Goal: Task Accomplishment & Management: Use online tool/utility

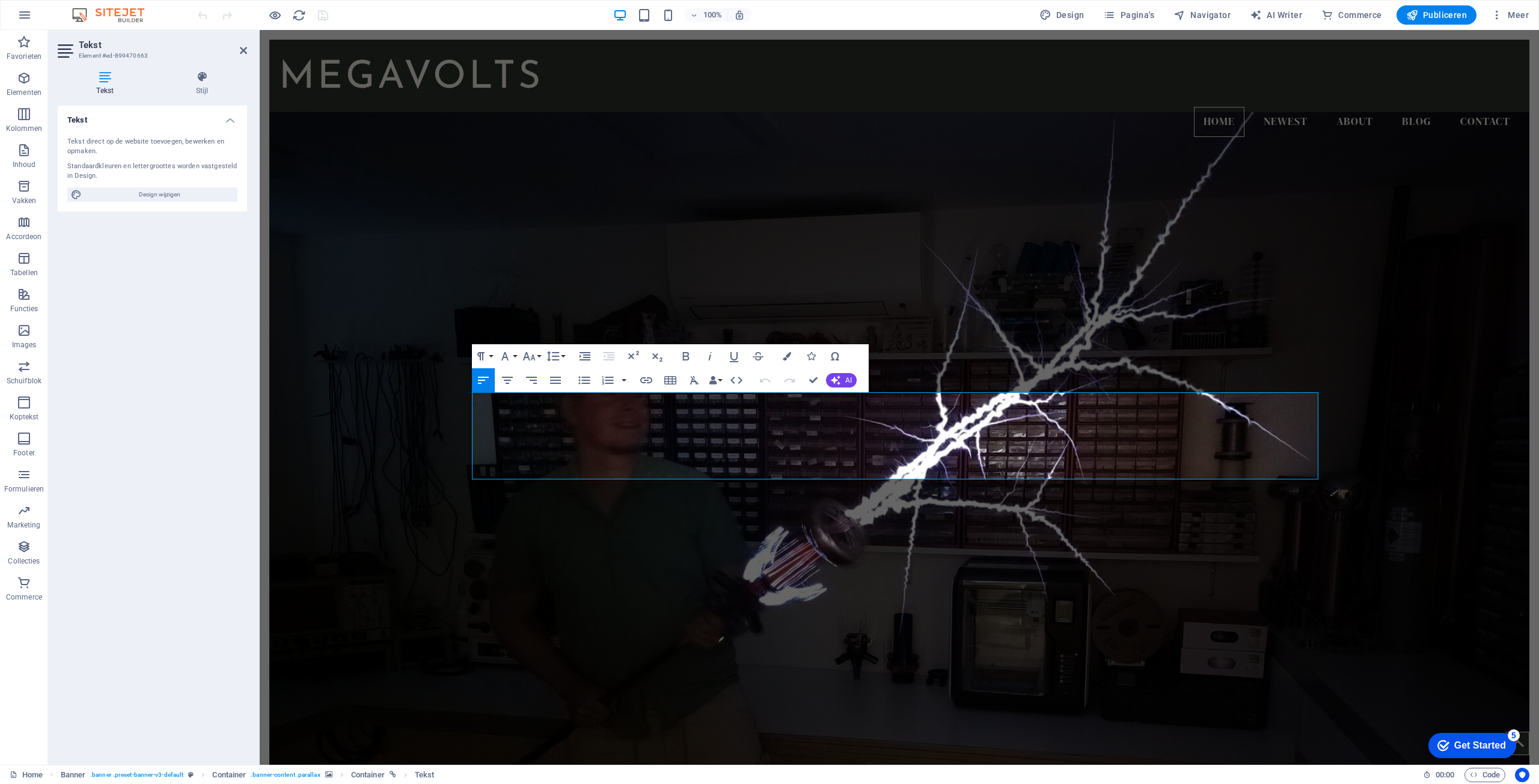
click at [1060, 248] on figure at bounding box center [900, 450] width 1260 height 677
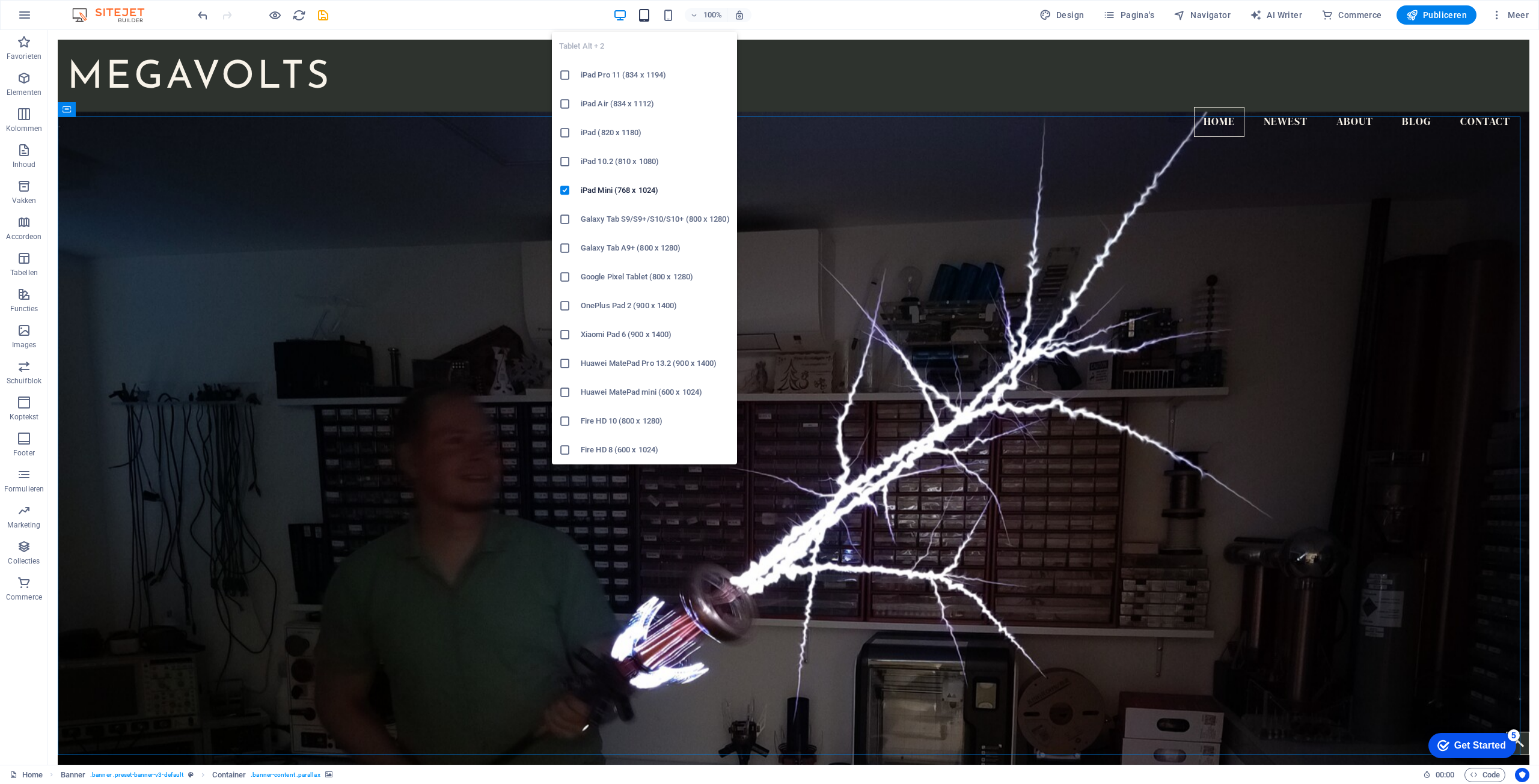
click at [650, 18] on icon "button" at bounding box center [644, 15] width 14 height 14
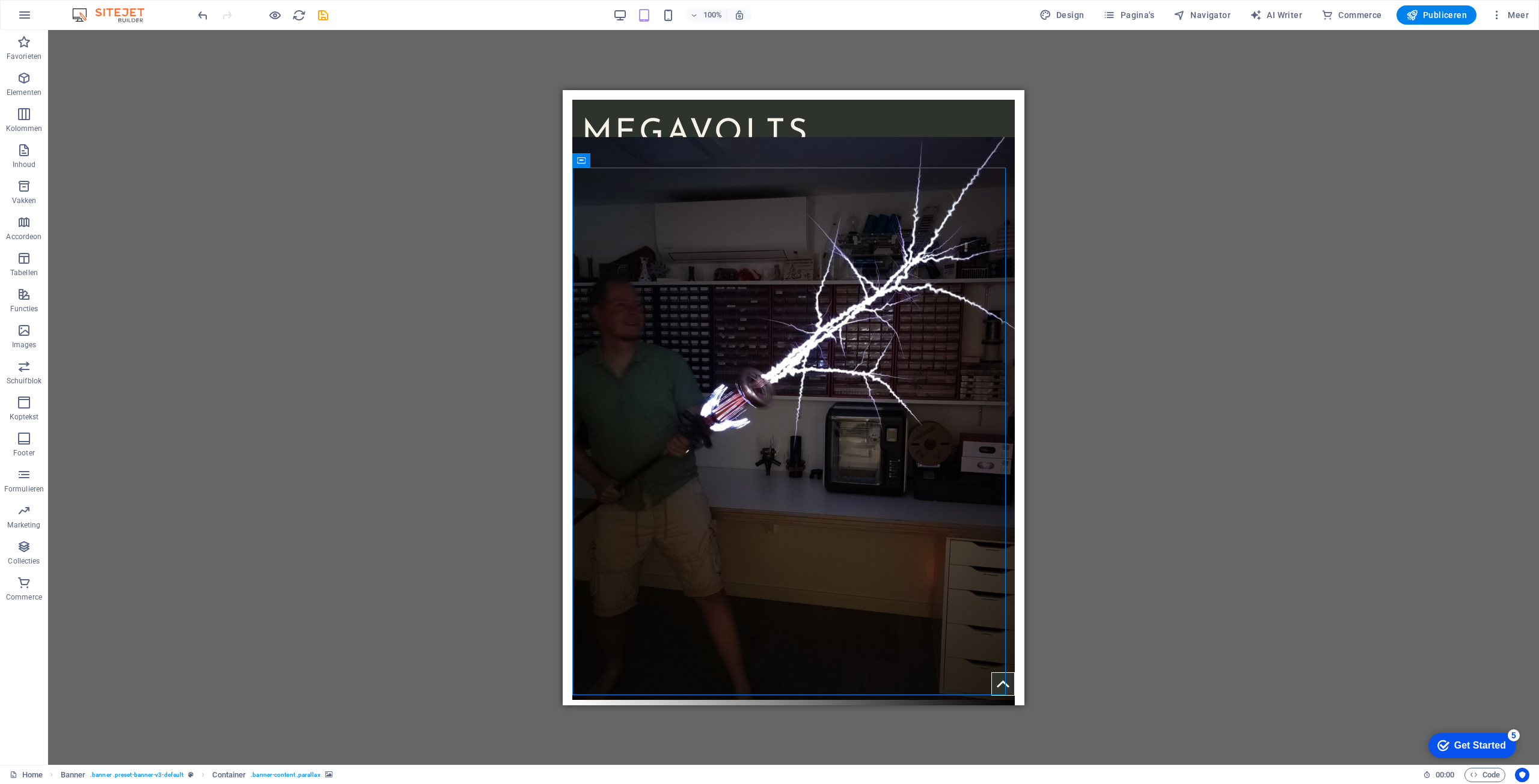
click at [374, 318] on div "Sleep hierheen om de bestaande content te vervangen. Druk op “Ctrl” als je een …" at bounding box center [794, 397] width 1491 height 735
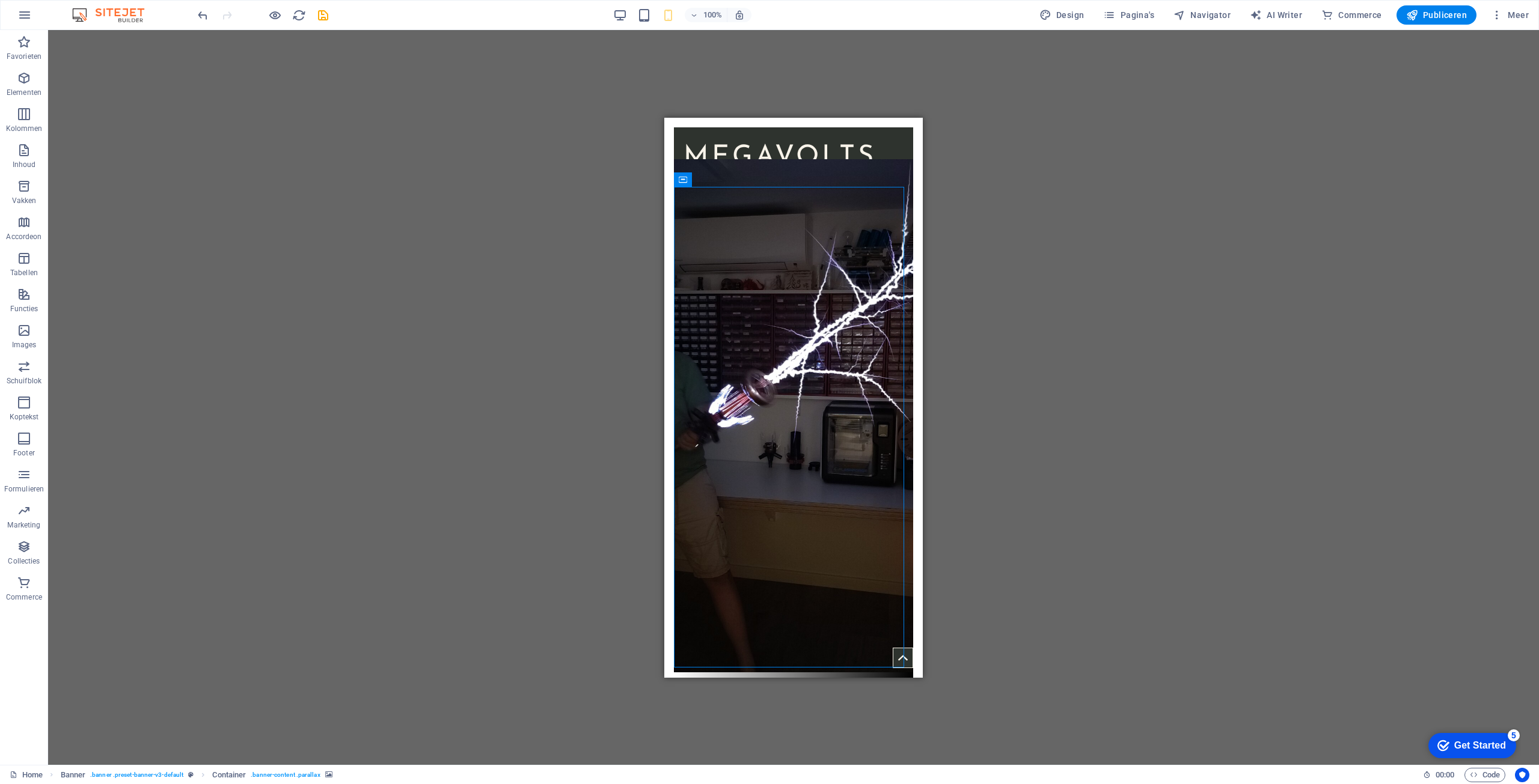
click at [388, 306] on div "Sleep hierheen om de bestaande content te vervangen. Druk op “Ctrl” als je een …" at bounding box center [794, 397] width 1491 height 735
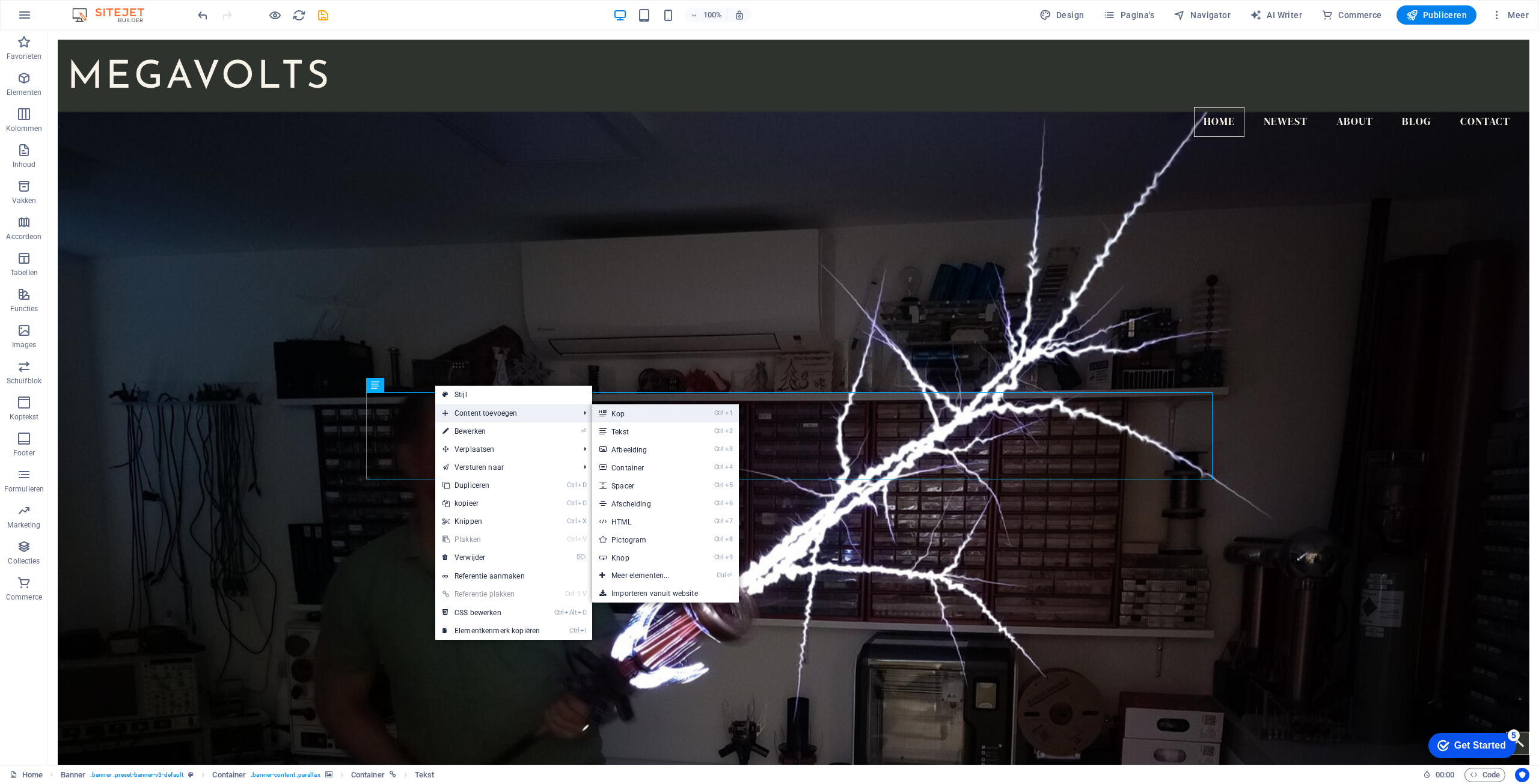
drag, startPoint x: 650, startPoint y: 412, endPoint x: 392, endPoint y: 382, distance: 259.7
click at [650, 412] on link "Ctrl 1 Kop" at bounding box center [642, 412] width 101 height 18
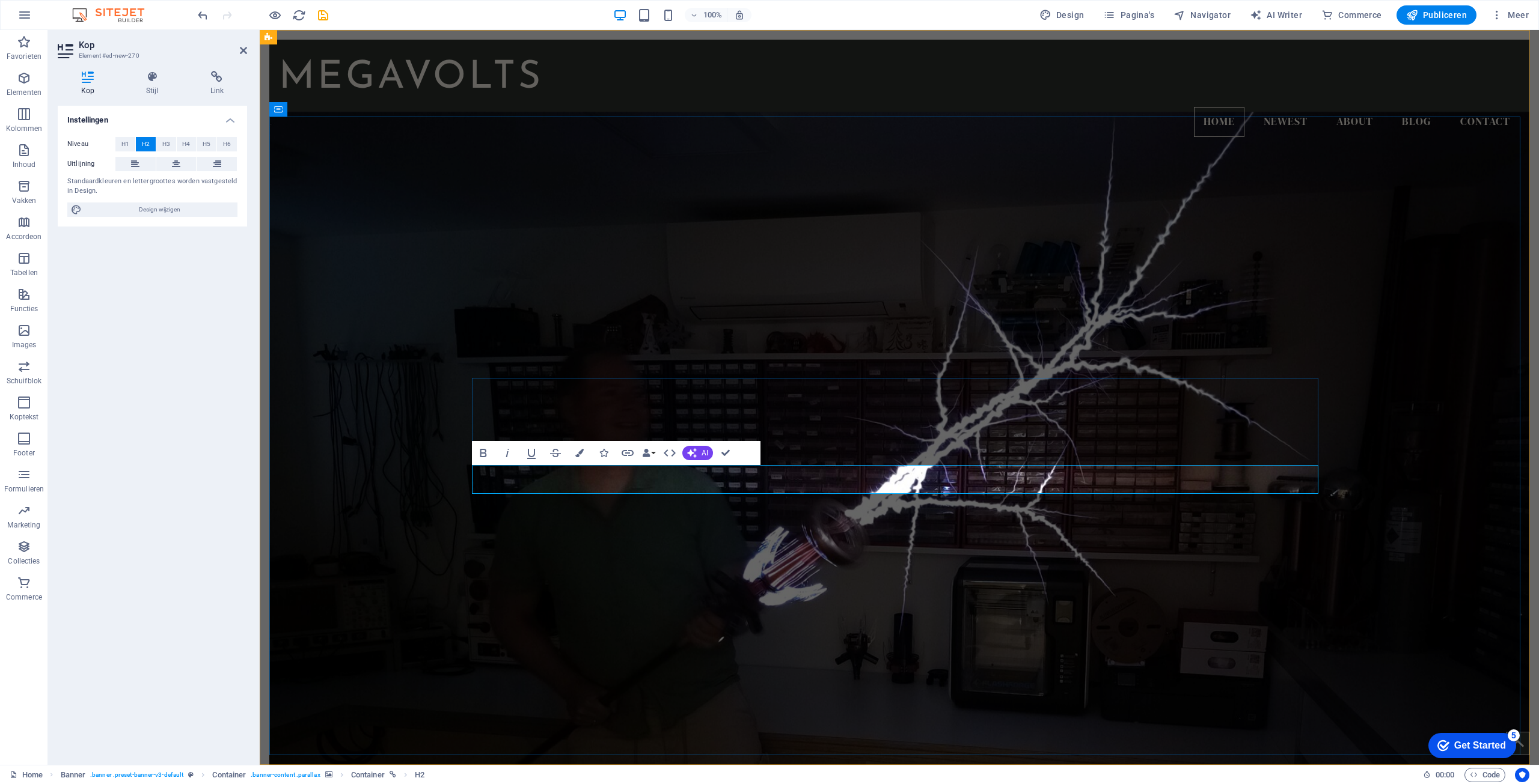
drag, startPoint x: 748, startPoint y: 480, endPoint x: 474, endPoint y: 479, distance: 274.0
click at [481, 451] on icon "button" at bounding box center [482, 452] width 7 height 8
click at [603, 542] on figure at bounding box center [900, 450] width 1260 height 677
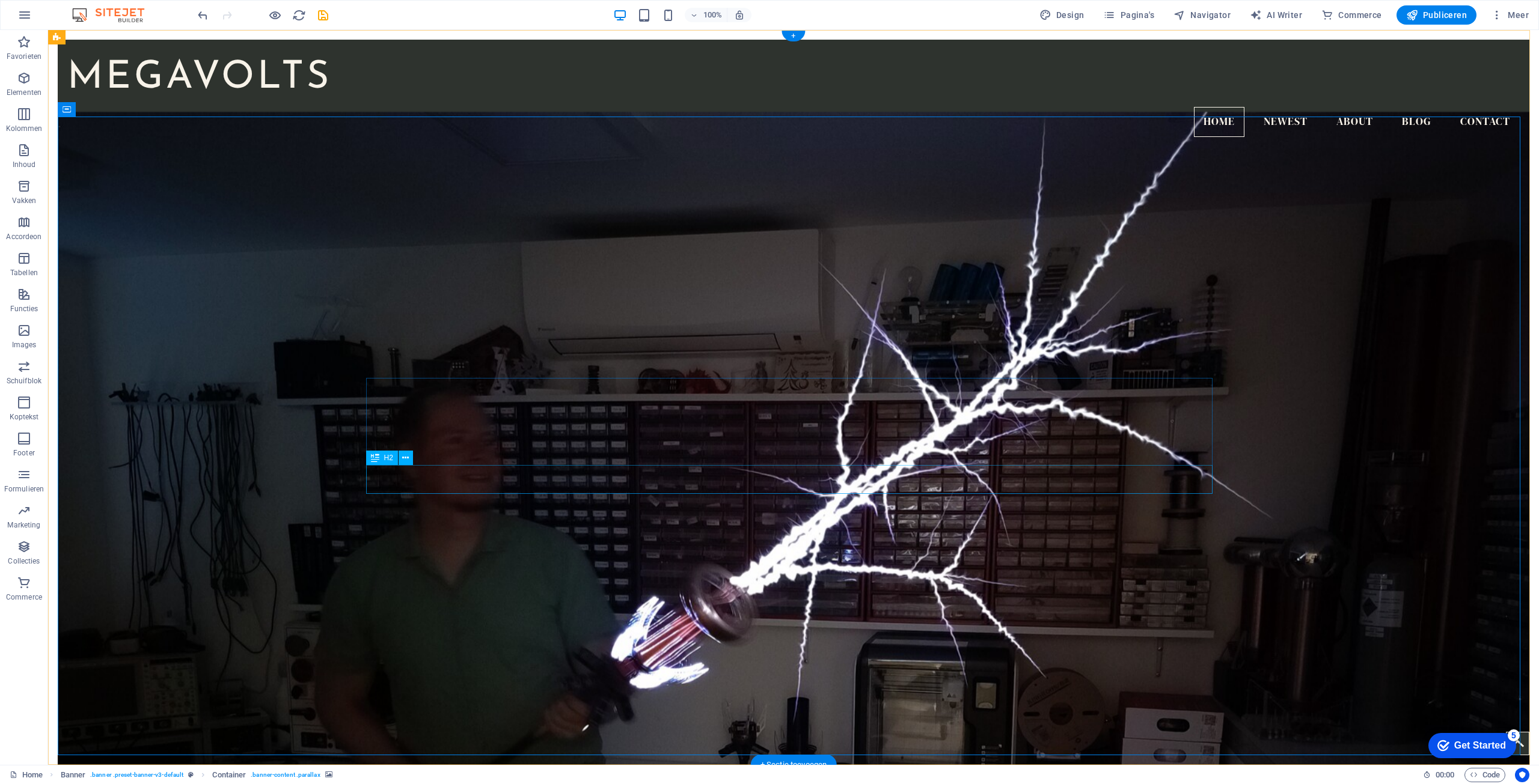
drag, startPoint x: 410, startPoint y: 459, endPoint x: 377, endPoint y: 453, distance: 33.5
click at [377, 453] on div "H2" at bounding box center [379, 458] width 26 height 15
drag, startPoint x: 414, startPoint y: 494, endPoint x: 376, endPoint y: 380, distance: 120.2
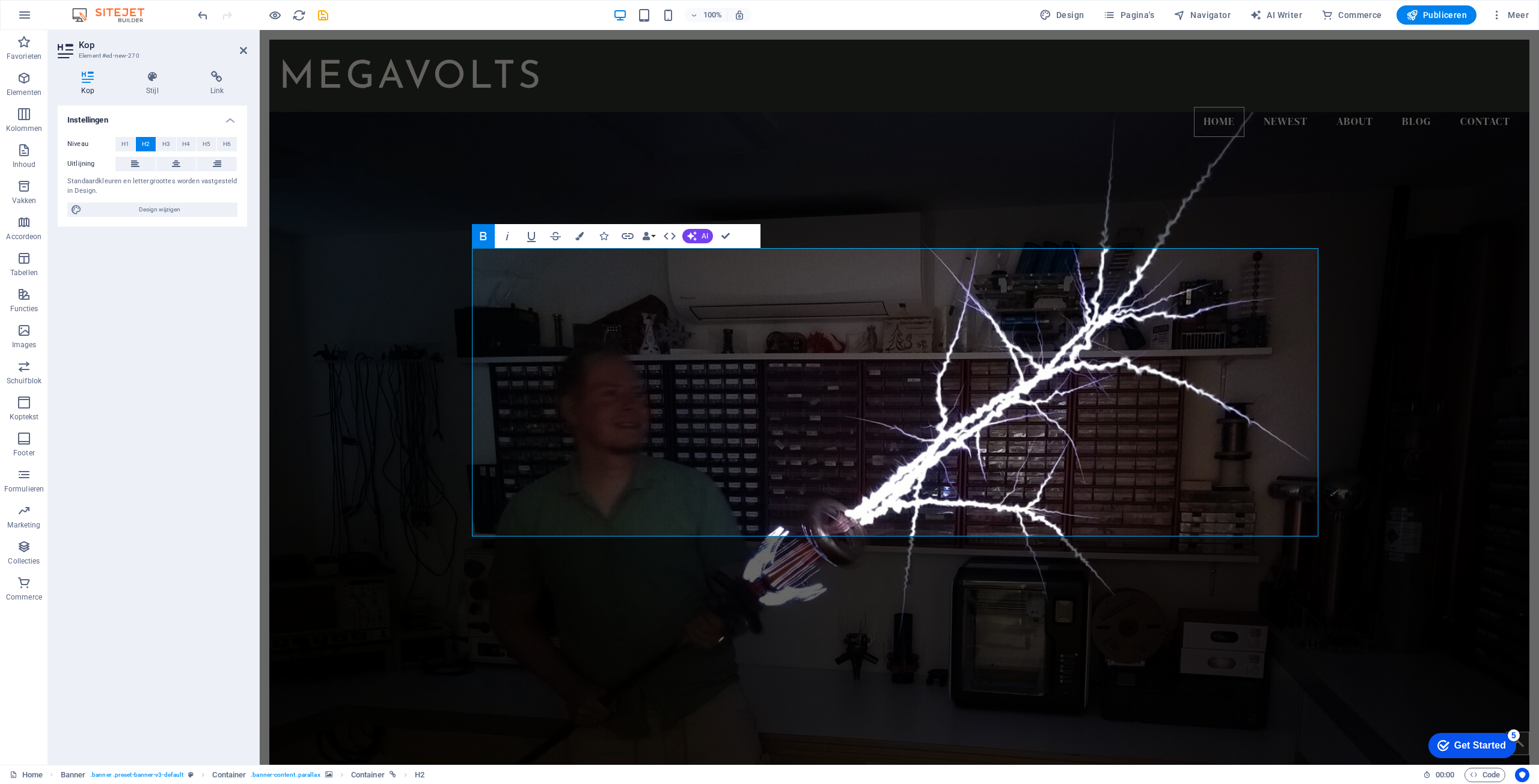
click at [1159, 202] on figure at bounding box center [900, 450] width 1260 height 677
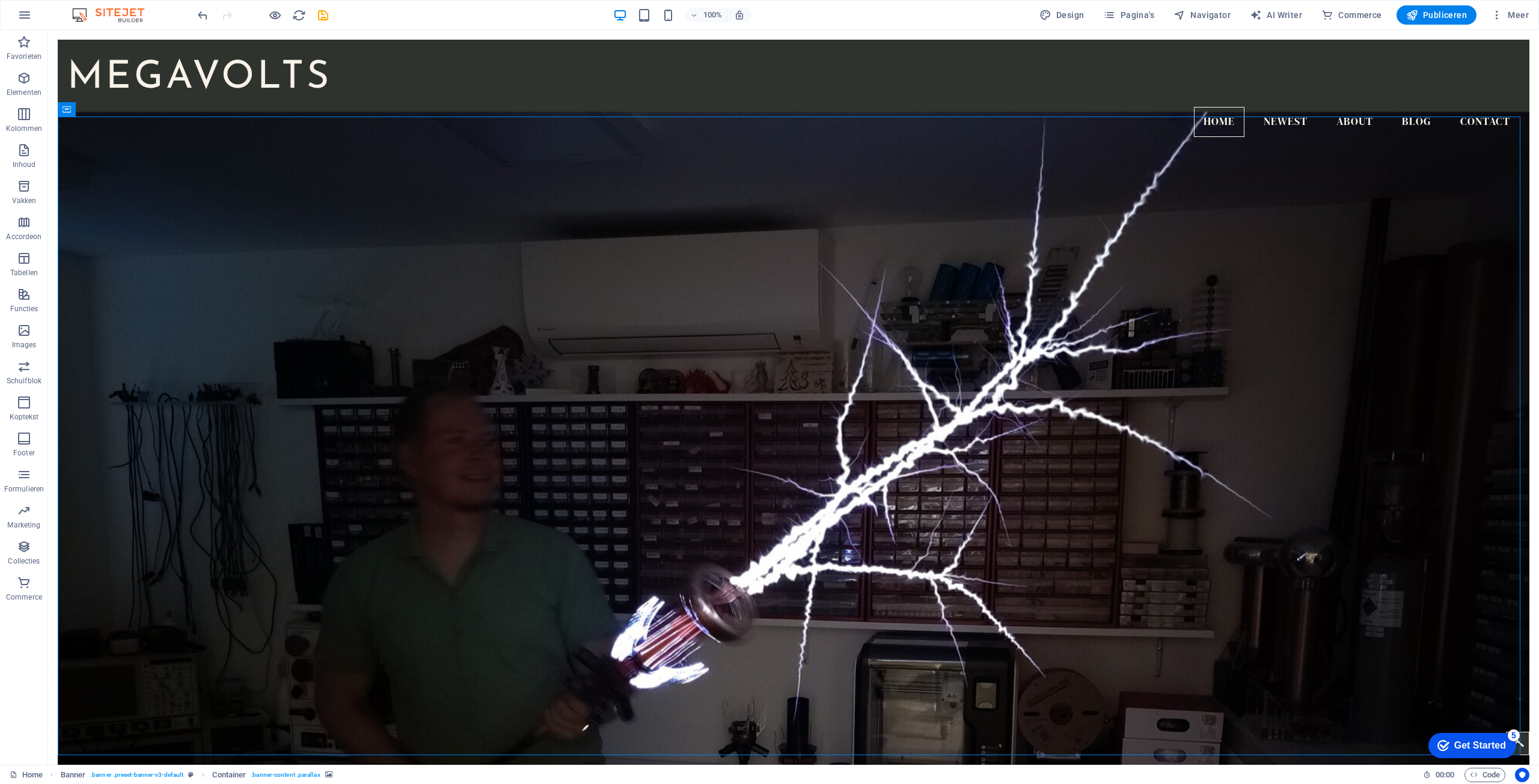
click at [990, 157] on figure at bounding box center [794, 450] width 1472 height 677
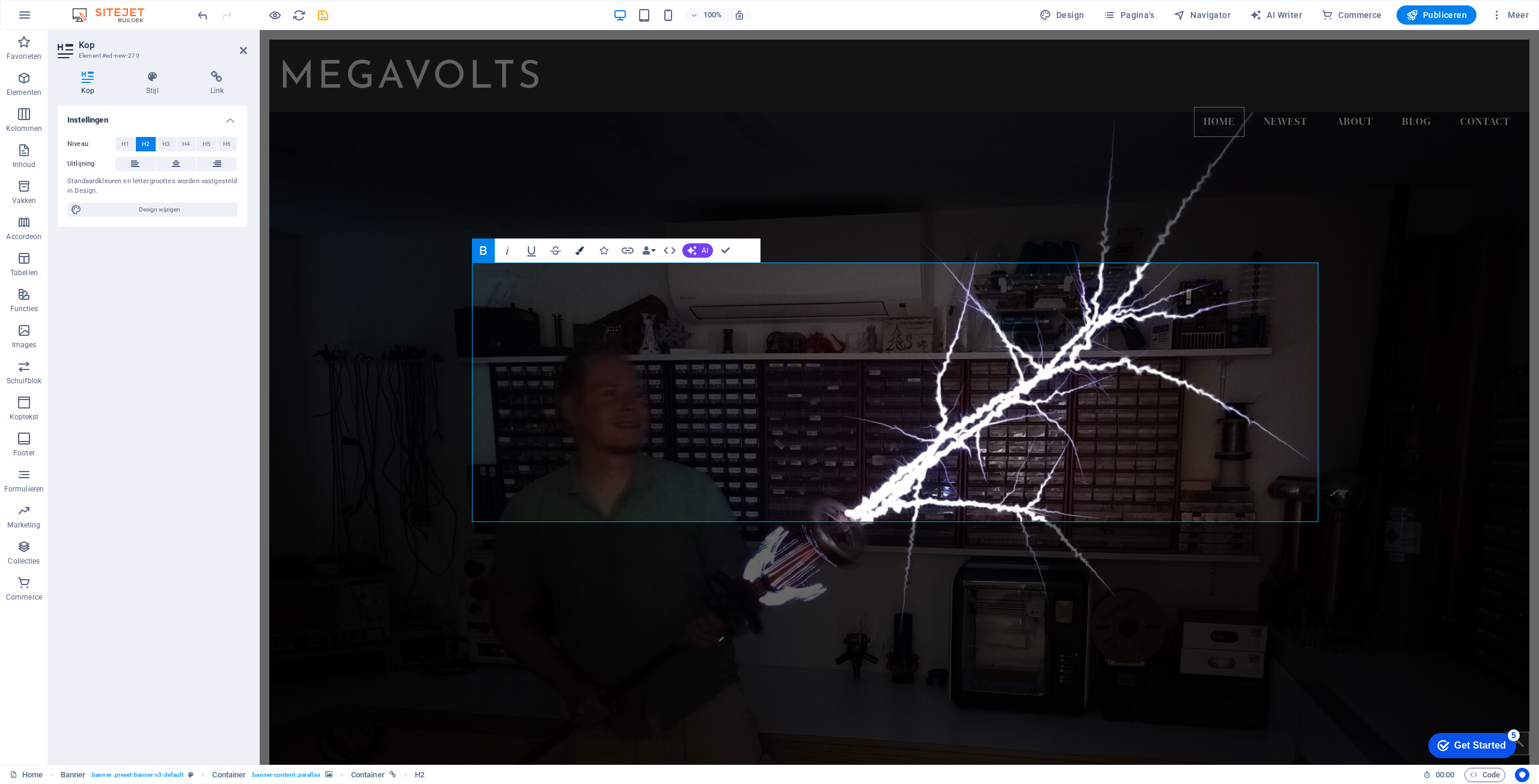
click at [580, 251] on icon "button" at bounding box center [579, 250] width 8 height 8
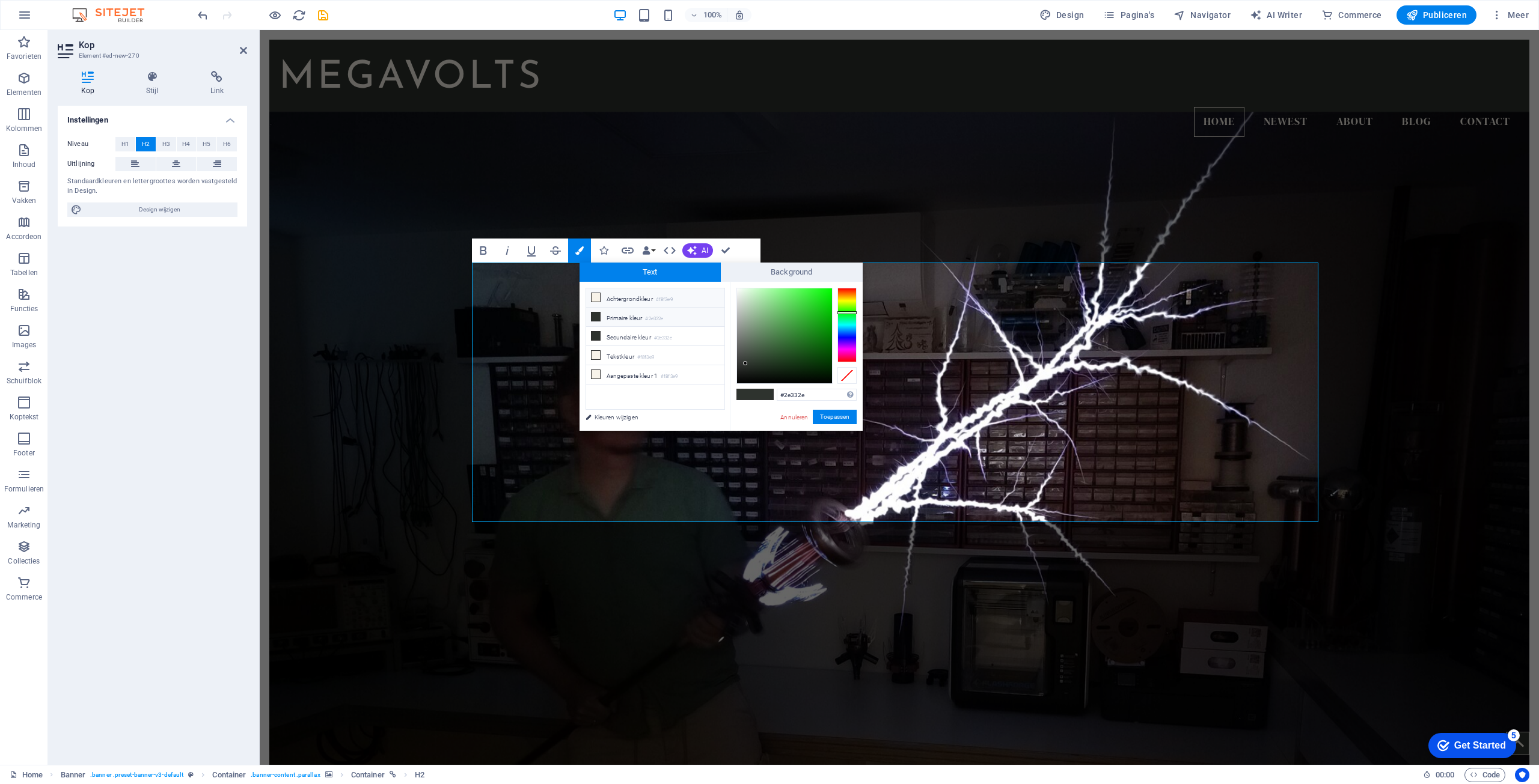
click at [601, 294] on li "Achtergrondkleur #f8f3e9" at bounding box center [655, 298] width 138 height 20
type input "#f8f3e9"
click at [842, 418] on button "Toepassen" at bounding box center [835, 417] width 44 height 15
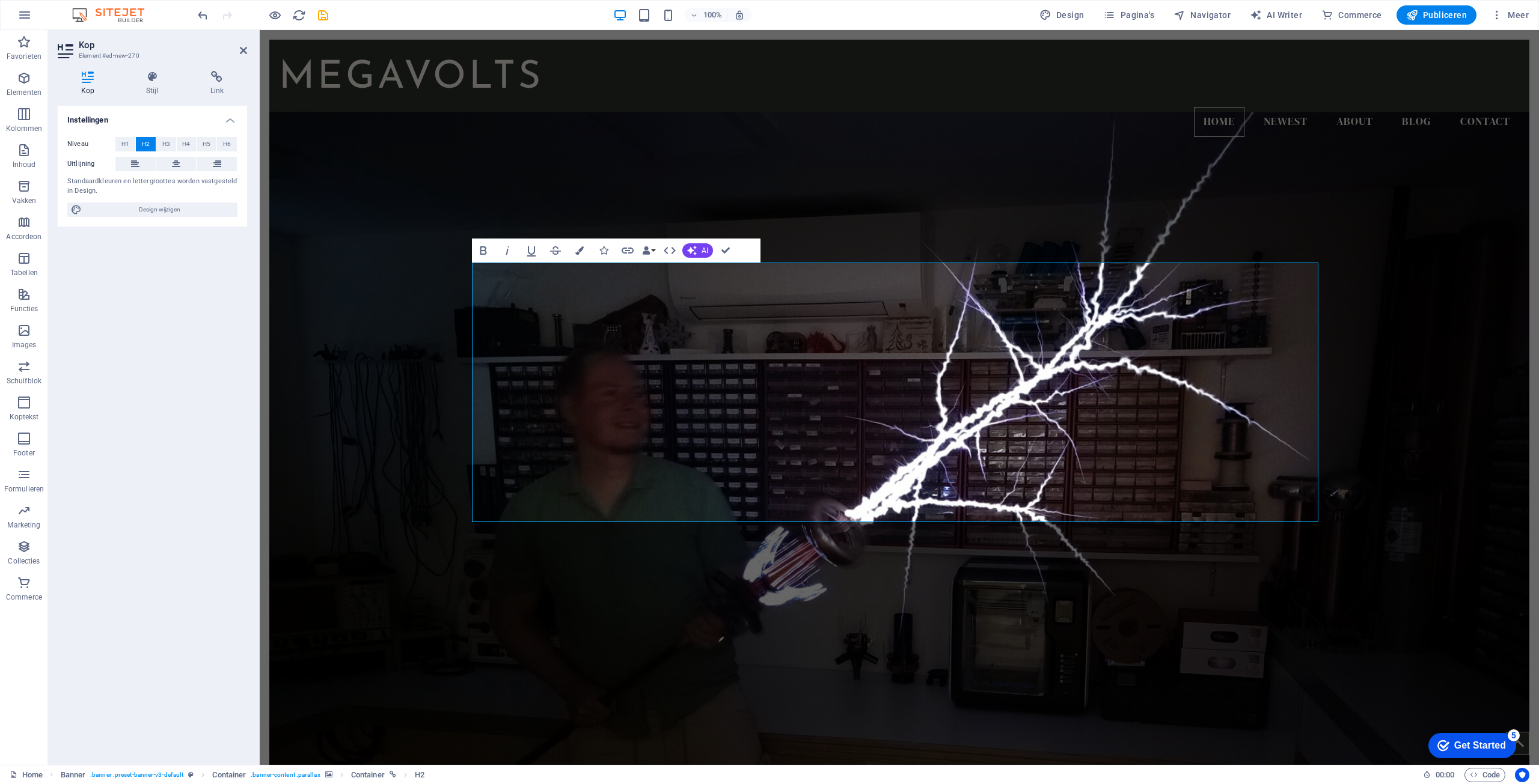
click at [841, 181] on figure at bounding box center [900, 450] width 1260 height 677
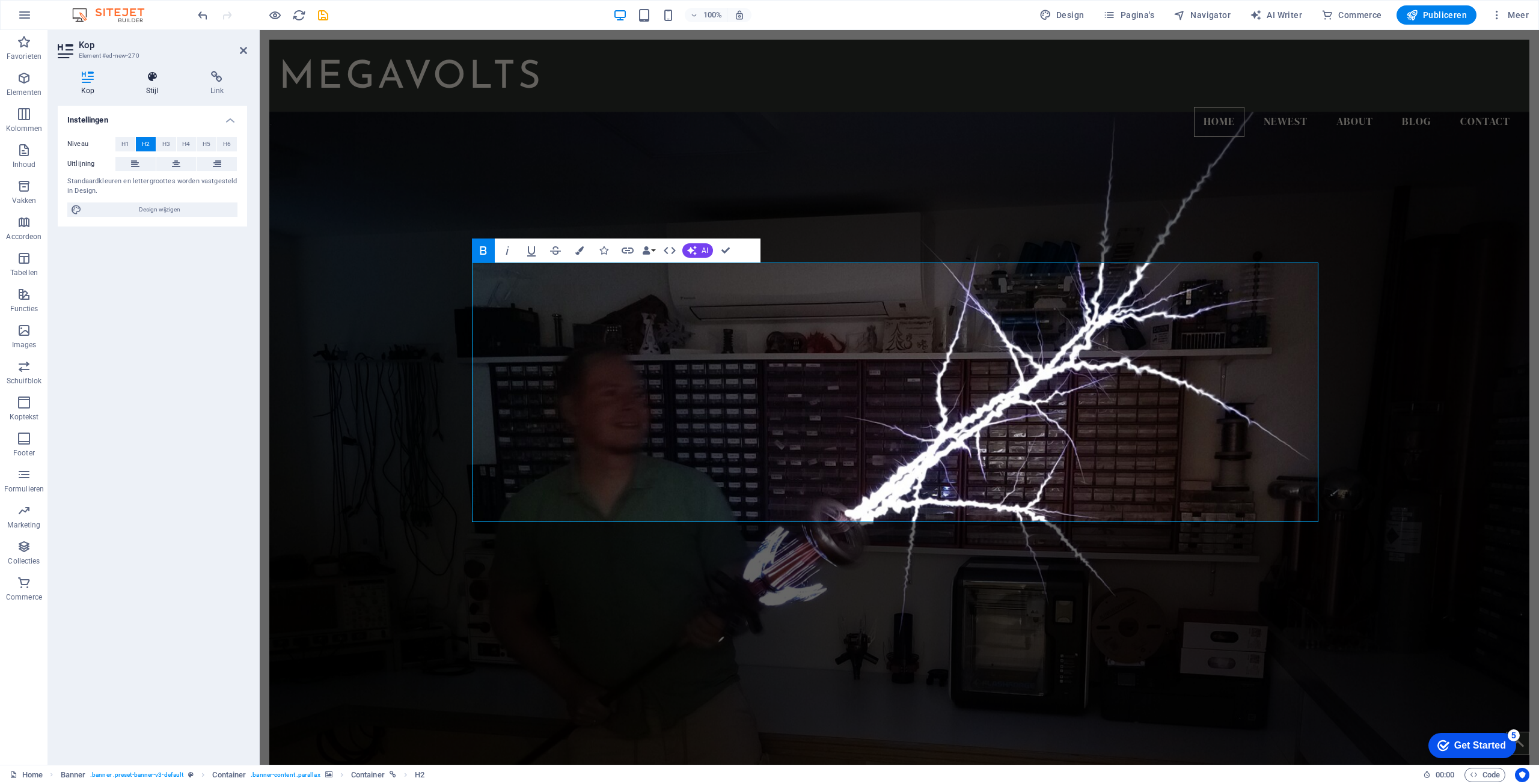
click at [173, 80] on icon at bounding box center [151, 76] width 59 height 12
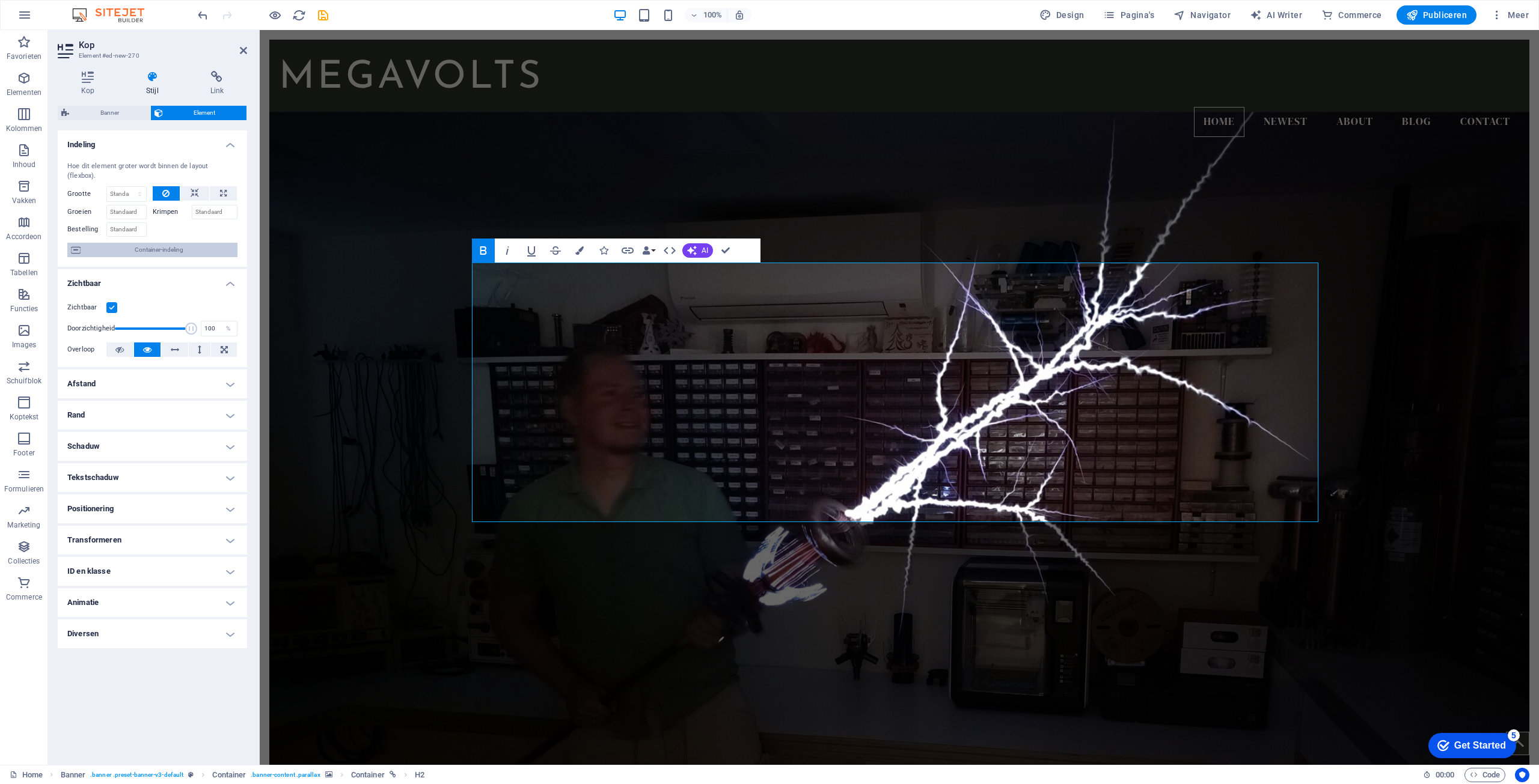
click at [143, 244] on span "Container-indeling" at bounding box center [159, 250] width 150 height 15
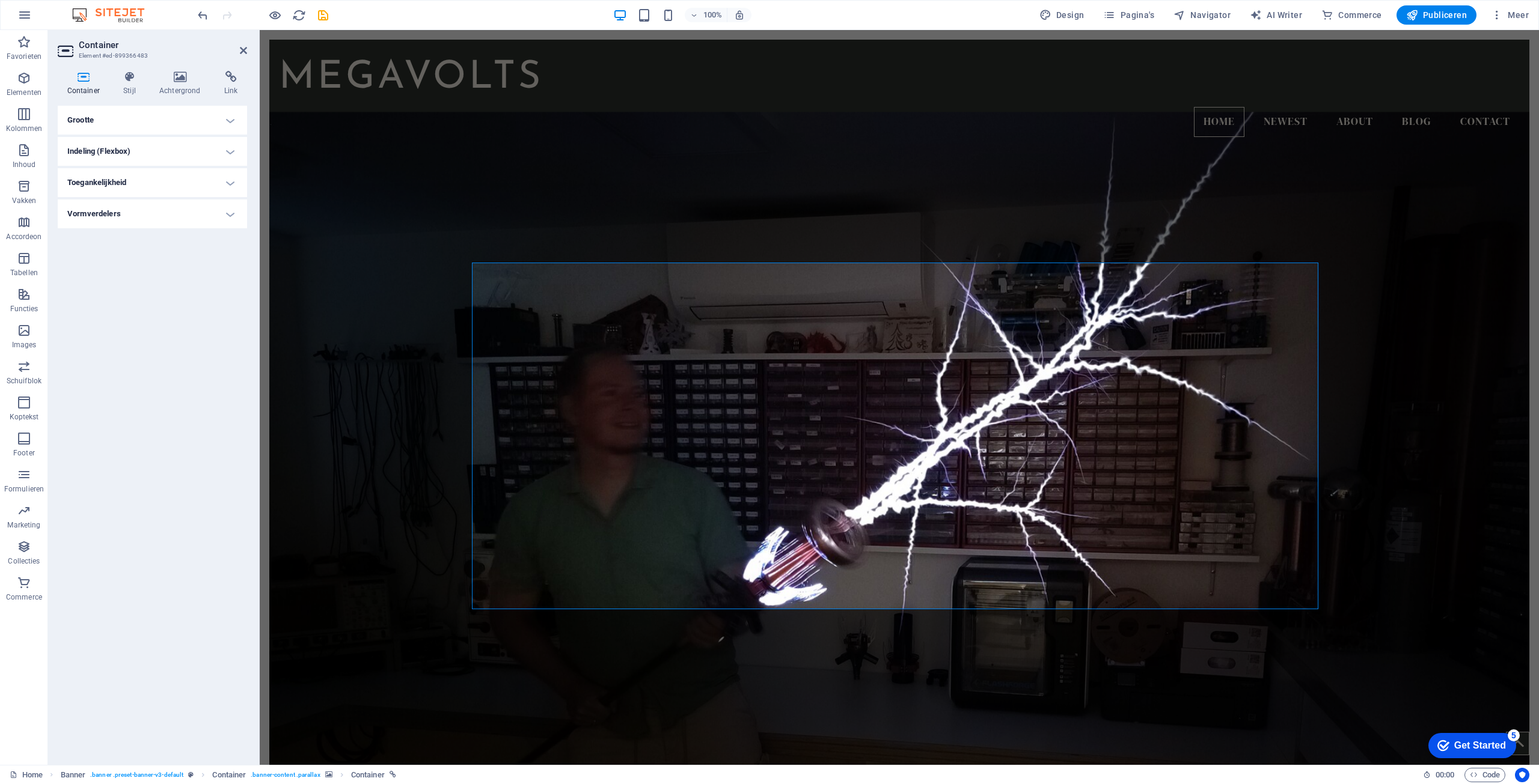
click at [175, 113] on h4 "Grootte" at bounding box center [152, 120] width 190 height 29
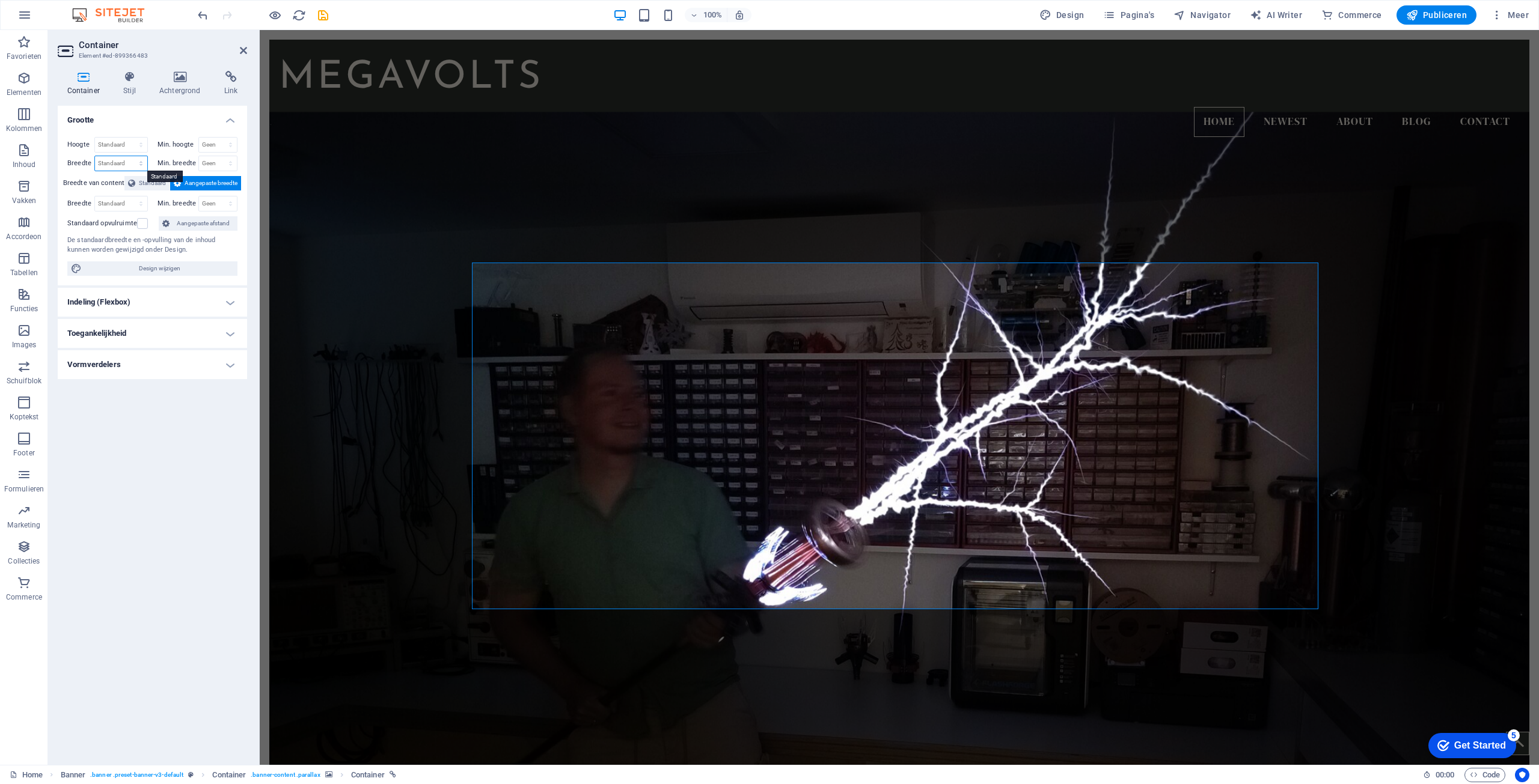
click at [142, 161] on select "Standaard px rem % em vh vw" at bounding box center [121, 163] width 52 height 15
click at [181, 268] on span "Design wijzigen" at bounding box center [160, 268] width 149 height 15
select select "rem"
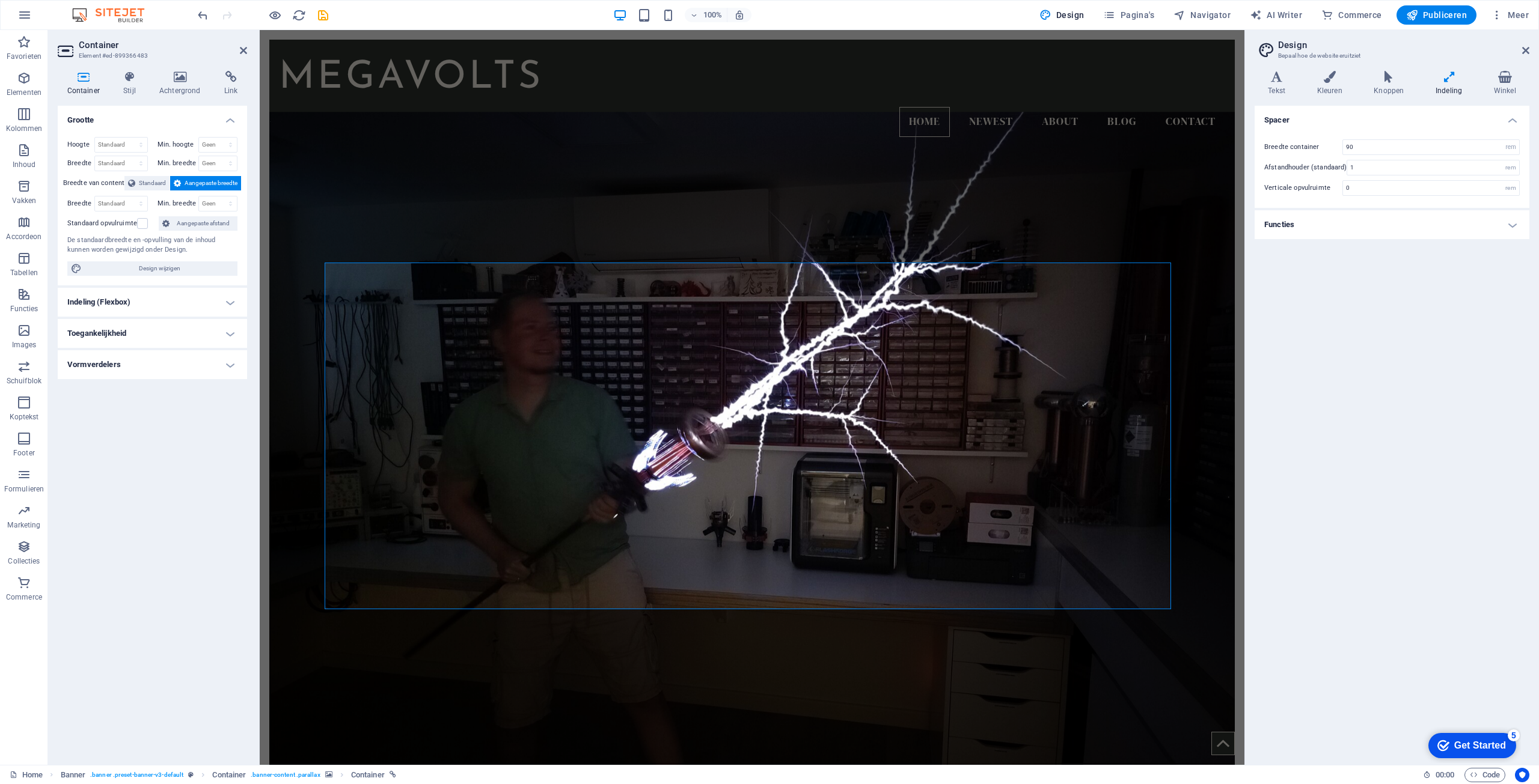
click at [1457, 76] on icon at bounding box center [1450, 76] width 54 height 12
click at [1448, 88] on h4 "Indeling" at bounding box center [1452, 83] width 59 height 25
click at [1387, 150] on input "90" at bounding box center [1431, 148] width 177 height 15
drag, startPoint x: 1354, startPoint y: 144, endPoint x: 1337, endPoint y: 143, distance: 17.0
click at [1337, 143] on div "Breedte container 90 rem px" at bounding box center [1391, 147] width 256 height 16
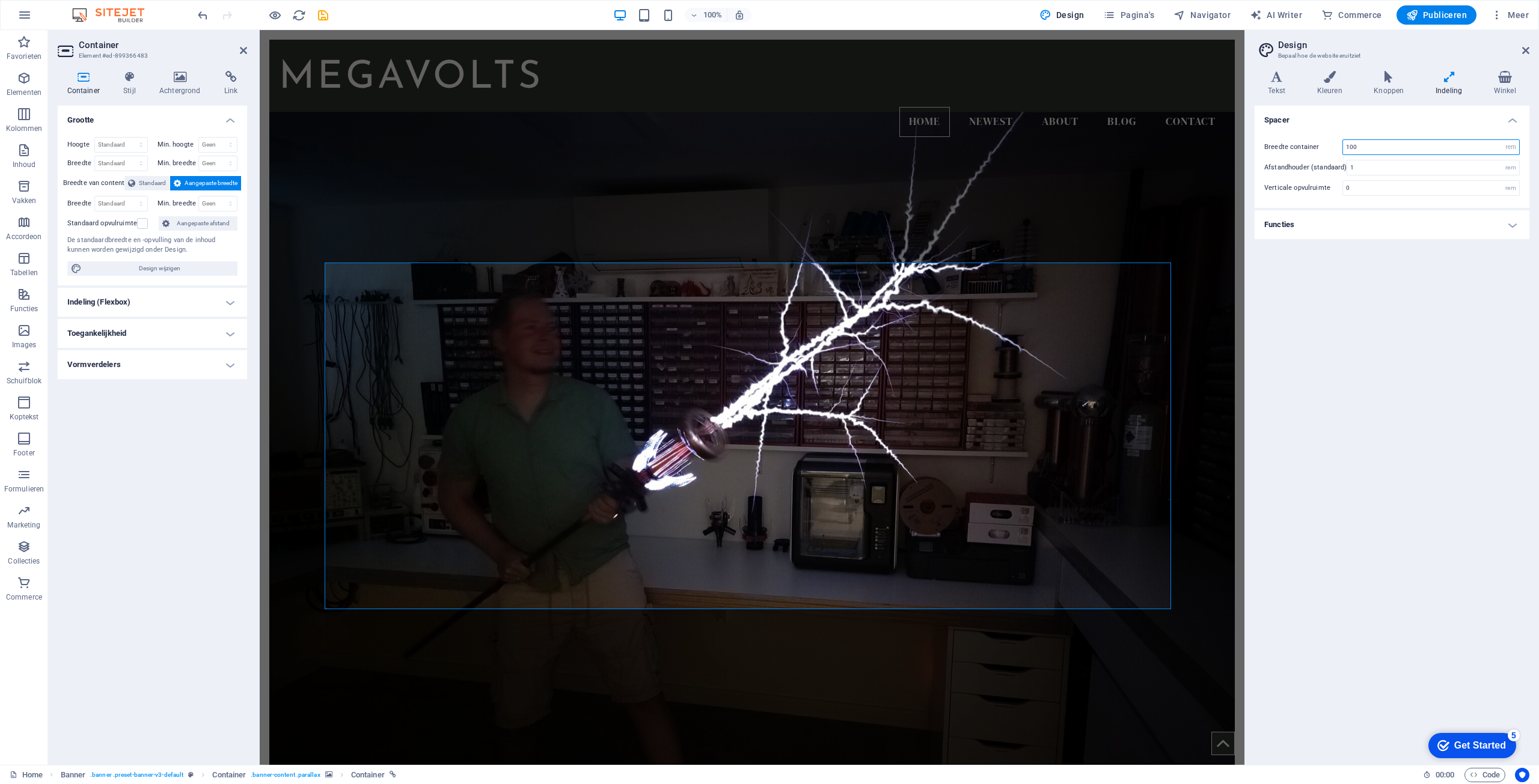
type input "100"
click at [1428, 367] on div "Spacer Breedte container 100 rem px Afstandhouder (standaard) 1 rem Verticale o…" at bounding box center [1392, 430] width 275 height 649
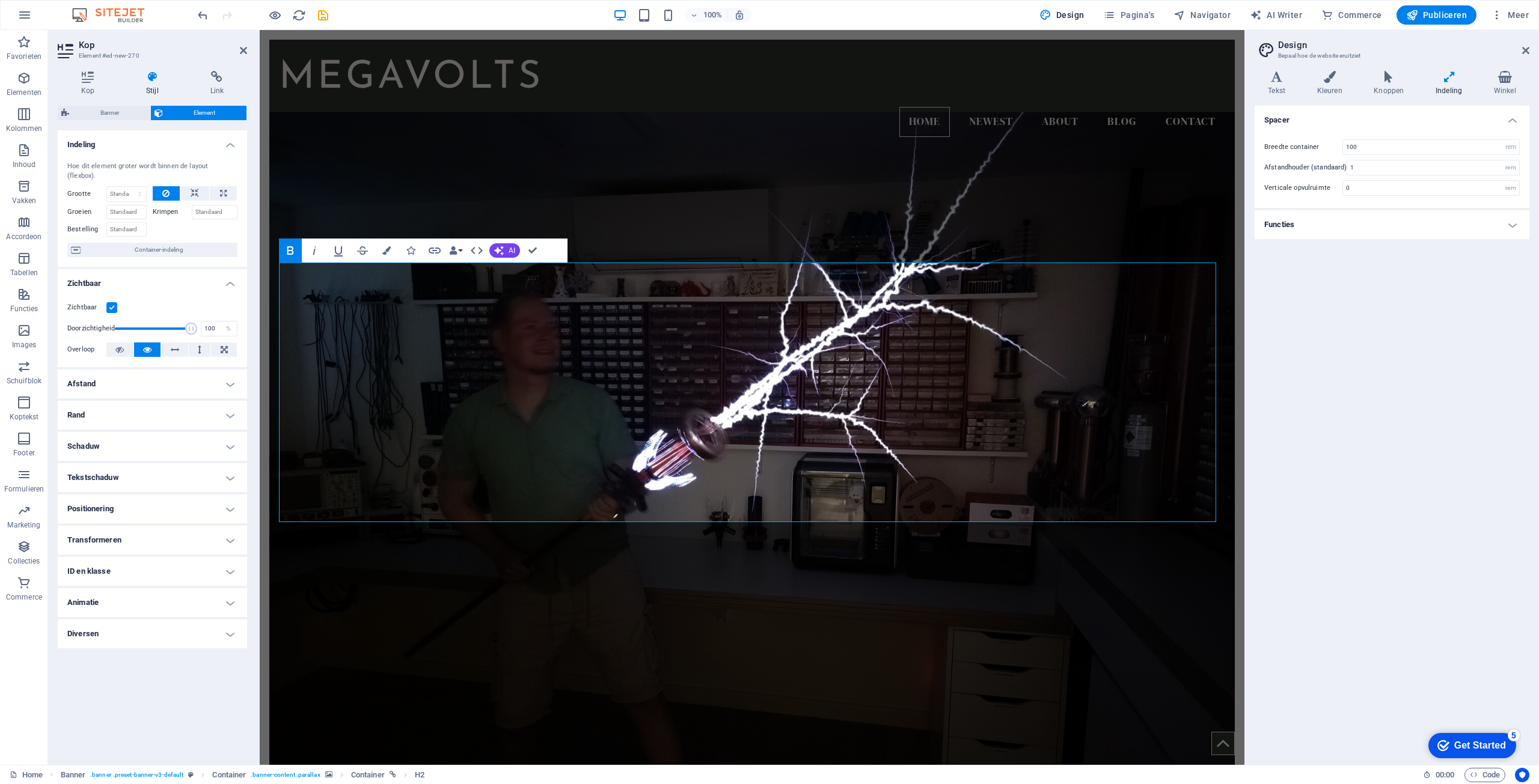
click at [1360, 363] on div "Spacer Breedte container 100 rem px Afstandhouder (standaard) 1 rem Verticale o…" at bounding box center [1392, 430] width 275 height 649
click at [1519, 48] on h2 "Design" at bounding box center [1403, 46] width 251 height 11
click at [1519, 53] on header "Design Bepaal hoe de website eruitziet" at bounding box center [1393, 46] width 272 height 32
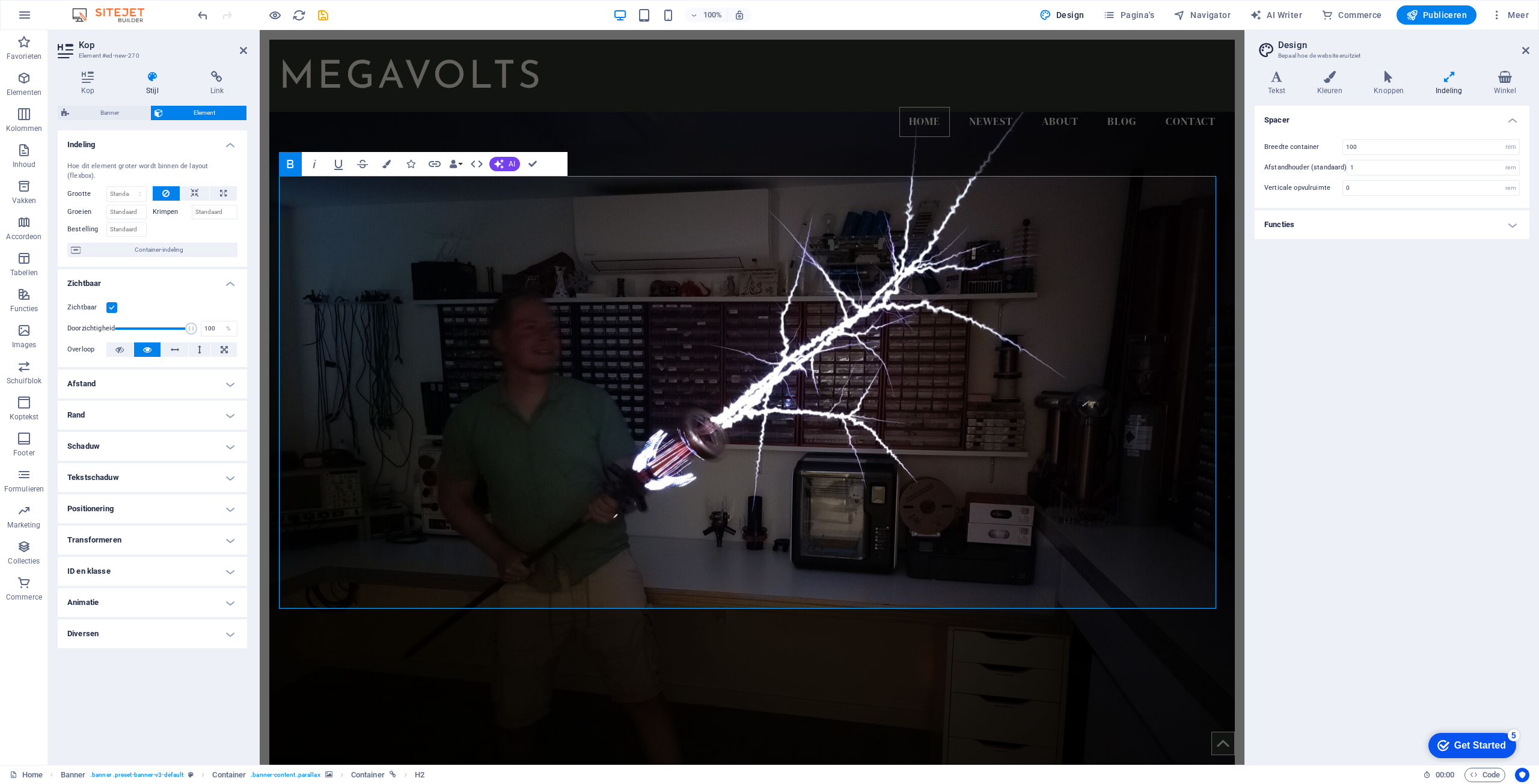
click at [704, 147] on figure at bounding box center [752, 450] width 966 height 677
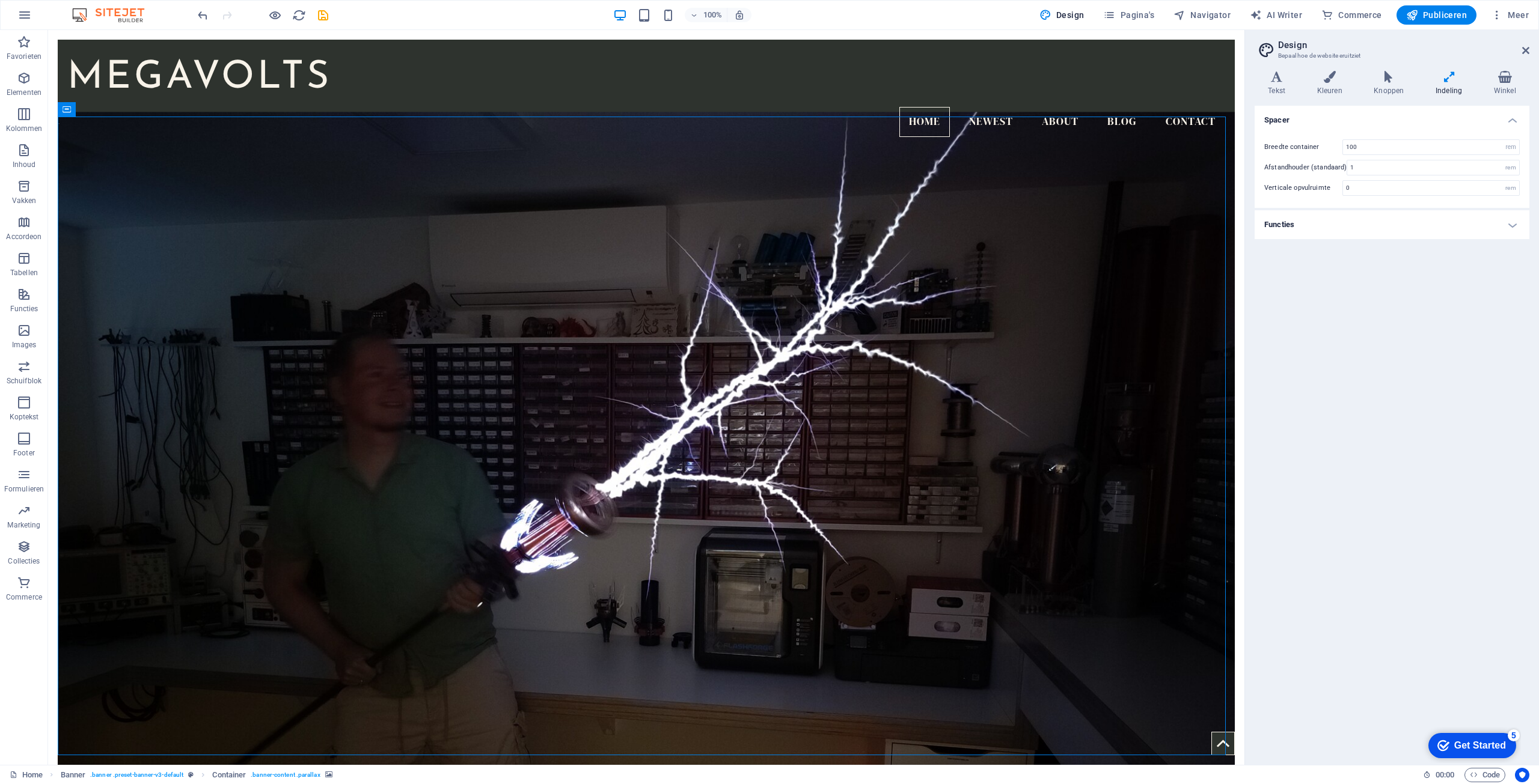
click at [1374, 426] on div "Spacer Breedte container 100 rem px Afstandhouder (standaard) 1 rem Verticale o…" at bounding box center [1392, 430] width 275 height 649
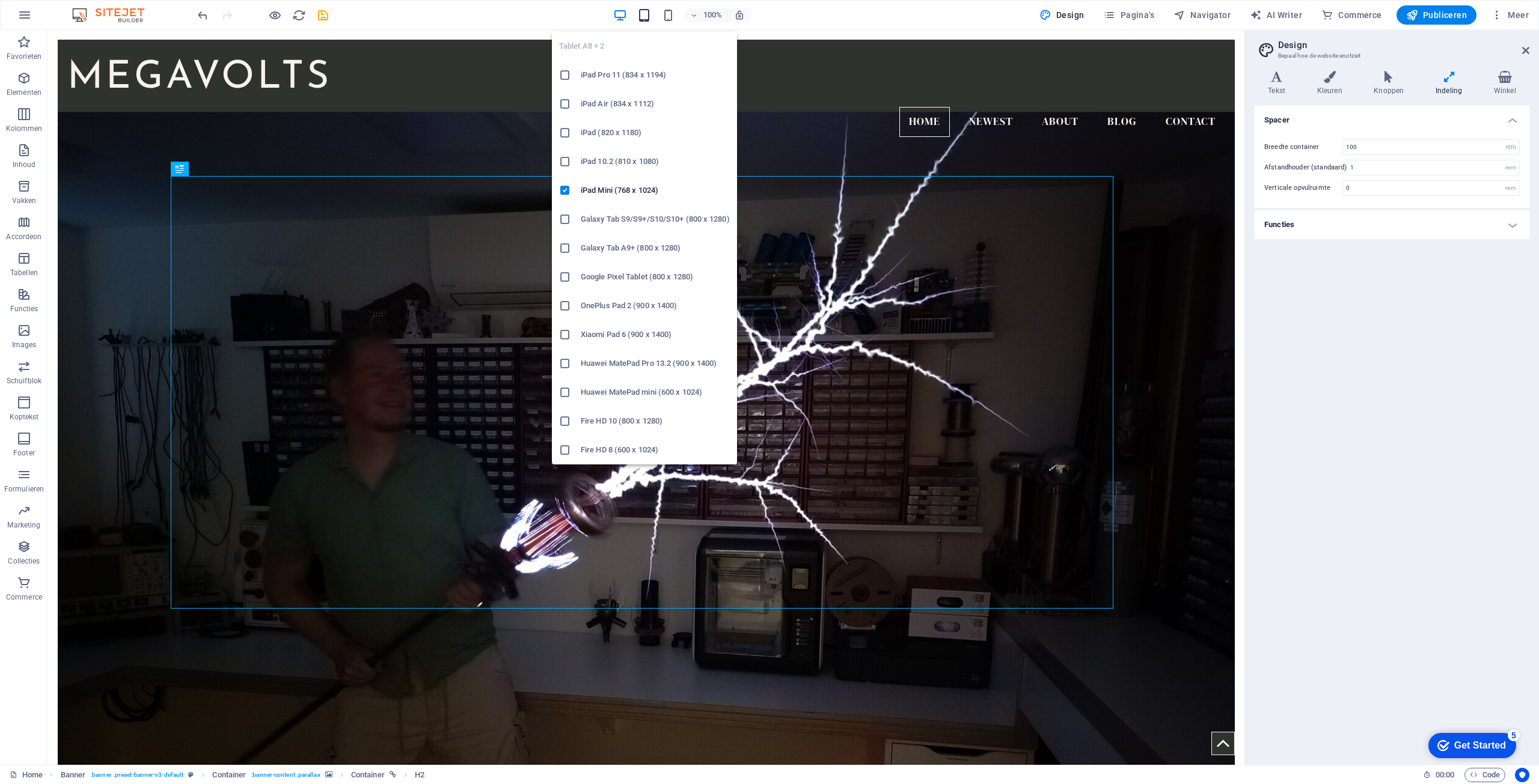
click at [643, 19] on icon "button" at bounding box center [644, 15] width 14 height 14
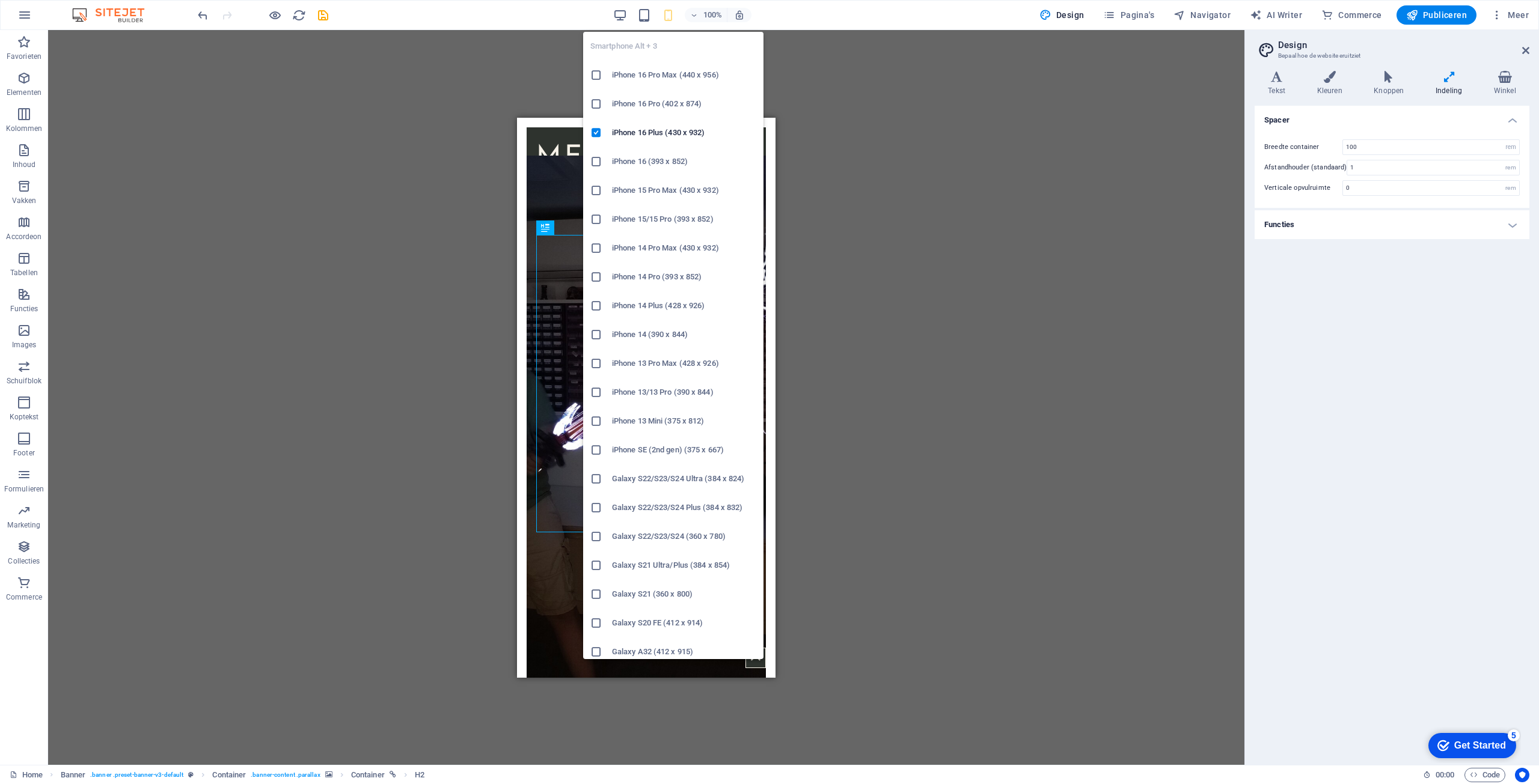
type input "4"
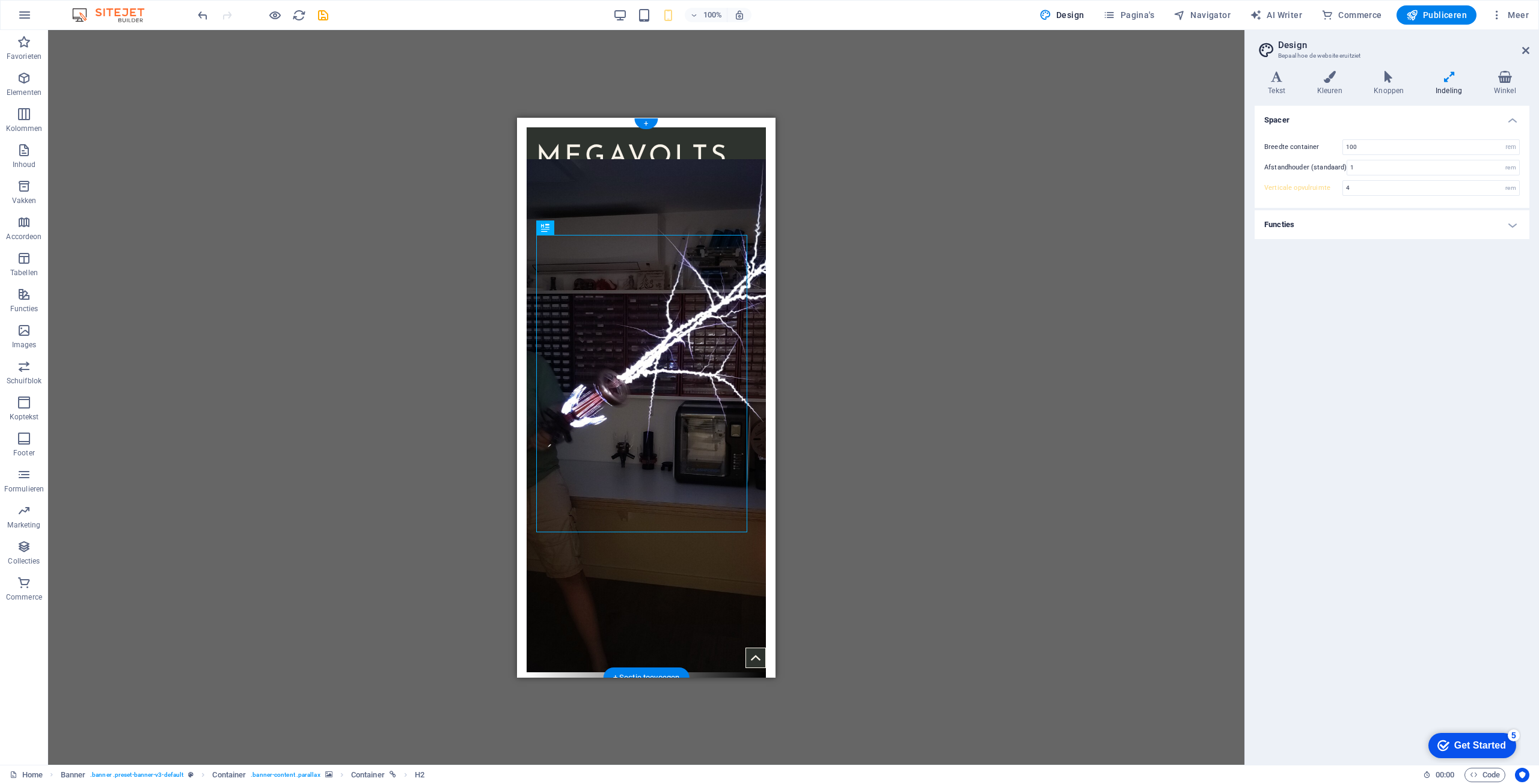
click at [703, 206] on figure at bounding box center [646, 415] width 239 height 513
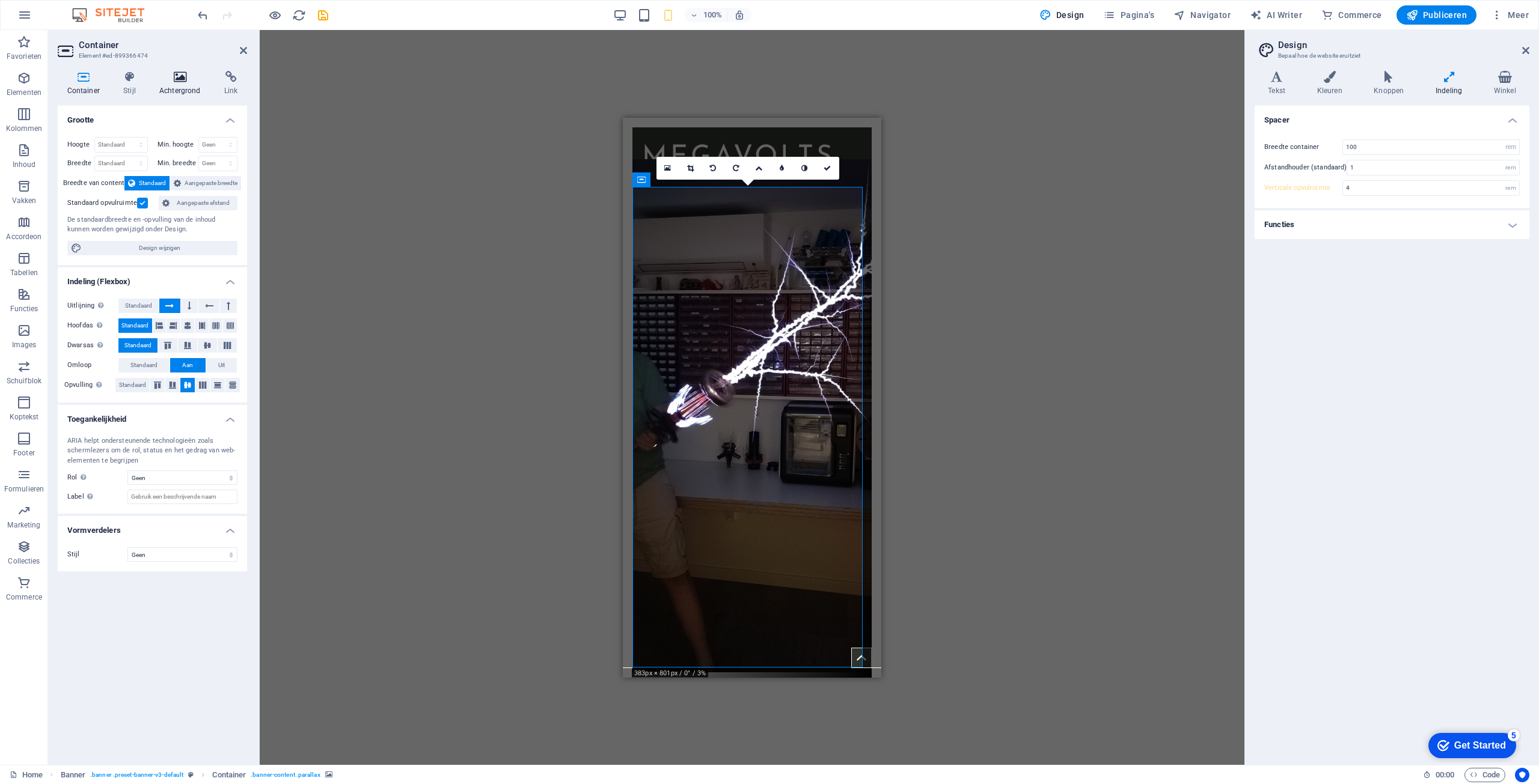
click at [177, 83] on h4 "Achtergrond" at bounding box center [182, 83] width 65 height 25
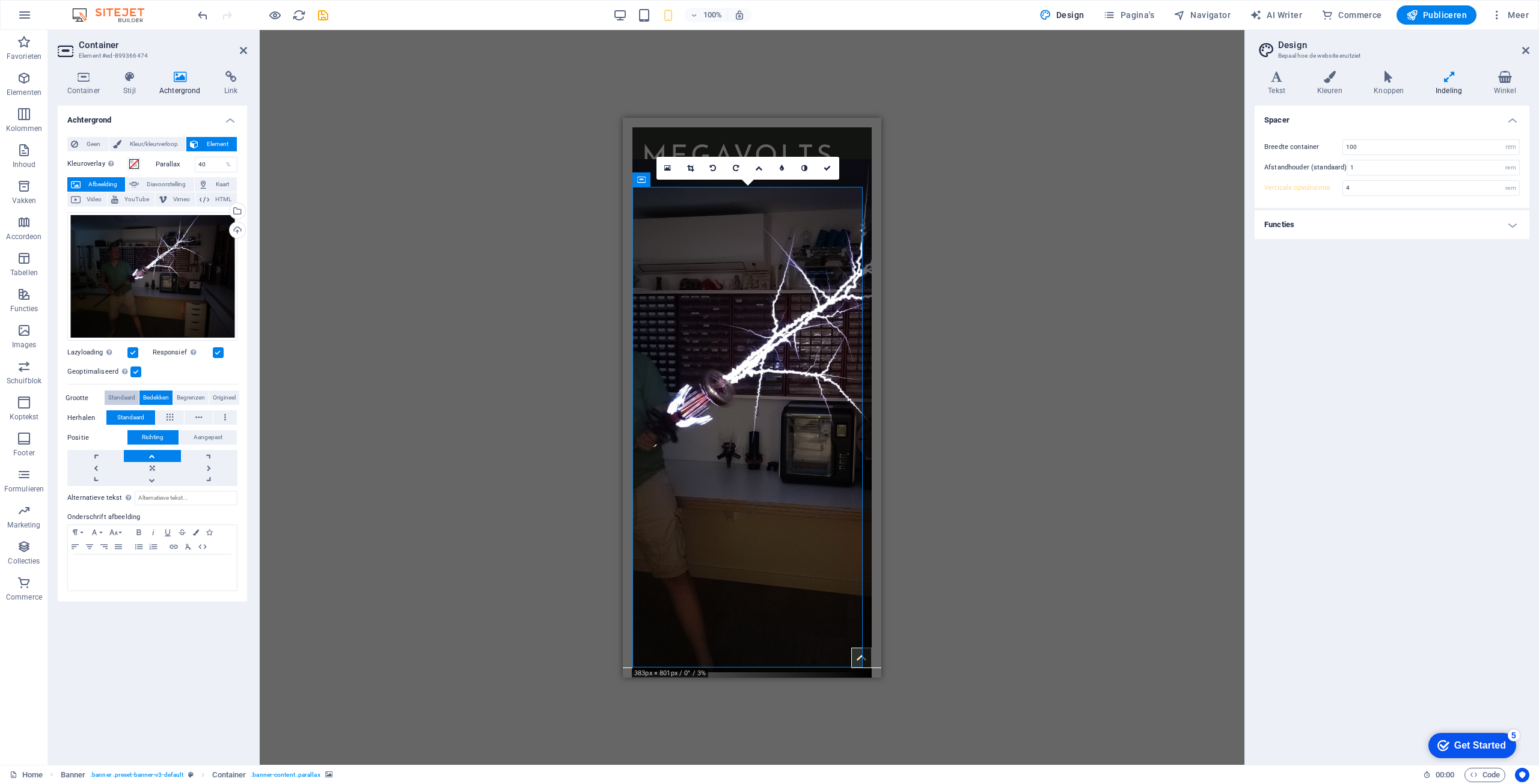
click at [132, 400] on span "Standaard" at bounding box center [121, 399] width 27 height 15
click at [198, 401] on span "Begrenzen" at bounding box center [191, 399] width 28 height 15
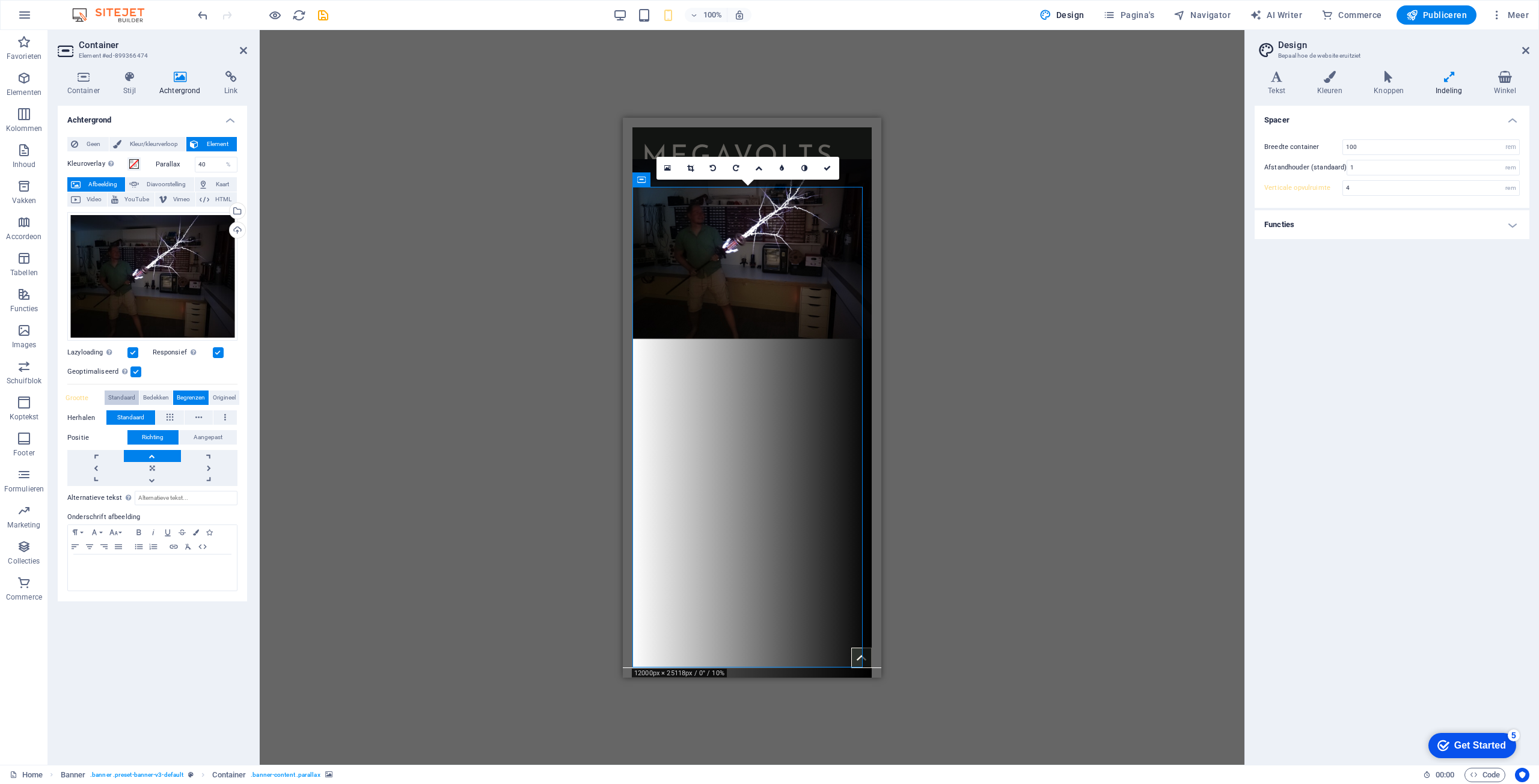
click at [124, 397] on span "Standaard" at bounding box center [121, 399] width 27 height 15
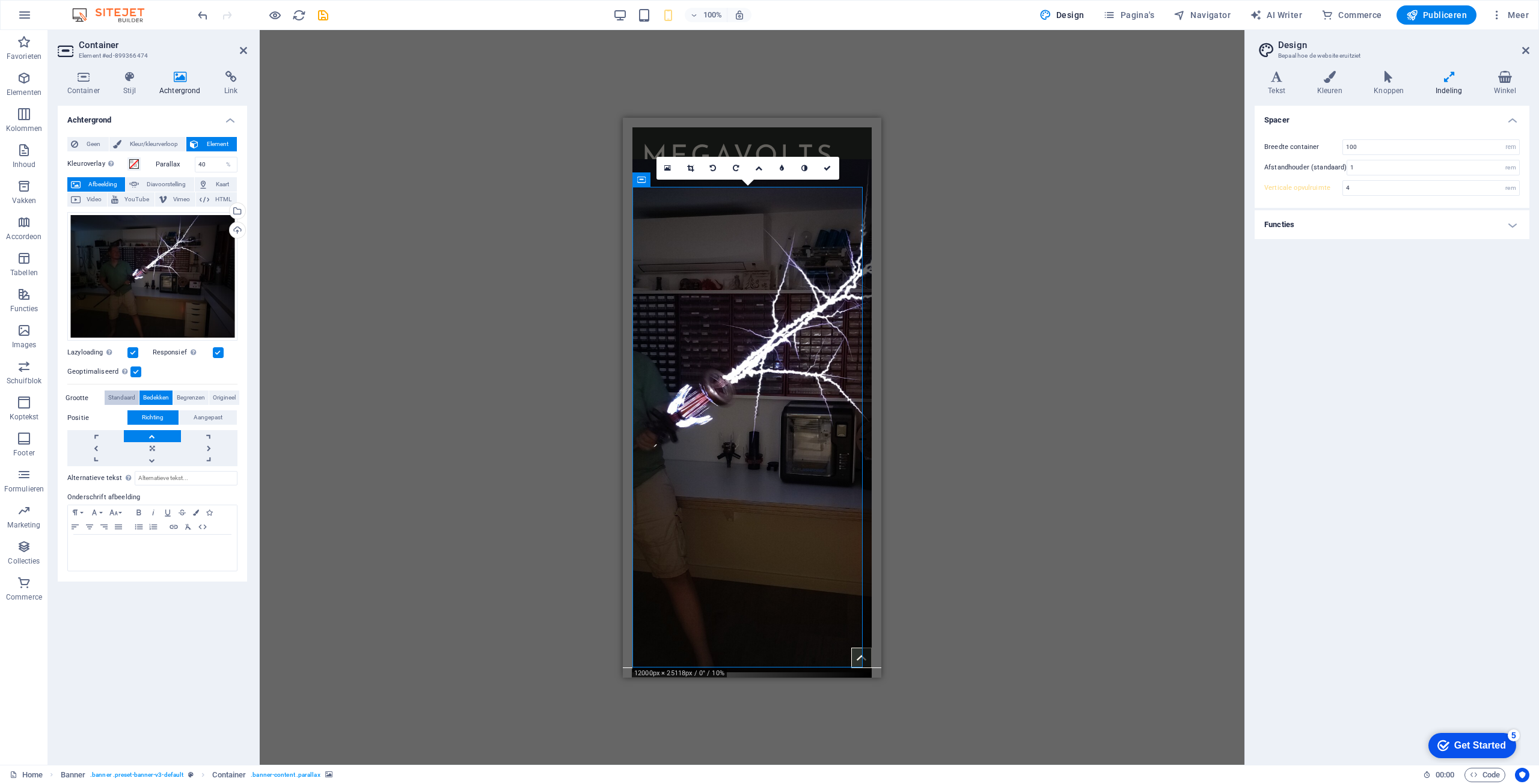
click at [124, 400] on span "Standaard" at bounding box center [121, 399] width 27 height 15
click at [192, 400] on span "Begrenzen" at bounding box center [191, 399] width 28 height 15
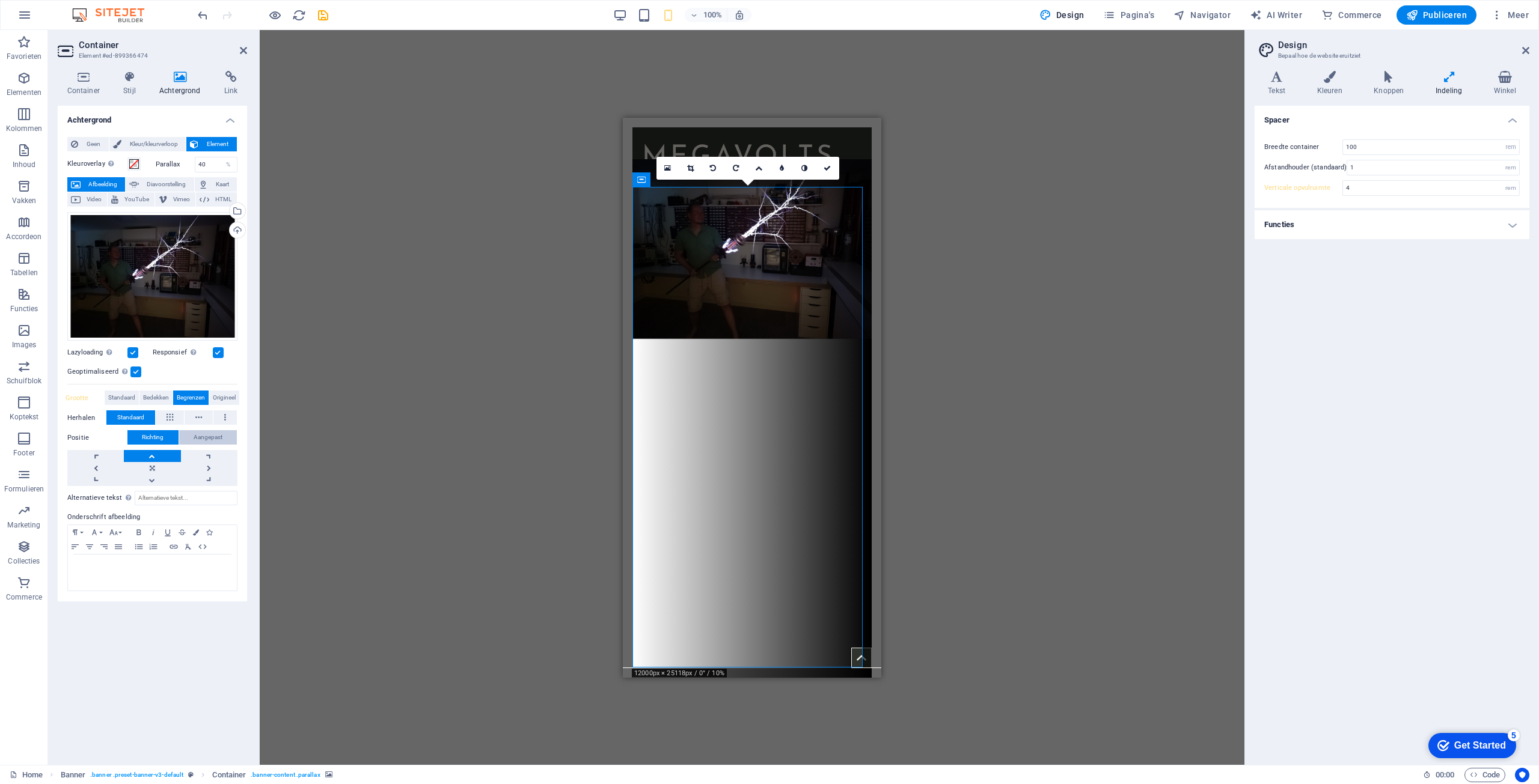
click at [203, 437] on span "Aangepast" at bounding box center [207, 438] width 29 height 15
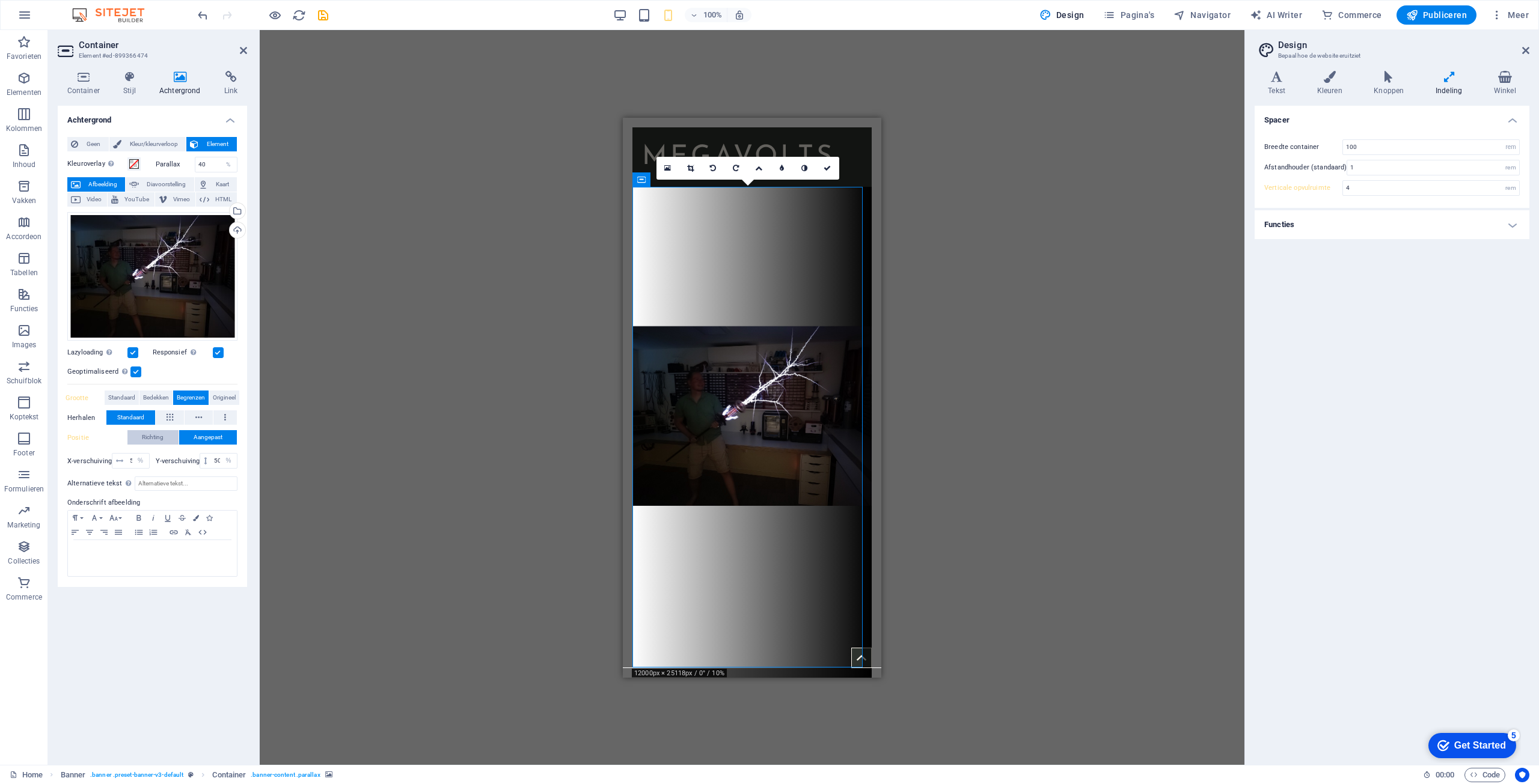
click at [157, 433] on span "Richting" at bounding box center [152, 438] width 21 height 15
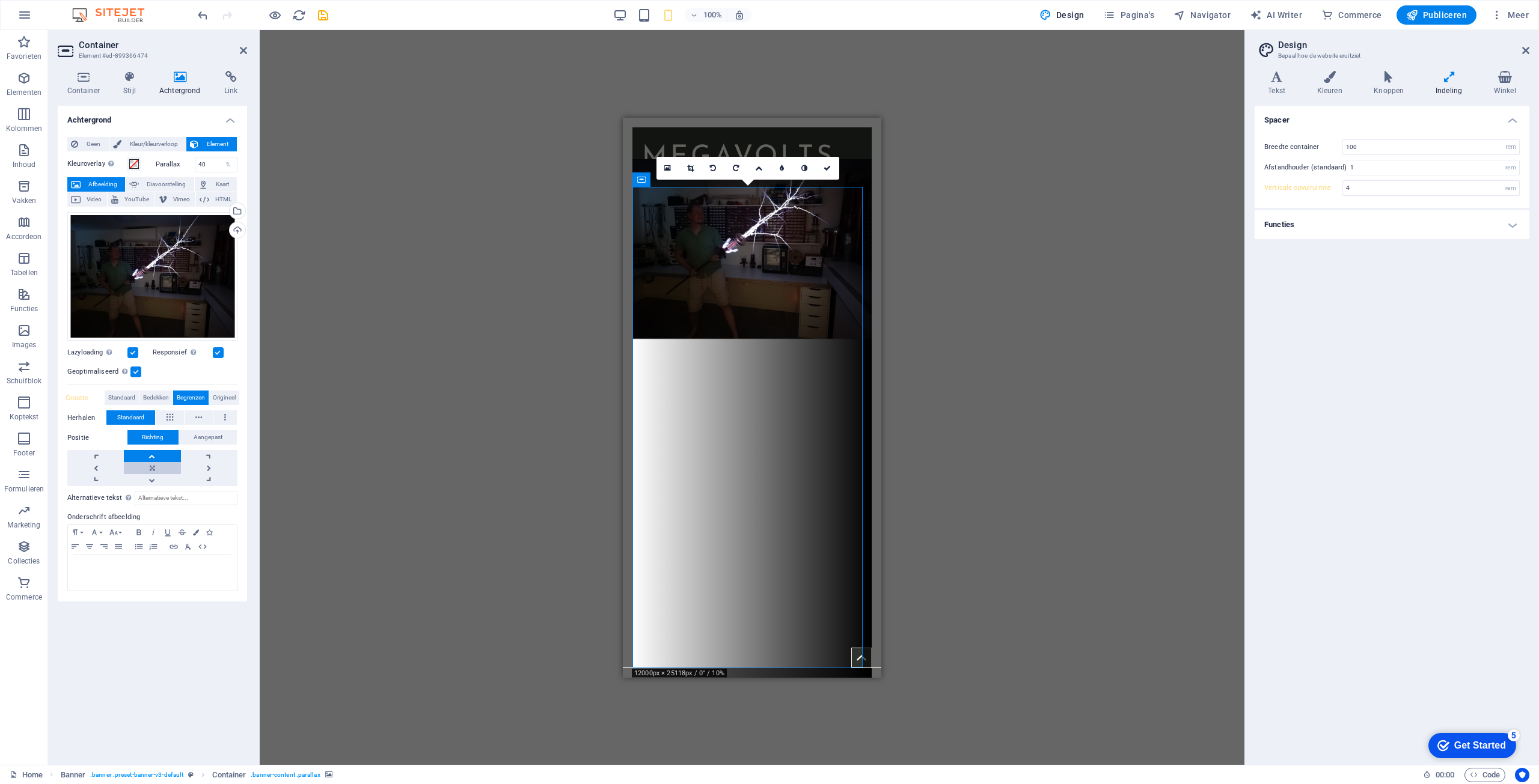
click at [159, 468] on link at bounding box center [151, 467] width 57 height 12
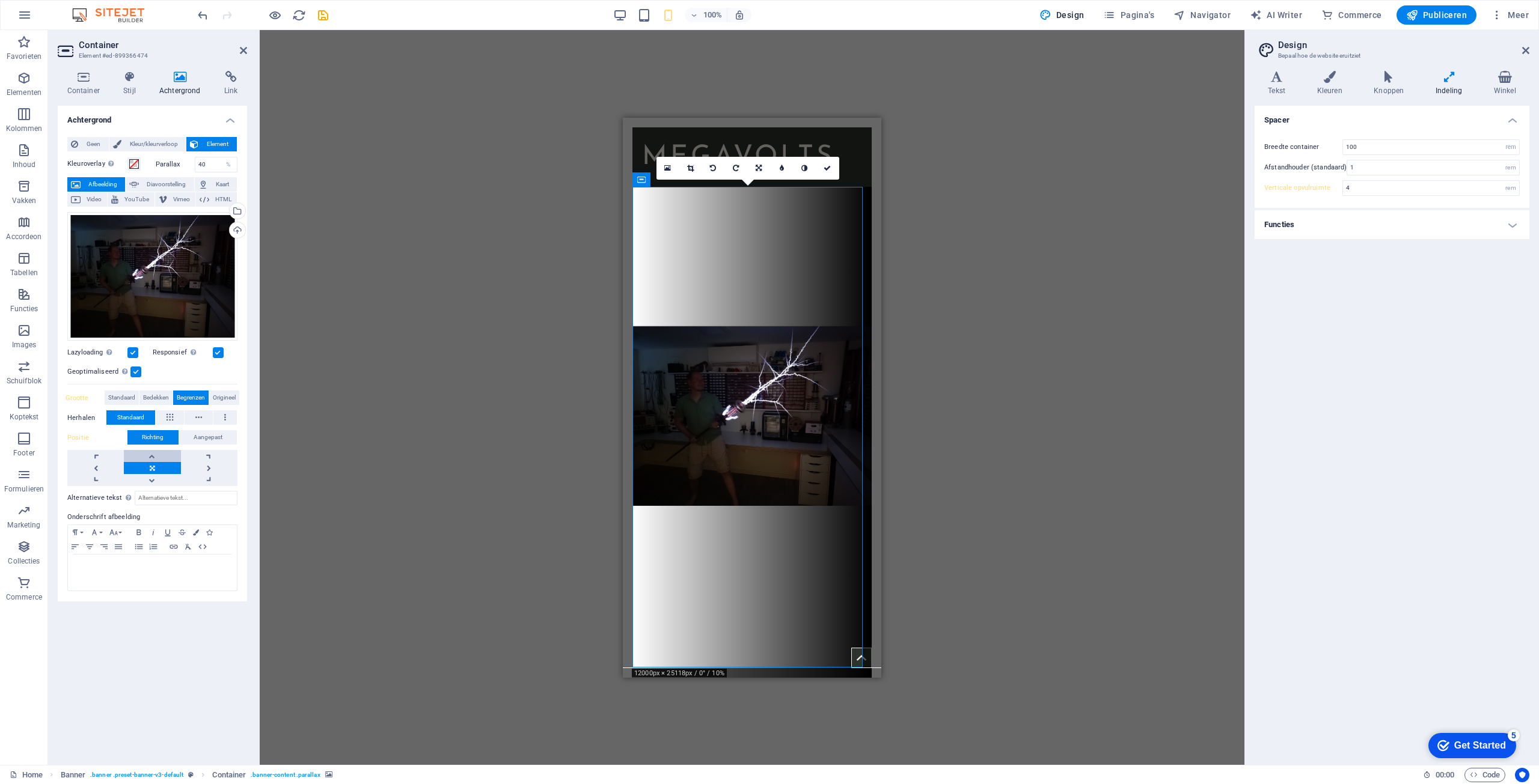
click at [159, 459] on link at bounding box center [151, 456] width 57 height 12
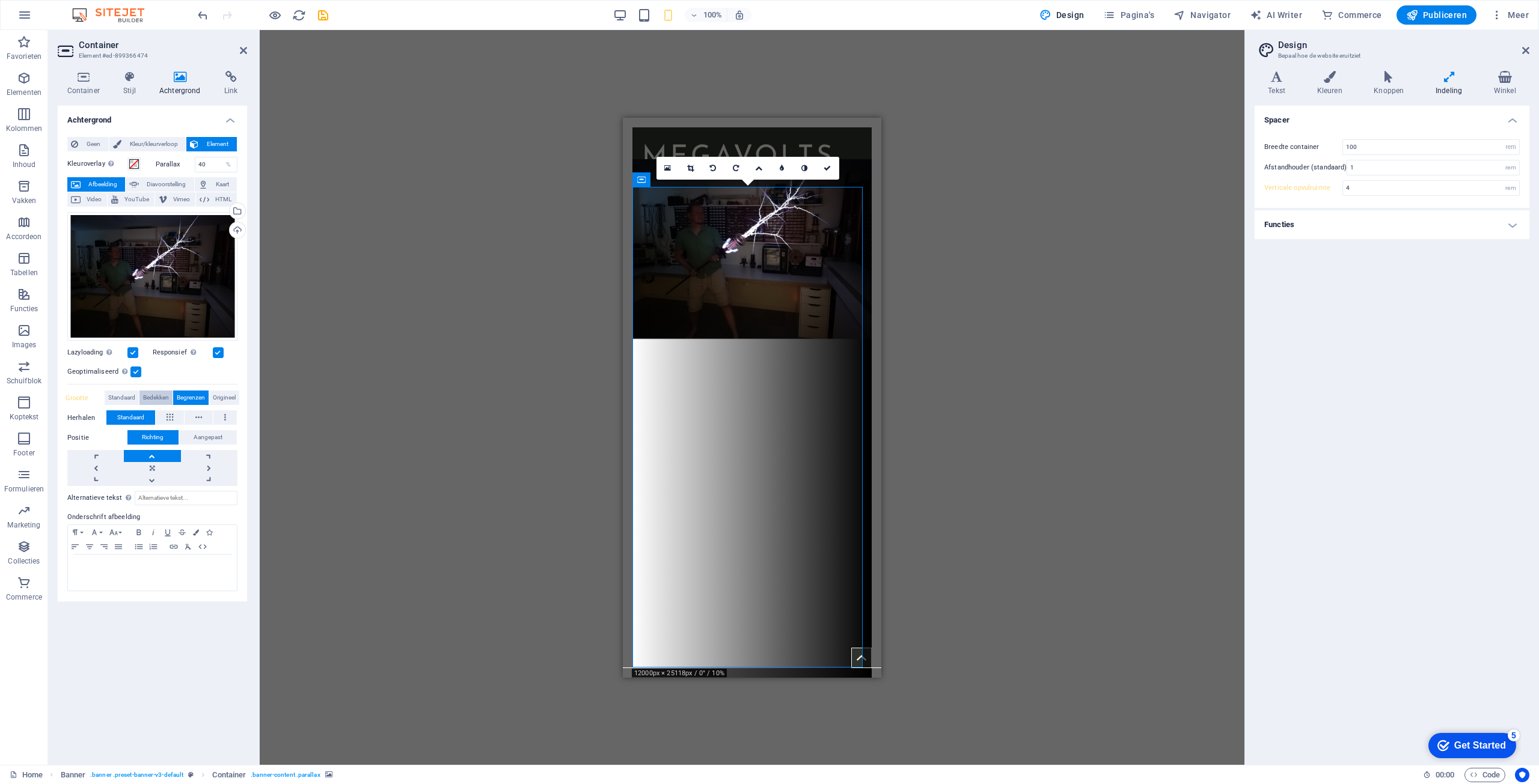
click at [148, 395] on span "Bedekken" at bounding box center [156, 399] width 26 height 15
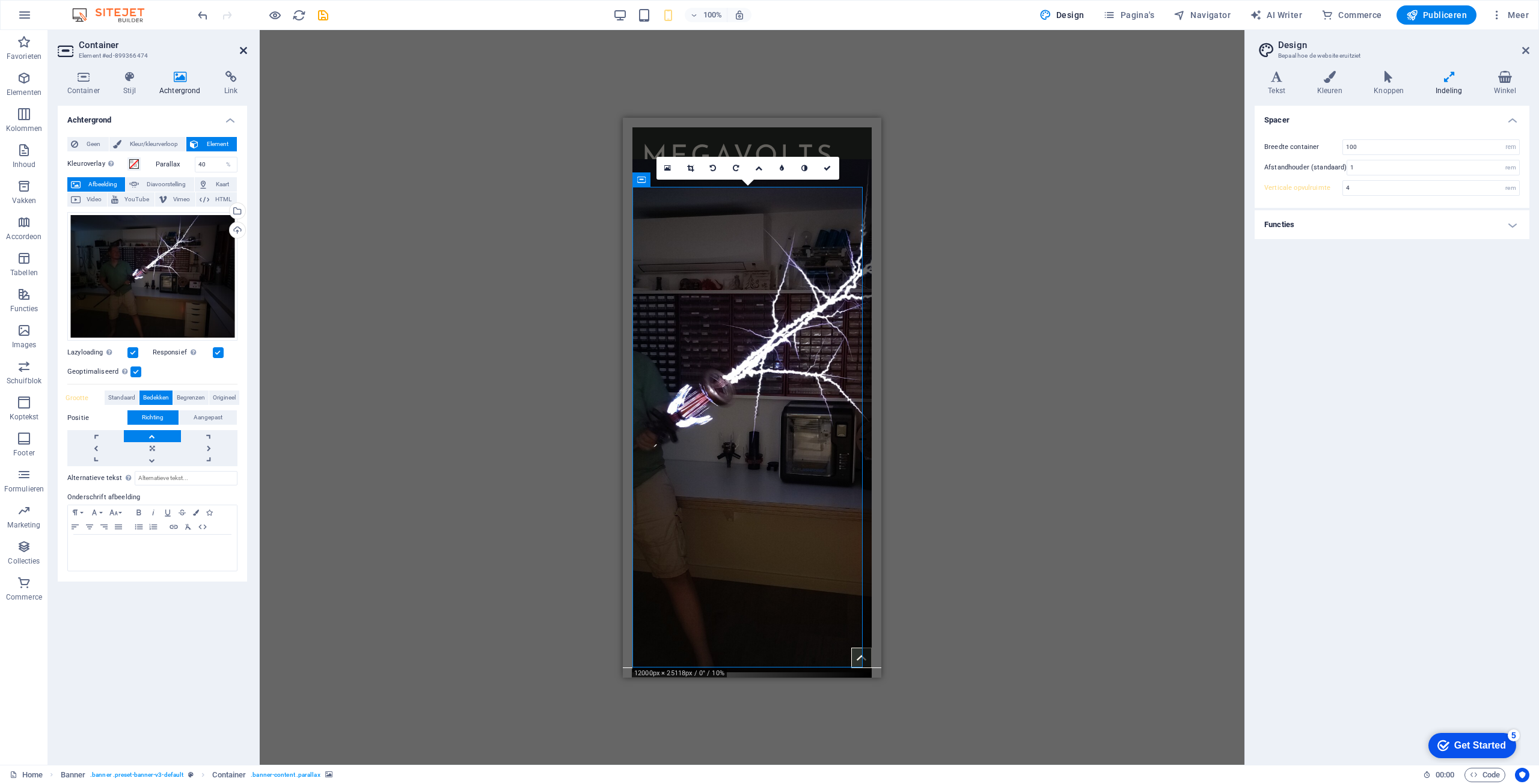
click at [243, 54] on icon at bounding box center [243, 50] width 7 height 9
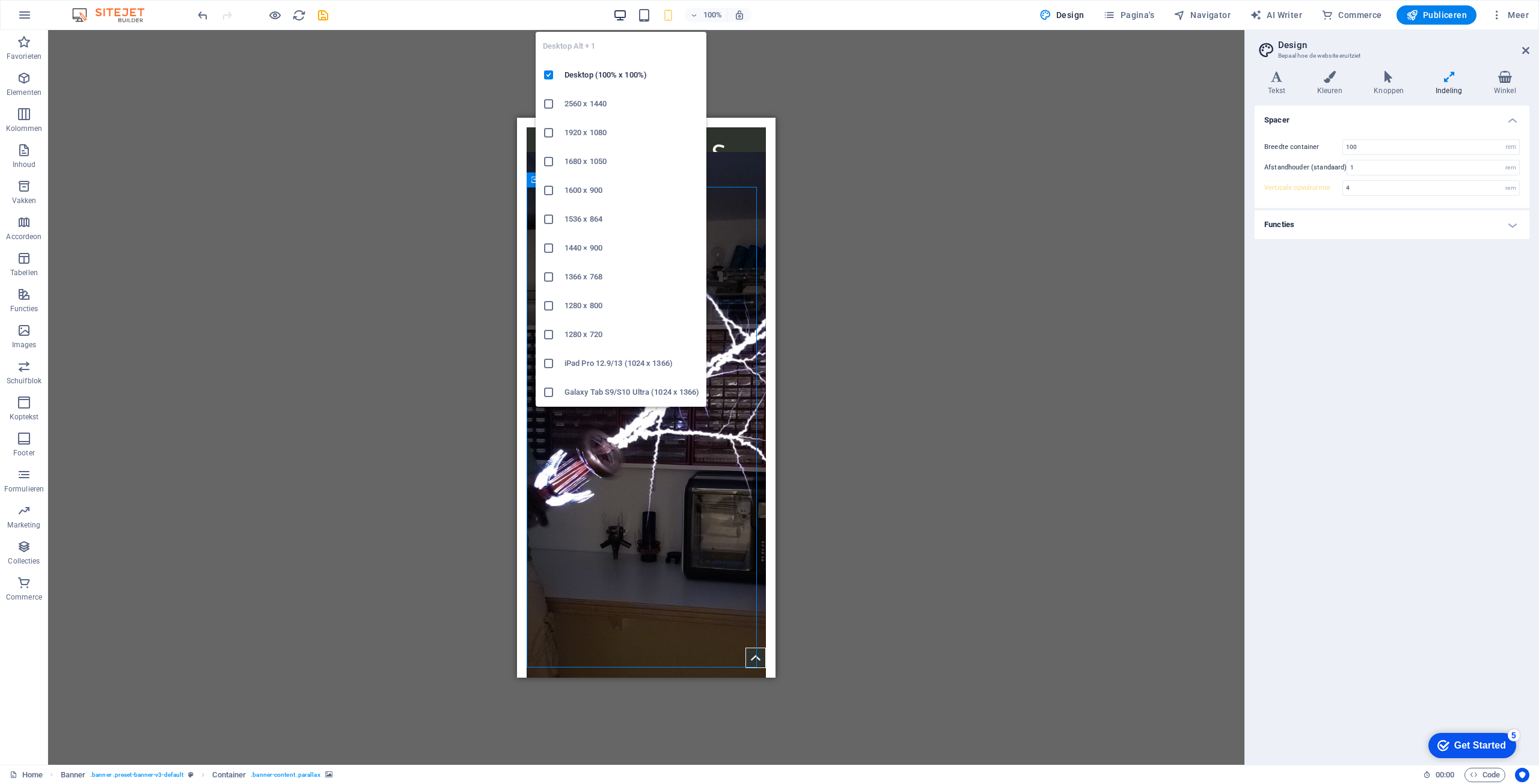
type input "0"
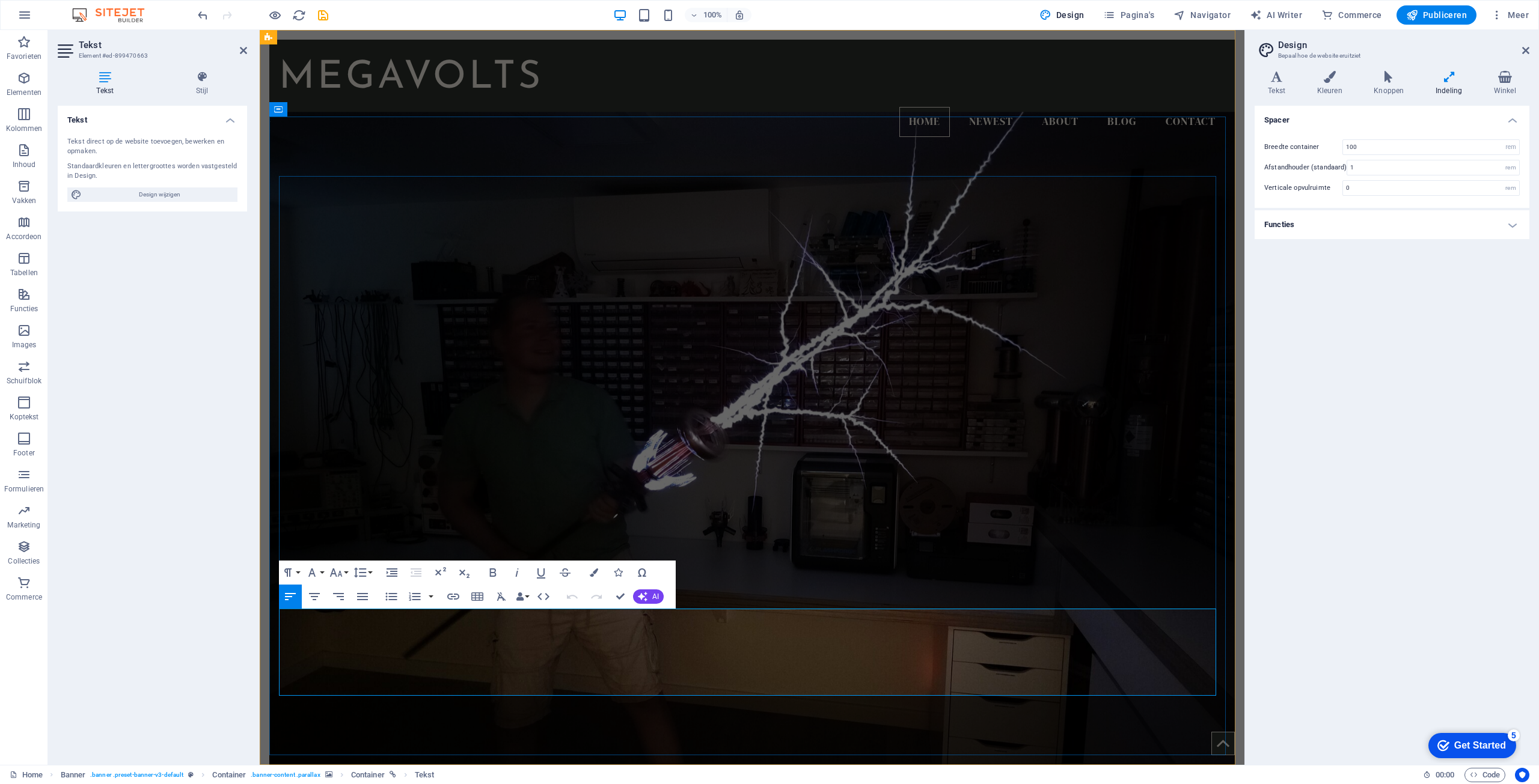
click at [103, 81] on icon at bounding box center [105, 76] width 95 height 12
click at [202, 79] on icon at bounding box center [202, 76] width 90 height 12
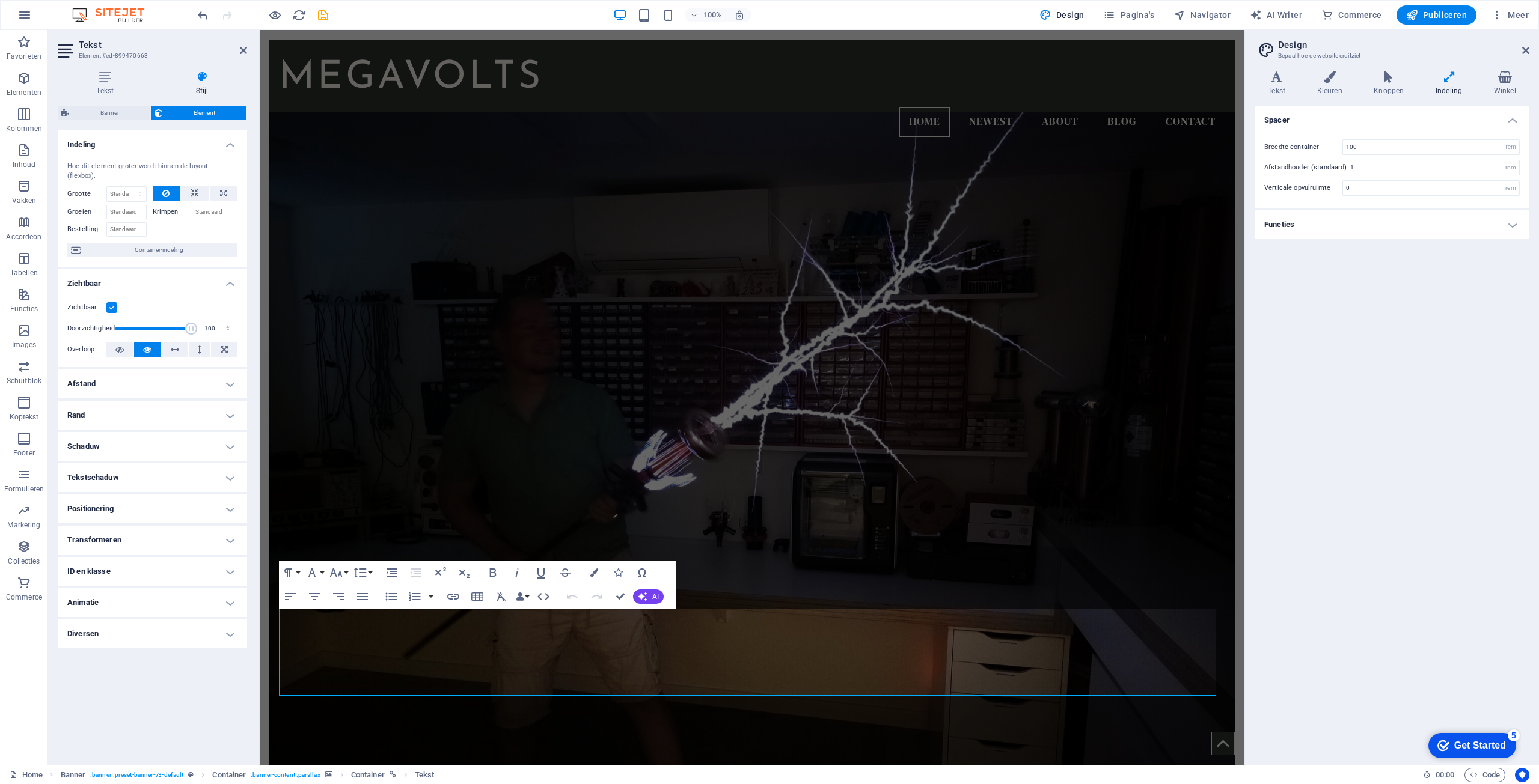
click at [395, 723] on figure at bounding box center [752, 450] width 966 height 677
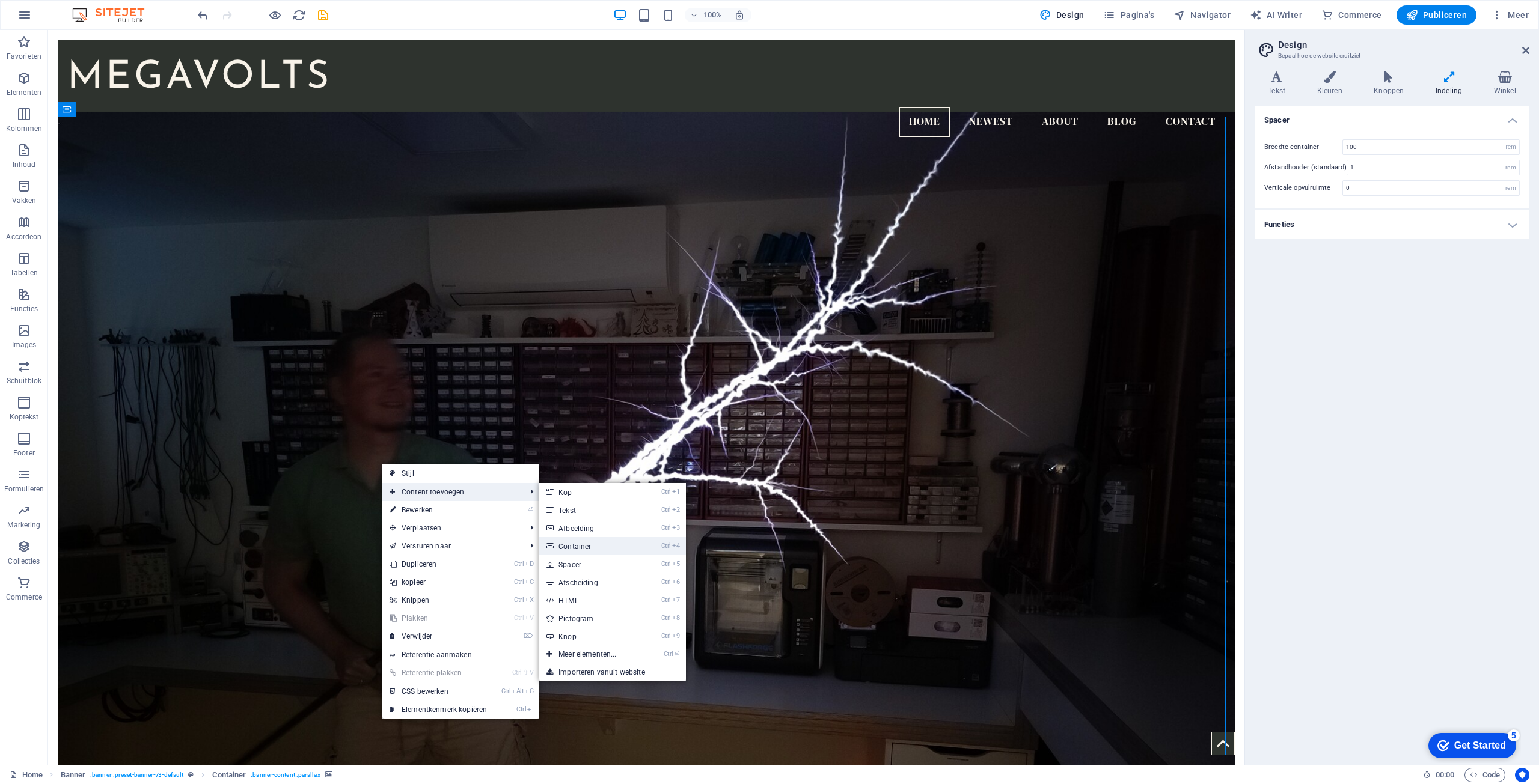
click at [595, 547] on link "Ctrl 4 Container" at bounding box center [589, 545] width 101 height 18
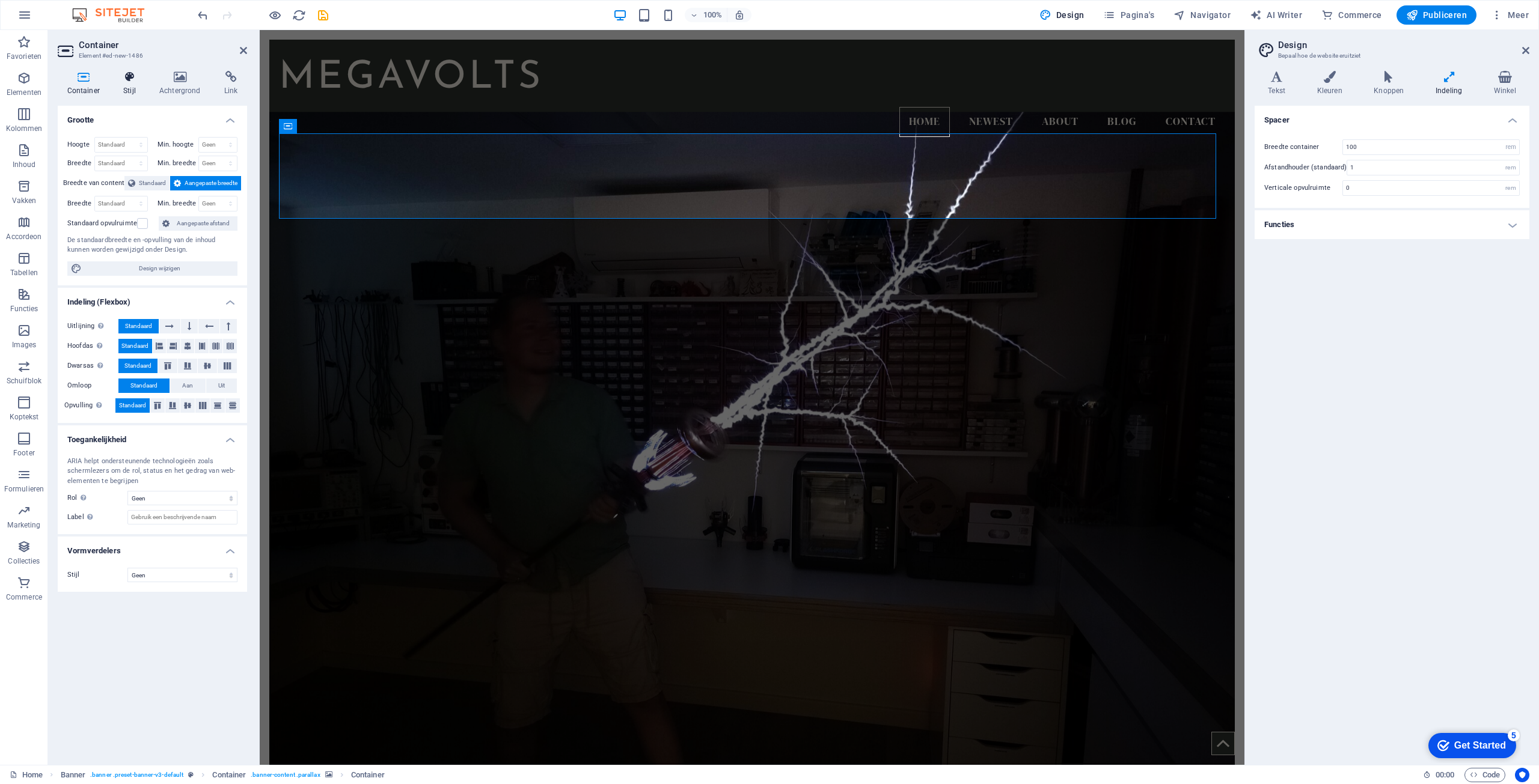
click at [127, 81] on icon at bounding box center [130, 76] width 32 height 12
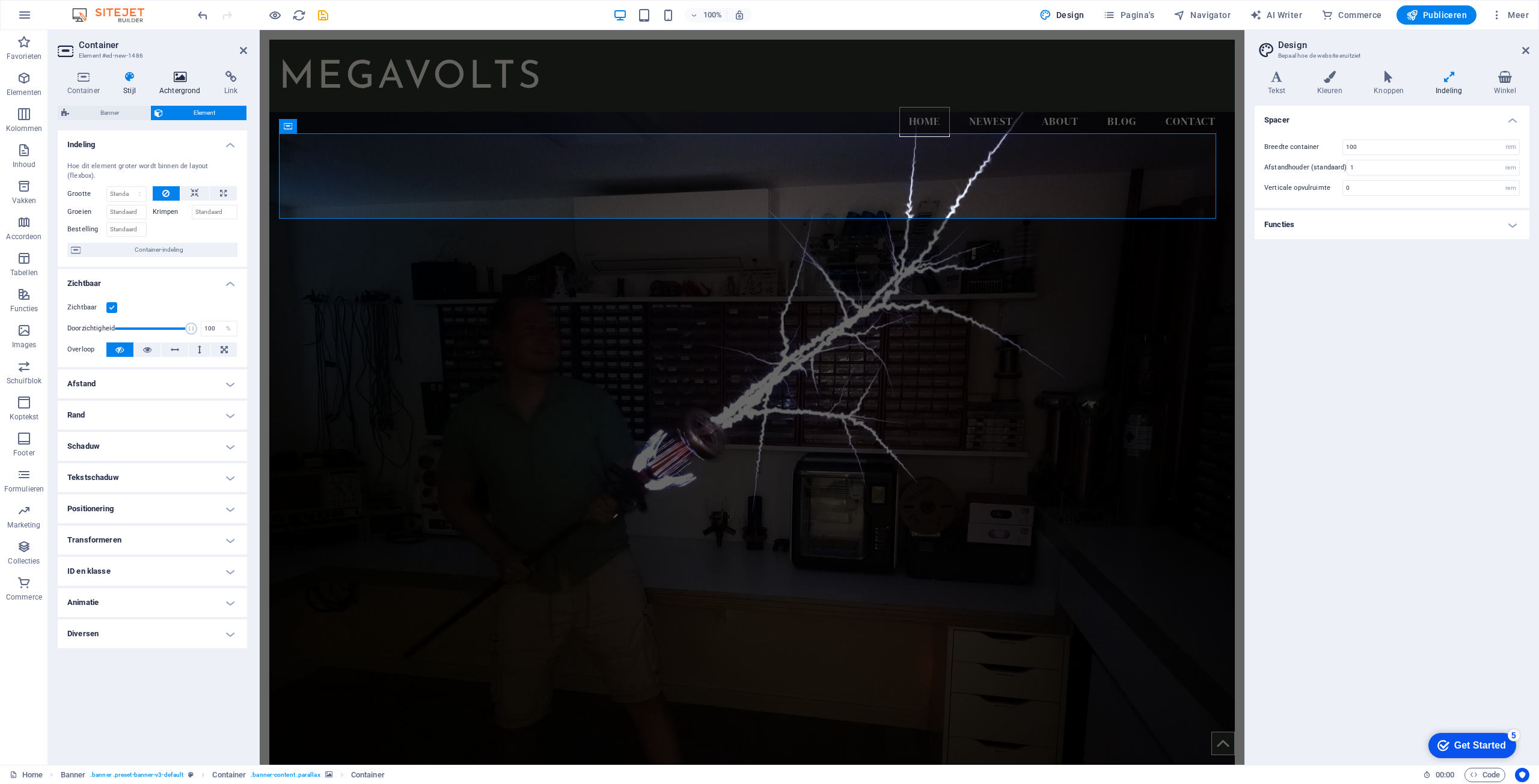
click at [178, 81] on icon at bounding box center [179, 76] width 60 height 12
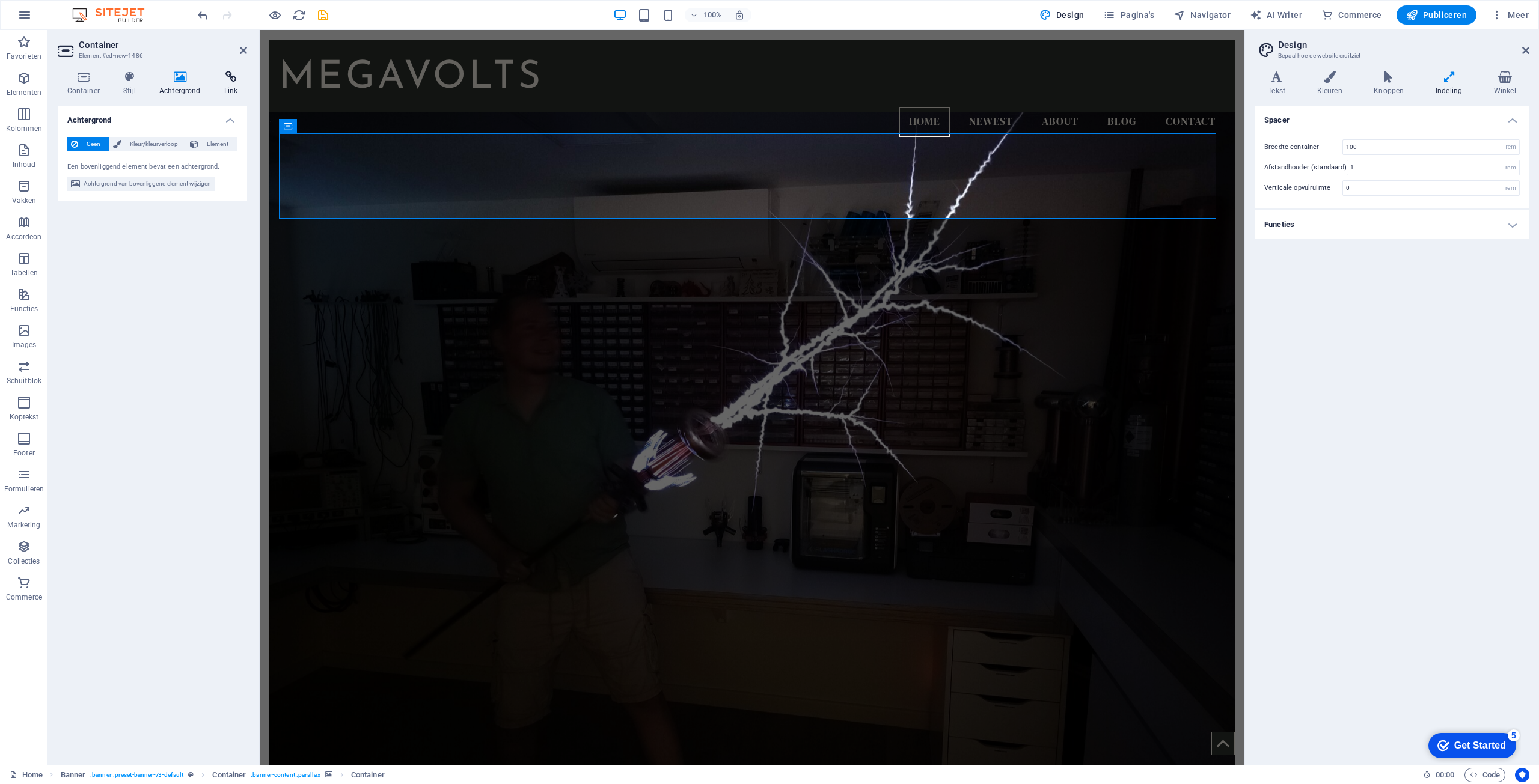
click at [227, 80] on icon at bounding box center [230, 76] width 33 height 12
click at [218, 161] on span "E-mail" at bounding box center [221, 160] width 23 height 15
click at [177, 87] on h4 "Achtergrond" at bounding box center [182, 83] width 65 height 25
click at [207, 149] on span "Element" at bounding box center [217, 144] width 32 height 15
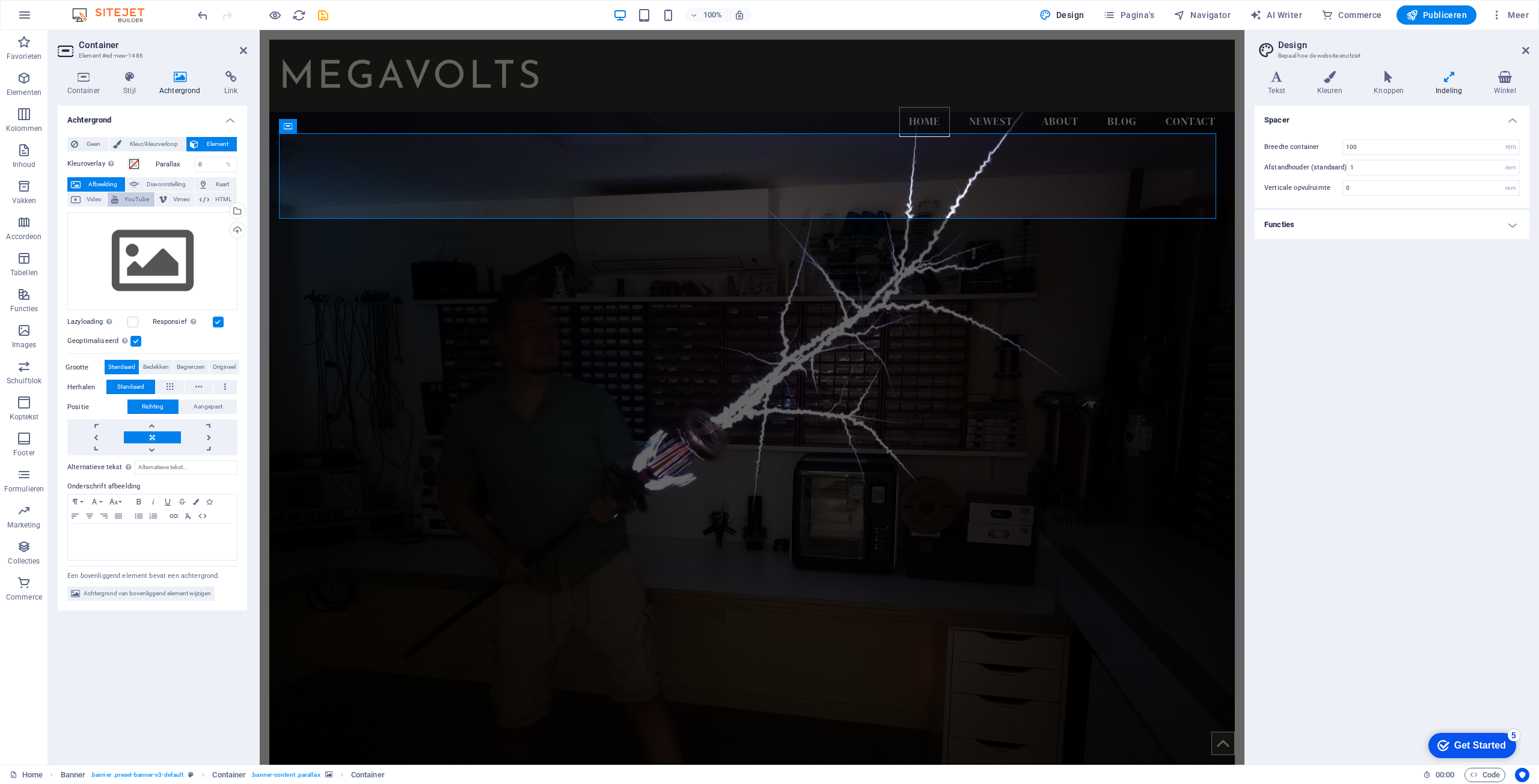
click at [138, 199] on span "YouTube" at bounding box center [136, 200] width 29 height 15
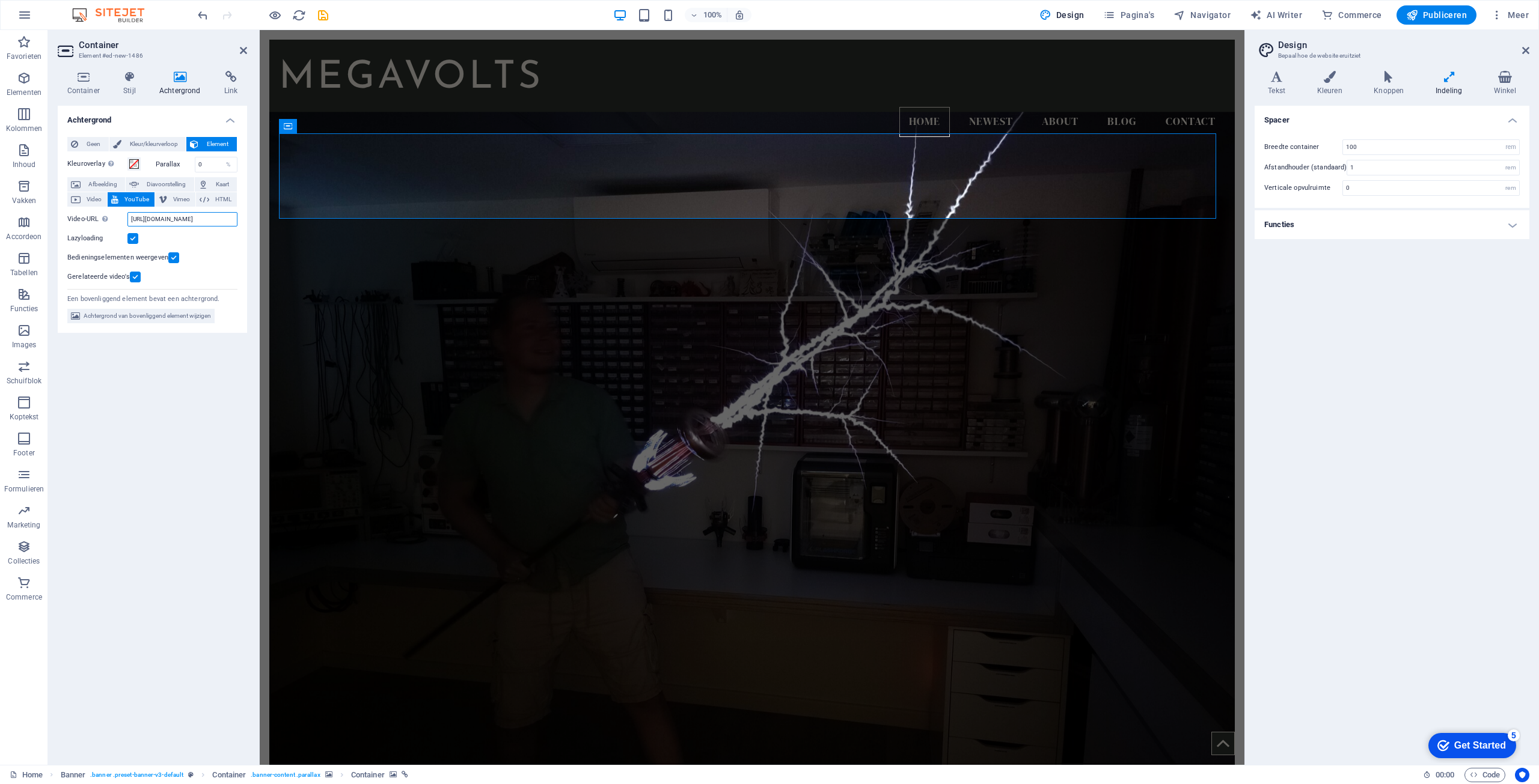
scroll to position [0, 31]
drag, startPoint x: 389, startPoint y: 249, endPoint x: 295, endPoint y: 226, distance: 96.8
paste input "@TeslaCommander"
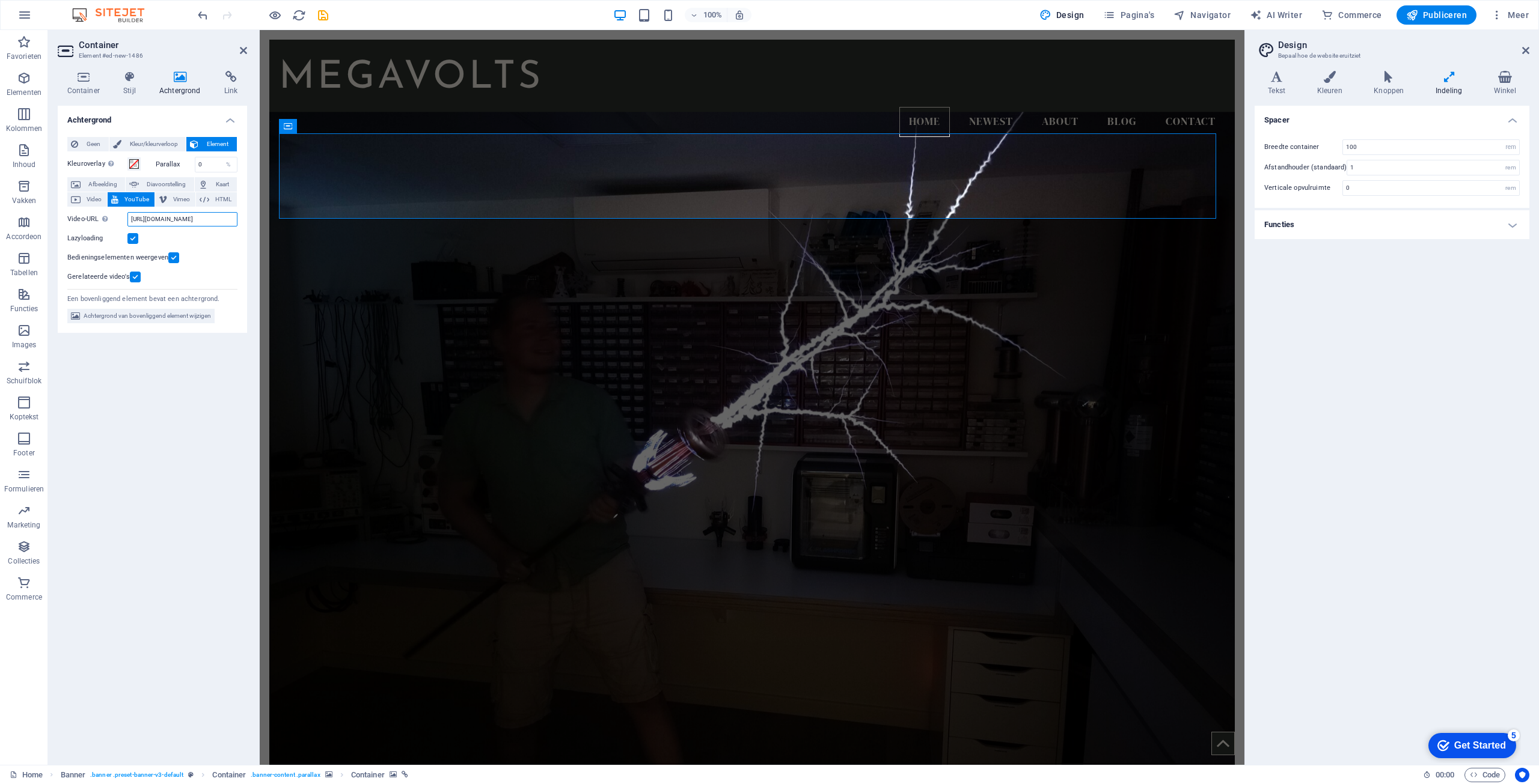
type input "[URL][DOMAIN_NAME]"
click at [175, 399] on div "Achtergrond Geen Kleur/kleurverloop Element Achtergrond tot [PERSON_NAME] breed…" at bounding box center [152, 430] width 190 height 649
click at [178, 400] on div "Achtergrond Geen Kleur/kleurverloop Element Achtergrond tot [PERSON_NAME] breed…" at bounding box center [152, 430] width 190 height 649
drag, startPoint x: 583, startPoint y: 162, endPoint x: 329, endPoint y: 728, distance: 620.4
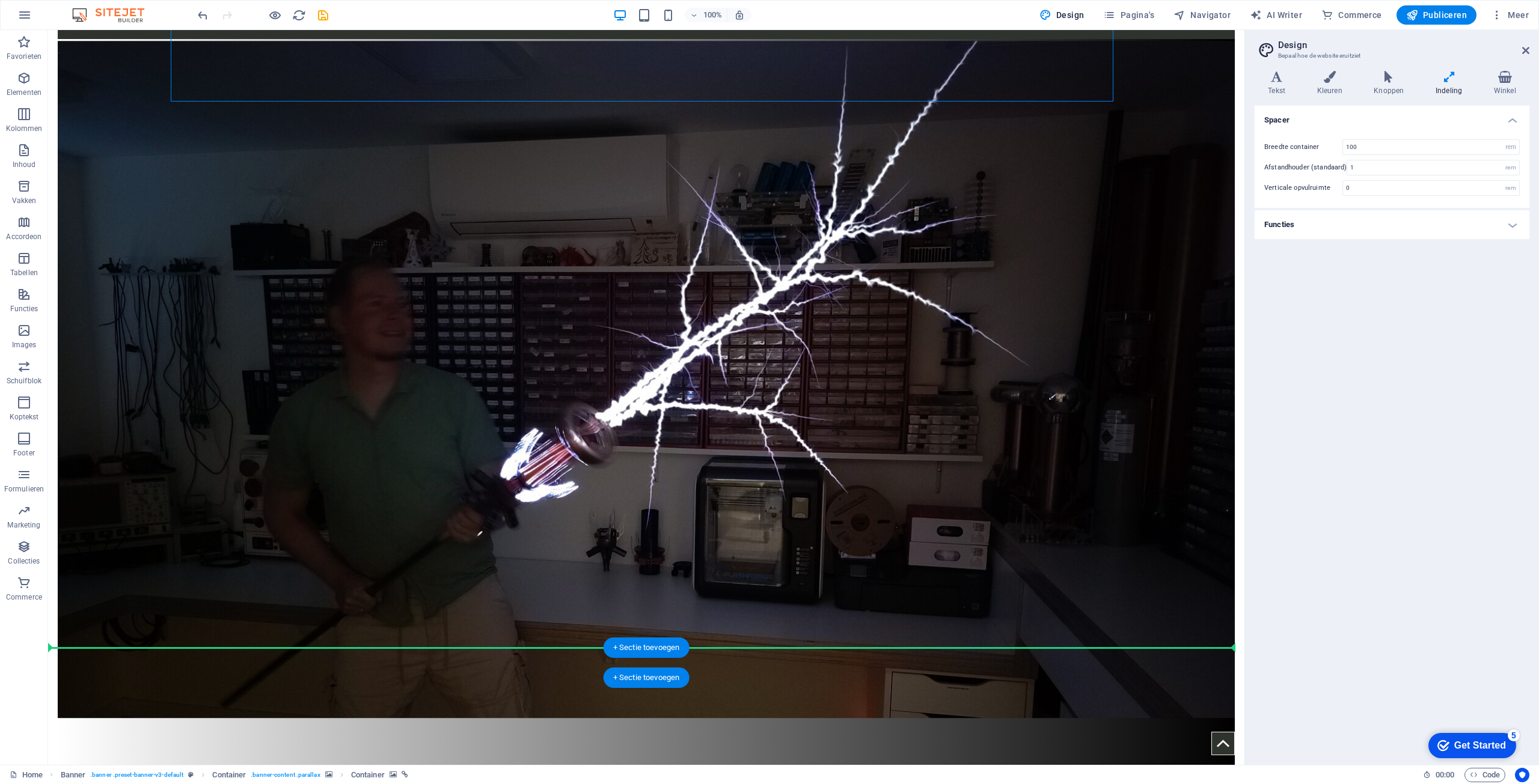
scroll to position [117, 0]
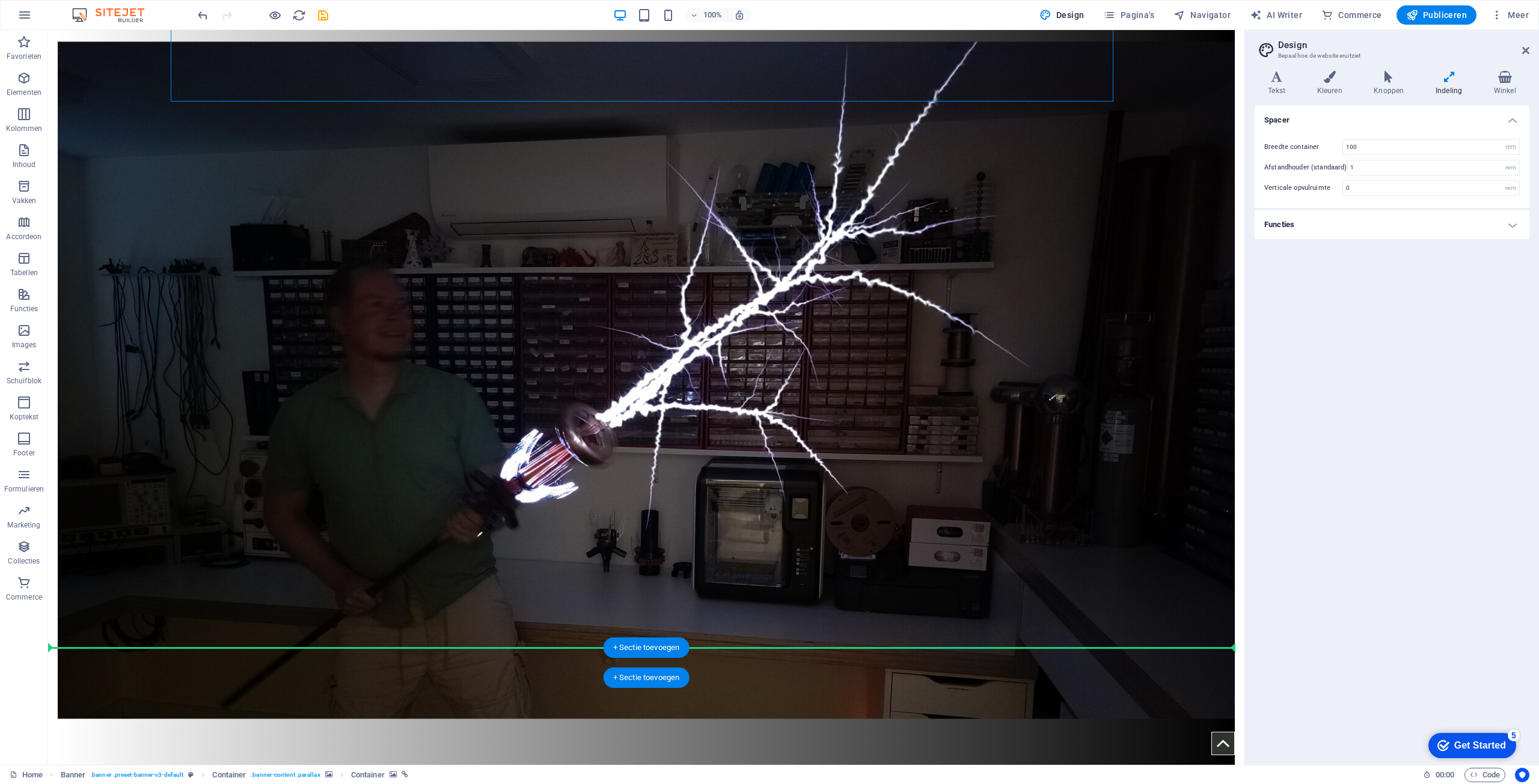
drag, startPoint x: 255, startPoint y: 156, endPoint x: 222, endPoint y: 653, distance: 498.1
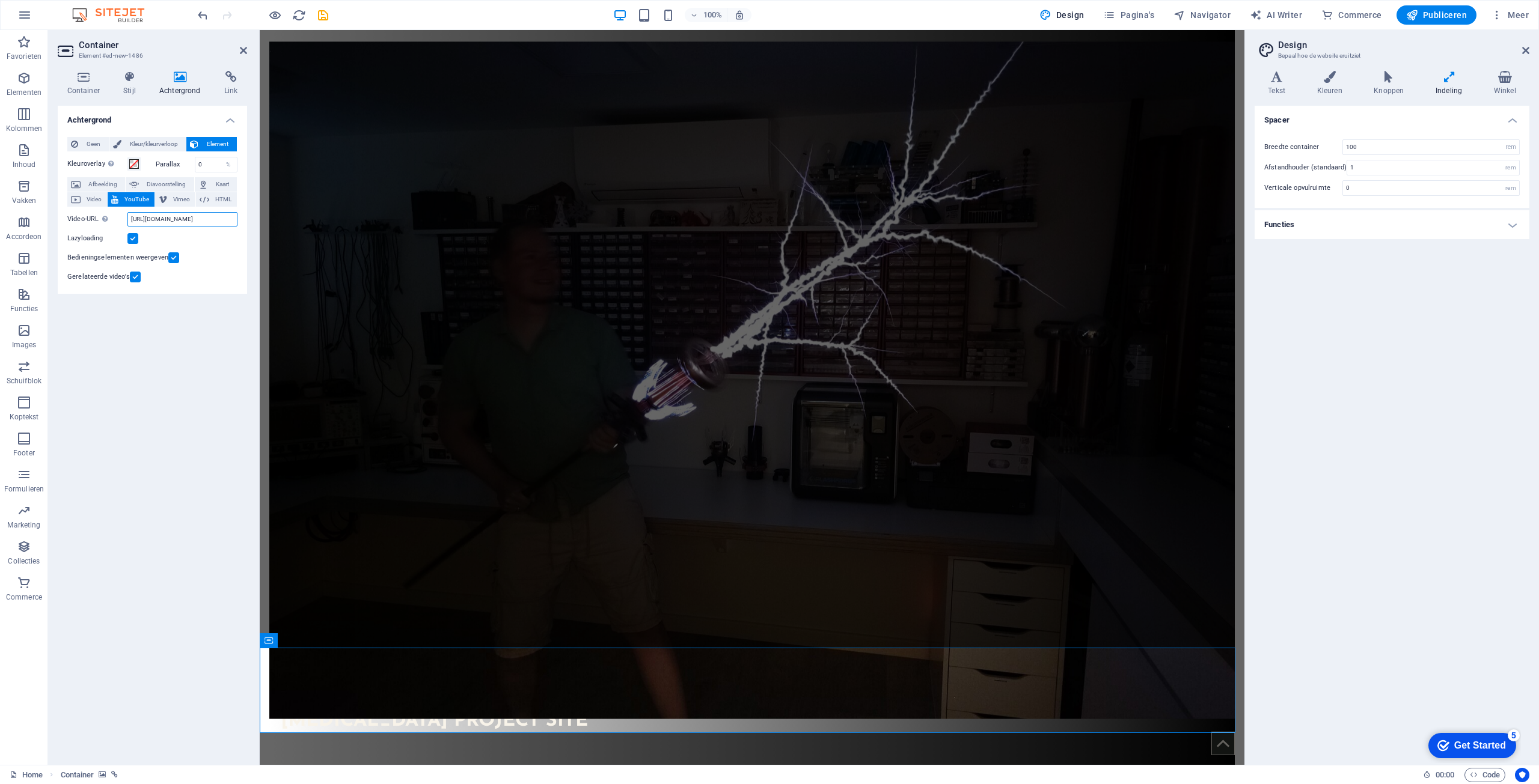
click at [178, 219] on input "[URL][DOMAIN_NAME]" at bounding box center [182, 219] width 110 height 15
paste input "watch?v=CYMfTgxc5RU"
type input "[URL][DOMAIN_NAME]"
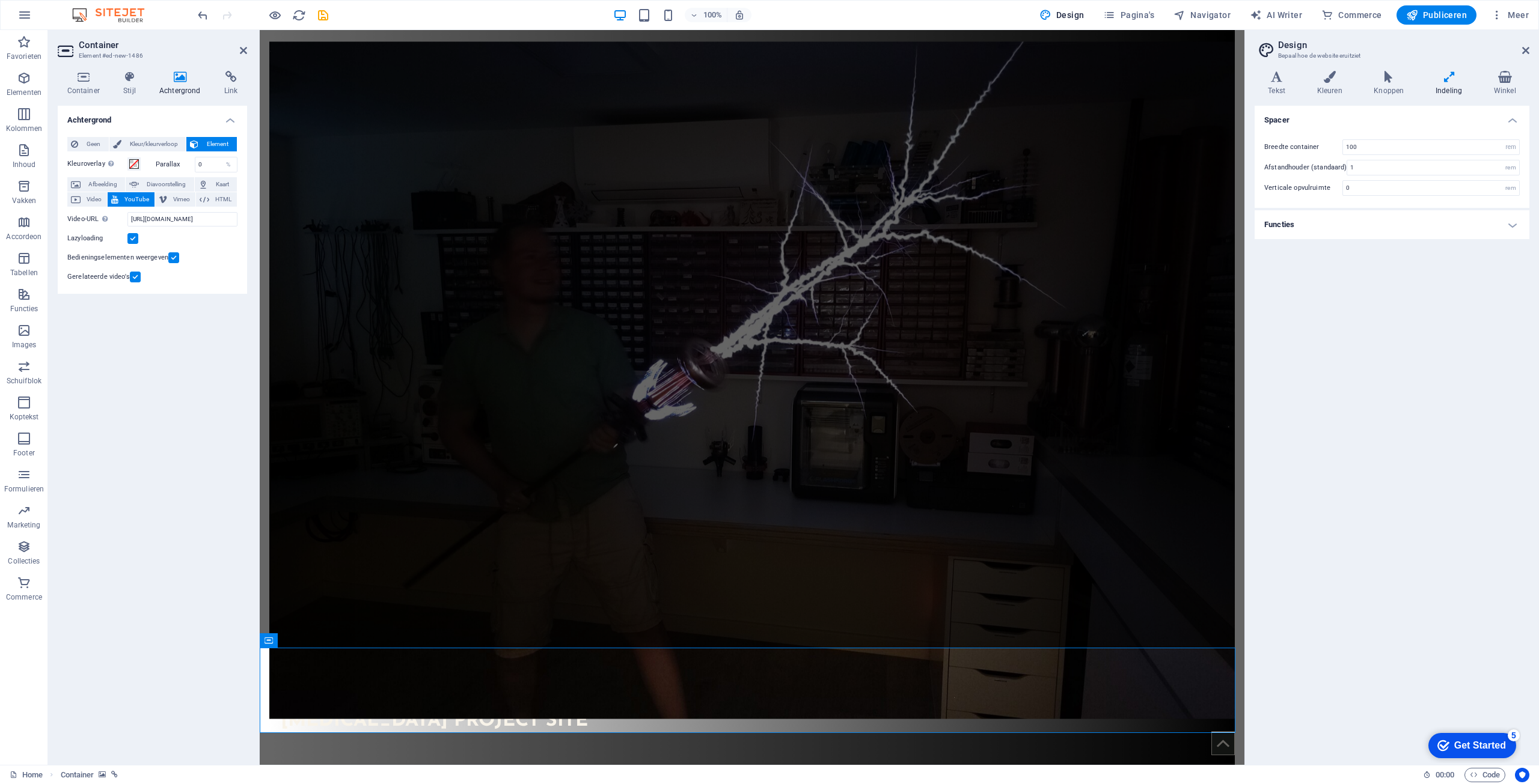
click at [212, 392] on div "Achtergrond Geen Kleur/kleurverloop Element Achtergrond tot [PERSON_NAME] breed…" at bounding box center [152, 430] width 190 height 649
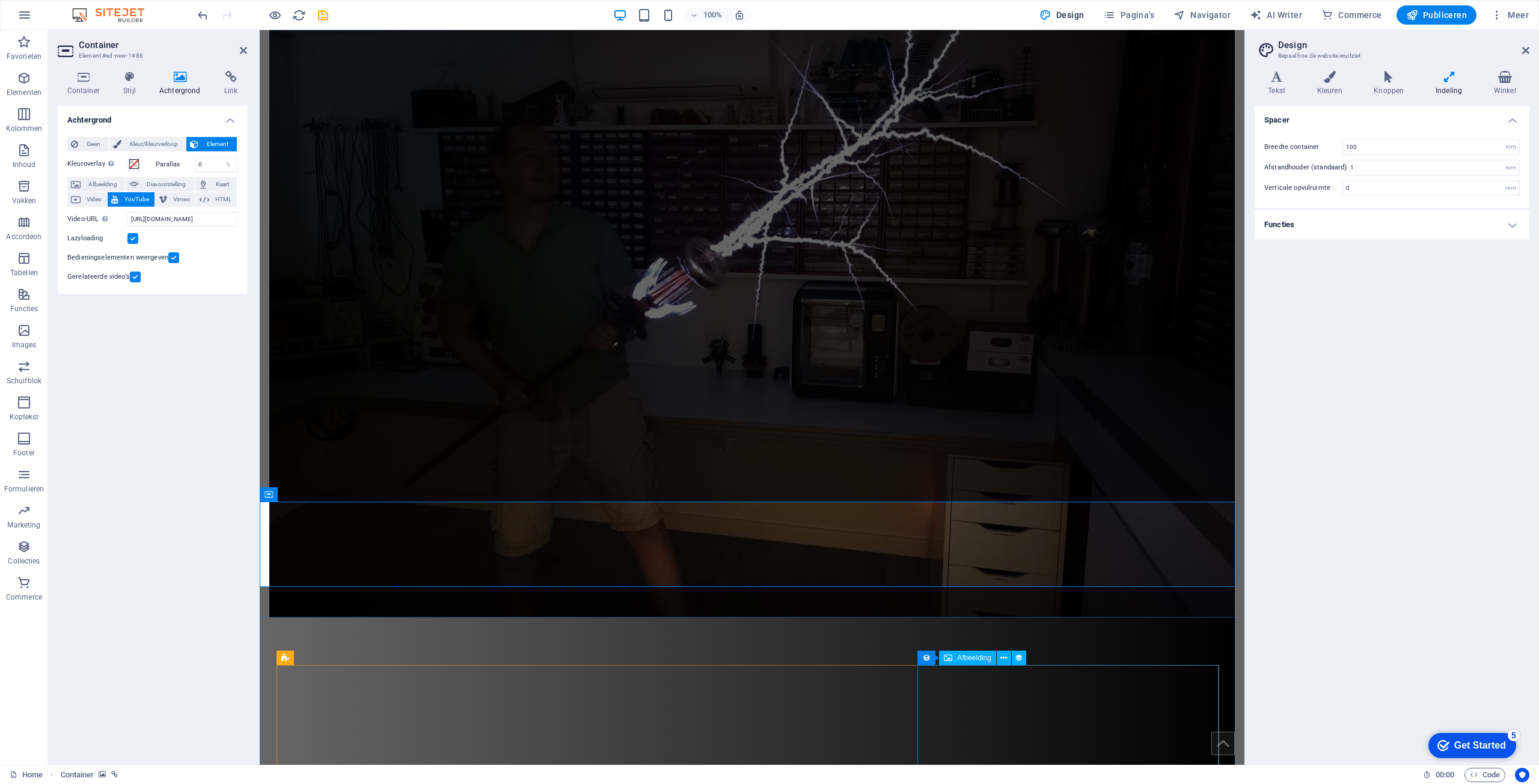
scroll to position [297, 0]
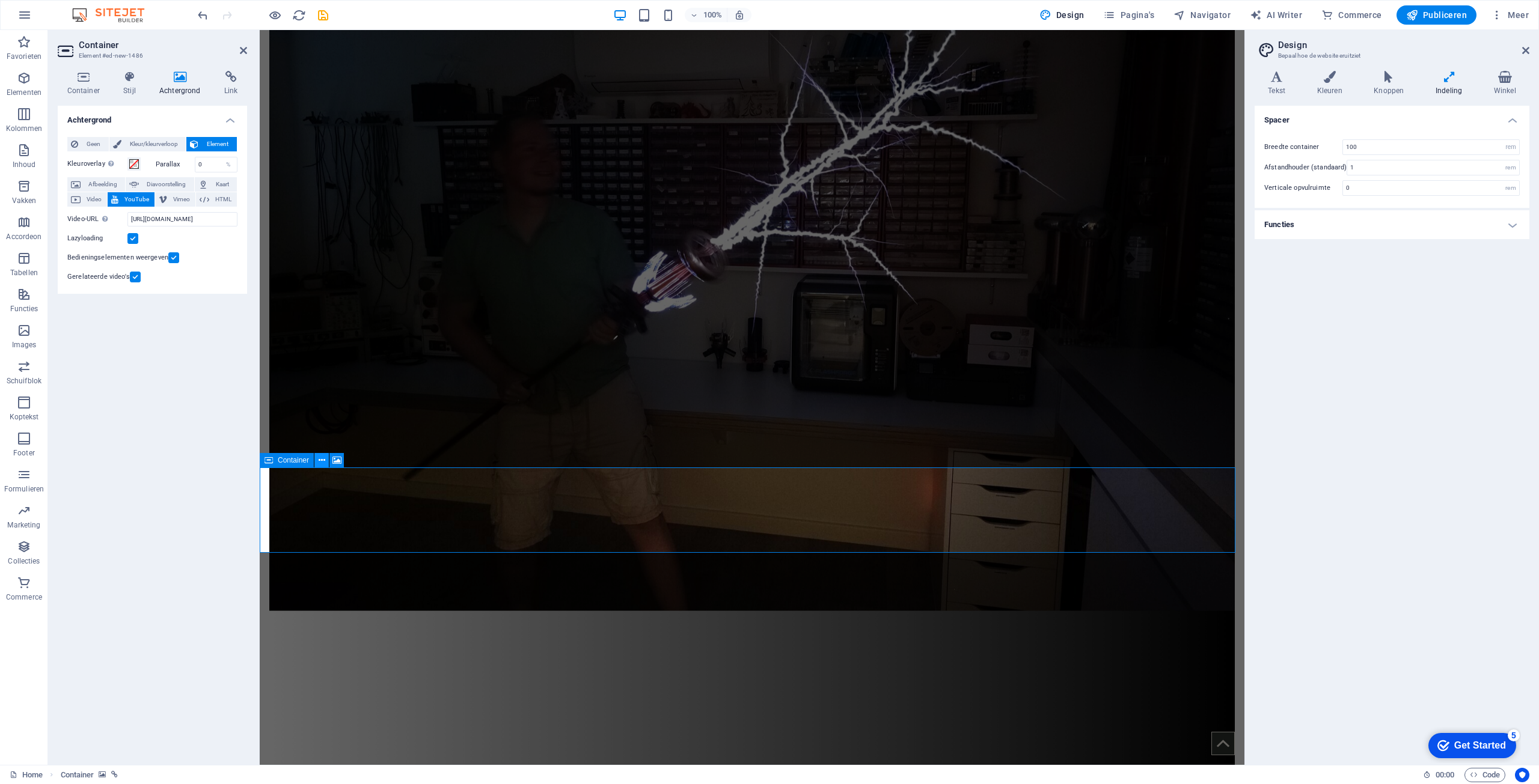
click at [324, 464] on icon at bounding box center [322, 461] width 7 height 13
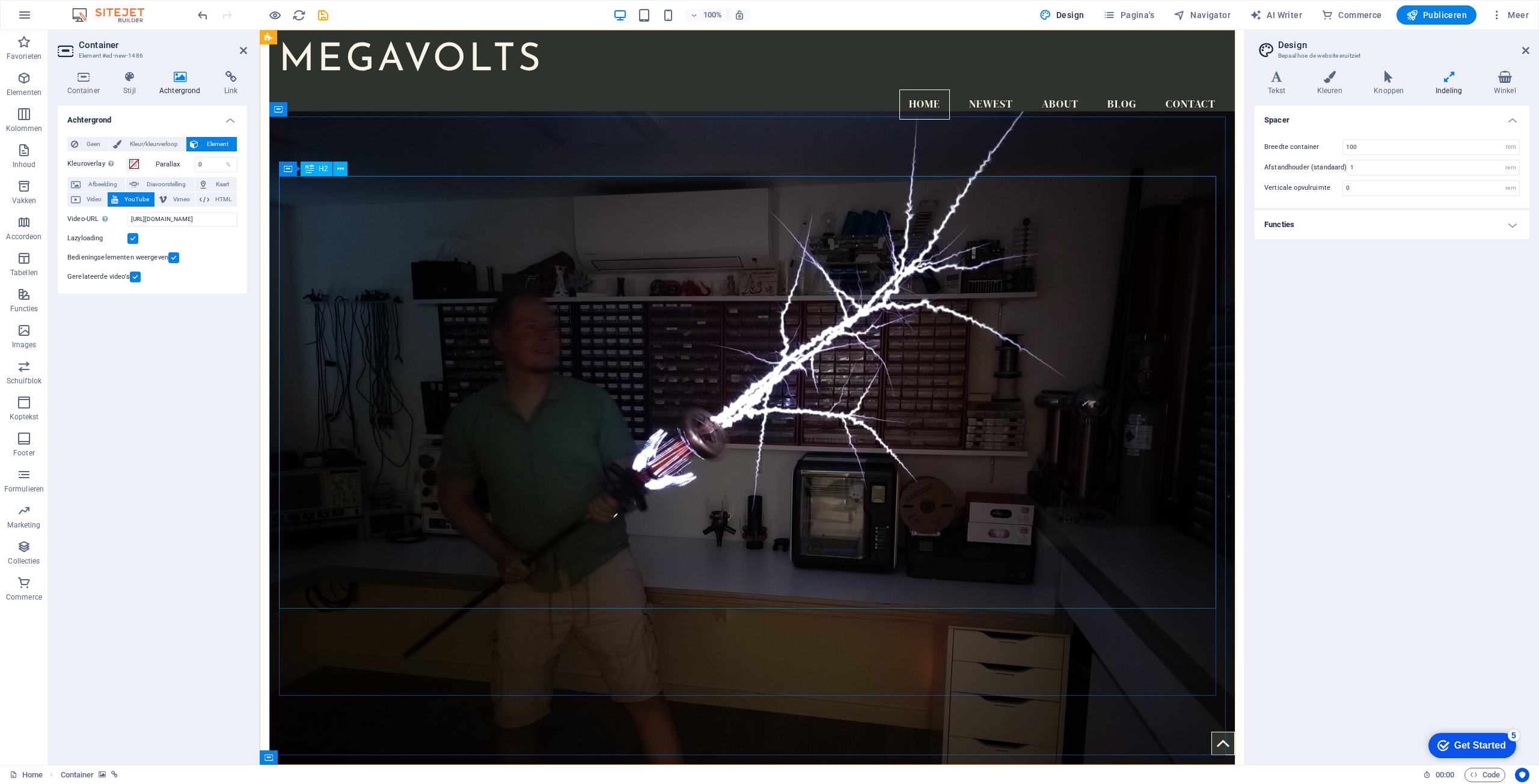
scroll to position [0, 0]
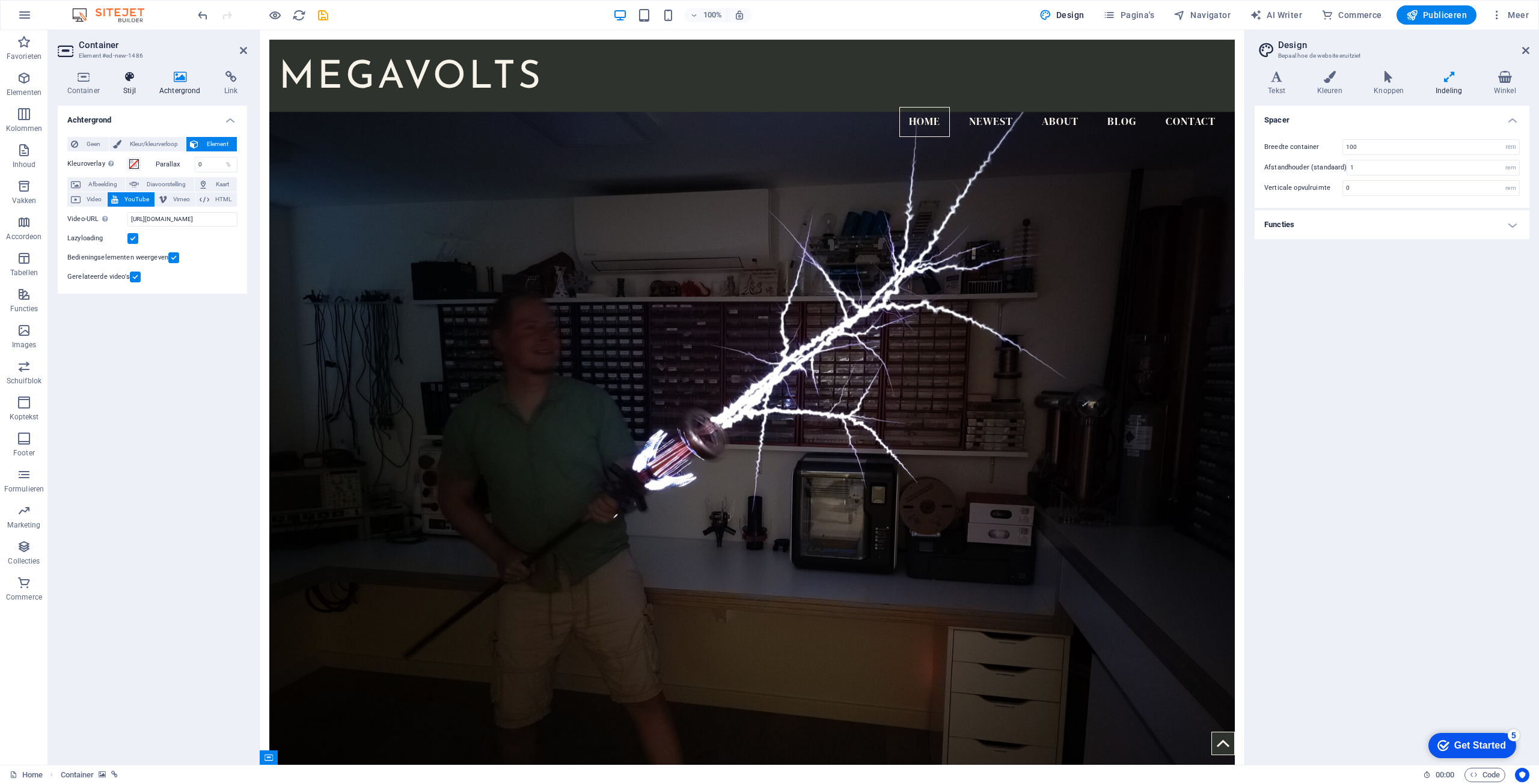
click at [134, 79] on icon at bounding box center [130, 76] width 32 height 12
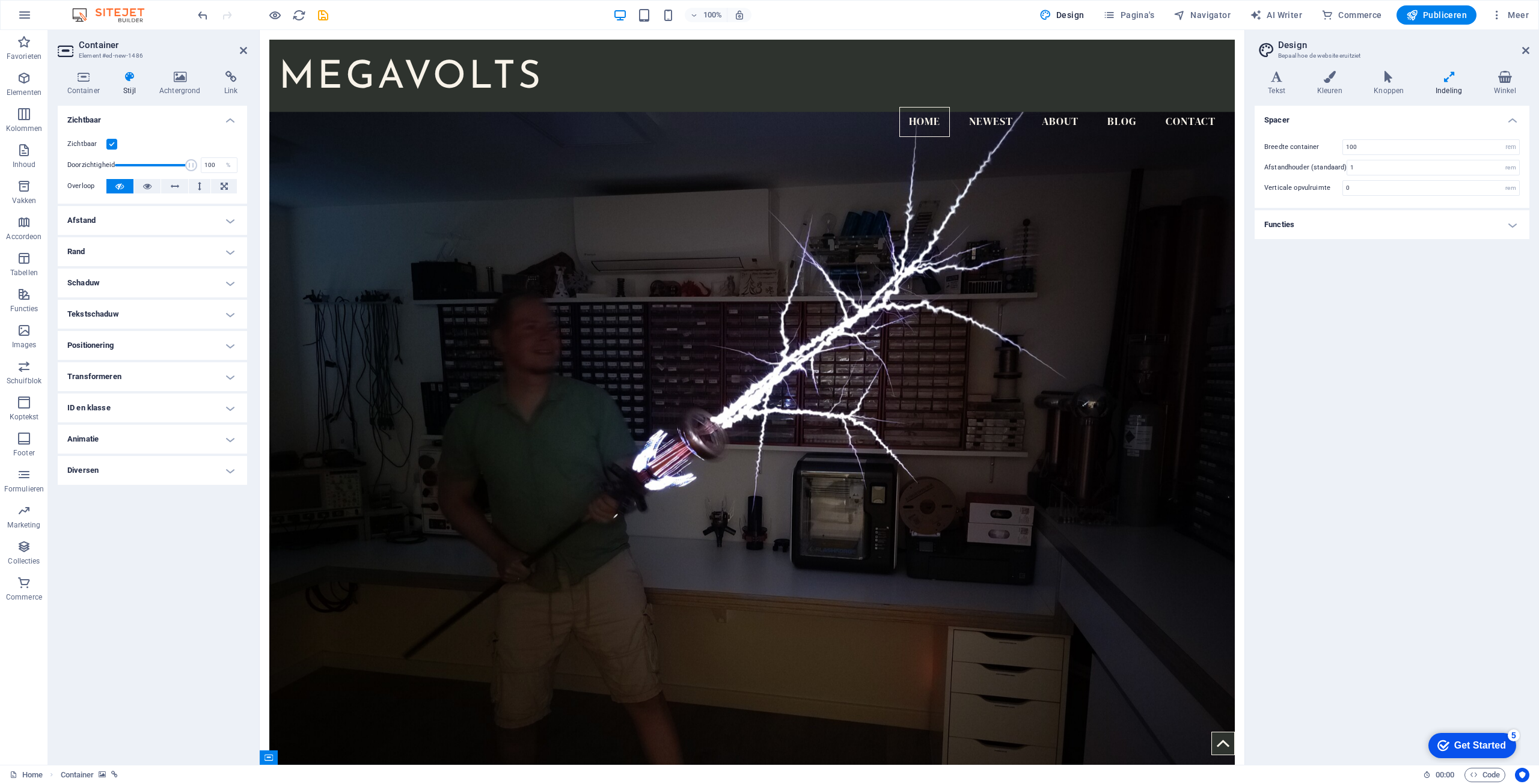
click at [183, 253] on h4 "Rand" at bounding box center [152, 252] width 190 height 29
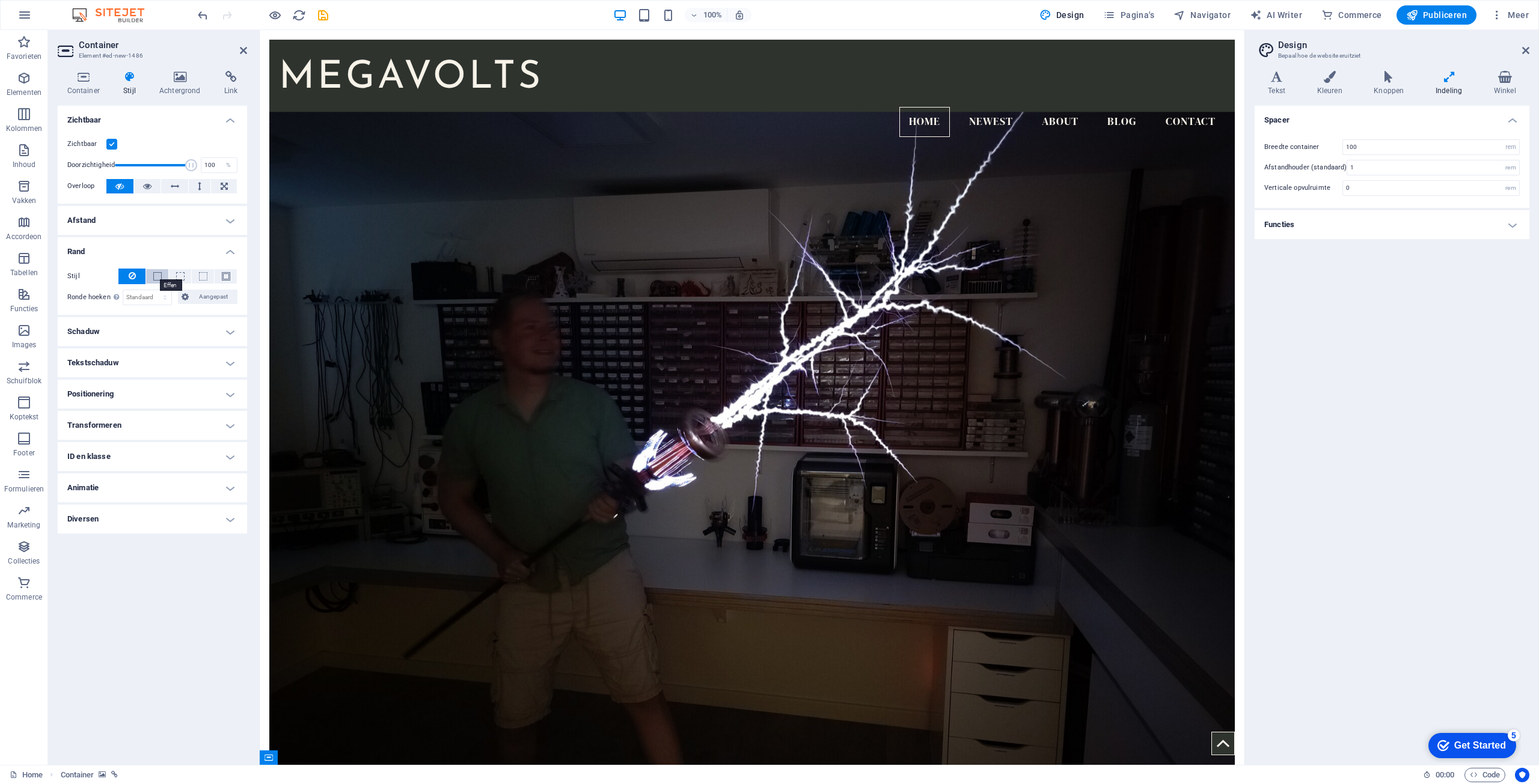
click at [153, 279] on span at bounding box center [157, 276] width 8 height 8
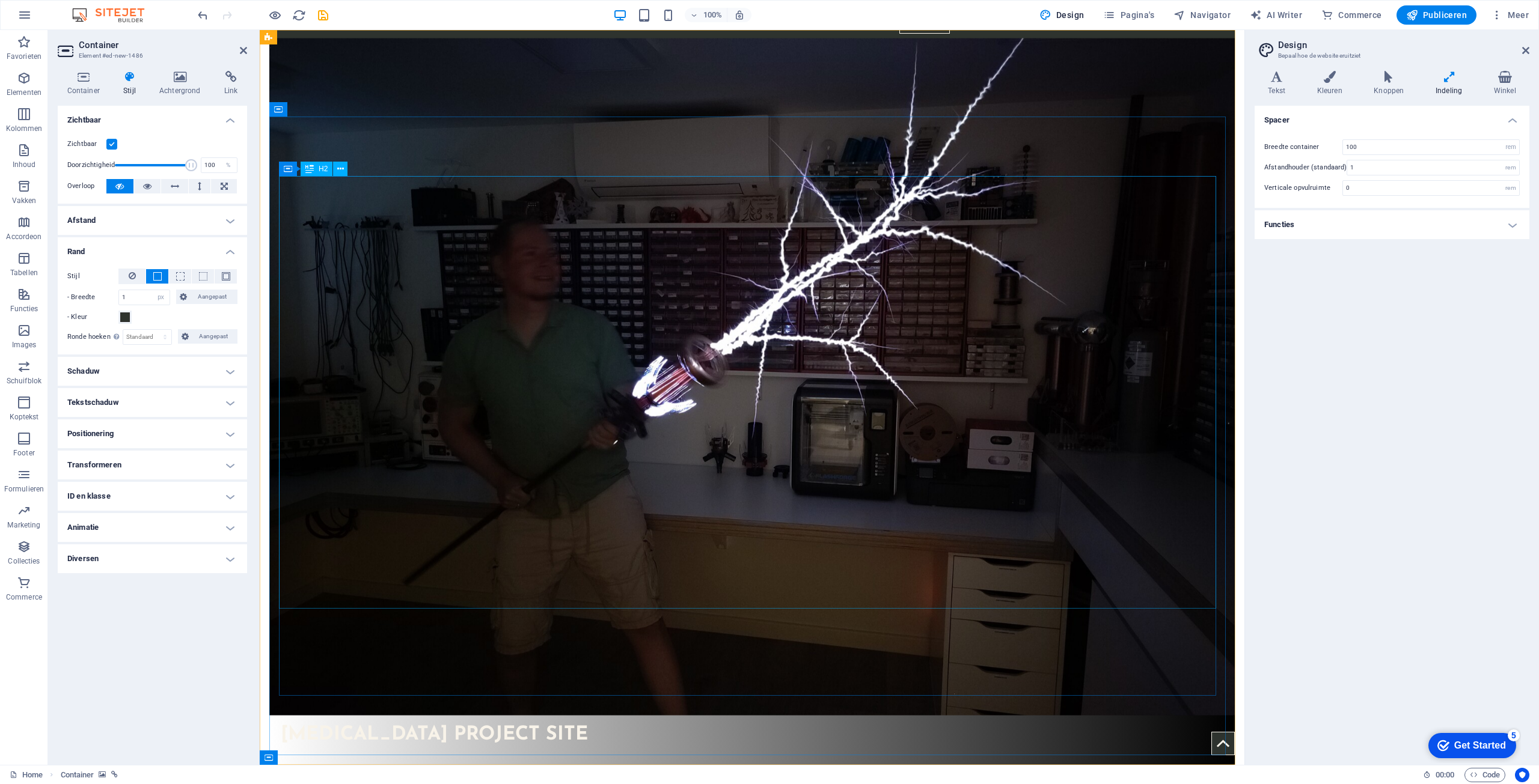
scroll to position [241, 0]
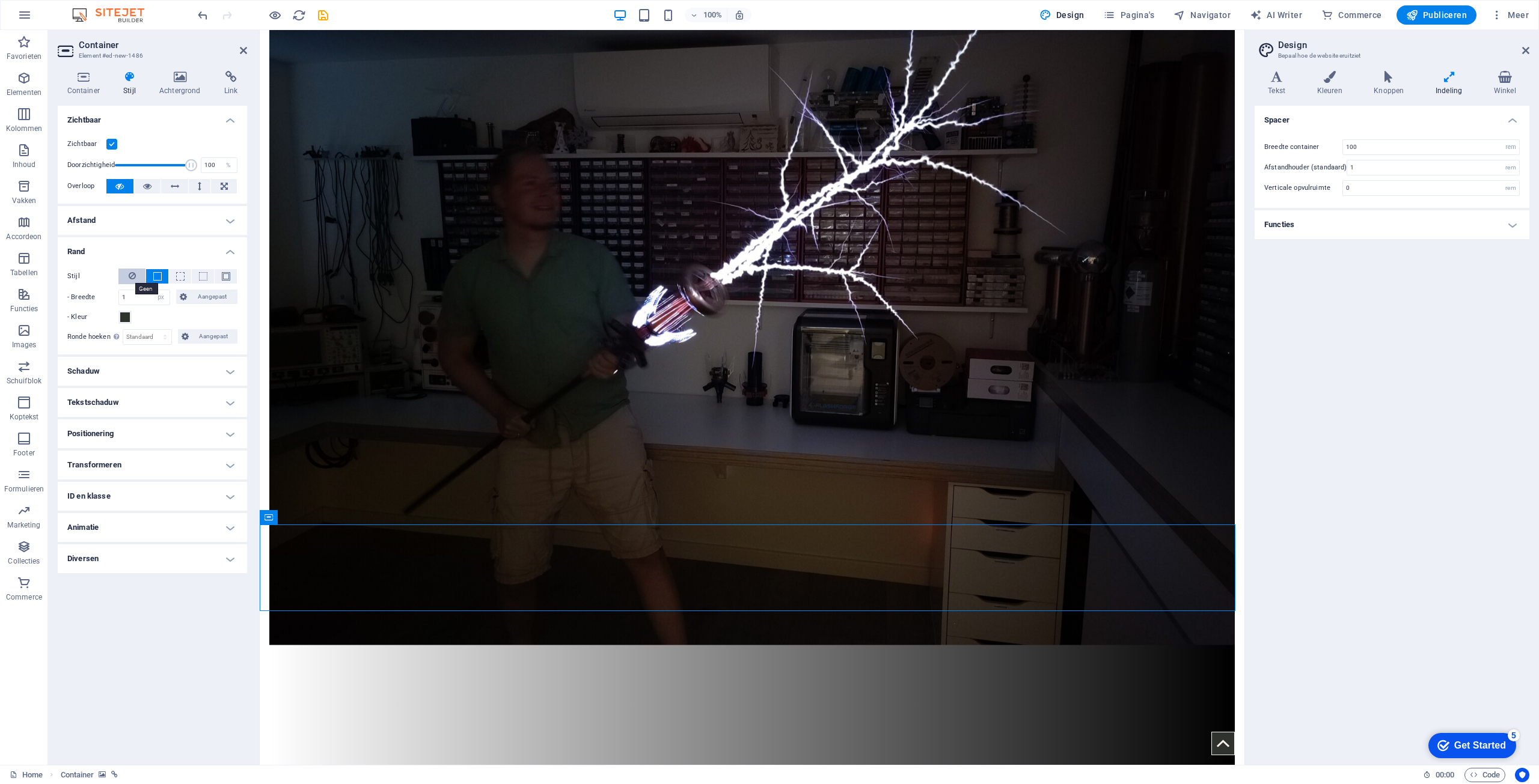
click at [130, 278] on icon at bounding box center [132, 276] width 7 height 15
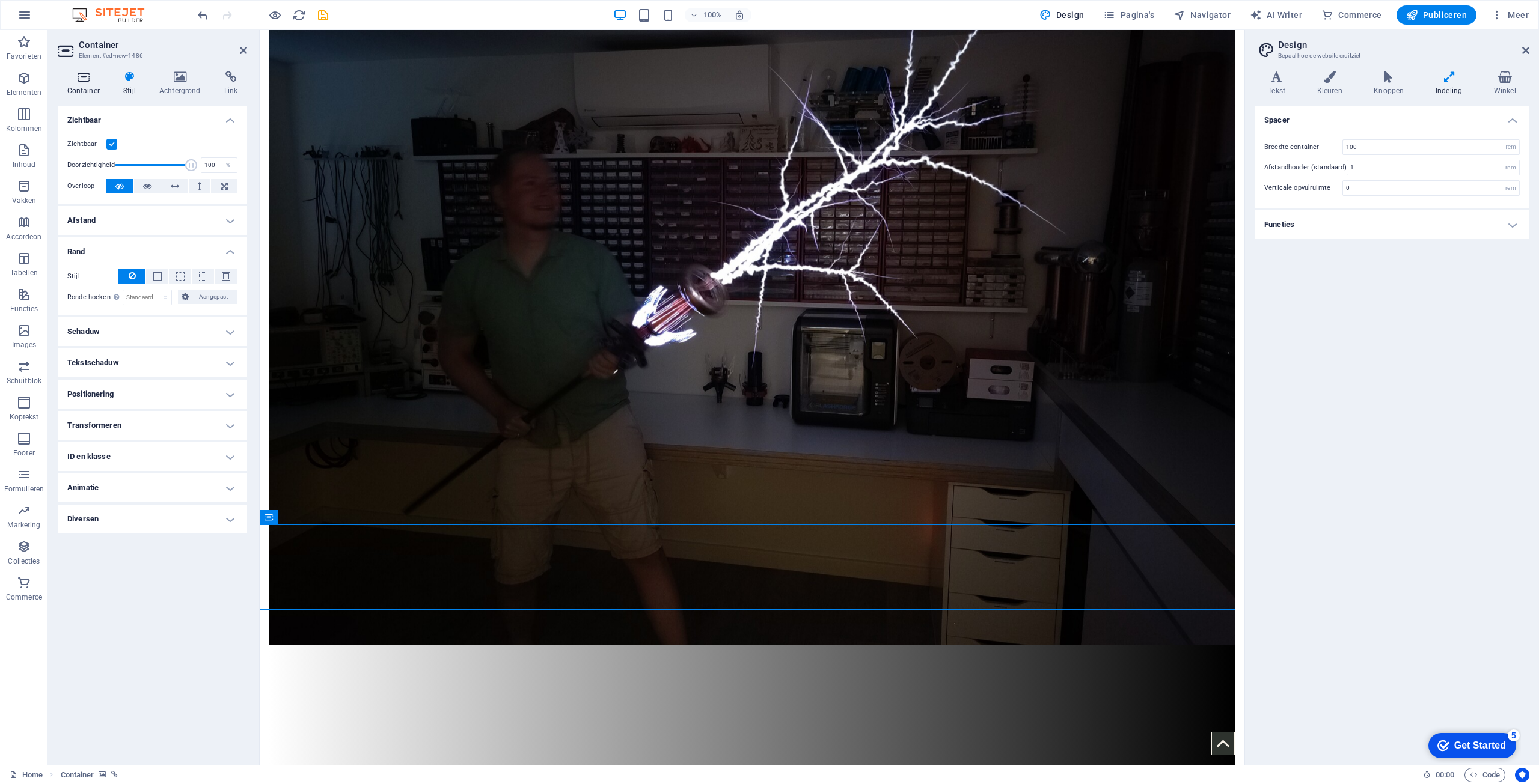
click at [74, 77] on icon at bounding box center [84, 76] width 52 height 12
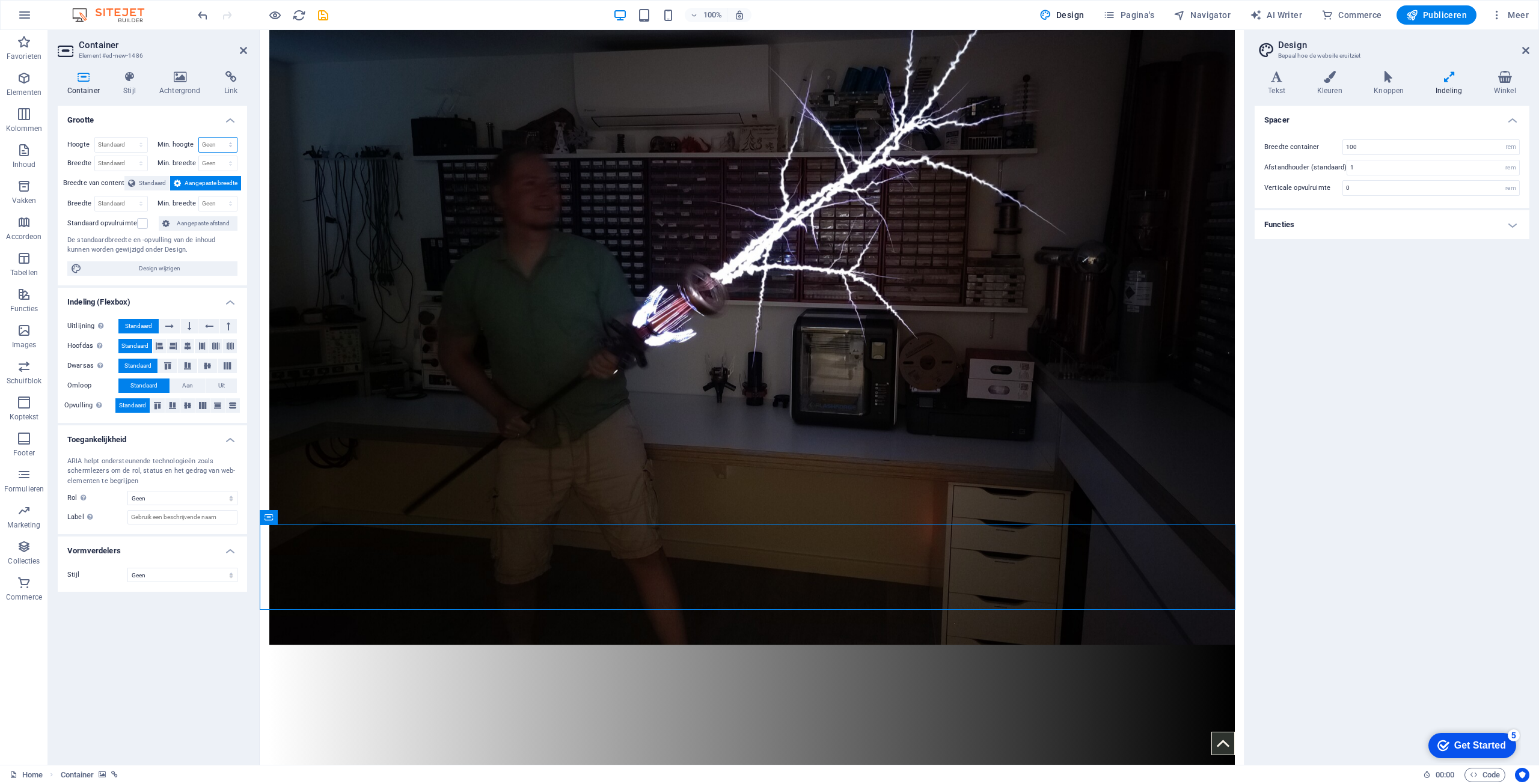
click at [208, 145] on select "Geen px rem % vh vw" at bounding box center [217, 145] width 38 height 15
select select "%"
click at [220, 137] on select "Geen px rem % vh vw" at bounding box center [217, 145] width 38 height 15
click at [182, 662] on div "Grootte Hoogte Standaard px rem % vh vw Min. hoogte 100 Geen px rem % vh vw Bre…" at bounding box center [152, 430] width 190 height 649
click at [204, 144] on input "100" at bounding box center [217, 145] width 38 height 15
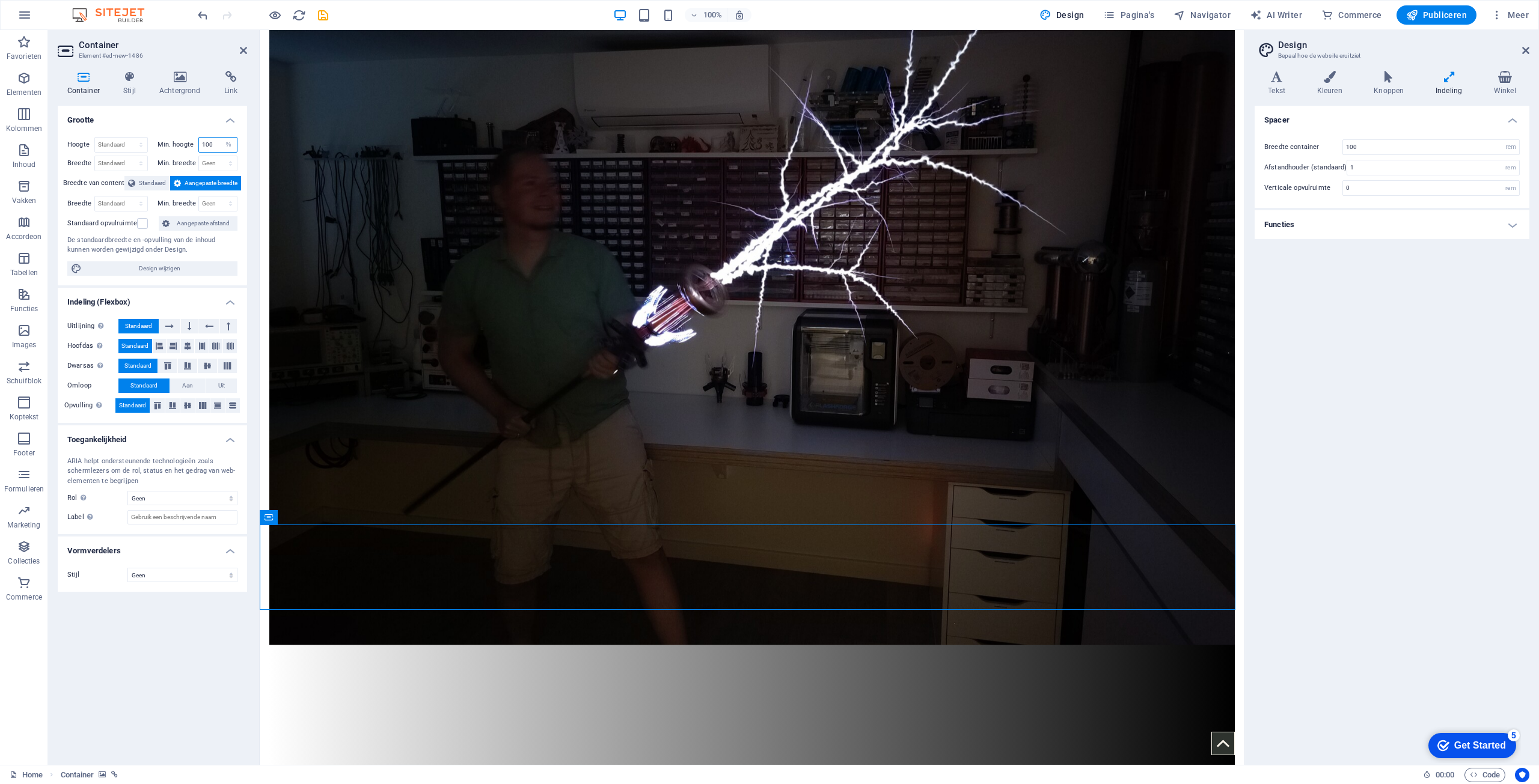
click at [204, 145] on input "100" at bounding box center [217, 145] width 38 height 15
type input "200"
click at [186, 660] on div "Grootte Hoogte Standaard px rem % vh vw Min. hoogte 200 Geen px rem % vh vw Bre…" at bounding box center [152, 430] width 190 height 649
click at [167, 634] on div "Grootte Hoogte Standaard px rem % vh vw Min. hoogte 200 Geen px rem % vh vw Bre…" at bounding box center [152, 430] width 190 height 649
click at [206, 140] on input "200" at bounding box center [217, 145] width 38 height 15
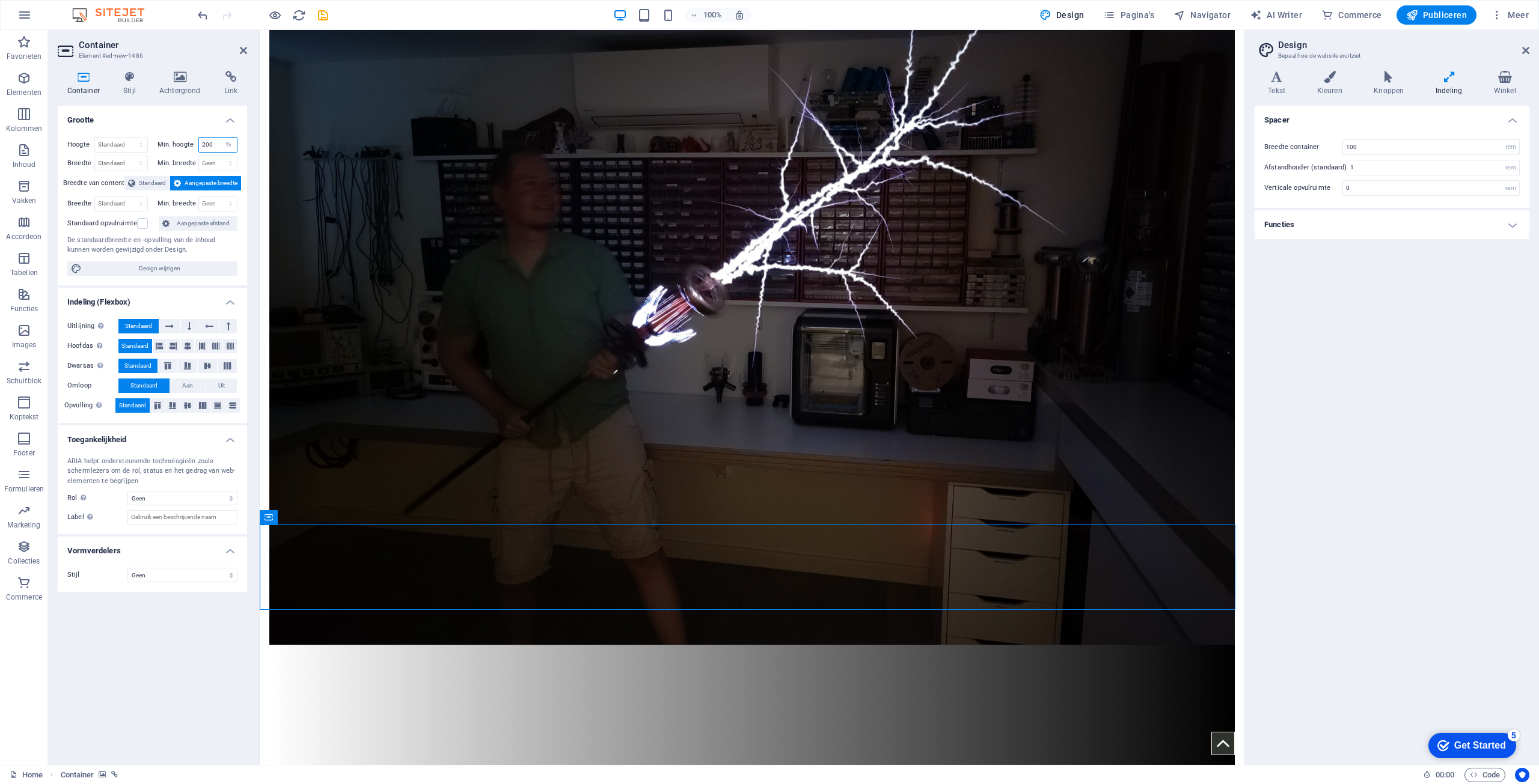
click at [216, 141] on input "200" at bounding box center [217, 145] width 38 height 15
click at [231, 143] on select "Geen px rem % vh vw" at bounding box center [229, 145] width 17 height 15
select select "asoikmpe4o4"
click at [220, 137] on select "Geen px rem % vh vw" at bounding box center [229, 145] width 17 height 15
select select "DISABLED_OPTION_VALUE"
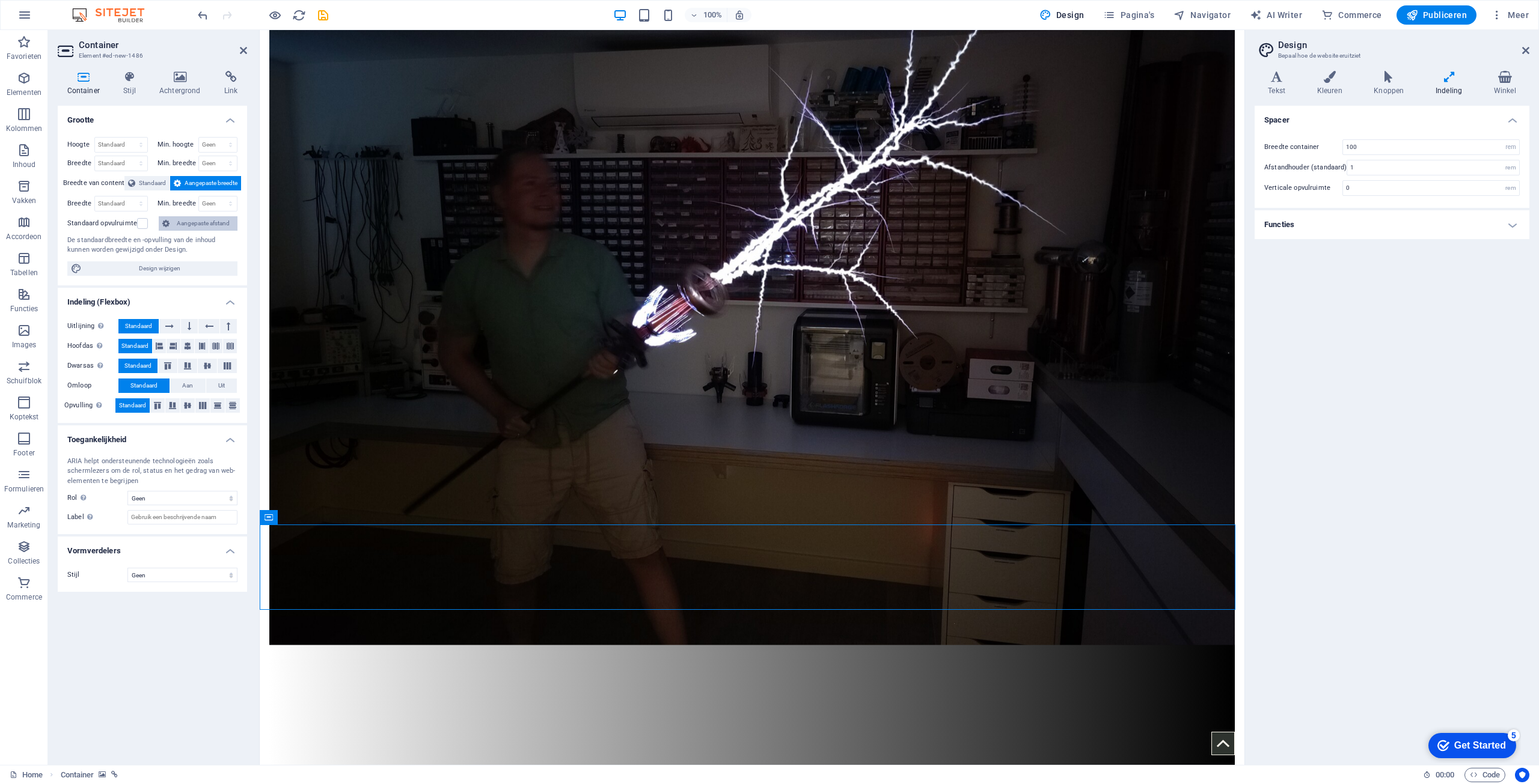
click at [216, 222] on span "Aangepaste afstand" at bounding box center [203, 224] width 60 height 15
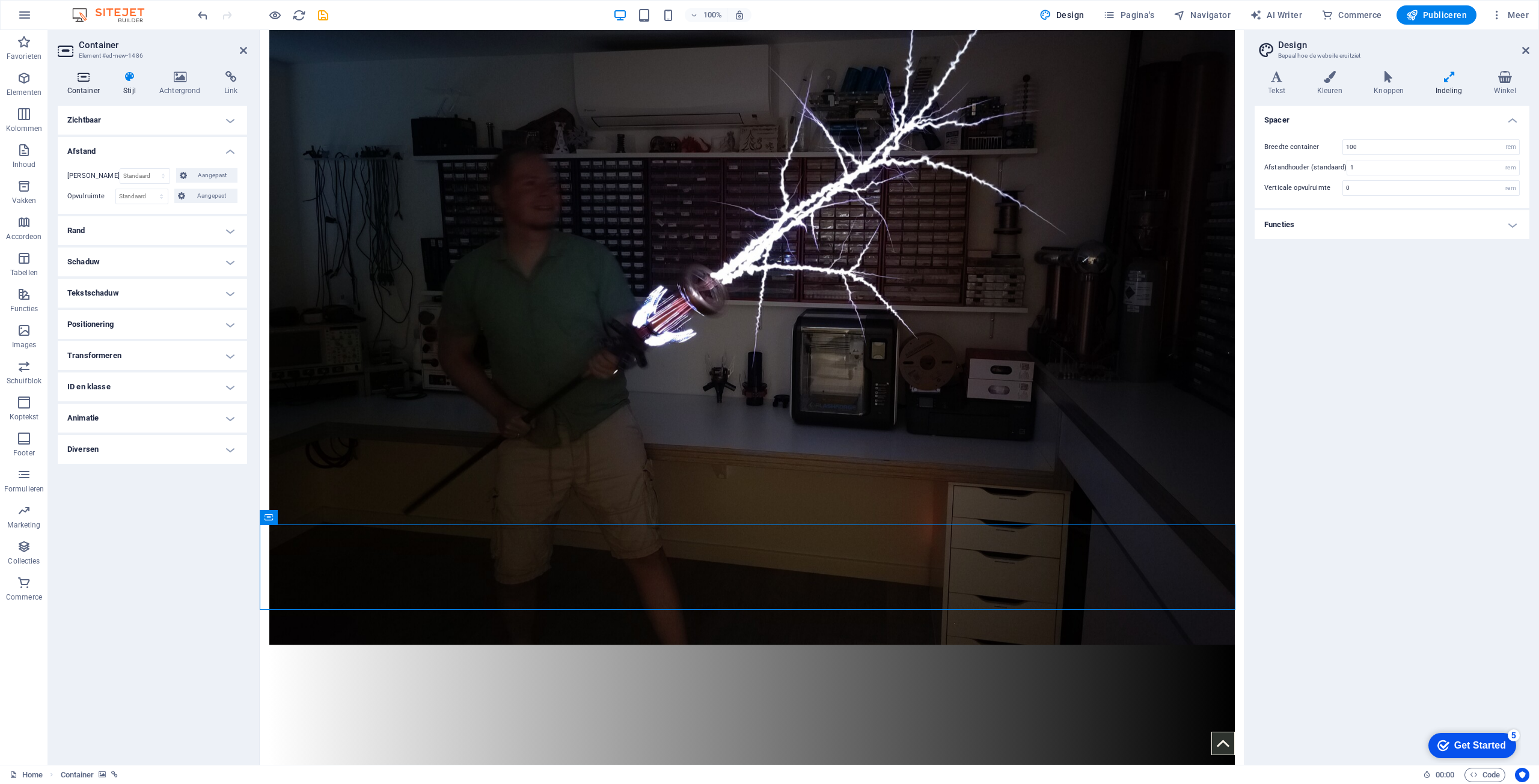
click at [81, 85] on h4 "Container" at bounding box center [86, 83] width 57 height 25
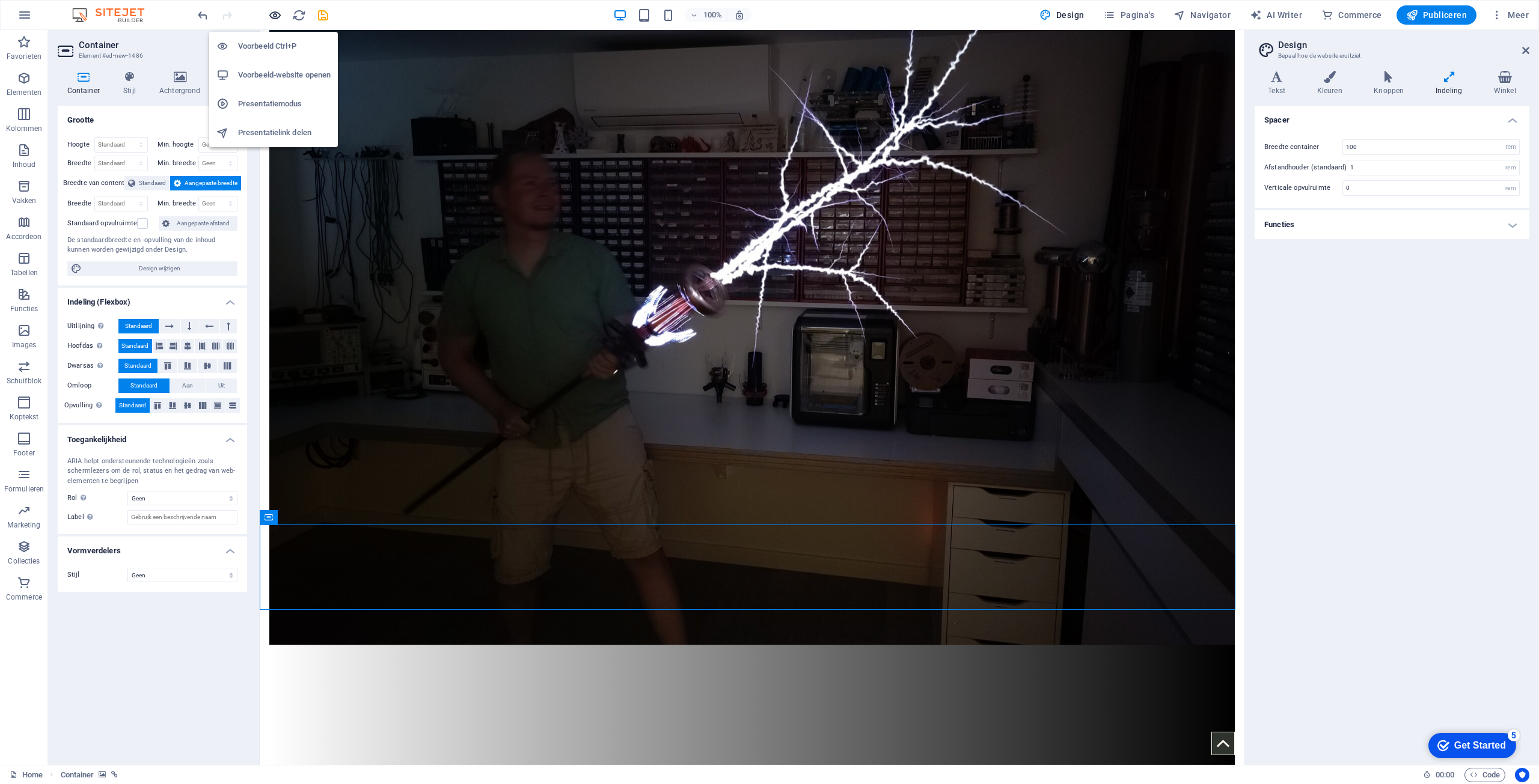
click at [279, 14] on icon "button" at bounding box center [275, 15] width 14 height 14
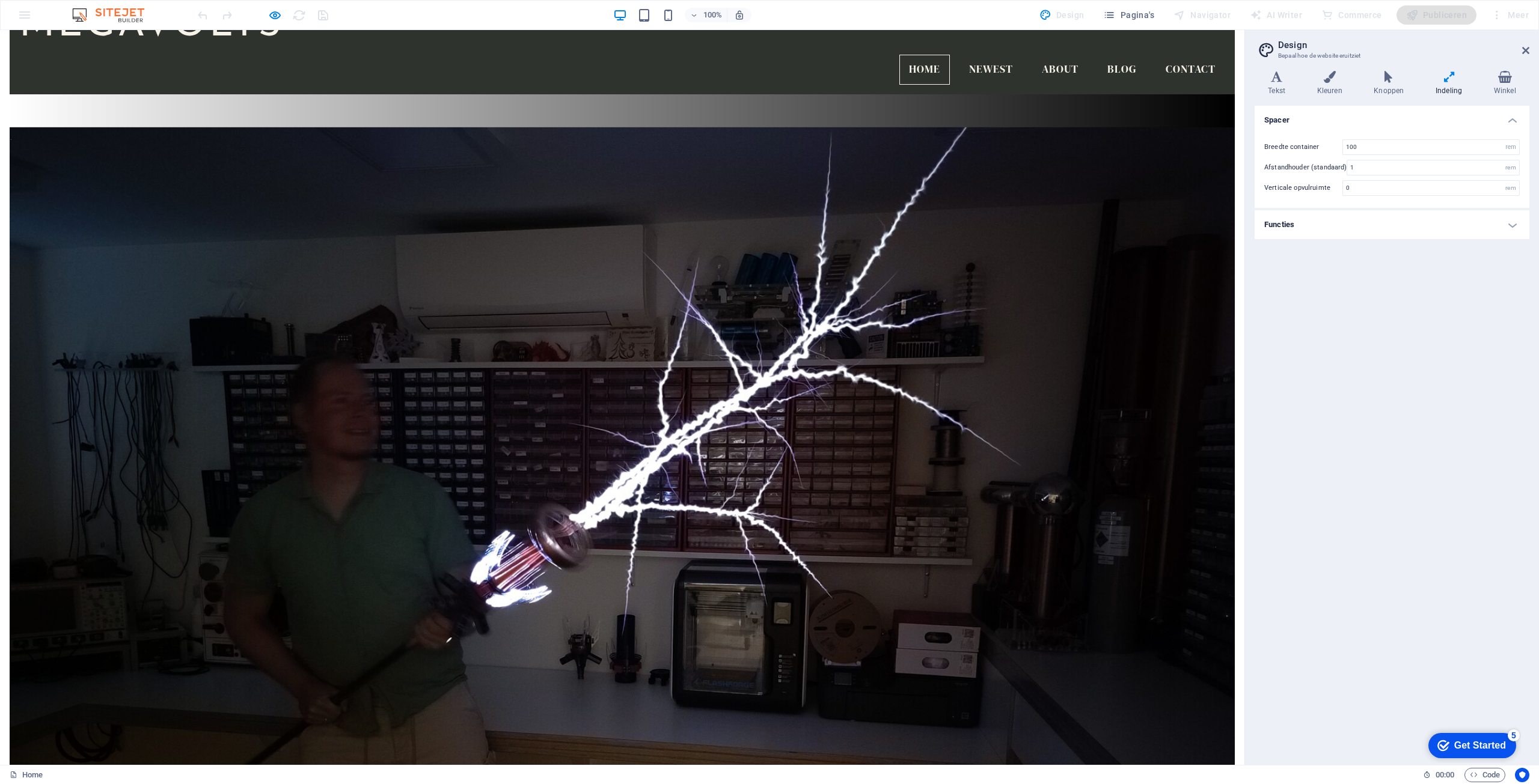
scroll to position [0, 0]
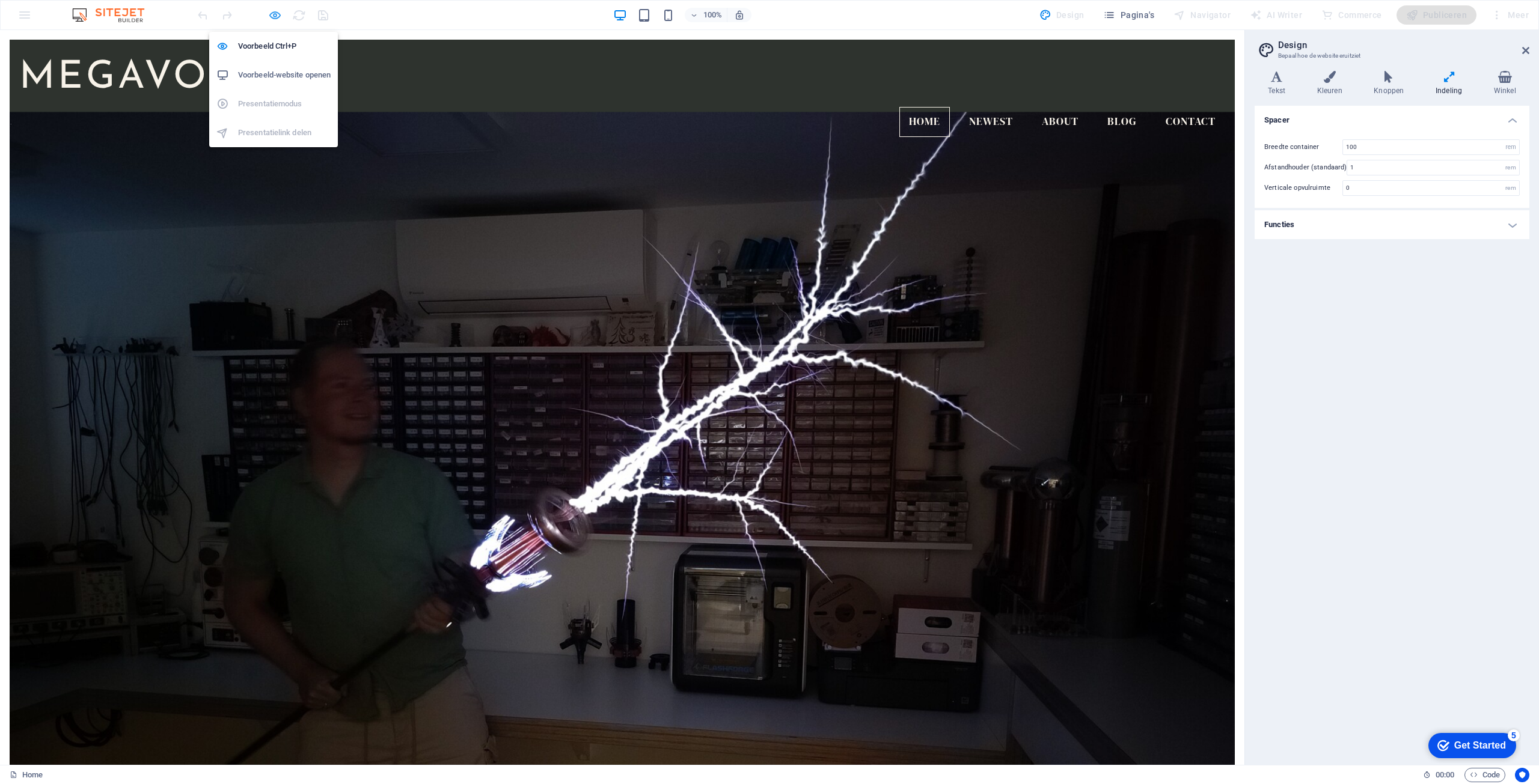
click at [276, 16] on icon "button" at bounding box center [275, 15] width 14 height 14
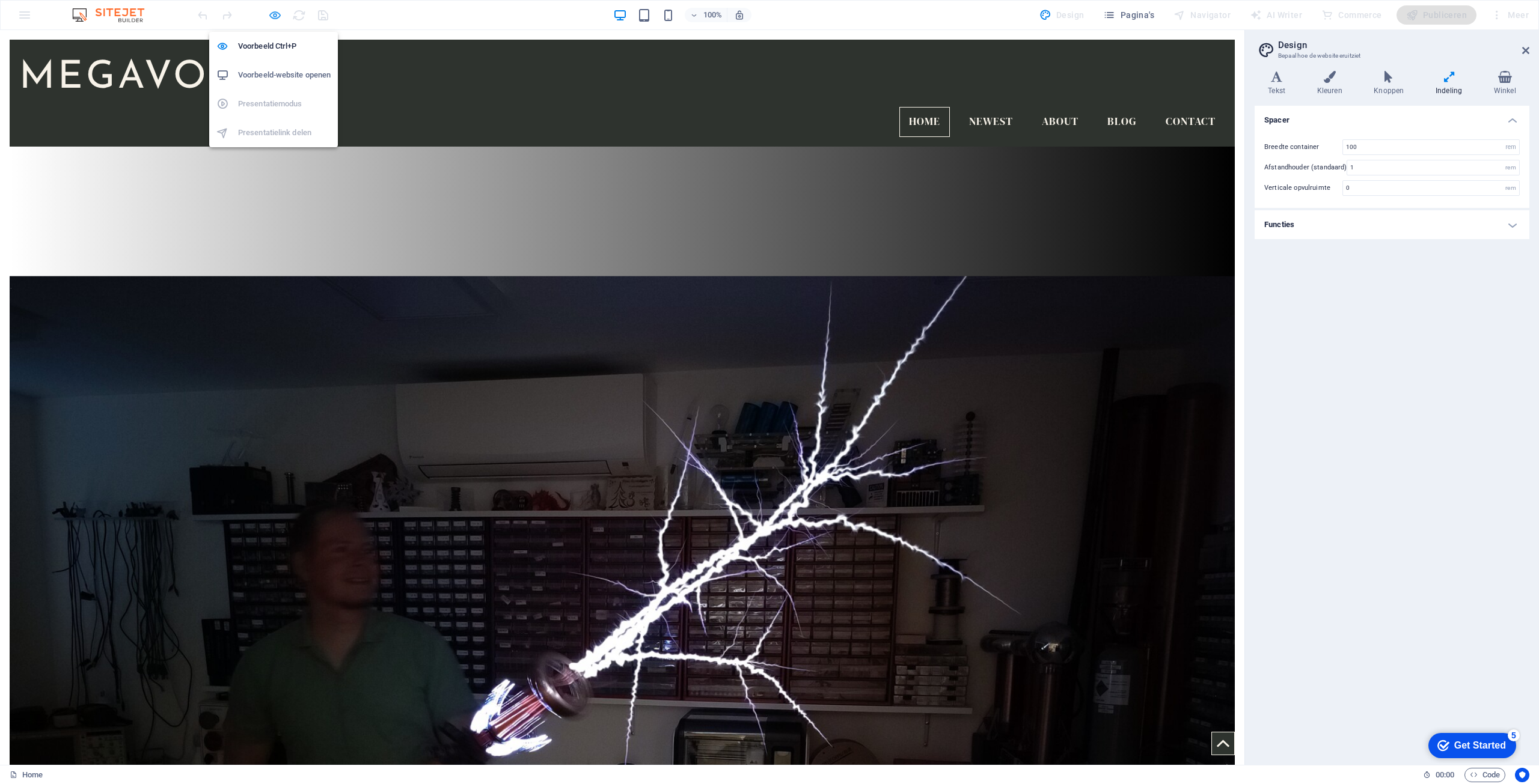
scroll to position [411, 0]
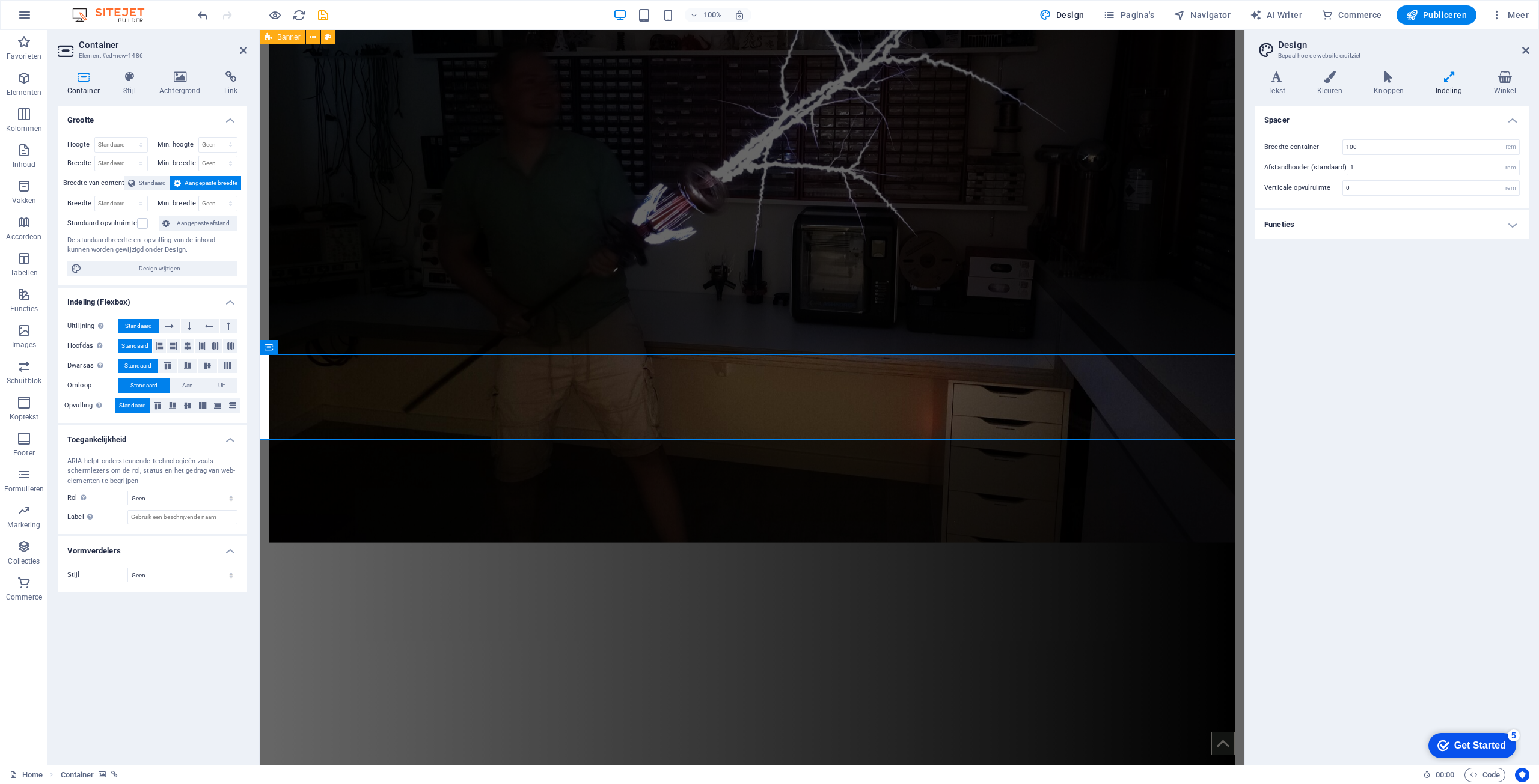
click at [391, 312] on figure at bounding box center [752, 203] width 966 height 677
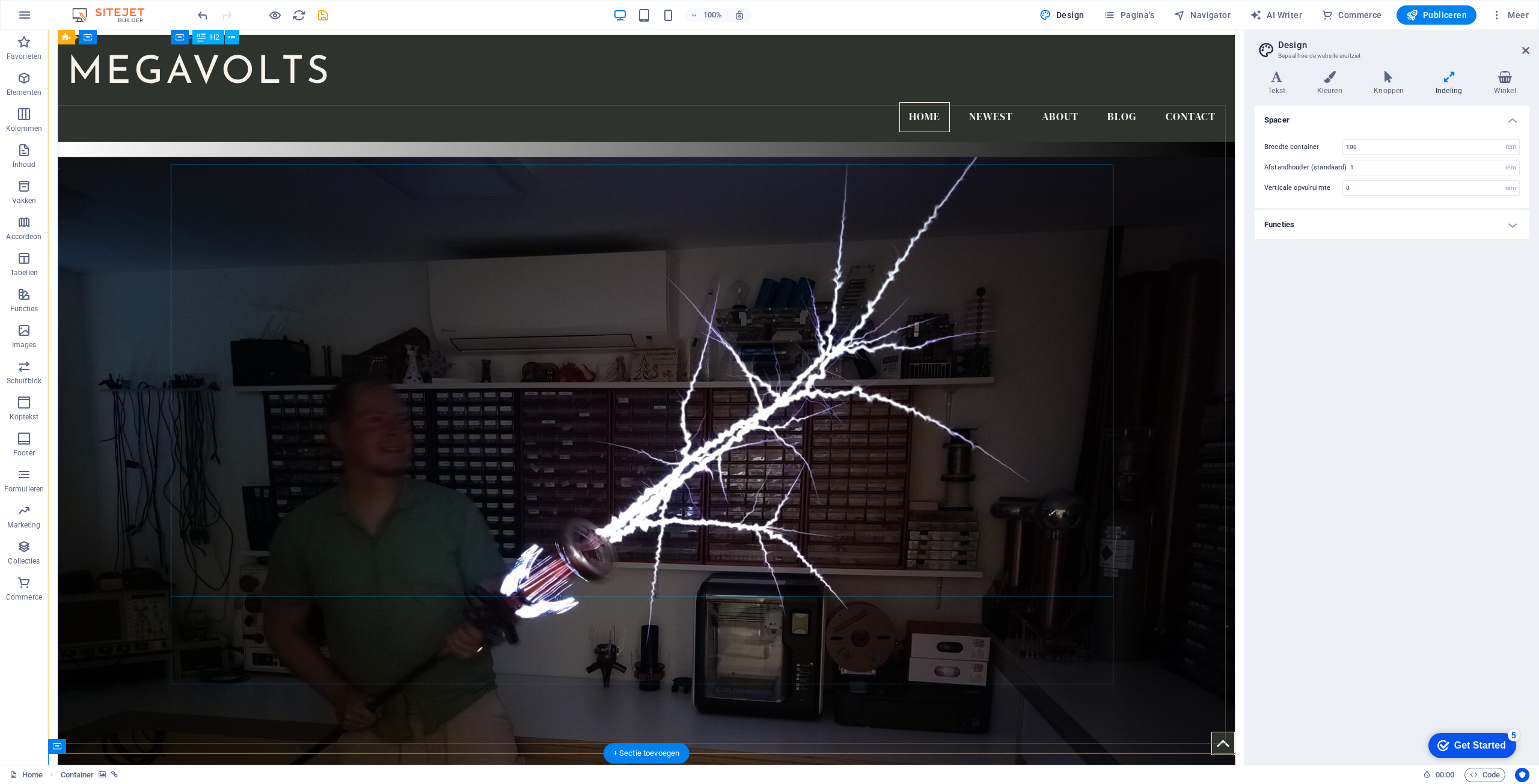
scroll to position [0, 0]
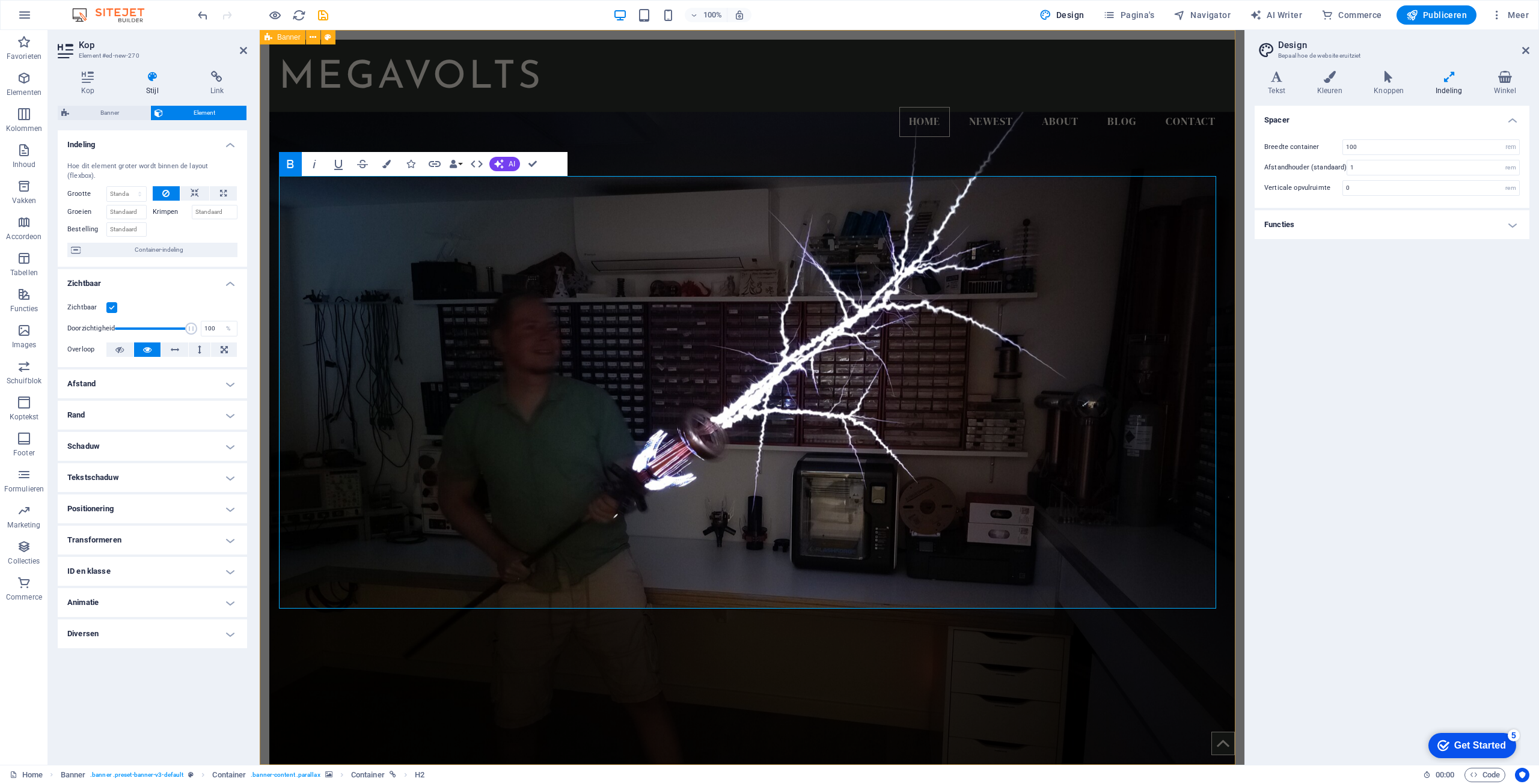
click at [433, 162] on icon "button" at bounding box center [434, 163] width 12 height 6
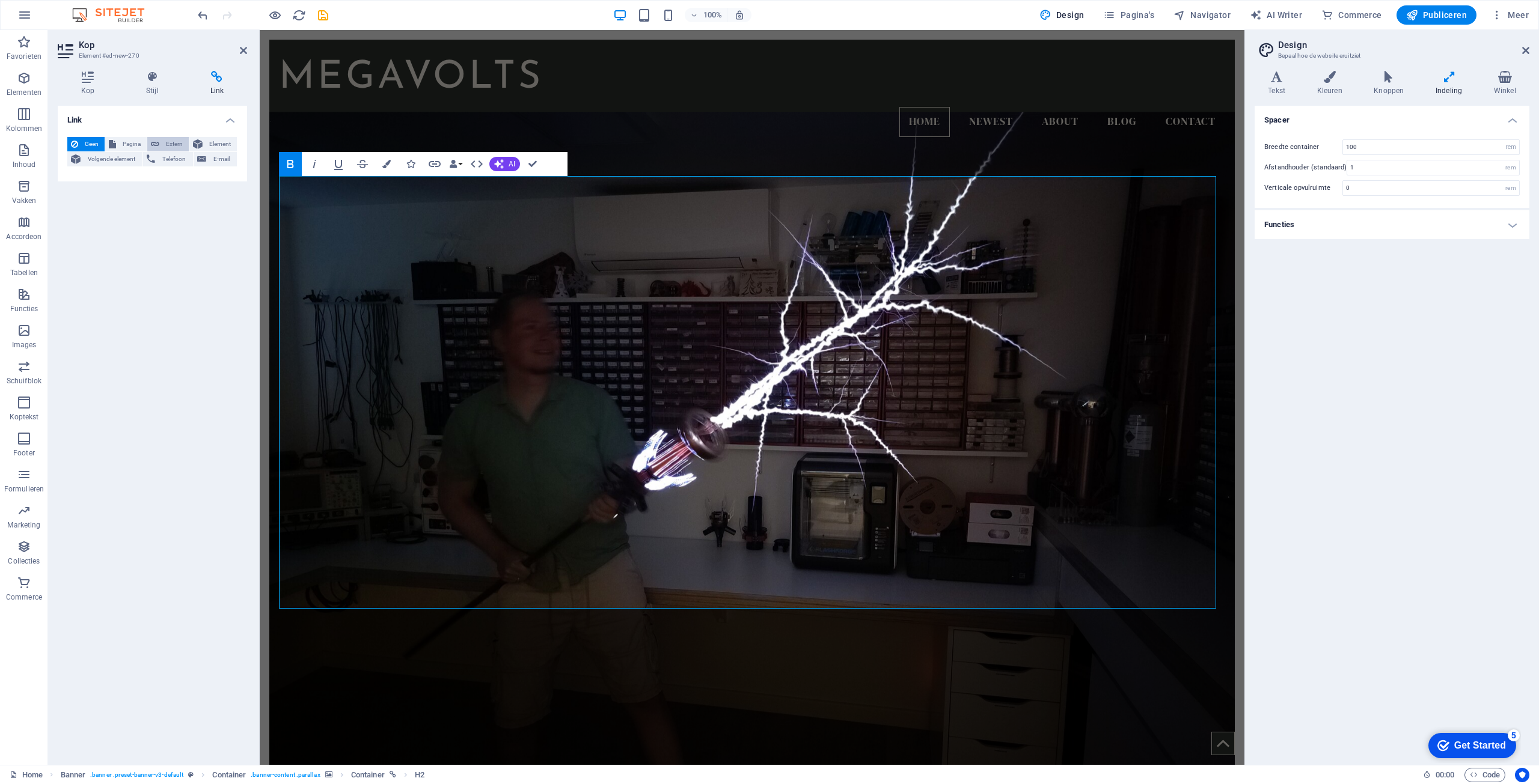
click at [173, 146] on span "Extern" at bounding box center [174, 144] width 22 height 15
select select "blank"
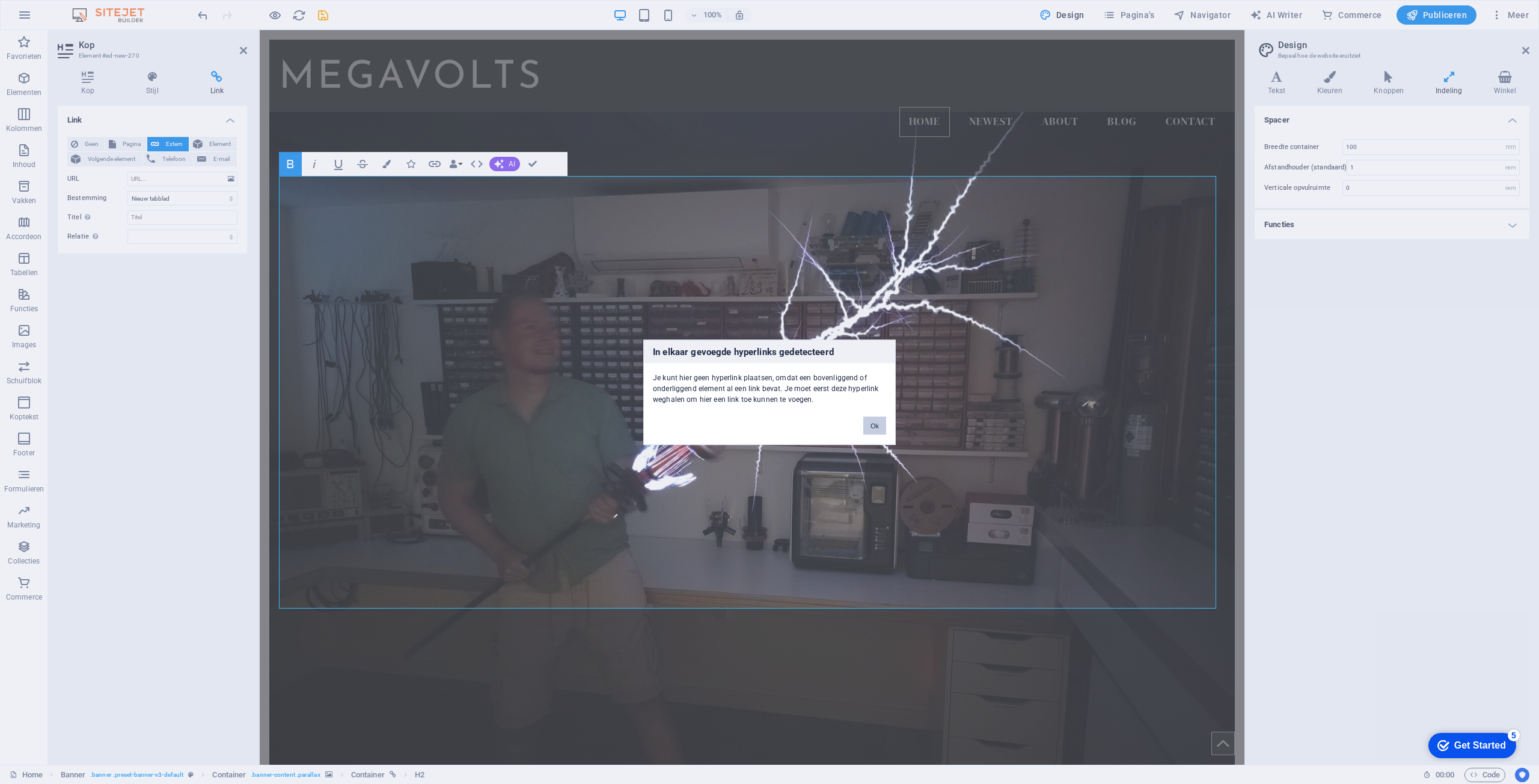
click at [879, 427] on button "Ok" at bounding box center [875, 425] width 23 height 18
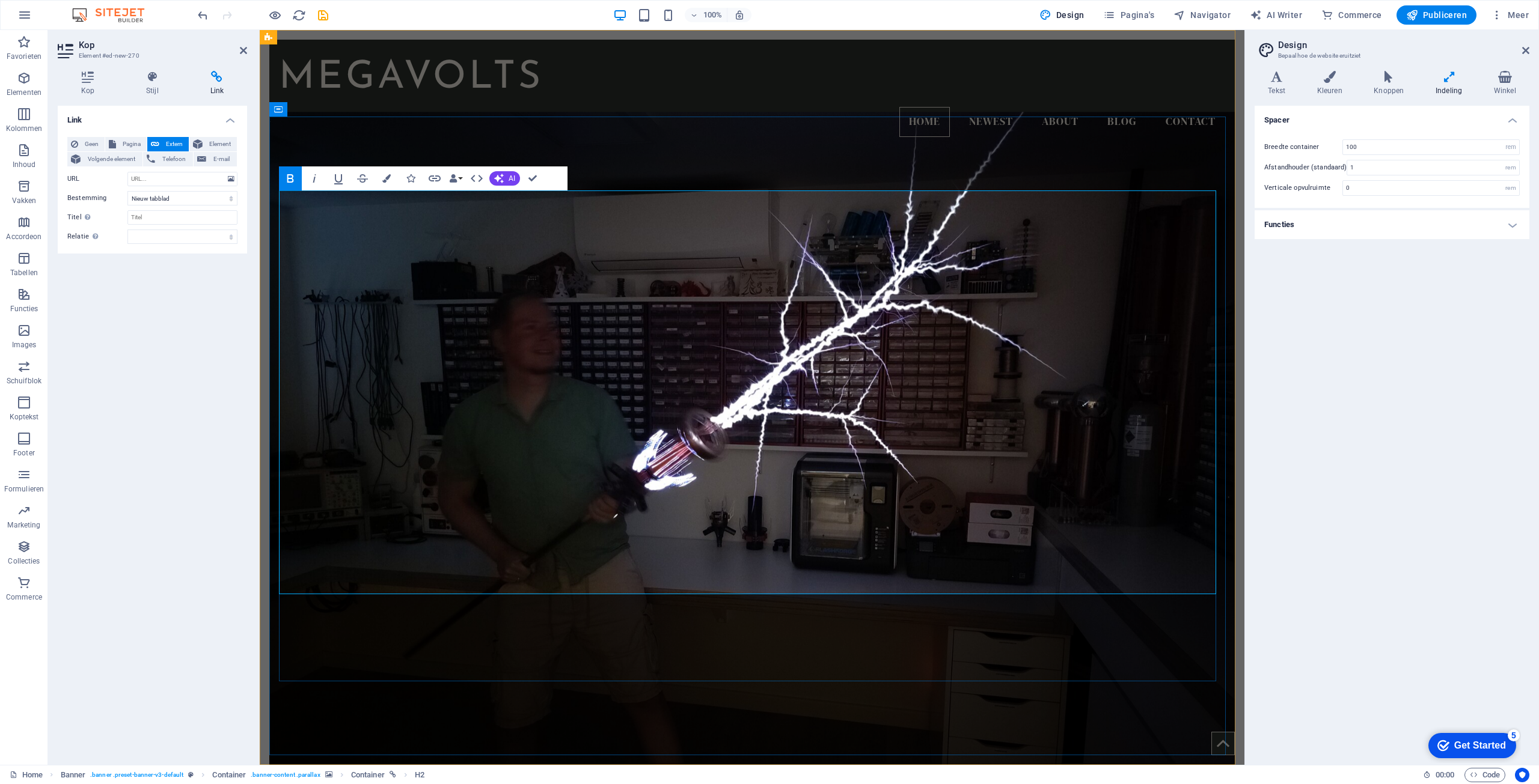
drag, startPoint x: 475, startPoint y: 230, endPoint x: 283, endPoint y: 233, distance: 192.0
click at [158, 179] on input "URL" at bounding box center [182, 179] width 110 height 15
type input "y"
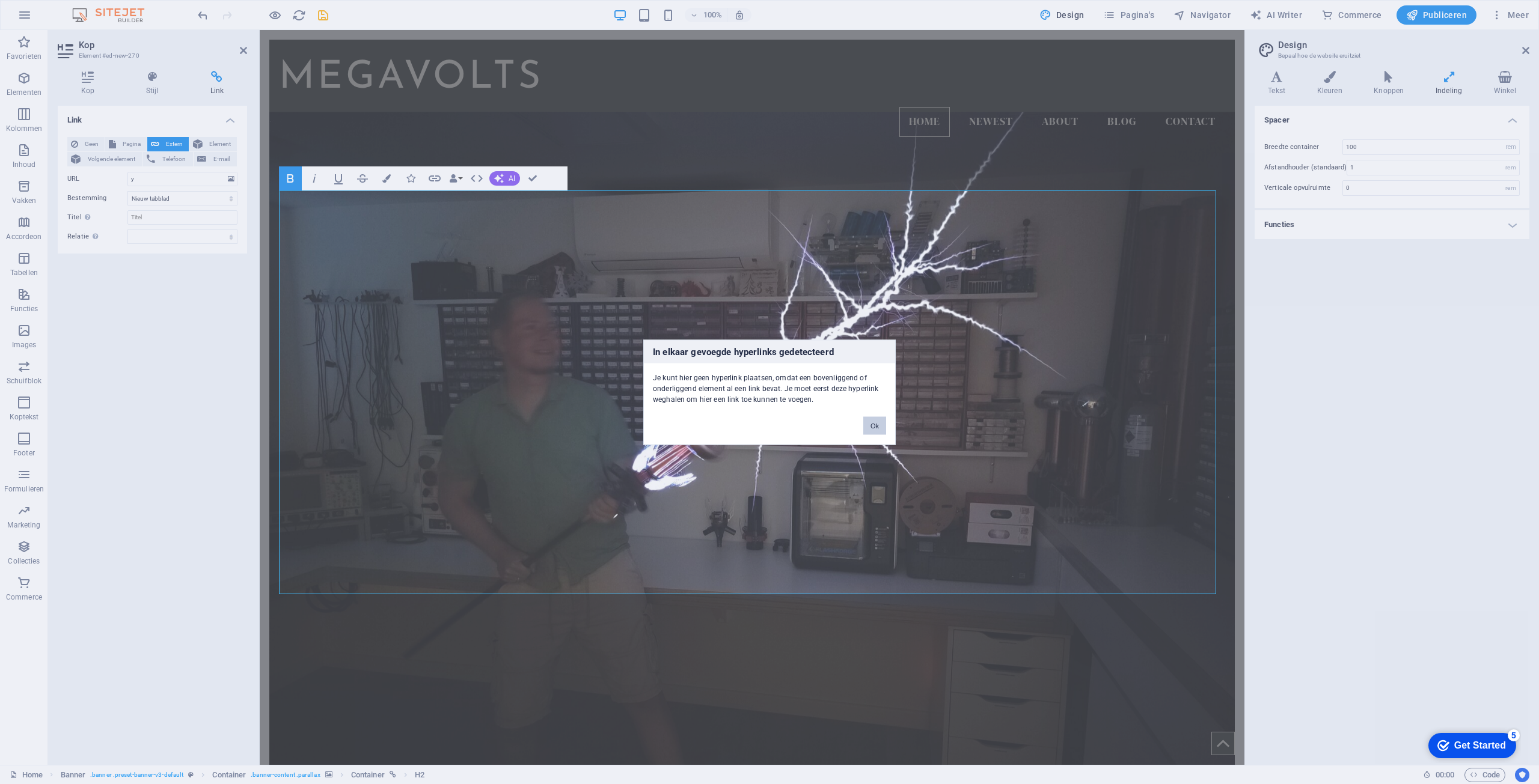
click at [871, 420] on button "Ok" at bounding box center [875, 425] width 23 height 18
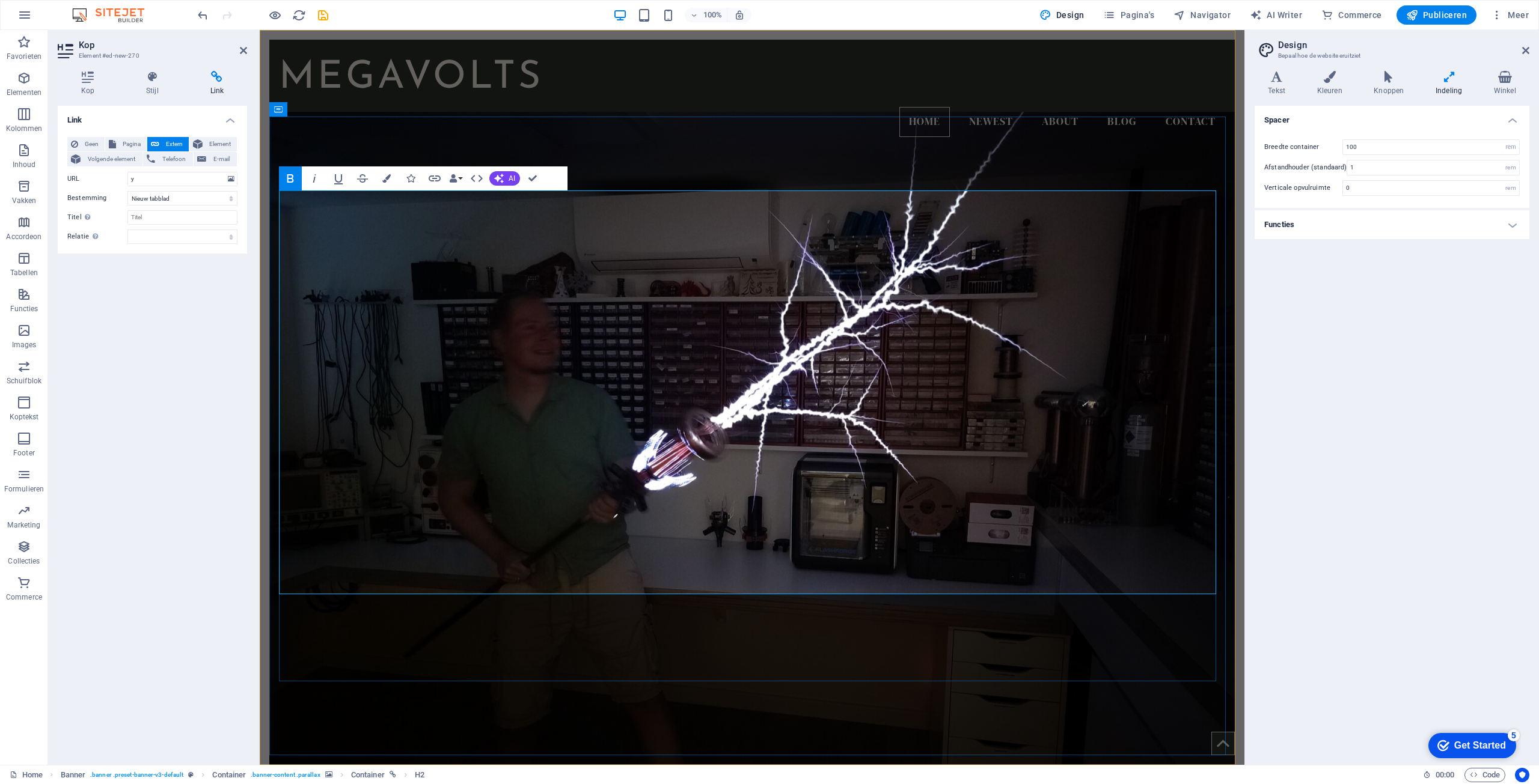
drag, startPoint x: 463, startPoint y: 229, endPoint x: 471, endPoint y: 231, distance: 8.2
drag, startPoint x: 474, startPoint y: 231, endPoint x: 283, endPoint y: 225, distance: 191.1
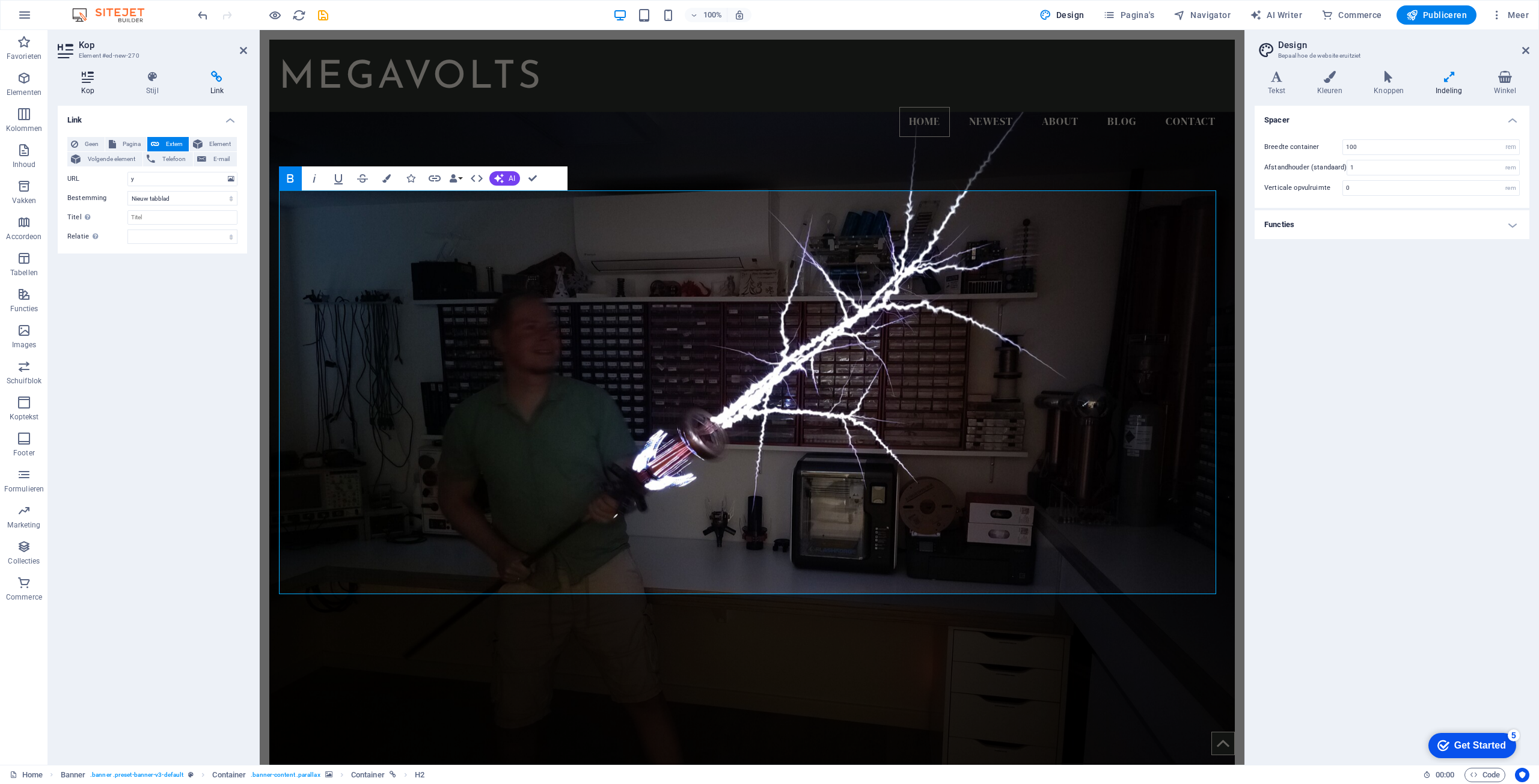
click at [81, 83] on icon at bounding box center [87, 76] width 60 height 12
click at [662, 153] on figure at bounding box center [752, 450] width 966 height 677
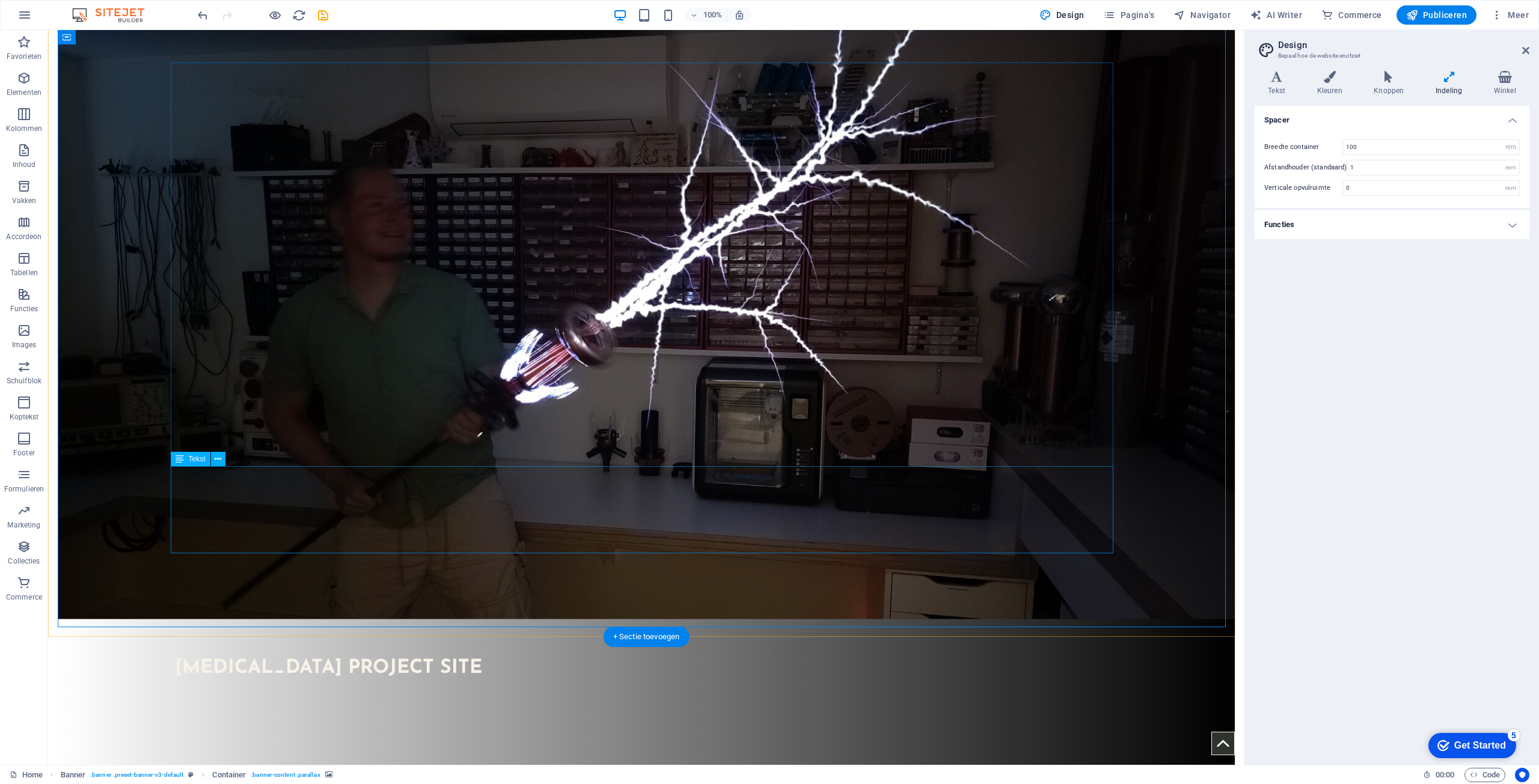
scroll to position [241, 0]
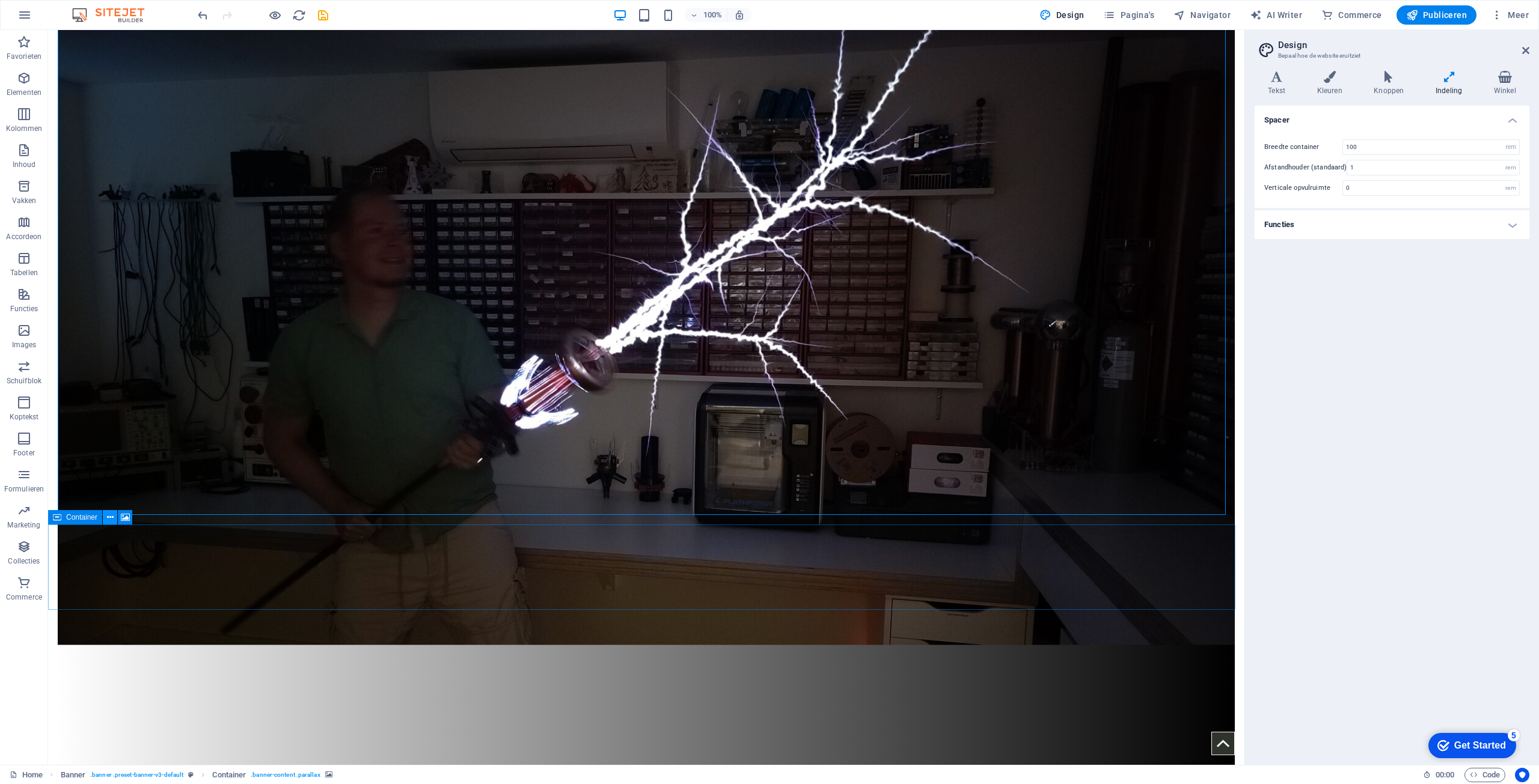
click at [105, 519] on button at bounding box center [111, 517] width 15 height 15
click at [126, 516] on icon at bounding box center [125, 518] width 9 height 13
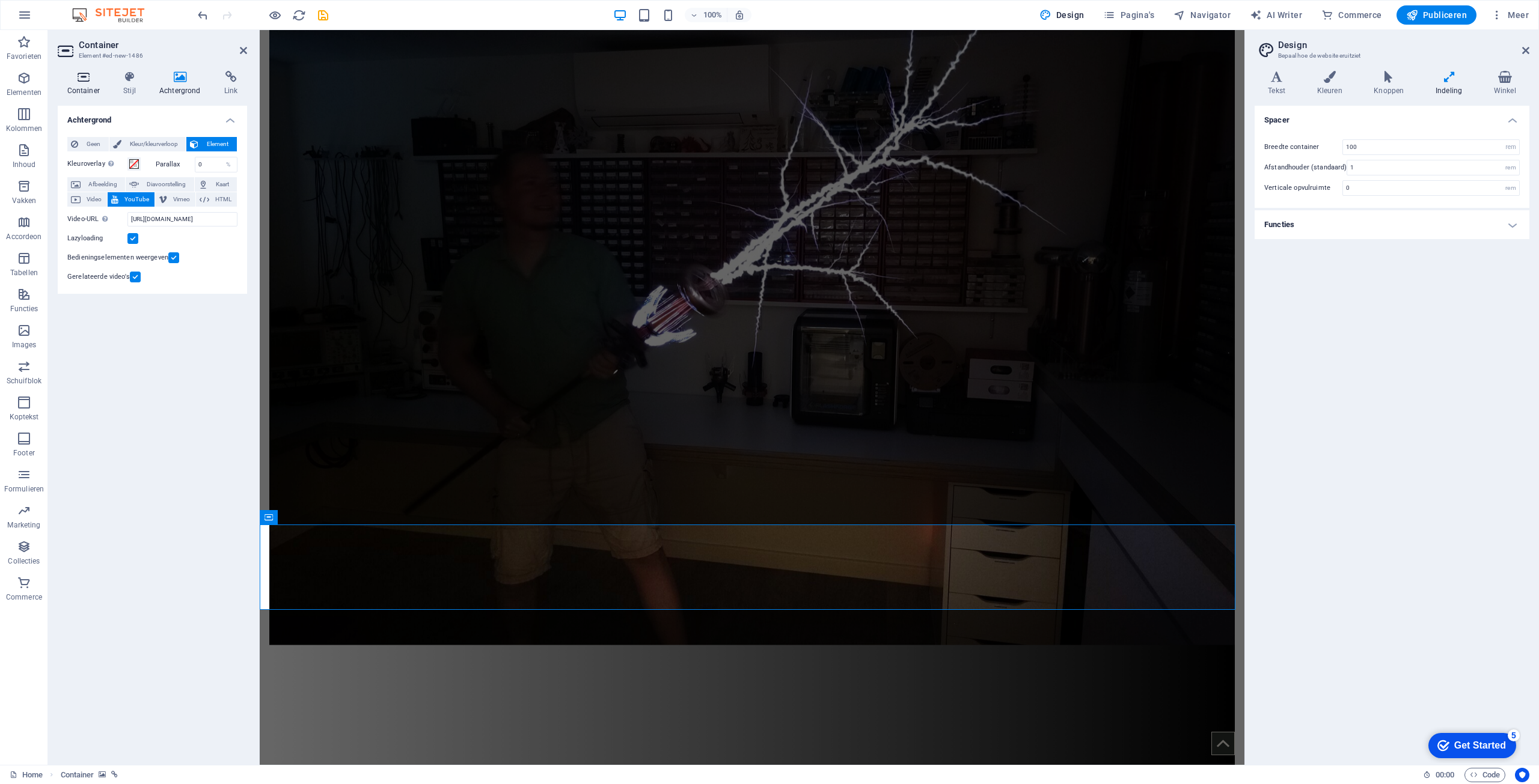
click at [91, 85] on h4 "Container" at bounding box center [86, 83] width 57 height 25
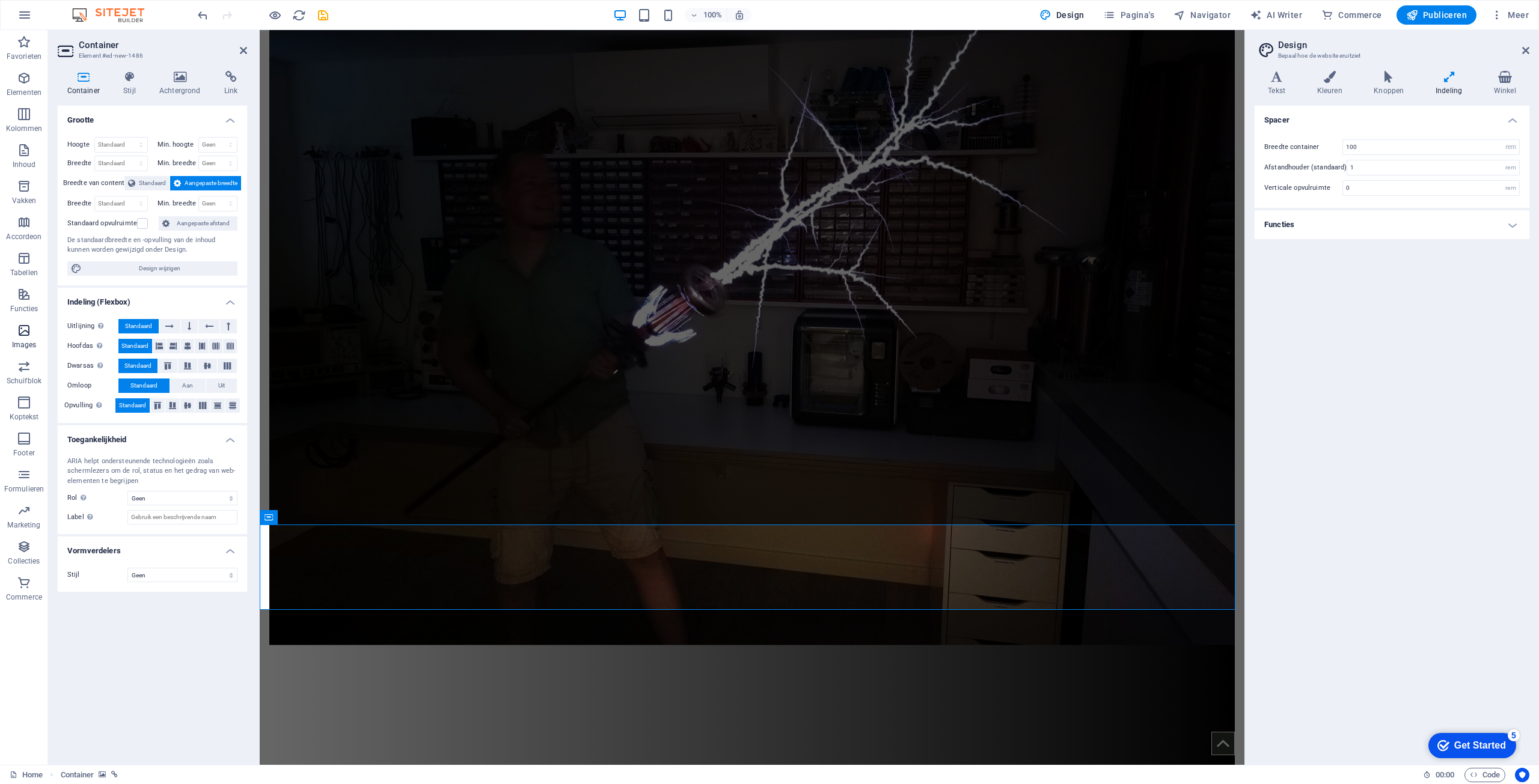
click at [33, 333] on span "Images" at bounding box center [24, 337] width 48 height 29
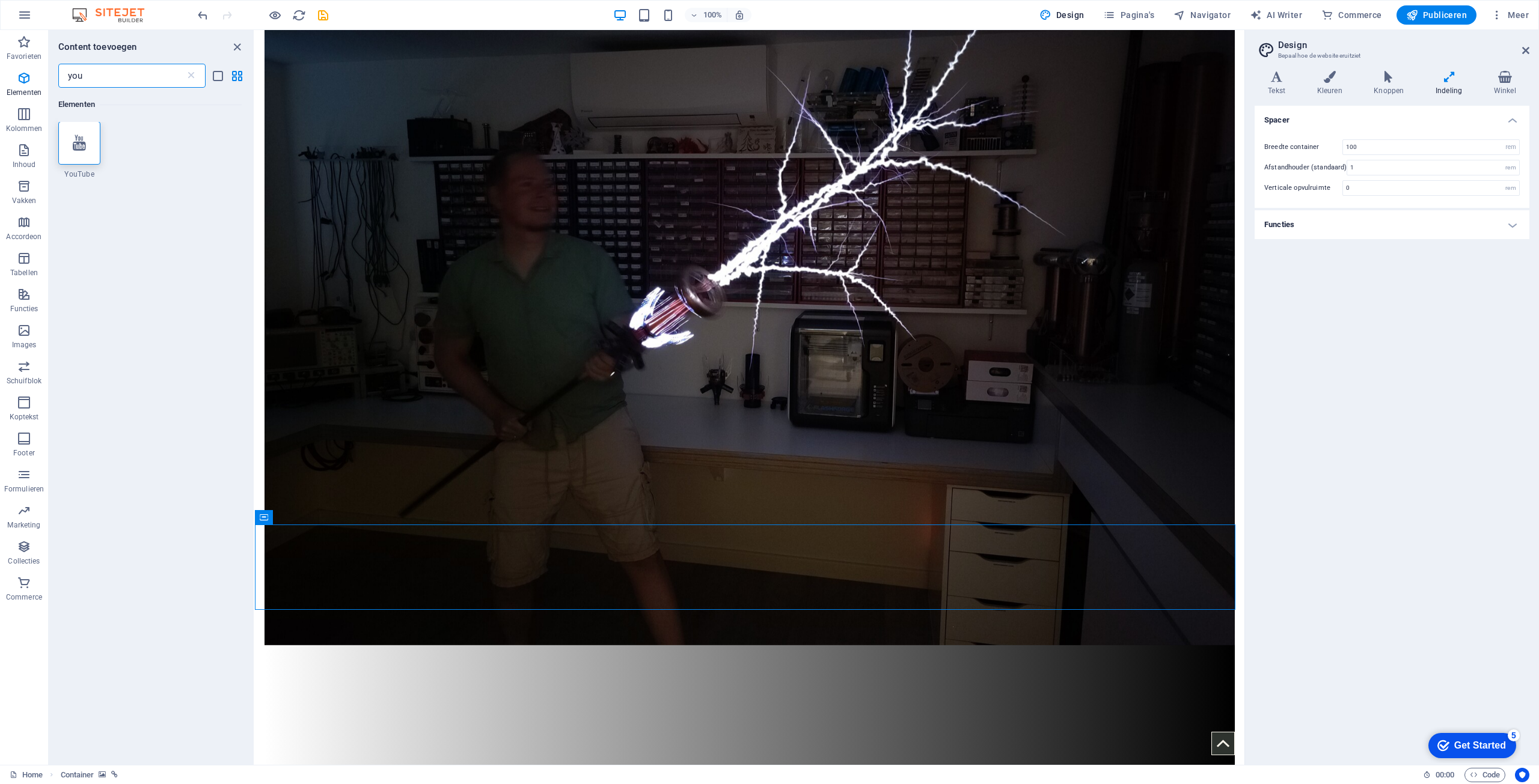
scroll to position [0, 0]
type input "you"
click at [63, 145] on div at bounding box center [79, 143] width 42 height 44
select select "ar16_9"
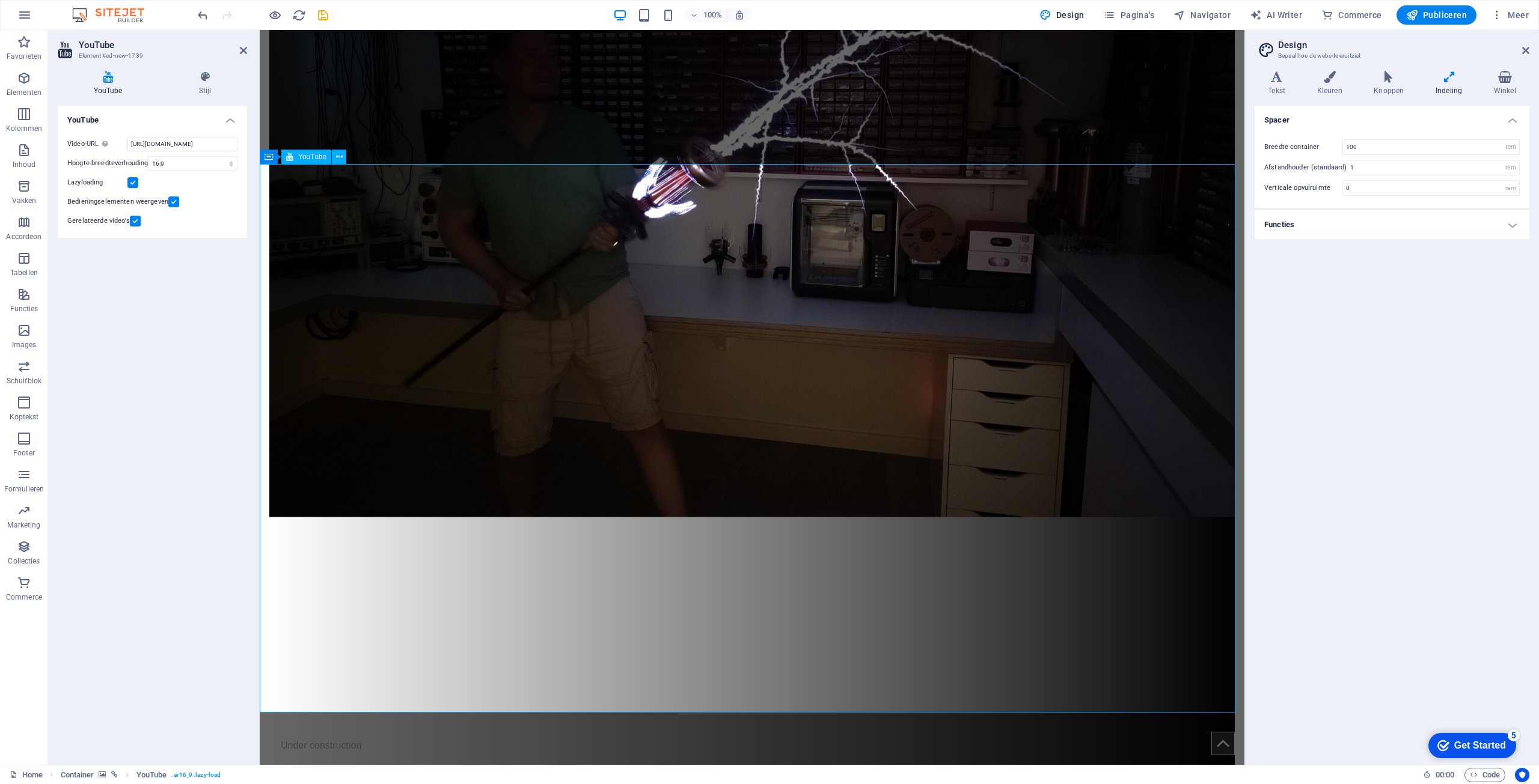
scroll to position [421, 0]
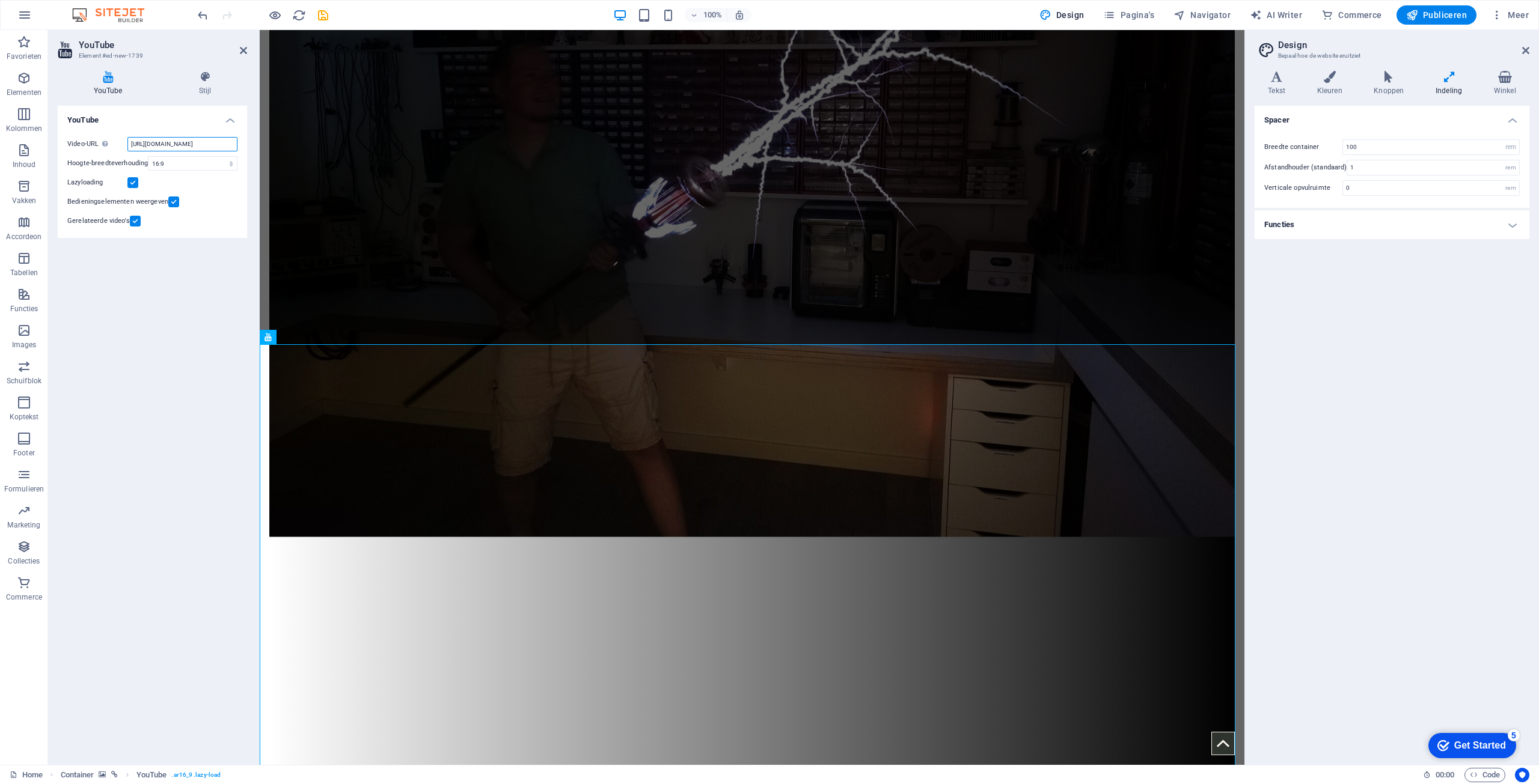
click at [178, 144] on input "[URL][DOMAIN_NAME]" at bounding box center [182, 144] width 110 height 15
click at [136, 146] on input "[URL][DOMAIN_NAME]" at bounding box center [182, 144] width 110 height 15
paste input "CYMfTgxc5RU"
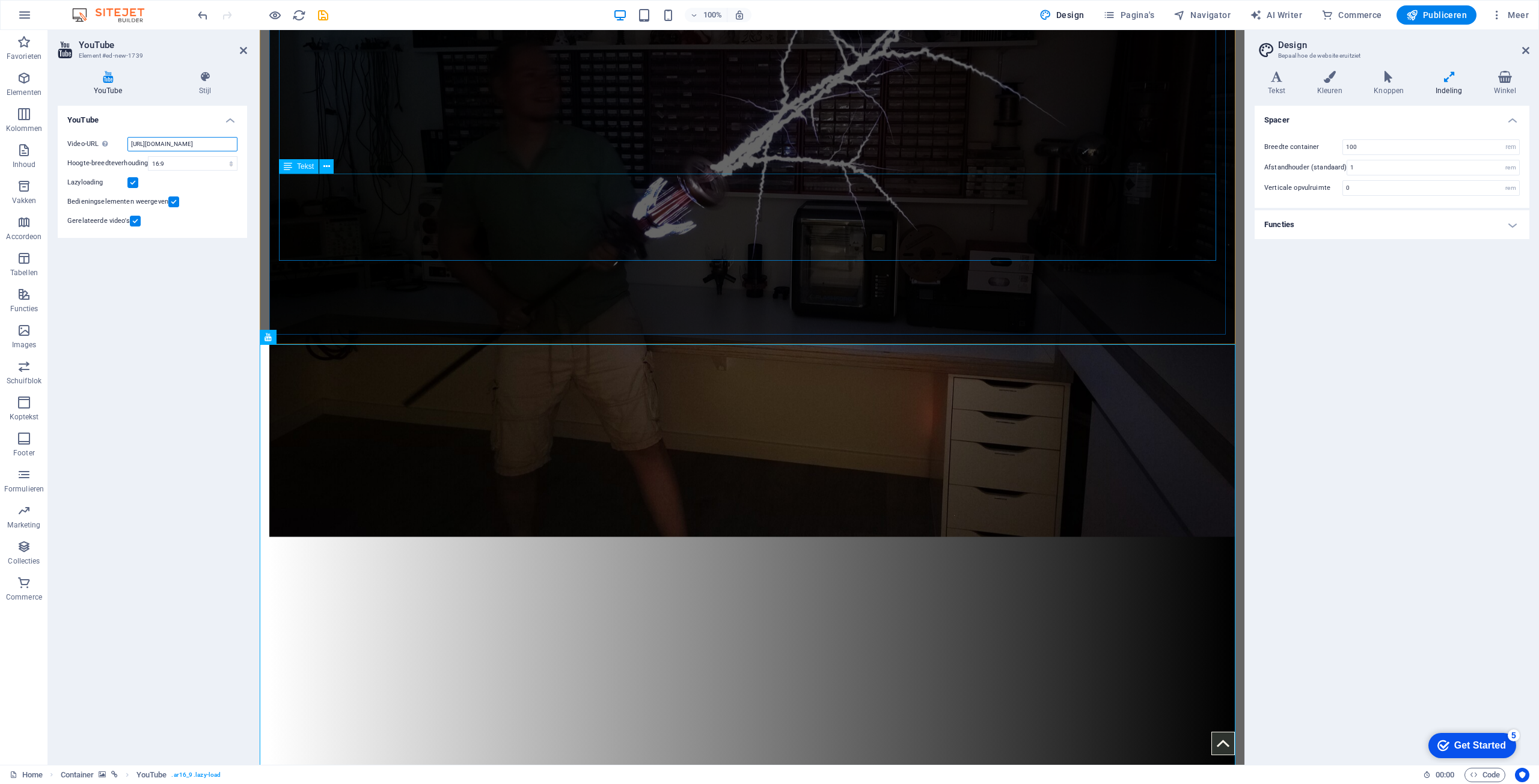
type input "[URL][DOMAIN_NAME]"
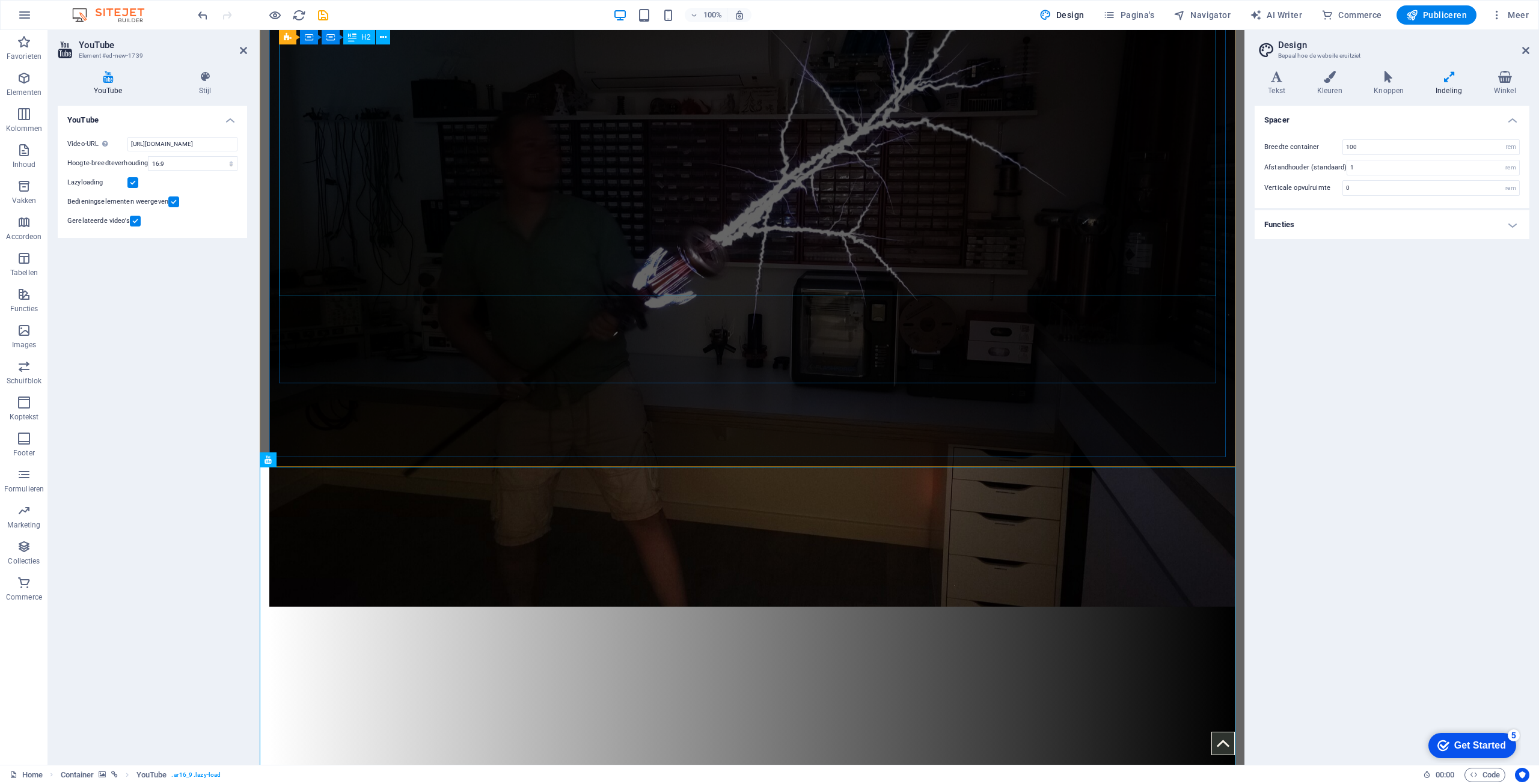
scroll to position [241, 0]
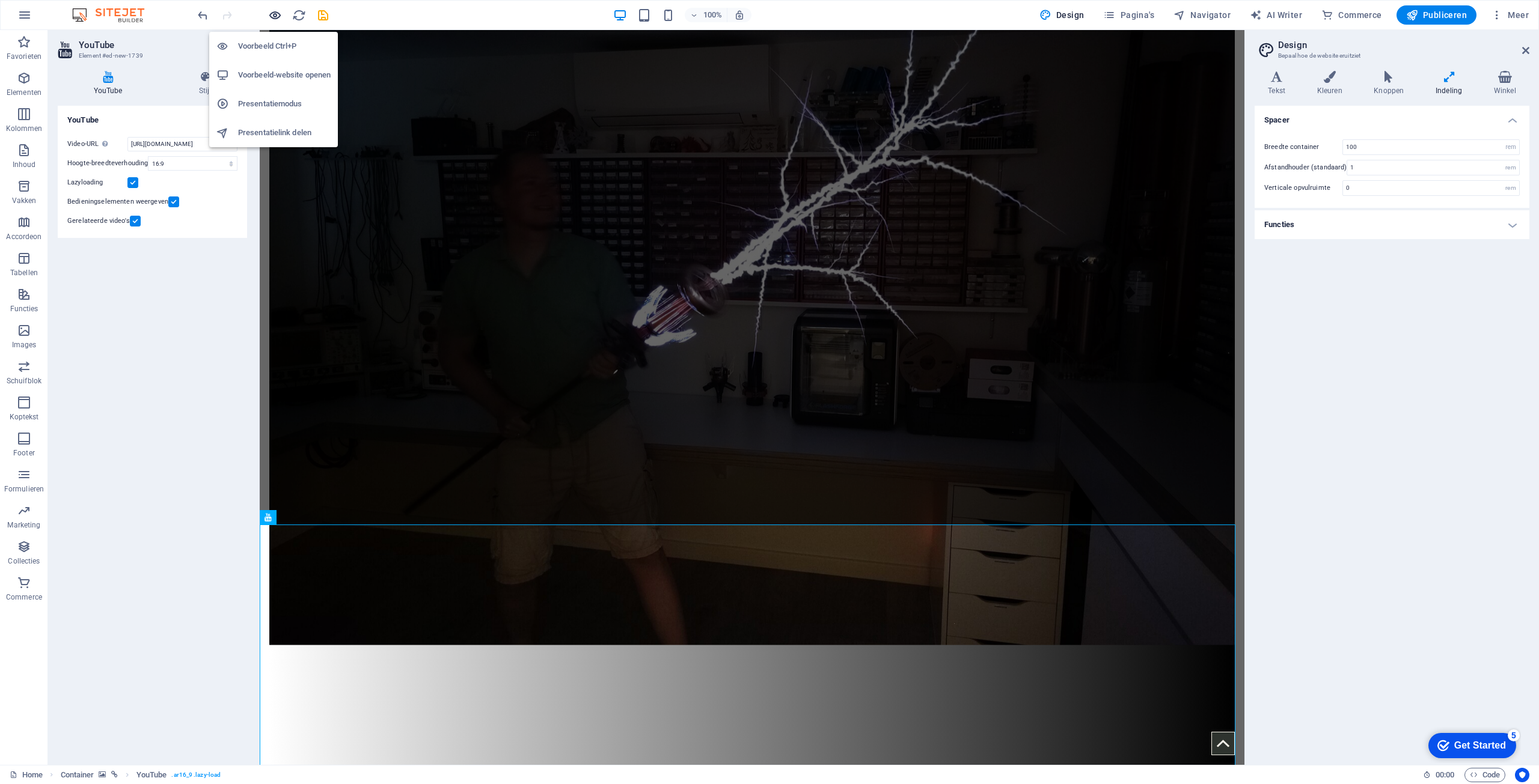
click at [269, 16] on icon "button" at bounding box center [275, 15] width 14 height 14
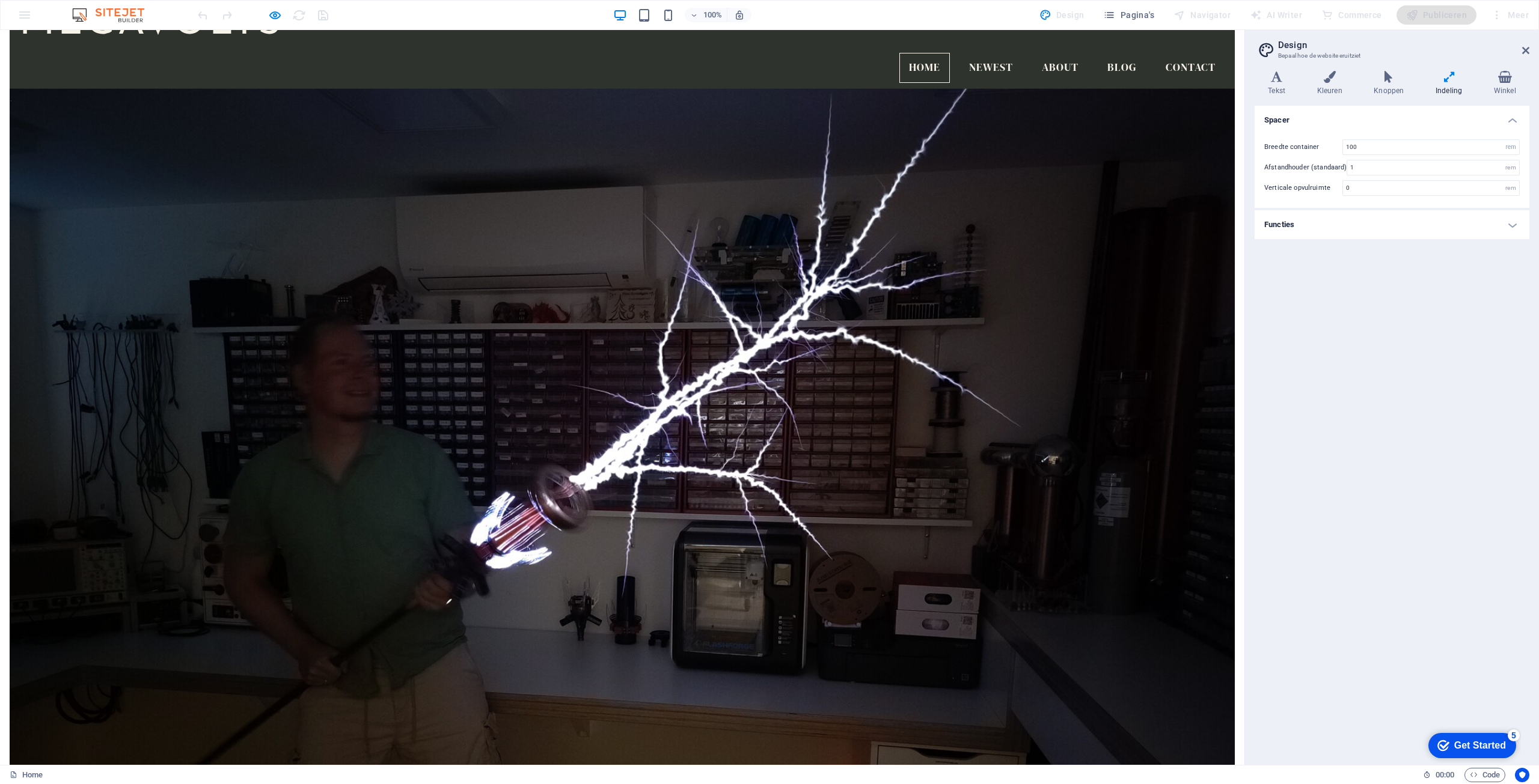
scroll to position [0, 0]
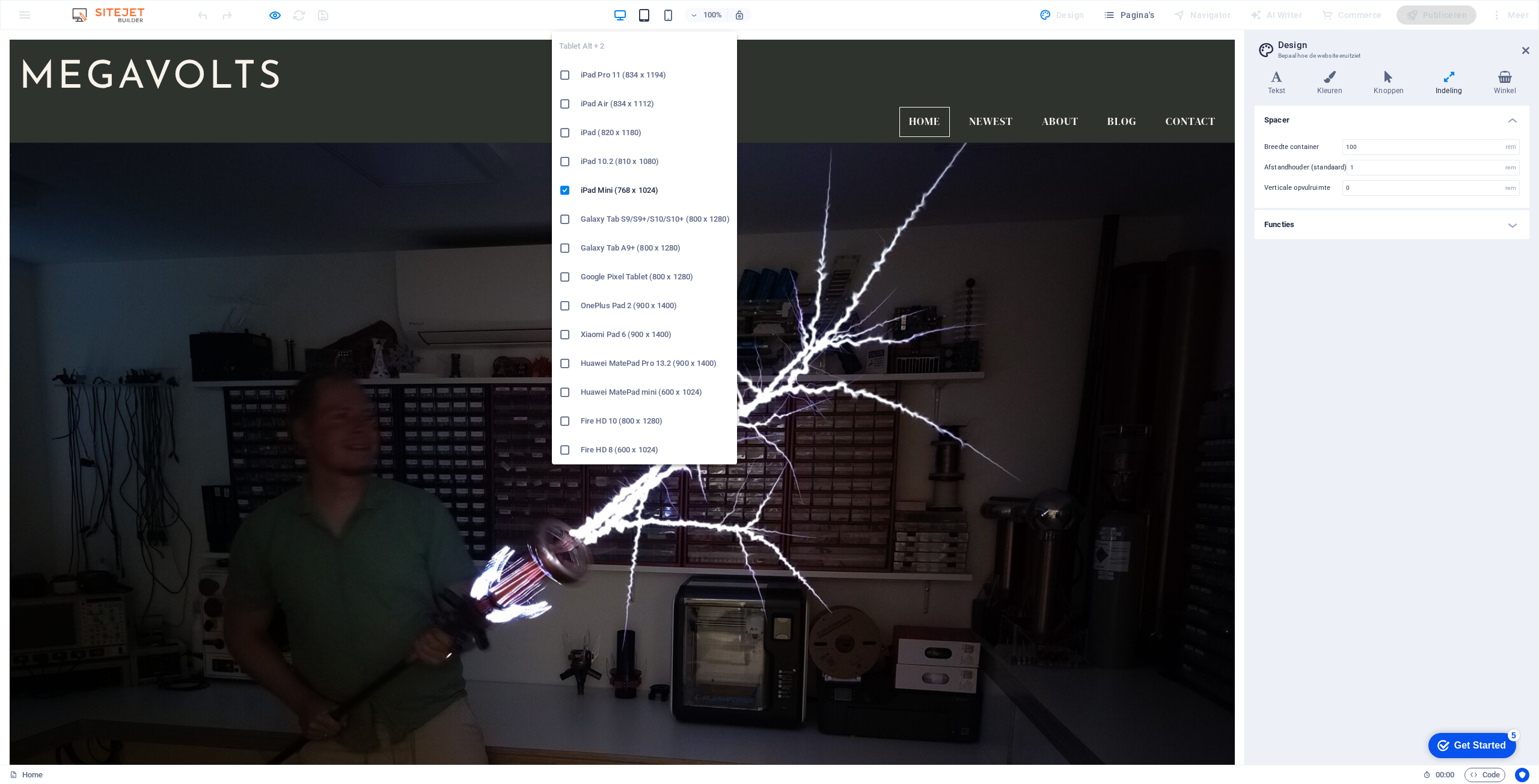
click at [651, 20] on icon "button" at bounding box center [644, 15] width 14 height 14
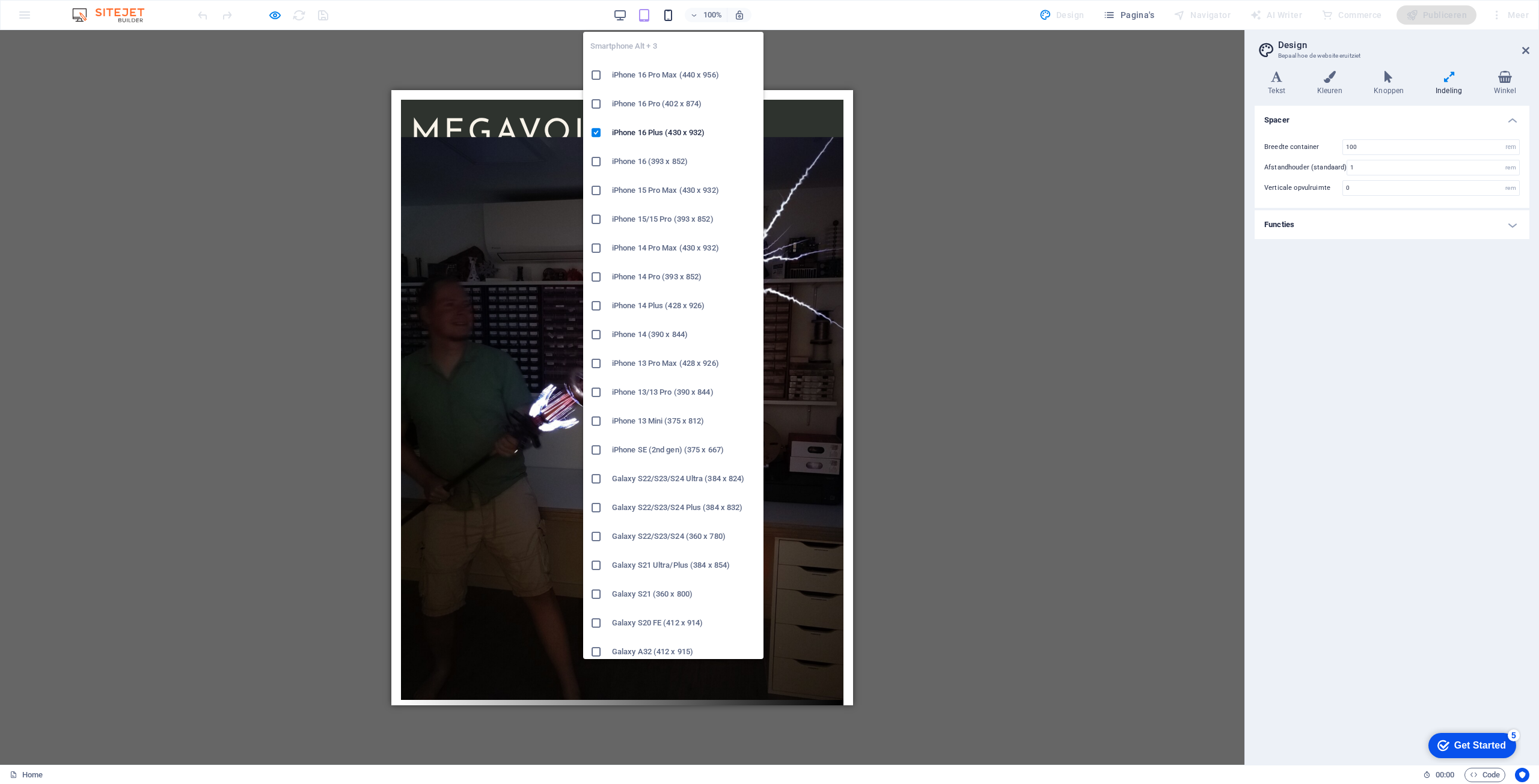
click at [0, 0] on icon "button" at bounding box center [0, 0] width 0 height 0
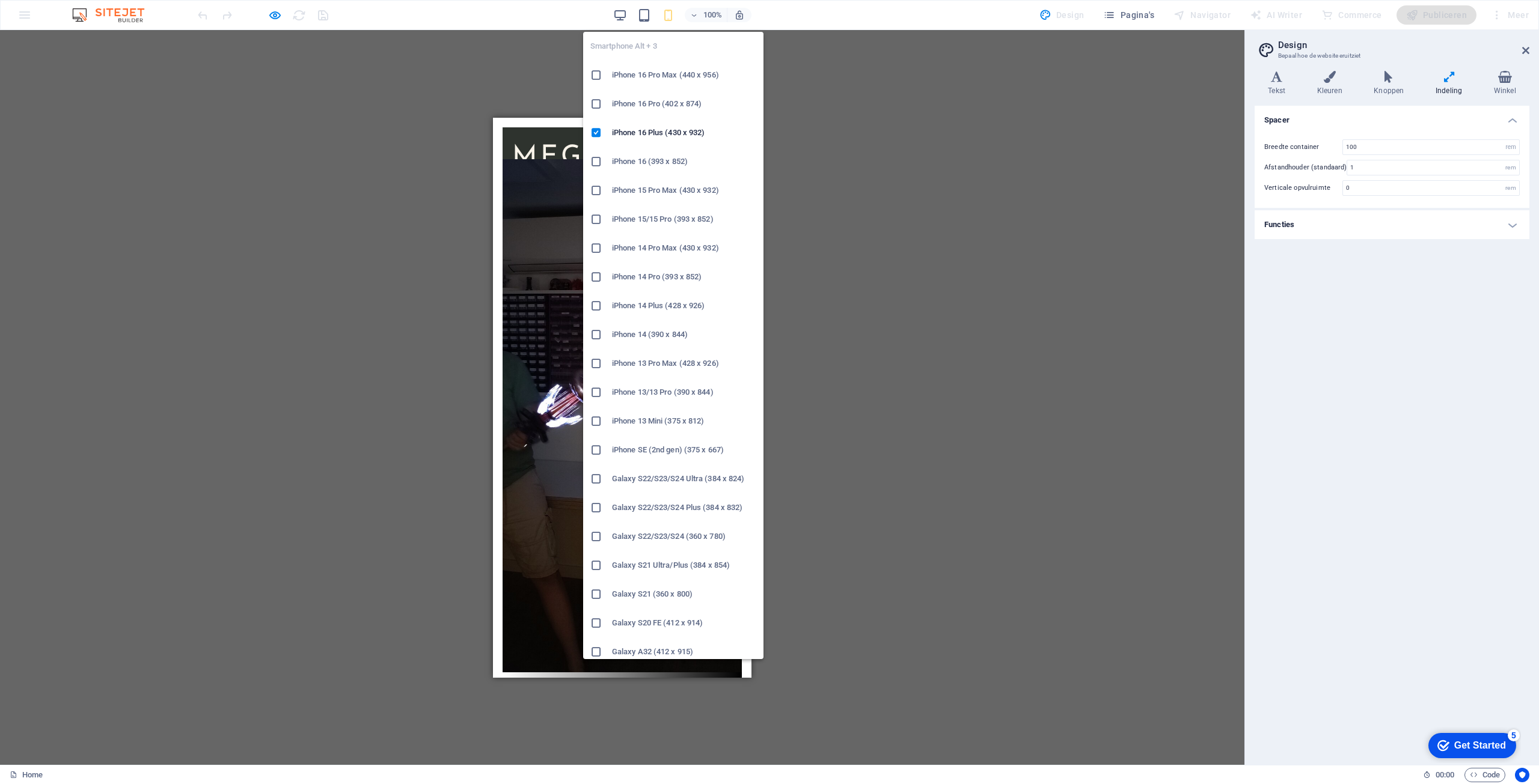
type input "4"
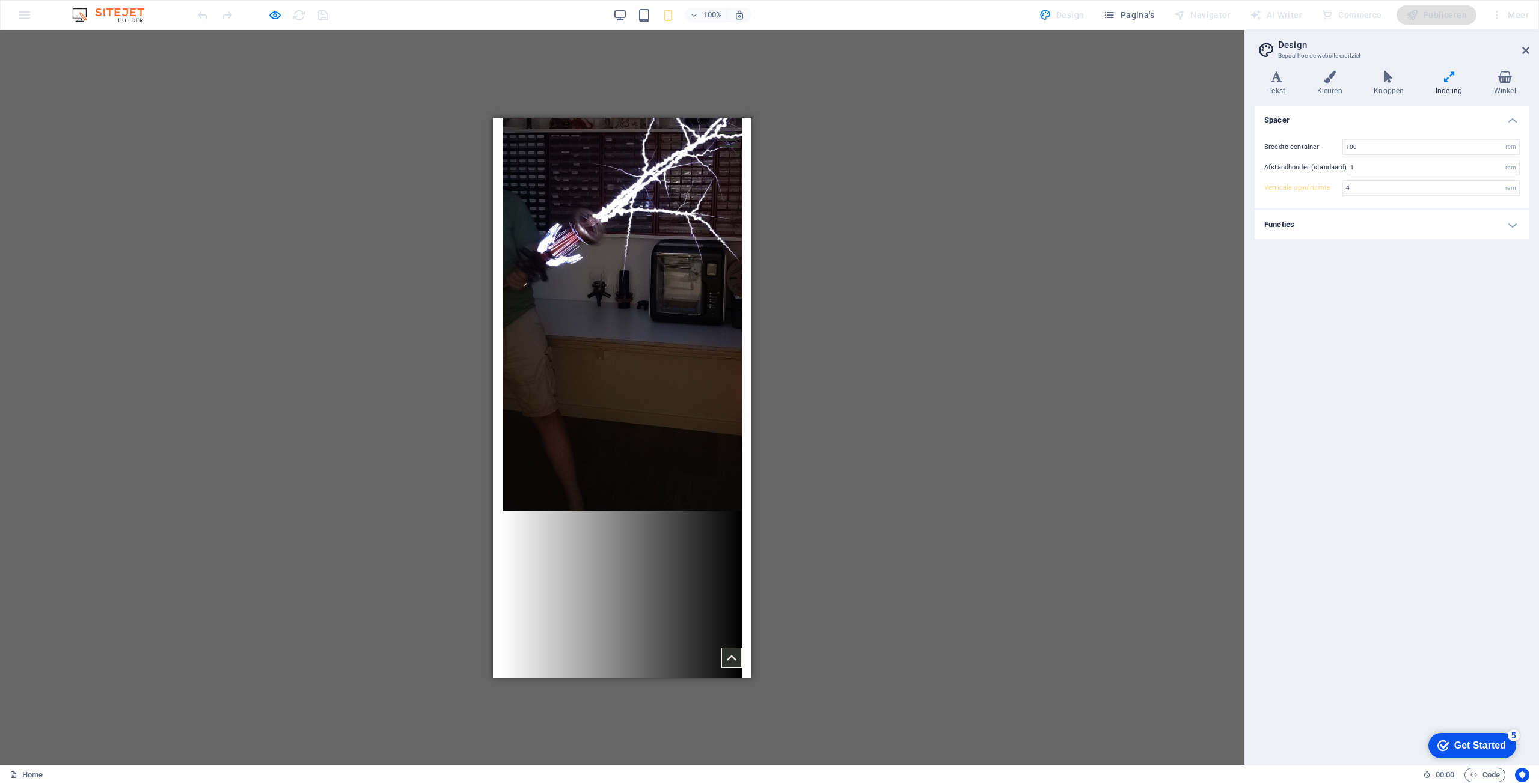
scroll to position [241, 0]
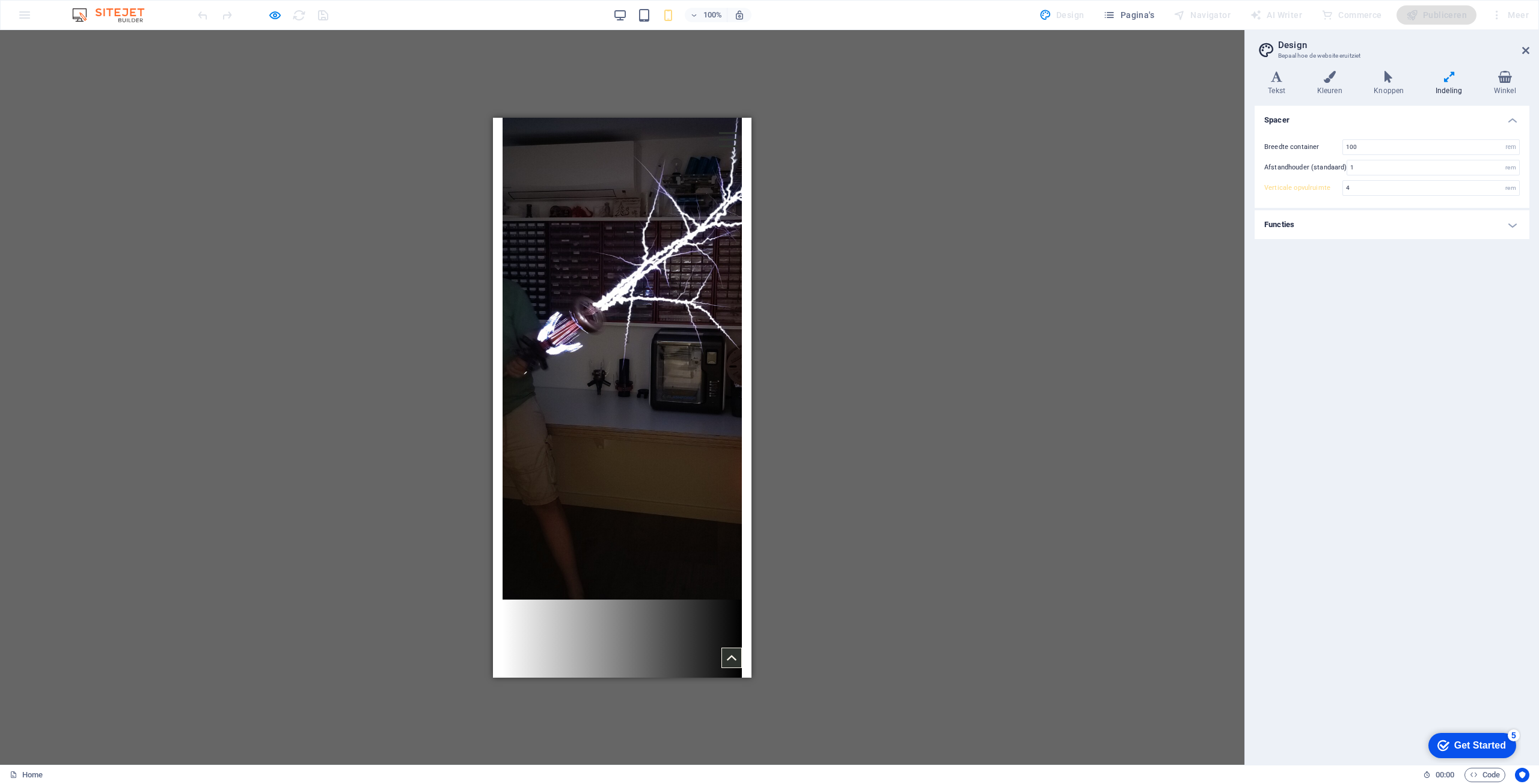
scroll to position [0, 0]
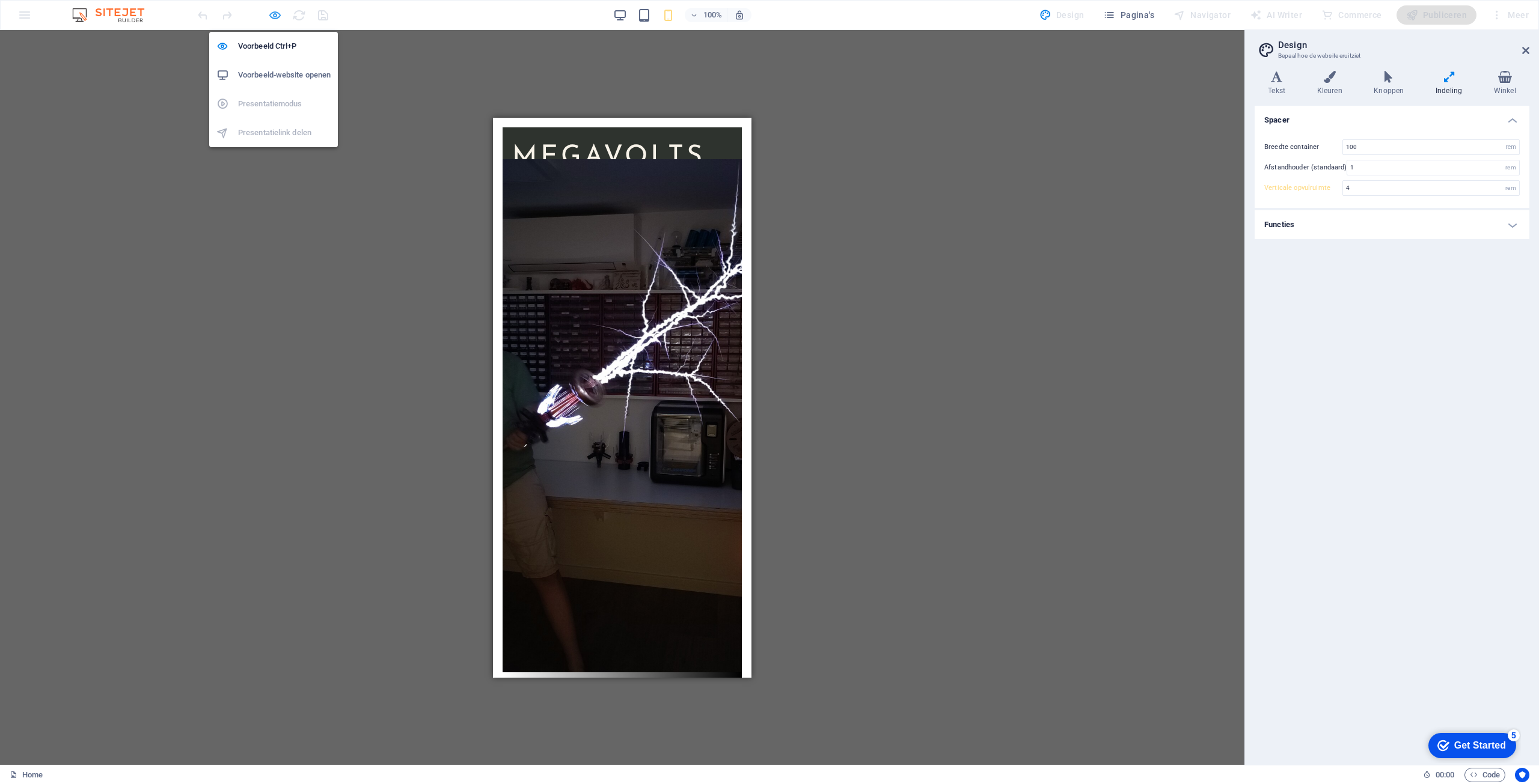
click at [275, 15] on icon "button" at bounding box center [275, 15] width 14 height 14
select select "ar16_9"
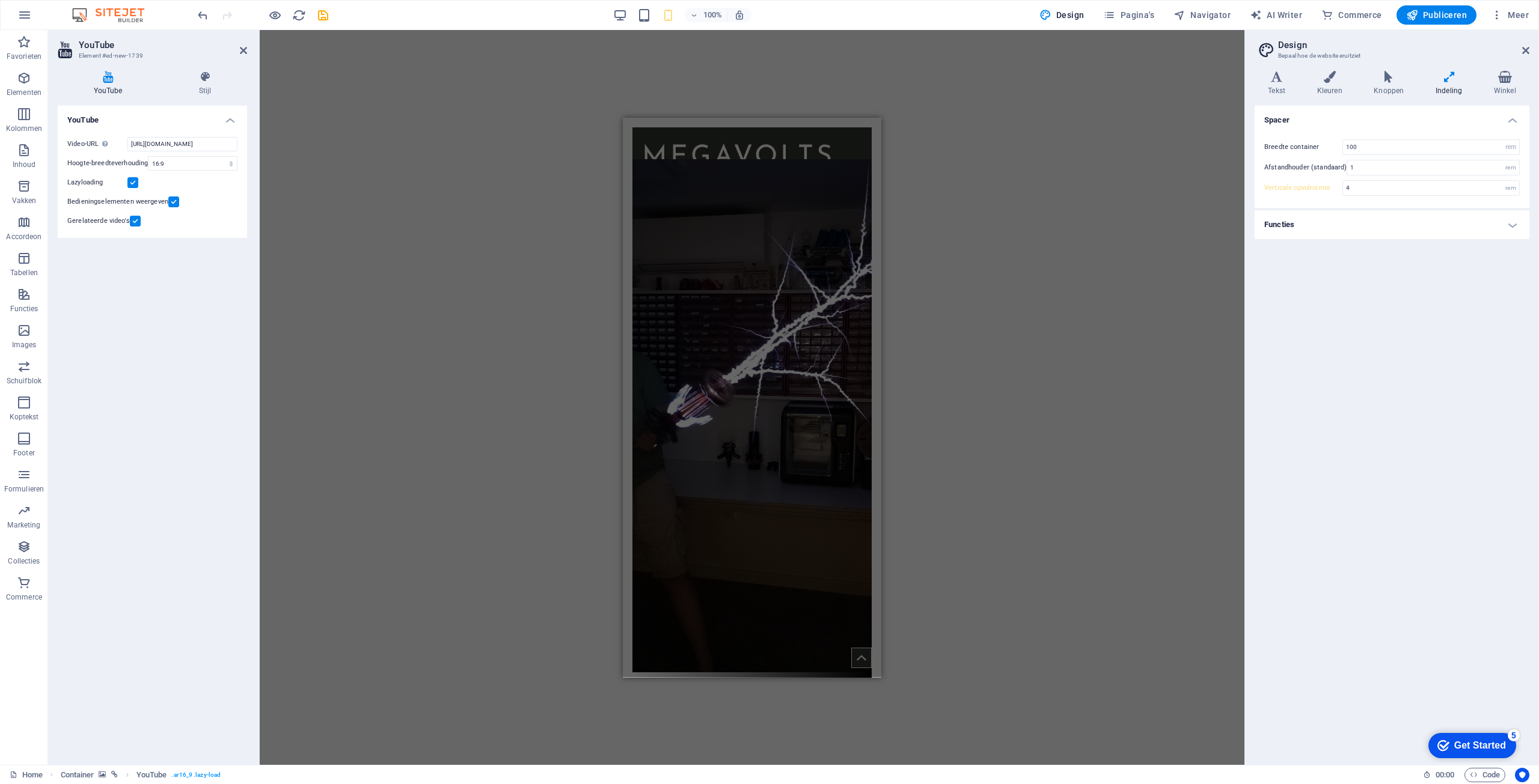
click at [490, 150] on div "Sleep hierheen om de bestaande content te vervangen. Druk op “Ctrl” als je een …" at bounding box center [752, 397] width 985 height 735
click at [1528, 50] on icon at bounding box center [1526, 50] width 7 height 9
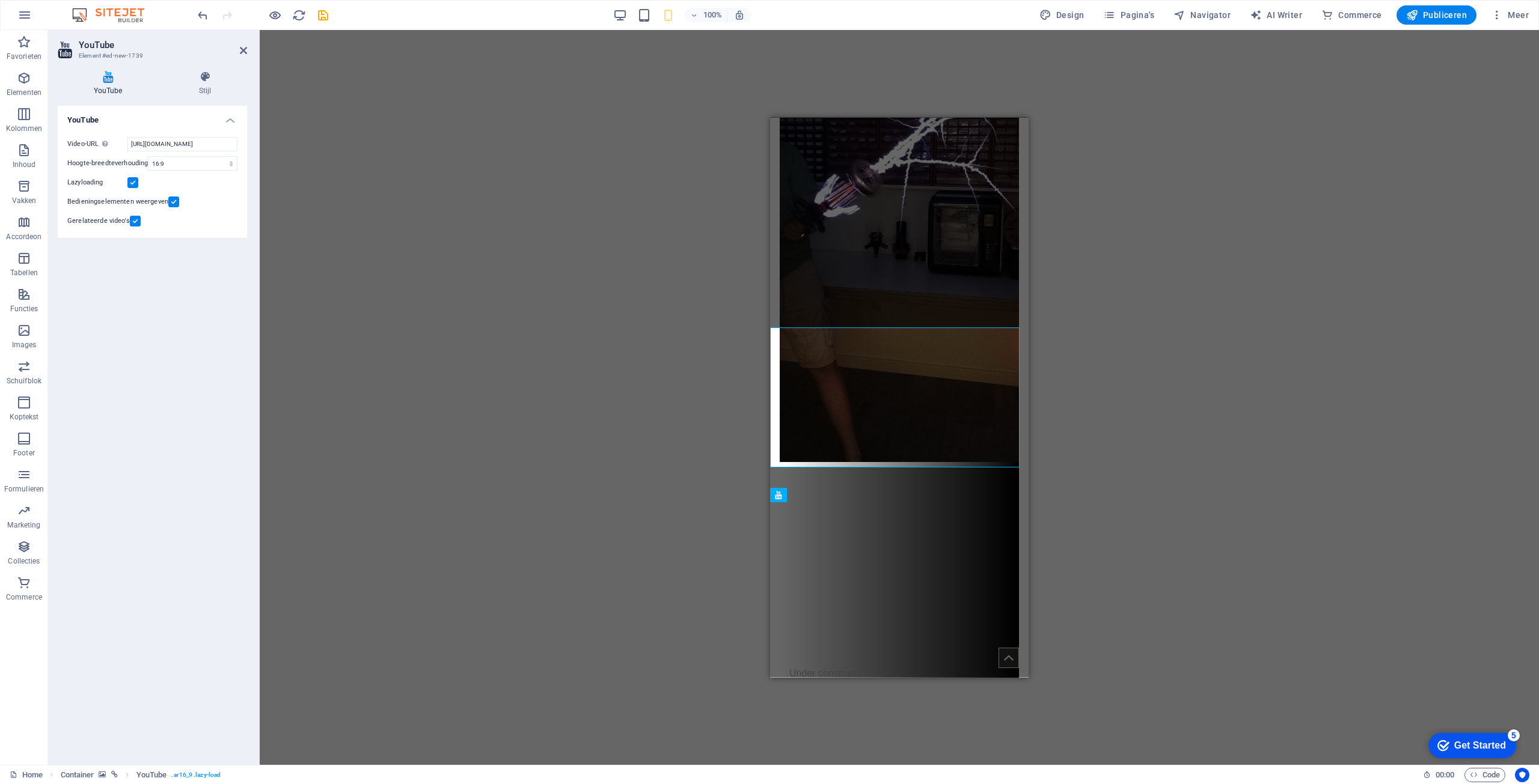
click at [1178, 310] on div "Sleep hierheen om de bestaande content te vervangen. Druk op “Ctrl” als je een …" at bounding box center [899, 397] width 1280 height 735
click at [1179, 307] on div "Sleep hierheen om de bestaande content te vervangen. Druk op “Ctrl” als je een …" at bounding box center [899, 397] width 1280 height 735
click at [650, 198] on div "Sleep hierheen om de bestaande content te vervangen. Druk op “Ctrl” als je een …" at bounding box center [899, 397] width 1280 height 735
click at [244, 52] on icon at bounding box center [243, 50] width 7 height 9
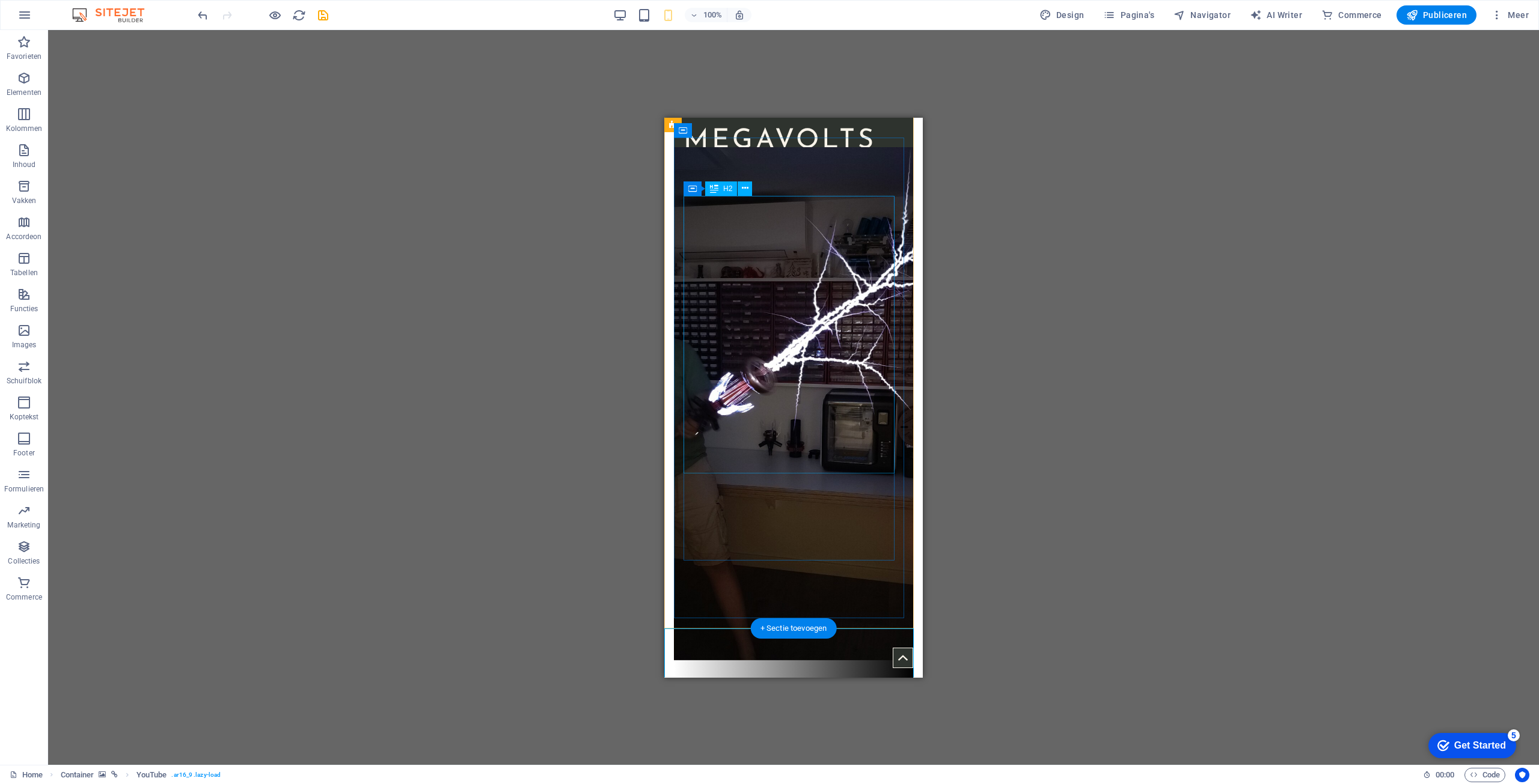
scroll to position [0, 0]
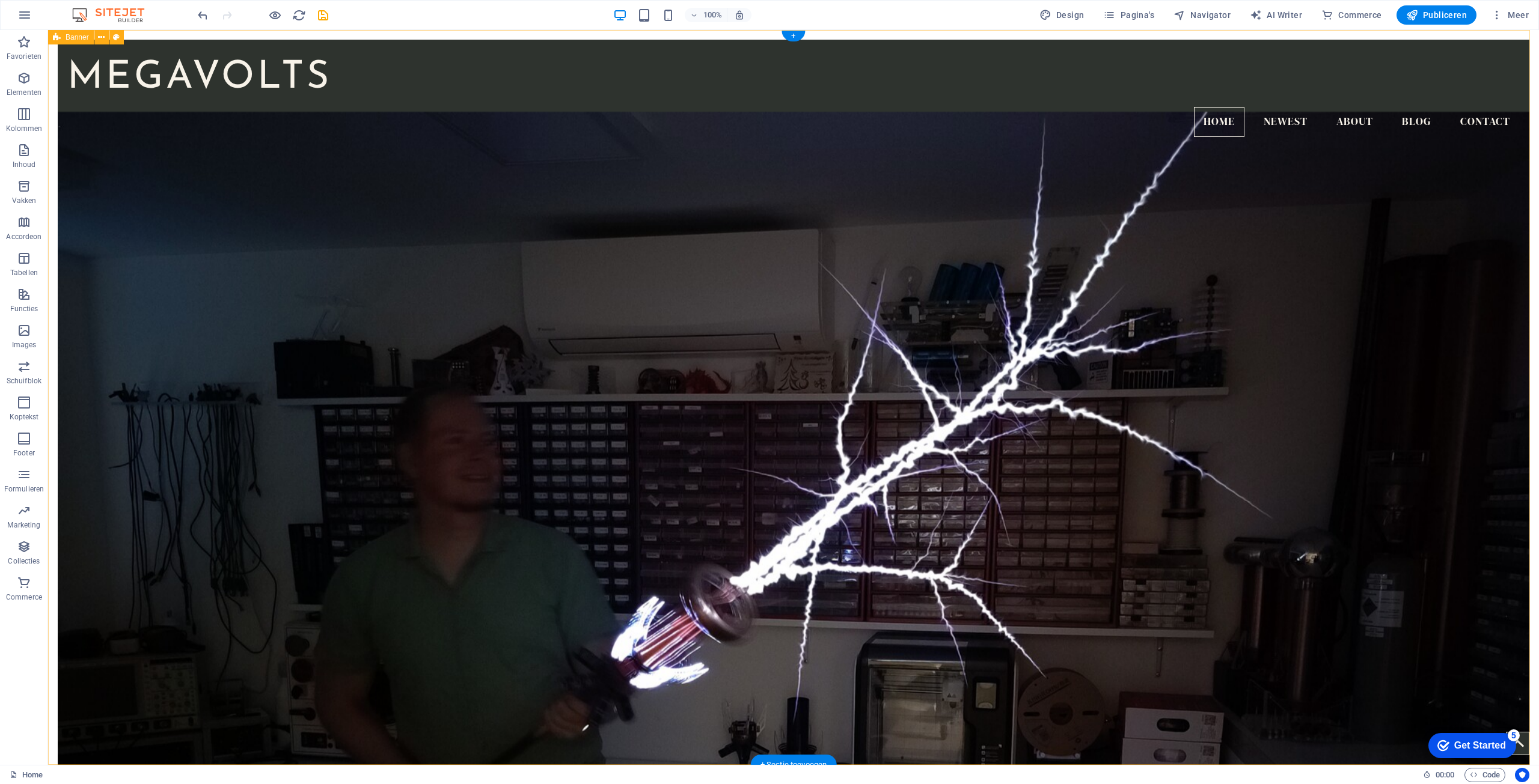
click at [499, 34] on div "MEGAVOLTS Home Newest About Blog Contact [MEDICAL_DATA] project site Under cons…" at bounding box center [794, 676] width 1491 height 1294
select select "vh"
select select "header"
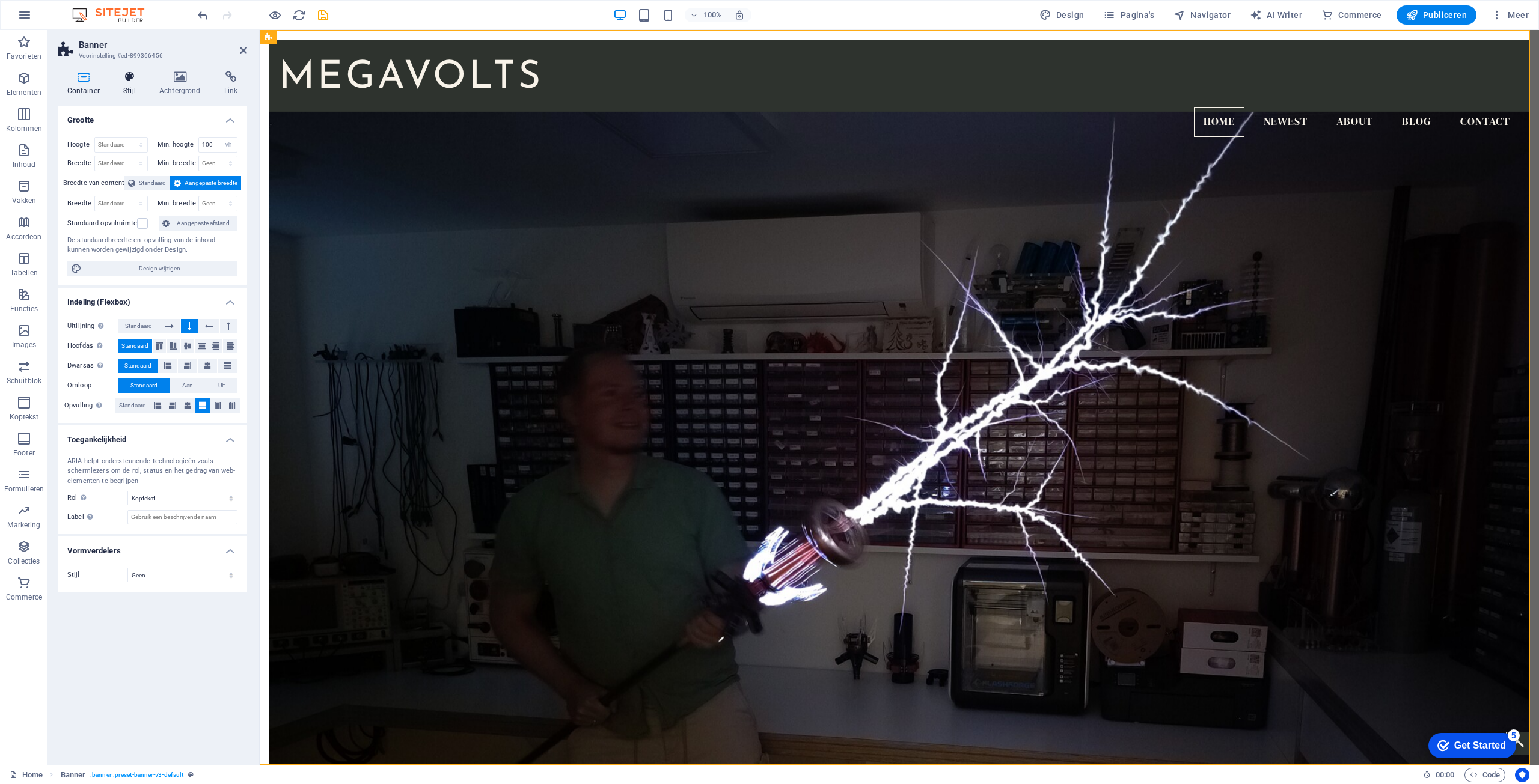
click at [123, 84] on h4 "Stijl" at bounding box center [132, 83] width 36 height 25
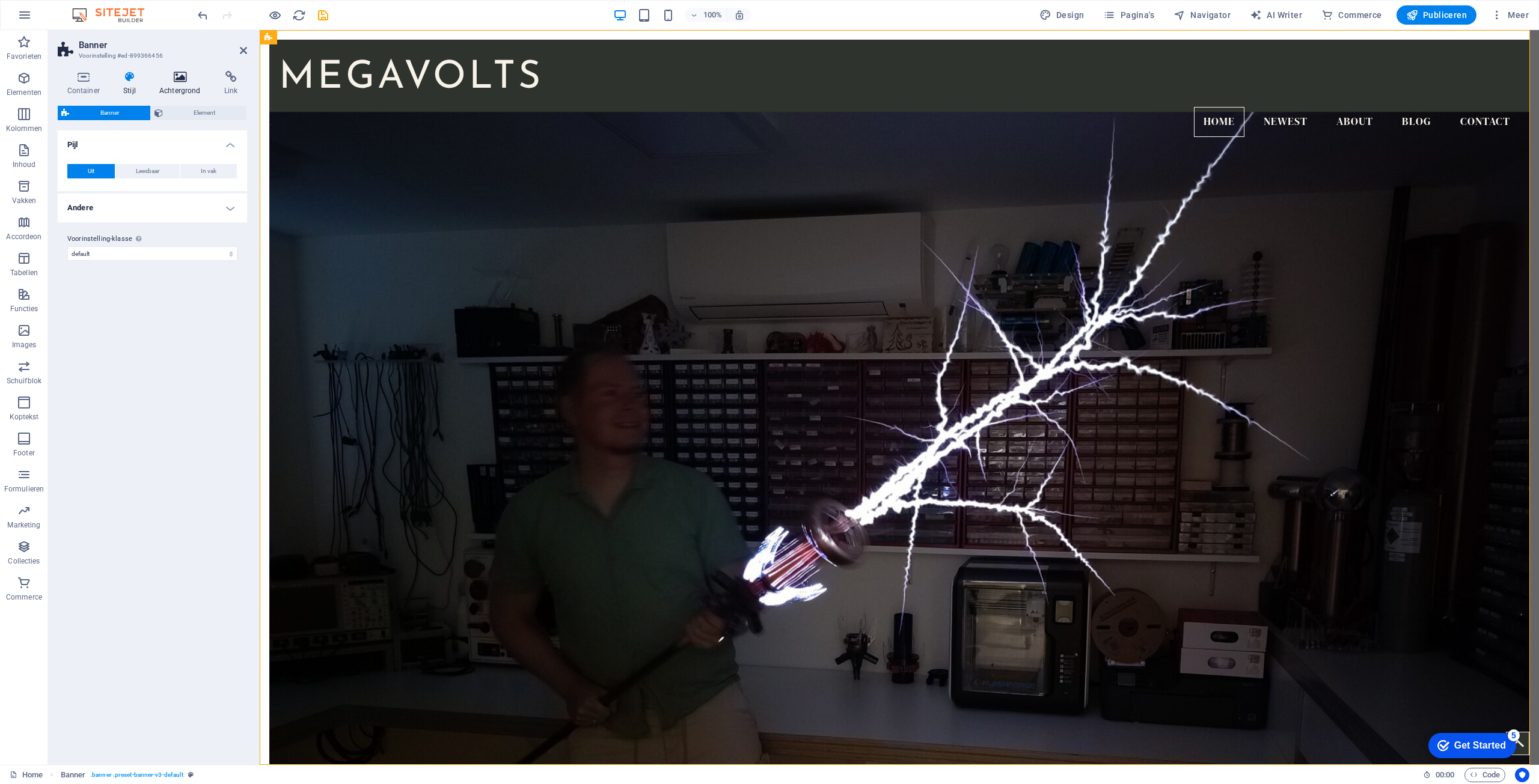
click at [166, 81] on icon at bounding box center [179, 76] width 60 height 12
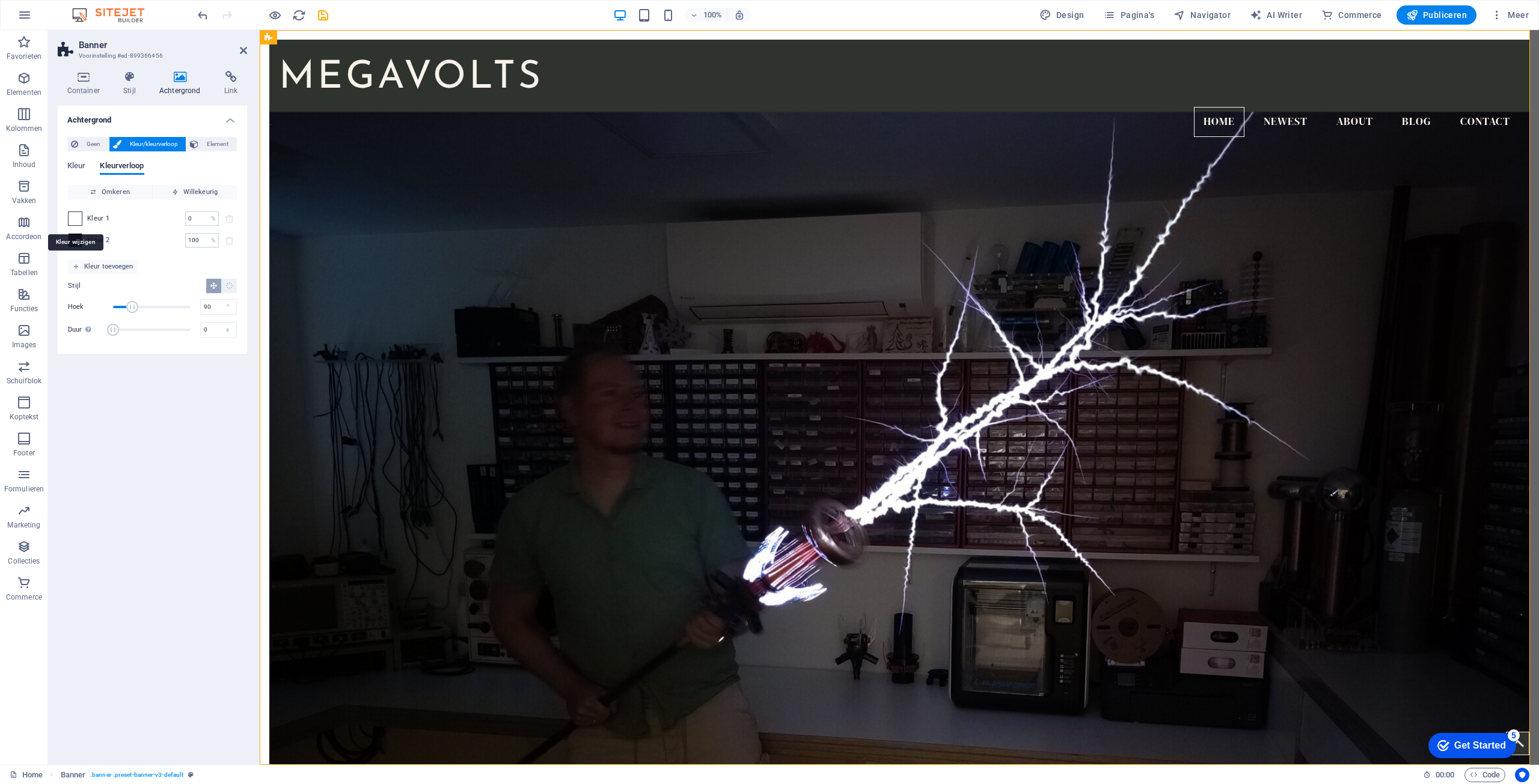
click at [72, 218] on span at bounding box center [75, 218] width 13 height 13
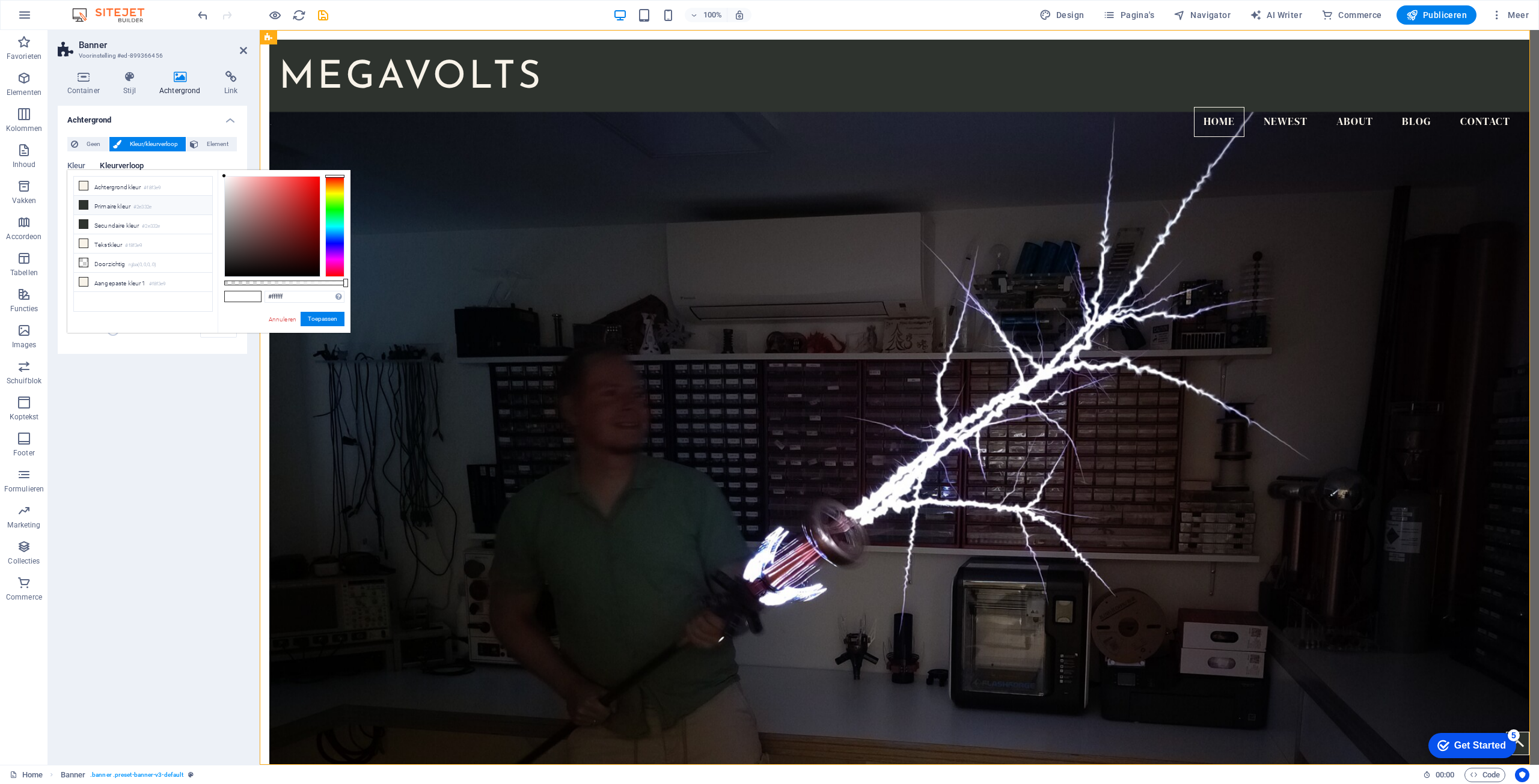
click at [86, 210] on li "Primaire kleur #2e332e" at bounding box center [143, 205] width 138 height 20
drag, startPoint x: 232, startPoint y: 258, endPoint x: 219, endPoint y: 281, distance: 26.4
click at [219, 281] on div "#000000 Ondersteunde notaties #0852ed rgb(8, 82, 237) rgba(8, 82, 237, 90%) hsv…" at bounding box center [283, 338] width 133 height 337
click at [322, 316] on button "Toepassen" at bounding box center [322, 320] width 44 height 15
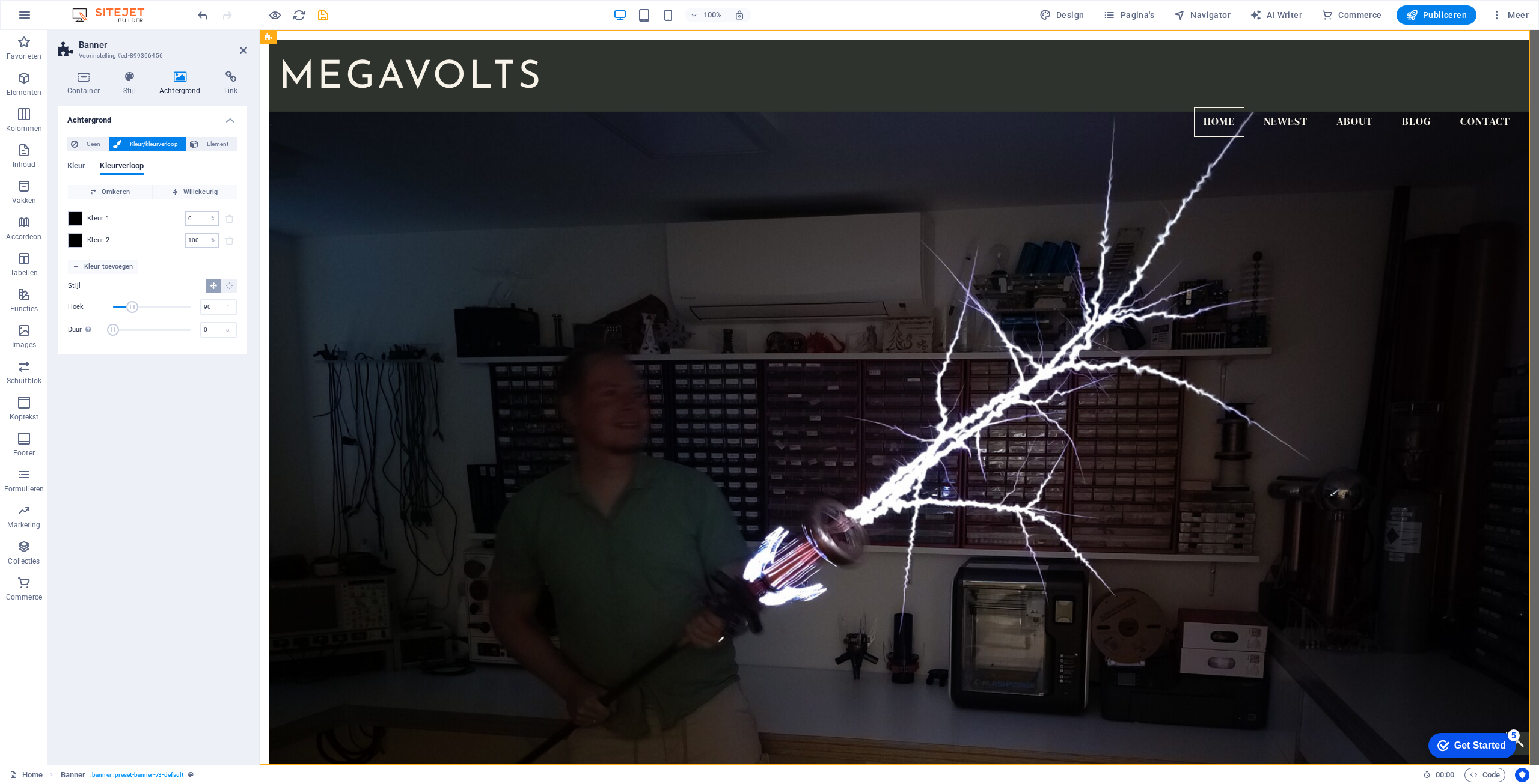
click at [146, 404] on div "Achtergrond Geen Kleur/kleurverloop Element Achtergrond tot de volle breedte ui…" at bounding box center [152, 430] width 190 height 649
click at [77, 166] on span "Kleur" at bounding box center [75, 167] width 18 height 17
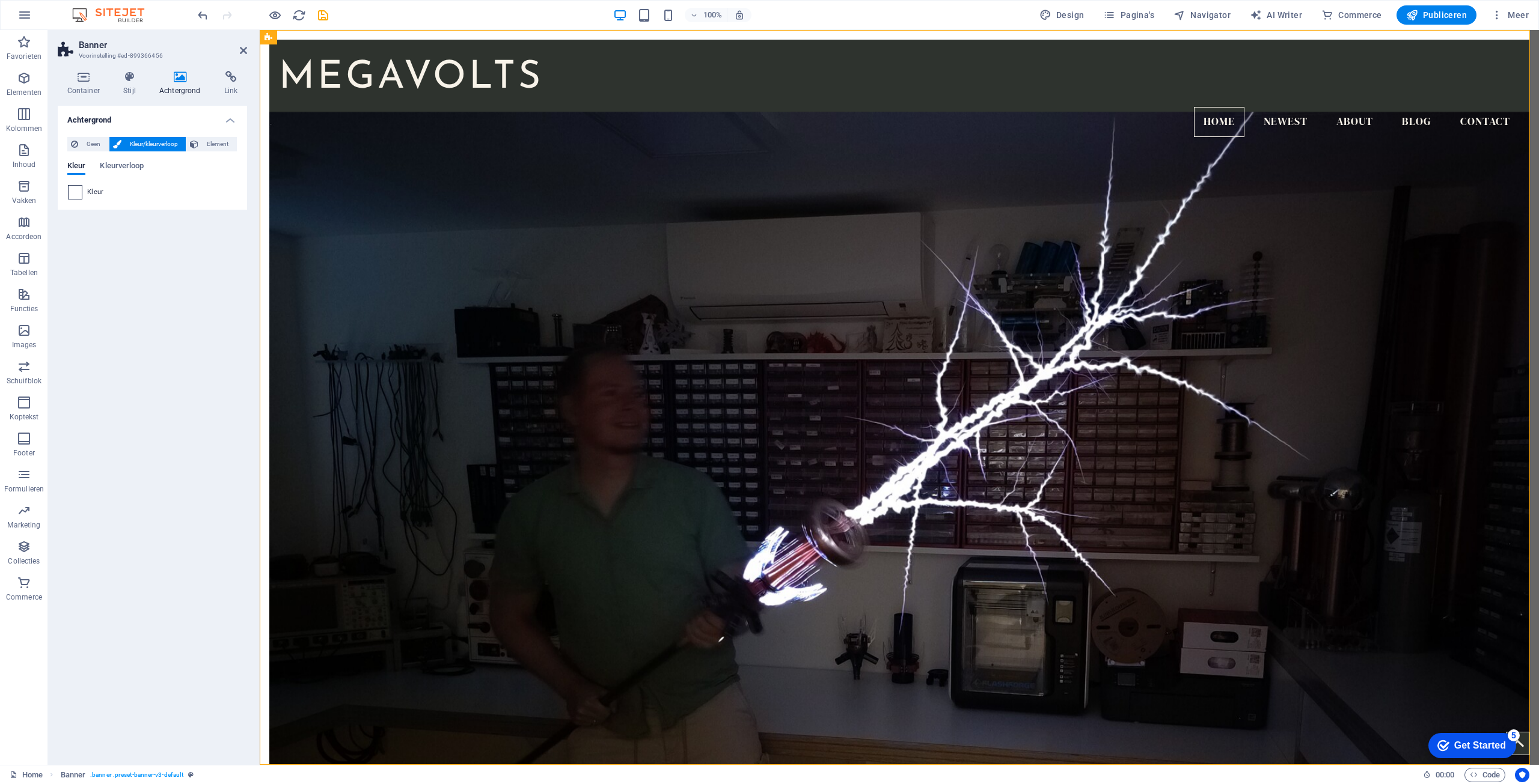
click at [74, 195] on span at bounding box center [75, 192] width 13 height 13
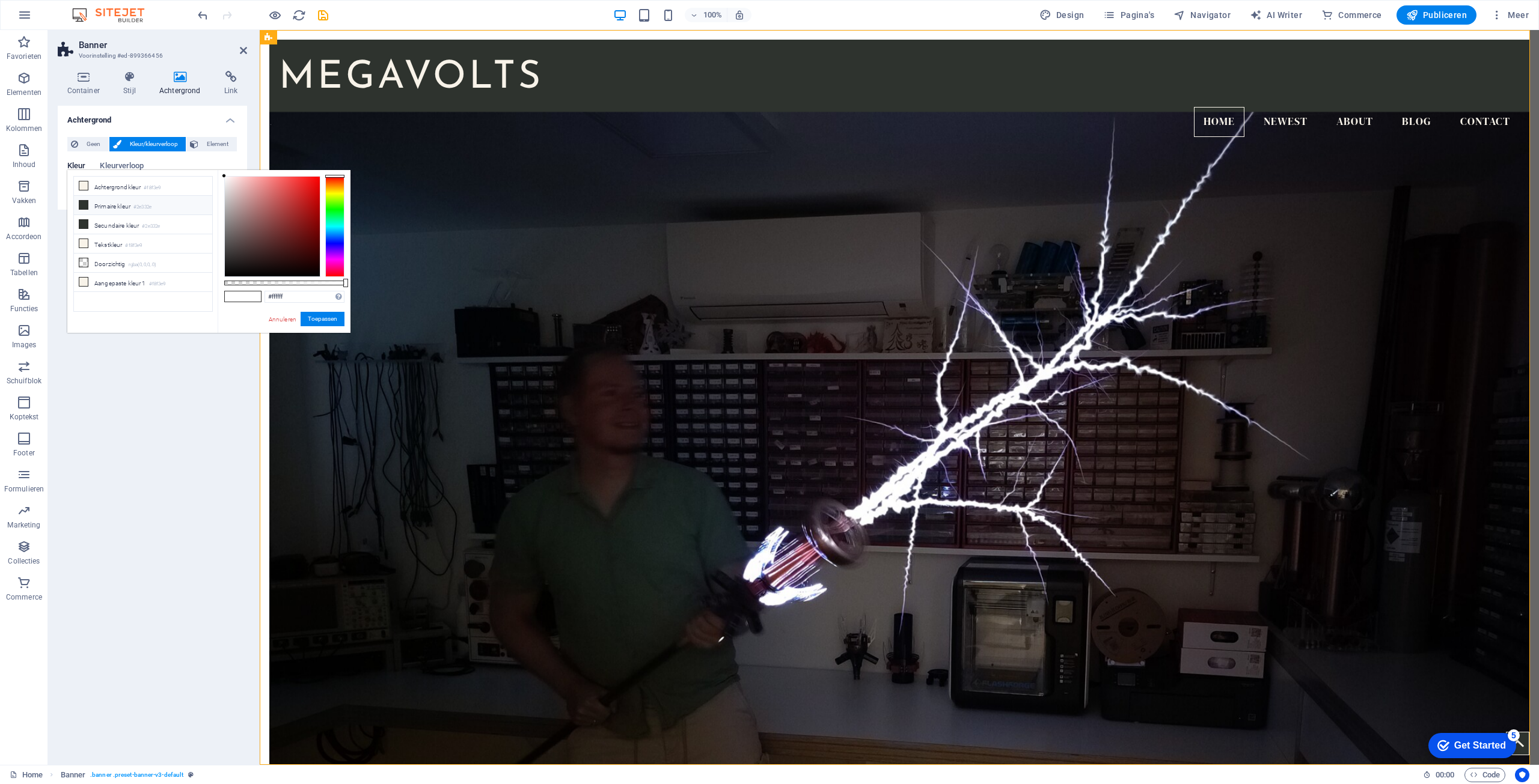
click at [126, 212] on li "Primaire kleur #2e332e" at bounding box center [143, 205] width 138 height 20
type input "#2e332e"
click at [332, 324] on button "Toepassen" at bounding box center [322, 320] width 44 height 15
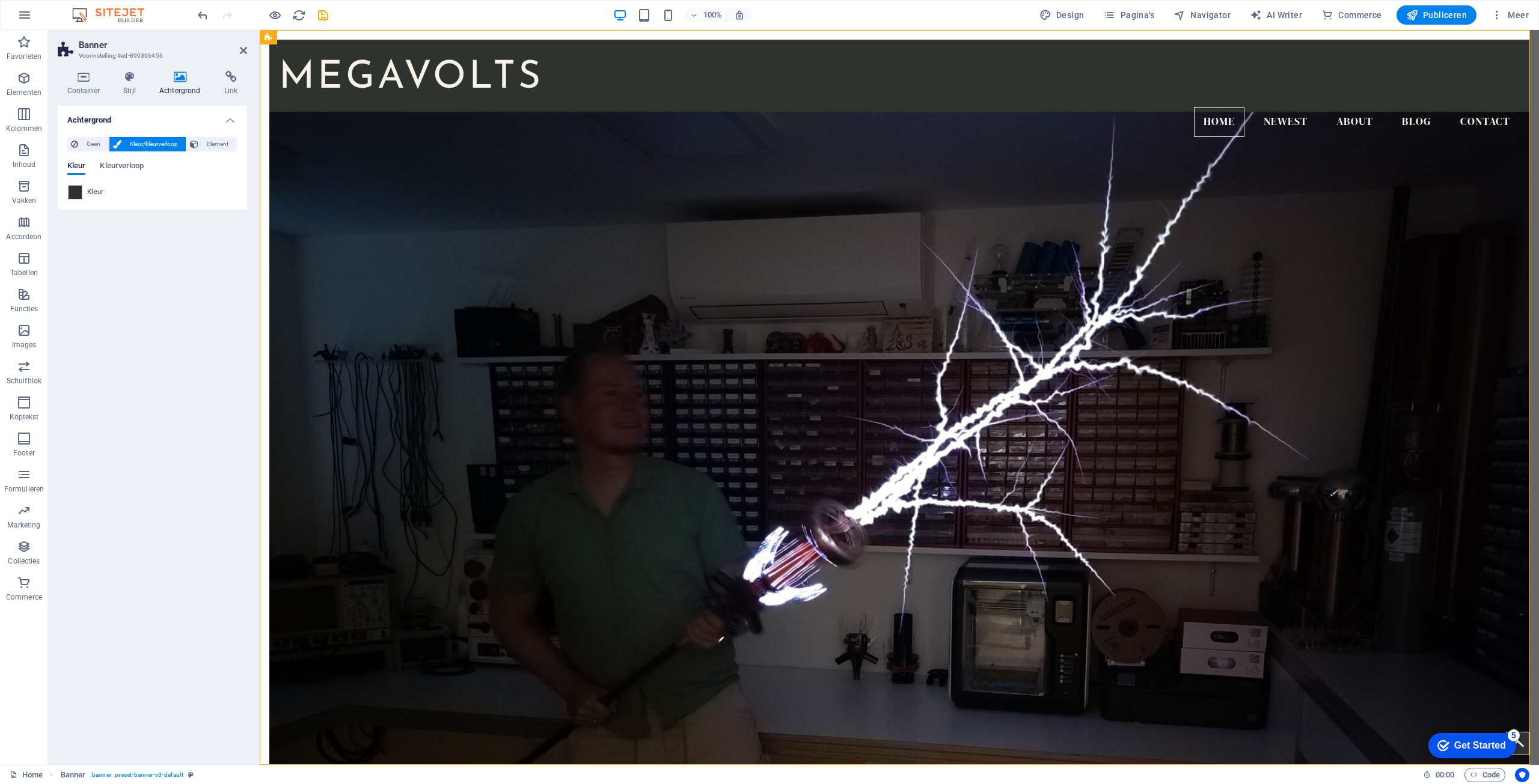
click at [192, 299] on div "Achtergrond Geen Kleur/kleurverloop Element Achtergrond tot de volle breedte ui…" at bounding box center [152, 430] width 190 height 649
click at [267, 271] on div "MEGAVOLTS Home Newest About Blog Contact [MEDICAL_DATA] project site Under cons…" at bounding box center [899, 676] width 1280 height 1294
click at [189, 273] on div "Achtergrond Geen Kleur/kleurverloop Element Achtergrond tot de volle breedte ui…" at bounding box center [152, 430] width 190 height 649
click at [79, 80] on icon at bounding box center [84, 76] width 52 height 12
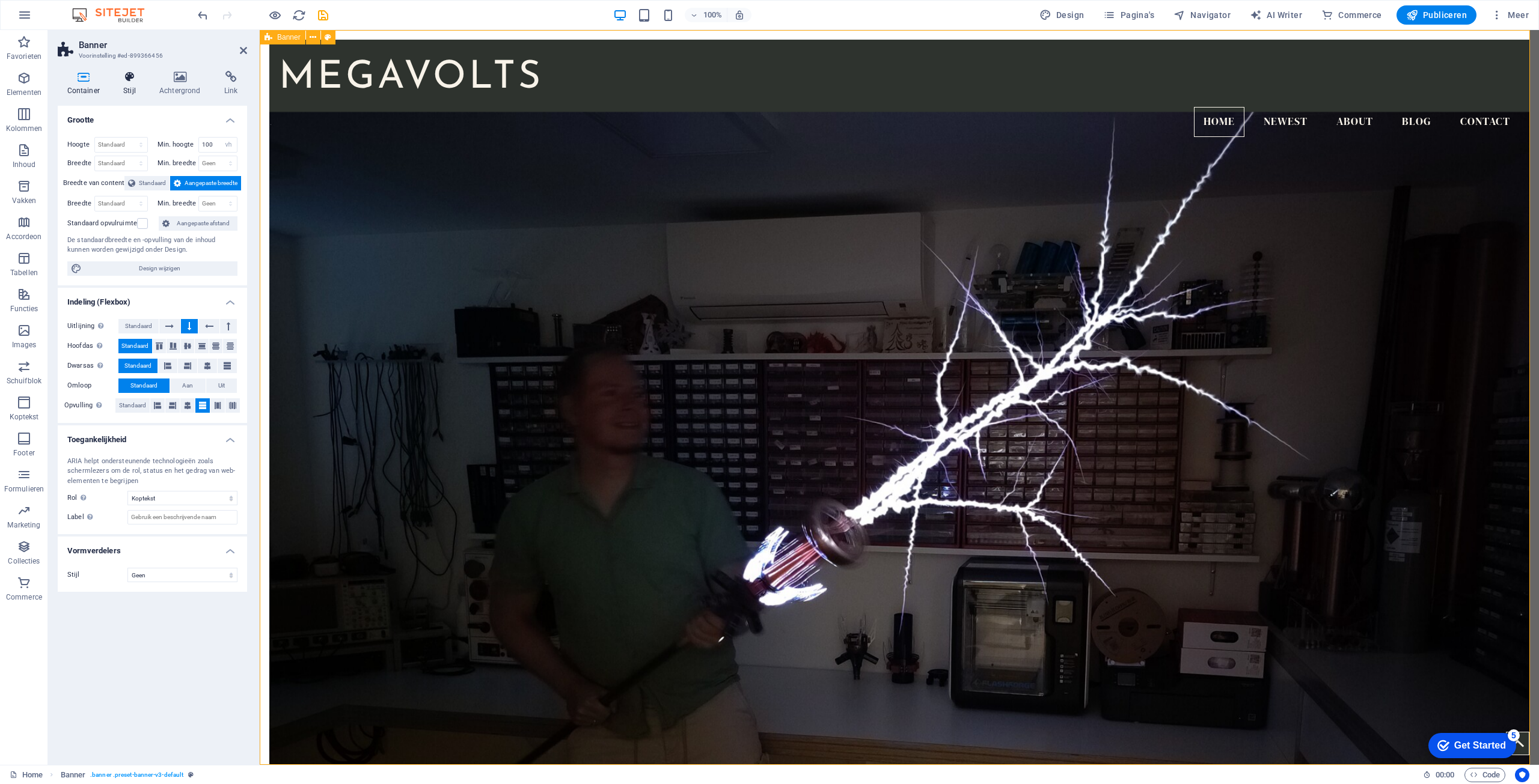
click at [120, 81] on icon at bounding box center [130, 76] width 32 height 12
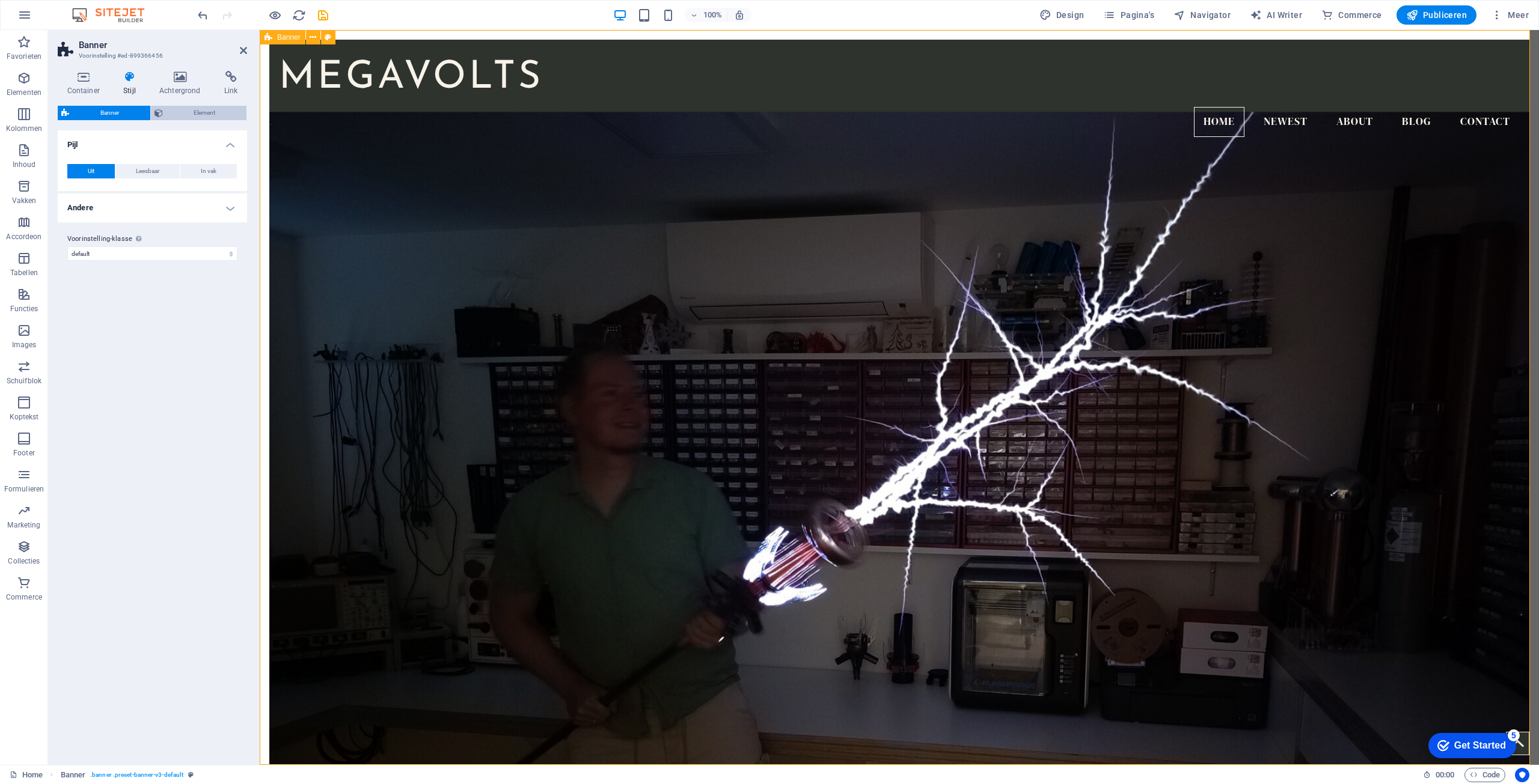
click at [191, 115] on span "Element" at bounding box center [204, 113] width 77 height 15
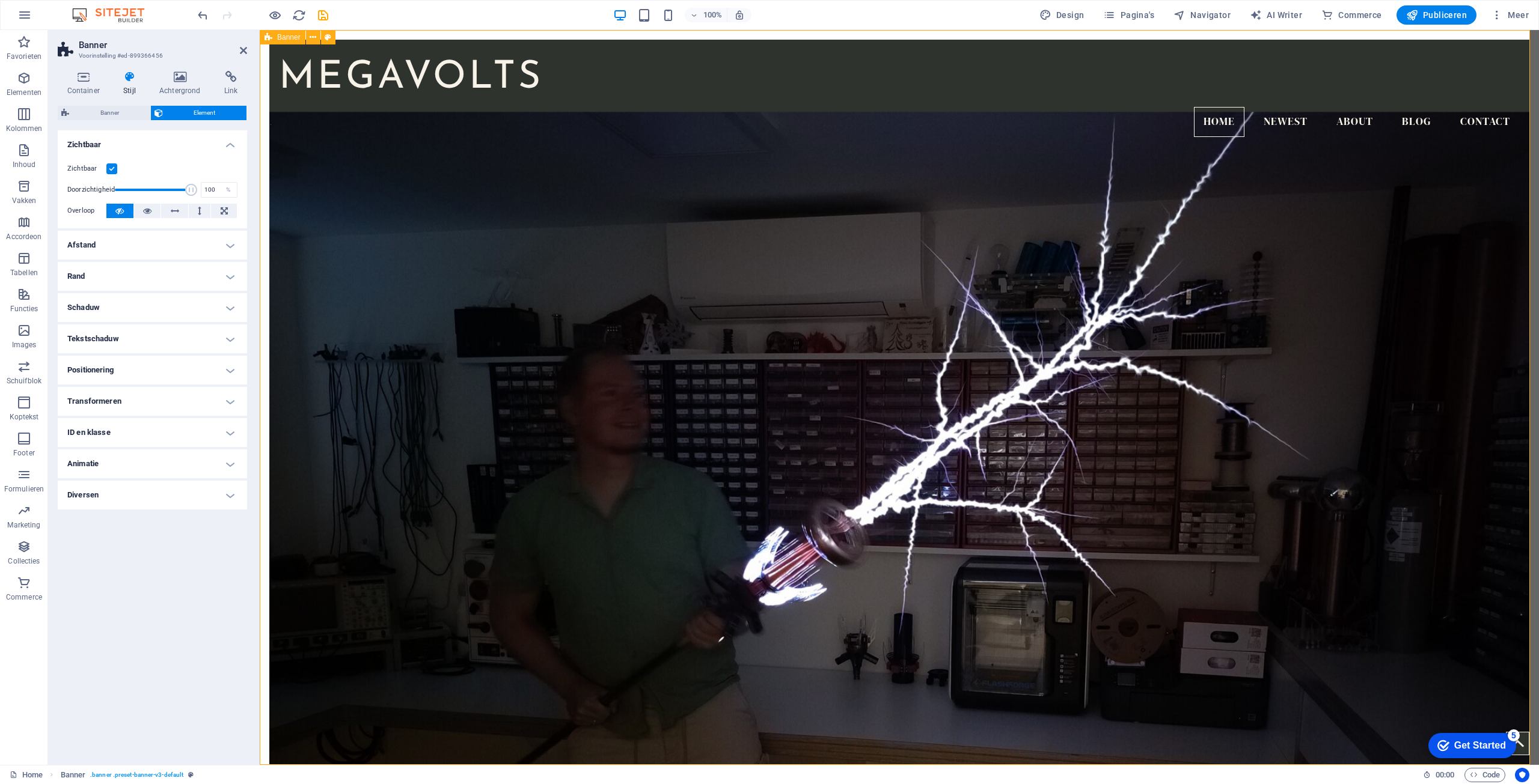
click at [150, 271] on h4 "Rand" at bounding box center [152, 276] width 190 height 29
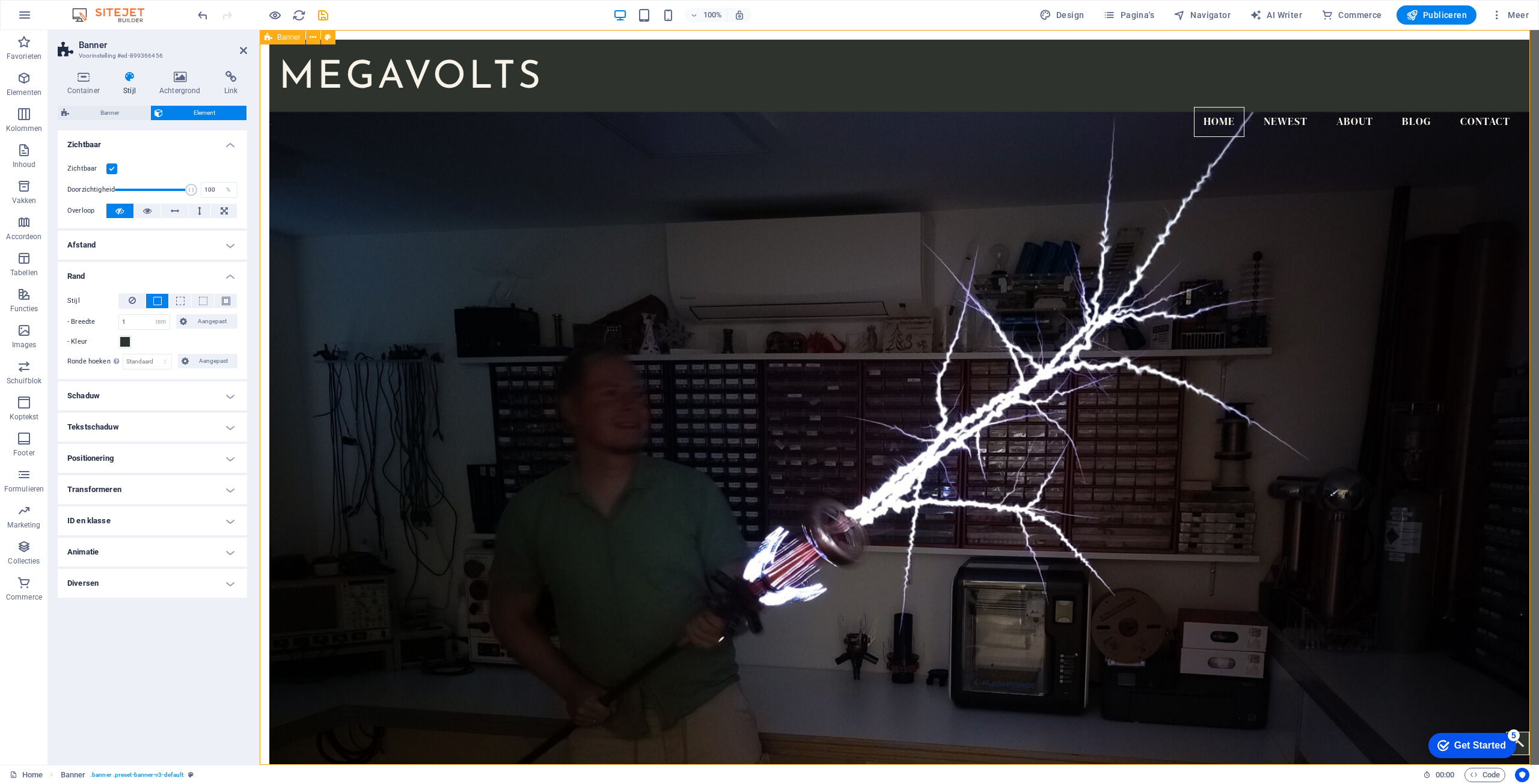
click at [267, 99] on div "MEGAVOLTS Home Newest About Blog Contact [MEDICAL_DATA] project site Under cons…" at bounding box center [899, 676] width 1280 height 1294
click at [329, 35] on icon at bounding box center [327, 38] width 7 height 13
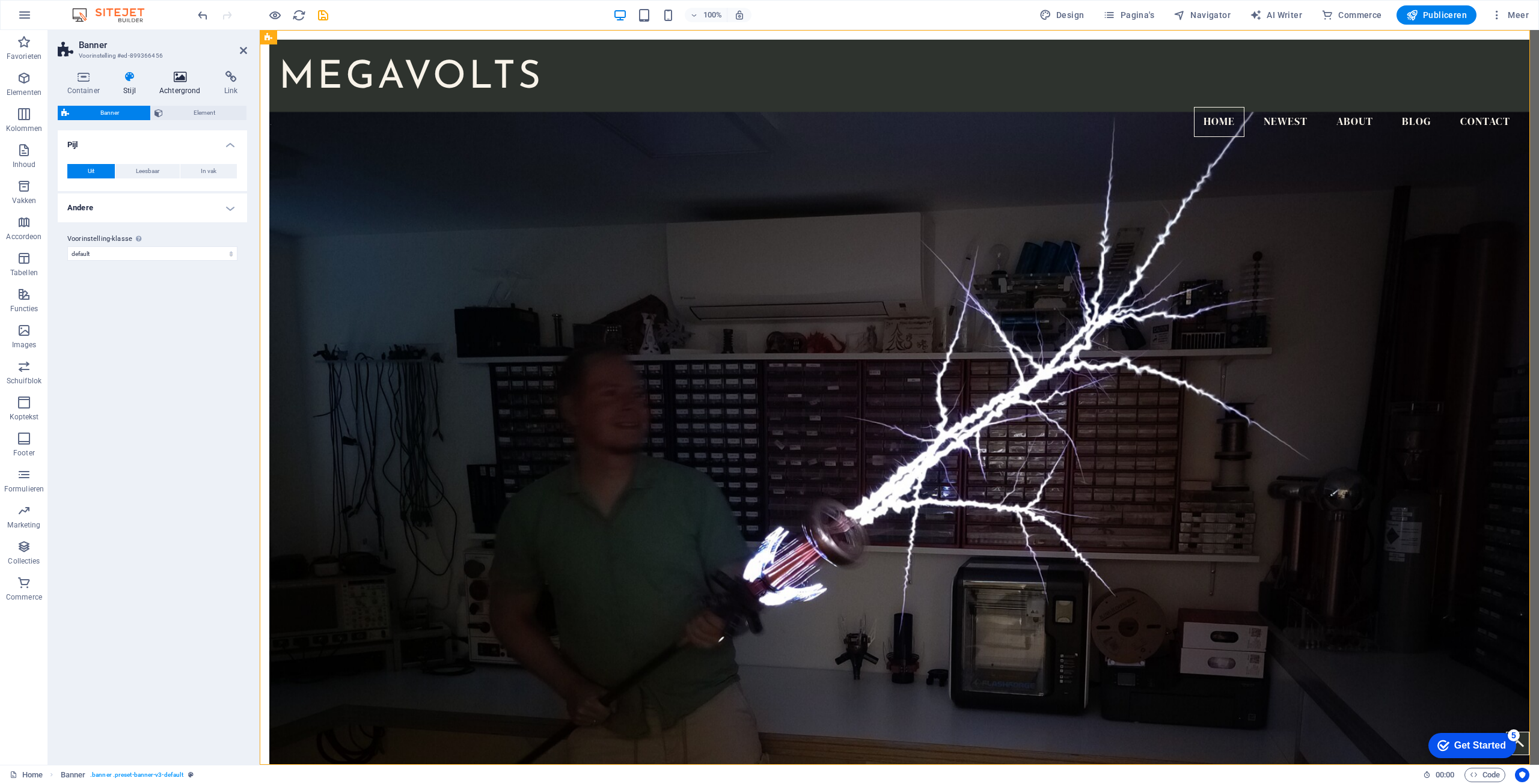
click at [187, 74] on icon at bounding box center [179, 76] width 60 height 12
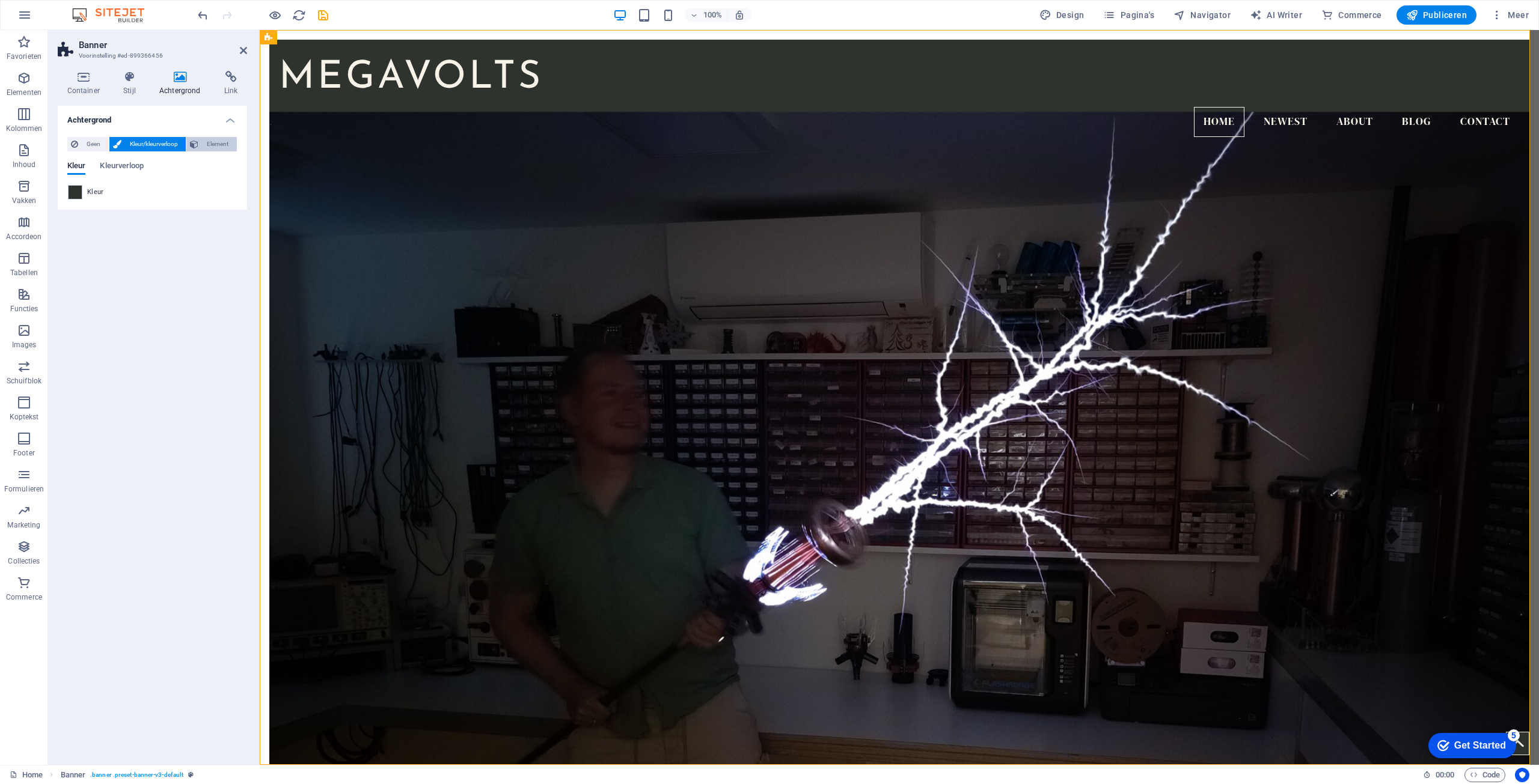
click at [210, 142] on span "Element" at bounding box center [217, 144] width 32 height 15
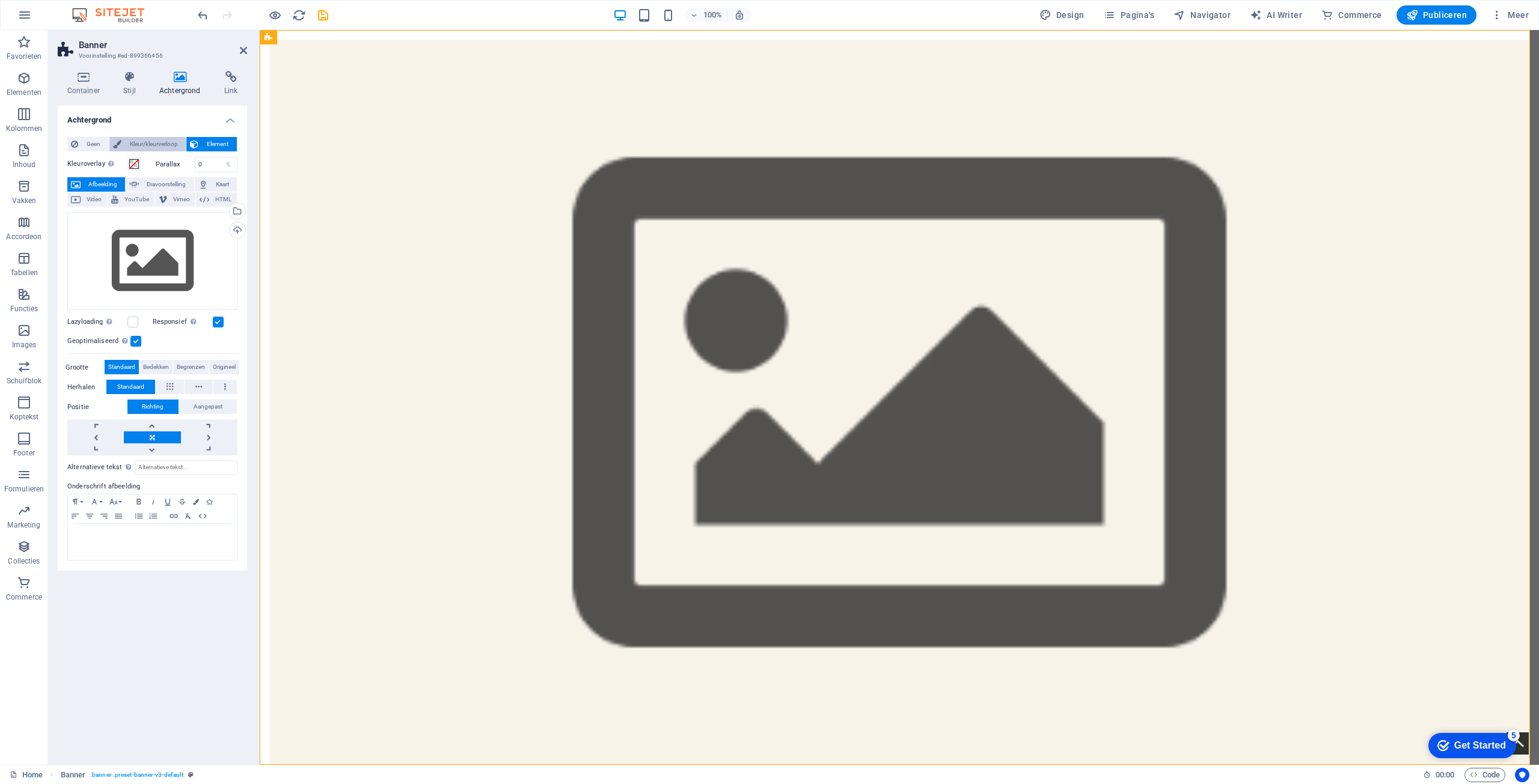
click at [165, 140] on span "Kleur/kleurverloop" at bounding box center [154, 144] width 58 height 15
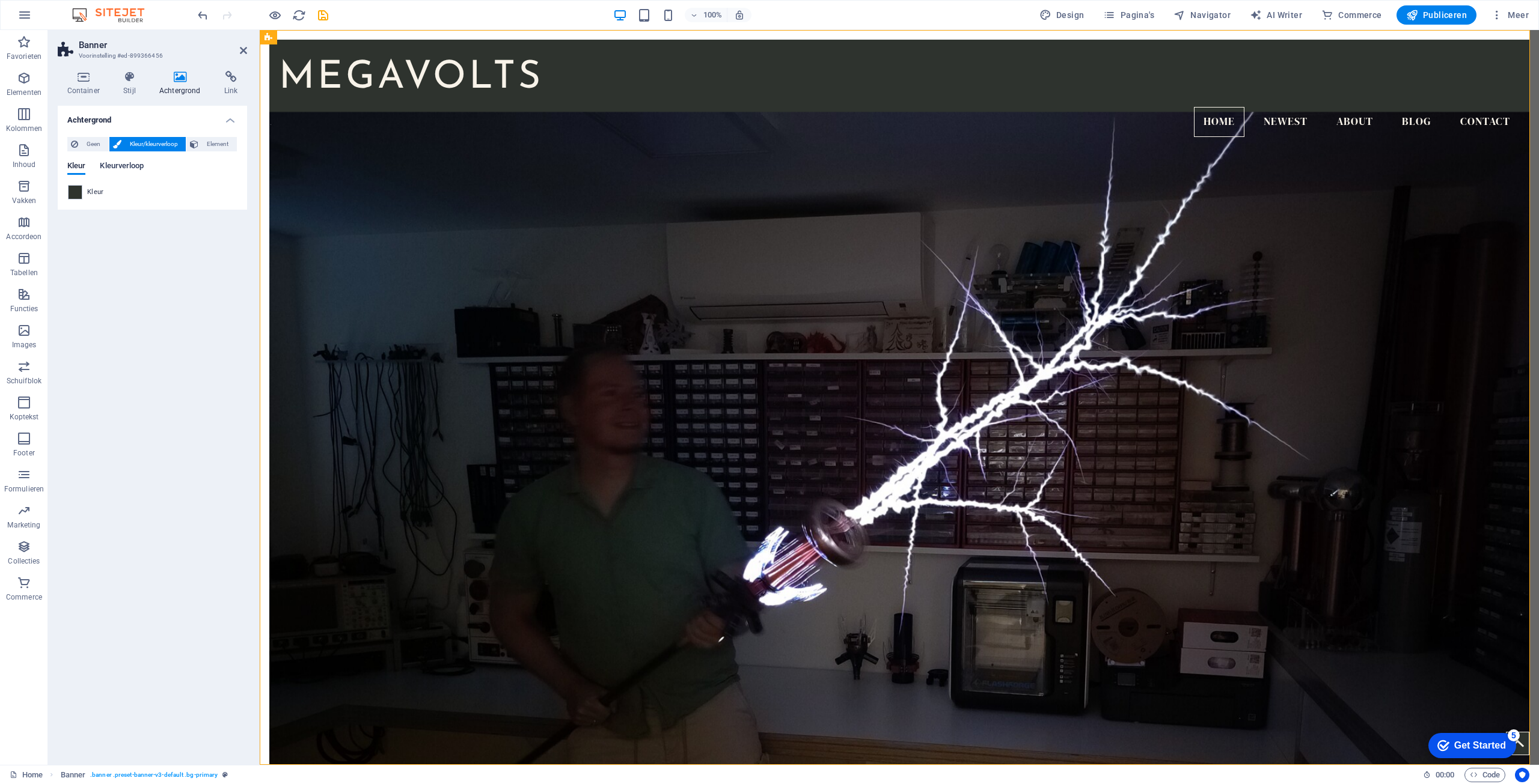
click at [127, 166] on span "Kleurverloop" at bounding box center [121, 167] width 44 height 17
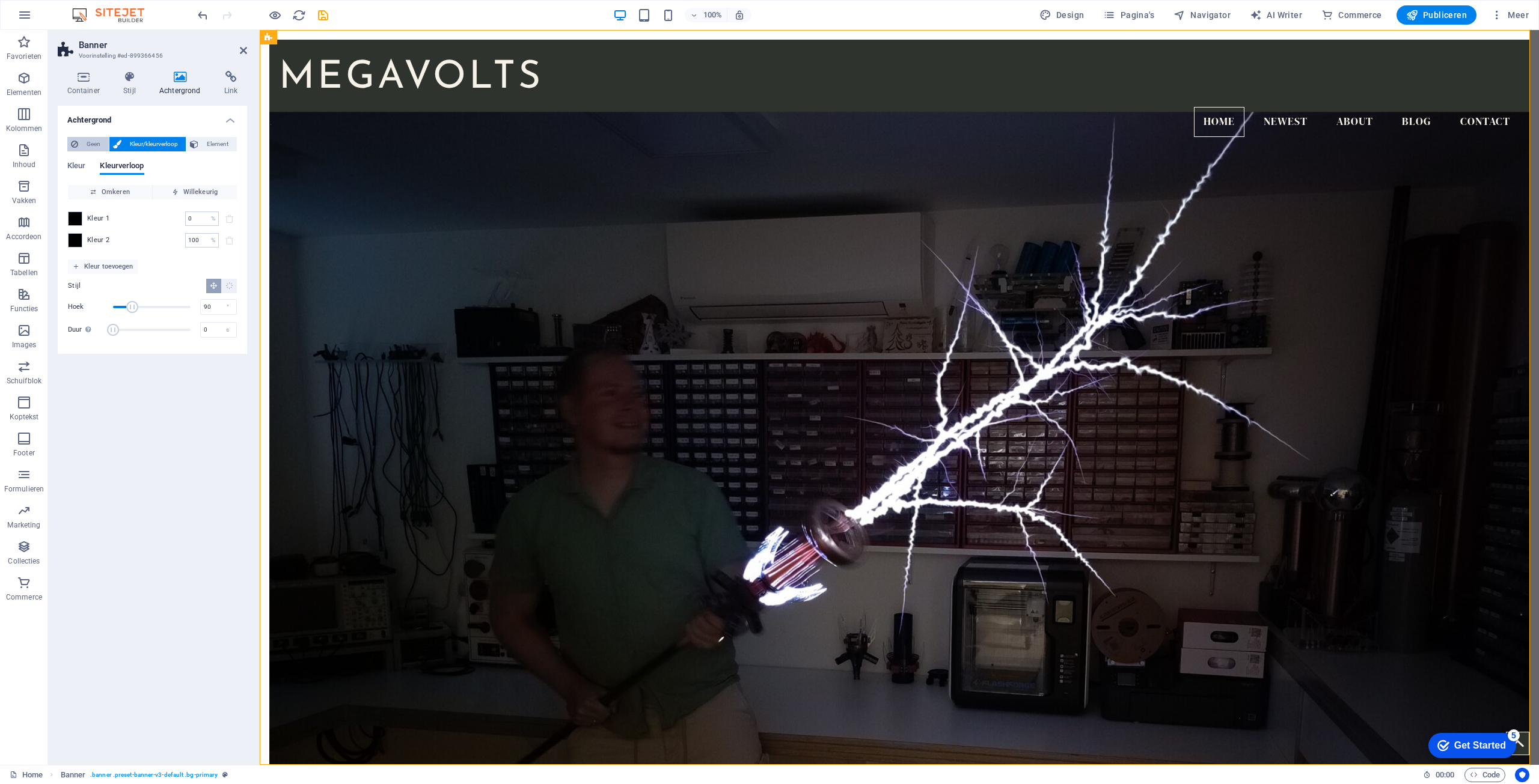
click at [98, 144] on span "Geen" at bounding box center [93, 144] width 23 height 15
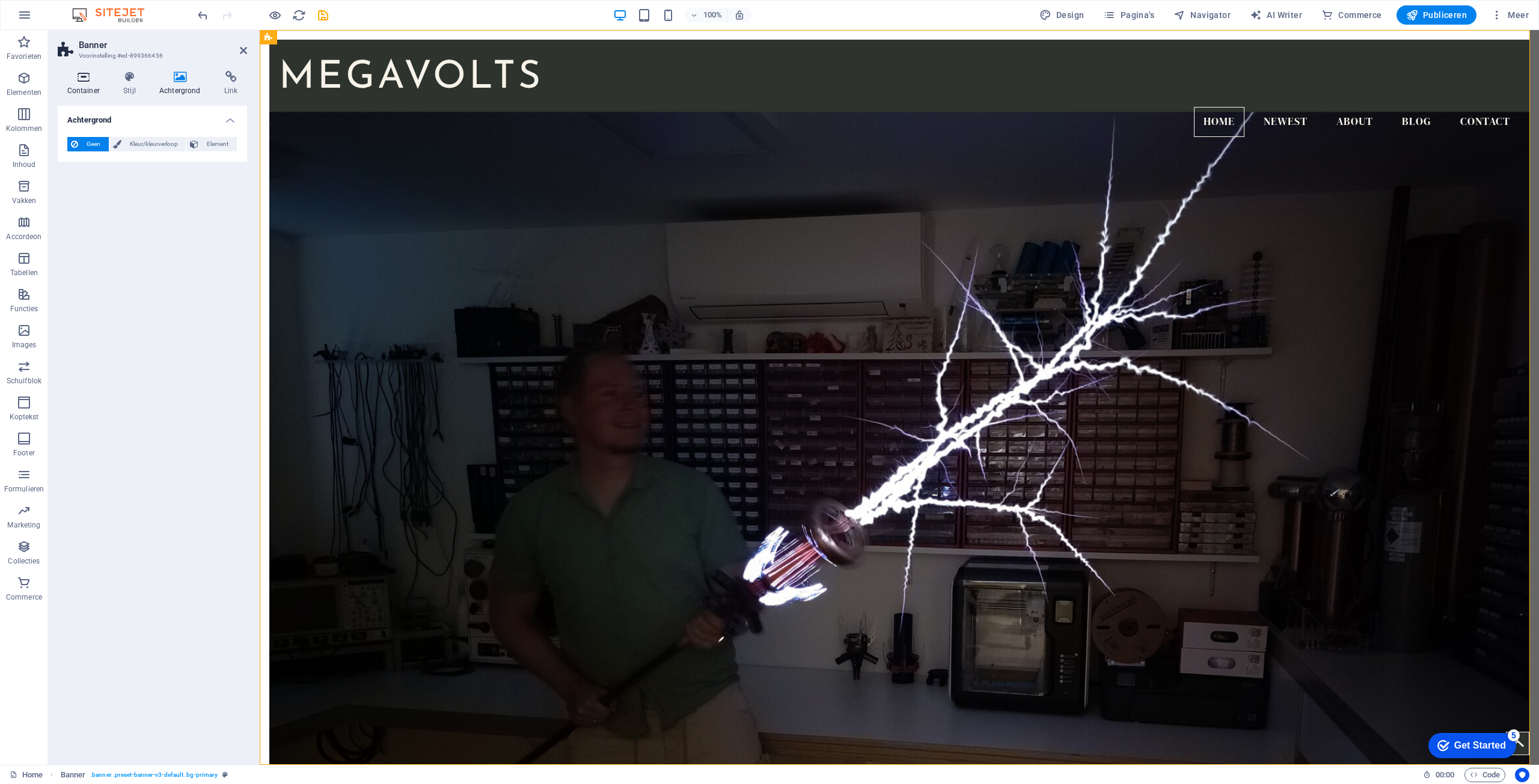
click at [88, 81] on icon at bounding box center [84, 76] width 52 height 12
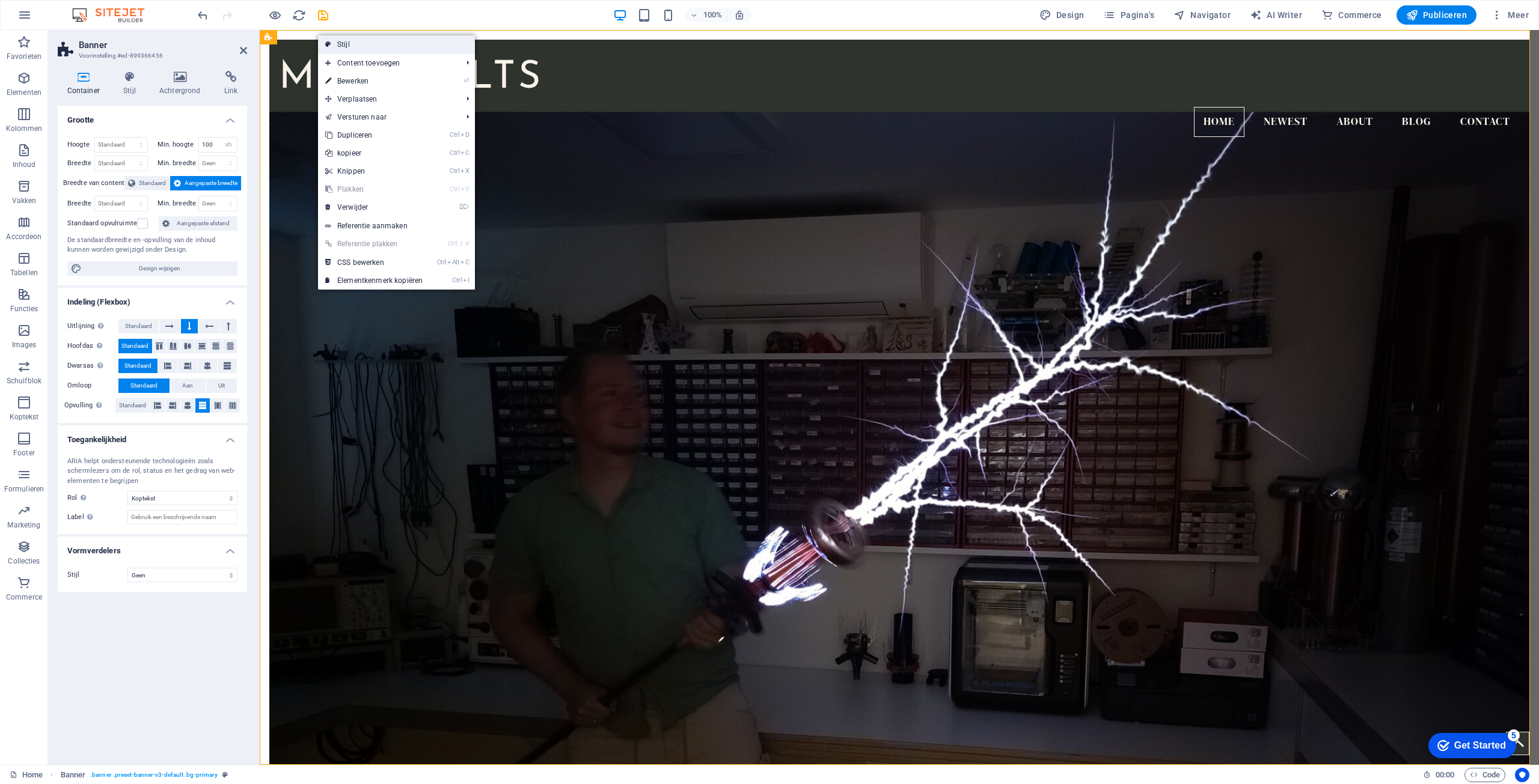
click at [340, 46] on link "Stijl" at bounding box center [396, 44] width 157 height 18
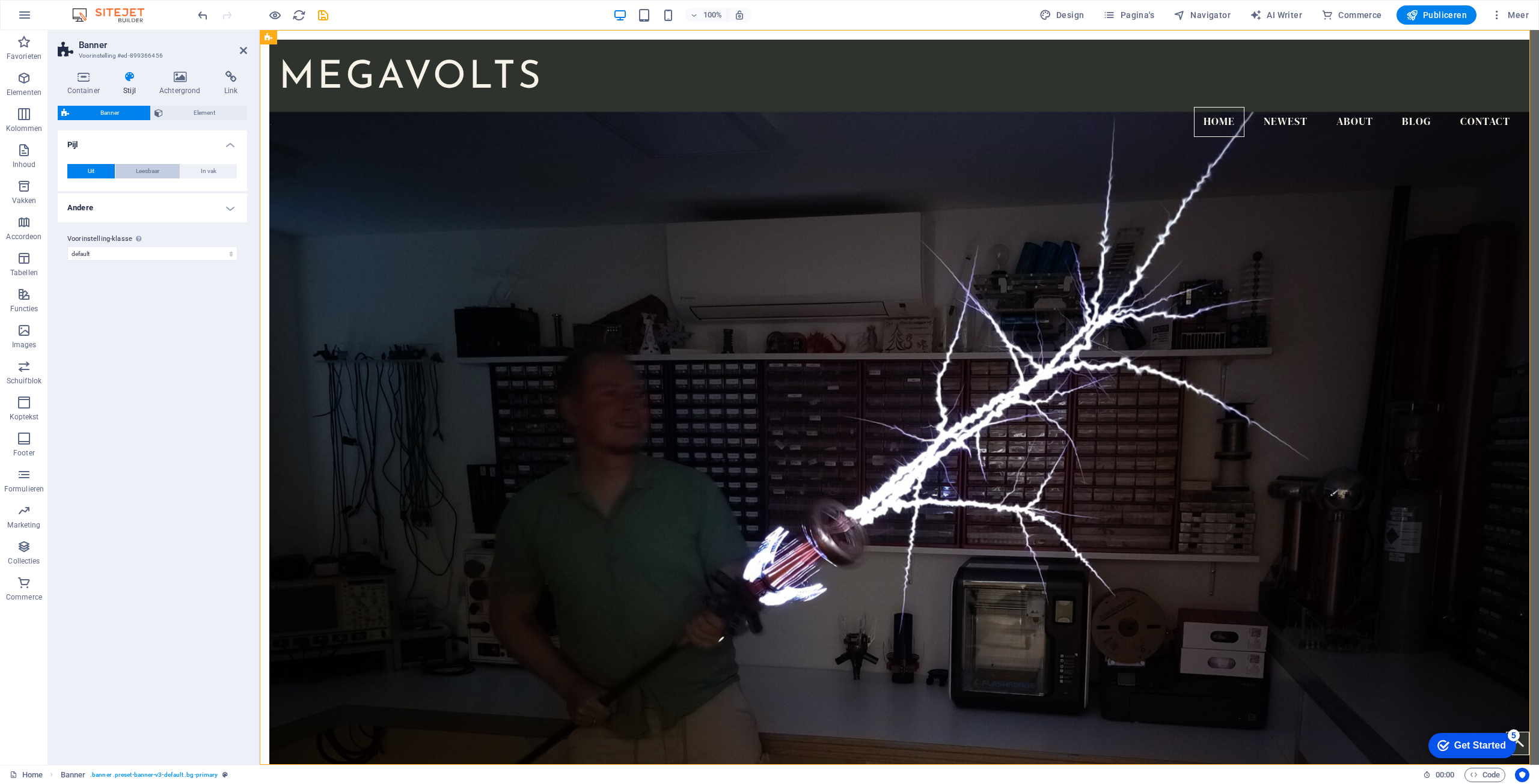
click at [163, 165] on button "Leesbaar" at bounding box center [147, 172] width 64 height 15
click at [151, 188] on span at bounding box center [151, 191] width 9 height 9
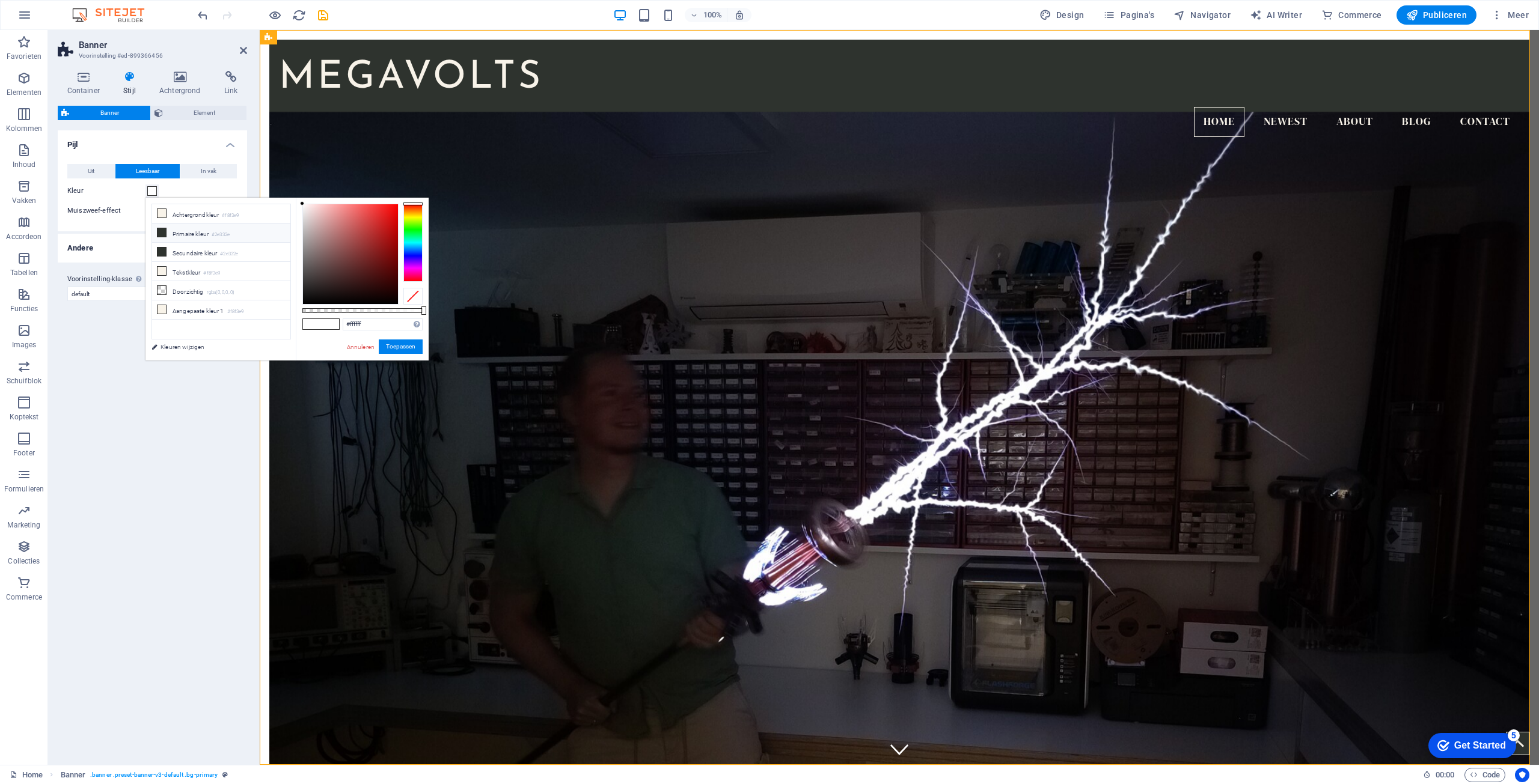
click at [157, 234] on icon at bounding box center [161, 232] width 8 height 8
type input "#2e332e"
click at [398, 348] on button "Toepassen" at bounding box center [401, 347] width 44 height 15
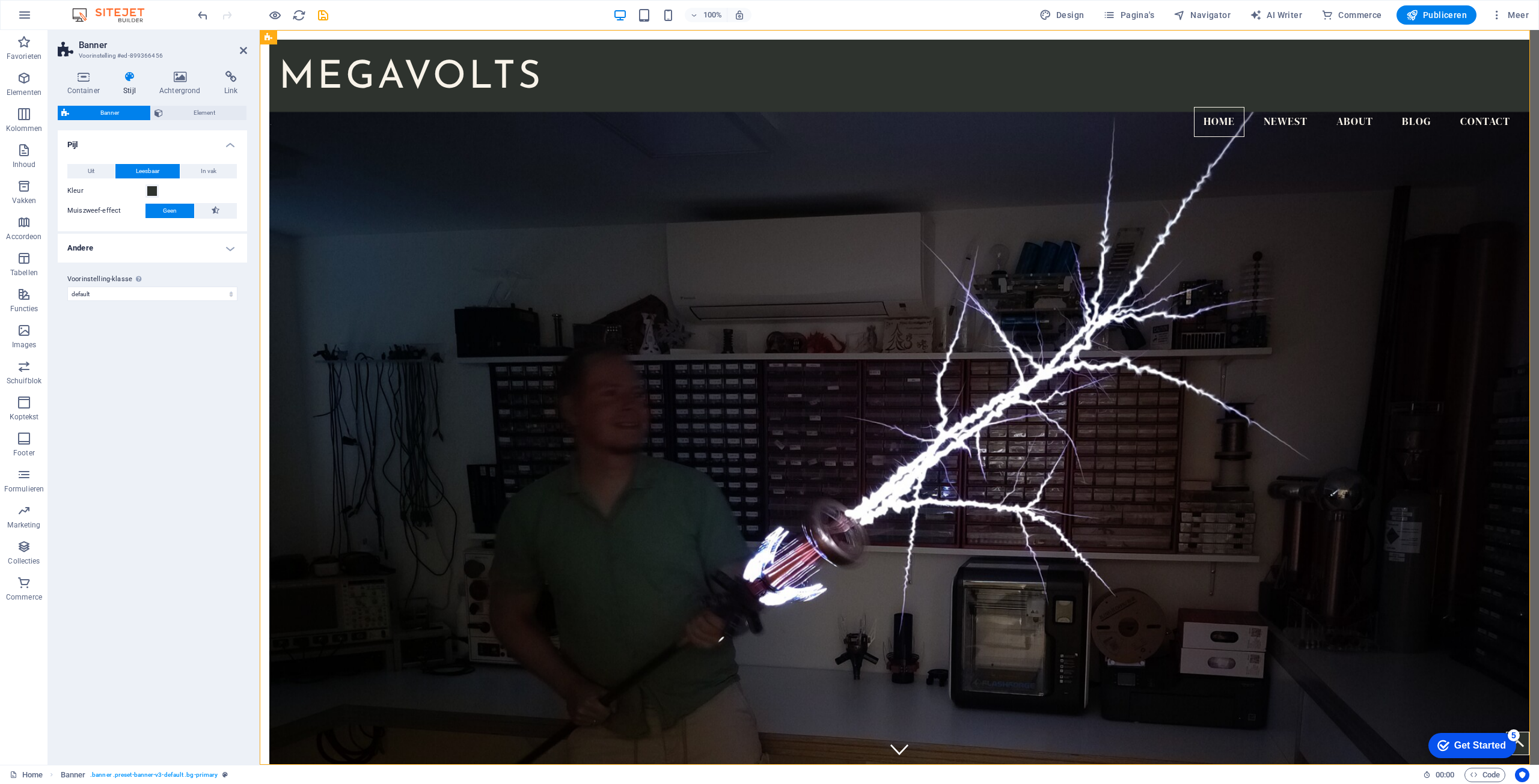
click at [204, 402] on div "Varianten Standaard Pijl Uit Leesbaar In vak Kleur Muiszweef-effect Geen Achter…" at bounding box center [152, 442] width 190 height 625
click at [241, 52] on icon at bounding box center [243, 50] width 7 height 9
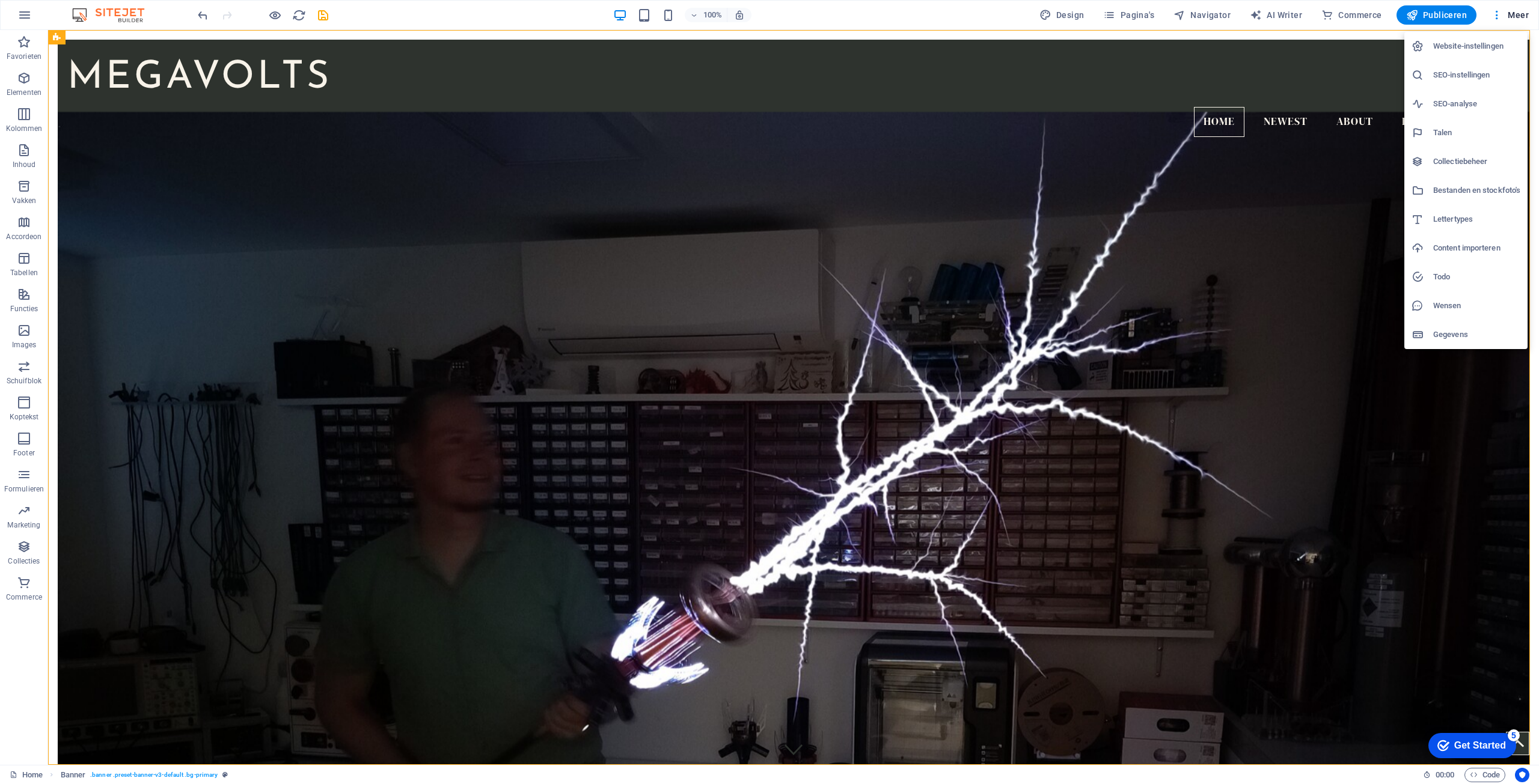
click at [1479, 44] on h6 "Website-instellingen" at bounding box center [1477, 46] width 87 height 15
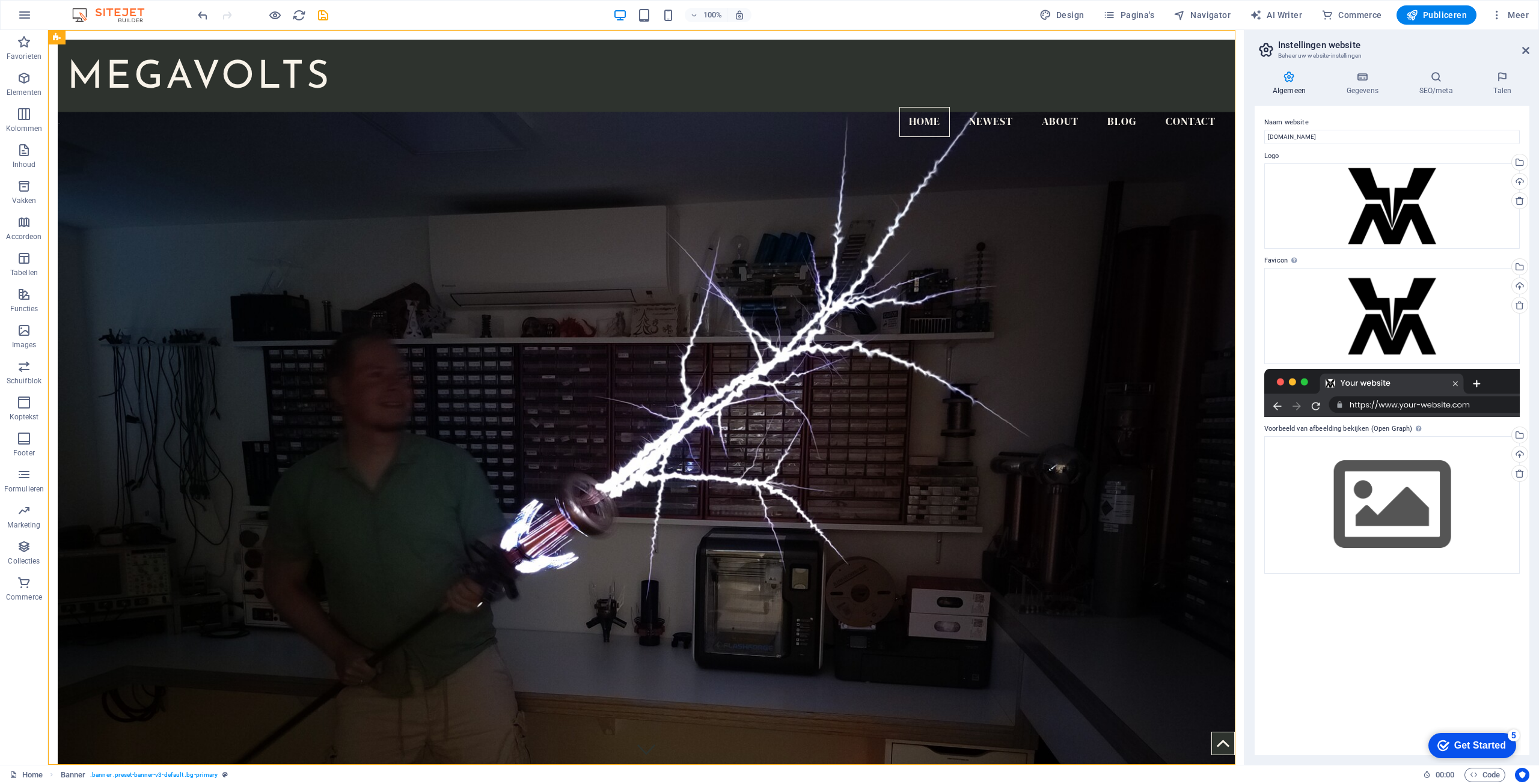
click at [1296, 85] on h4 "Algemeen" at bounding box center [1292, 83] width 74 height 25
click at [1367, 86] on h4 "Gegevens" at bounding box center [1365, 83] width 72 height 25
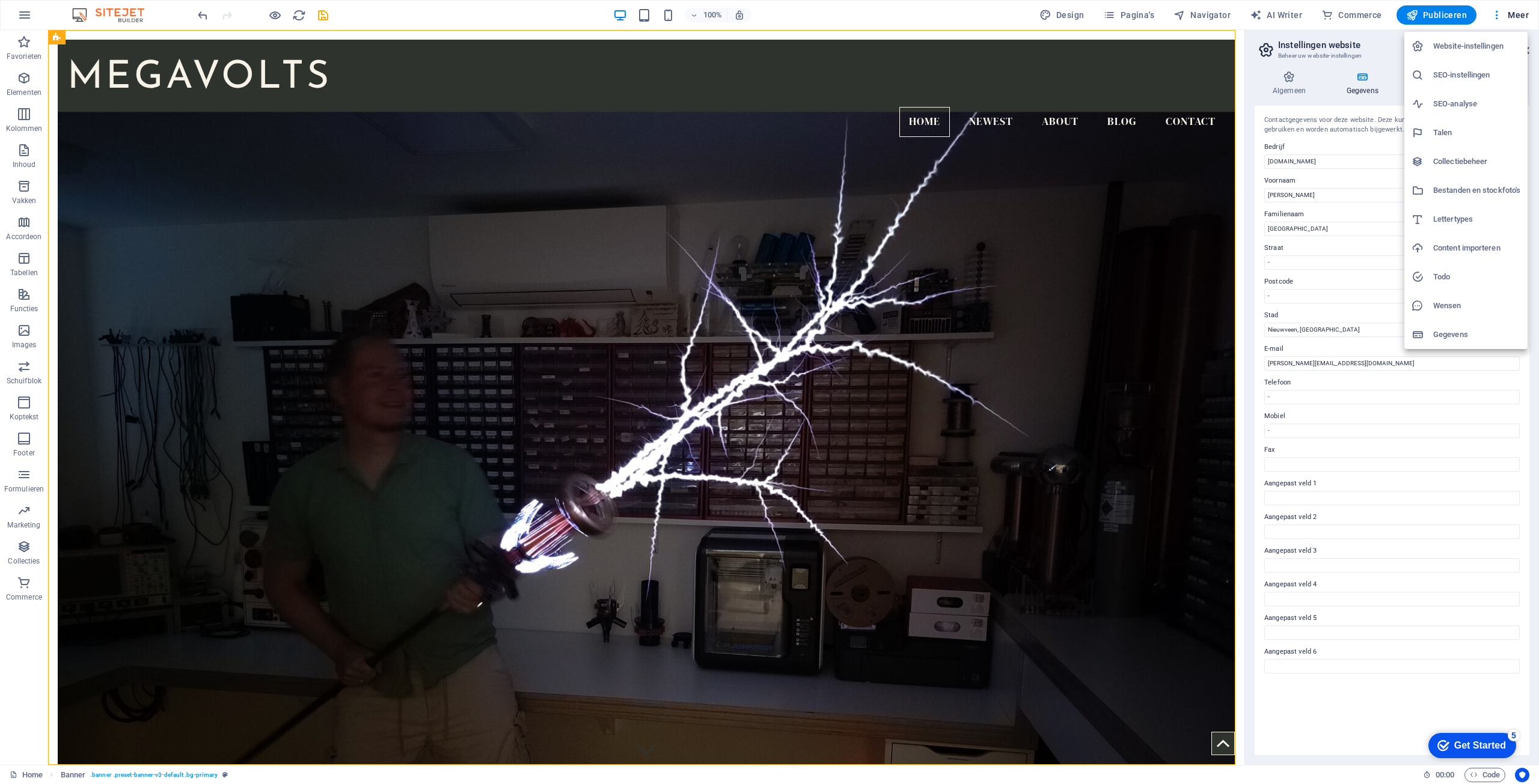
click at [1071, 15] on div at bounding box center [770, 392] width 1539 height 784
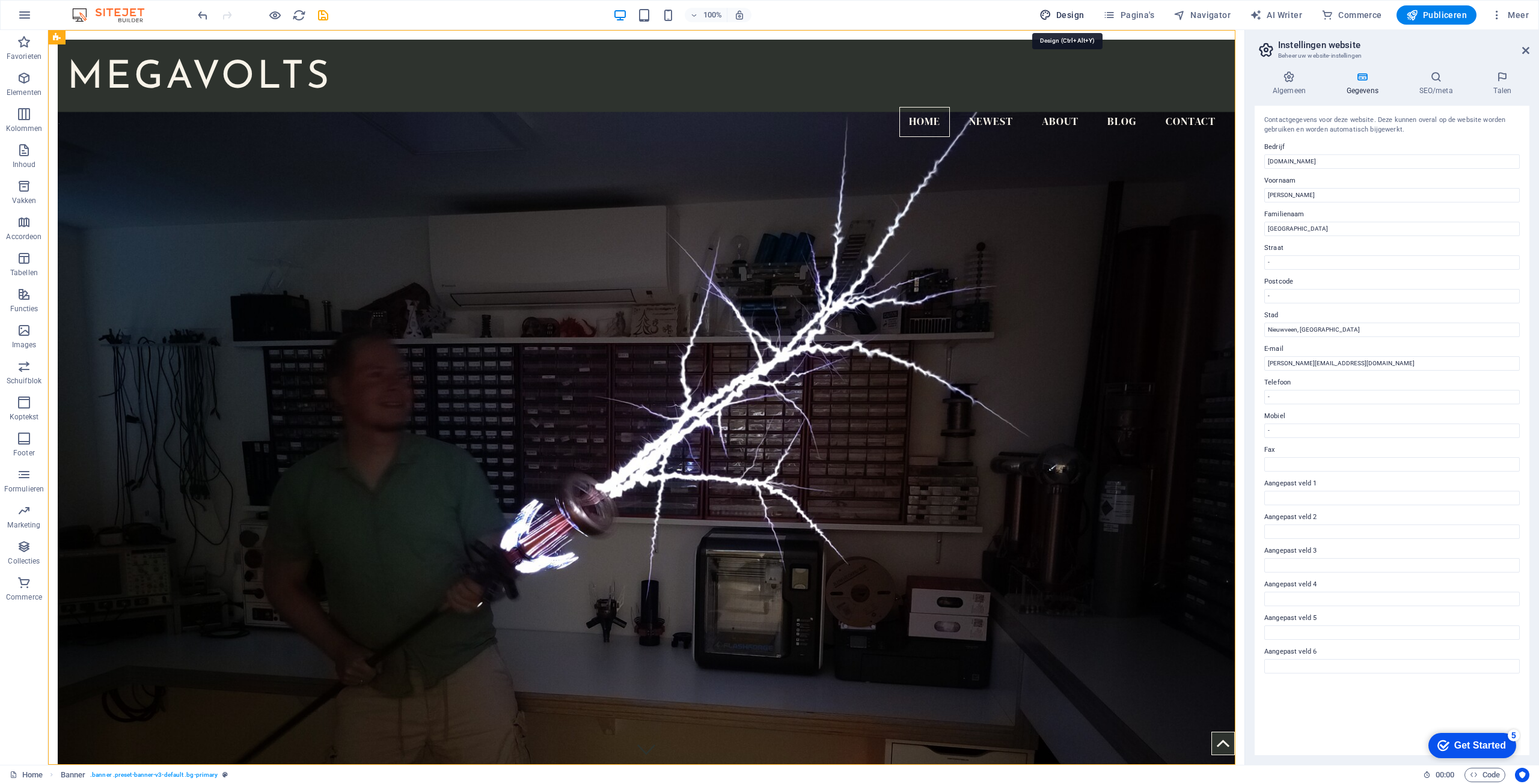
select select "rem"
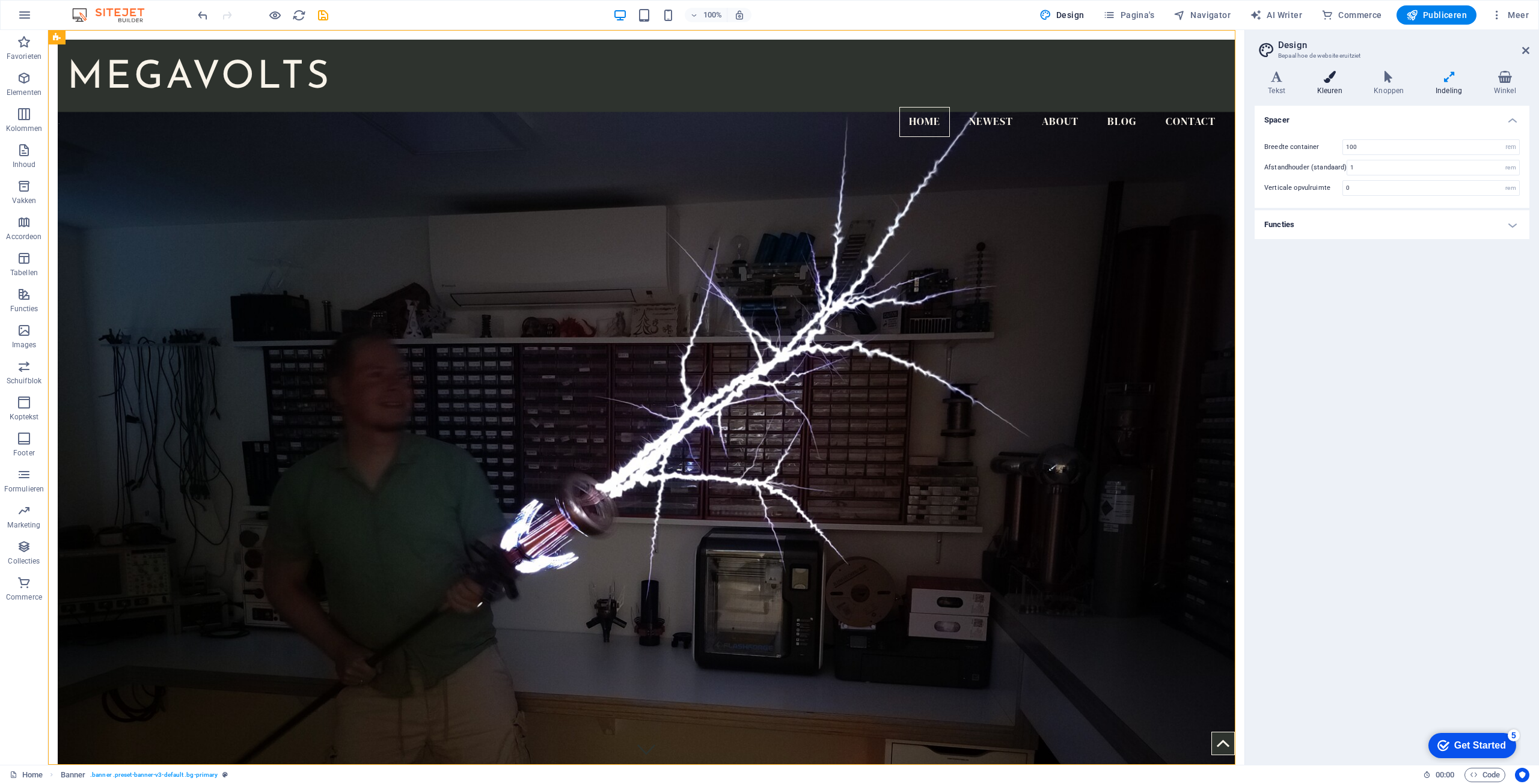
click at [1327, 74] on icon at bounding box center [1330, 76] width 52 height 12
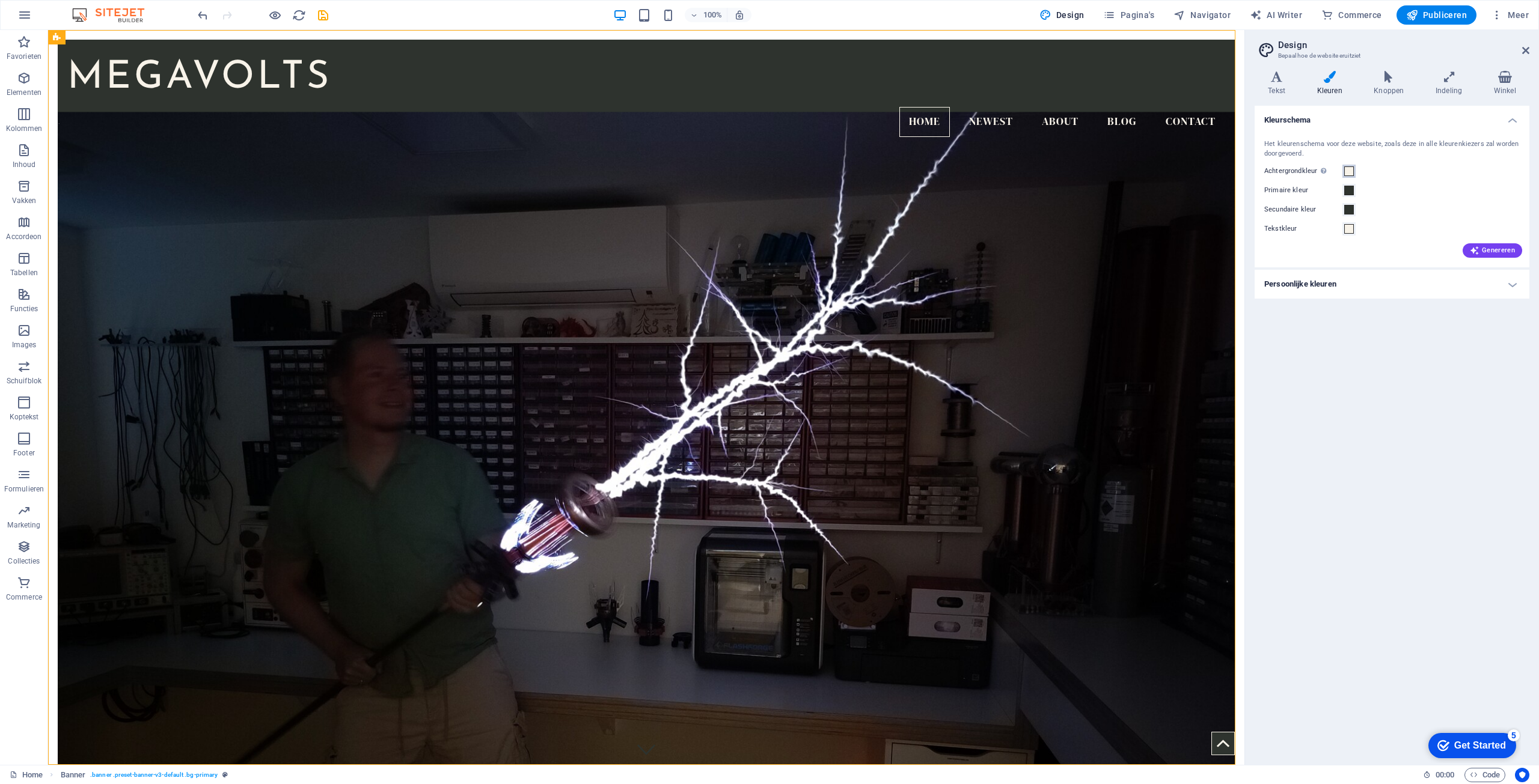
click at [1348, 174] on span at bounding box center [1349, 171] width 9 height 9
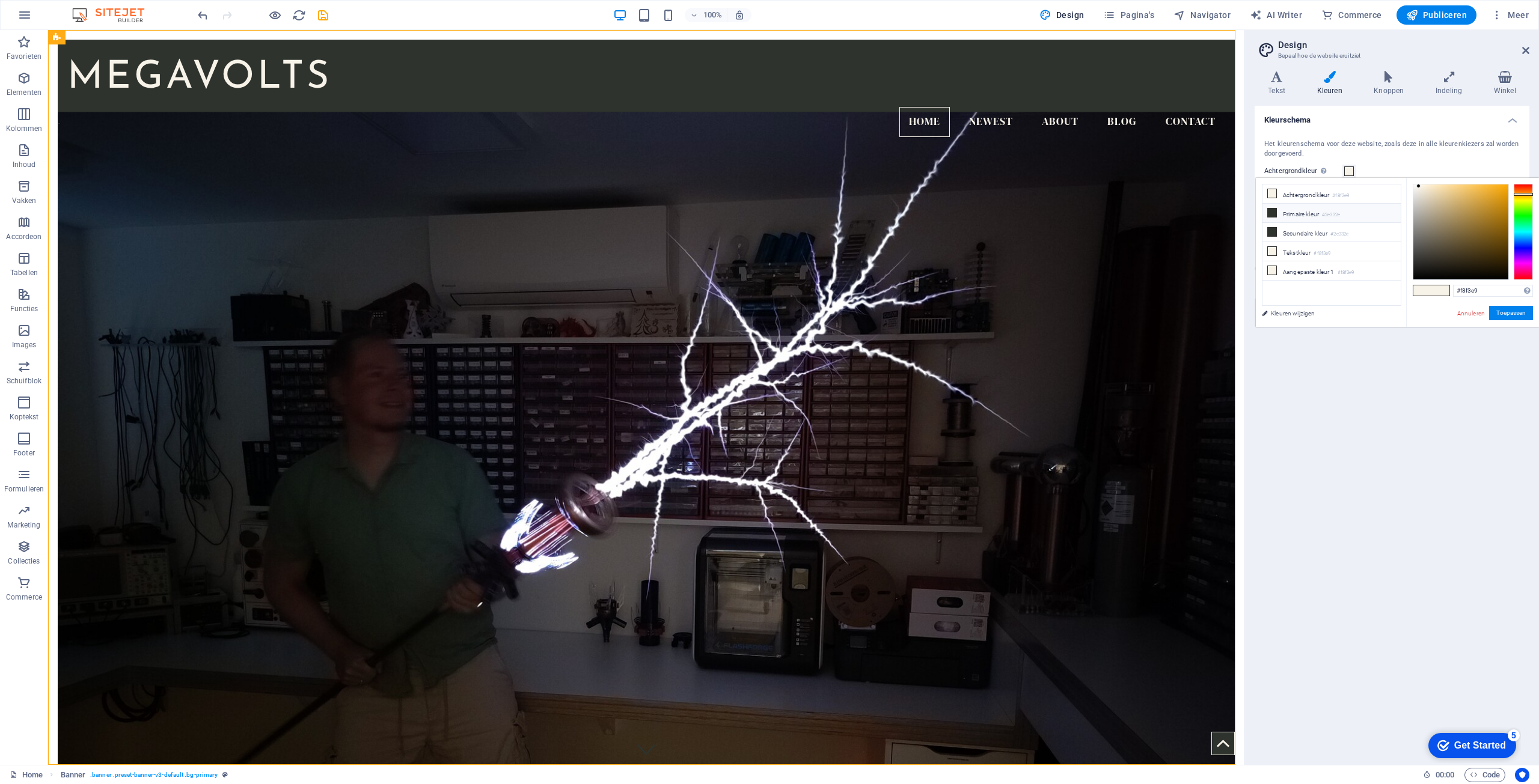
click at [1329, 212] on small "#2e332e" at bounding box center [1331, 215] width 18 height 8
type input "#2e332e"
click at [1502, 312] on button "Toepassen" at bounding box center [1510, 313] width 44 height 15
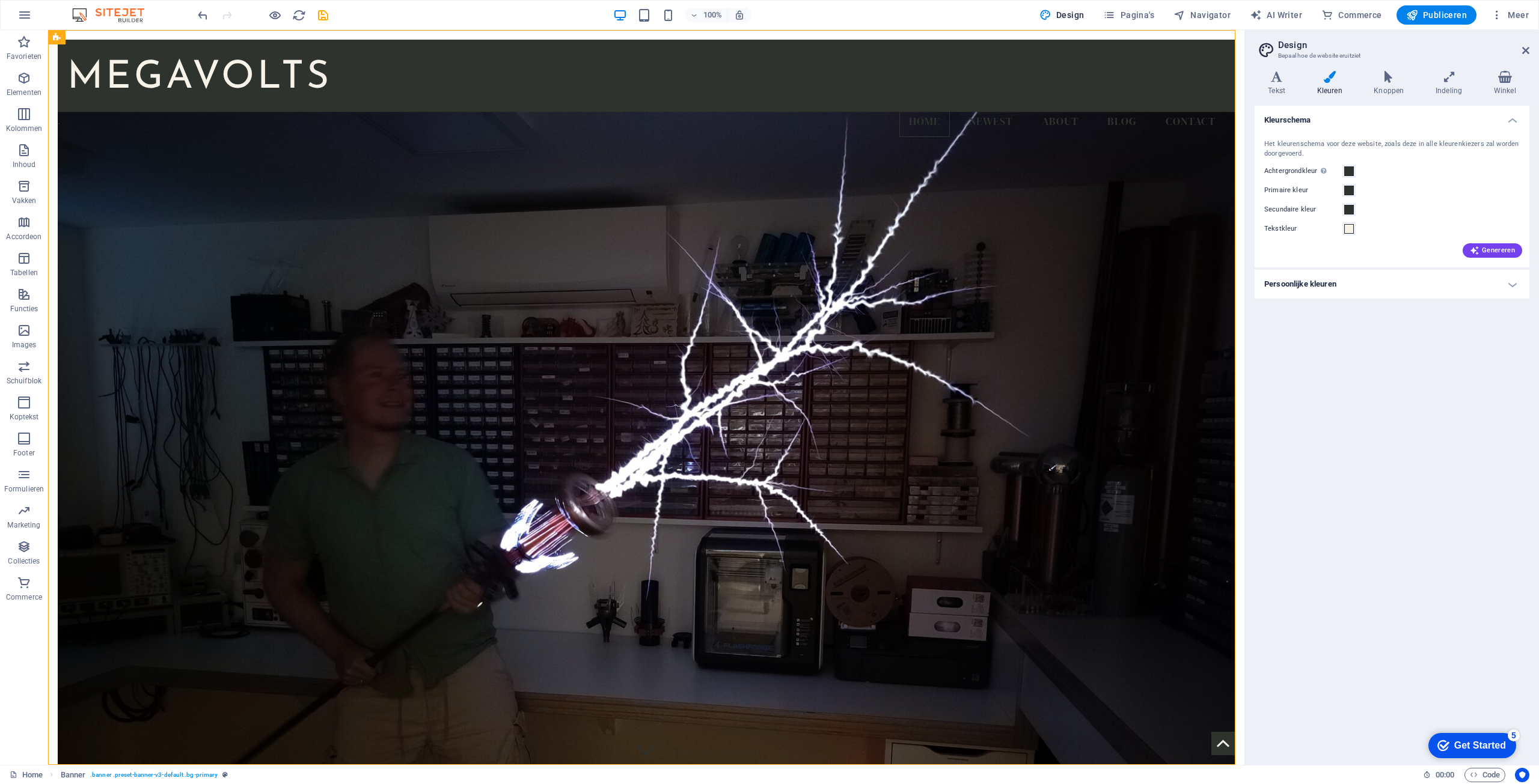
click at [1398, 349] on div "Kleurschema Het kleurenschema voor deze website, zoals deze in alle kleurenkiez…" at bounding box center [1392, 430] width 275 height 649
click at [1335, 285] on h4 "Persoonlijke kleuren" at bounding box center [1392, 283] width 275 height 29
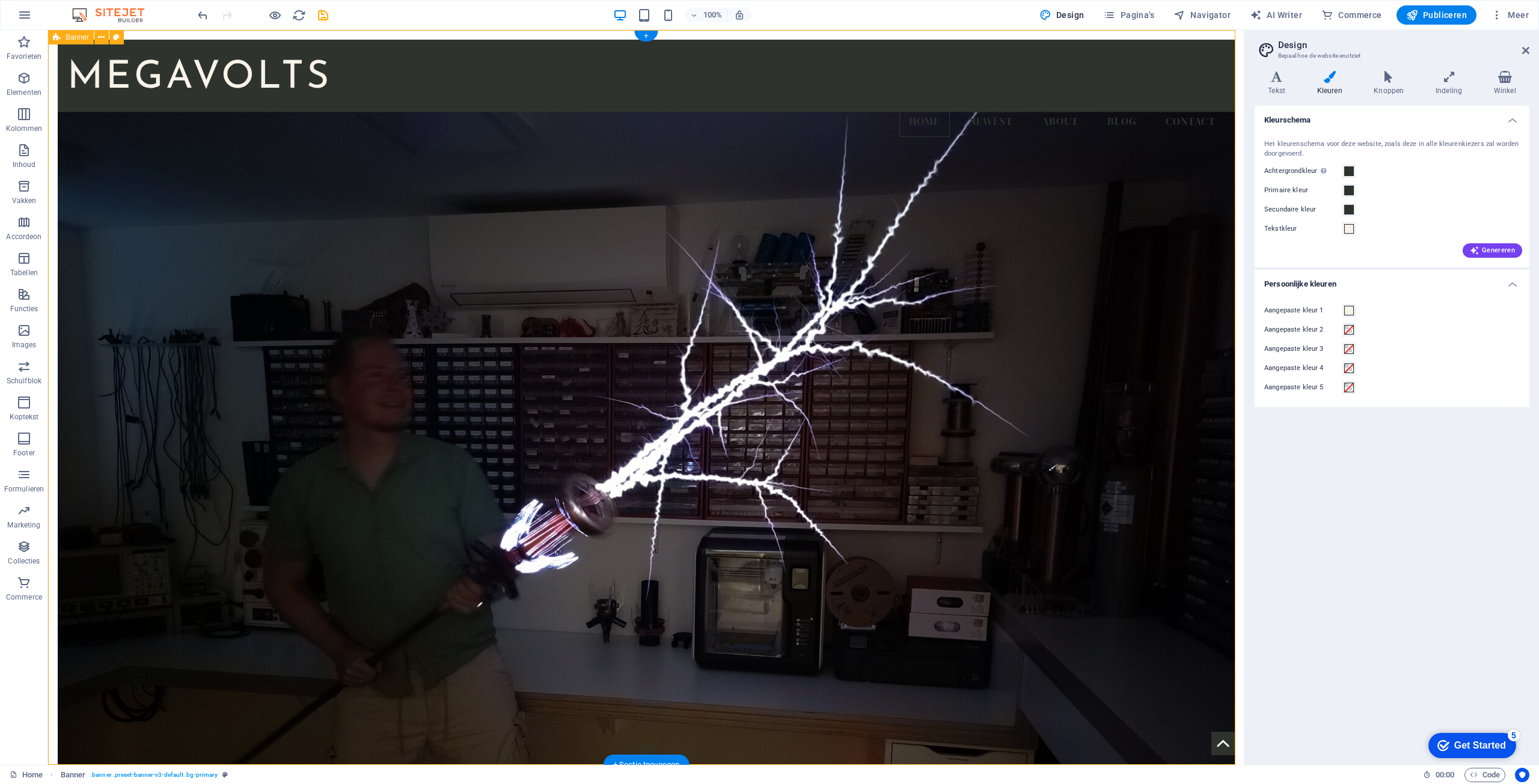
click at [1229, 200] on div "MEGAVOLTS Home Newest About Blog Contact [MEDICAL_DATA] project site Under cons…" at bounding box center [646, 676] width 1196 height 1294
click at [1278, 83] on icon at bounding box center [1276, 76] width 44 height 12
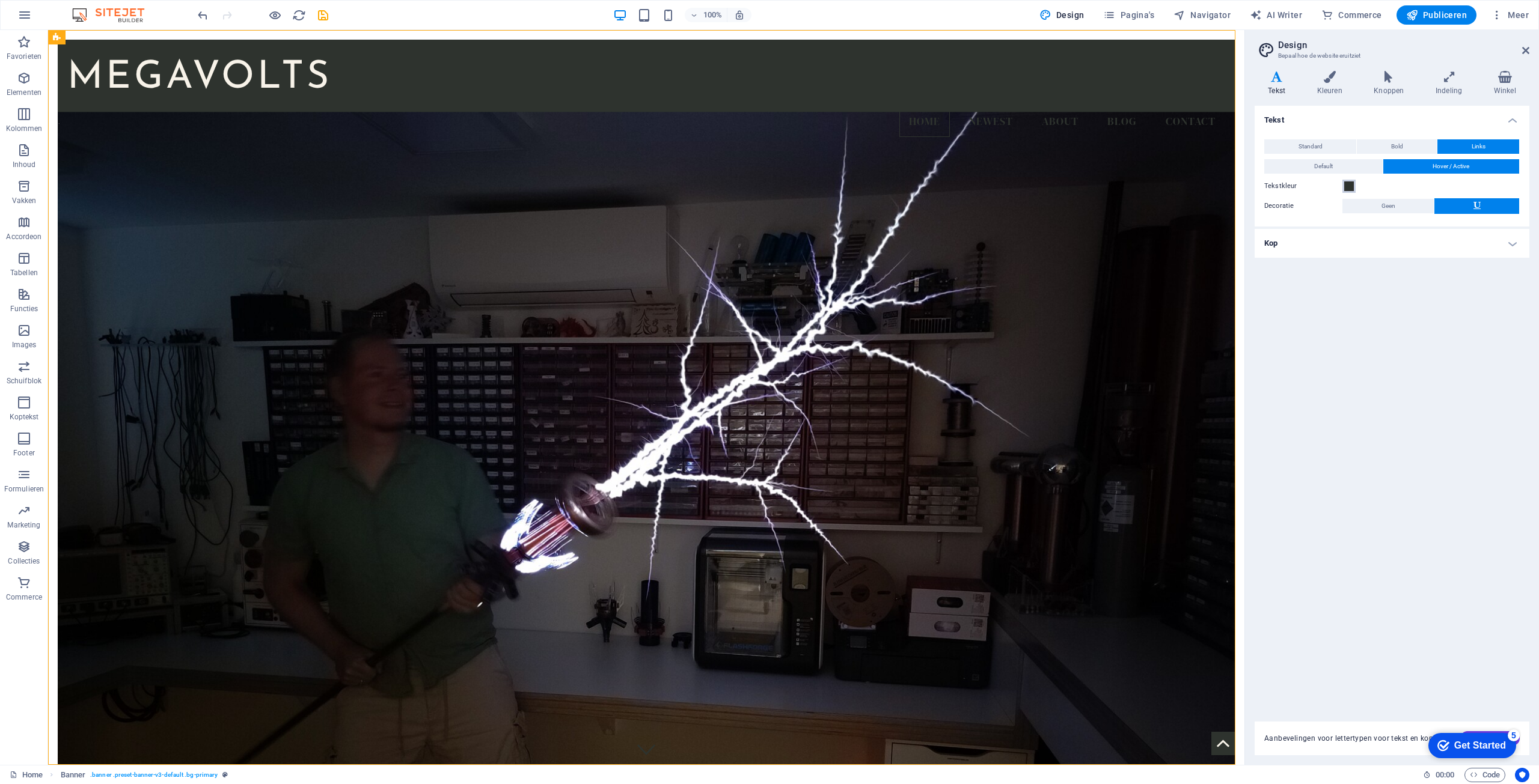
click at [1349, 185] on span at bounding box center [1349, 186] width 9 height 9
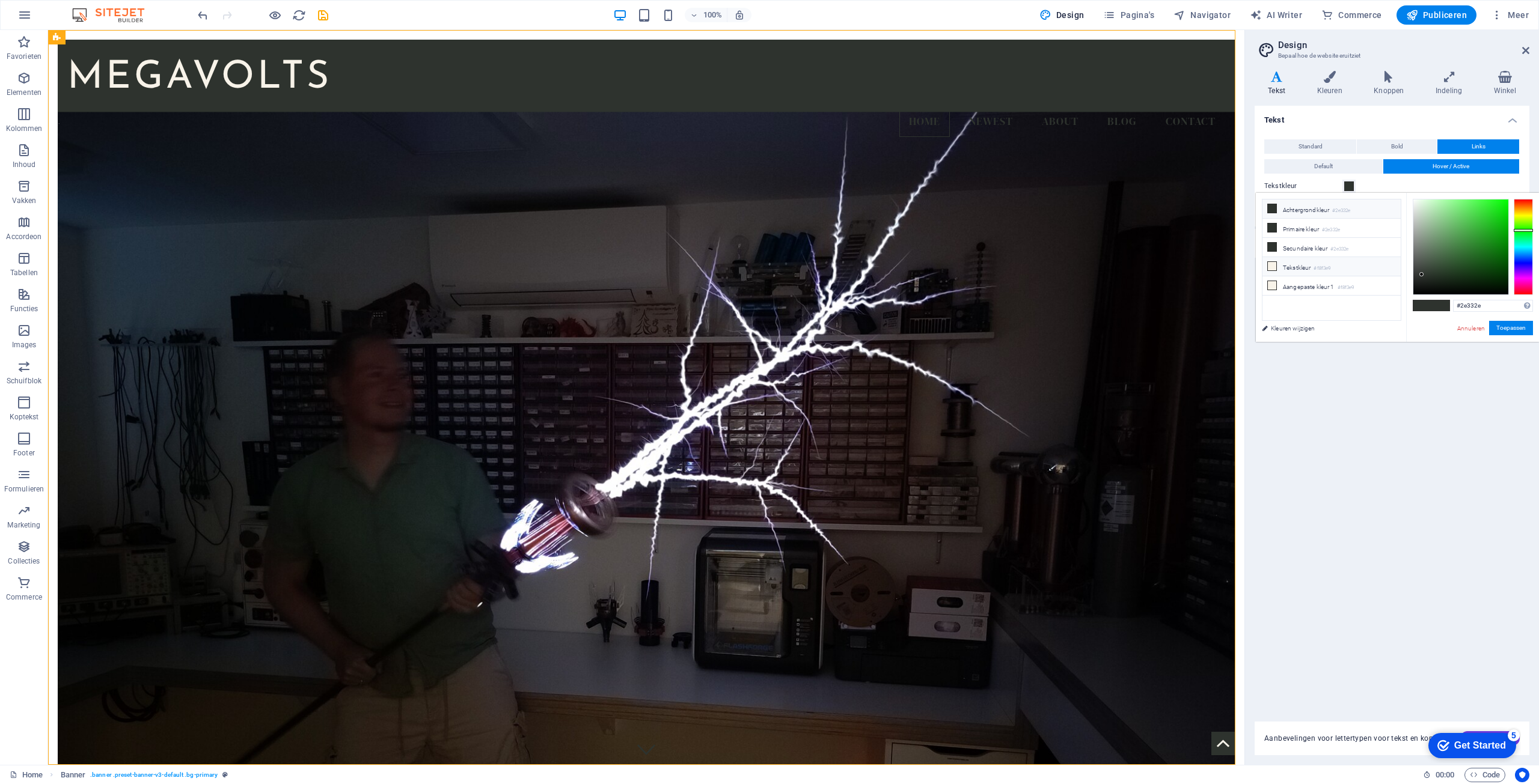
click at [1301, 264] on li "Tekstkleur #f8f3e9" at bounding box center [1332, 267] width 138 height 20
type input "#f8f3e9"
click at [1509, 326] on button "Toepassen" at bounding box center [1510, 328] width 44 height 15
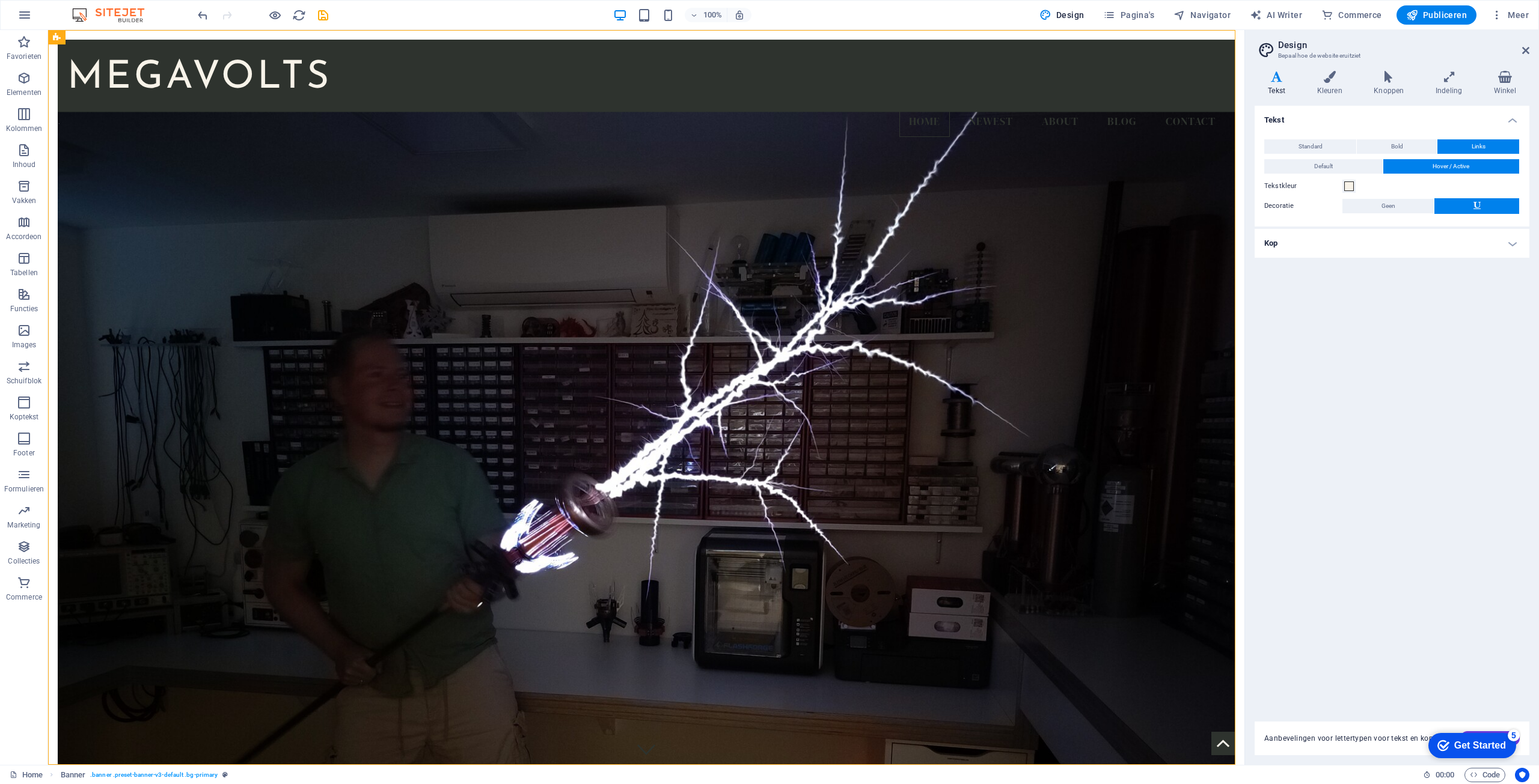
click at [1474, 317] on div "Tekst Standard Bold Links Tekstkleur Lettertype DM Serif Display Lettergrootte …" at bounding box center [1392, 407] width 275 height 602
click at [1348, 245] on h4 "Kop" at bounding box center [1392, 242] width 275 height 29
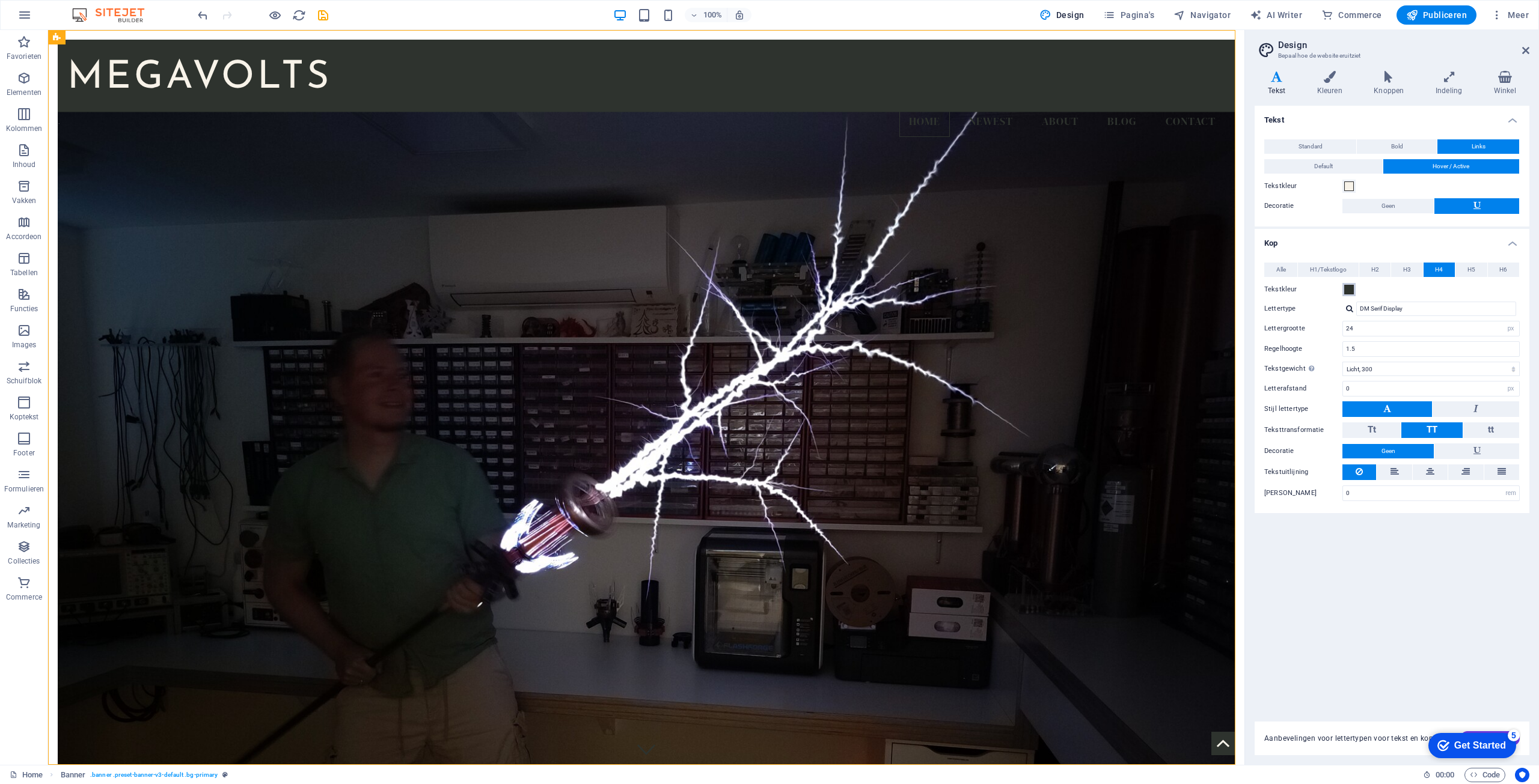
click at [1349, 292] on span at bounding box center [1349, 290] width 9 height 9
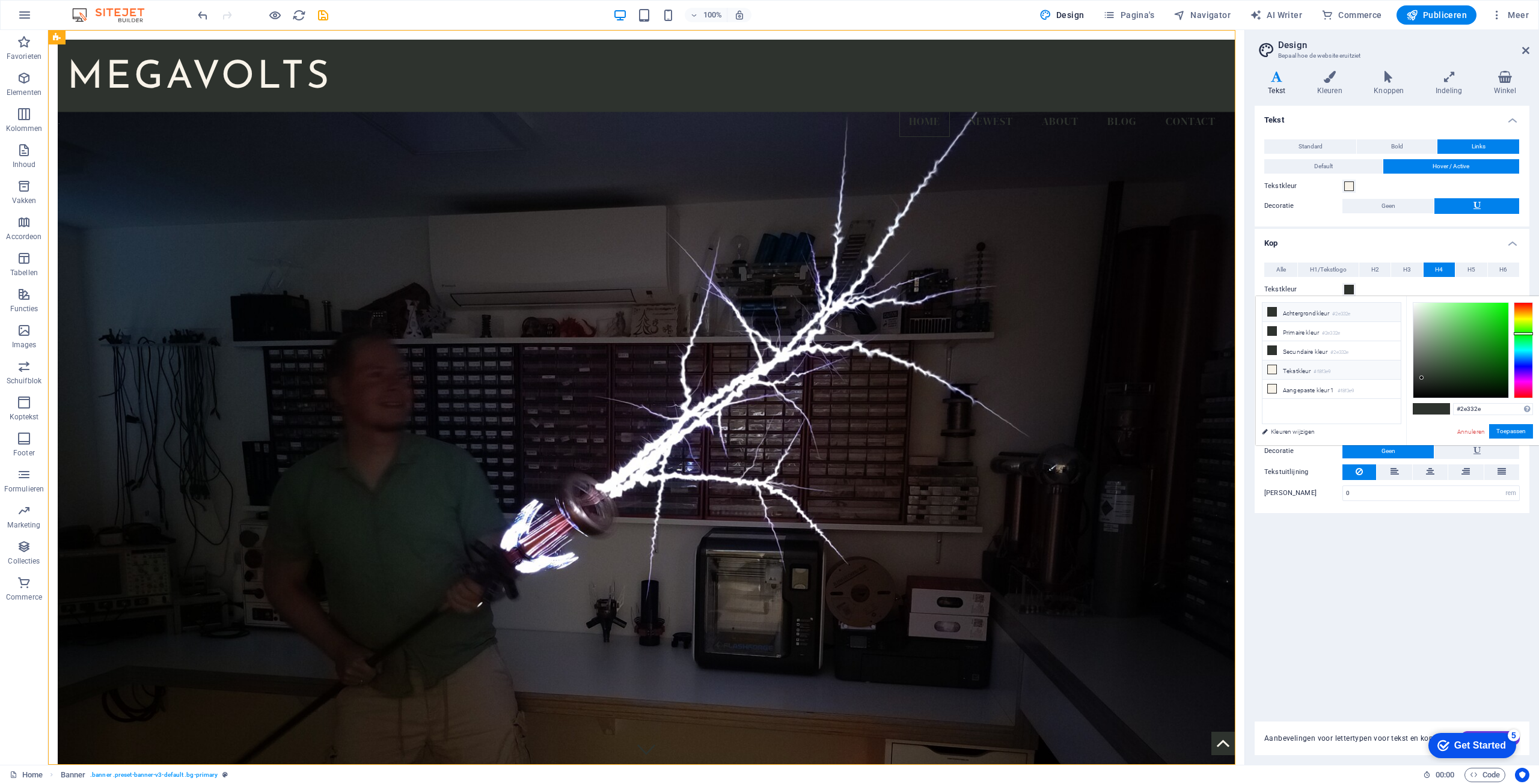
click at [1312, 373] on li "Tekstkleur #f8f3e9" at bounding box center [1332, 370] width 138 height 20
type input "#f8f3e9"
click at [1499, 428] on button "Toepassen" at bounding box center [1510, 432] width 44 height 15
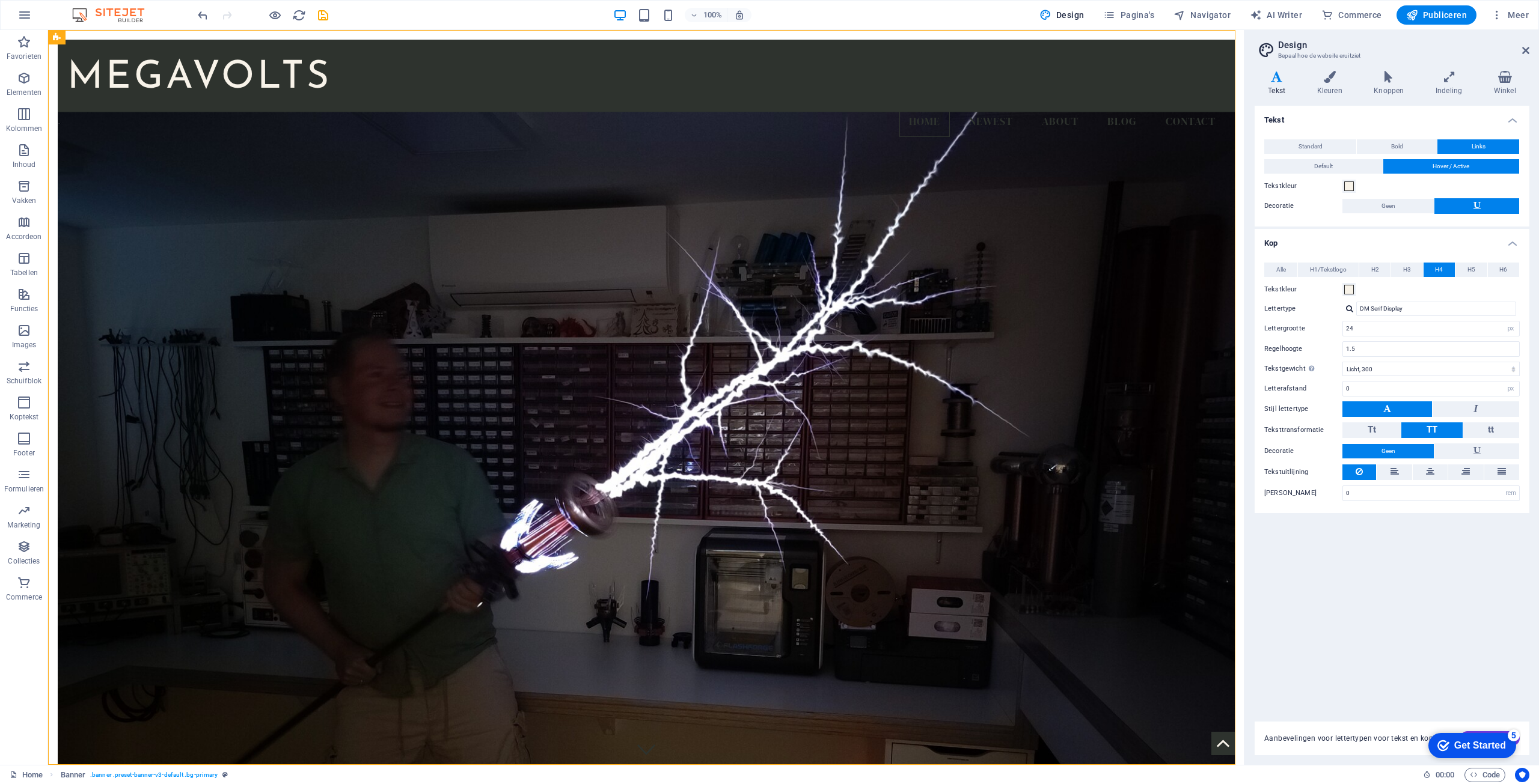
click at [282, 18] on div at bounding box center [262, 15] width 135 height 20
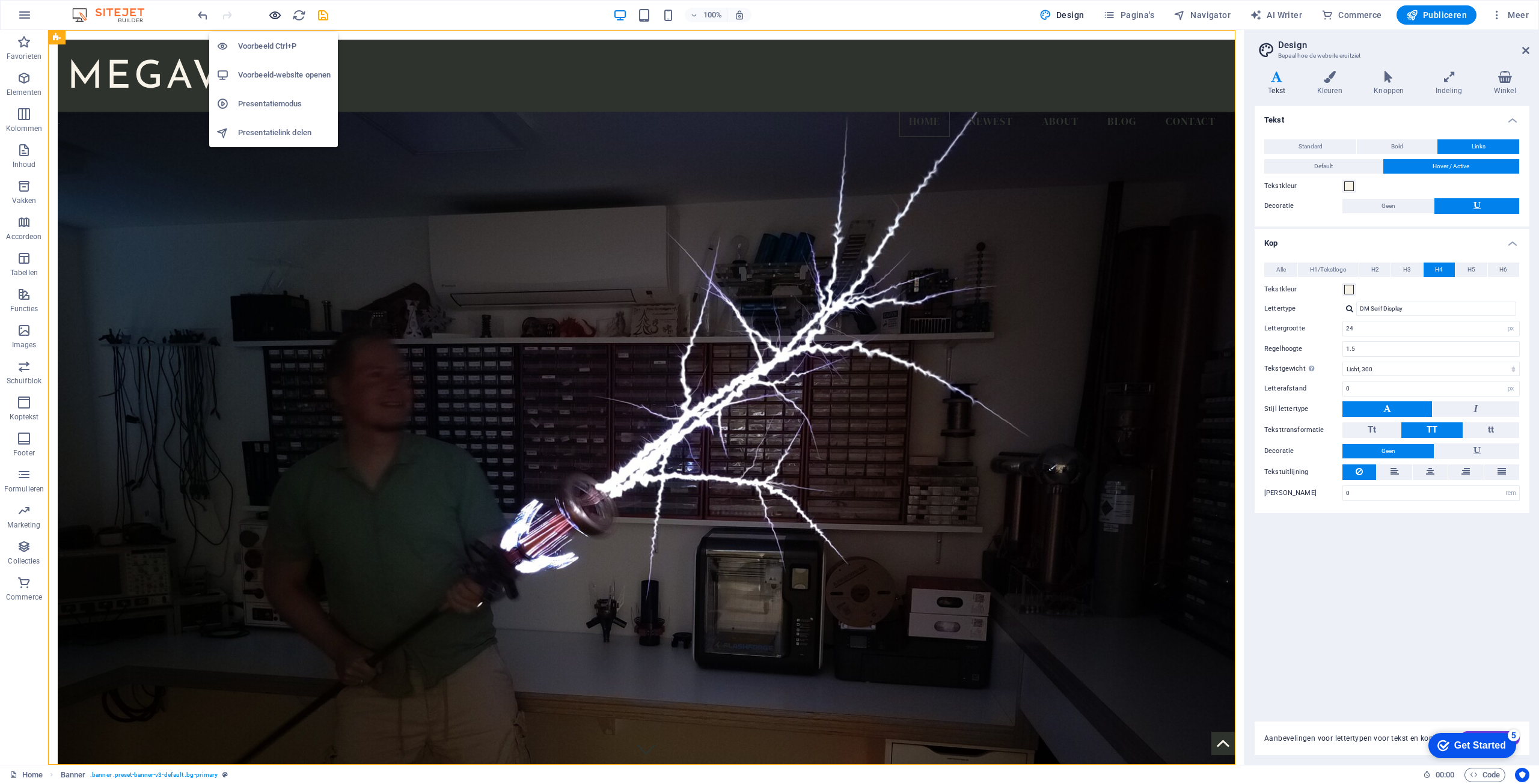
click at [275, 15] on icon "button" at bounding box center [275, 15] width 14 height 14
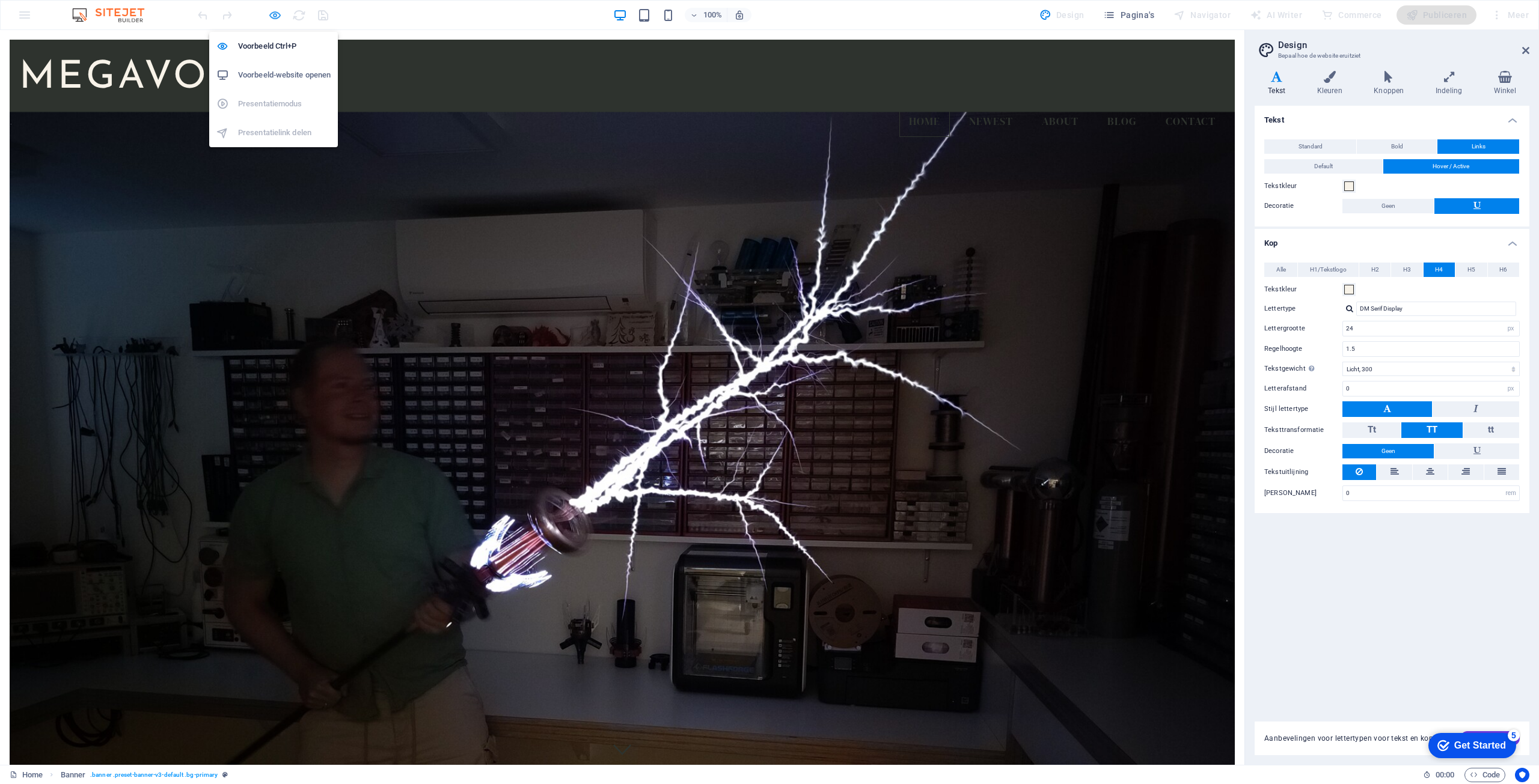
click at [275, 15] on icon "button" at bounding box center [275, 15] width 14 height 14
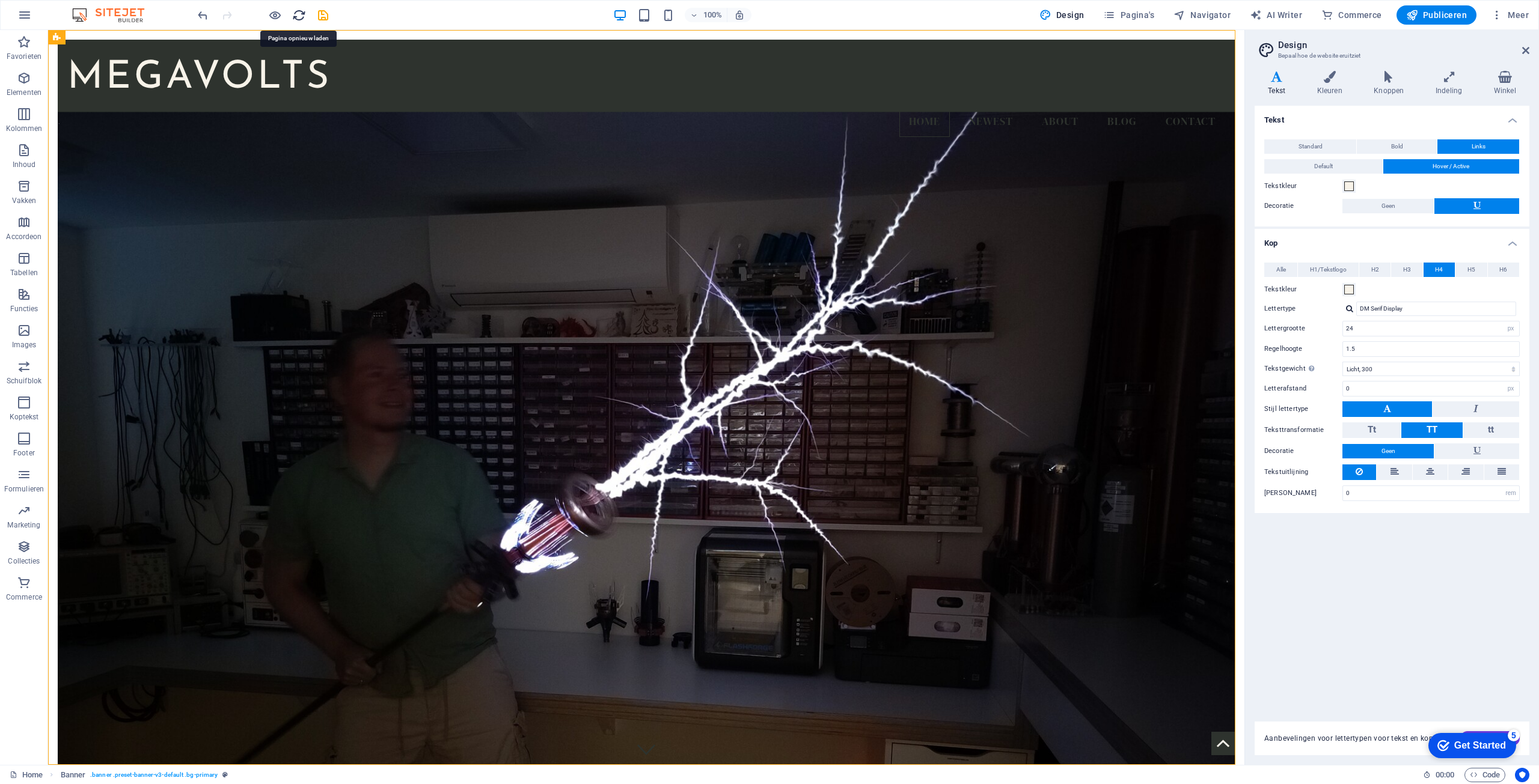
click at [1333, 80] on icon at bounding box center [1330, 76] width 52 height 12
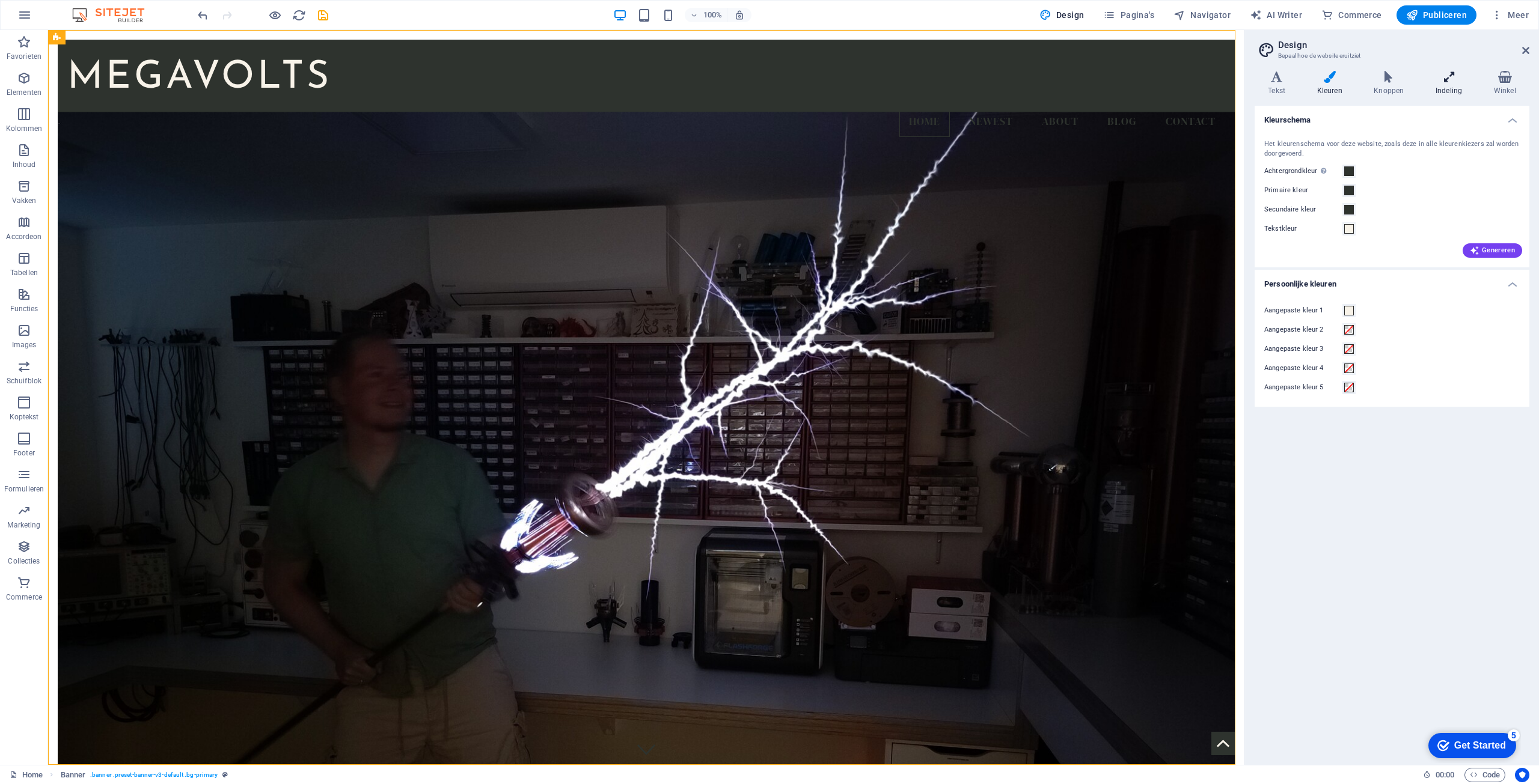
click at [1447, 84] on h4 "Indeling" at bounding box center [1452, 83] width 59 height 25
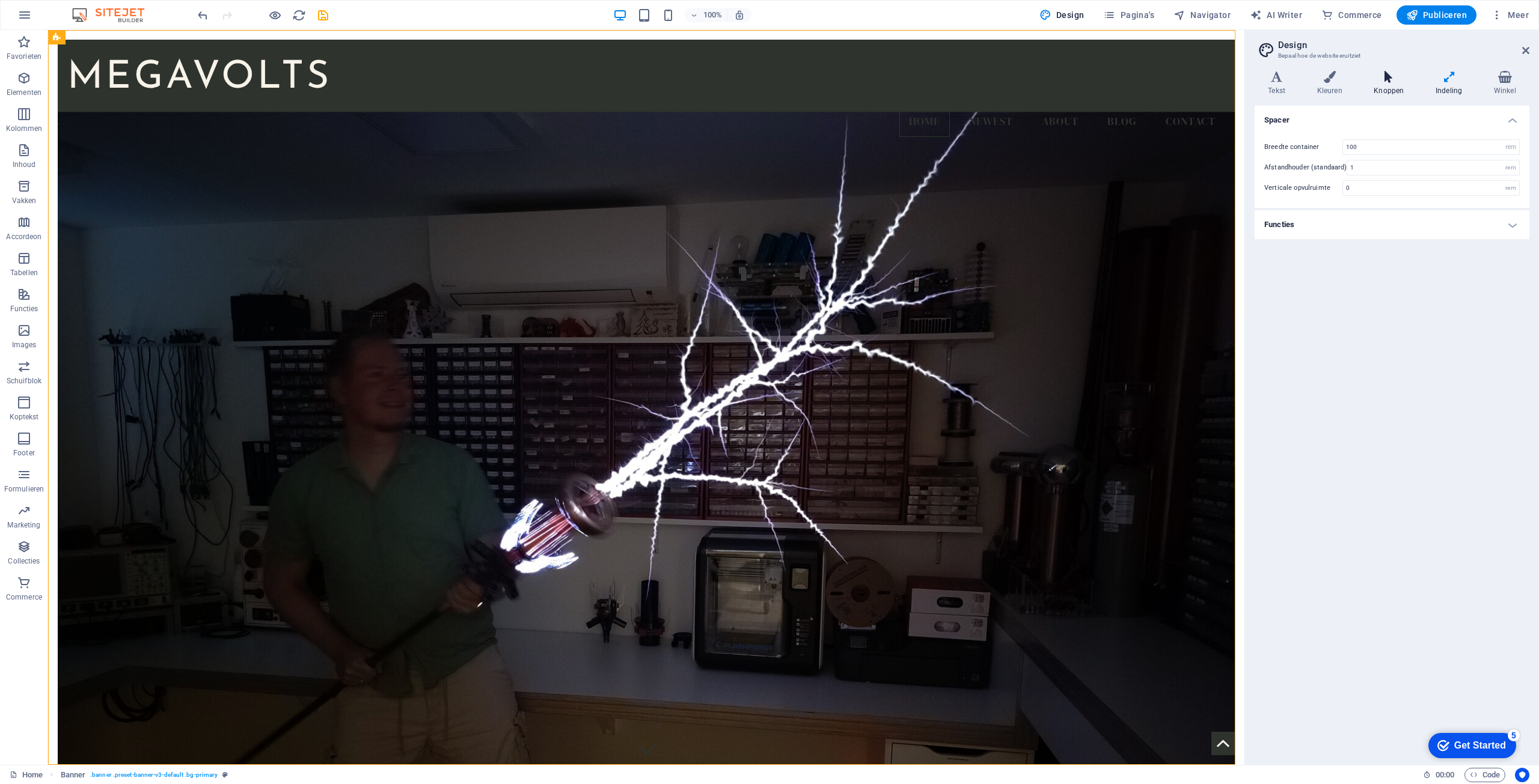
click at [1397, 80] on icon at bounding box center [1388, 76] width 57 height 12
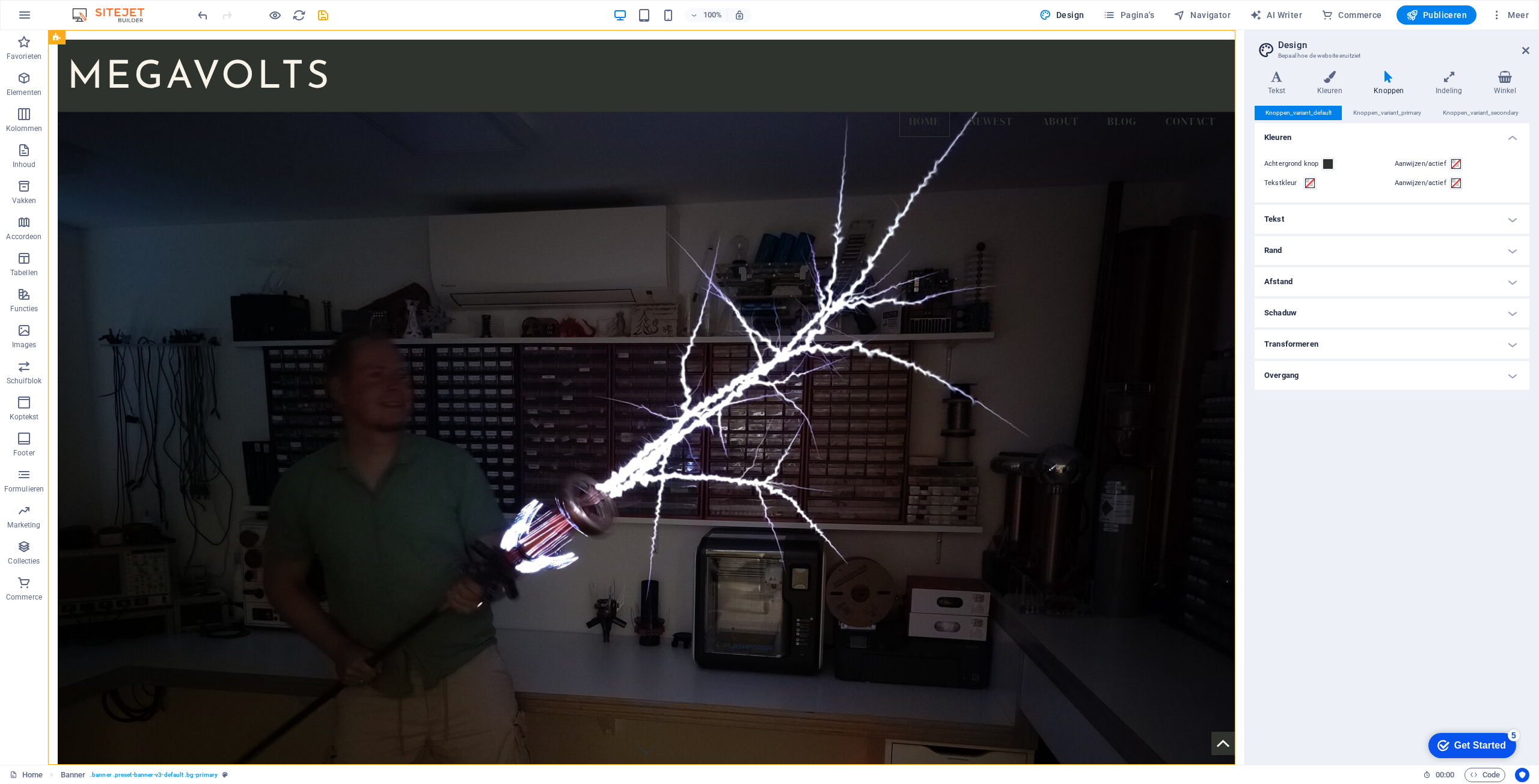
click at [1390, 80] on icon at bounding box center [1388, 76] width 57 height 12
click at [1468, 114] on span "Knoppen_variant_secondary" at bounding box center [1481, 113] width 76 height 15
click at [1394, 115] on span "Knoppen_variant_primary" at bounding box center [1387, 113] width 68 height 15
click at [1314, 111] on span "Knoppen_variant_default" at bounding box center [1298, 113] width 66 height 15
click at [1325, 163] on span at bounding box center [1328, 163] width 9 height 9
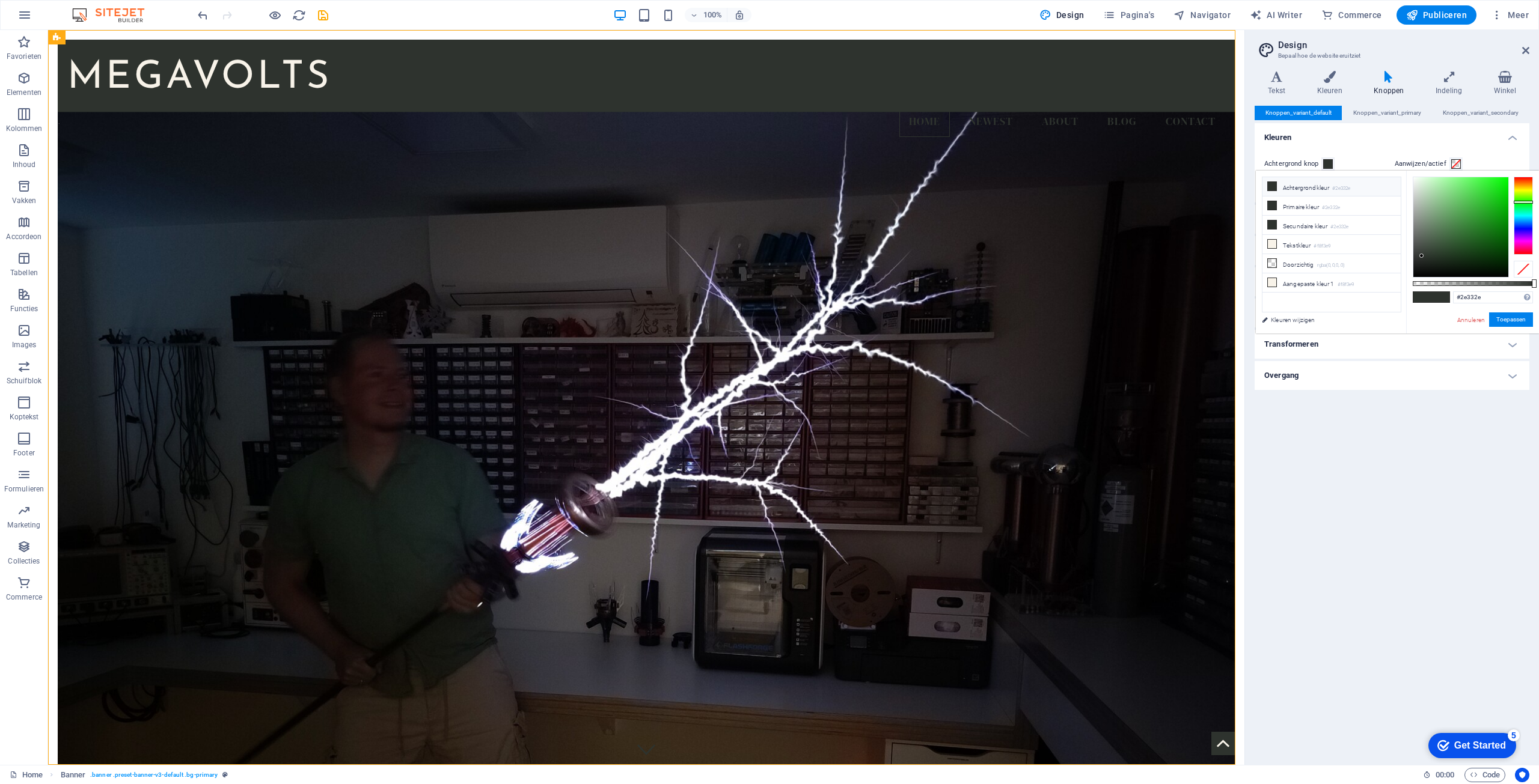
click at [1417, 440] on div "Knoppen_variant_default Knoppen_variant_primary Knoppen_variant_secondary Kleur…" at bounding box center [1392, 430] width 275 height 649
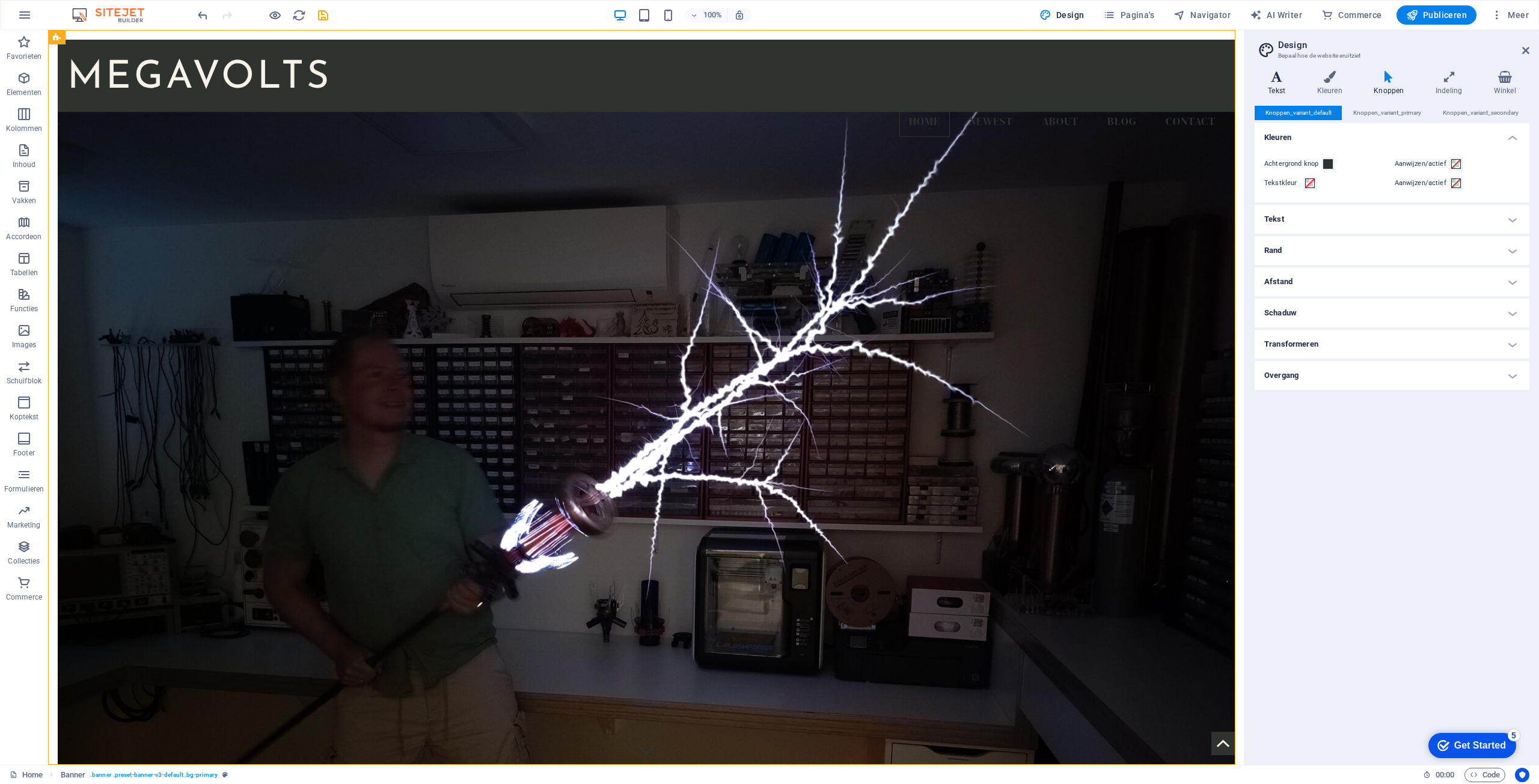
click at [1271, 76] on icon at bounding box center [1276, 76] width 44 height 12
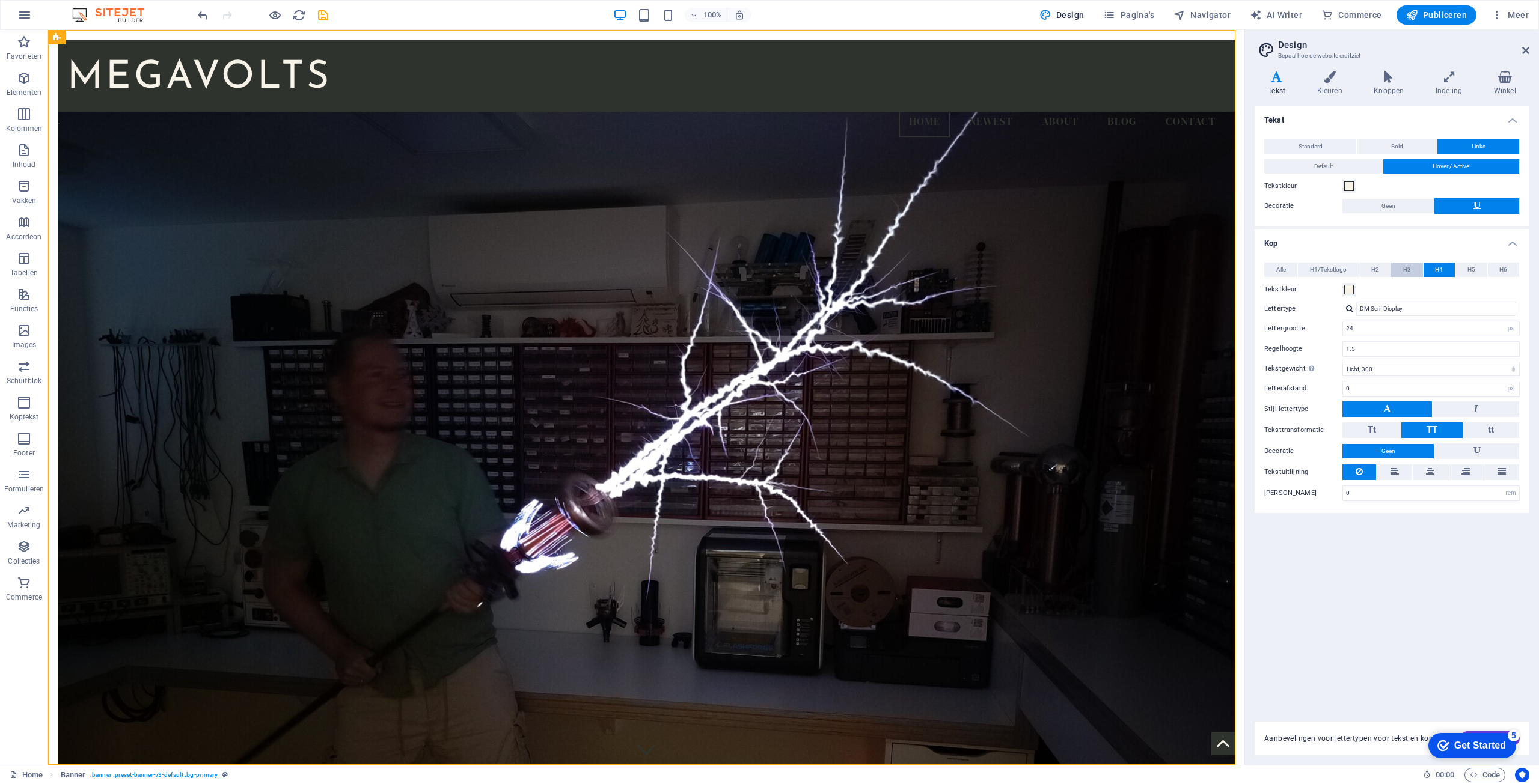
click at [1408, 273] on span "H3" at bounding box center [1407, 270] width 7 height 15
click at [1376, 272] on span "H2" at bounding box center [1375, 270] width 7 height 15
click at [1408, 272] on span "H3" at bounding box center [1407, 270] width 7 height 15
click at [1354, 289] on button "Tekstkleur" at bounding box center [1349, 290] width 13 height 13
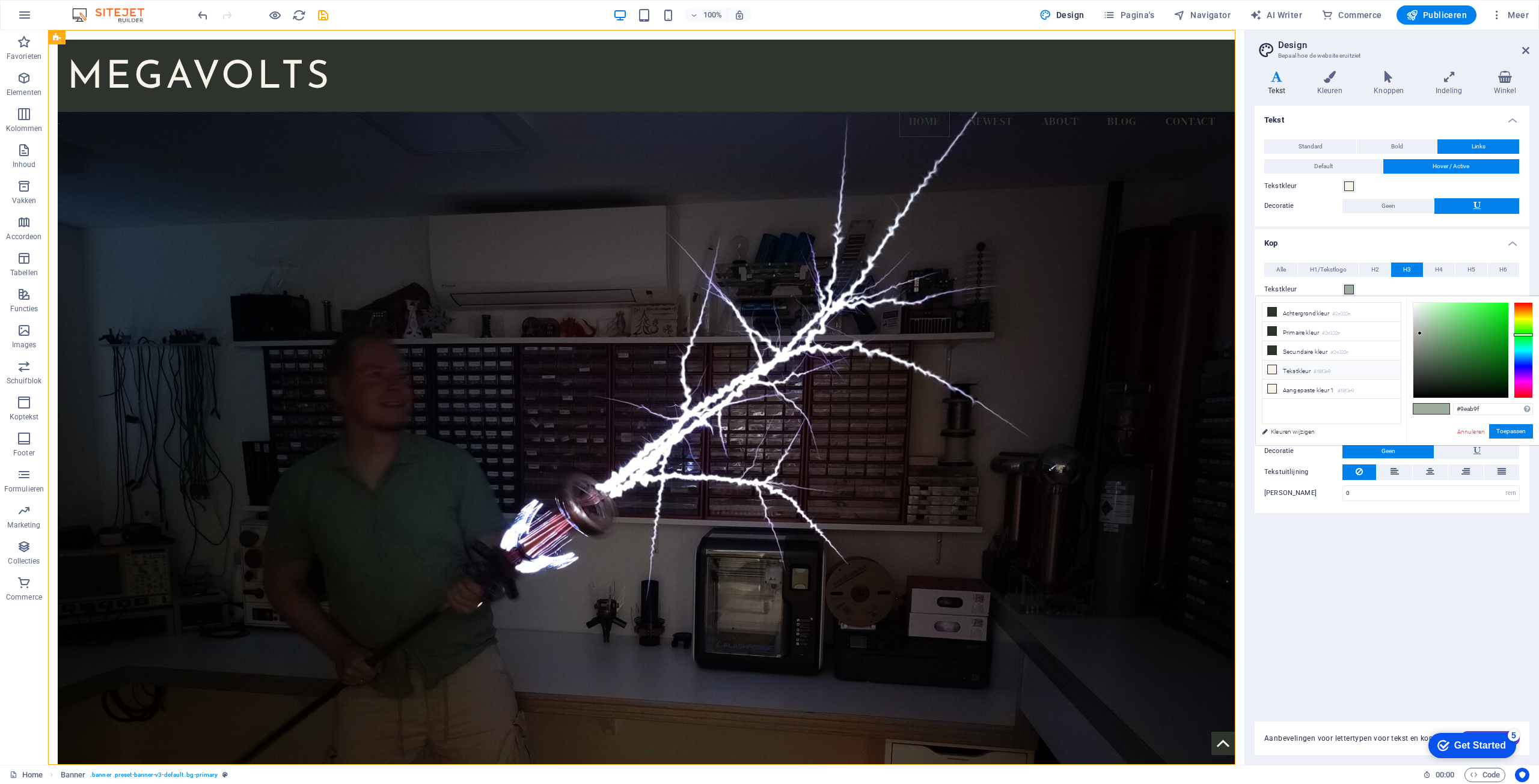
click at [1302, 369] on li "Tekstkleur #f8f3e9" at bounding box center [1332, 370] width 138 height 20
type input "#f8f3e9"
click at [1513, 433] on button "Toepassen" at bounding box center [1510, 432] width 44 height 15
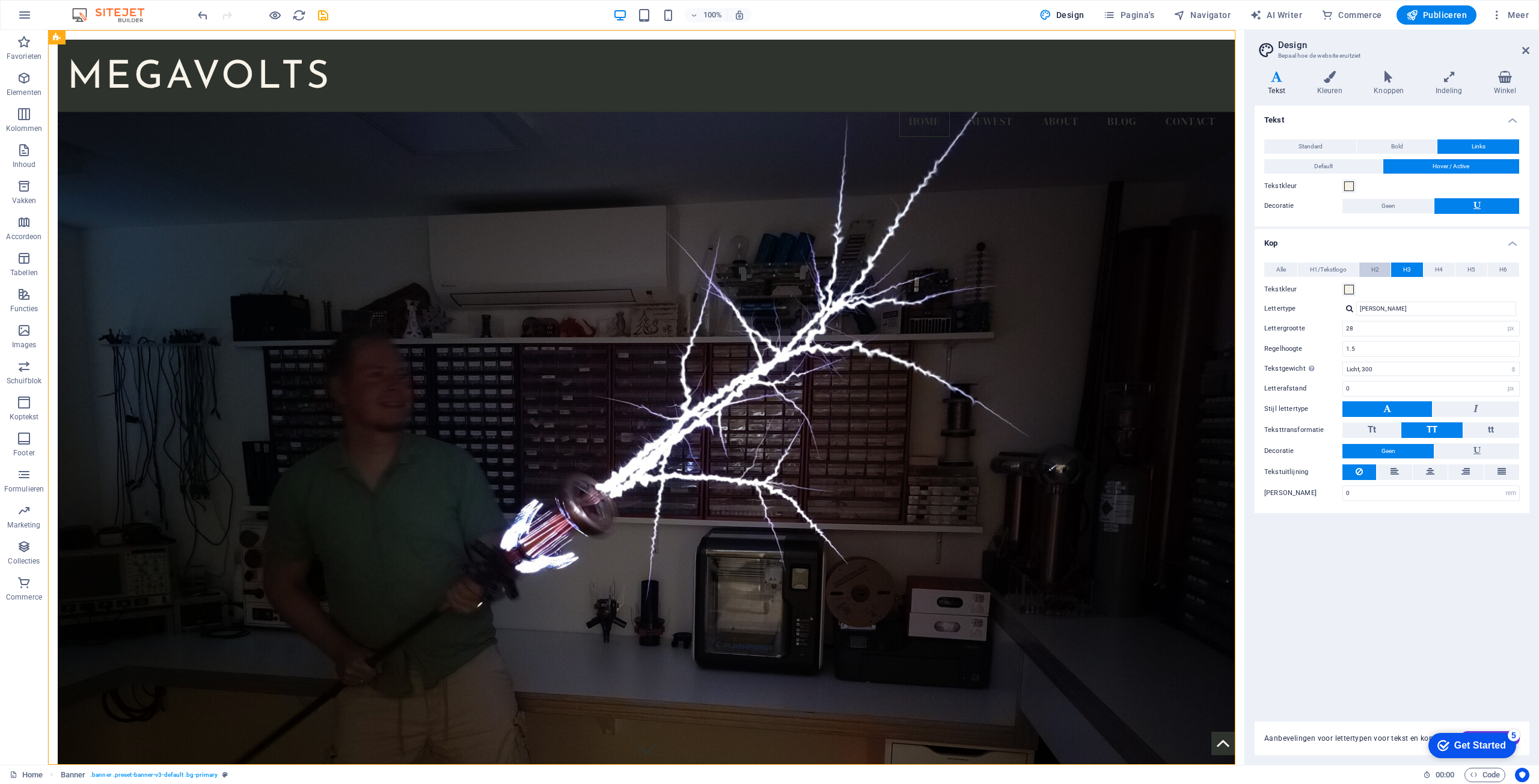
click at [1384, 270] on button "H2" at bounding box center [1375, 270] width 32 height 15
click at [1349, 289] on span at bounding box center [1349, 290] width 9 height 9
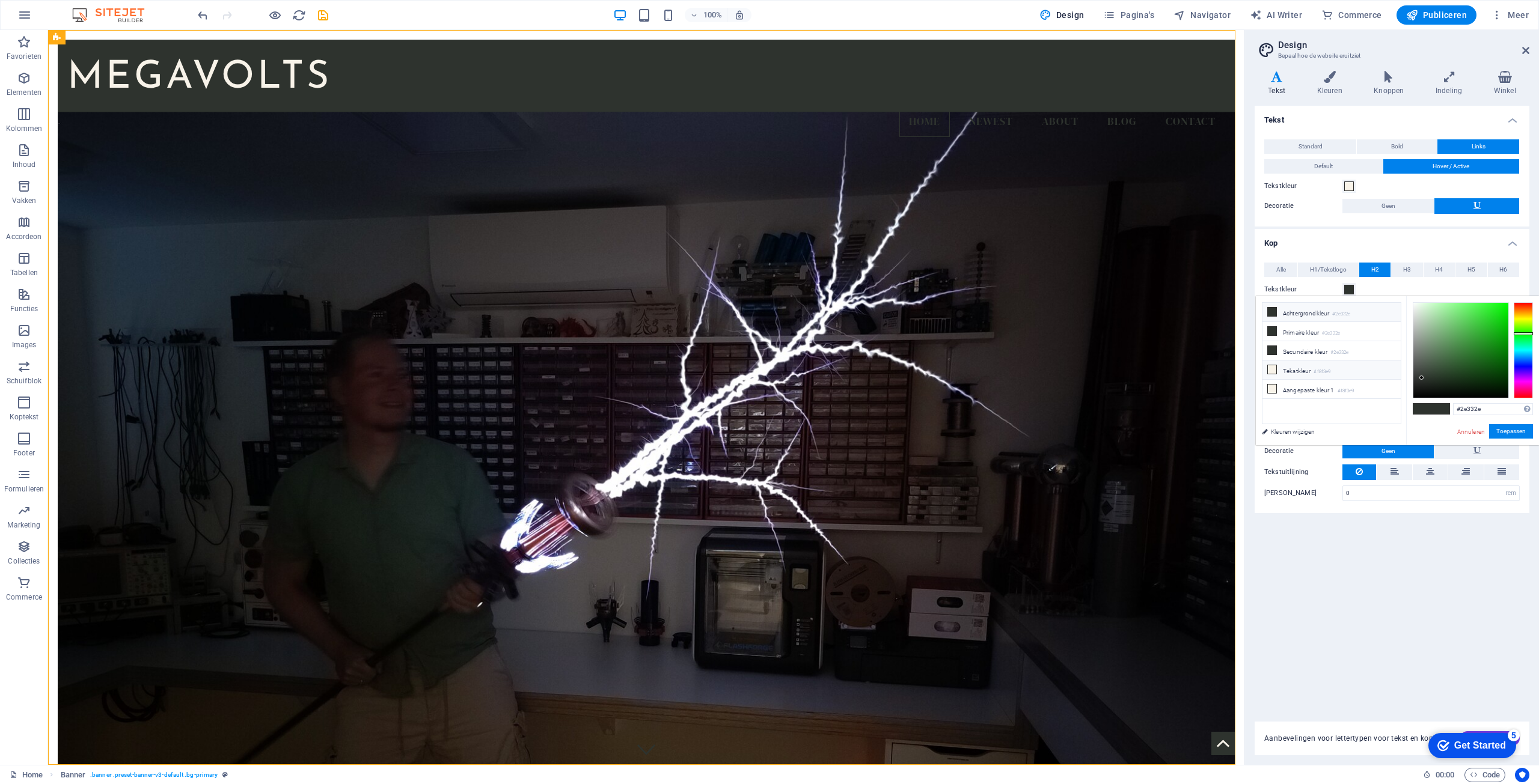
click at [1314, 370] on li "Tekstkleur #f8f3e9" at bounding box center [1332, 370] width 138 height 20
type input "#f8f3e9"
click at [1518, 430] on button "Toepassen" at bounding box center [1510, 432] width 44 height 15
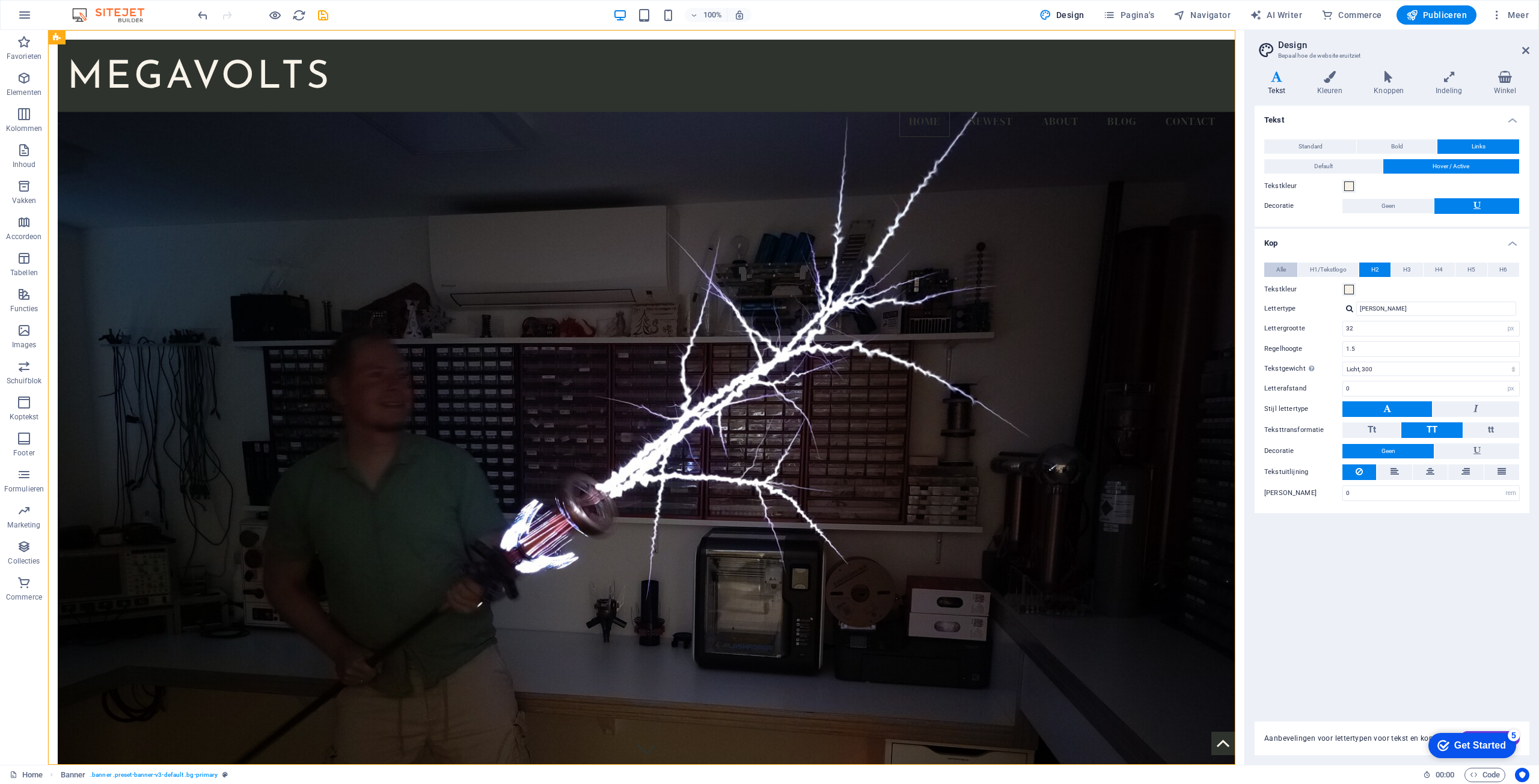
click at [1285, 269] on span "Alle" at bounding box center [1281, 270] width 9 height 15
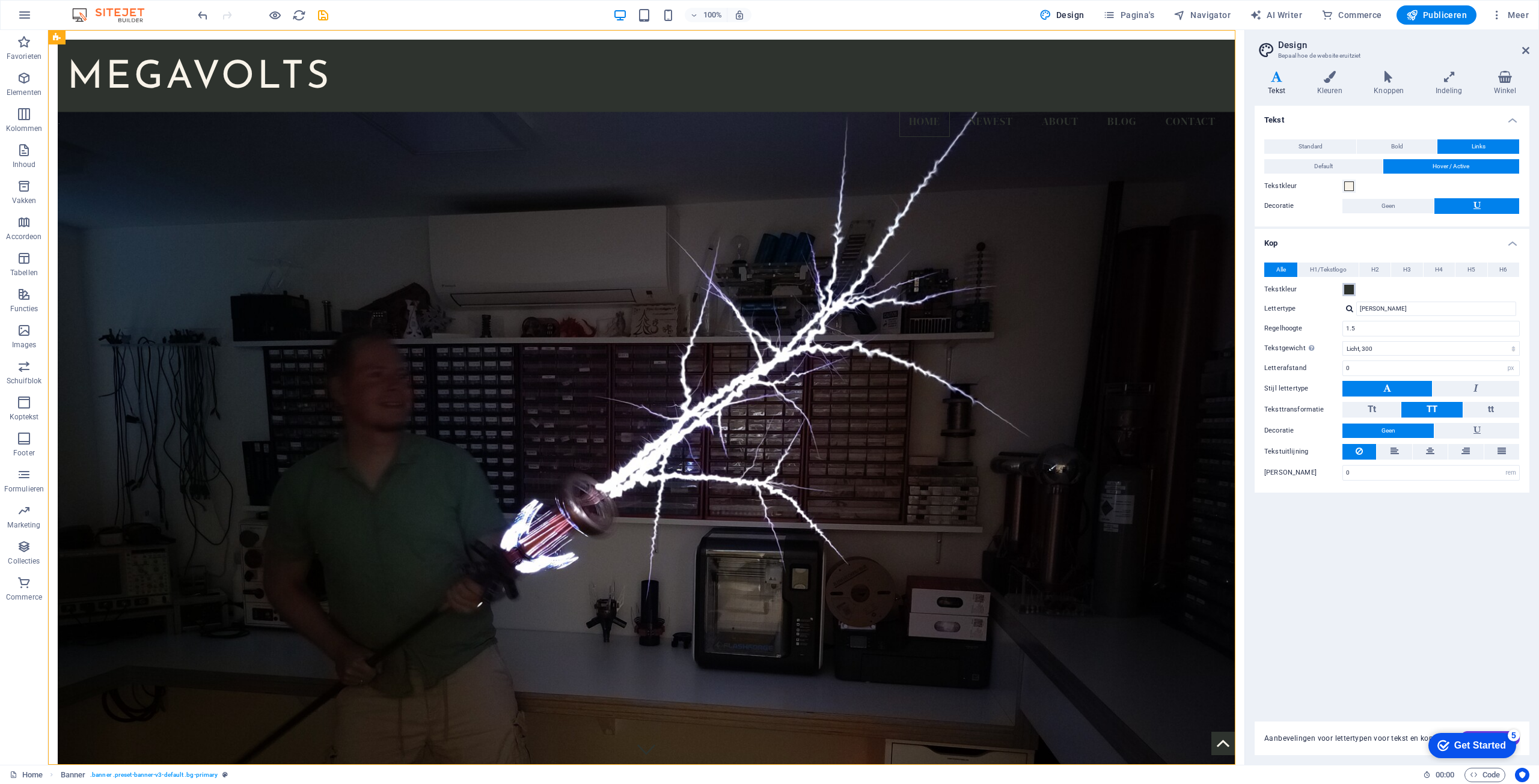
click at [1349, 288] on span at bounding box center [1349, 290] width 9 height 9
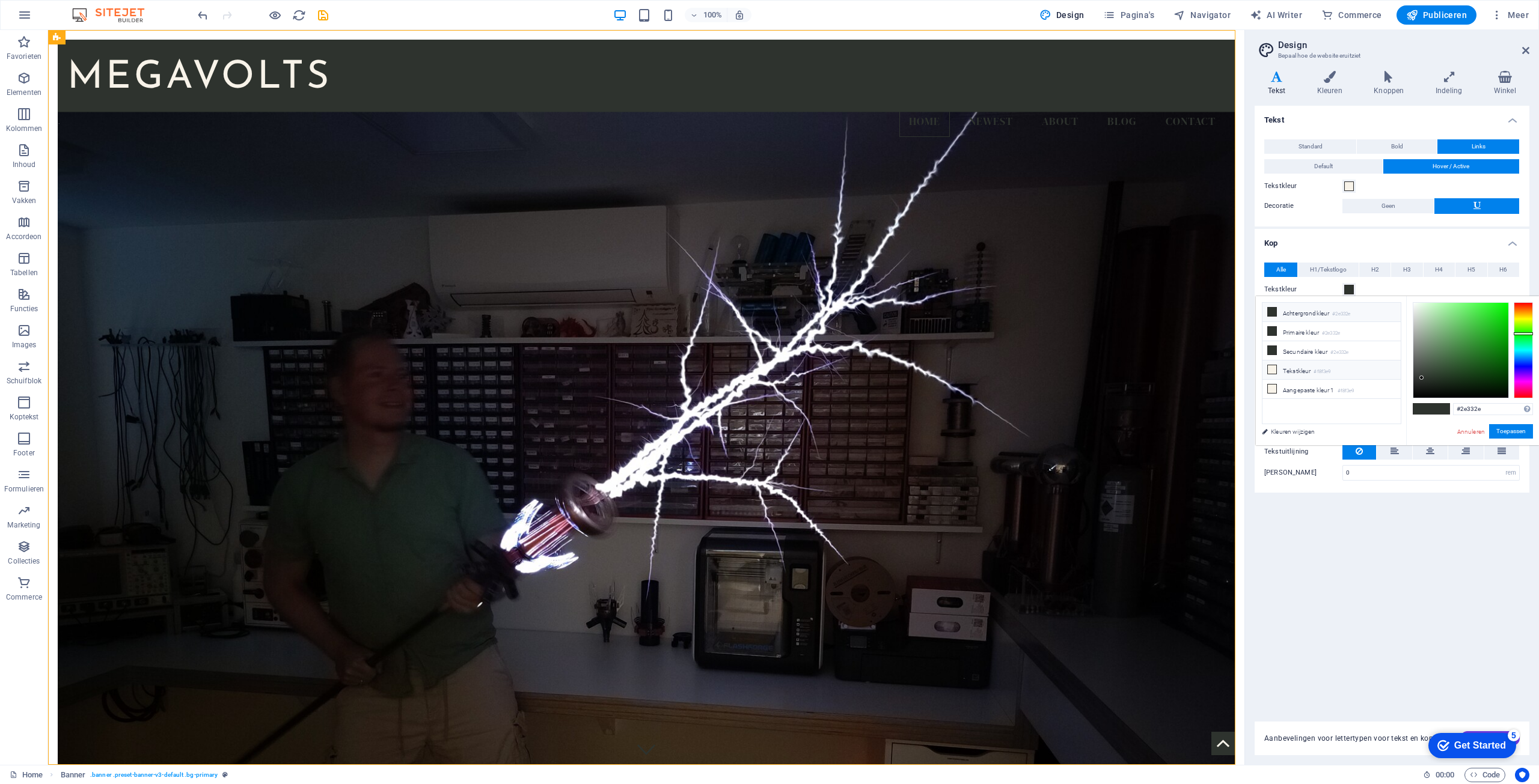
click at [1309, 367] on li "Tekstkleur #f8f3e9" at bounding box center [1332, 370] width 138 height 20
type input "#f8f3e9"
click at [1511, 433] on button "Toepassen" at bounding box center [1510, 432] width 44 height 15
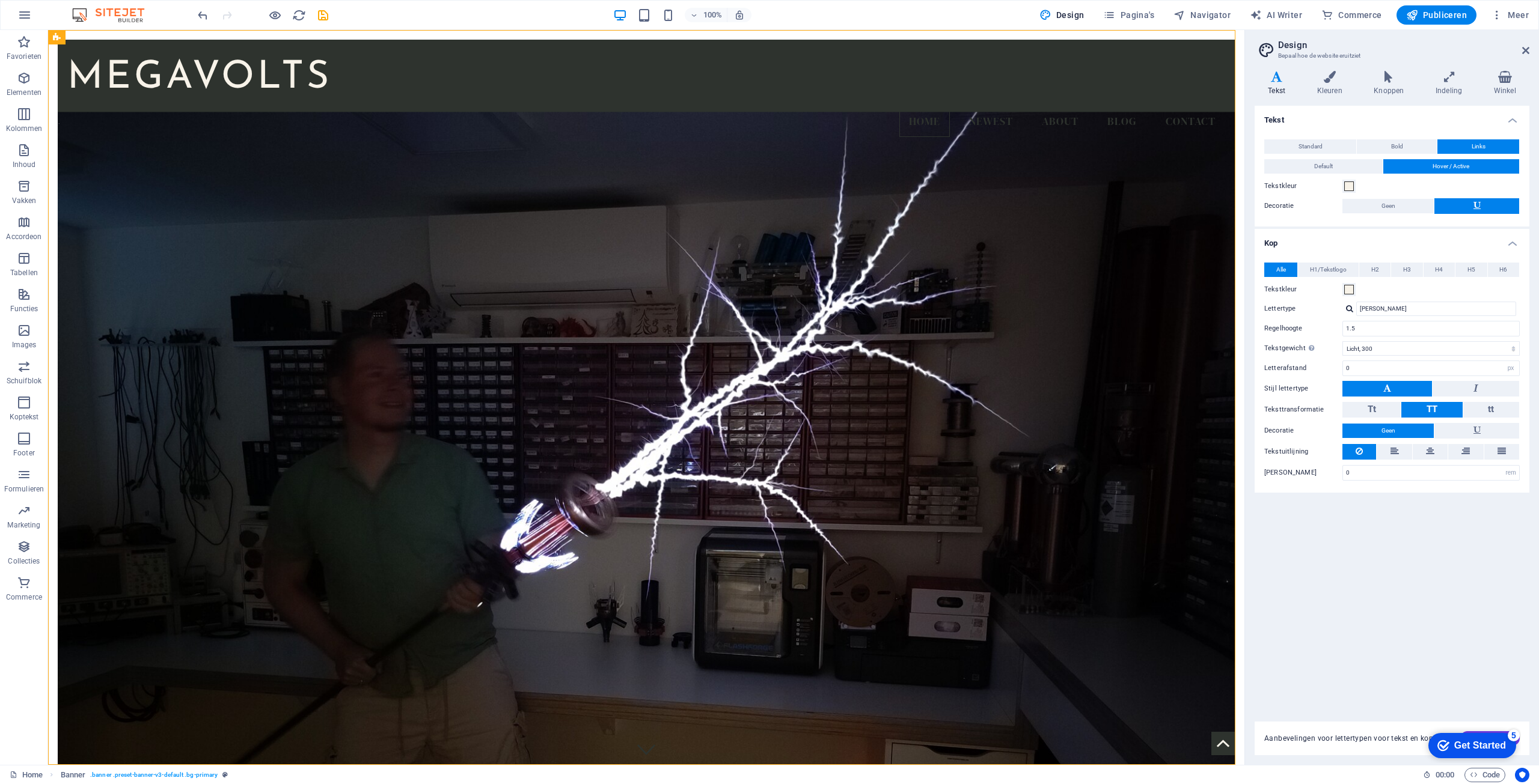
click at [1433, 543] on div "Tekst Standard Bold Links Tekstkleur Lettertype DM Serif Display Lettergrootte …" at bounding box center [1392, 407] width 275 height 602
drag, startPoint x: 1406, startPoint y: 309, endPoint x: 1325, endPoint y: 310, distance: 81.0
click at [1325, 310] on div "Lettertype [PERSON_NAME]" at bounding box center [1391, 309] width 256 height 15
click at [1348, 309] on div at bounding box center [1349, 308] width 7 height 7
click at [1392, 309] on input "[PERSON_NAME]" at bounding box center [1436, 309] width 160 height 15
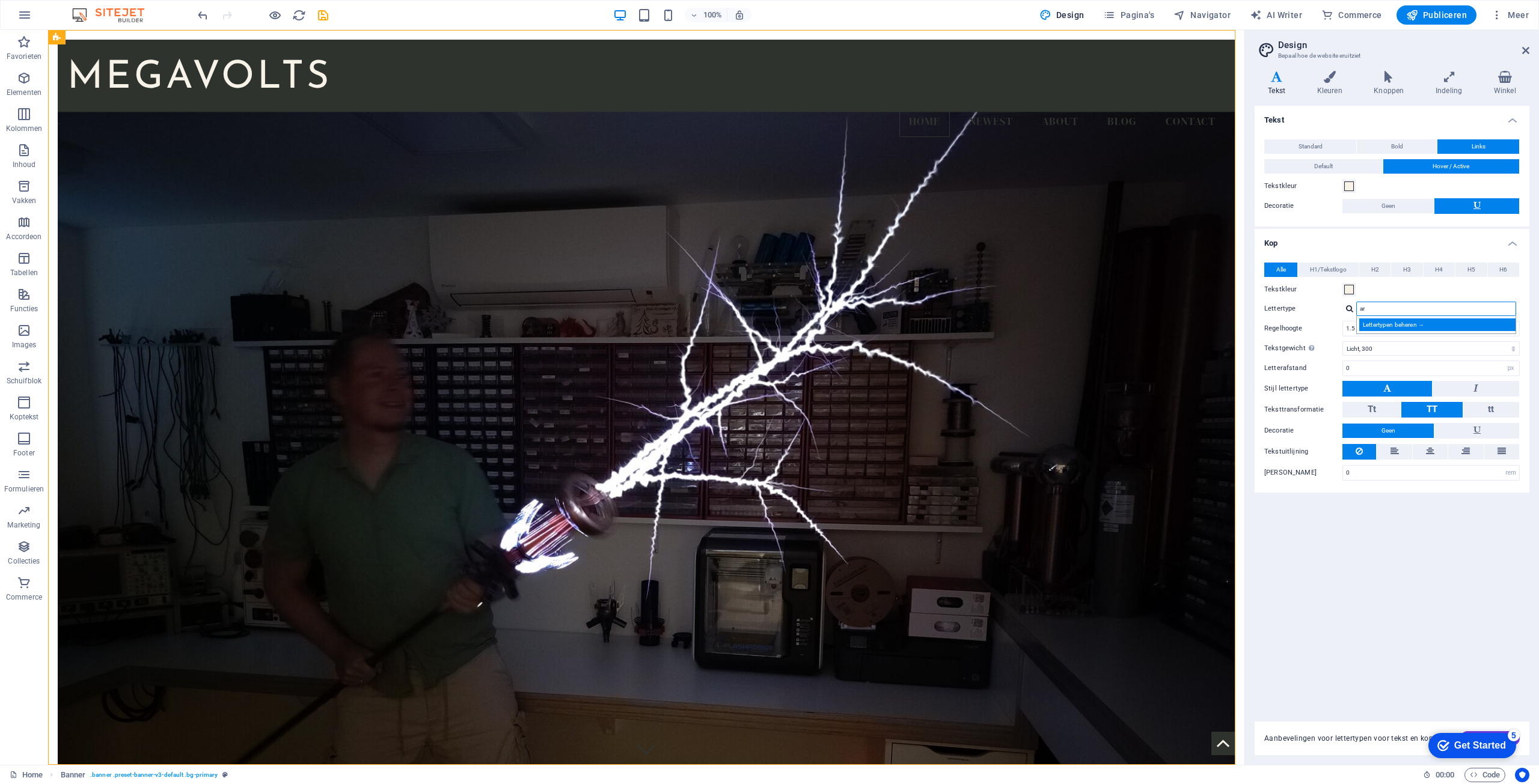
type input "ar"
click at [1396, 322] on div "Lettertypen beheren →" at bounding box center [1439, 325] width 159 height 13
select select "popularity"
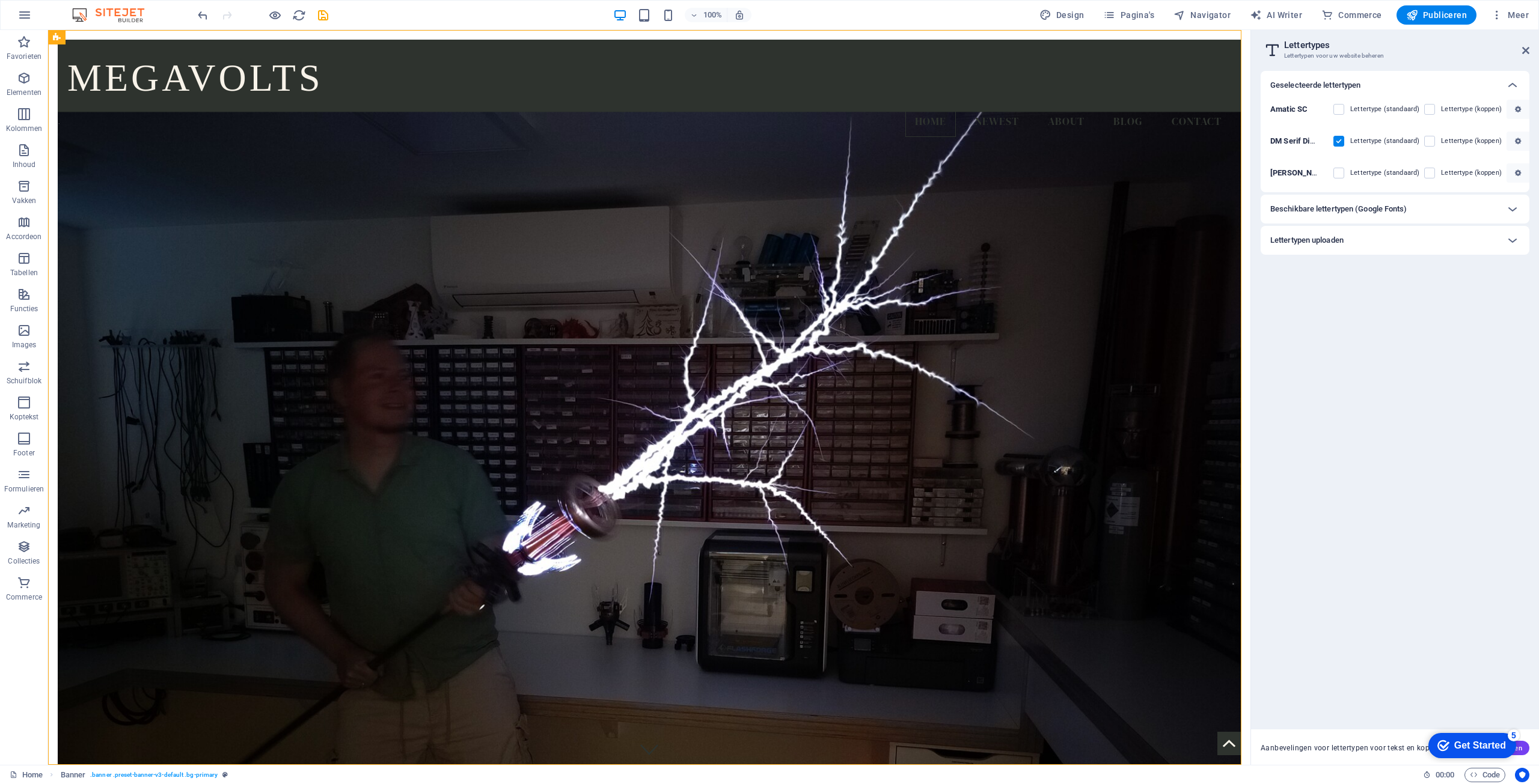
click at [1427, 205] on div "Beschikbare lettertypen (Google Fonts)" at bounding box center [1384, 209] width 228 height 15
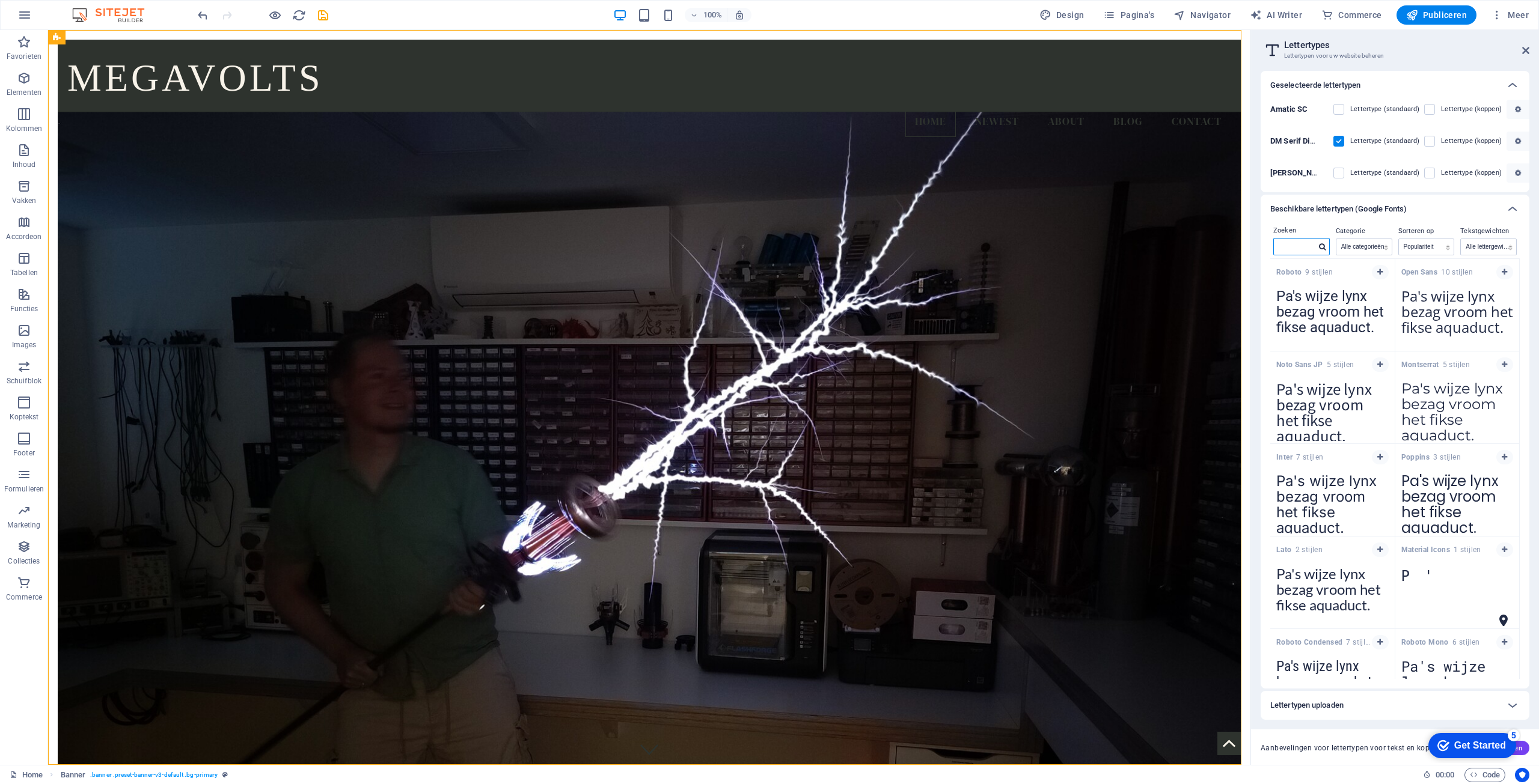
click at [1308, 244] on input "text" at bounding box center [1295, 246] width 42 height 16
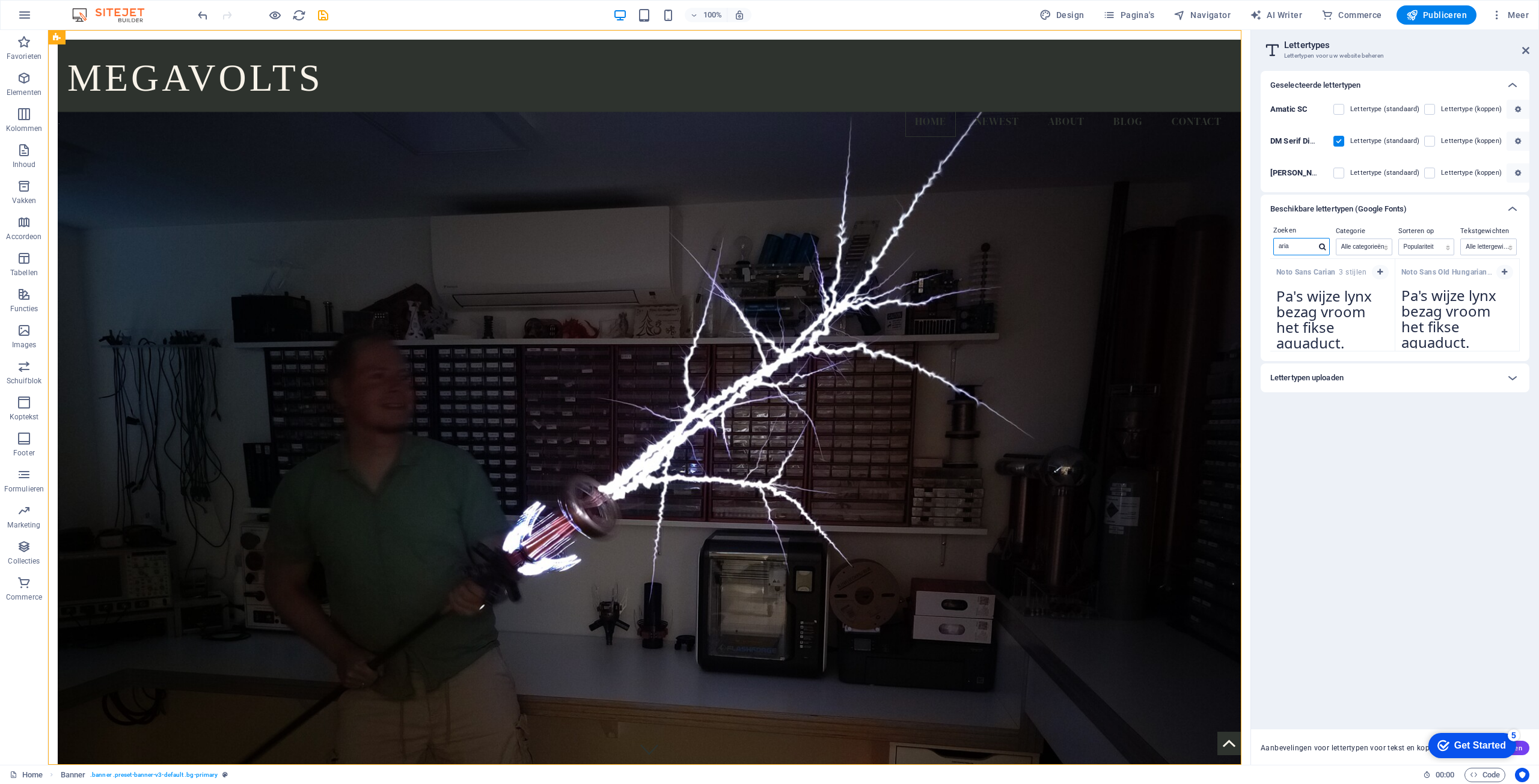
type input "aria"
click at [1401, 472] on div "Geselecteerde lettertypen Amatic SC Lettertype (standaard) Lettertype (koppen) …" at bounding box center [1395, 395] width 269 height 649
click at [1525, 46] on icon at bounding box center [1526, 50] width 7 height 9
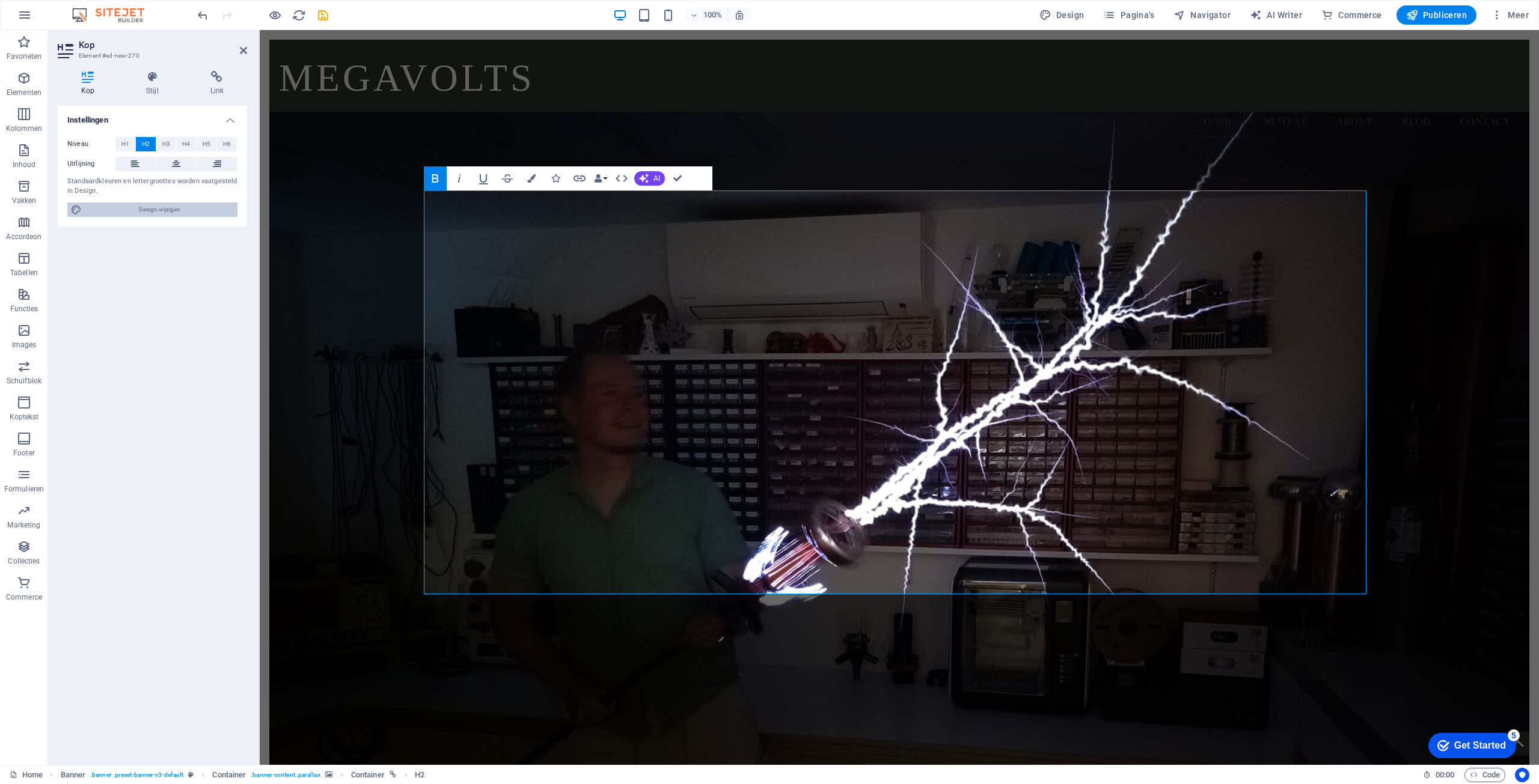
click at [175, 208] on span "Design wijzigen" at bounding box center [160, 210] width 149 height 15
select select "300"
select select "px"
select select "rem"
select select "px"
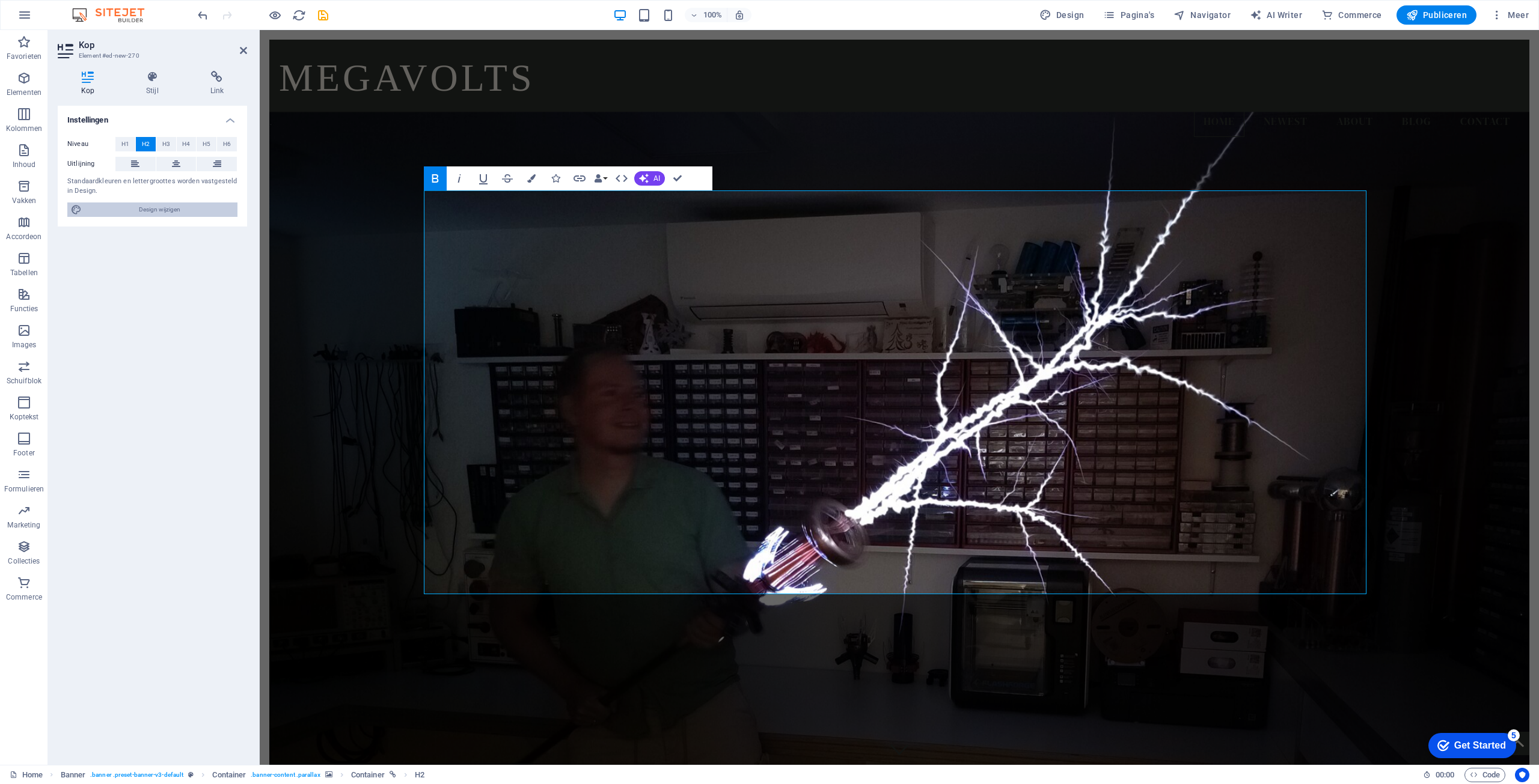
select select "300"
select select "px"
select select "rem"
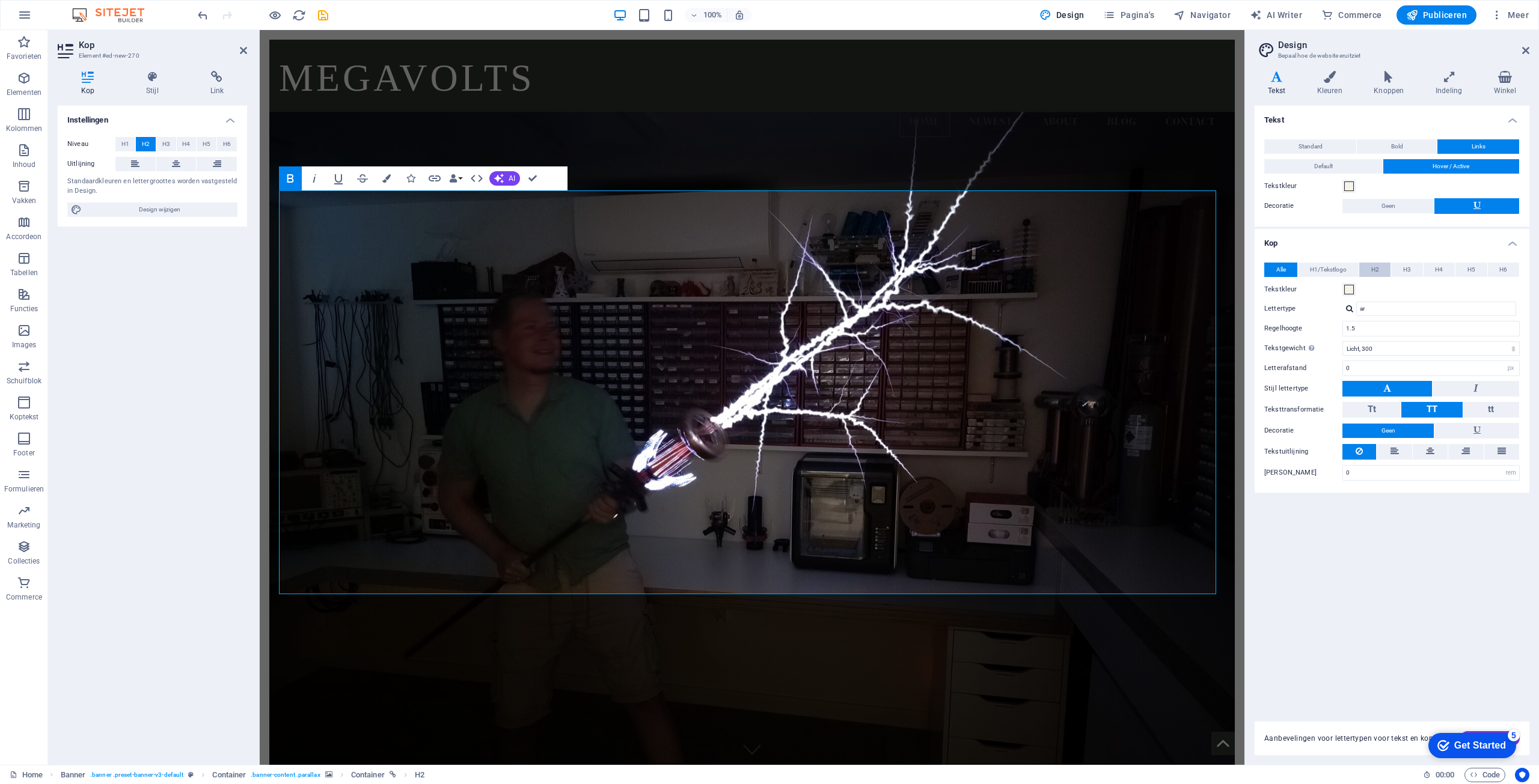
click at [1378, 271] on span "H2" at bounding box center [1375, 270] width 7 height 15
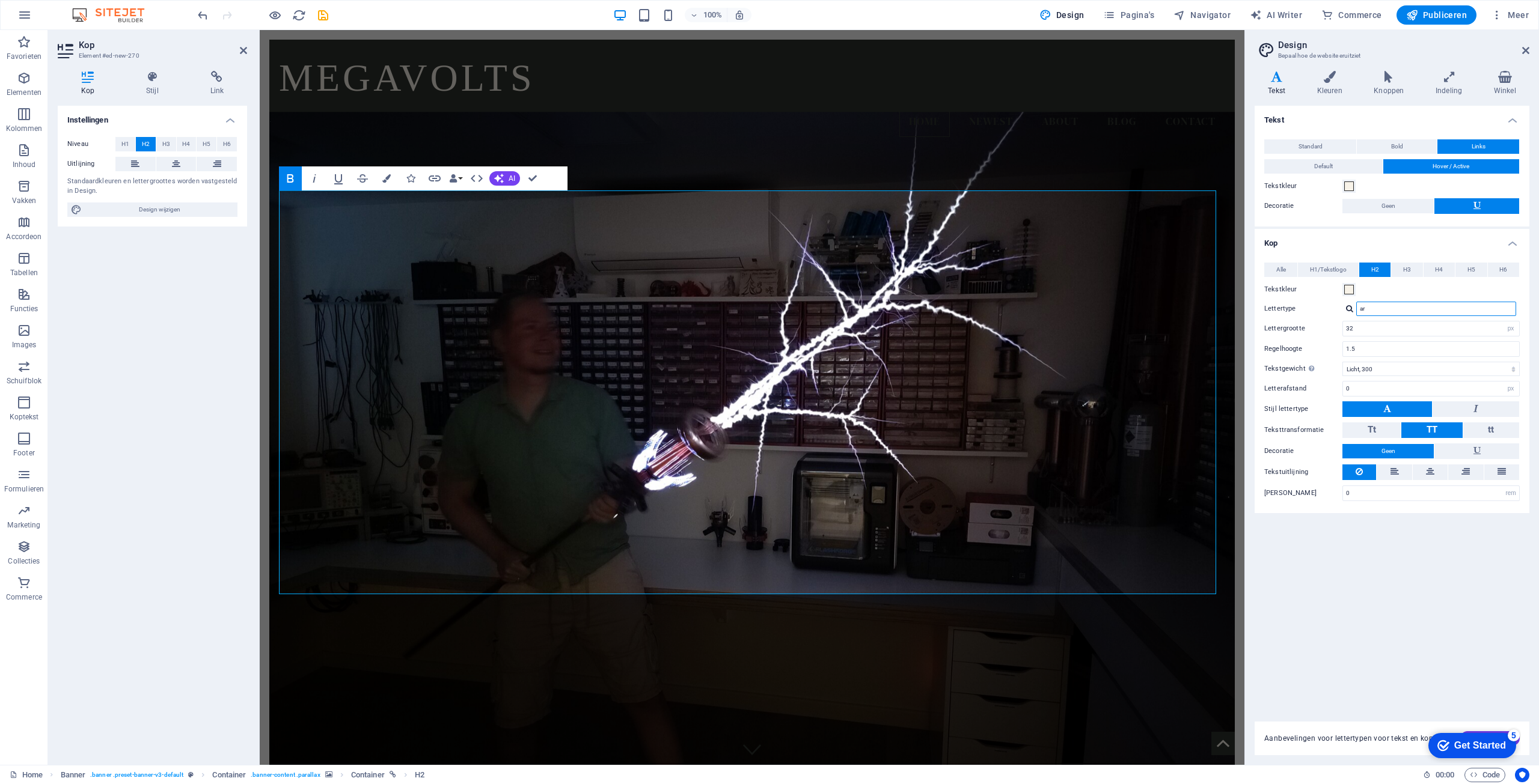
click at [1395, 311] on input "ar" at bounding box center [1436, 309] width 160 height 15
type input "arial"
click at [1449, 619] on div "Tekst Standard Bold Links Tekstkleur Lettertype DM Serif Display Lettergrootte …" at bounding box center [1392, 407] width 275 height 602
drag, startPoint x: 1436, startPoint y: 563, endPoint x: 1431, endPoint y: 554, distance: 10.3
click at [1435, 563] on div "Tekst Standard Bold Links Tekstkleur Lettertype DM Serif Display Lettergrootte …" at bounding box center [1392, 407] width 275 height 602
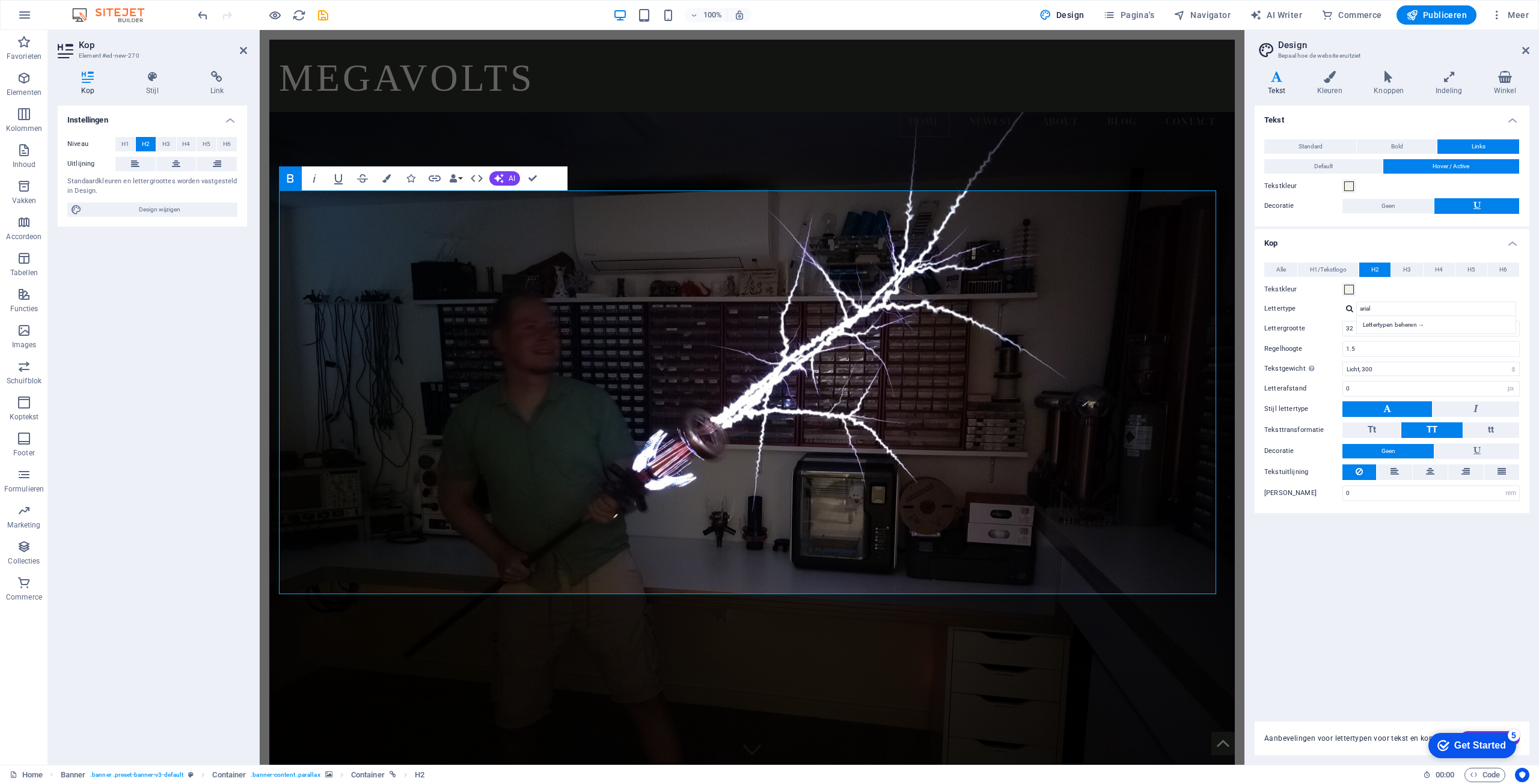
click at [1411, 531] on div "Tekst Standard Bold Links Tekstkleur Lettertype DM Serif Display Lettergrootte …" at bounding box center [1392, 407] width 275 height 602
click at [1386, 551] on div "Tekst Standard Bold Links Tekstkleur Lettertype DM Serif Display Lettergrootte …" at bounding box center [1392, 407] width 275 height 602
click at [1284, 266] on span "Alle" at bounding box center [1281, 270] width 9 height 15
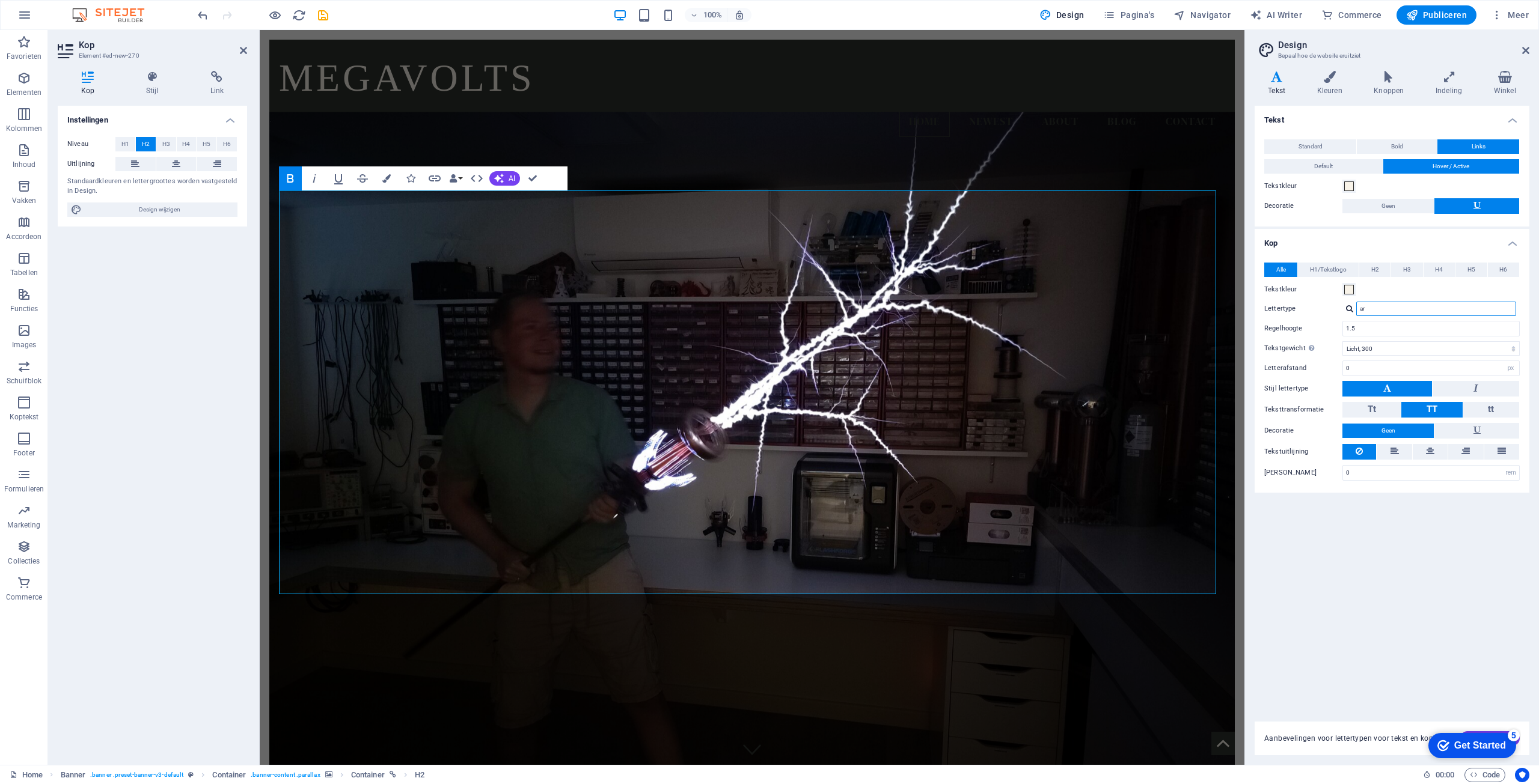
click at [1372, 309] on input "ar" at bounding box center [1436, 309] width 160 height 15
type input "arial"
click at [1437, 638] on div "Tekst Standard Bold Links Tekstkleur Lettertype DM Serif Display Lettergrootte …" at bounding box center [1392, 407] width 275 height 602
click at [1146, 705] on figure at bounding box center [752, 450] width 966 height 677
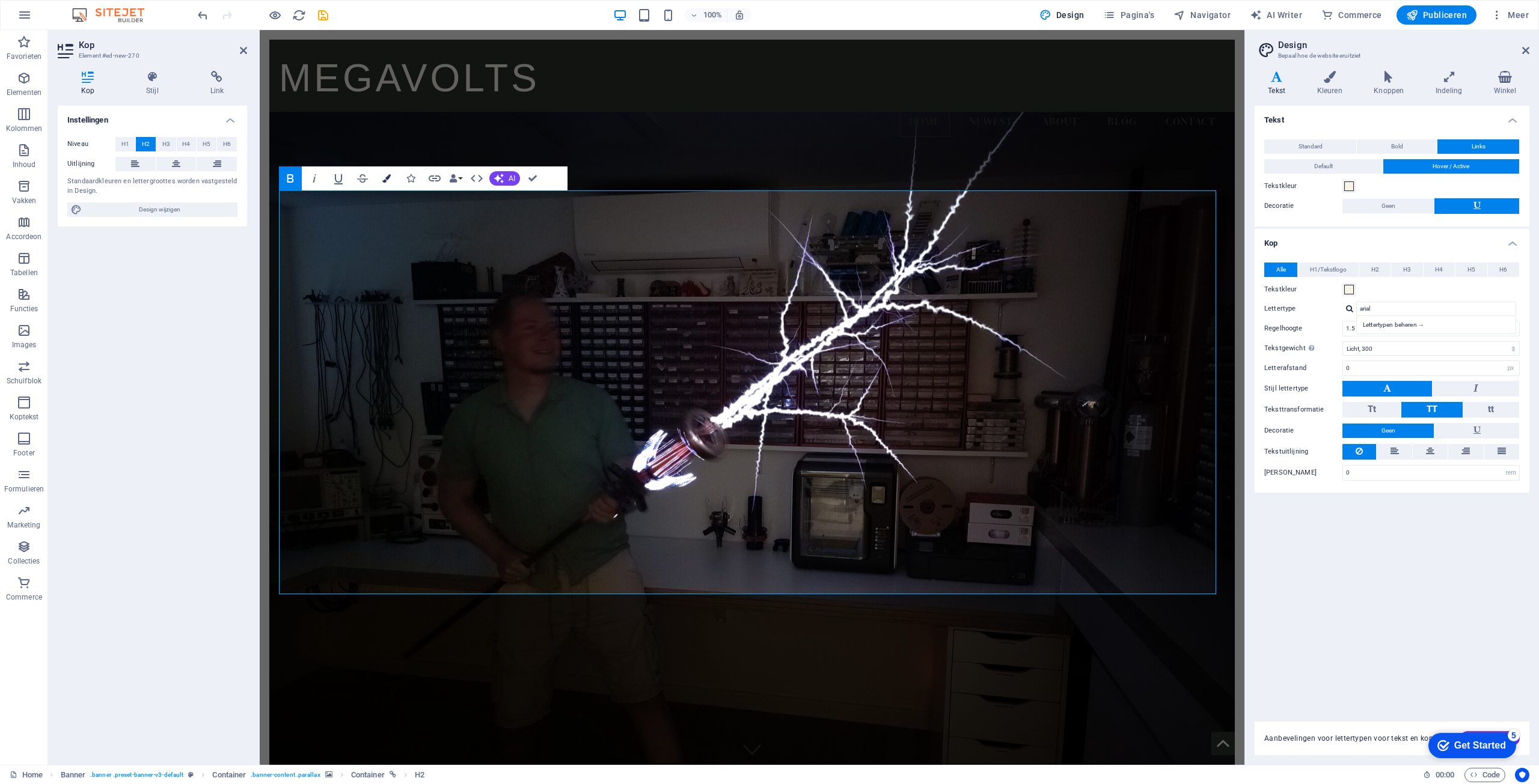
click at [391, 176] on button "Colors" at bounding box center [387, 178] width 23 height 24
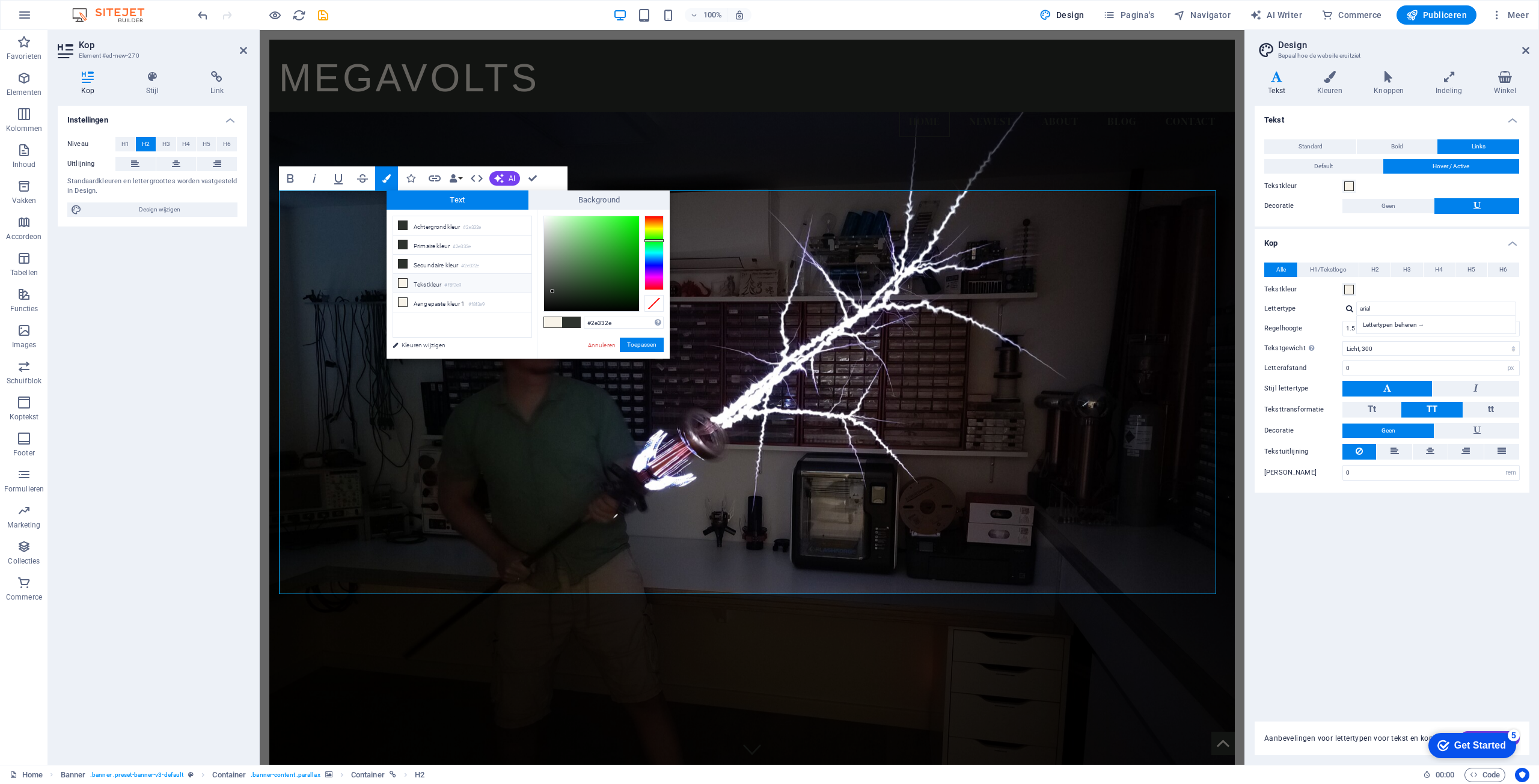
click at [419, 281] on li "Tekstkleur #f8f3e9" at bounding box center [462, 283] width 138 height 20
type input "#f8f3e9"
click at [643, 346] on button "Toepassen" at bounding box center [641, 346] width 44 height 15
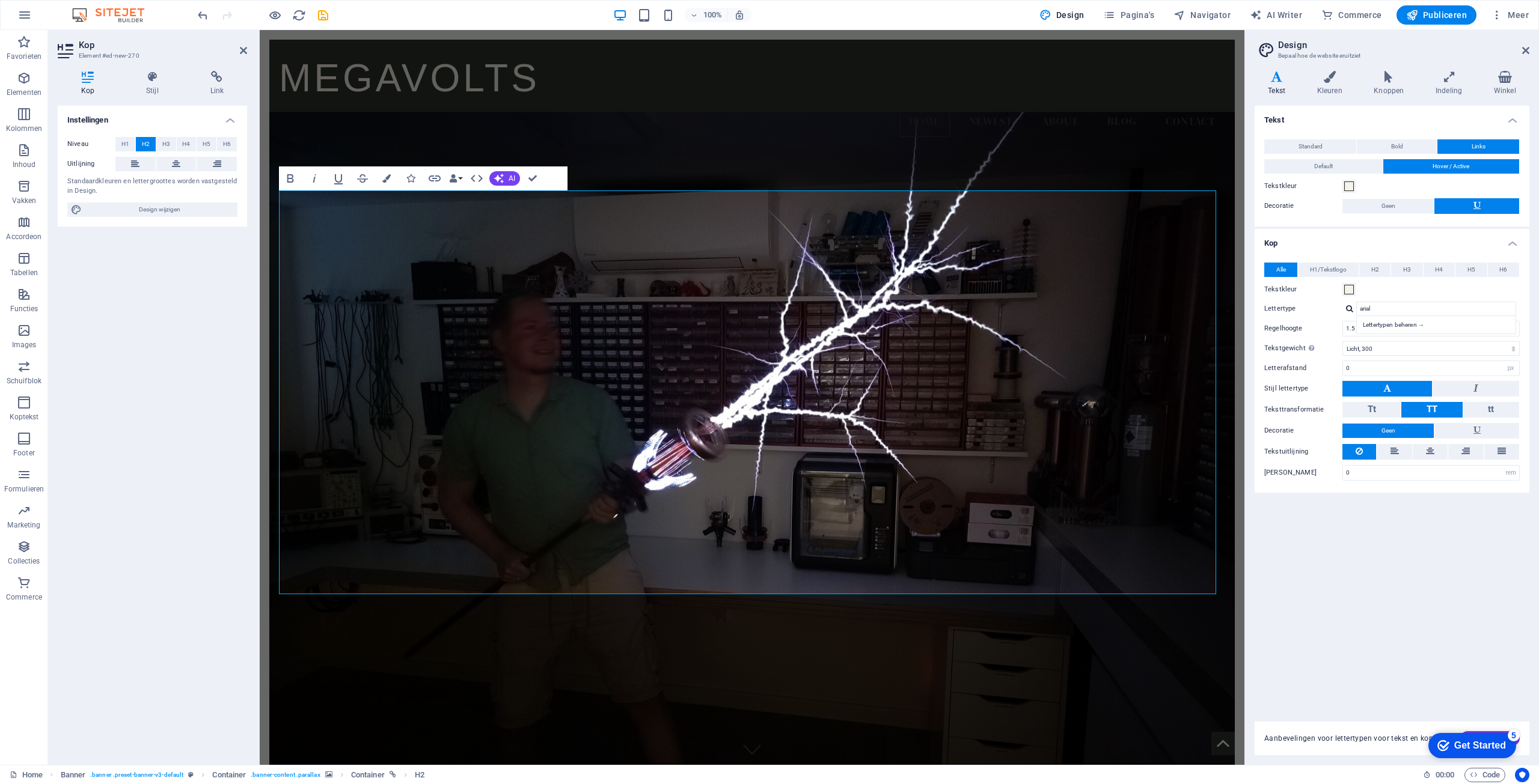
click at [1145, 711] on figure at bounding box center [752, 450] width 966 height 677
click at [1152, 158] on figure at bounding box center [752, 450] width 966 height 677
click at [1151, 158] on figure at bounding box center [752, 450] width 966 height 677
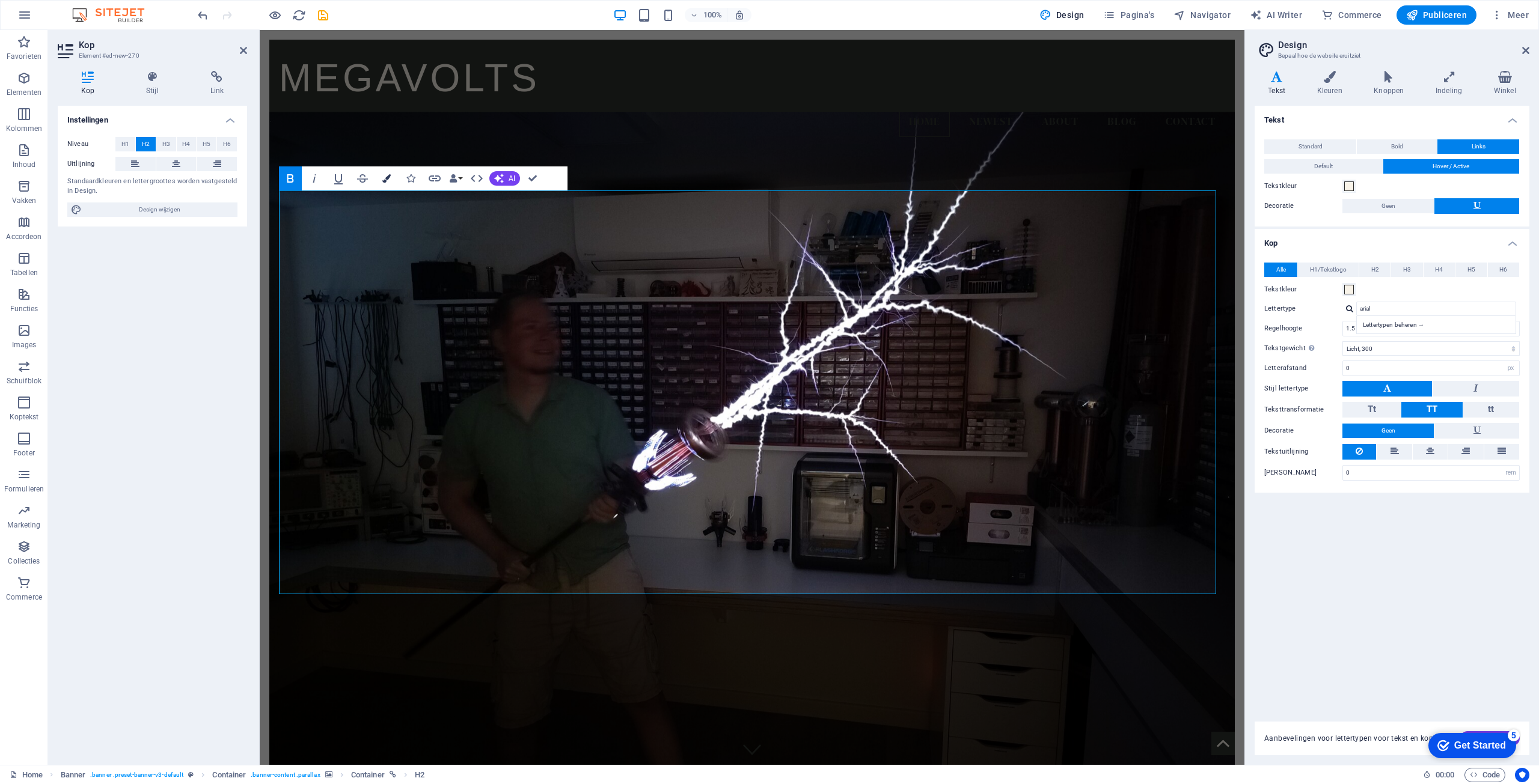
click at [382, 179] on icon "button" at bounding box center [386, 178] width 8 height 8
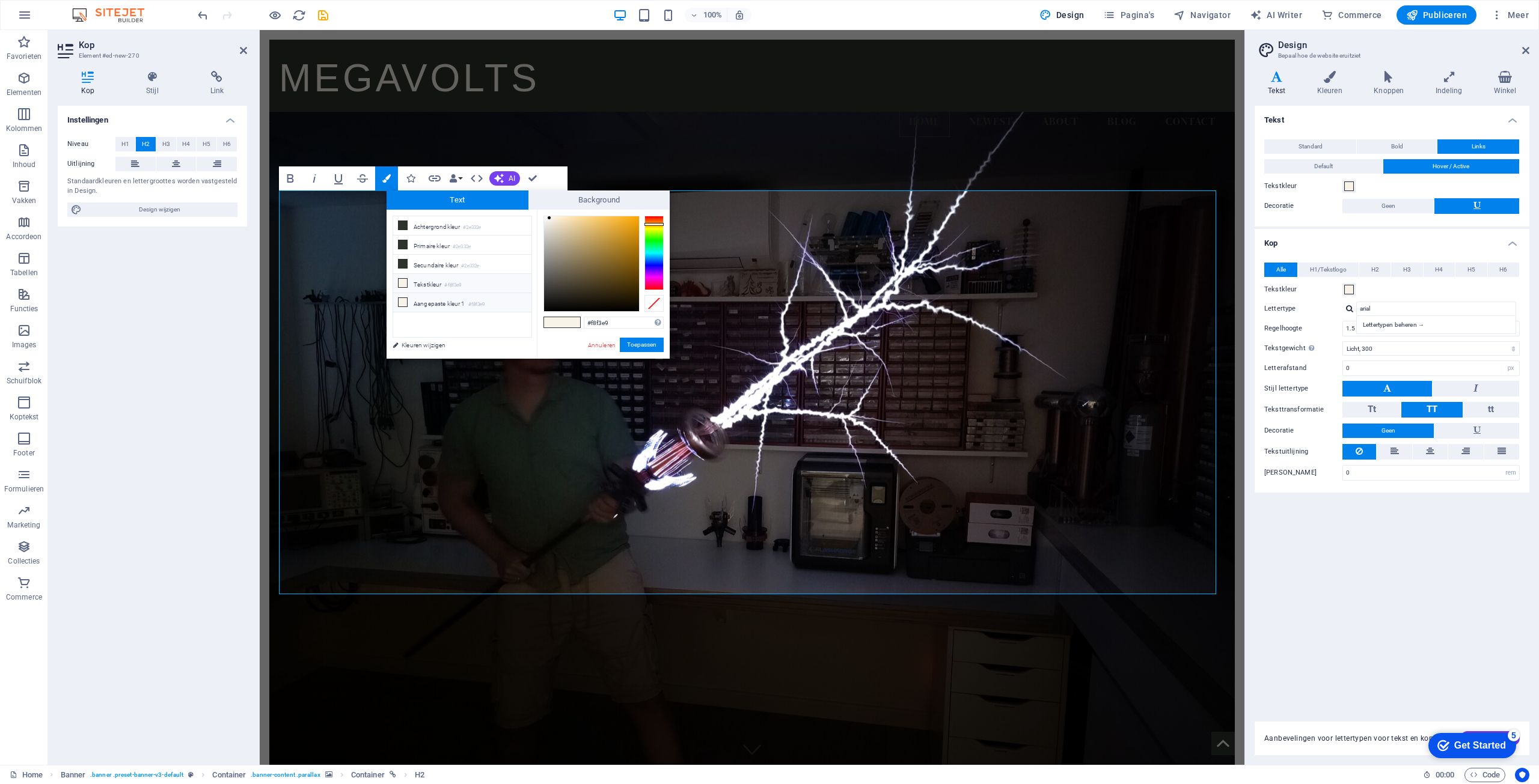
click at [439, 302] on li "Aangepaste kleur 1 #f8f3e9" at bounding box center [462, 303] width 138 height 20
click at [406, 300] on icon at bounding box center [402, 302] width 8 height 8
click at [436, 300] on li "Aangepaste kleur 1 #f8f3e9" at bounding box center [462, 303] width 138 height 20
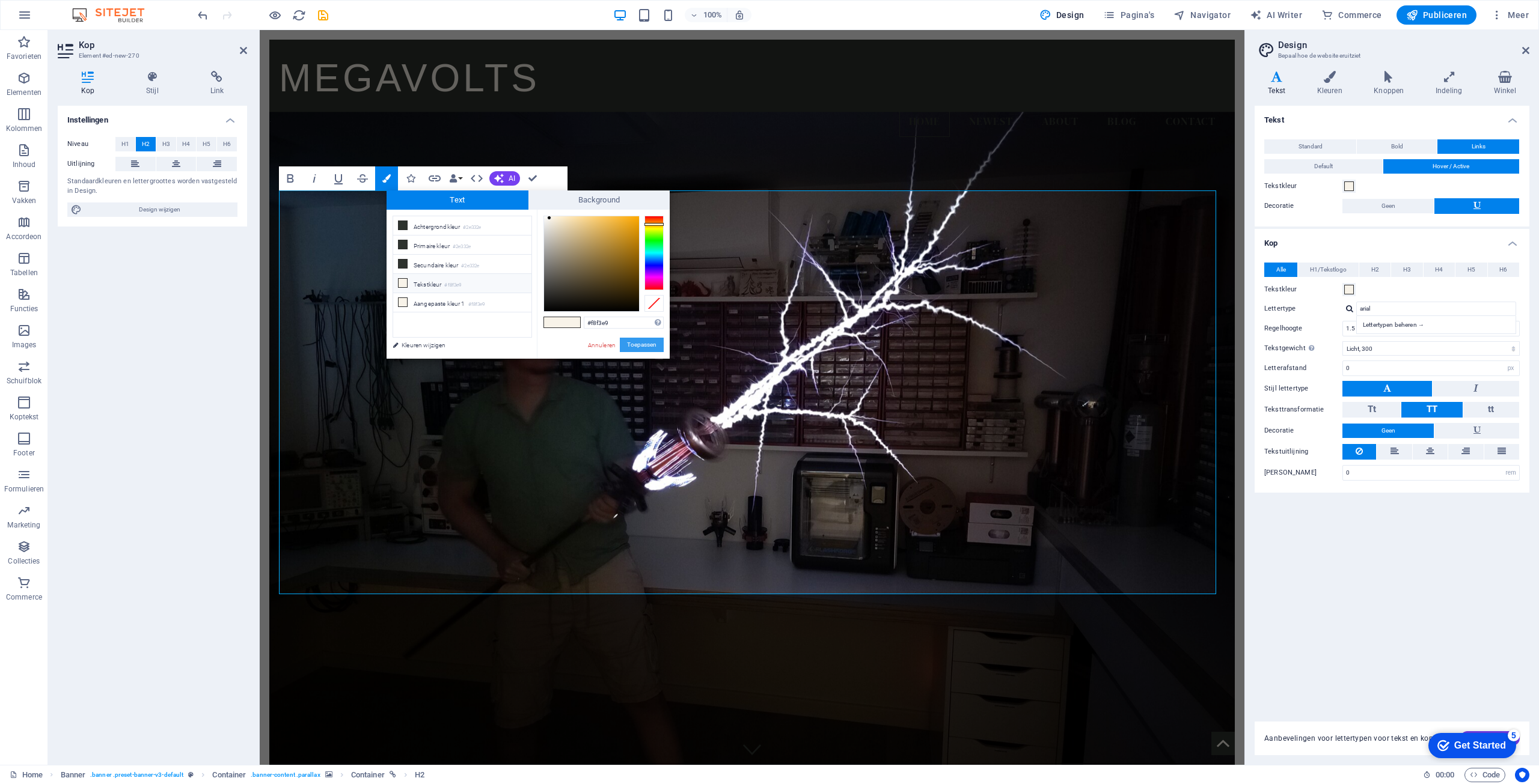
click at [639, 345] on button "Toepassen" at bounding box center [641, 346] width 44 height 15
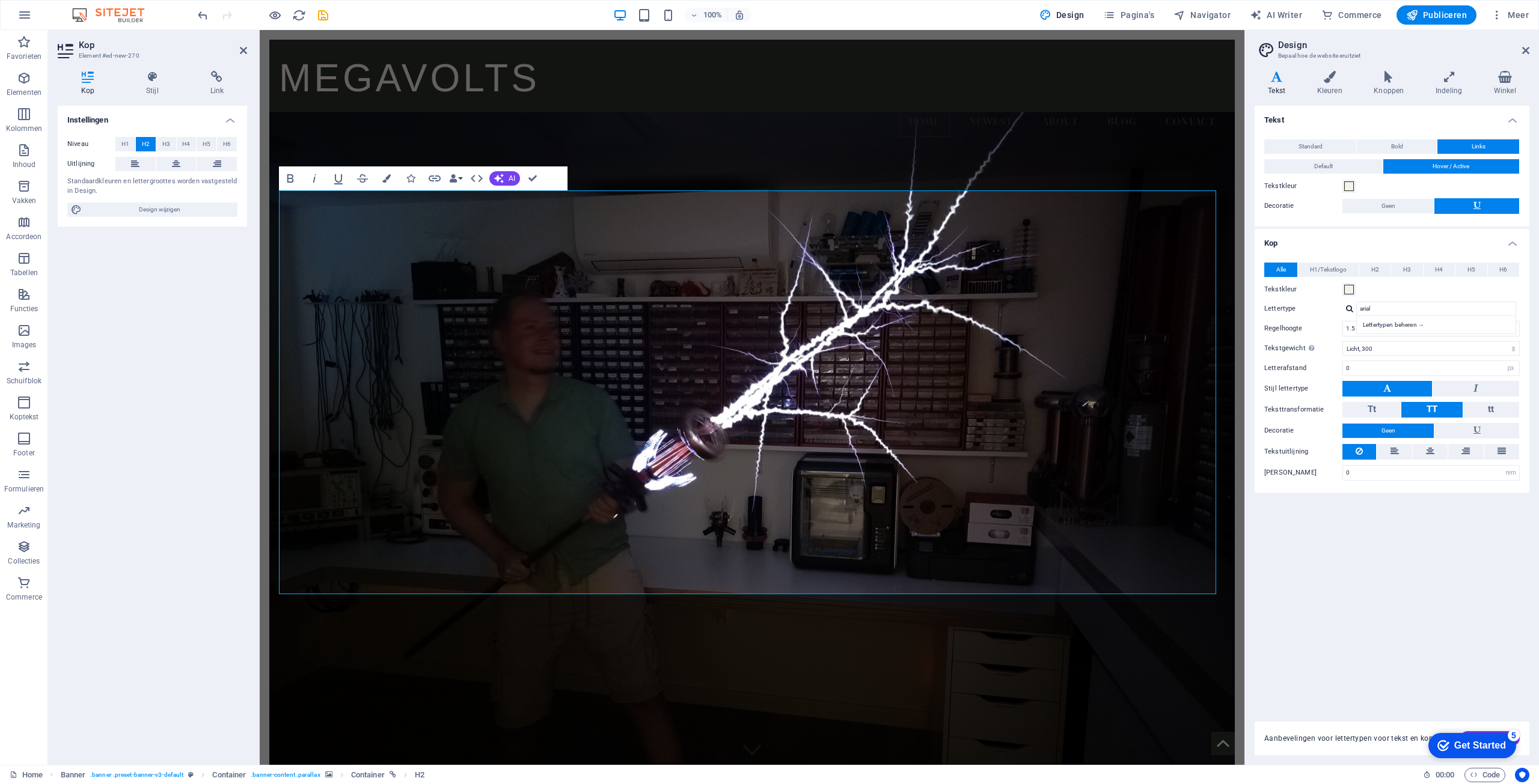
click at [1218, 694] on figure at bounding box center [752, 450] width 966 height 677
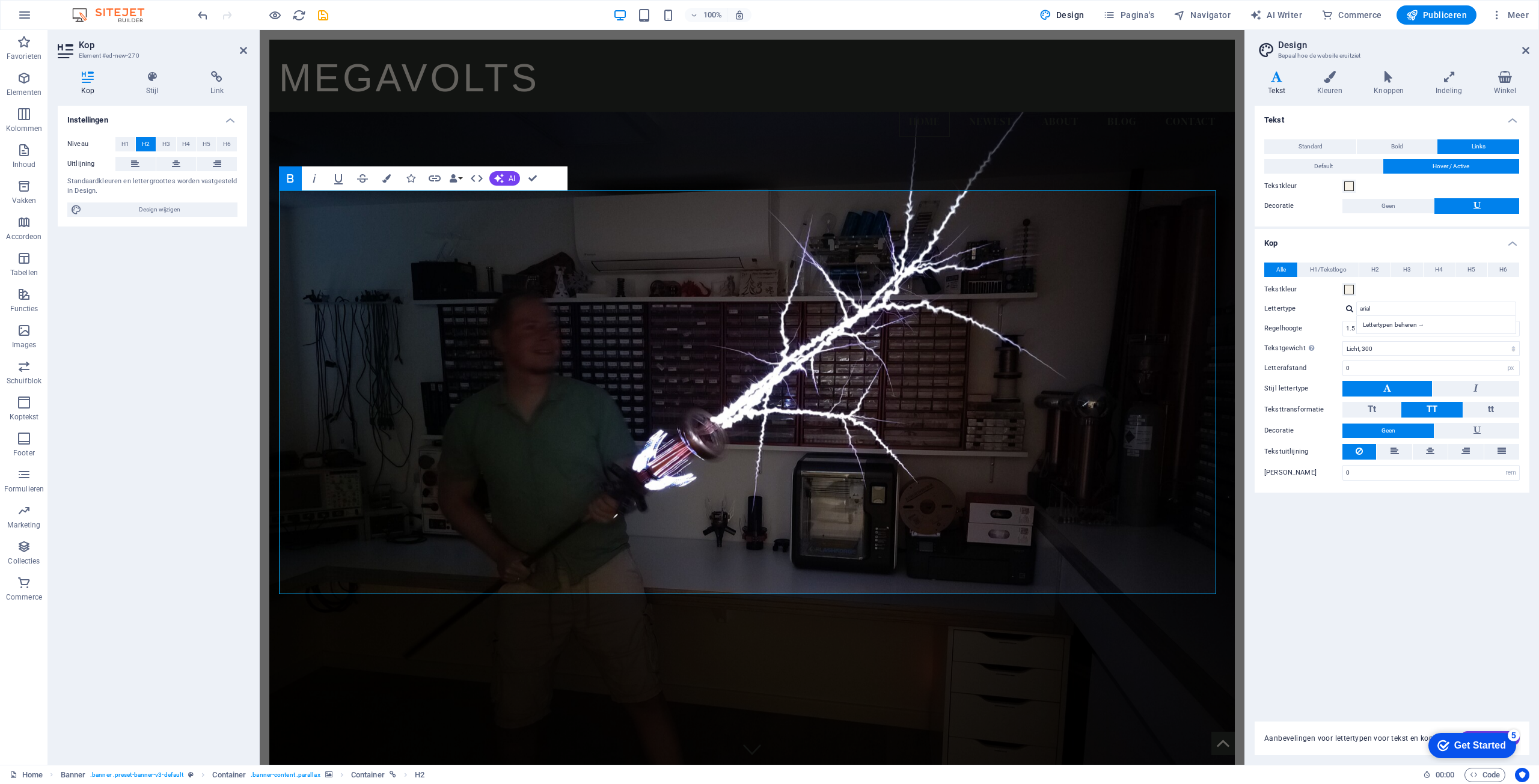
click at [296, 175] on icon "button" at bounding box center [291, 178] width 15 height 15
click at [1230, 643] on div "MEGAVOLTS Home Newest About Blog Contact [MEDICAL_DATA] project site Under cons…" at bounding box center [752, 676] width 985 height 1294
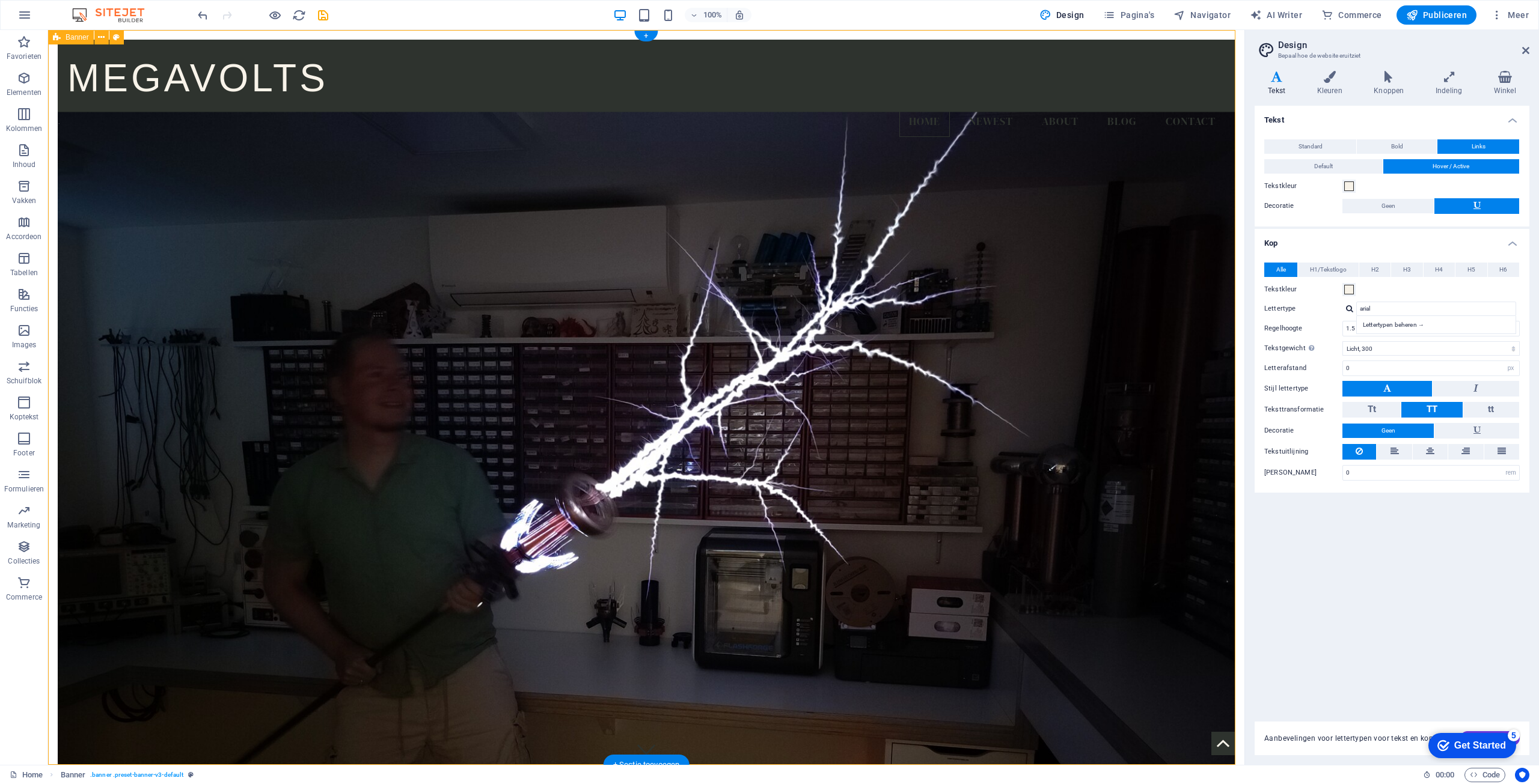
click at [1233, 645] on div "MEGAVOLTS Home Newest About Blog Contact [MEDICAL_DATA] project site Under cons…" at bounding box center [646, 676] width 1196 height 1294
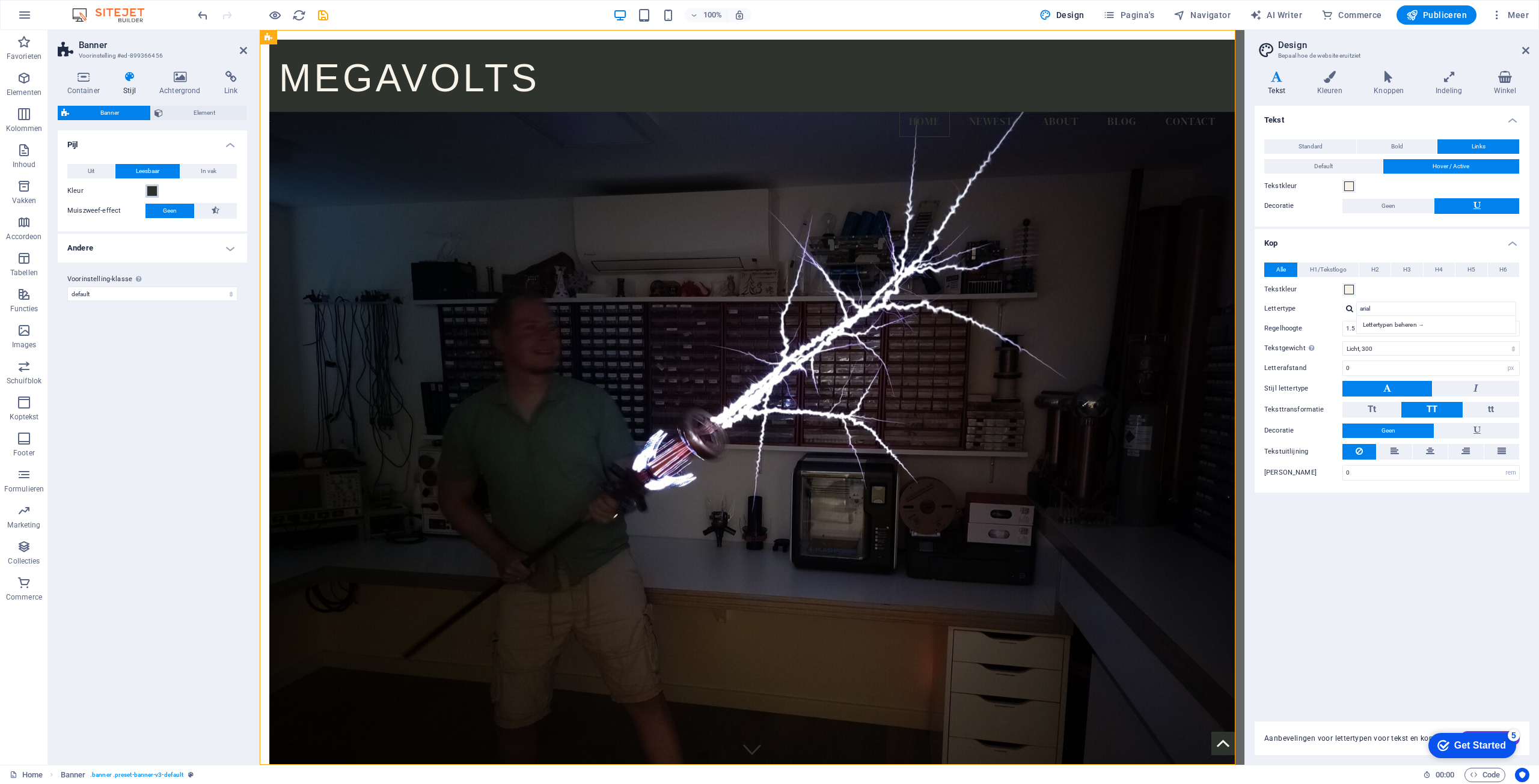
click at [151, 191] on span at bounding box center [151, 191] width 9 height 9
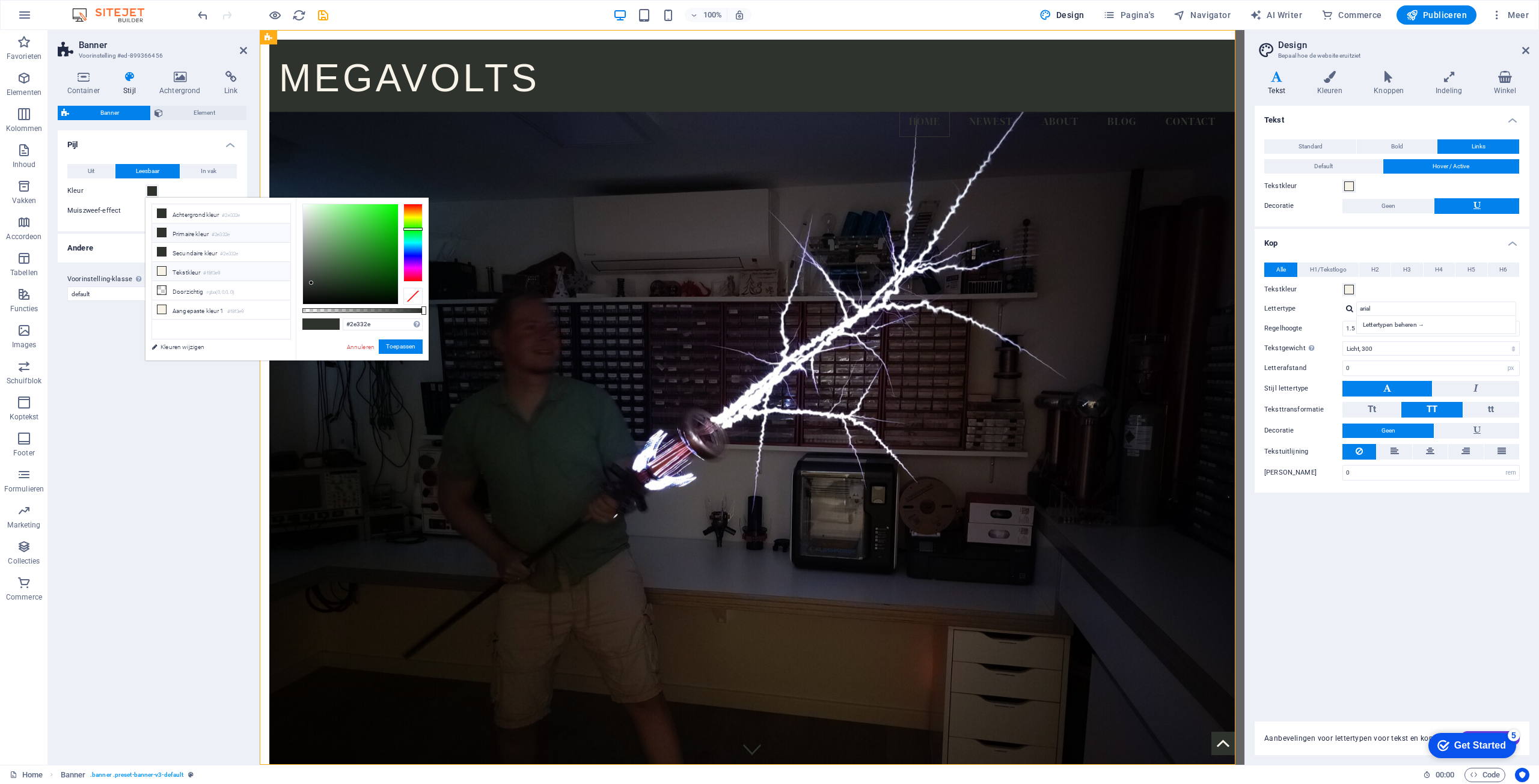
click at [178, 268] on li "Tekstkleur #f8f3e9" at bounding box center [221, 271] width 138 height 20
click at [406, 347] on button "Toepassen" at bounding box center [401, 347] width 44 height 15
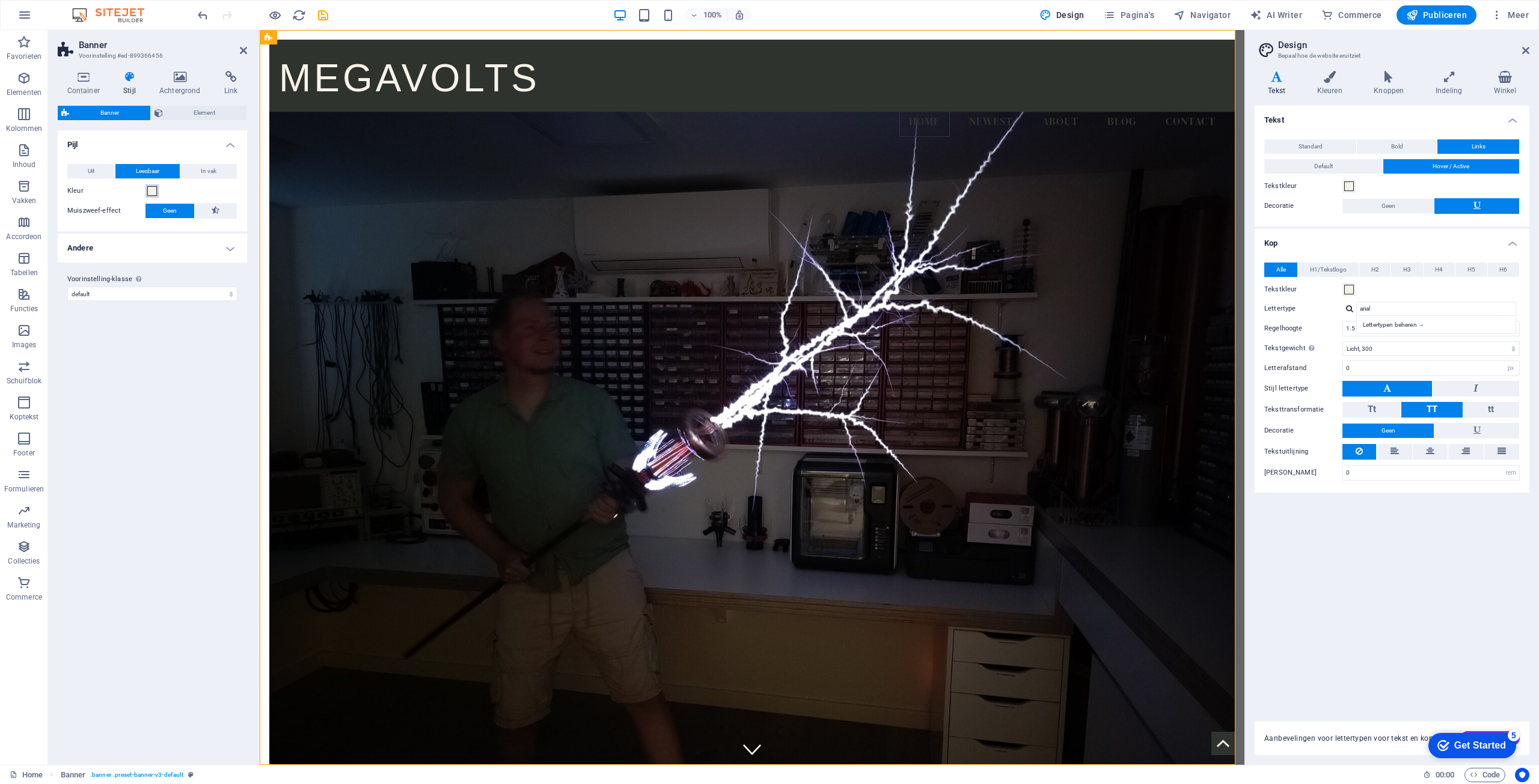
click at [151, 189] on span at bounding box center [151, 191] width 9 height 9
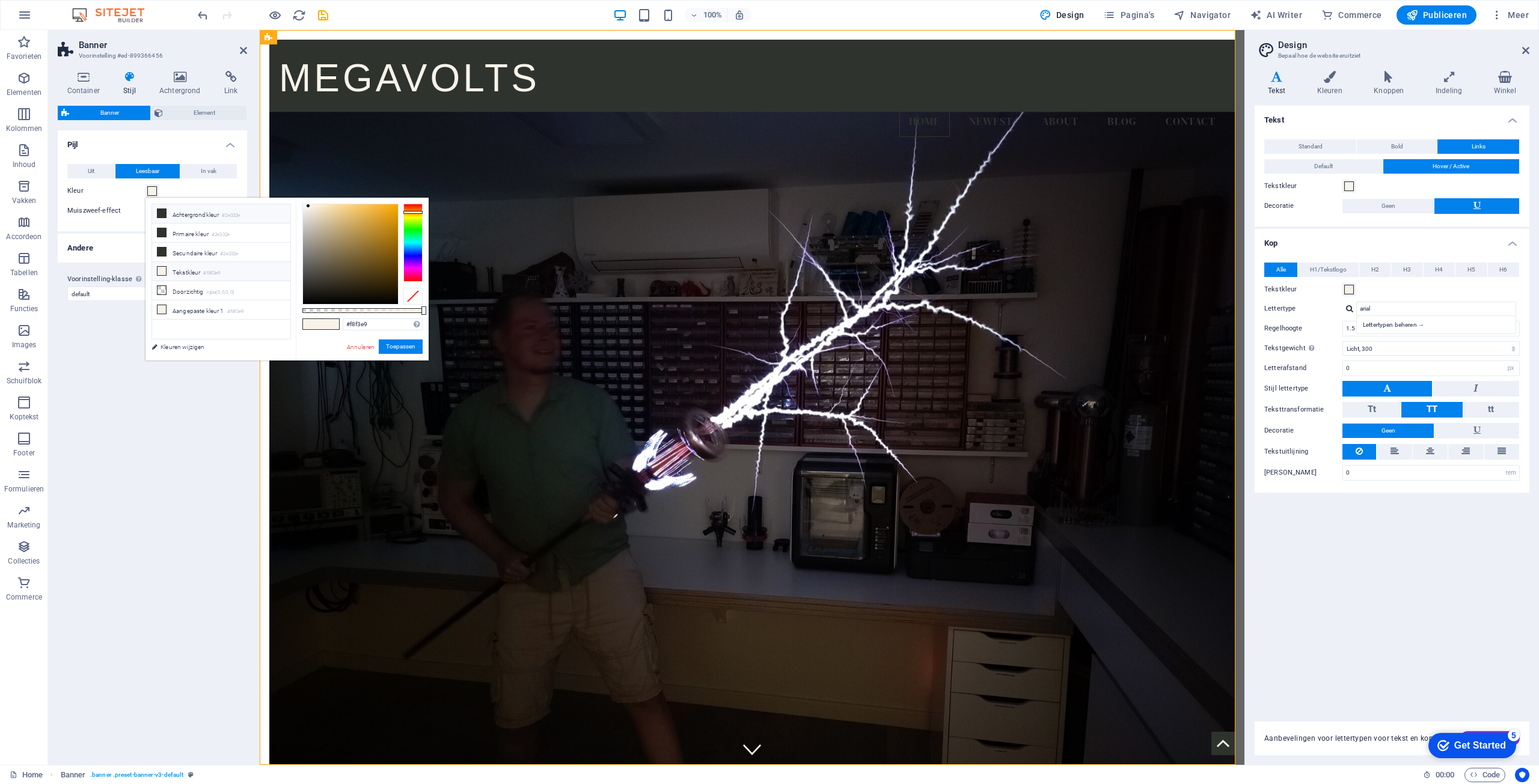
click at [191, 214] on li "Achtergrondkleur #2e332e" at bounding box center [221, 214] width 138 height 20
type input "#2e332e"
click at [191, 214] on li "Achtergrondkleur #2e332e" at bounding box center [221, 214] width 138 height 20
drag, startPoint x: 401, startPoint y: 341, endPoint x: 141, endPoint y: 311, distance: 261.7
click at [401, 341] on button "Toepassen" at bounding box center [401, 347] width 44 height 15
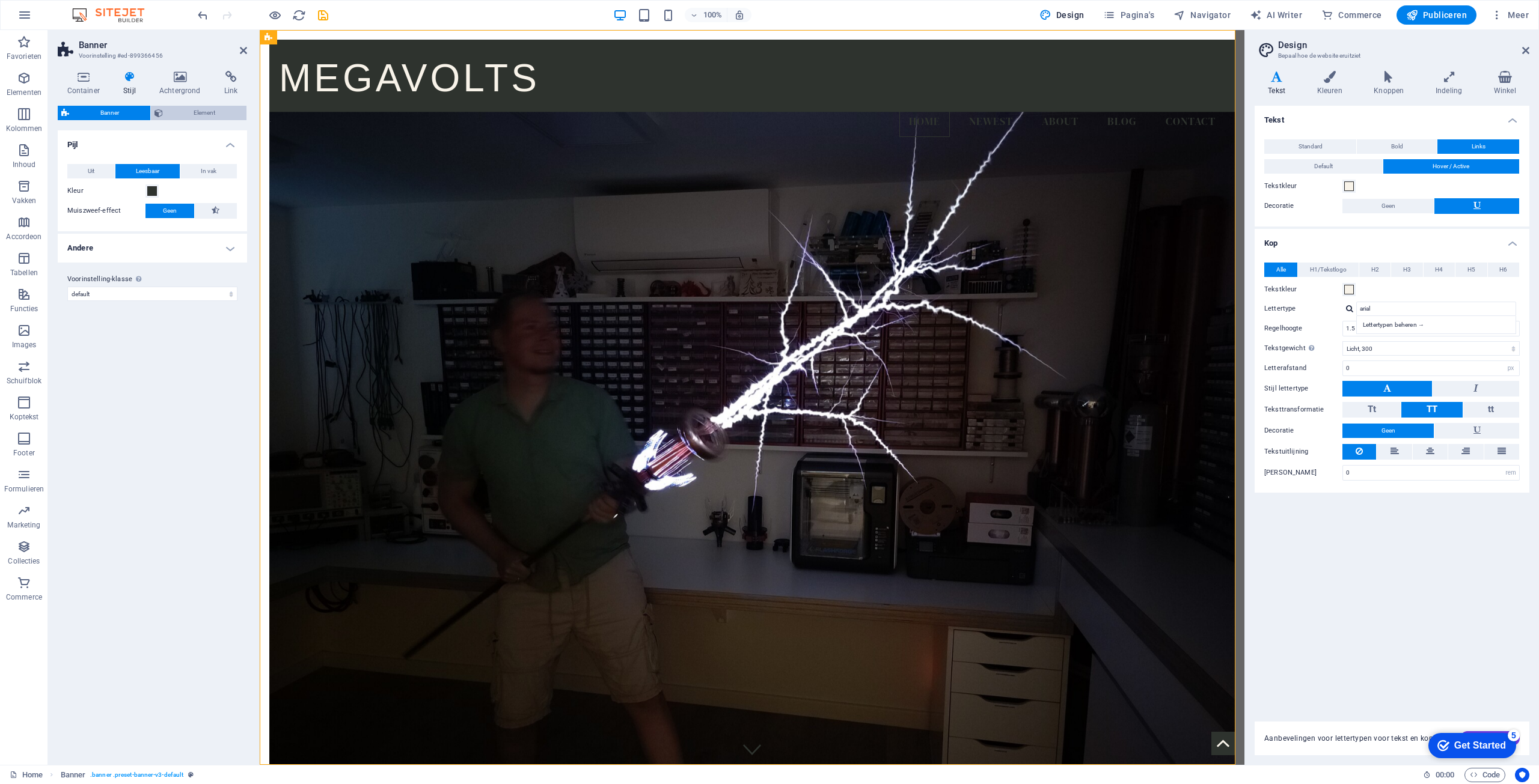
click at [198, 110] on span "Element" at bounding box center [204, 113] width 77 height 15
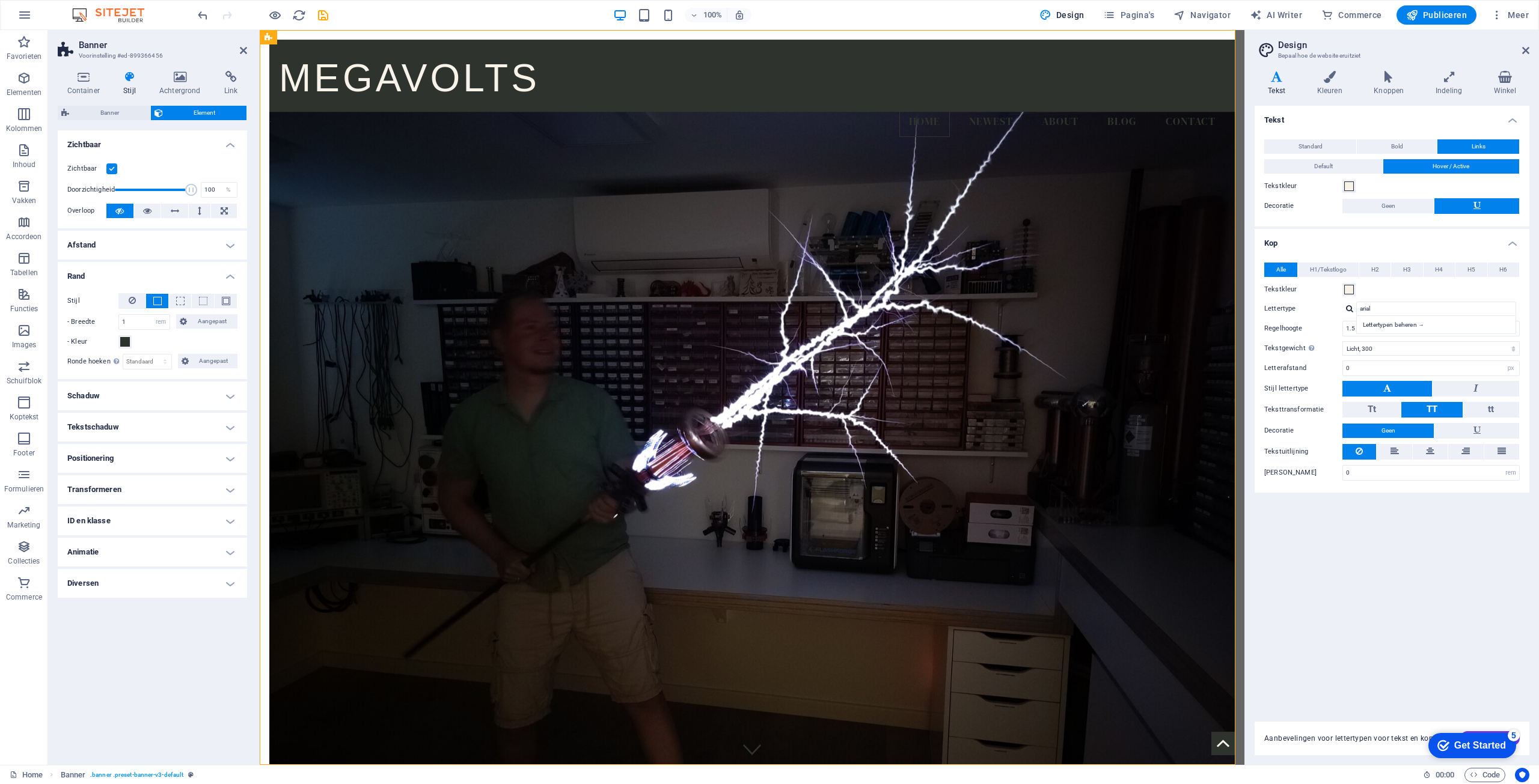
click at [128, 79] on icon at bounding box center [130, 76] width 32 height 12
click at [186, 110] on span "Element" at bounding box center [204, 113] width 77 height 15
click at [91, 82] on icon at bounding box center [84, 76] width 52 height 12
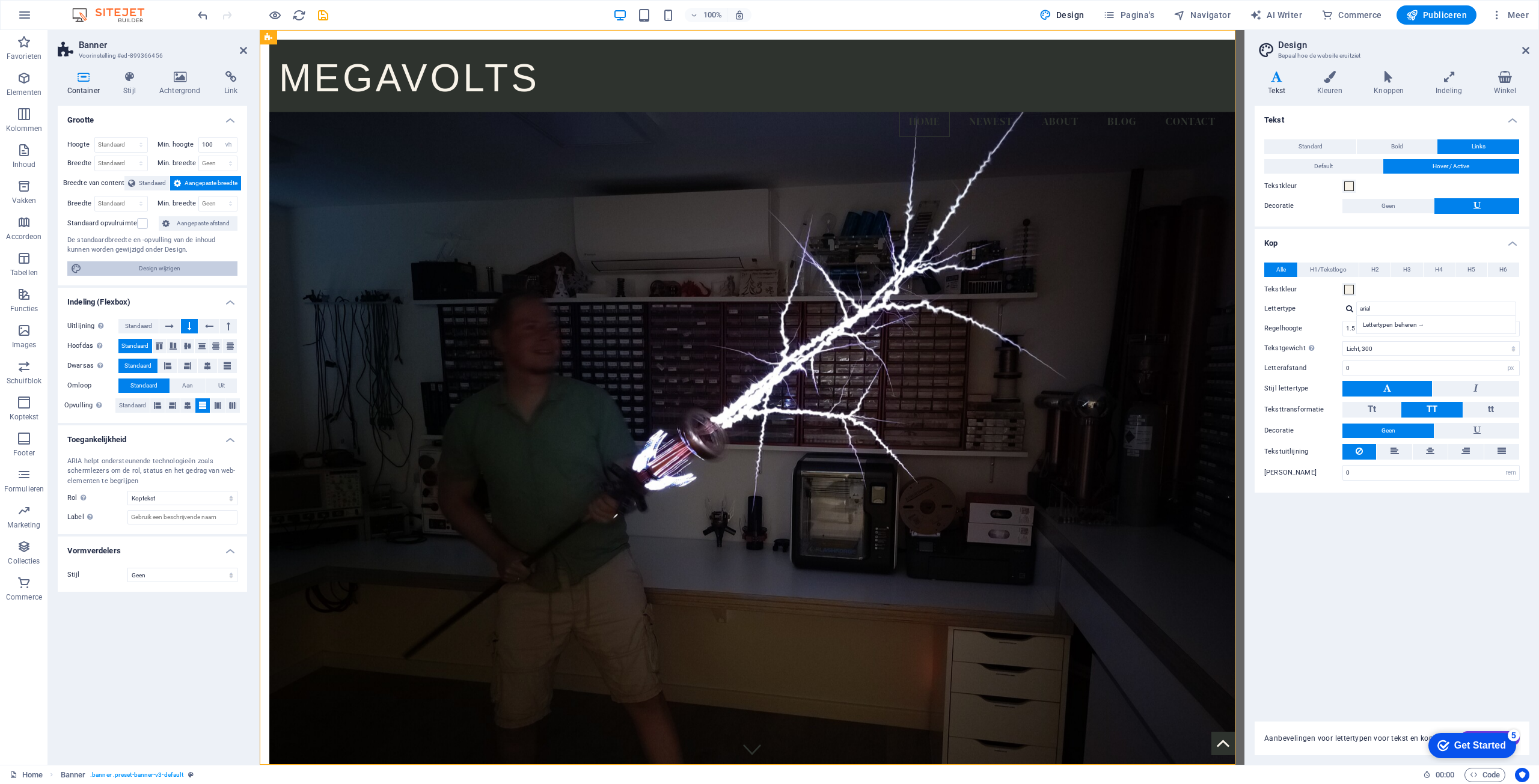
click at [200, 267] on span "Design wijzigen" at bounding box center [160, 268] width 149 height 15
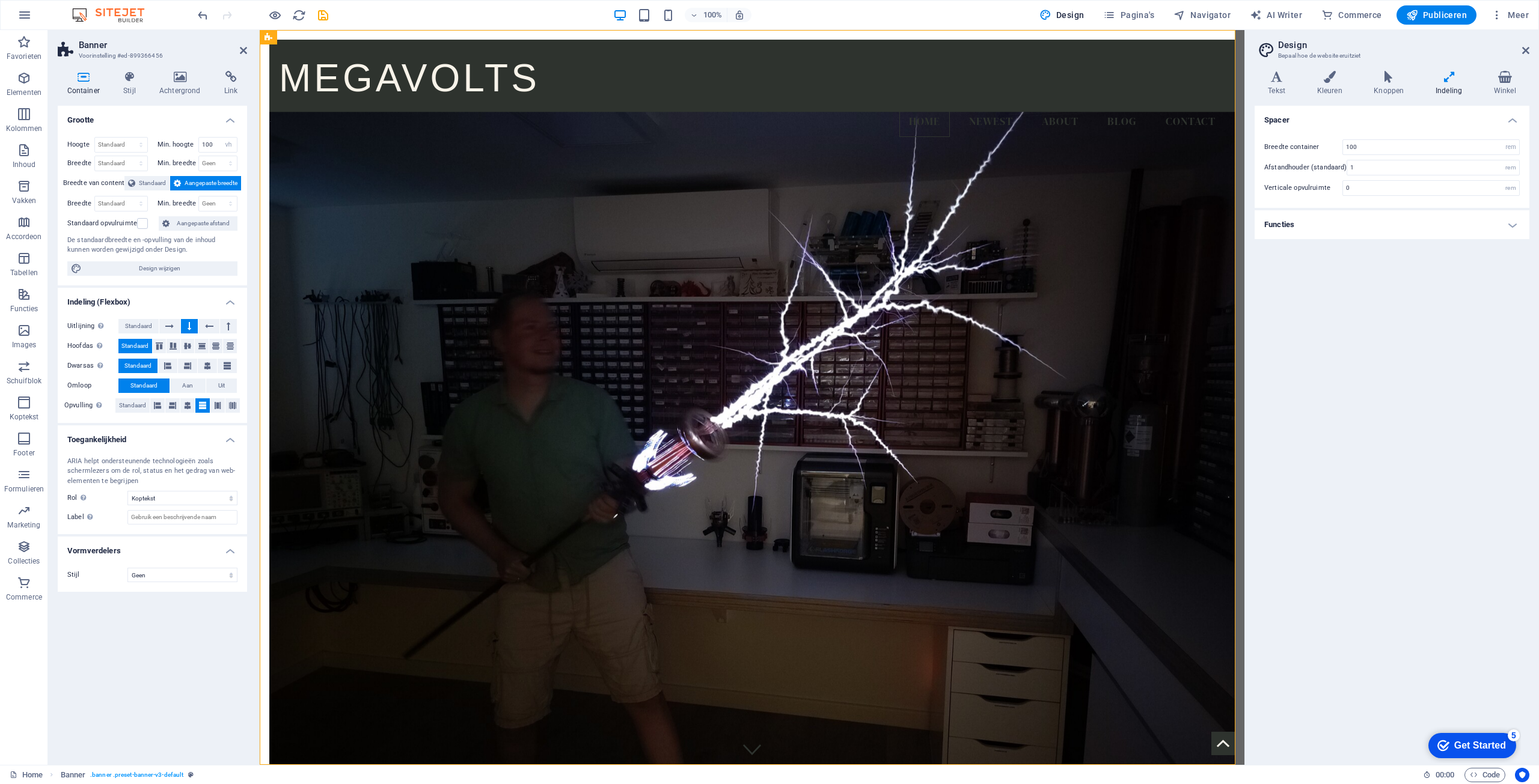
click at [1325, 231] on h4 "Functies" at bounding box center [1392, 224] width 275 height 29
click at [168, 74] on icon at bounding box center [179, 76] width 60 height 12
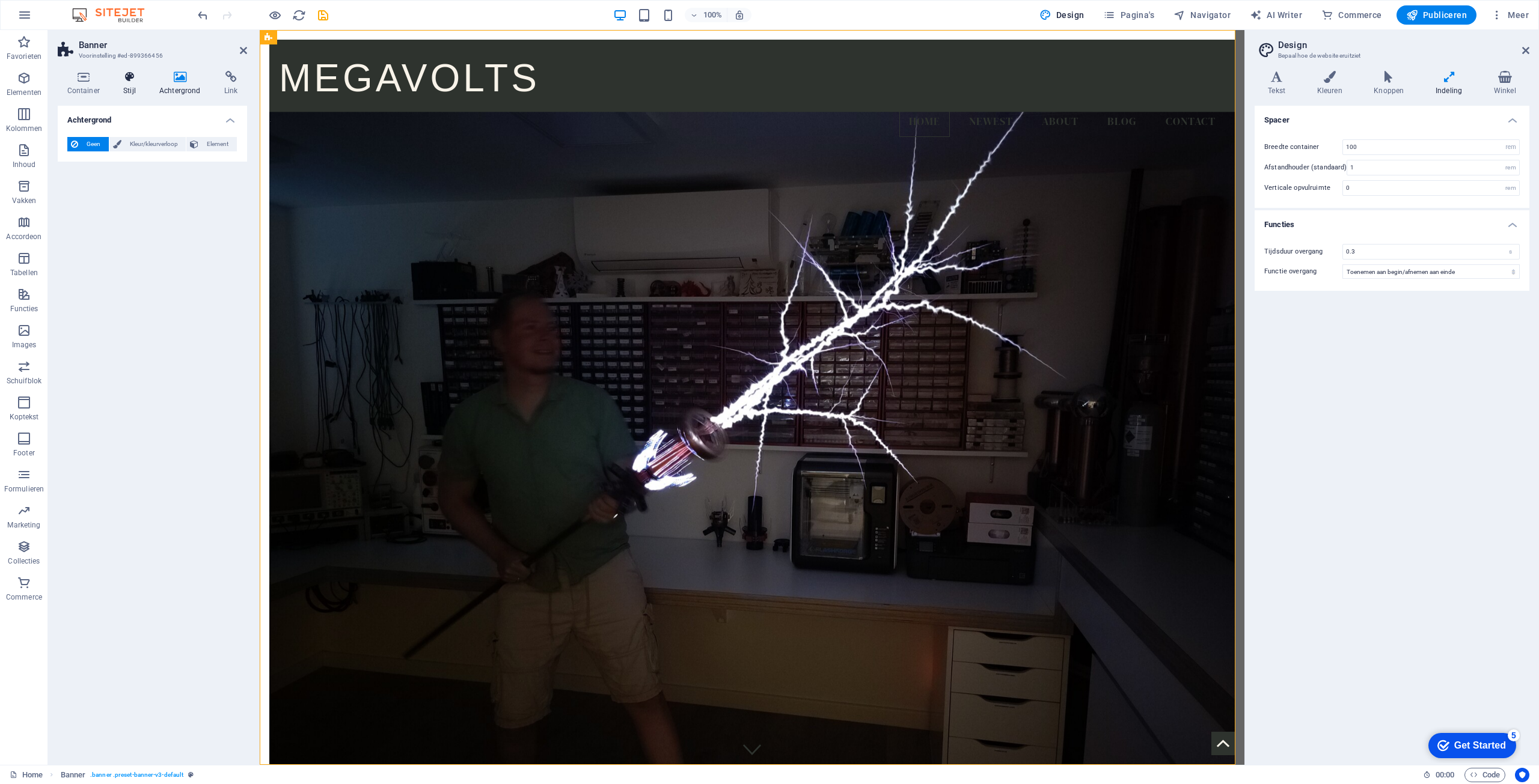
click at [134, 86] on h4 "Stijl" at bounding box center [132, 83] width 36 height 25
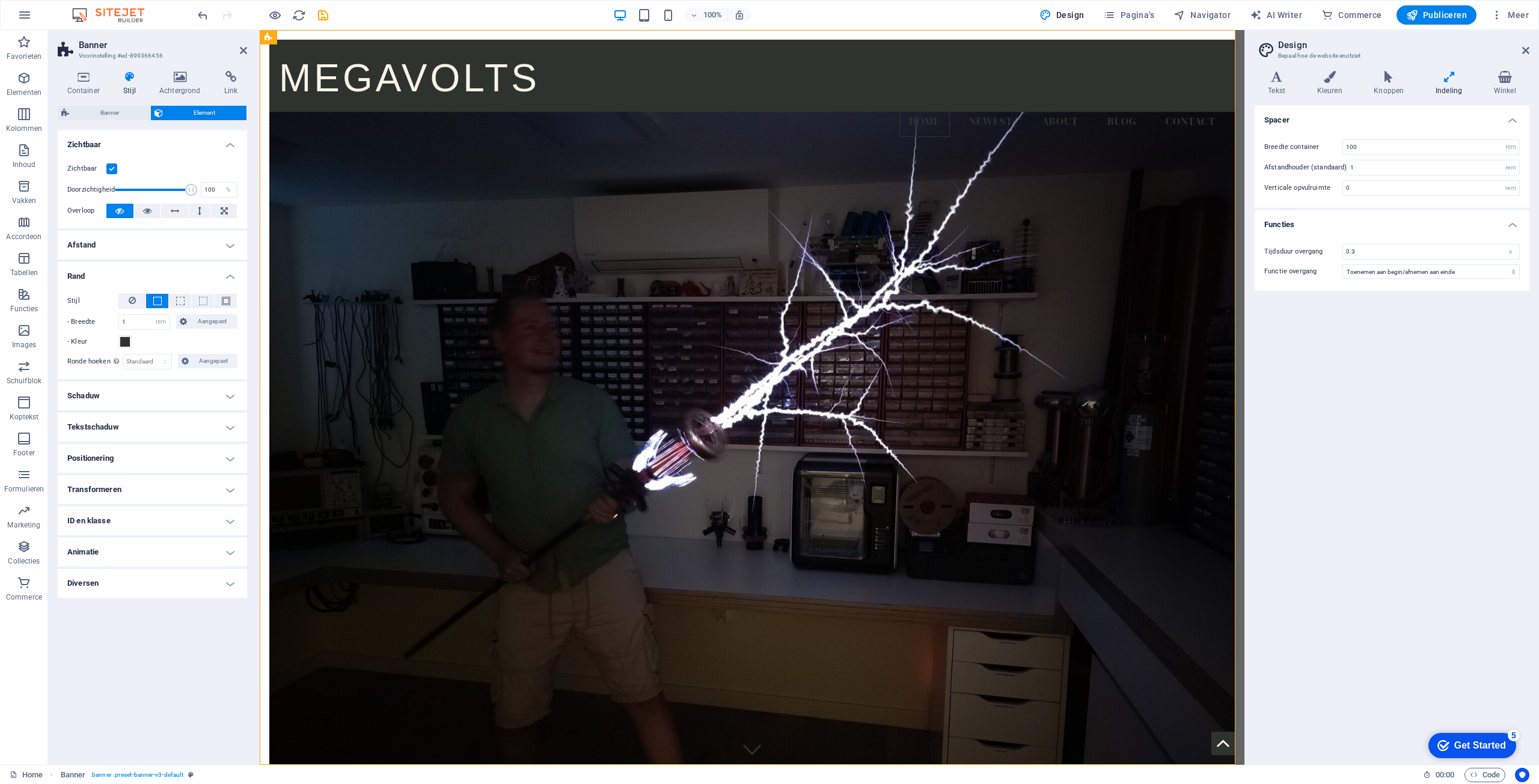
click at [217, 399] on h4 "Schaduw" at bounding box center [152, 396] width 190 height 29
click at [220, 451] on h4 "Tekstschaduw" at bounding box center [152, 454] width 190 height 29
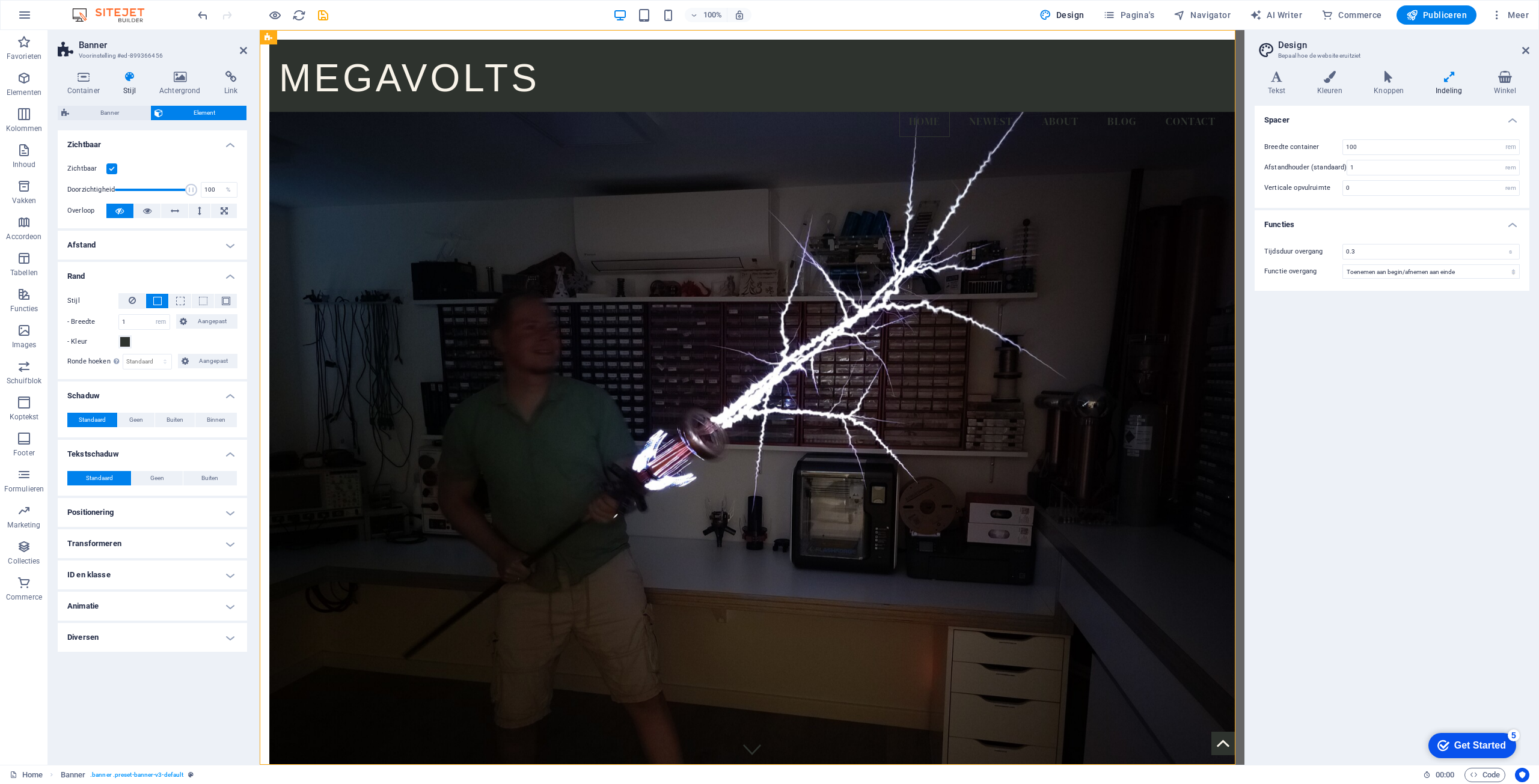
click at [198, 513] on h4 "Positionering" at bounding box center [152, 512] width 190 height 29
click at [188, 599] on h4 "Transformeren" at bounding box center [152, 585] width 190 height 29
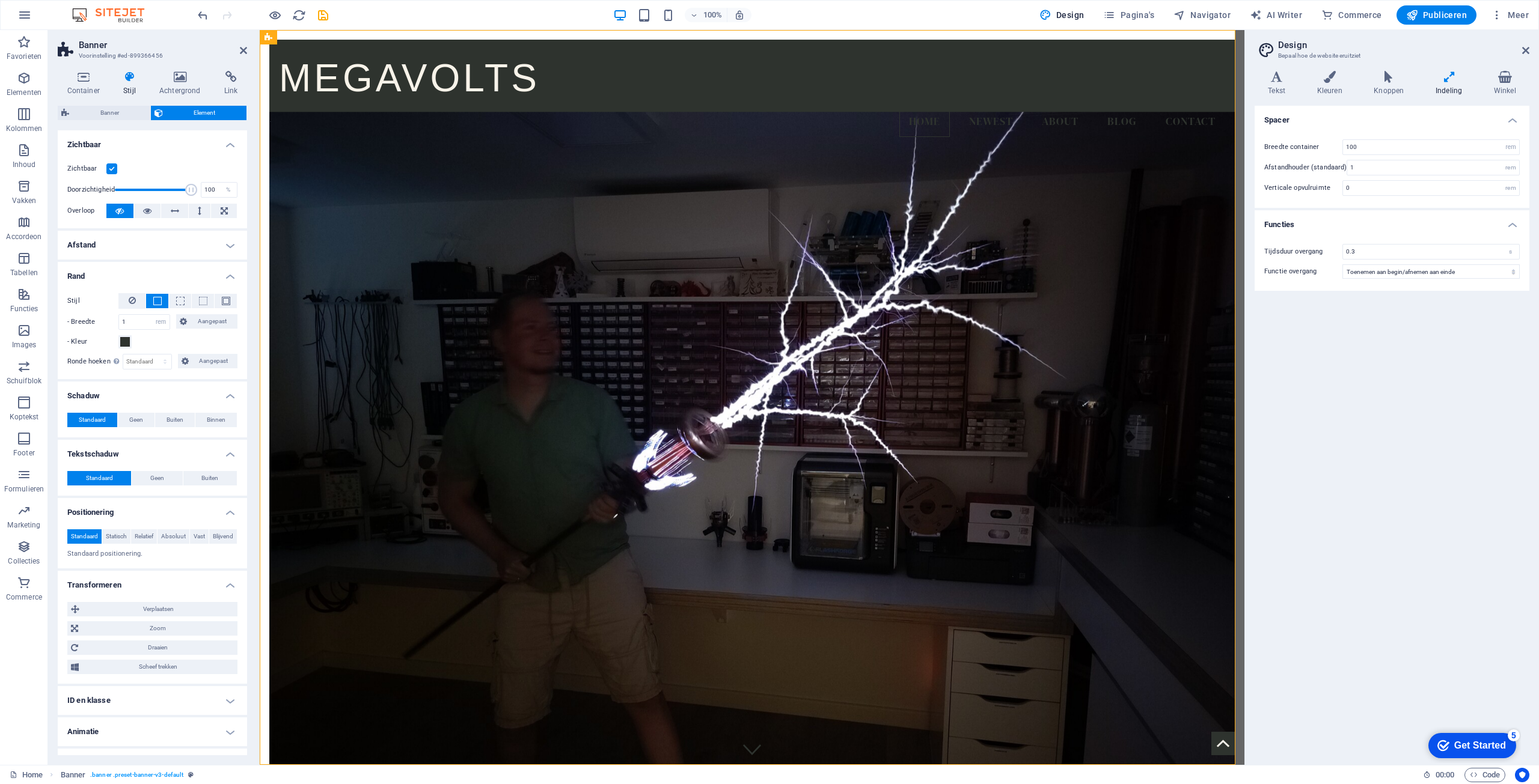
click at [183, 593] on h4 "Transformeren" at bounding box center [152, 581] width 190 height 21
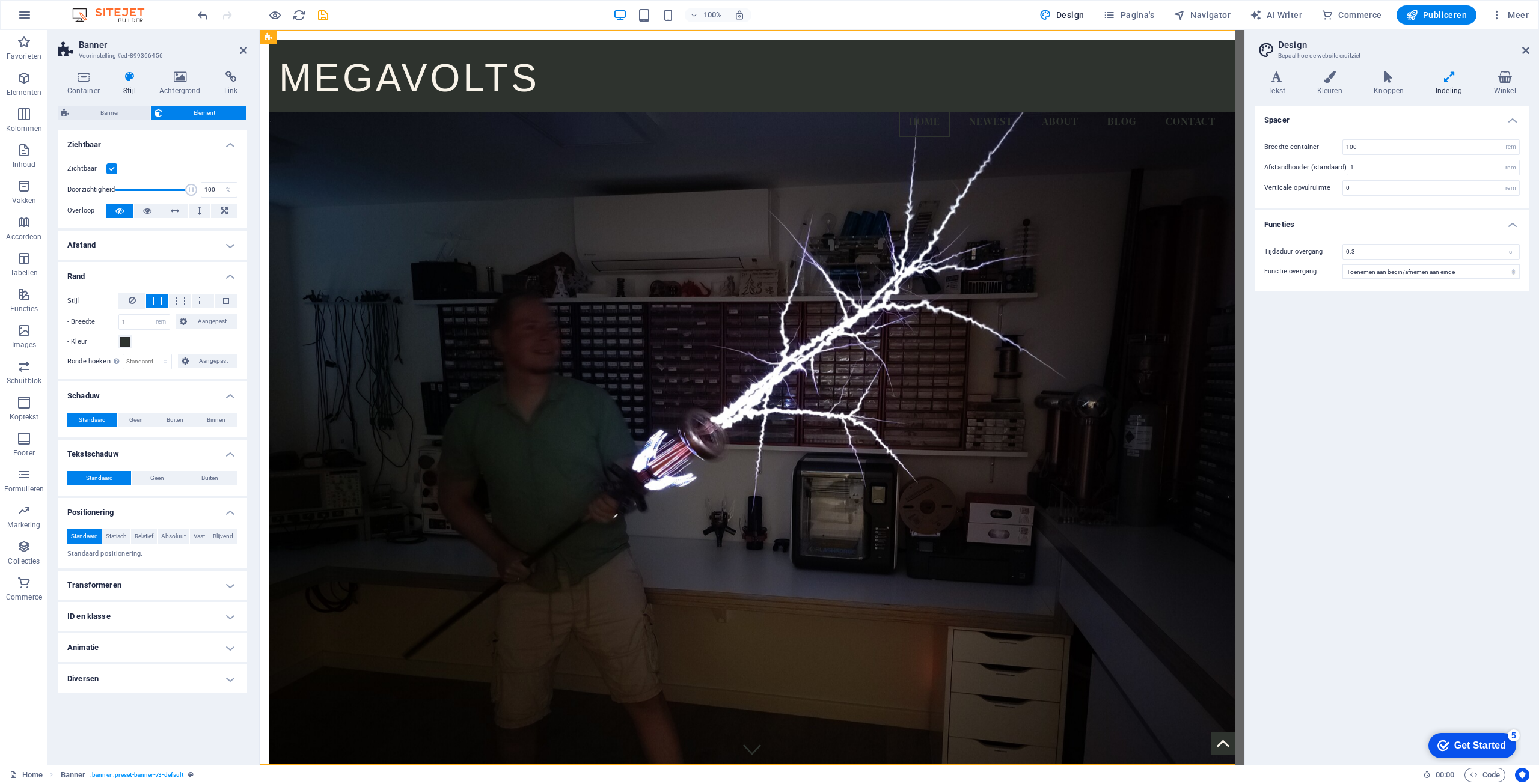
click at [193, 694] on h4 "Diversen" at bounding box center [152, 679] width 190 height 29
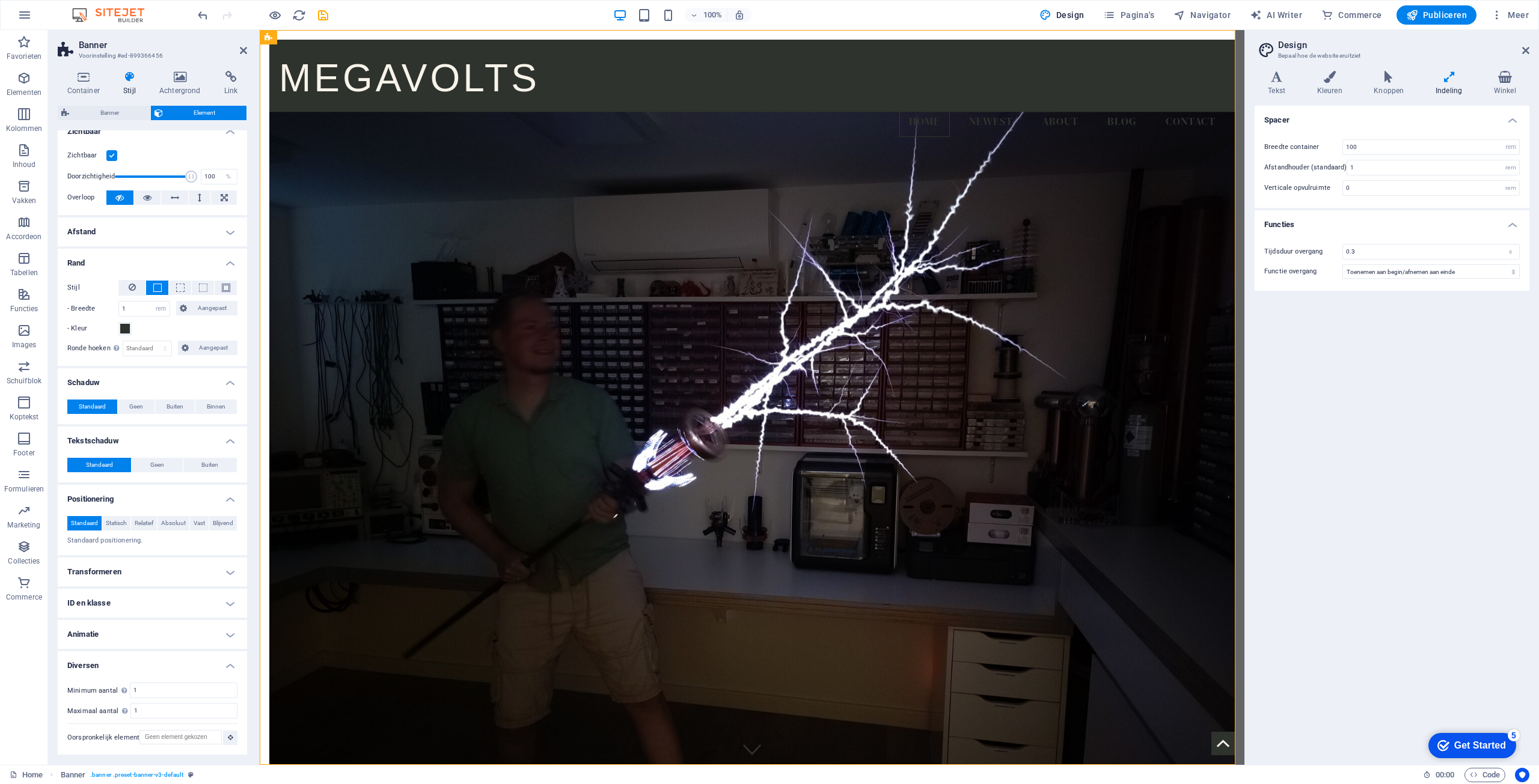
scroll to position [28, 0]
click at [129, 280] on icon at bounding box center [132, 287] width 7 height 15
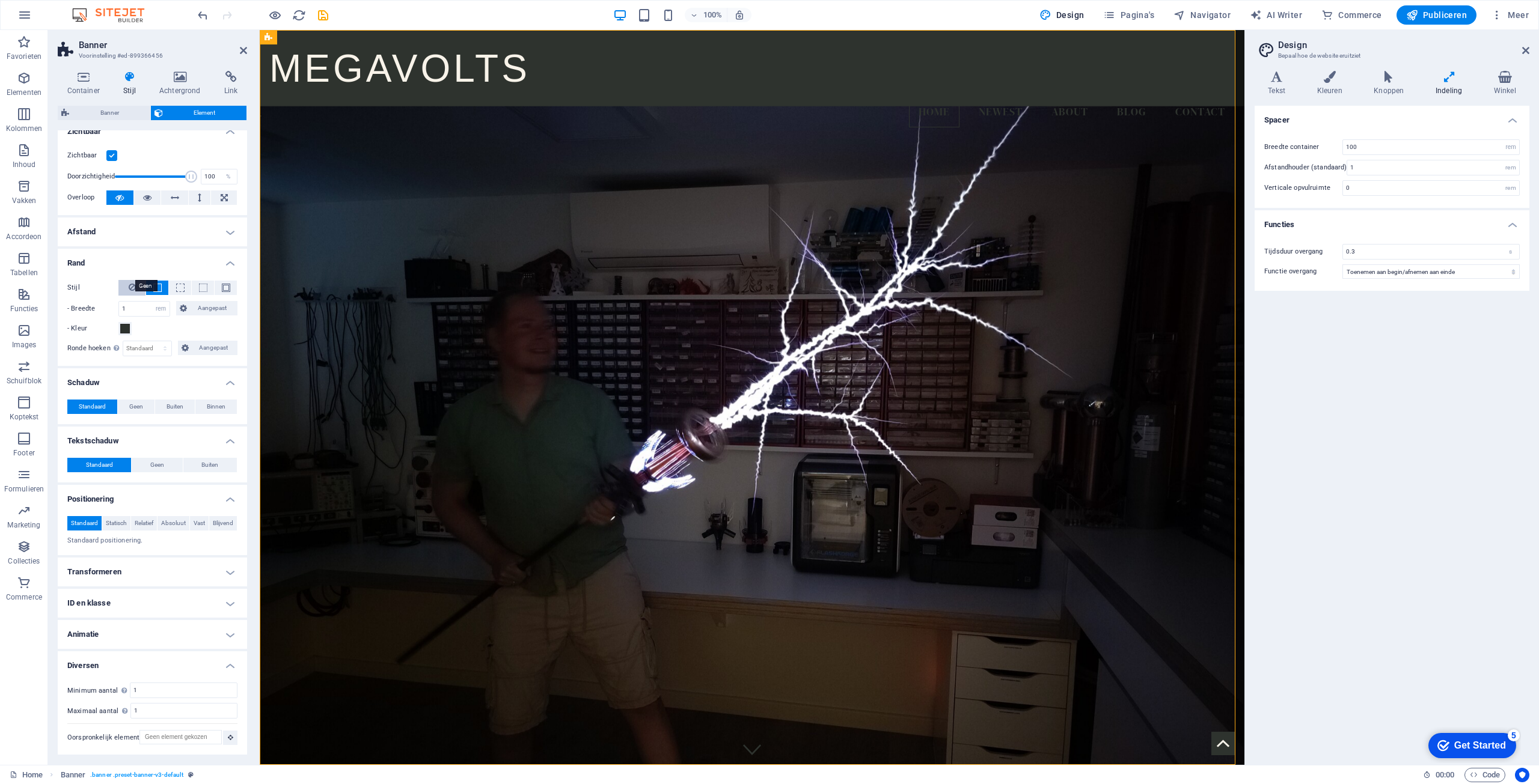
scroll to position [0, 0]
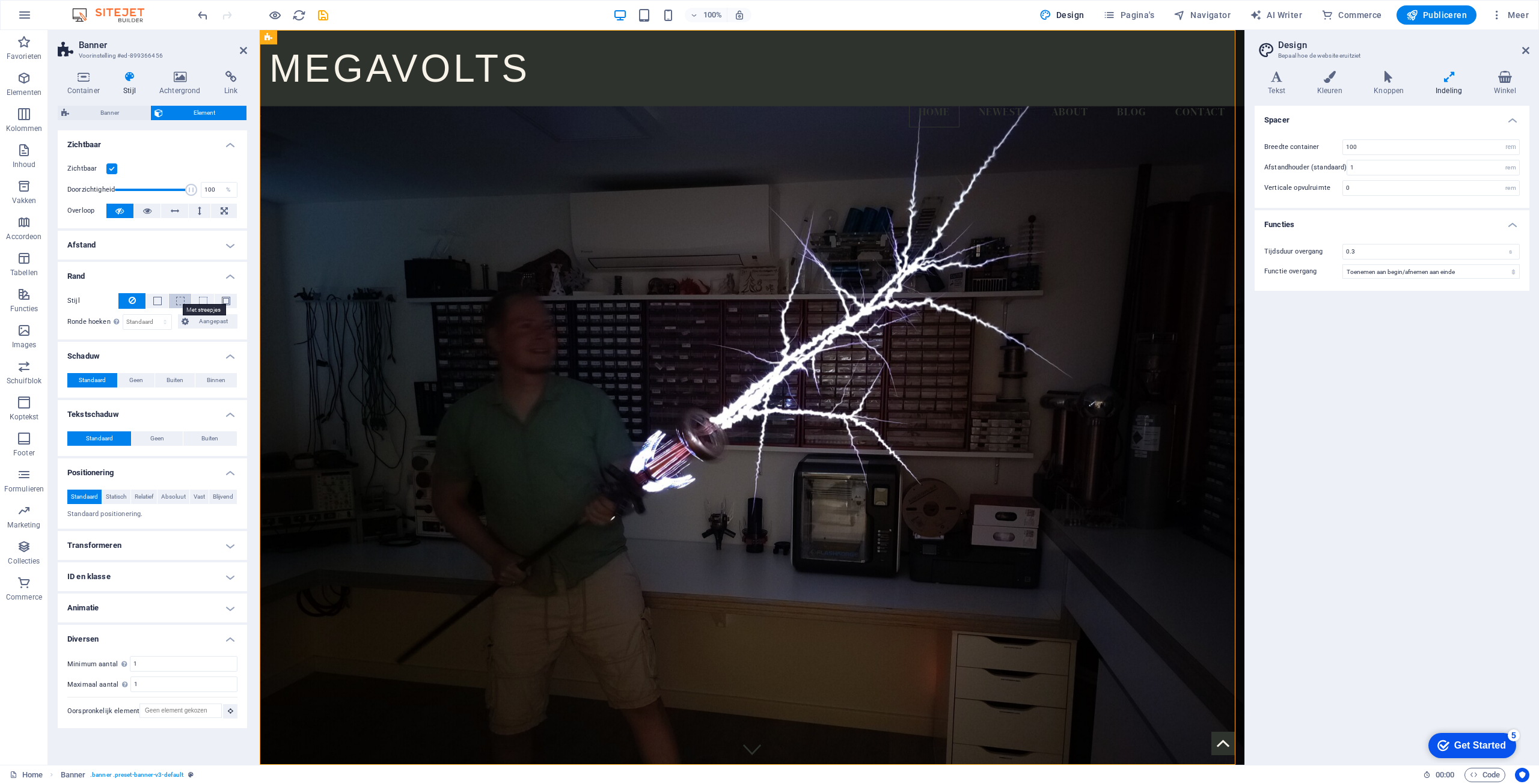
click at [180, 297] on span at bounding box center [180, 301] width 8 height 8
select select "px"
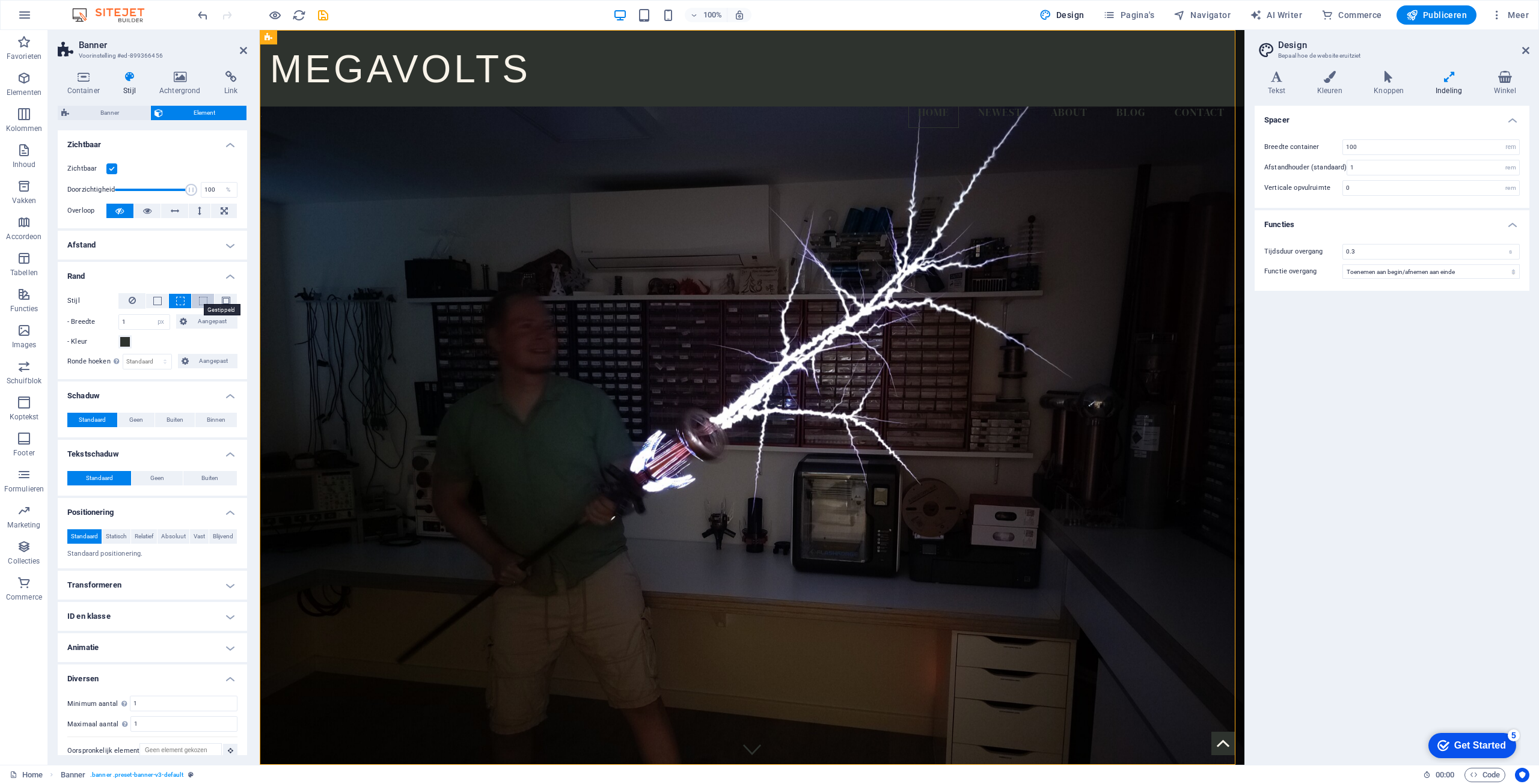
click at [199, 299] on span at bounding box center [203, 301] width 8 height 8
click at [226, 303] on span at bounding box center [226, 301] width 8 height 8
click at [159, 303] on span at bounding box center [157, 301] width 8 height 8
click at [134, 306] on icon at bounding box center [132, 301] width 7 height 15
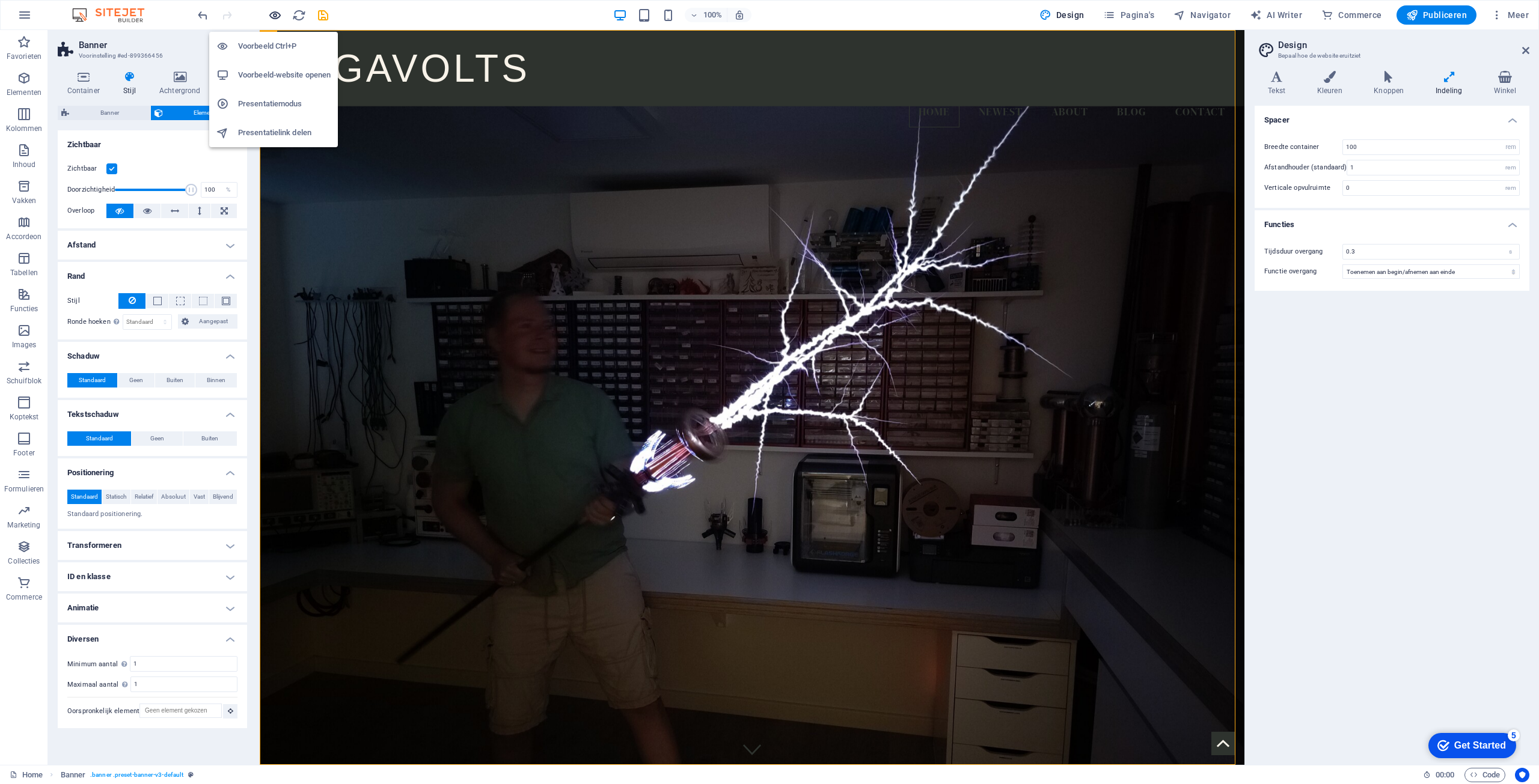
click at [277, 15] on icon "button" at bounding box center [275, 15] width 14 height 14
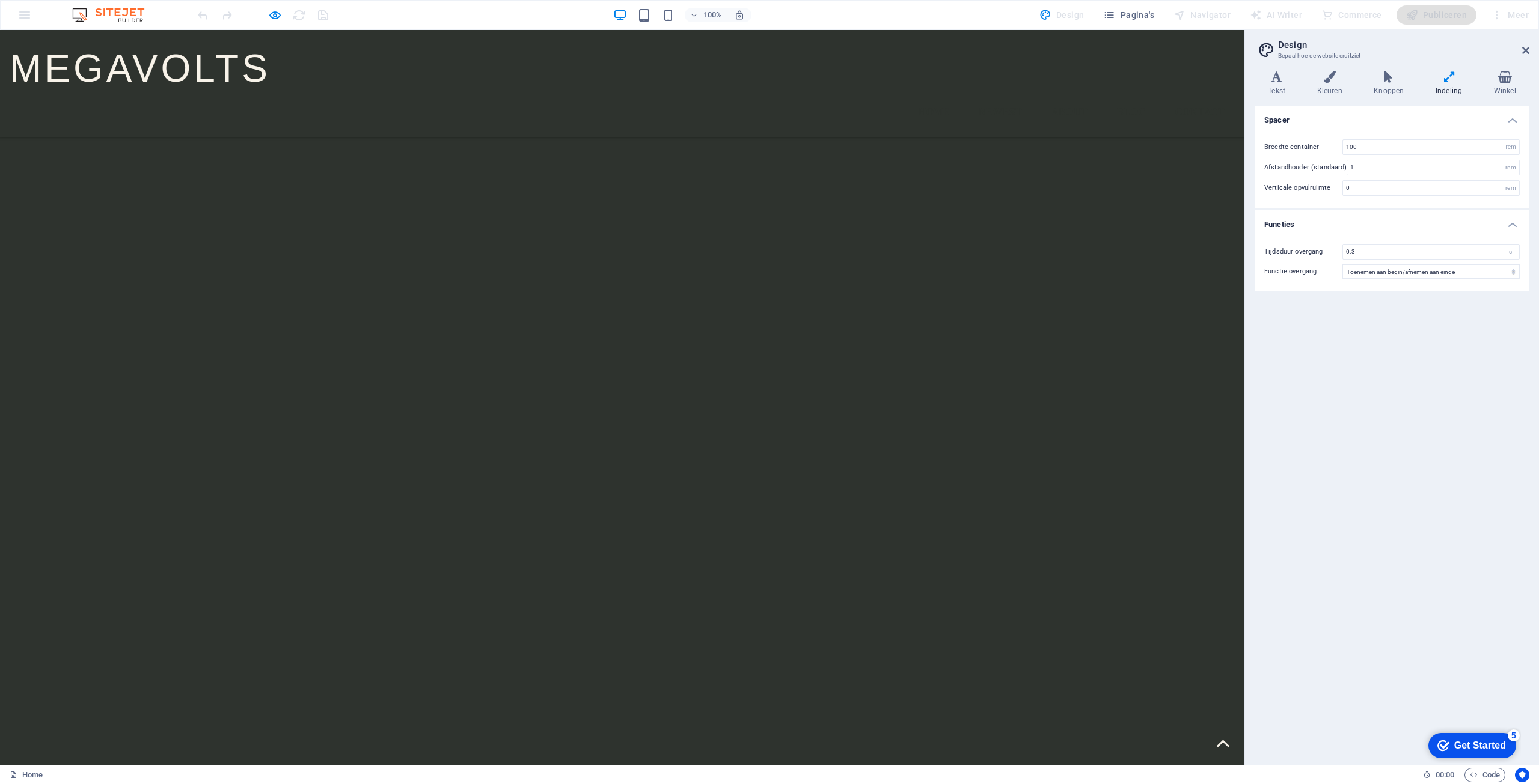
scroll to position [1175, 0]
click at [0, 0] on div "Publiceren" at bounding box center [0, 0] width 0 height 0
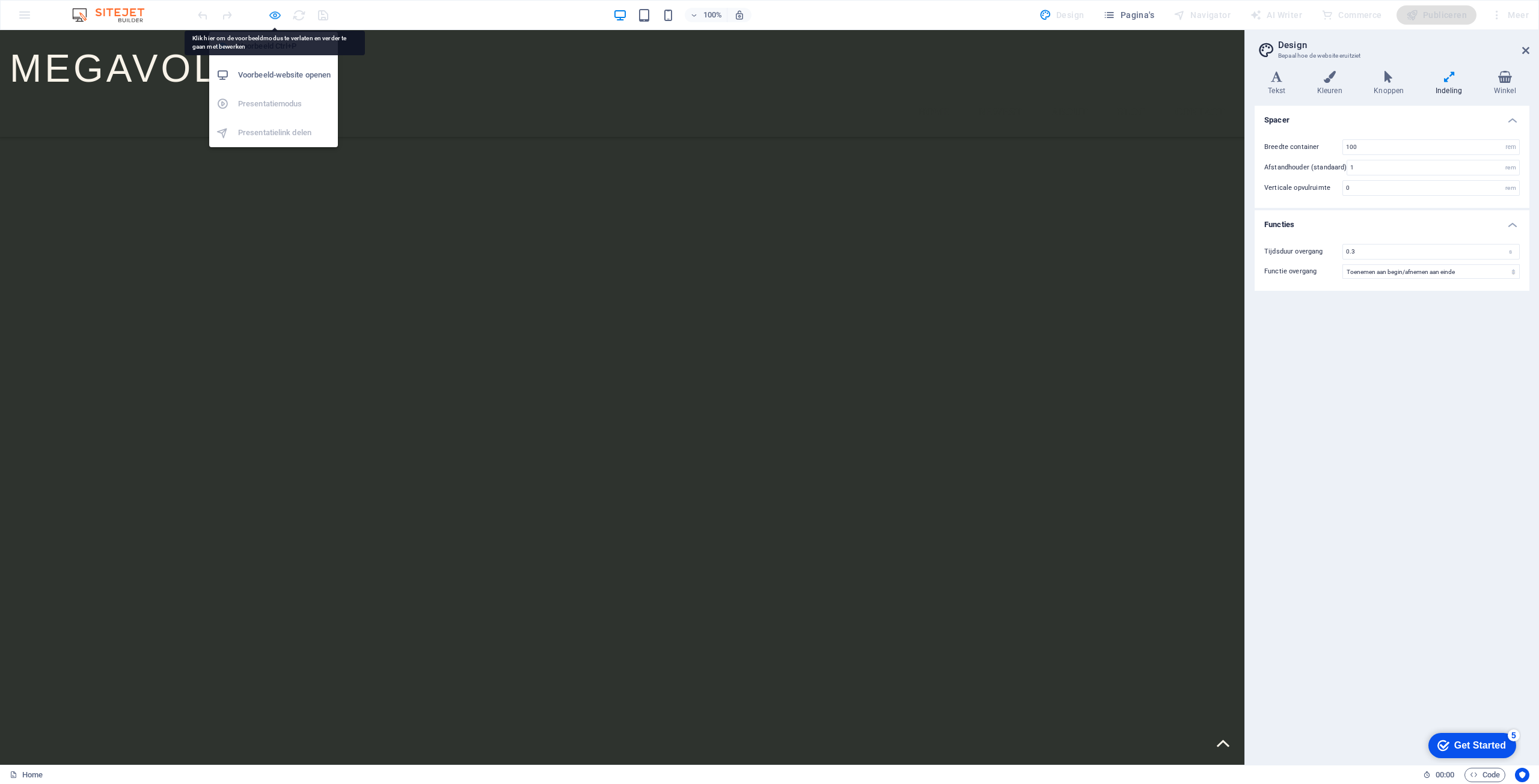
click at [275, 16] on icon "button" at bounding box center [275, 15] width 14 height 14
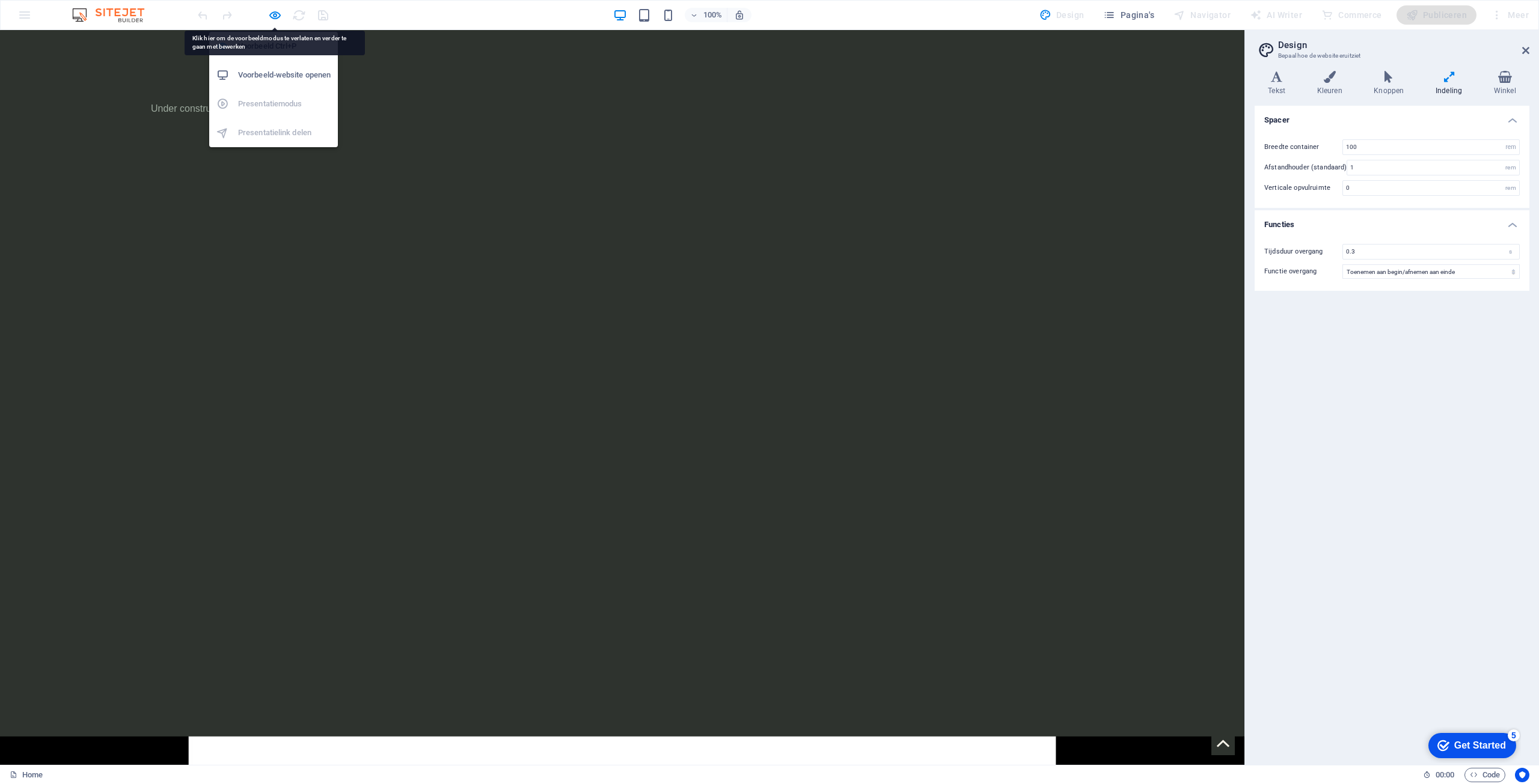
scroll to position [0, 0]
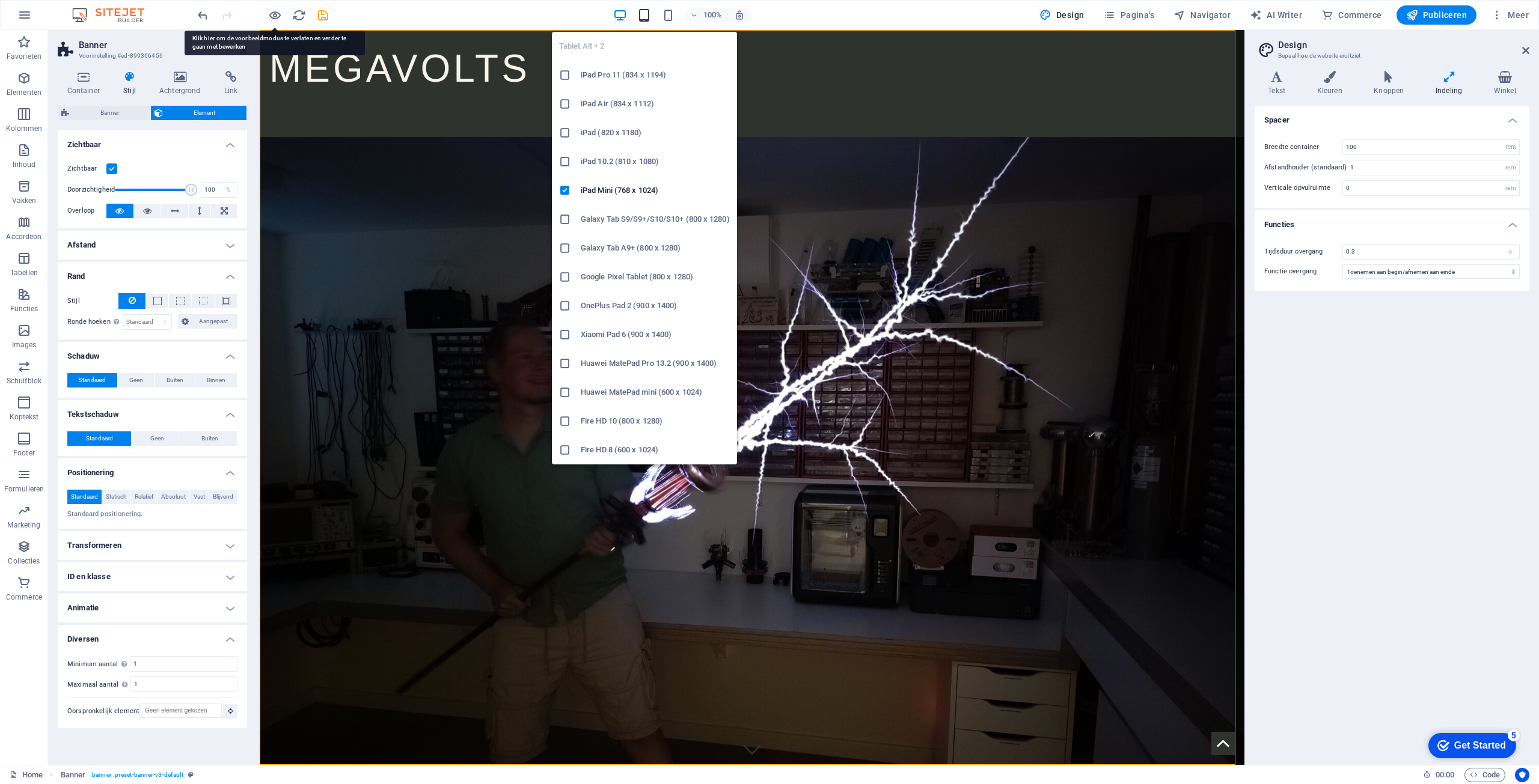
click at [648, 19] on icon "button" at bounding box center [644, 15] width 14 height 14
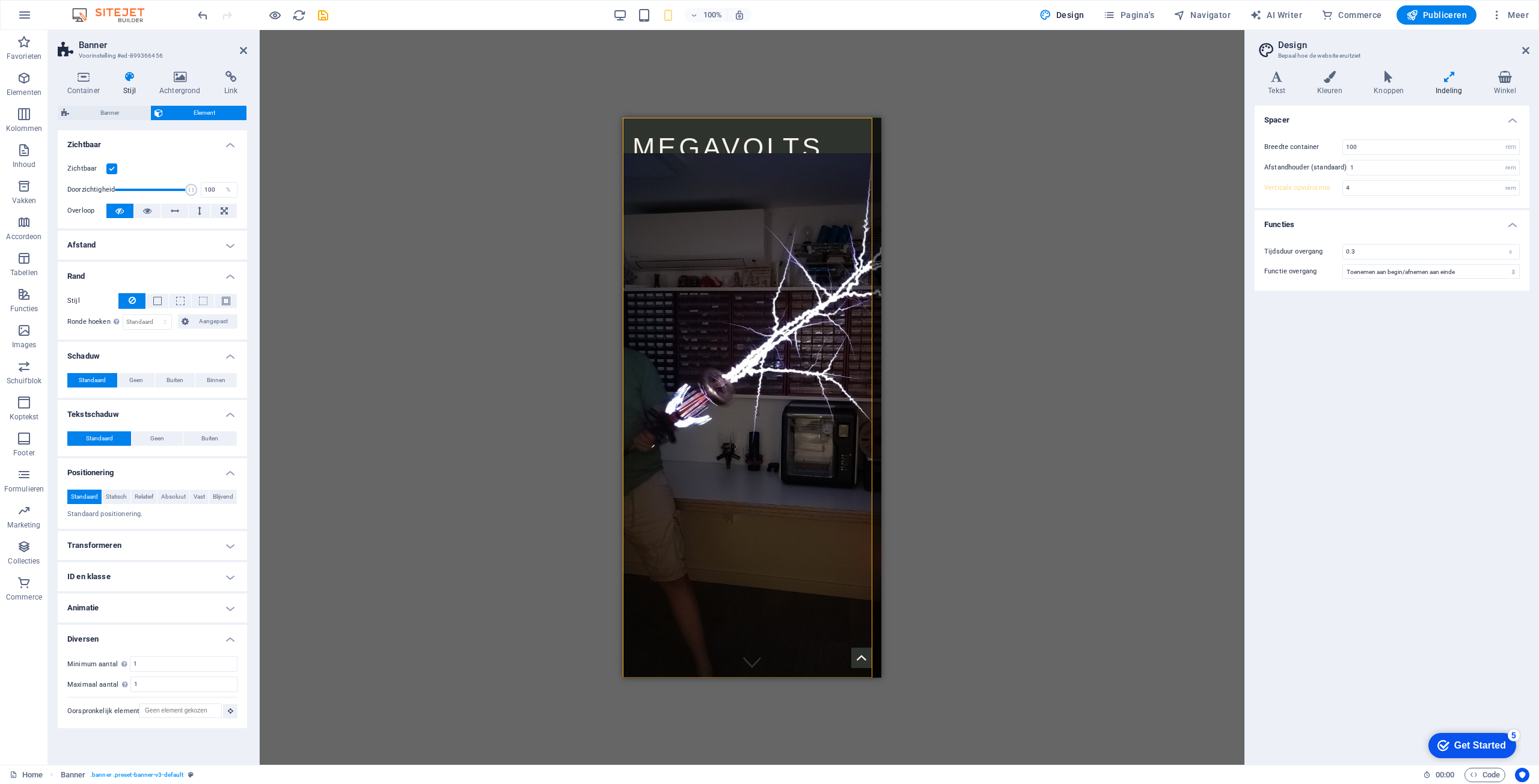
click at [1125, 287] on div "Sleep hierheen om de bestaande content te vervangen. Druk op “Ctrl” als je een …" at bounding box center [752, 397] width 985 height 735
click at [248, 48] on aside "Banner Voorinstelling #ed-899366456 Container Stijl Achtergrond Link Grootte Ho…" at bounding box center [154, 397] width 212 height 735
click at [241, 50] on icon at bounding box center [243, 50] width 7 height 9
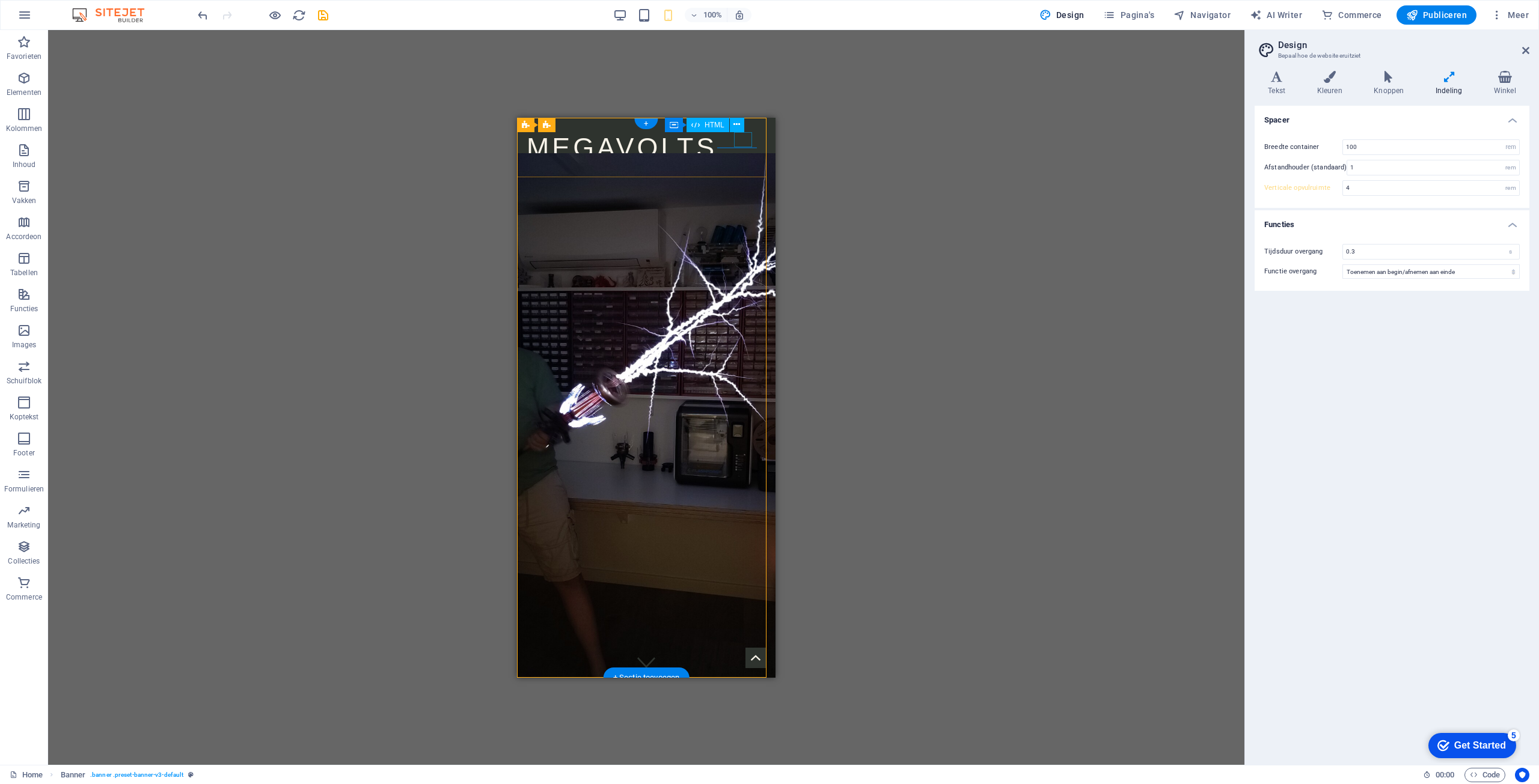
click at [743, 136] on div at bounding box center [752, 139] width 18 height 15
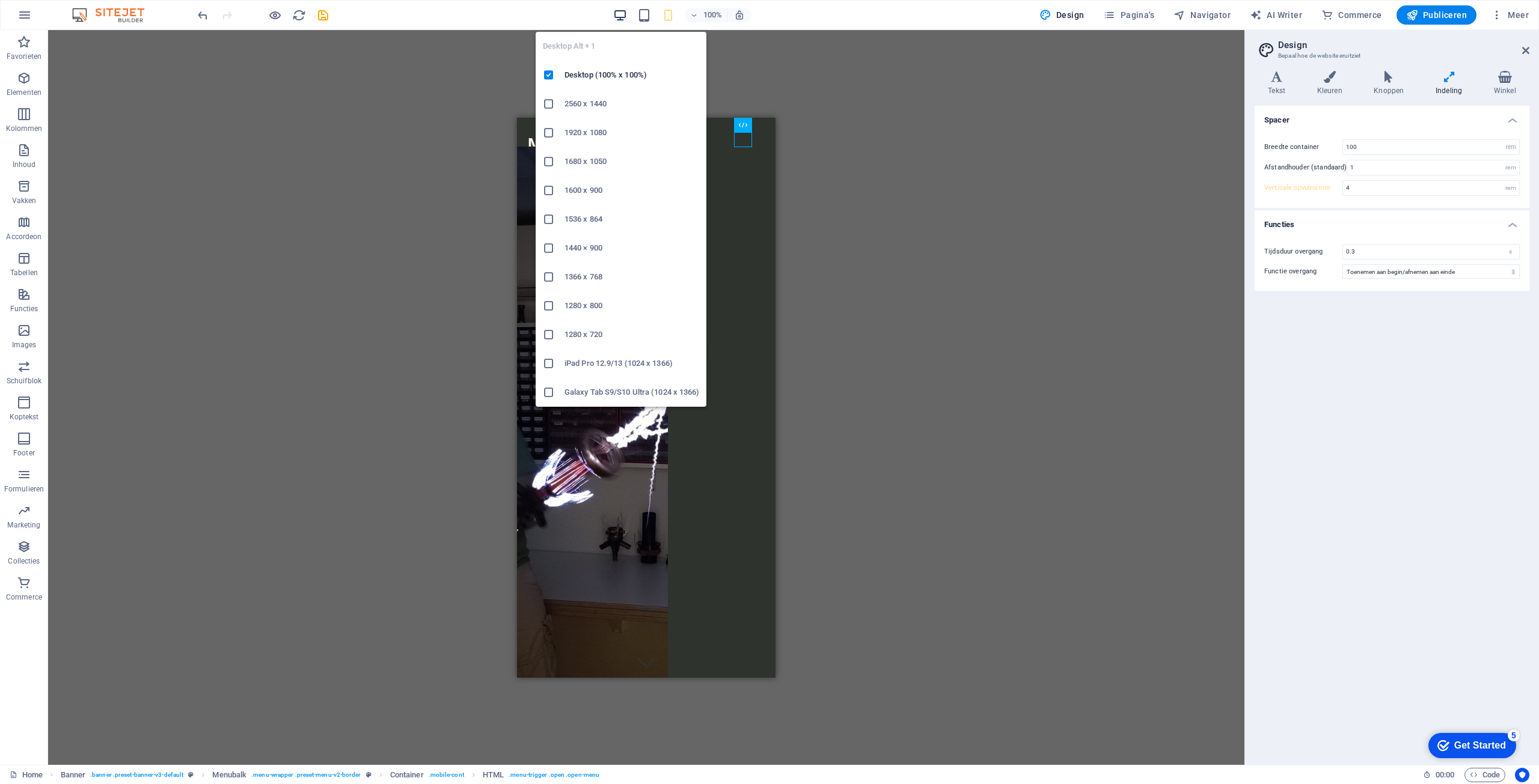
type input "0"
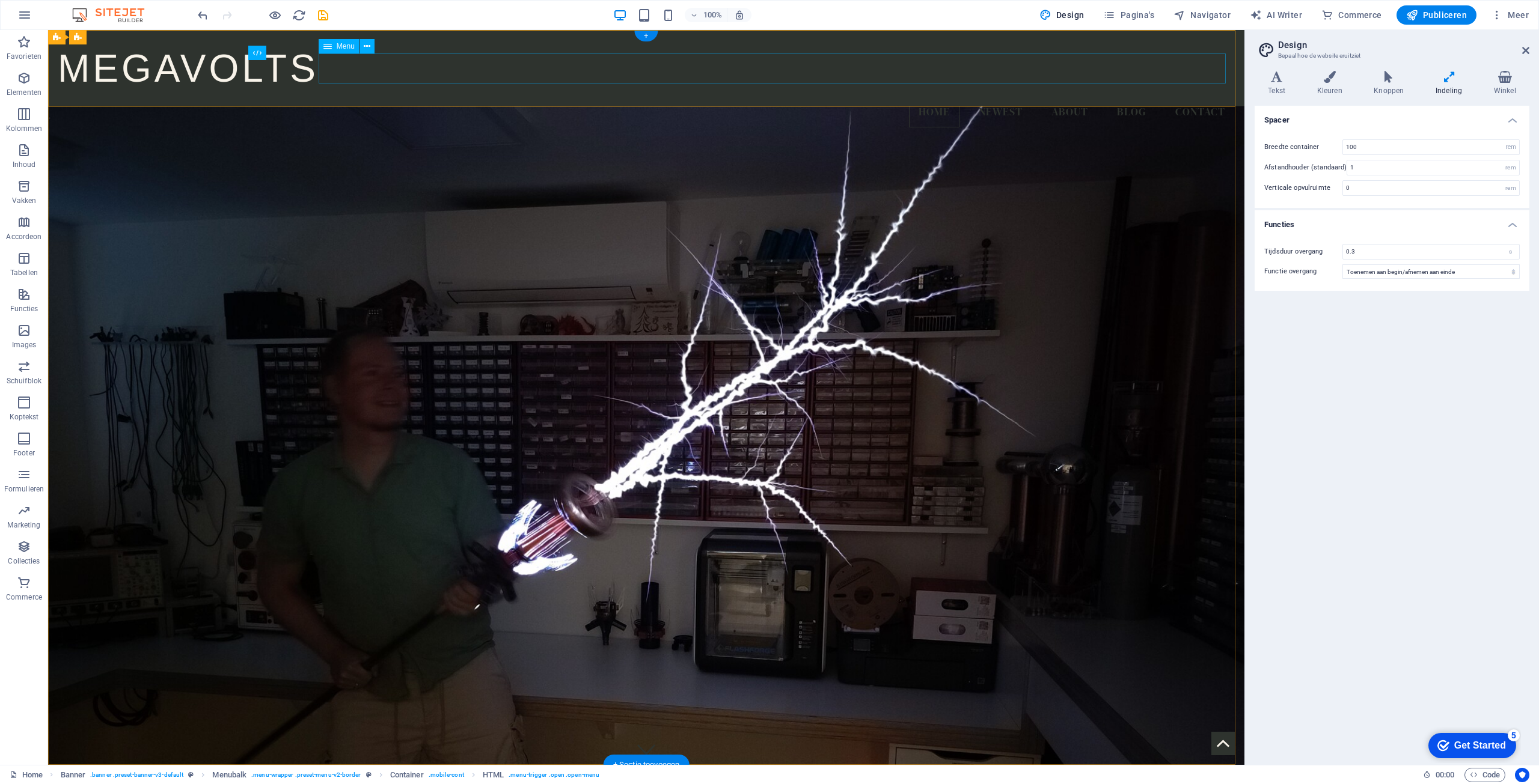
click at [1080, 98] on nav "Home Newest About Blog Contact" at bounding box center [646, 112] width 1177 height 30
click at [366, 46] on icon at bounding box center [366, 46] width 7 height 13
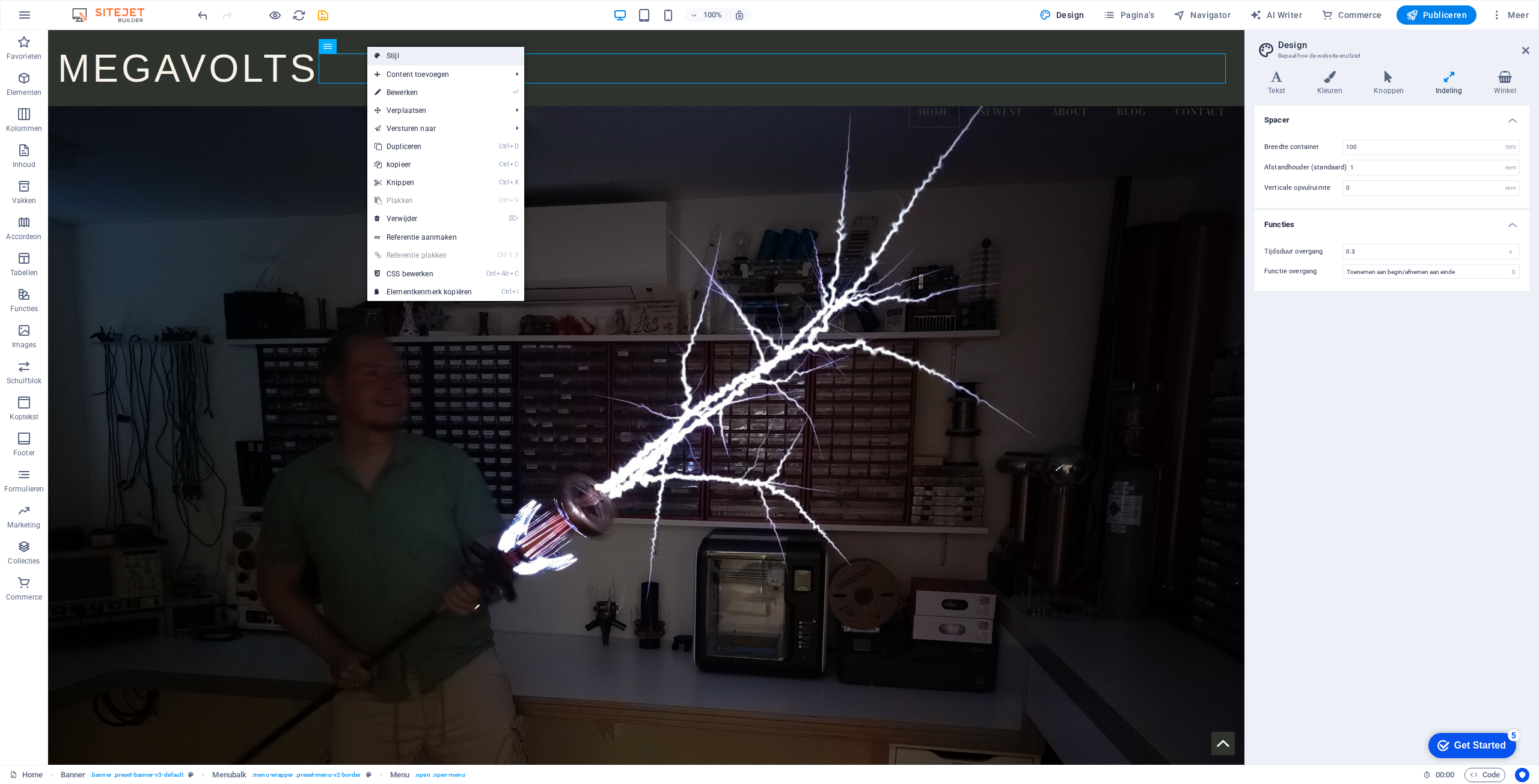
drag, startPoint x: 379, startPoint y: 52, endPoint x: 123, endPoint y: 19, distance: 258.1
click at [379, 52] on icon at bounding box center [377, 55] width 6 height 18
select select "rem"
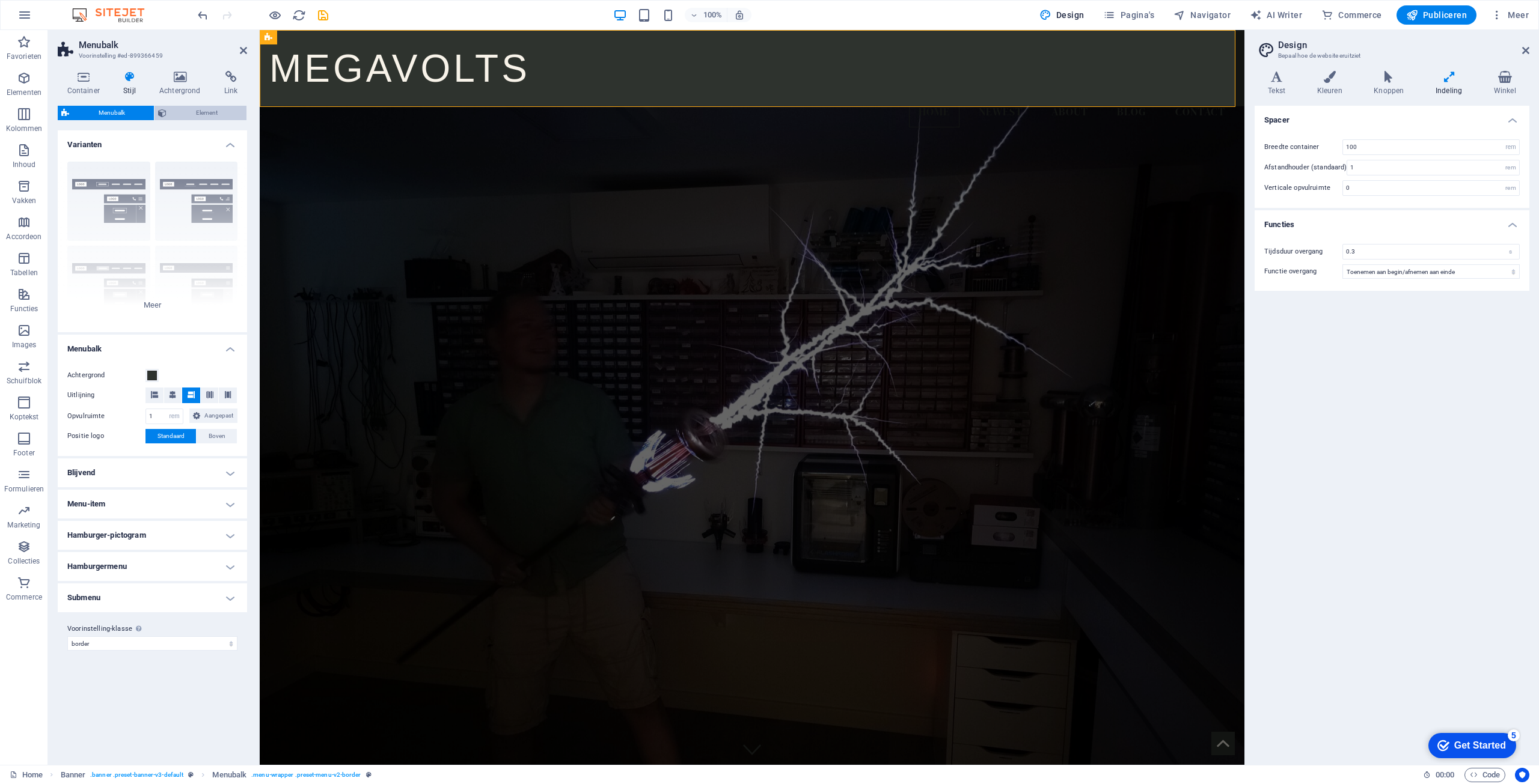
click at [191, 108] on span "Element" at bounding box center [206, 113] width 72 height 15
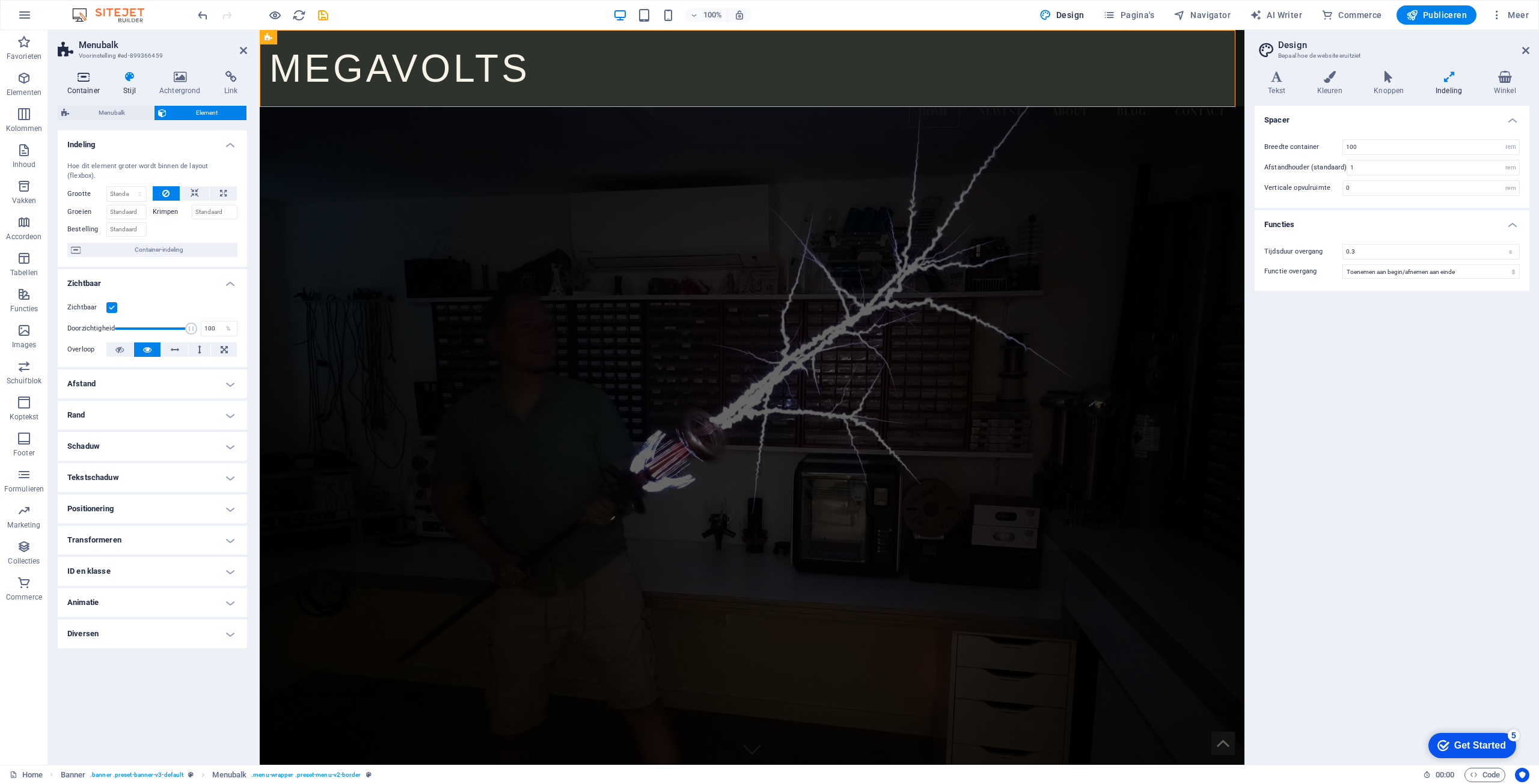
click at [87, 87] on h4 "Container" at bounding box center [86, 83] width 57 height 25
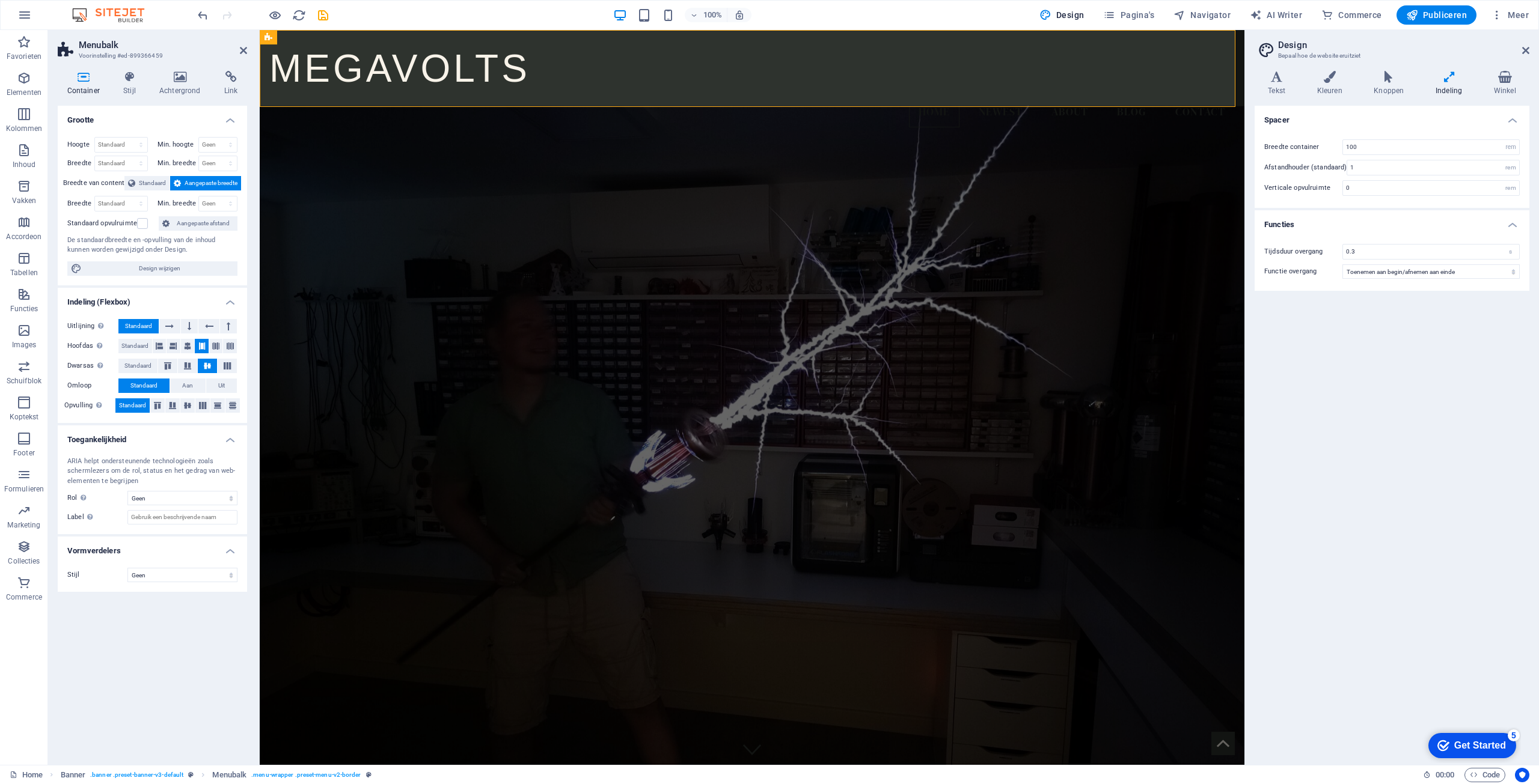
drag, startPoint x: 985, startPoint y: 203, endPoint x: 979, endPoint y: 214, distance: 12.5
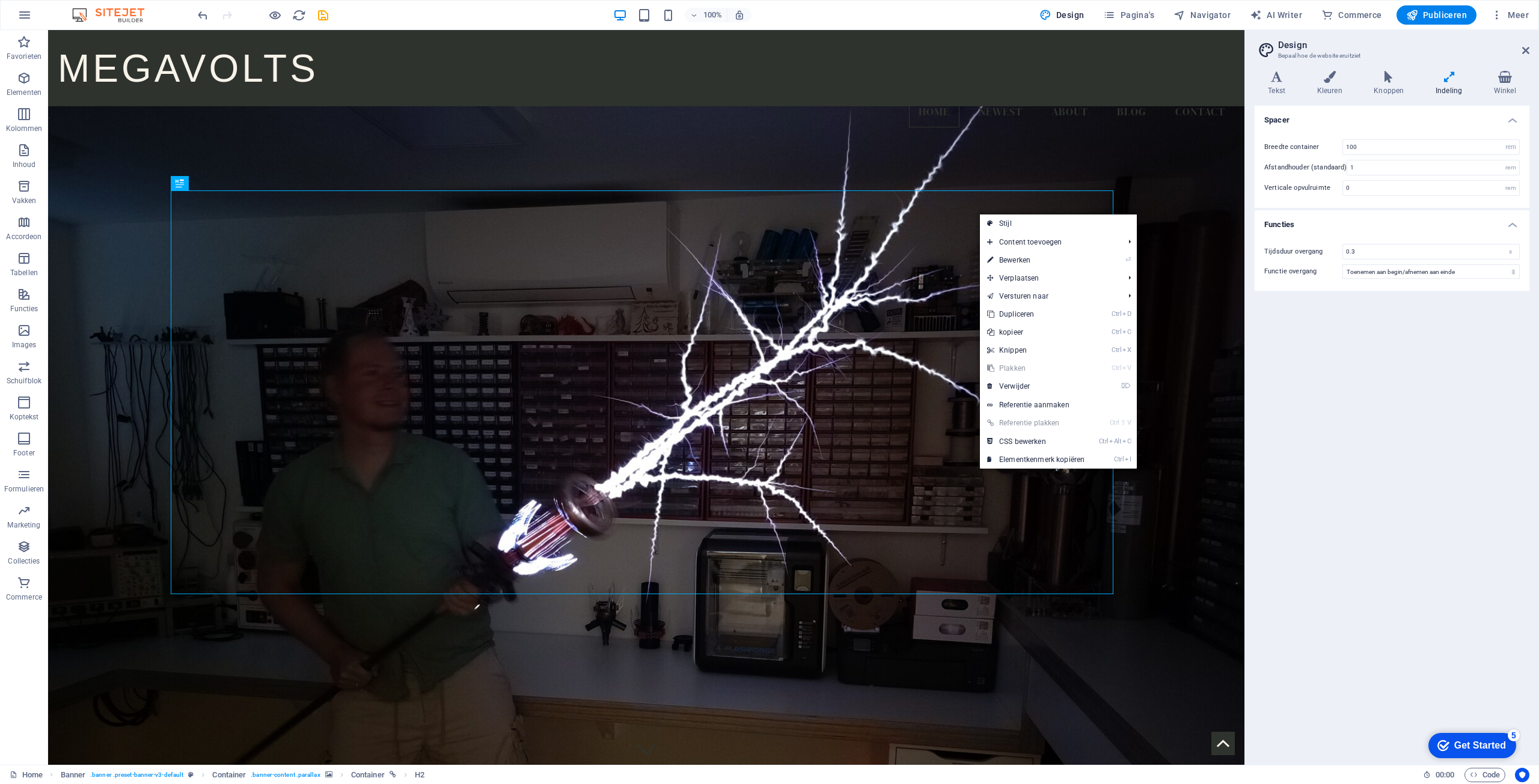
click at [1382, 382] on div "Spacer Breedte container 100 rem px Afstandhouder (standaard) 1 rem Verticale o…" at bounding box center [1392, 430] width 275 height 649
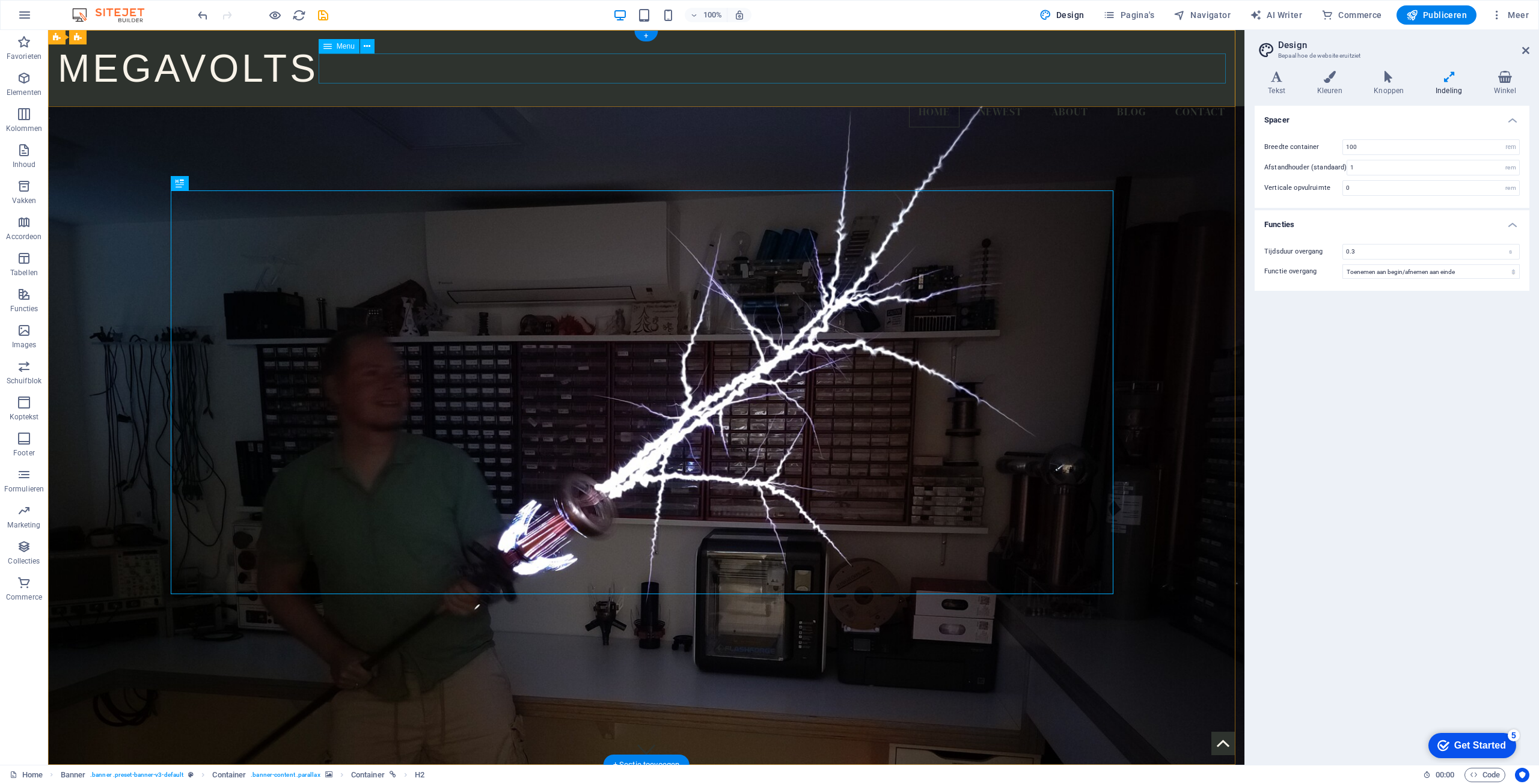
click at [1152, 98] on nav "Home Newest About Blog Contact" at bounding box center [646, 112] width 1177 height 30
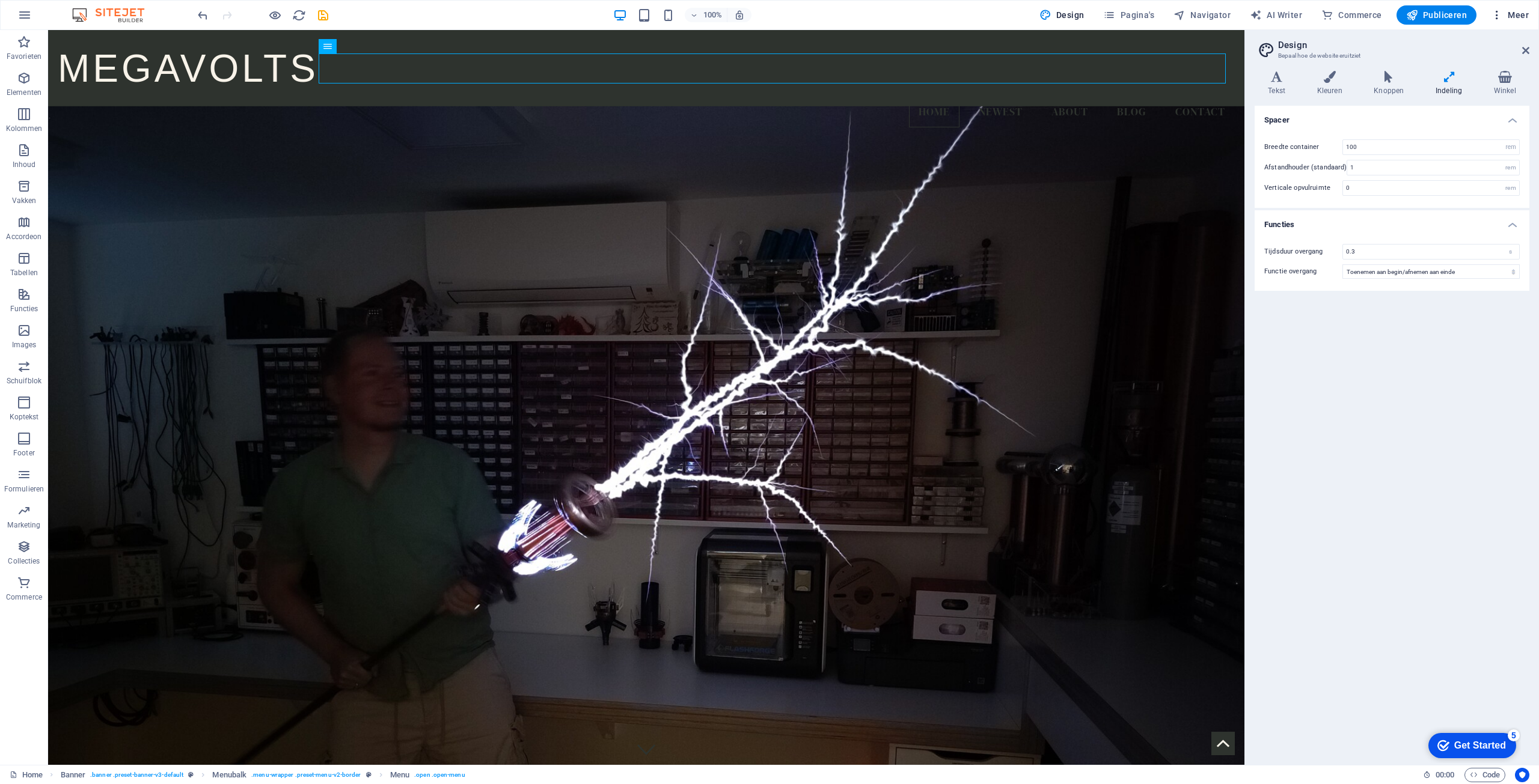
click at [1471, 52] on h6 "Website-instellingen" at bounding box center [1477, 46] width 87 height 15
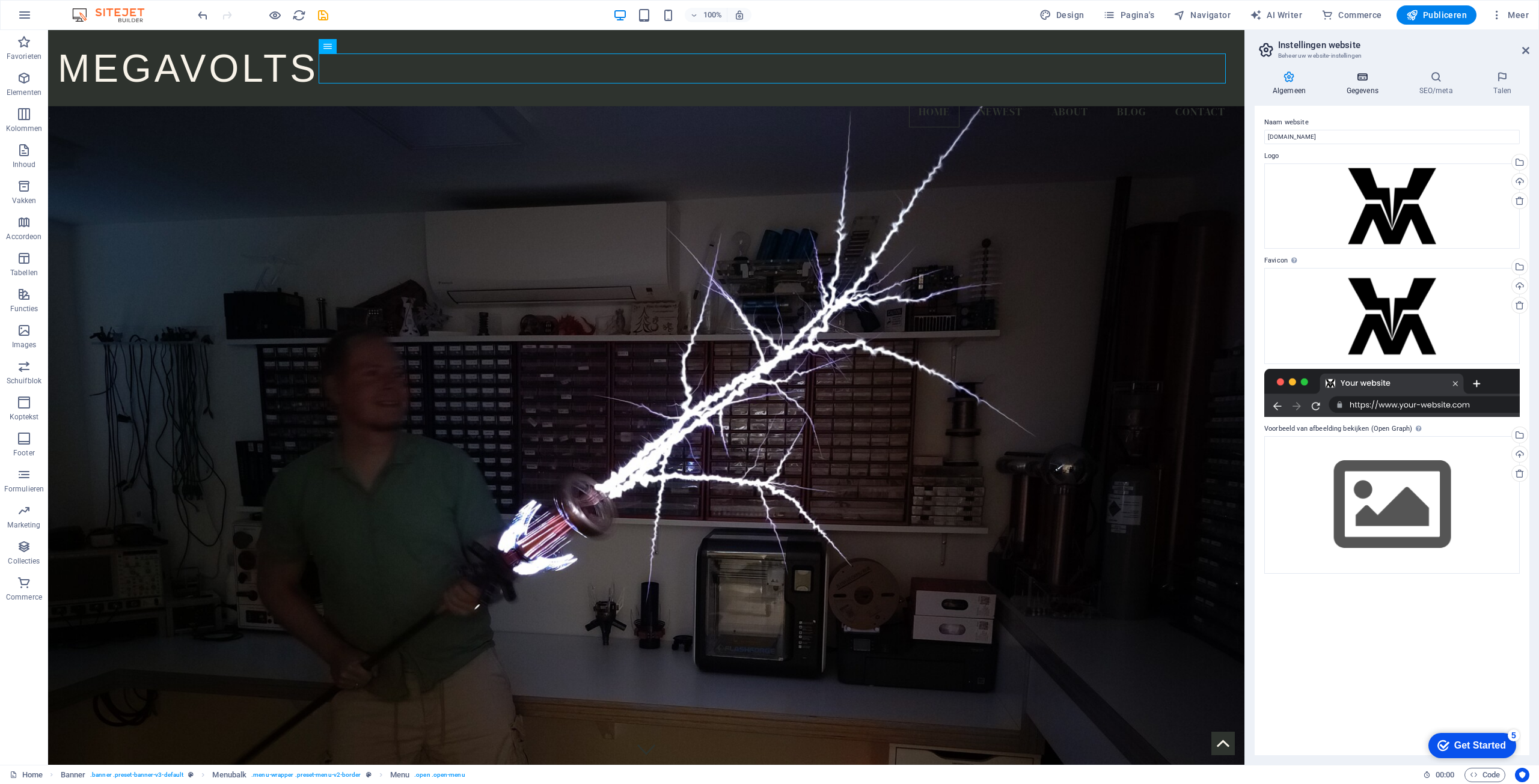
click at [1366, 74] on icon at bounding box center [1362, 76] width 68 height 12
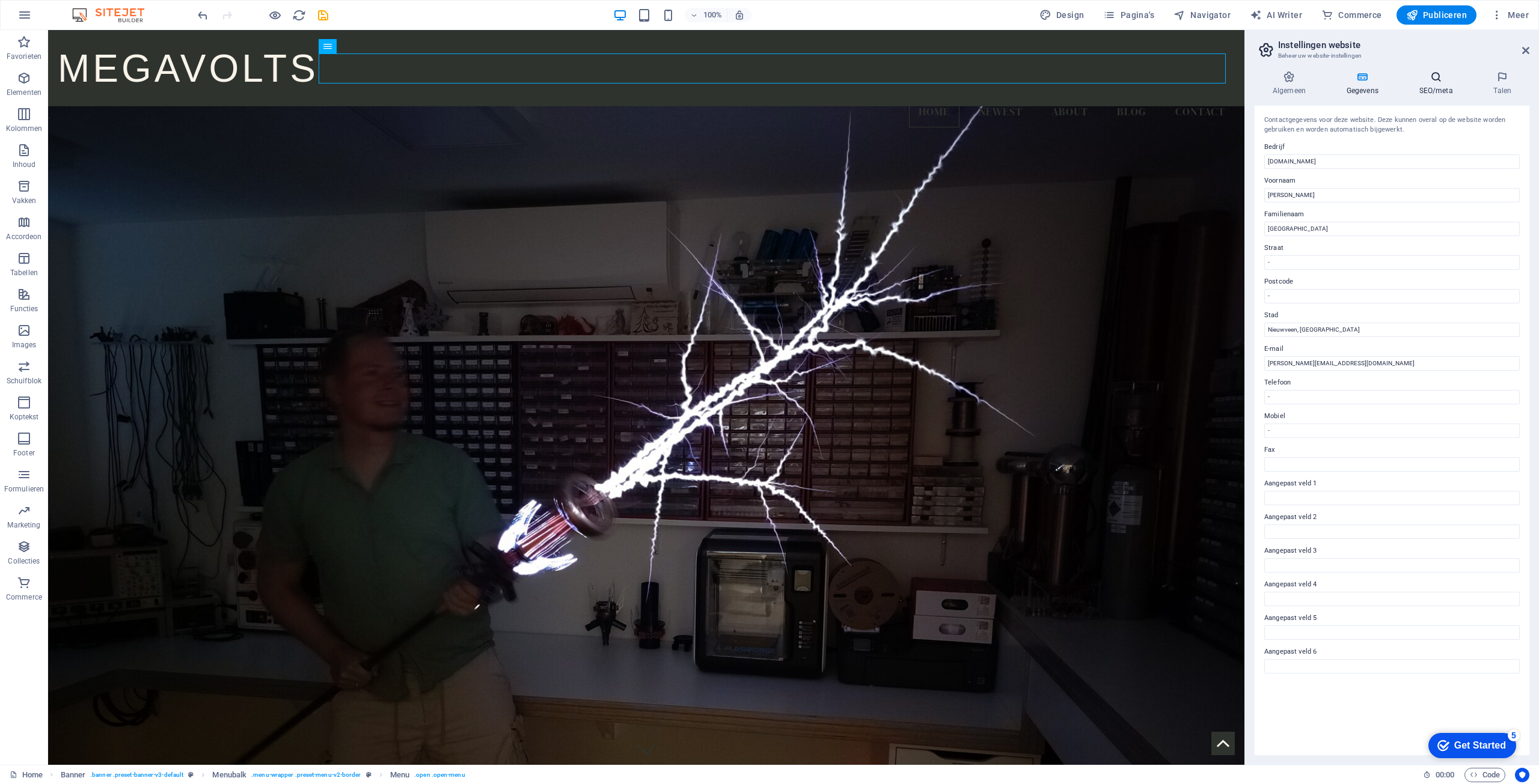
click at [1421, 76] on icon at bounding box center [1436, 76] width 70 height 12
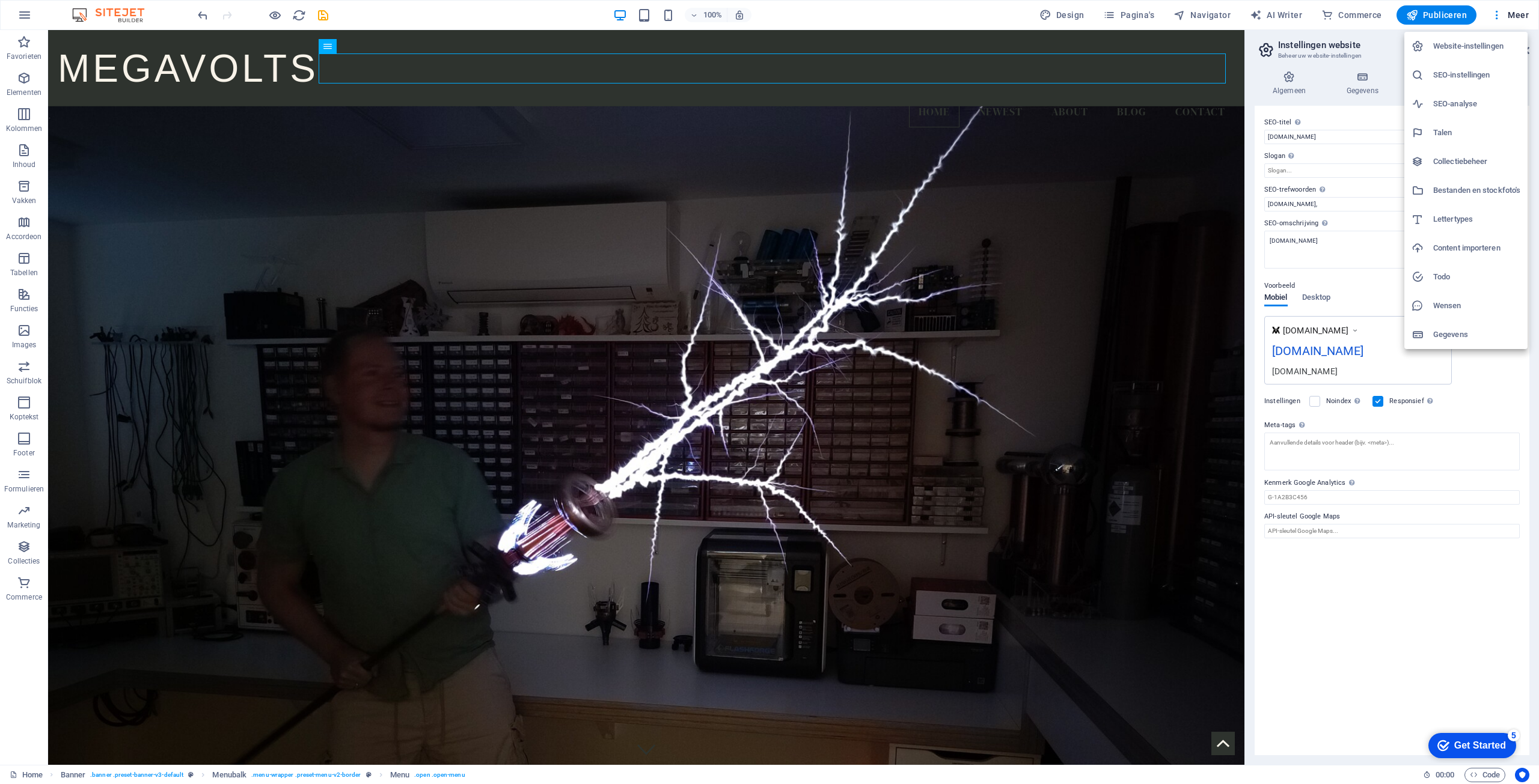
click at [1458, 226] on h6 "Lettertypes" at bounding box center [1477, 219] width 87 height 15
select select "popularity"
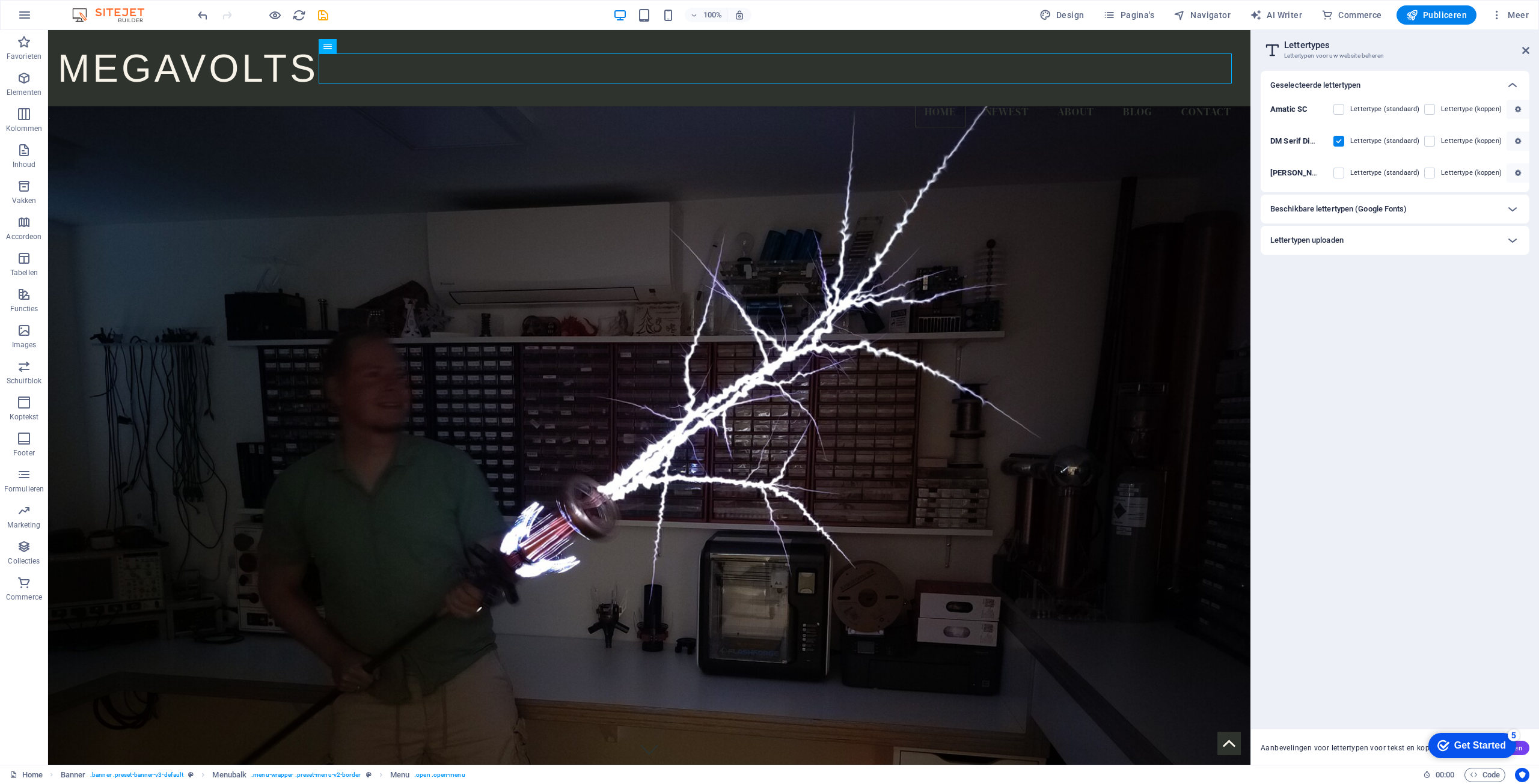
drag, startPoint x: 1361, startPoint y: 310, endPoint x: 1354, endPoint y: 307, distance: 7.6
click at [1356, 310] on div "Geselecteerde lettertypen Amatic SC Lettertype (standaard) Lettertype (koppen) …" at bounding box center [1395, 395] width 269 height 649
click at [1052, 98] on nav "Home Newest About Blog Contact" at bounding box center [649, 112] width 1183 height 30
select select
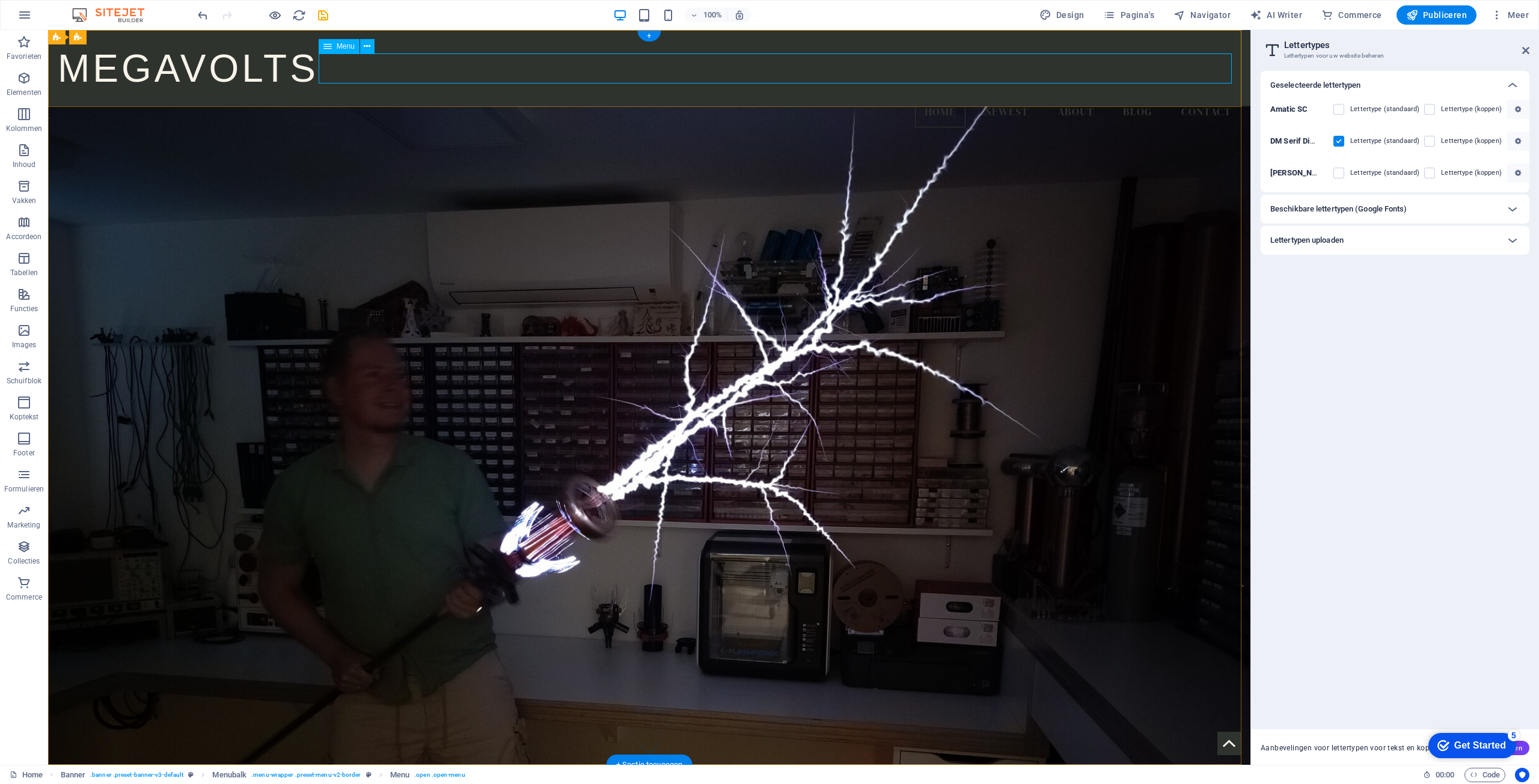
select select
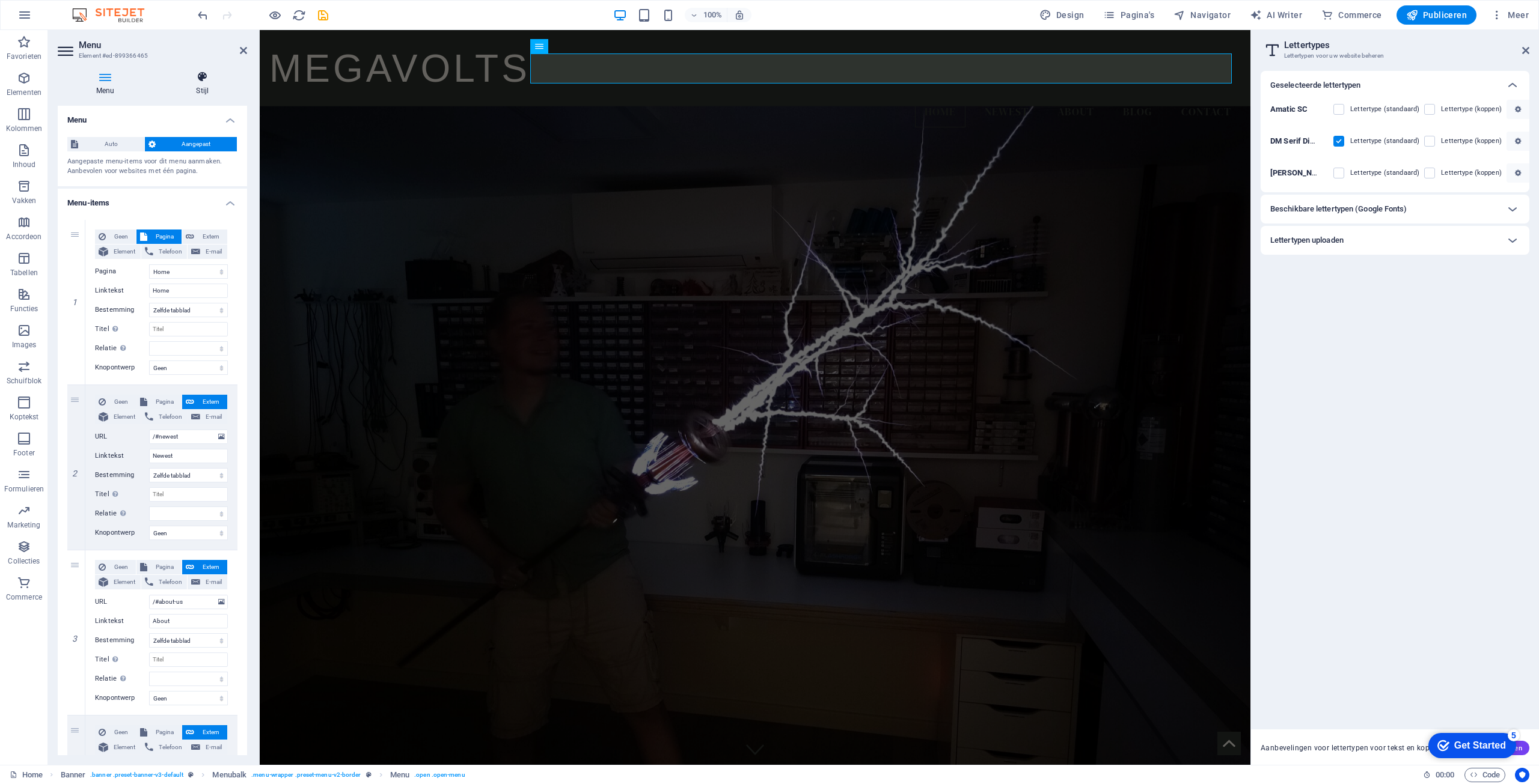
click at [205, 84] on h4 "Stijl" at bounding box center [202, 83] width 89 height 25
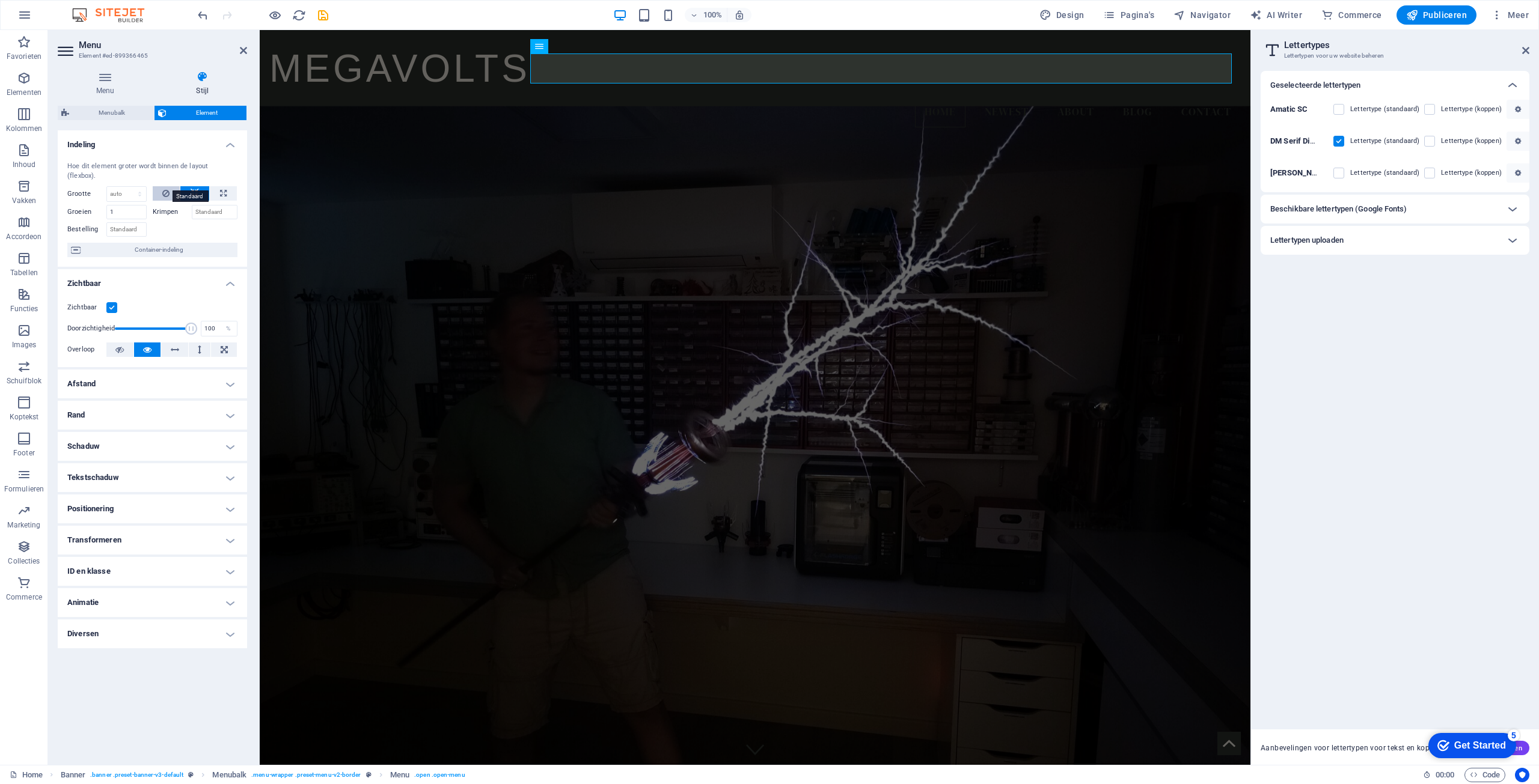
click at [162, 187] on button at bounding box center [166, 194] width 28 height 15
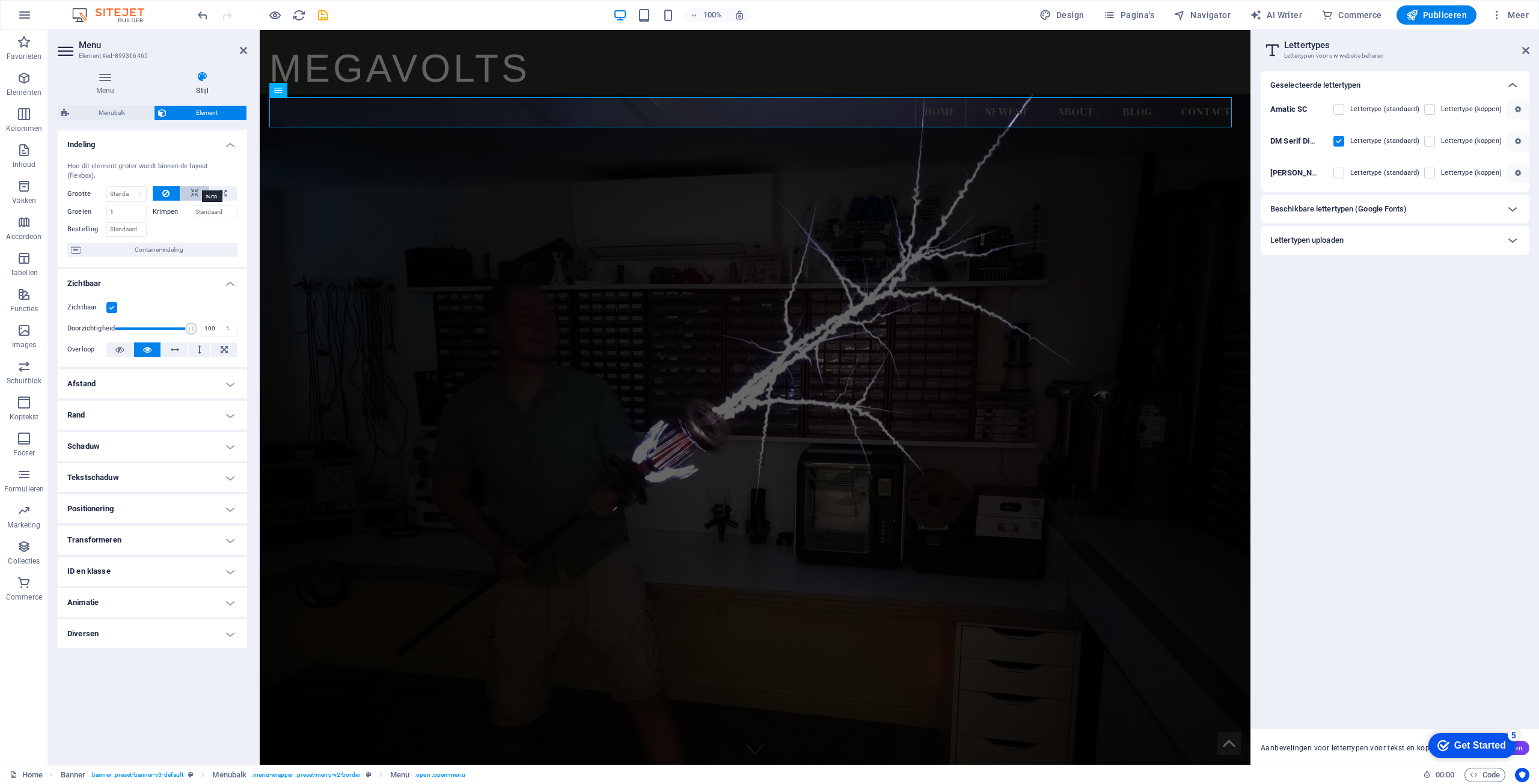
click at [198, 187] on icon at bounding box center [194, 194] width 8 height 15
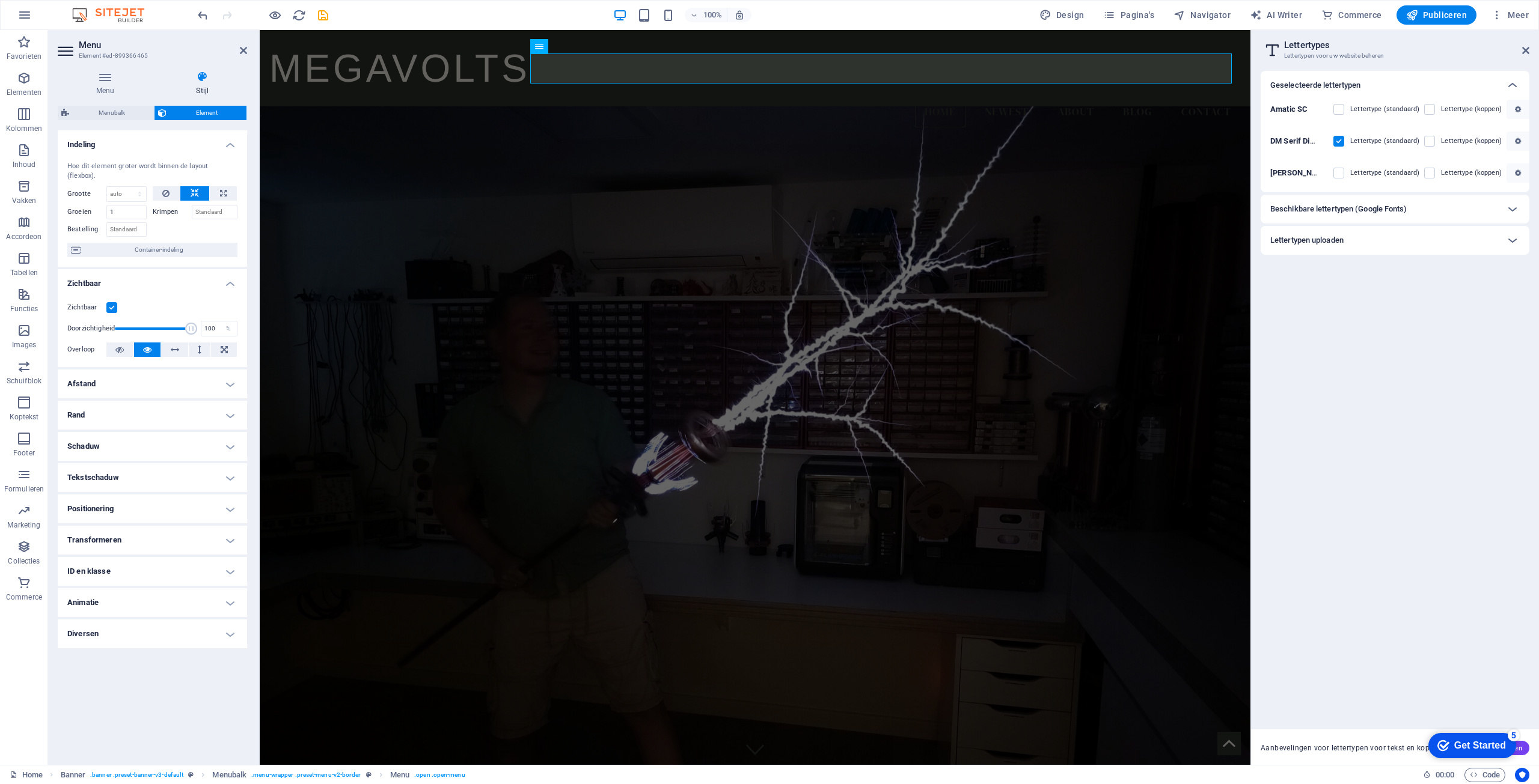
click at [115, 302] on label at bounding box center [112, 307] width 11 height 11
click at [0, 0] on input "Zichtbaar" at bounding box center [0, 0] width 0 height 0
click at [116, 302] on label at bounding box center [112, 307] width 11 height 11
click at [0, 0] on input "Zichtbaar" at bounding box center [0, 0] width 0 height 0
click at [1503, 18] on icon "button" at bounding box center [1496, 15] width 12 height 12
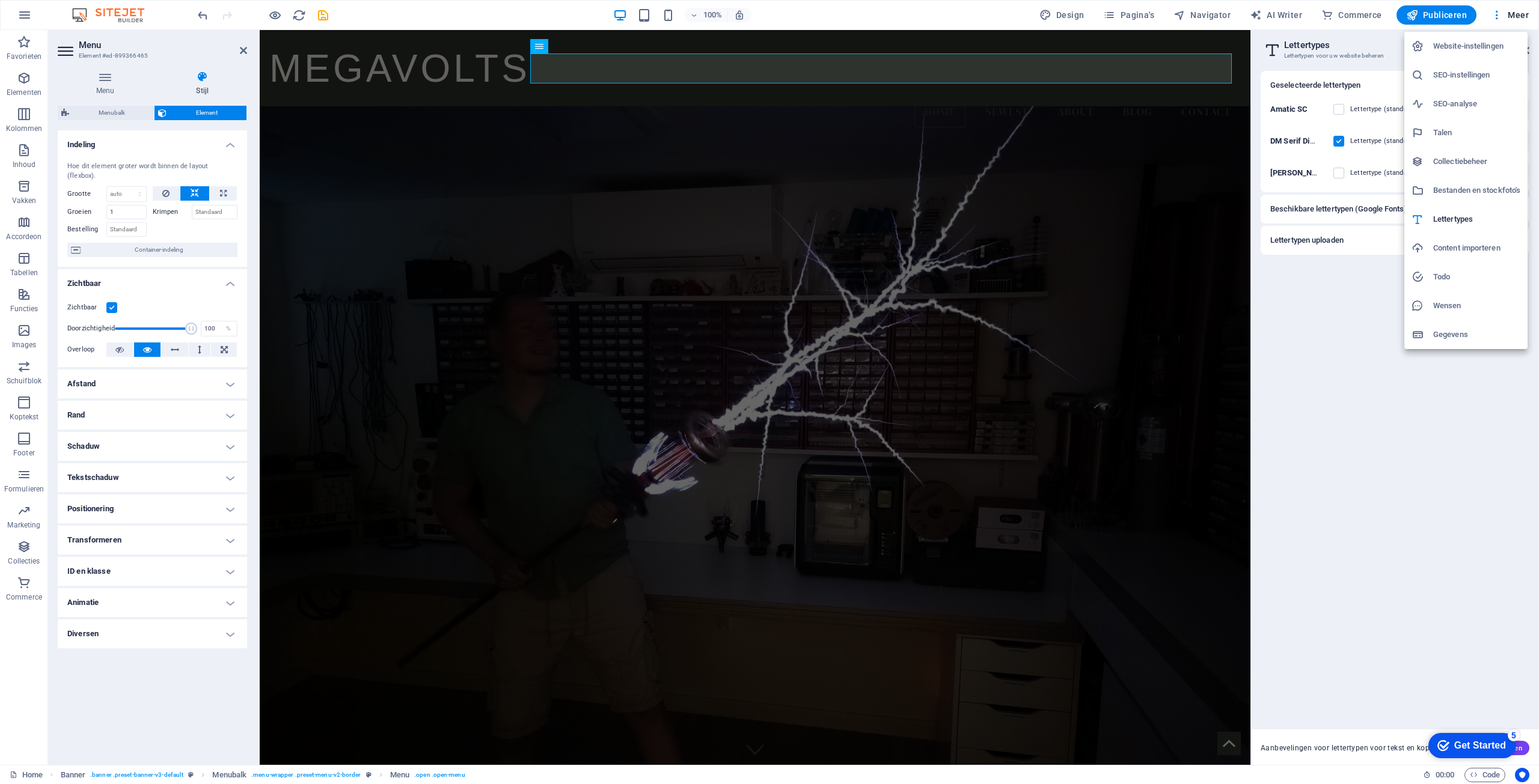
click at [1063, 16] on div at bounding box center [770, 392] width 1539 height 784
select select "rem"
select select "ease-in-out"
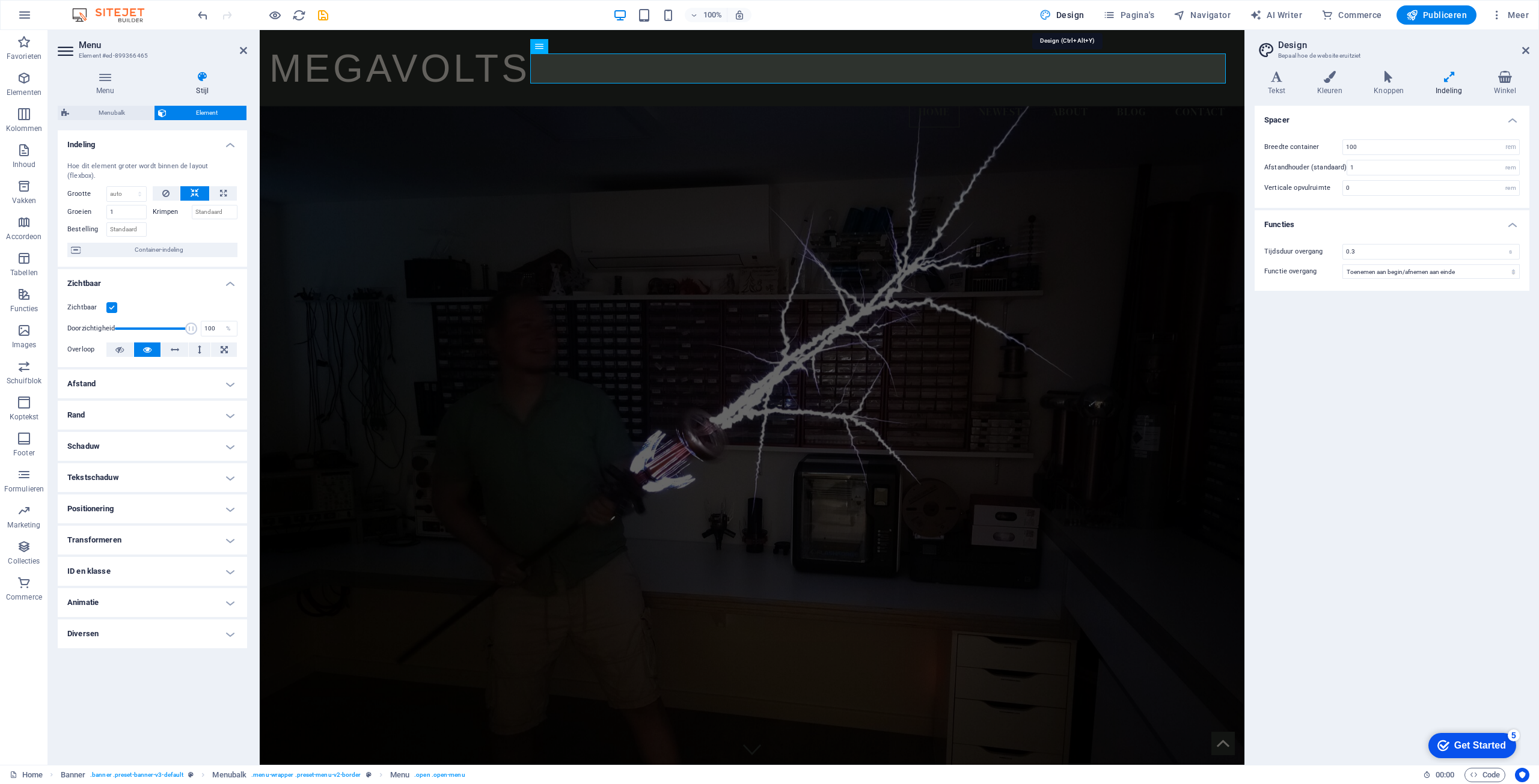
click at [1394, 76] on icon at bounding box center [1388, 76] width 57 height 12
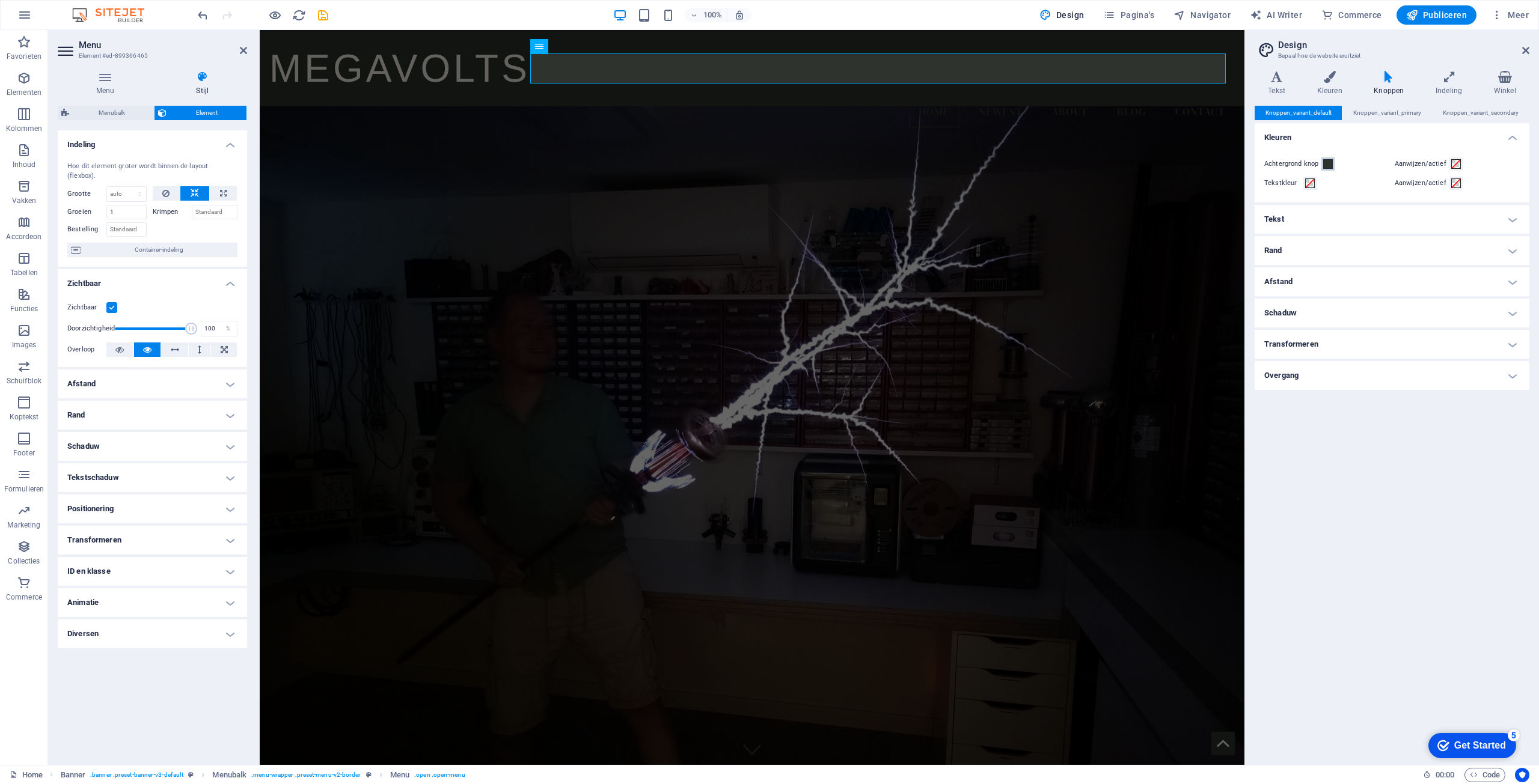
click at [1325, 166] on span at bounding box center [1328, 163] width 9 height 9
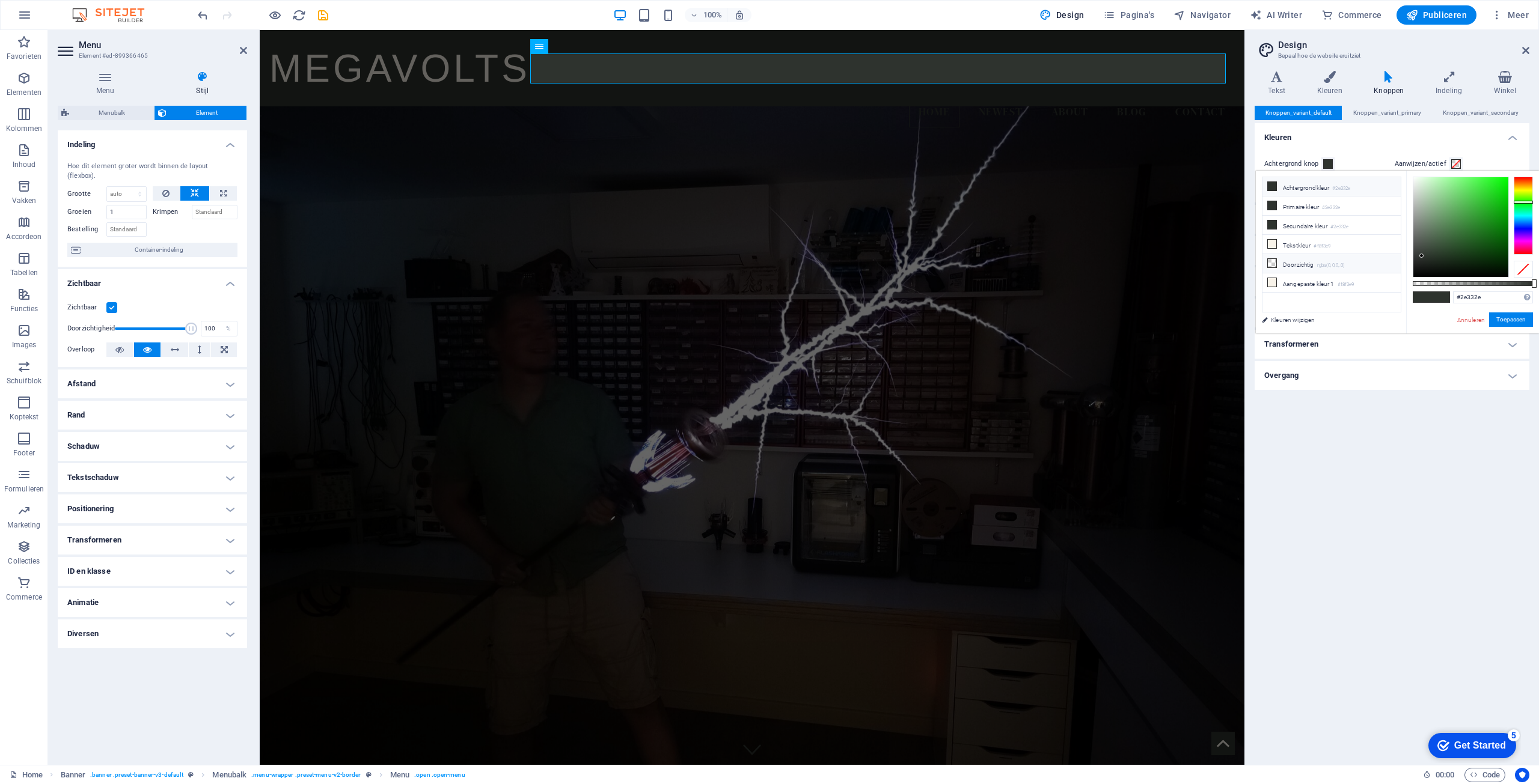
click at [1314, 259] on li "Doorzichtig rgba(0,0,0,.0)" at bounding box center [1332, 264] width 138 height 20
type input "rgba(0, 0, 0, 0)"
click at [1501, 320] on button "Toepassen" at bounding box center [1510, 320] width 44 height 15
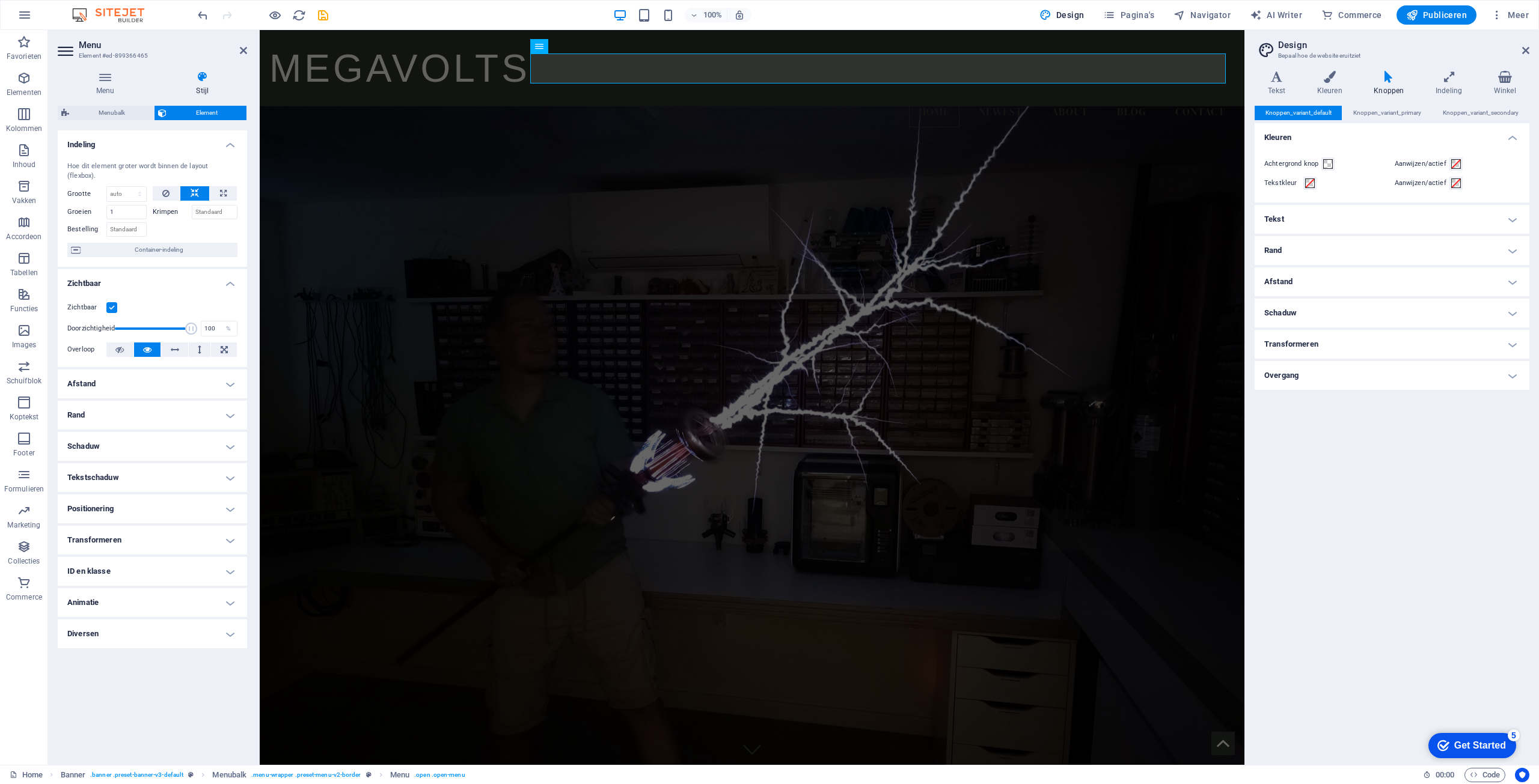
click at [1380, 499] on div "Knoppen_variant_default Knoppen_variant_primary Knoppen_variant_secondary Kleur…" at bounding box center [1392, 430] width 275 height 649
click at [1381, 451] on div "Knoppen_variant_default Knoppen_variant_primary Knoppen_variant_secondary Kleur…" at bounding box center [1392, 430] width 275 height 649
click at [1298, 220] on h4 "Tekst" at bounding box center [1392, 219] width 275 height 29
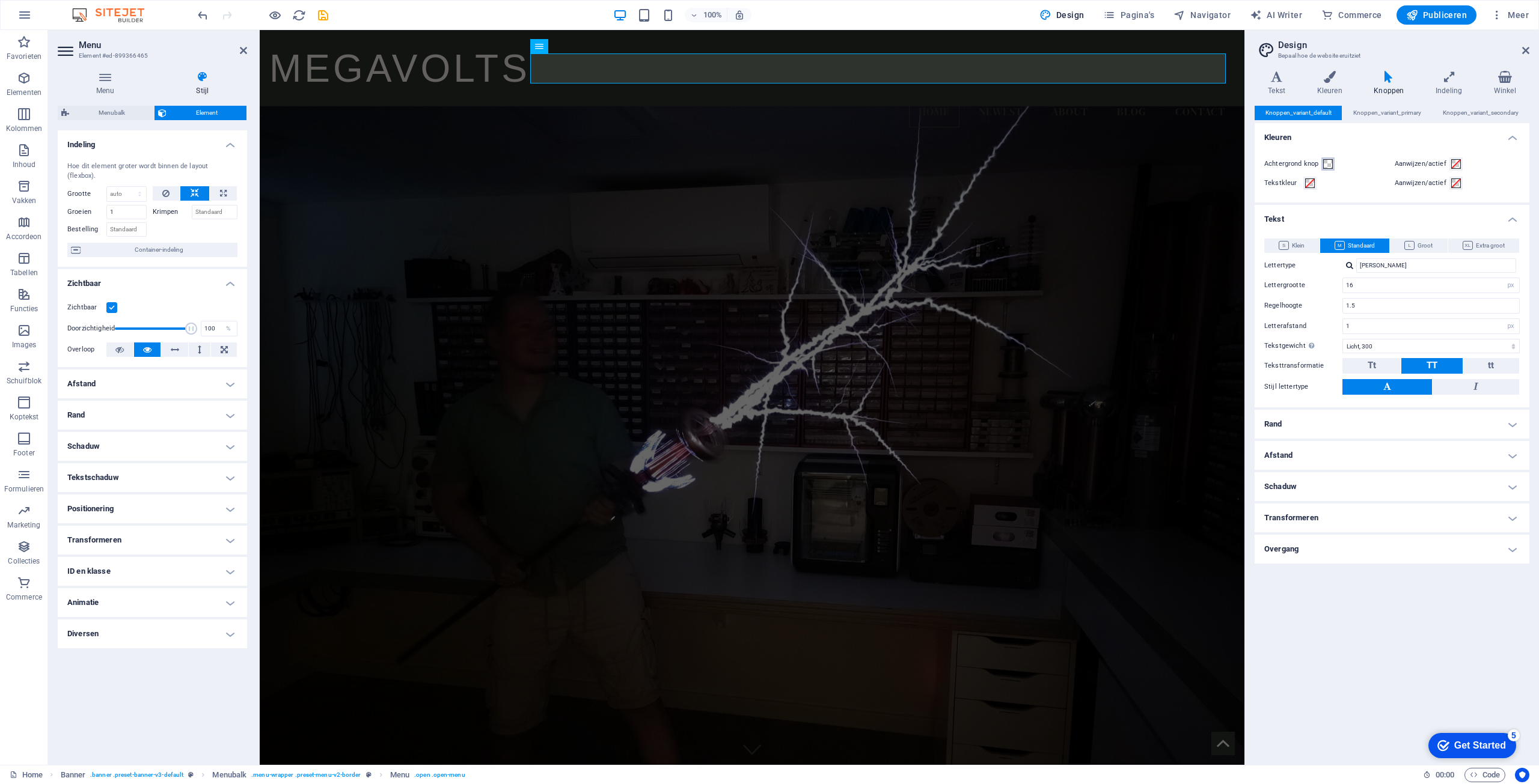
drag, startPoint x: 1325, startPoint y: 163, endPoint x: 1349, endPoint y: 197, distance: 41.6
click at [1349, 197] on div "Achtergrond knop Aanwijzen/actief Tekstkleur Aanwijzen/actief" at bounding box center [1392, 174] width 280 height 58
click at [1312, 183] on span at bounding box center [1309, 183] width 9 height 9
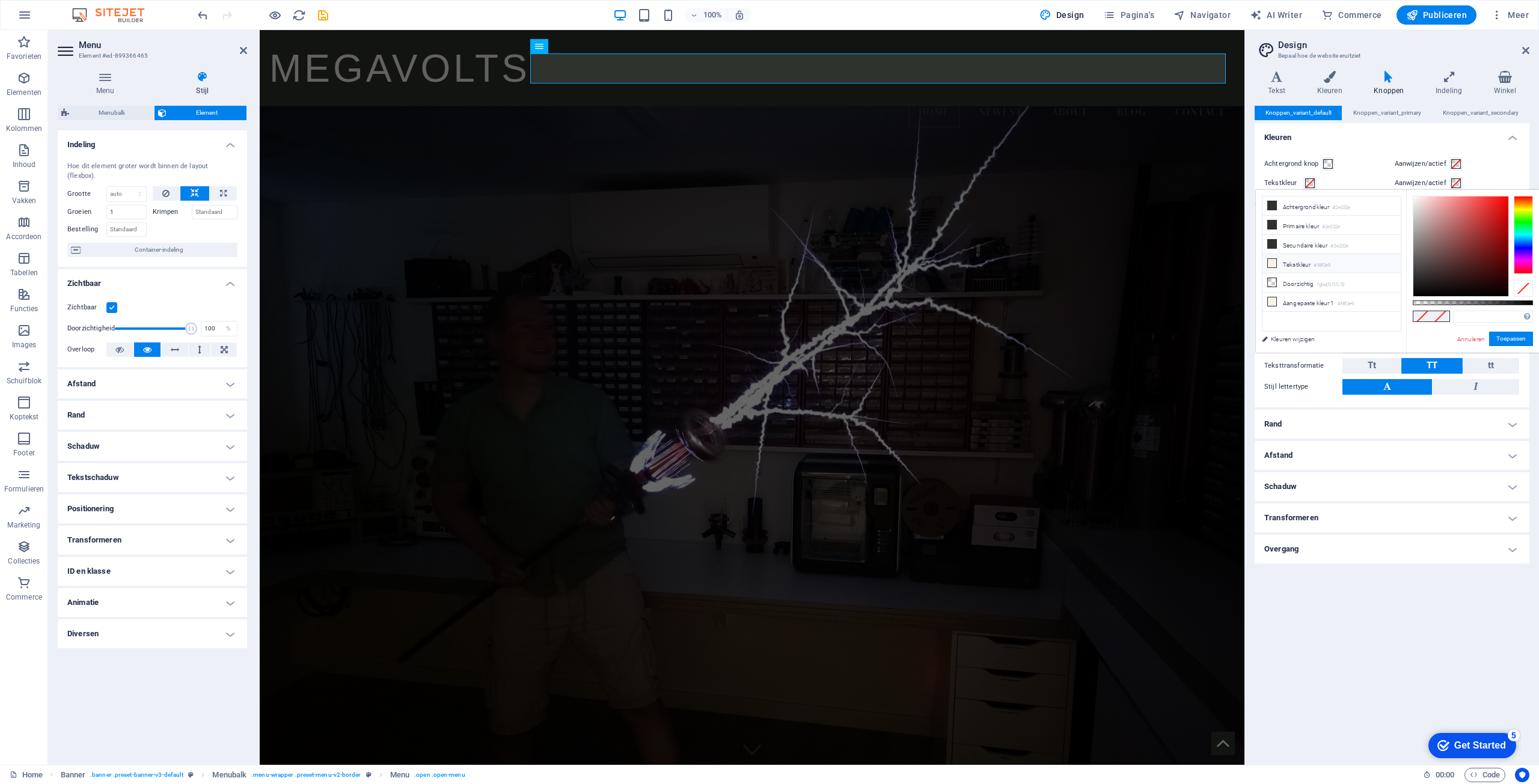
click at [1301, 260] on li "Tekstkleur #f8f3e9" at bounding box center [1332, 264] width 138 height 20
type input "#f8f3e9"
click at [1518, 341] on button "Toepassen" at bounding box center [1510, 339] width 44 height 15
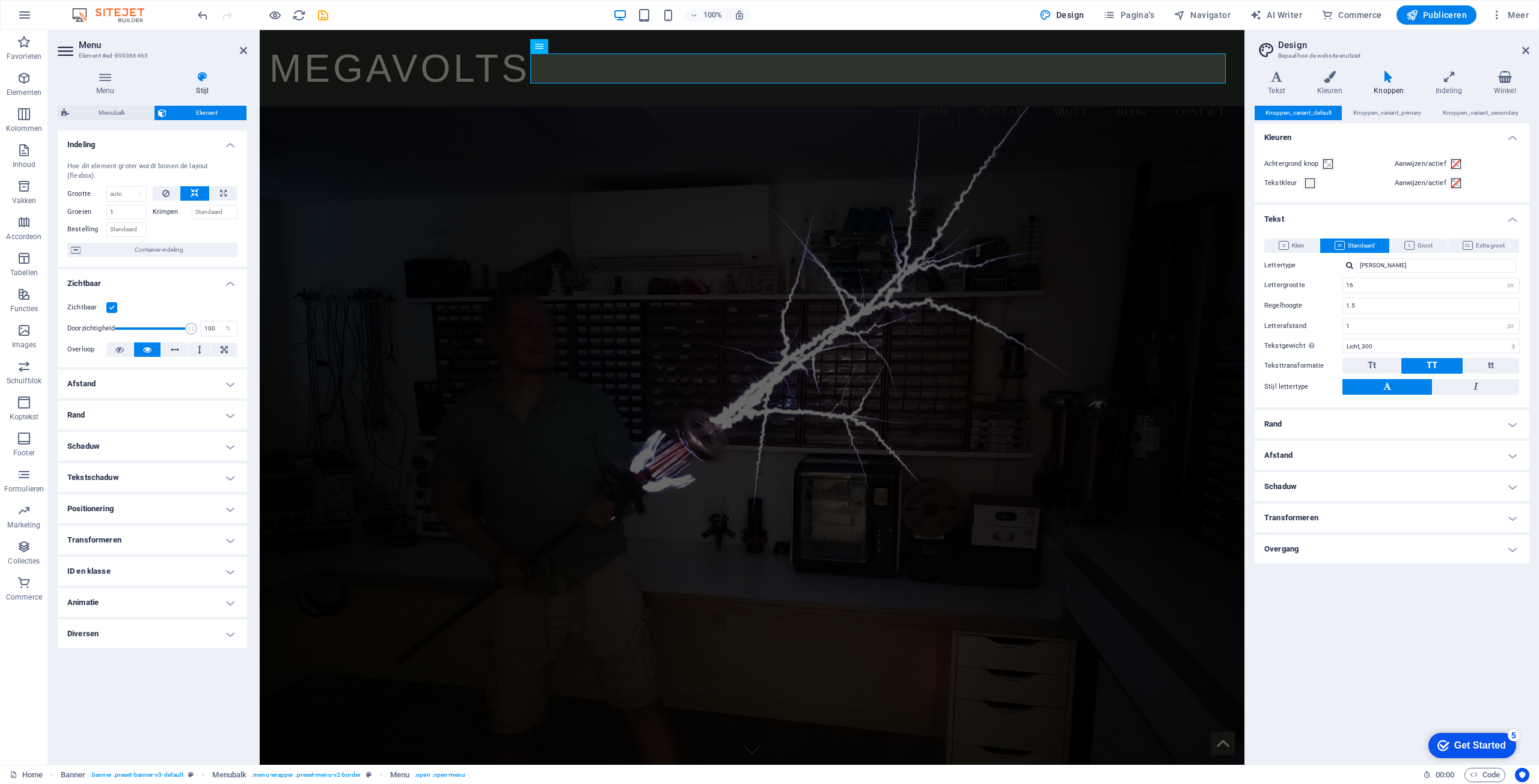
click at [1375, 626] on div "Knoppen_variant_default Knoppen_variant_primary Knoppen_variant_secondary Kleur…" at bounding box center [1392, 430] width 275 height 649
click at [1278, 81] on icon at bounding box center [1276, 76] width 44 height 12
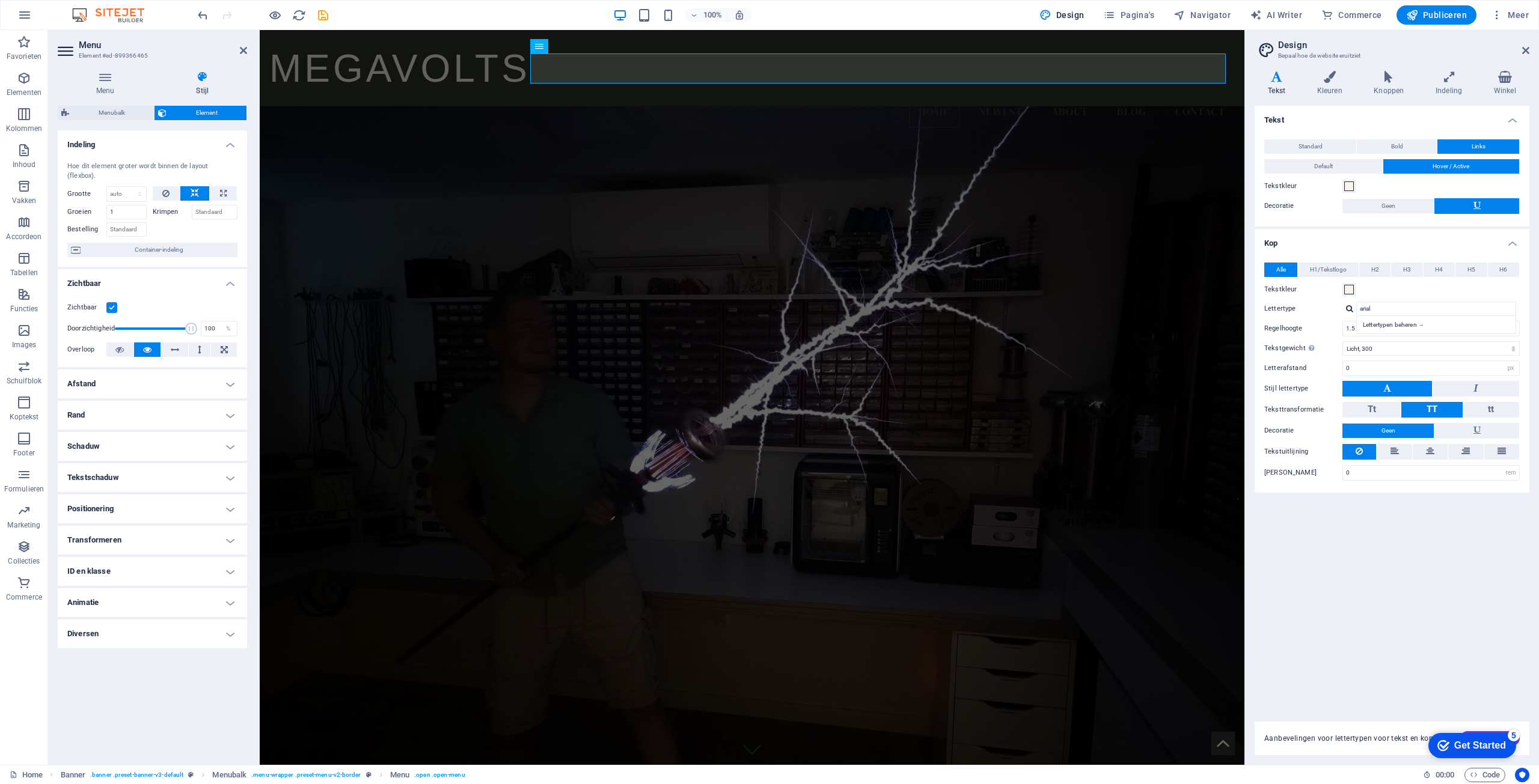
click at [1226, 179] on figure at bounding box center [752, 451] width 985 height 689
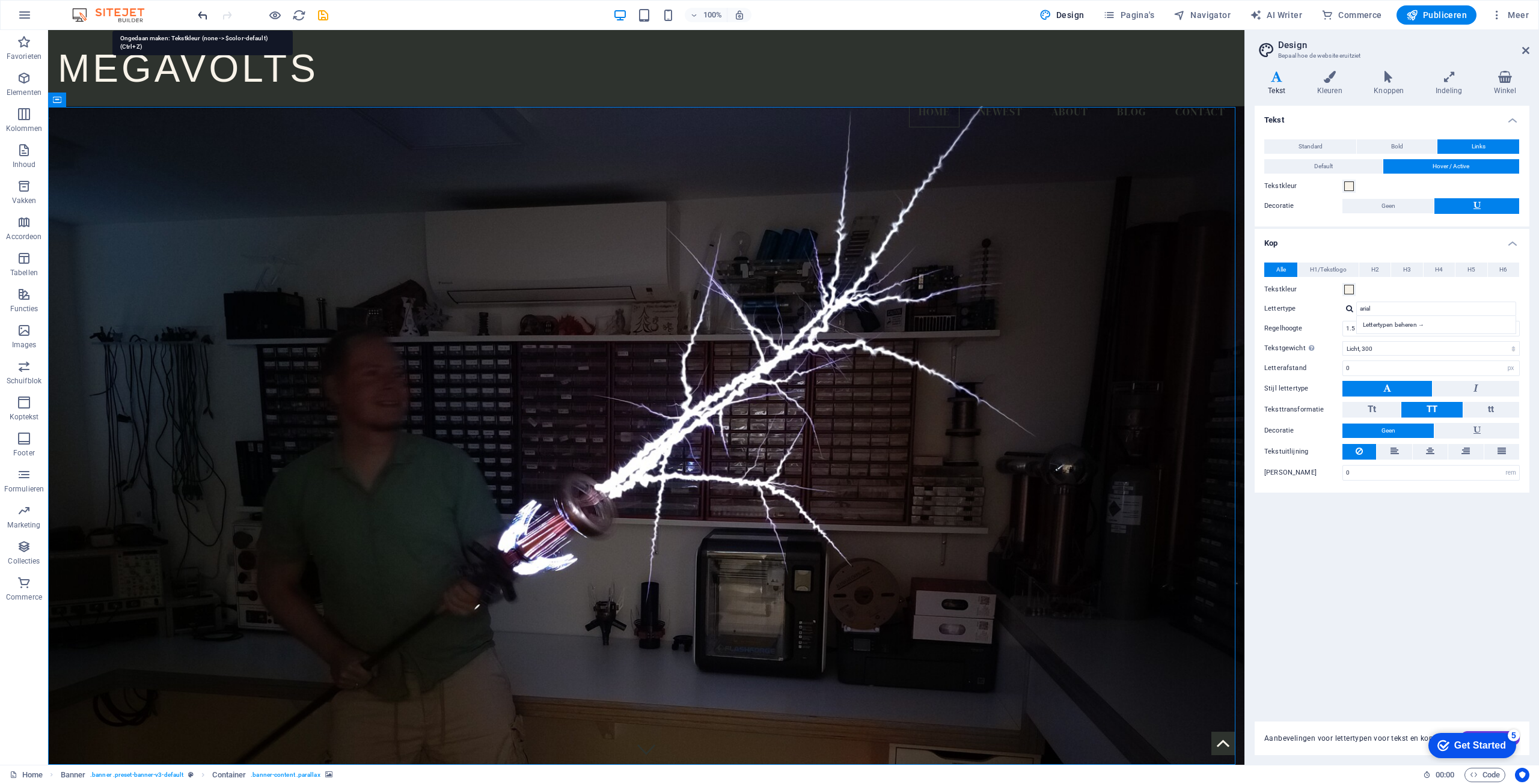
click at [203, 17] on icon "undo" at bounding box center [203, 15] width 14 height 14
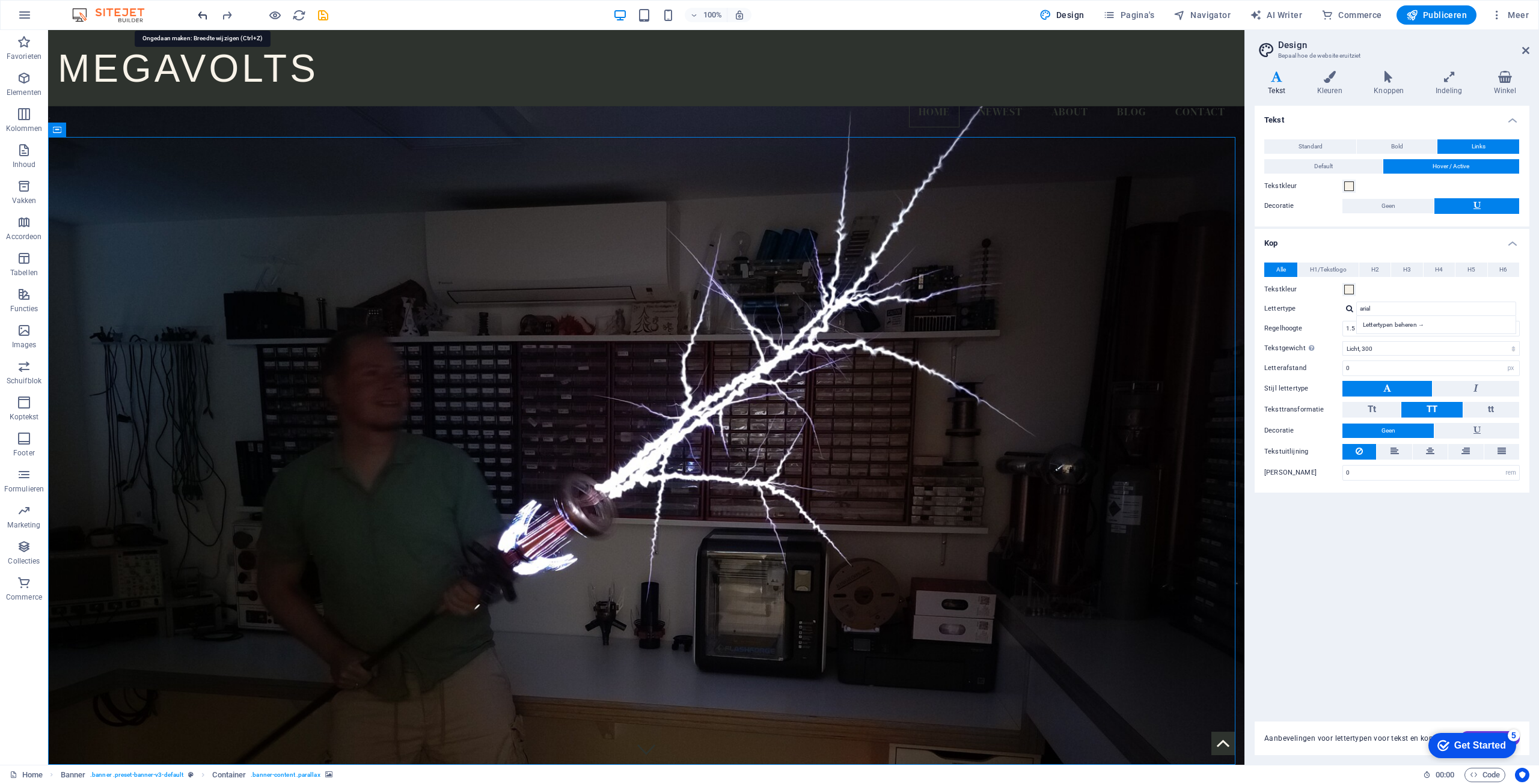
click at [203, 17] on icon "undo" at bounding box center [203, 15] width 14 height 14
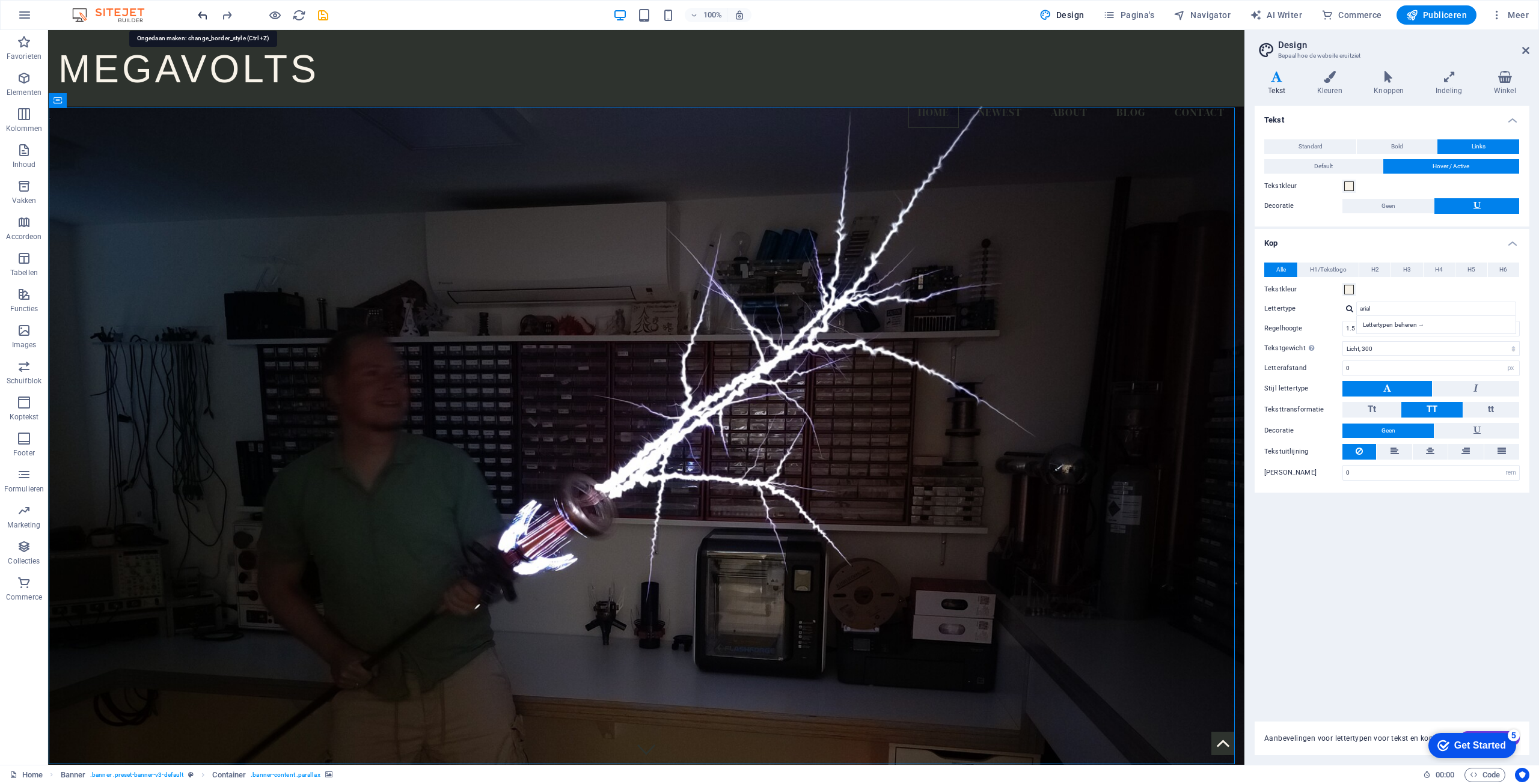
click at [204, 15] on icon "undo" at bounding box center [203, 15] width 14 height 14
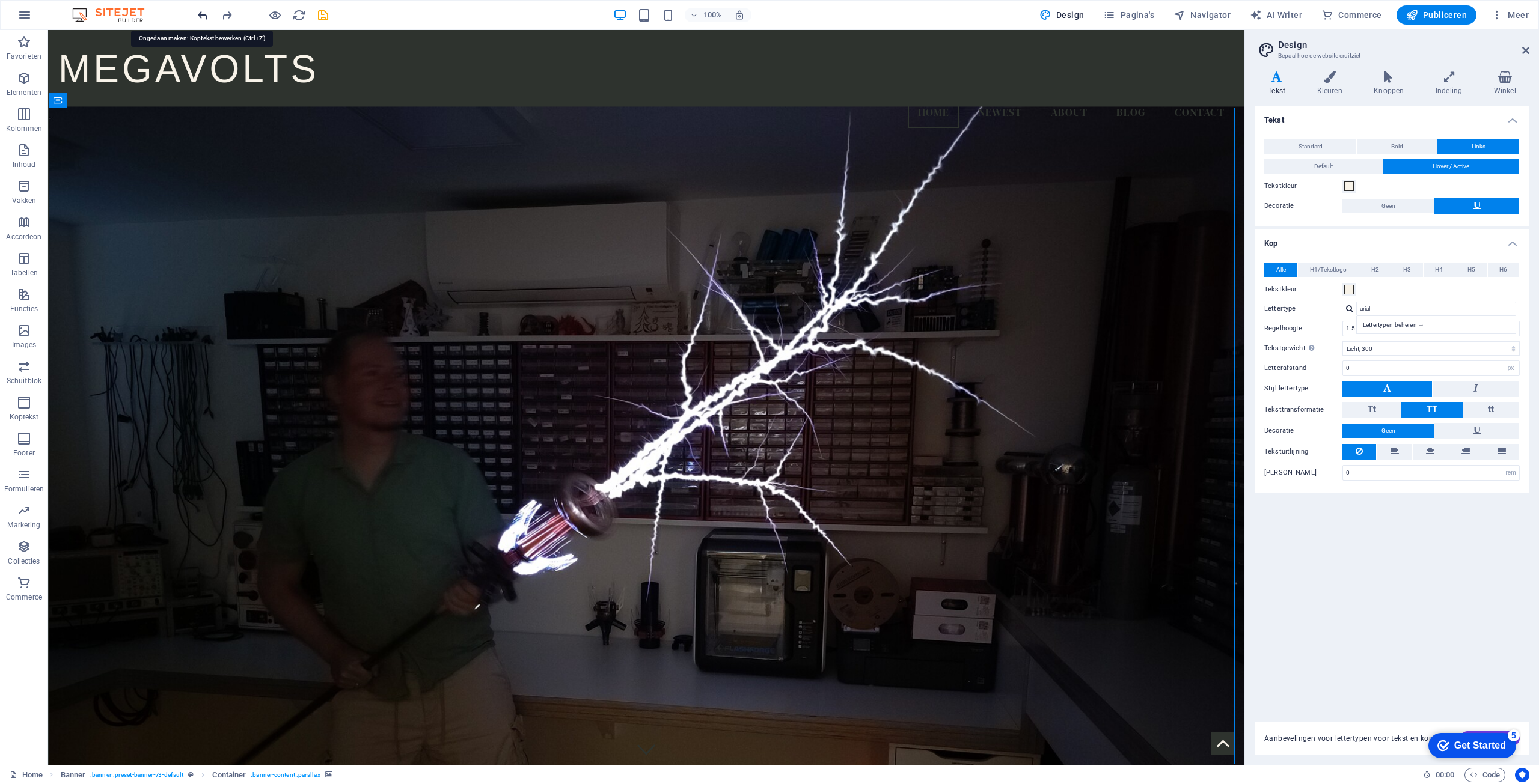
click at [204, 15] on icon "undo" at bounding box center [203, 15] width 14 height 14
type input "ar"
click at [204, 15] on icon "undo" at bounding box center [203, 15] width 14 height 14
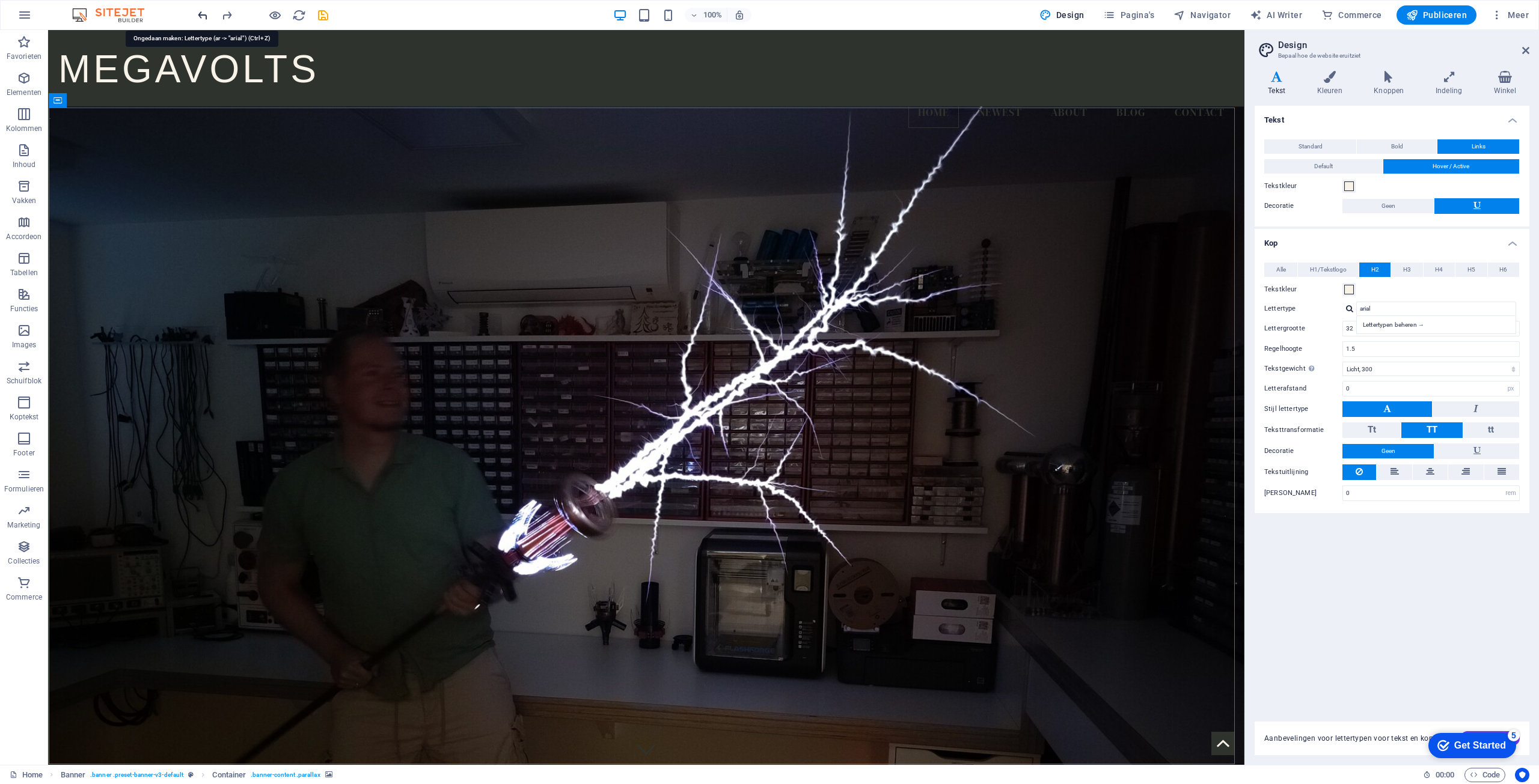
click at [204, 15] on icon "undo" at bounding box center [203, 15] width 14 height 14
type input "ar"
click at [204, 15] on icon "undo" at bounding box center [203, 15] width 14 height 14
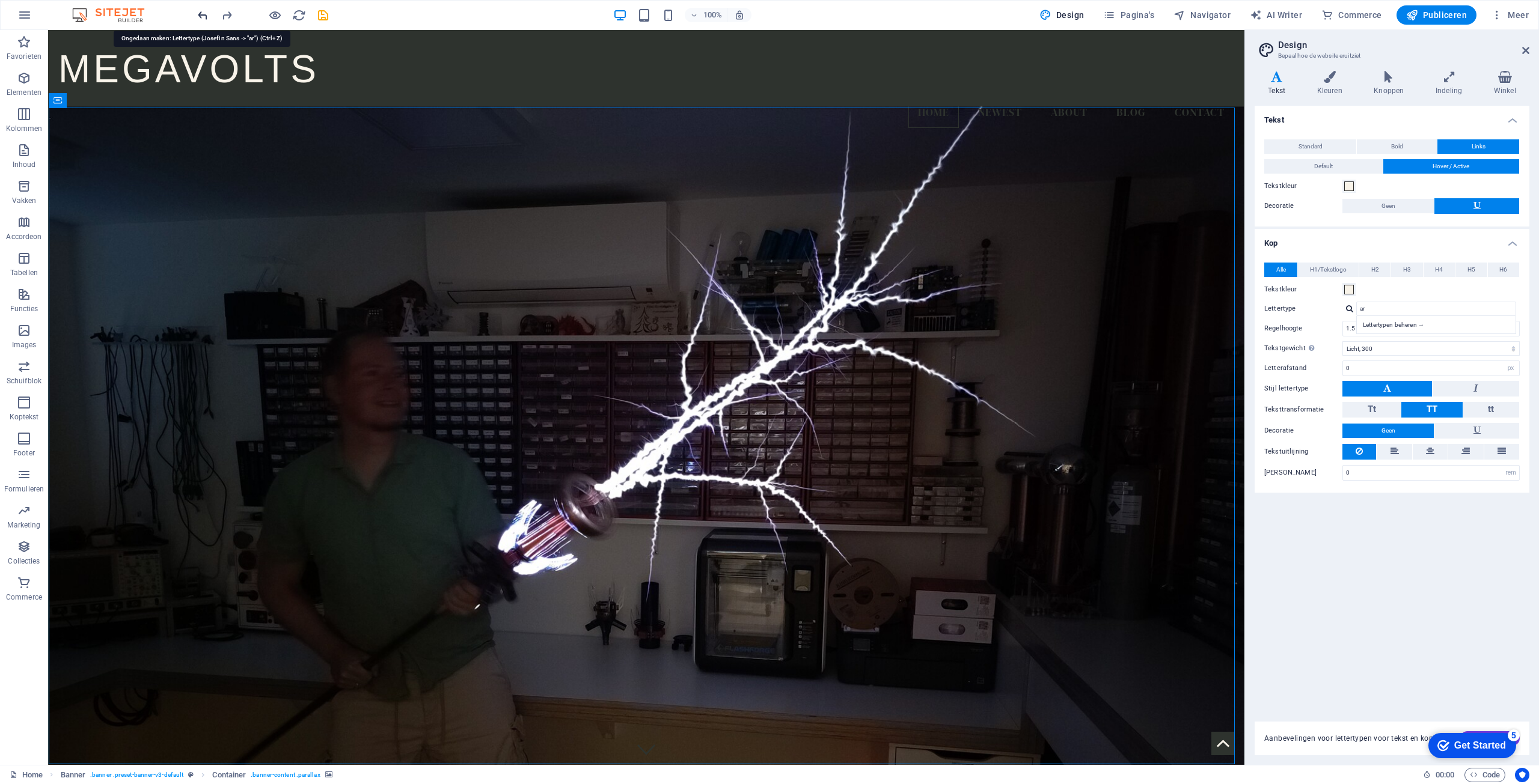
click at [204, 15] on icon "undo" at bounding box center [203, 15] width 14 height 14
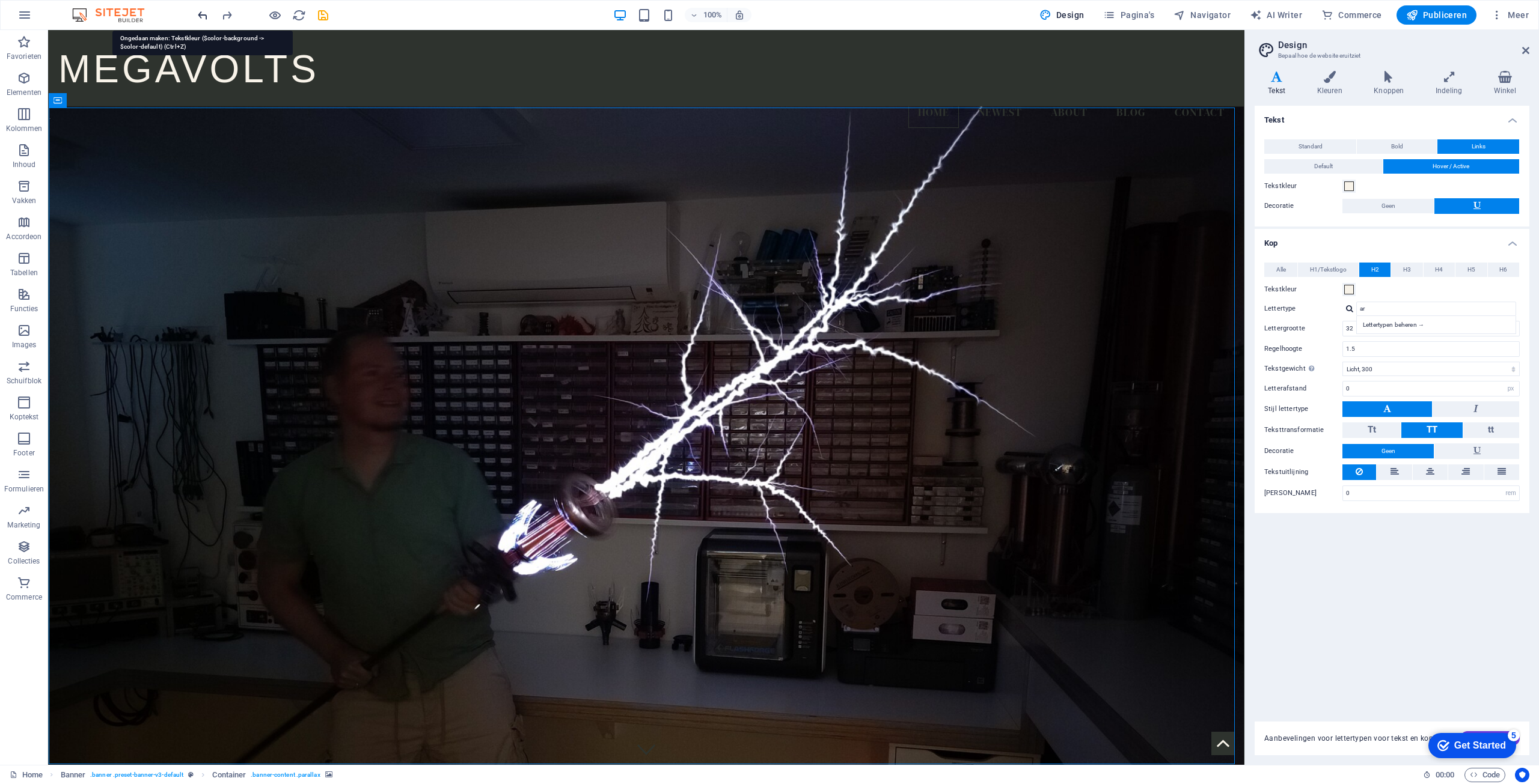
click at [204, 15] on icon "undo" at bounding box center [203, 15] width 14 height 14
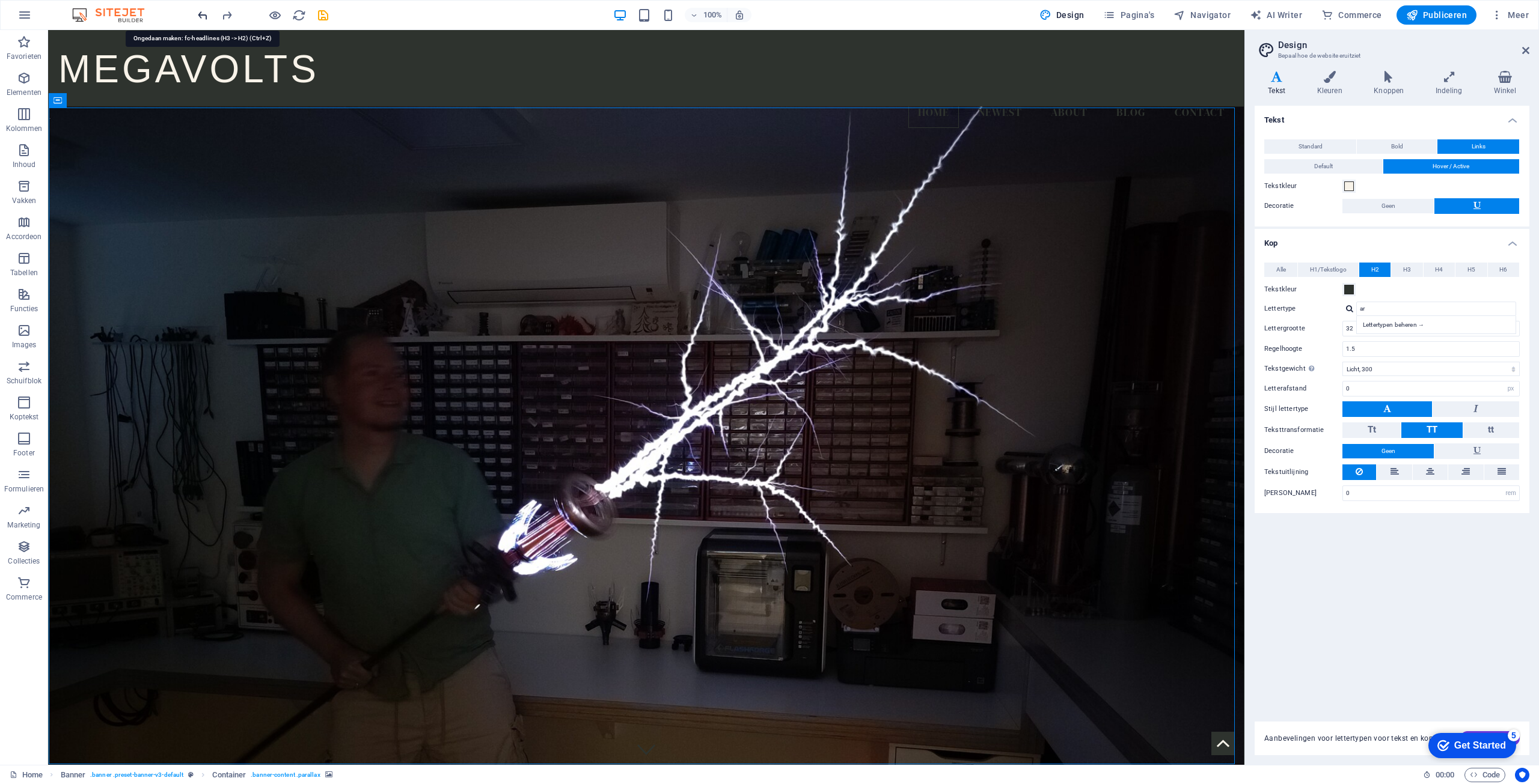
click at [204, 15] on icon "undo" at bounding box center [203, 15] width 14 height 14
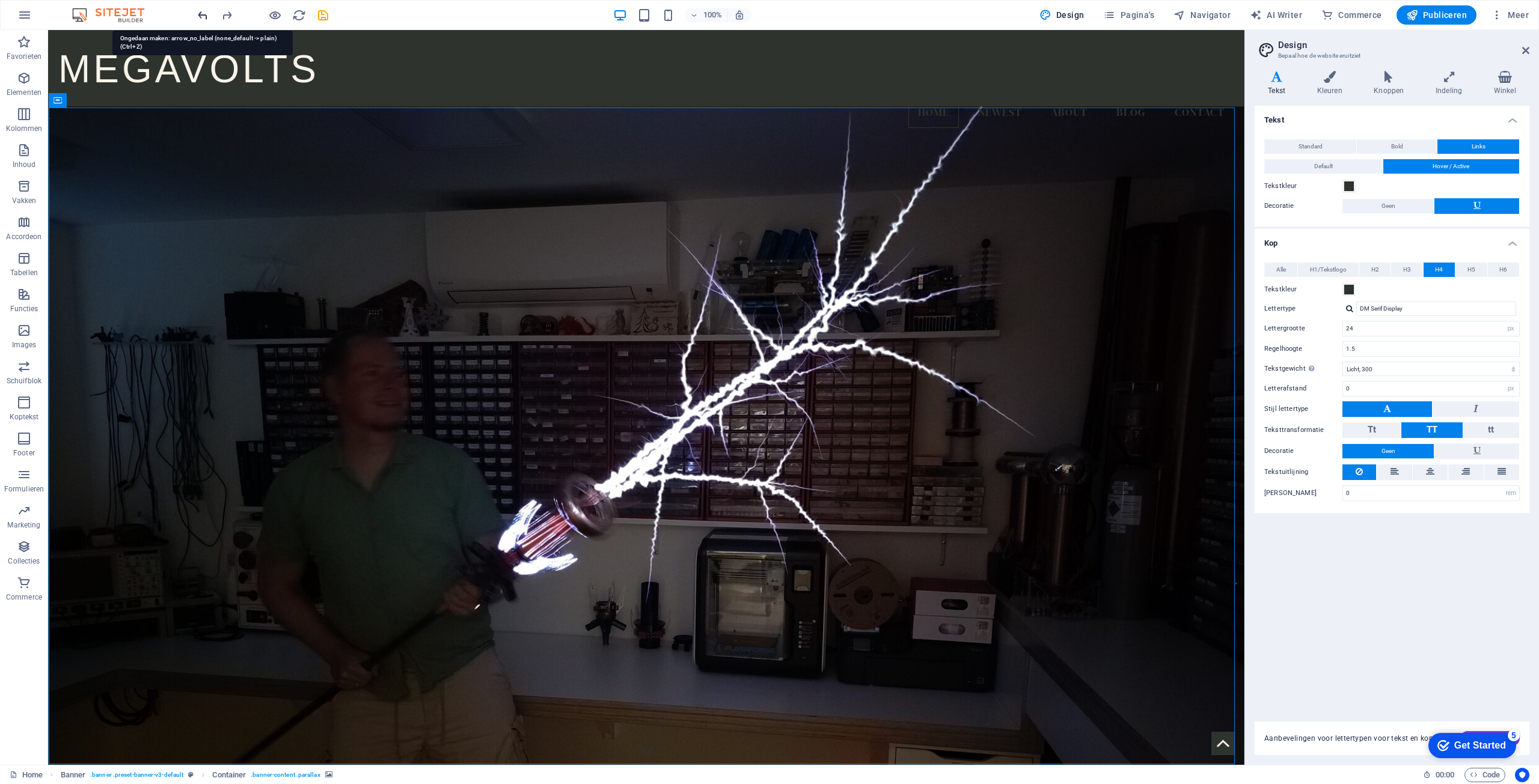
click at [204, 15] on icon "undo" at bounding box center [203, 15] width 14 height 14
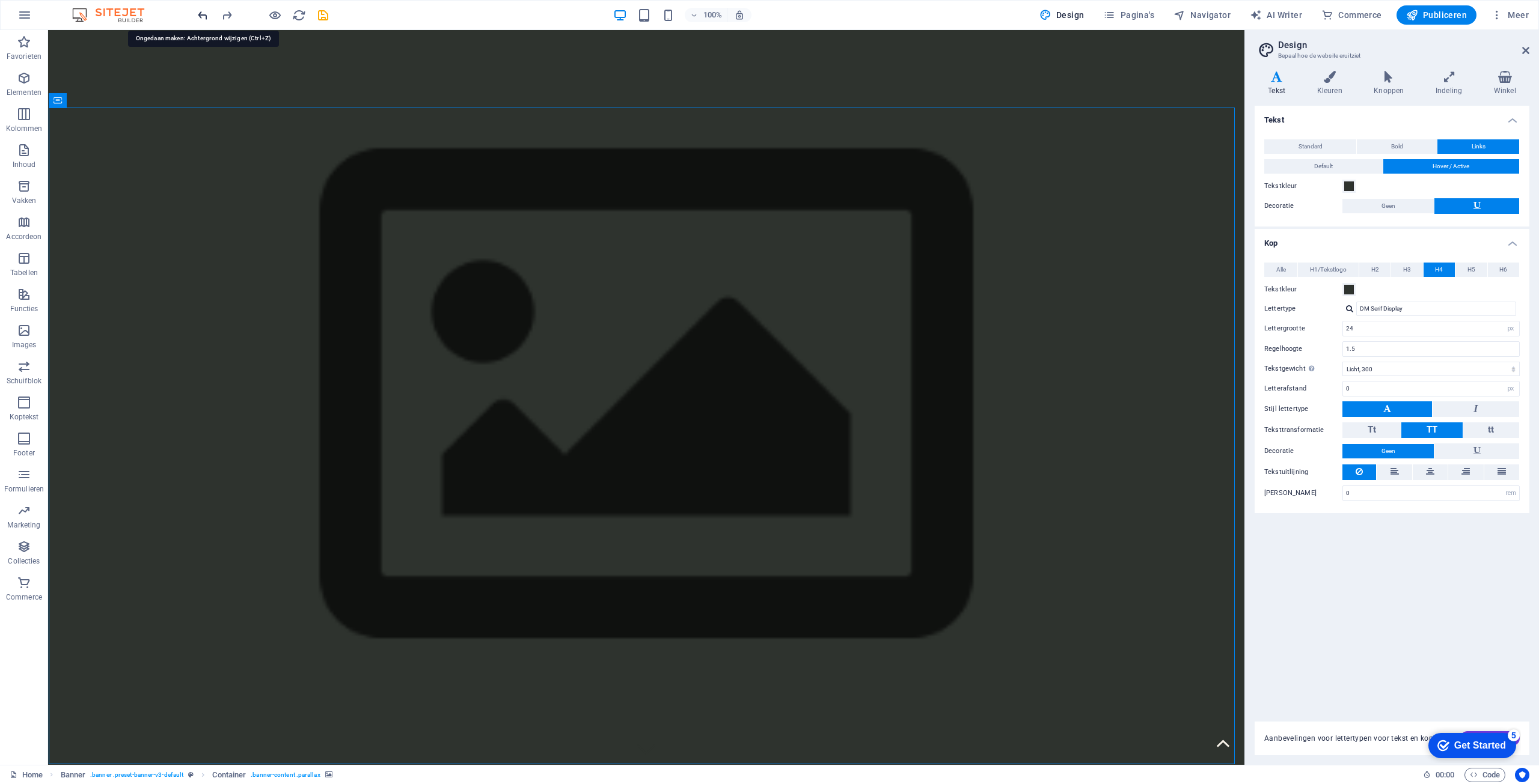
click at [204, 15] on icon "undo" at bounding box center [203, 15] width 14 height 14
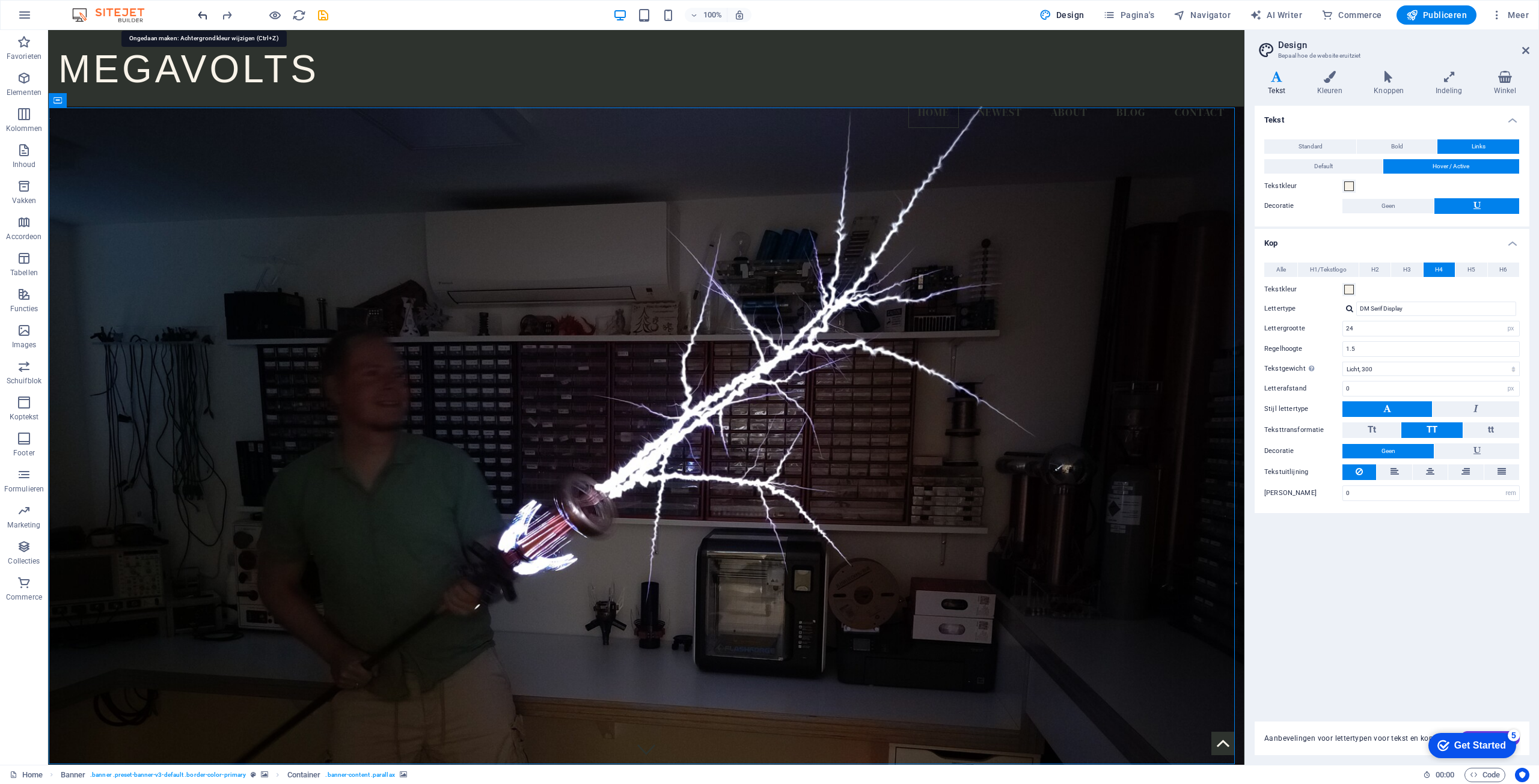
click at [204, 15] on icon "undo" at bounding box center [203, 15] width 14 height 14
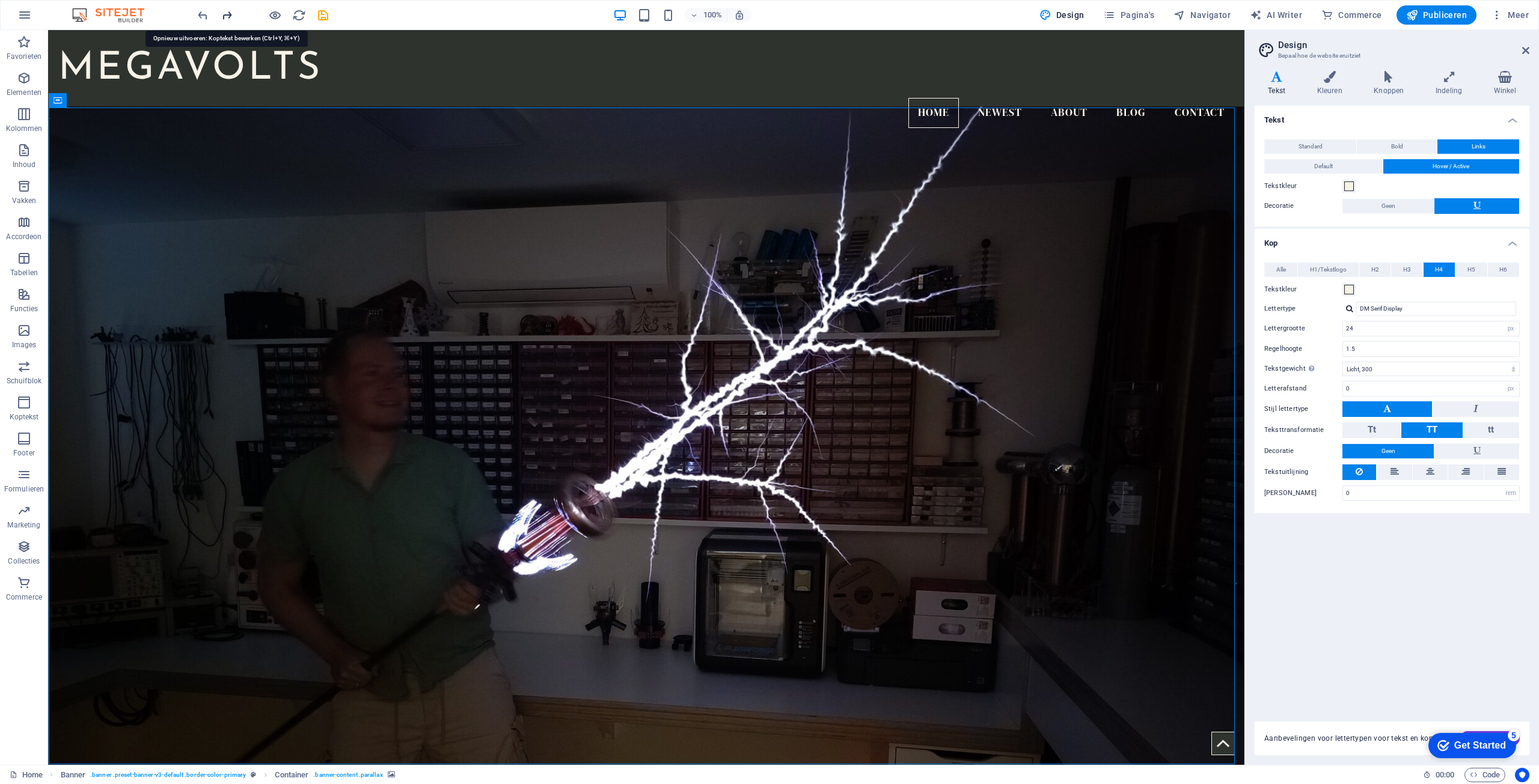
click at [1286, 267] on button "Alle" at bounding box center [1281, 270] width 33 height 15
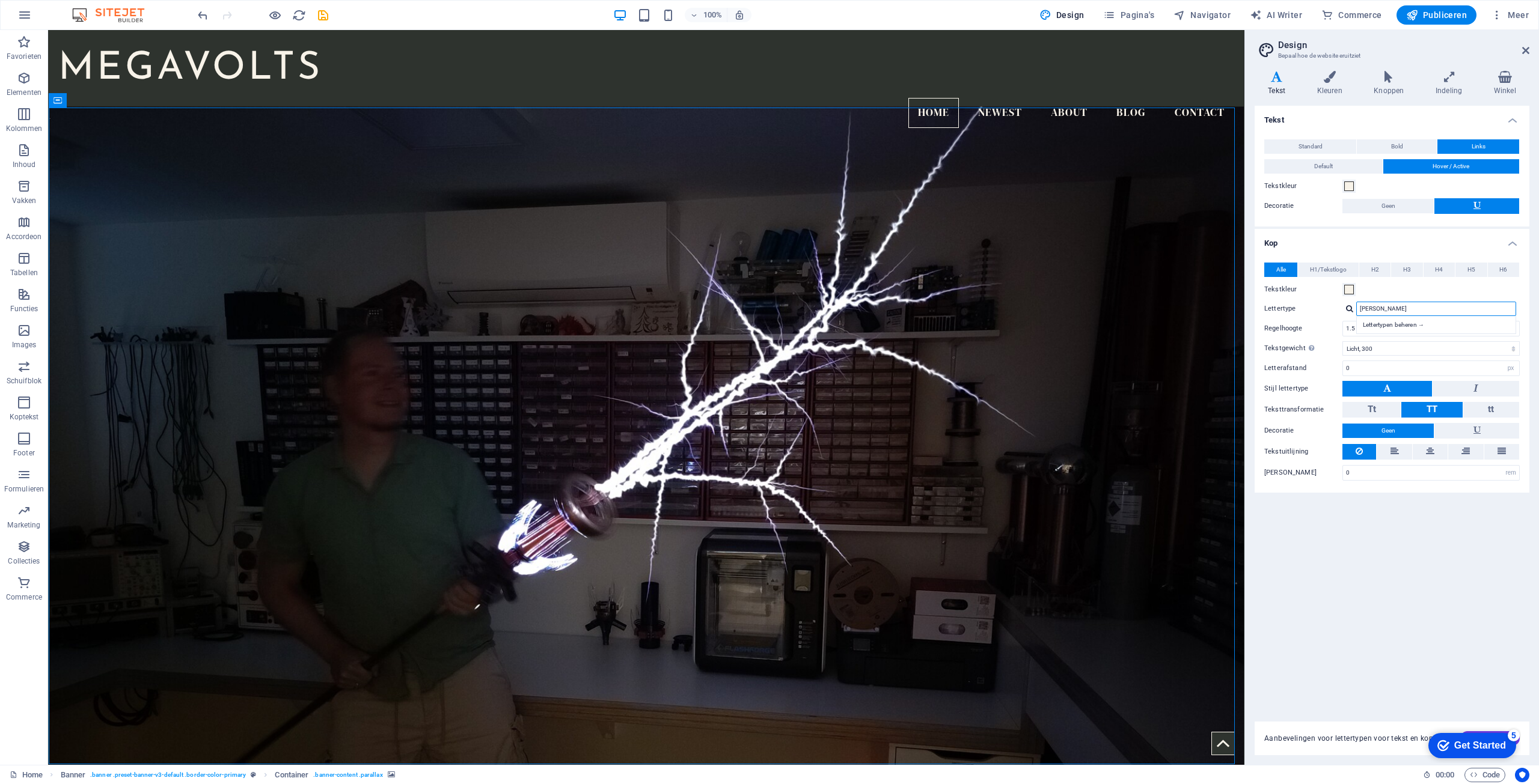
click at [1401, 310] on input "[PERSON_NAME]" at bounding box center [1436, 309] width 160 height 15
drag, startPoint x: 1401, startPoint y: 310, endPoint x: 1329, endPoint y: 320, distance: 72.7
click at [1329, 320] on div "Alle H1/Tekstlogo H2 H3 H4 H5 H6 Tekstkleur Lettertype Josefin Sans Lettertypen…" at bounding box center [1392, 372] width 280 height 242
type input "arial"
click at [1346, 587] on div "Tekst Standard Bold Links Tekstkleur Lettertype DM Serif Display Lettergrootte …" at bounding box center [1392, 407] width 275 height 602
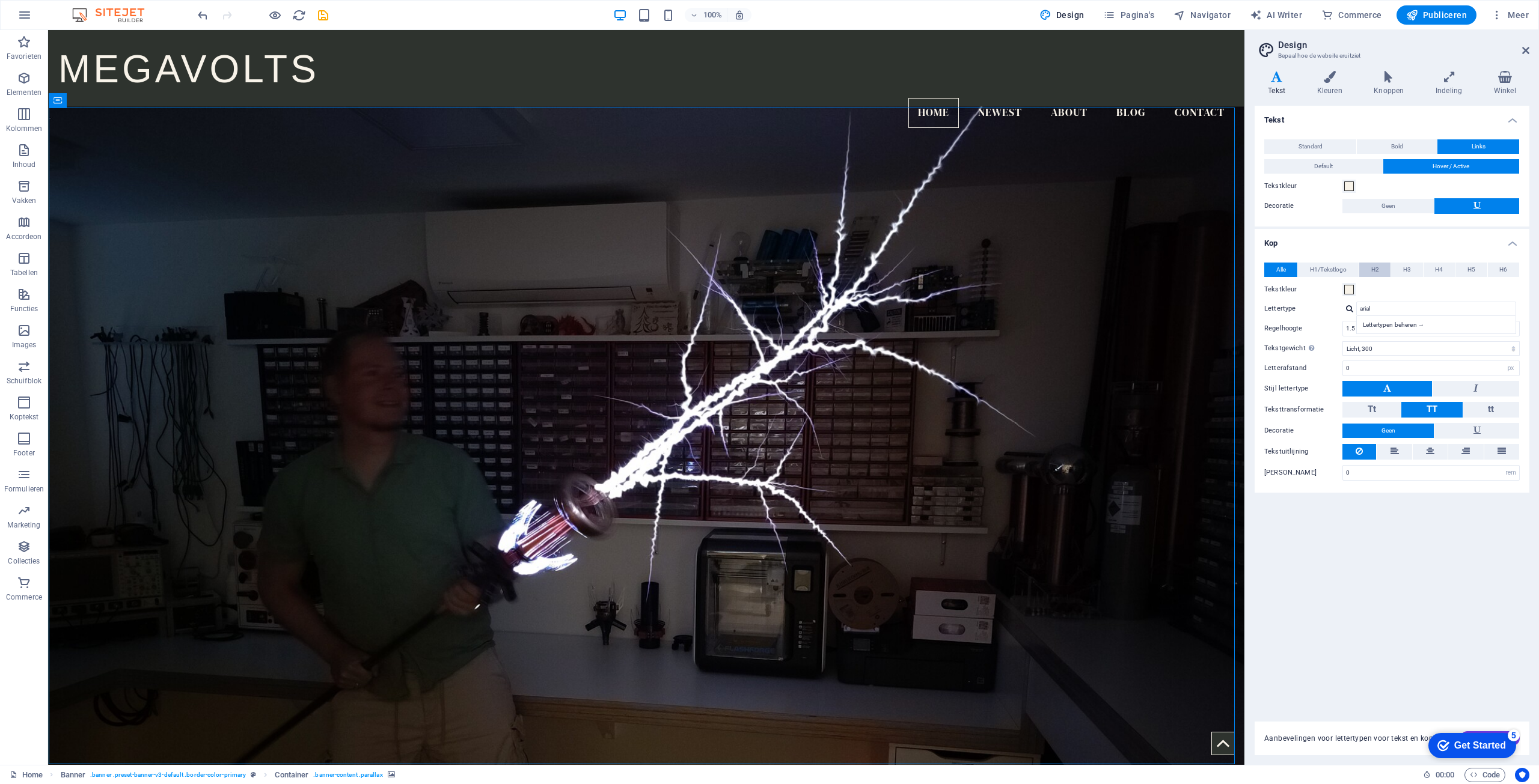
click at [1382, 268] on button "H2" at bounding box center [1375, 270] width 32 height 15
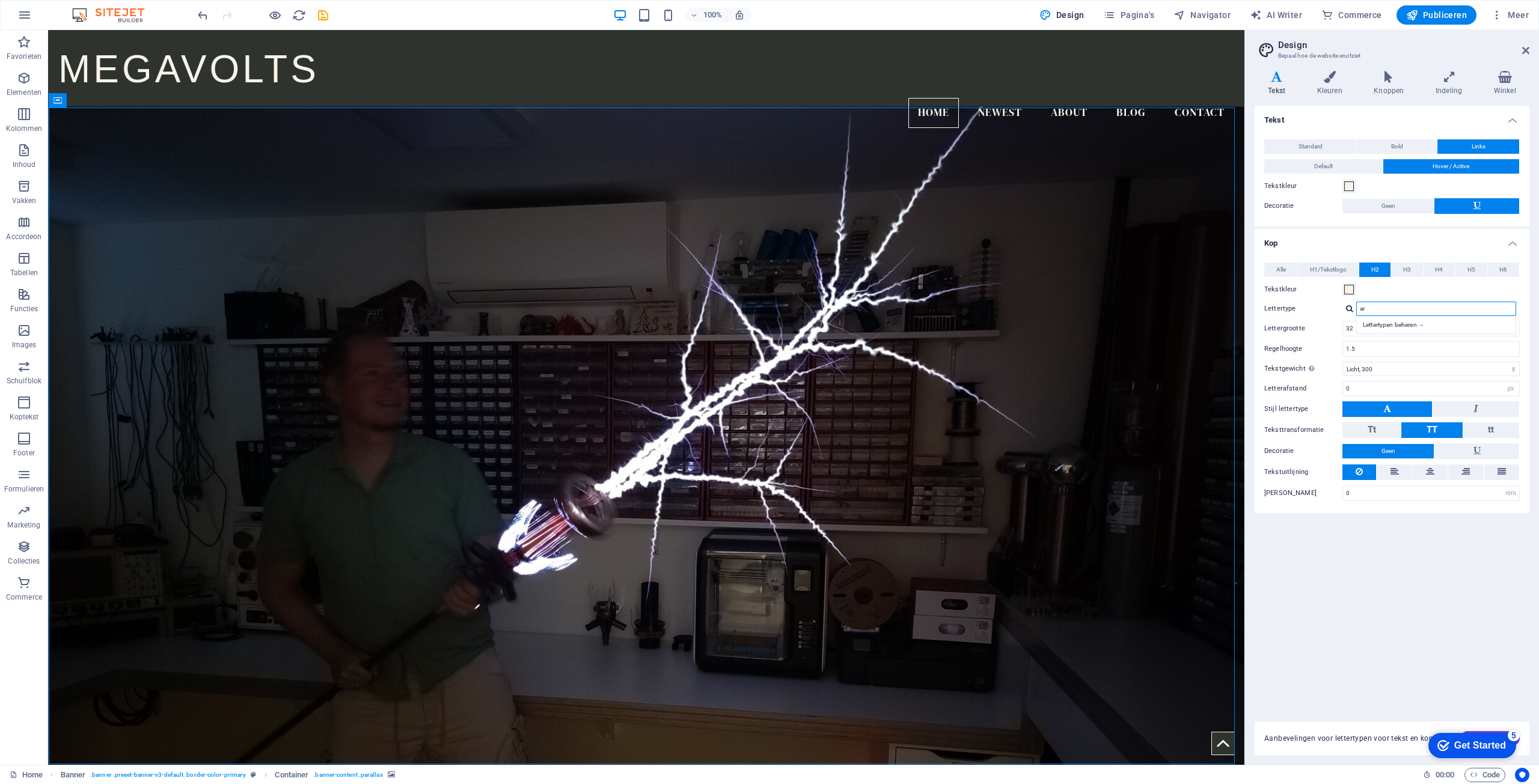
click at [1379, 304] on input "ar" at bounding box center [1436, 309] width 160 height 15
type input "arial"
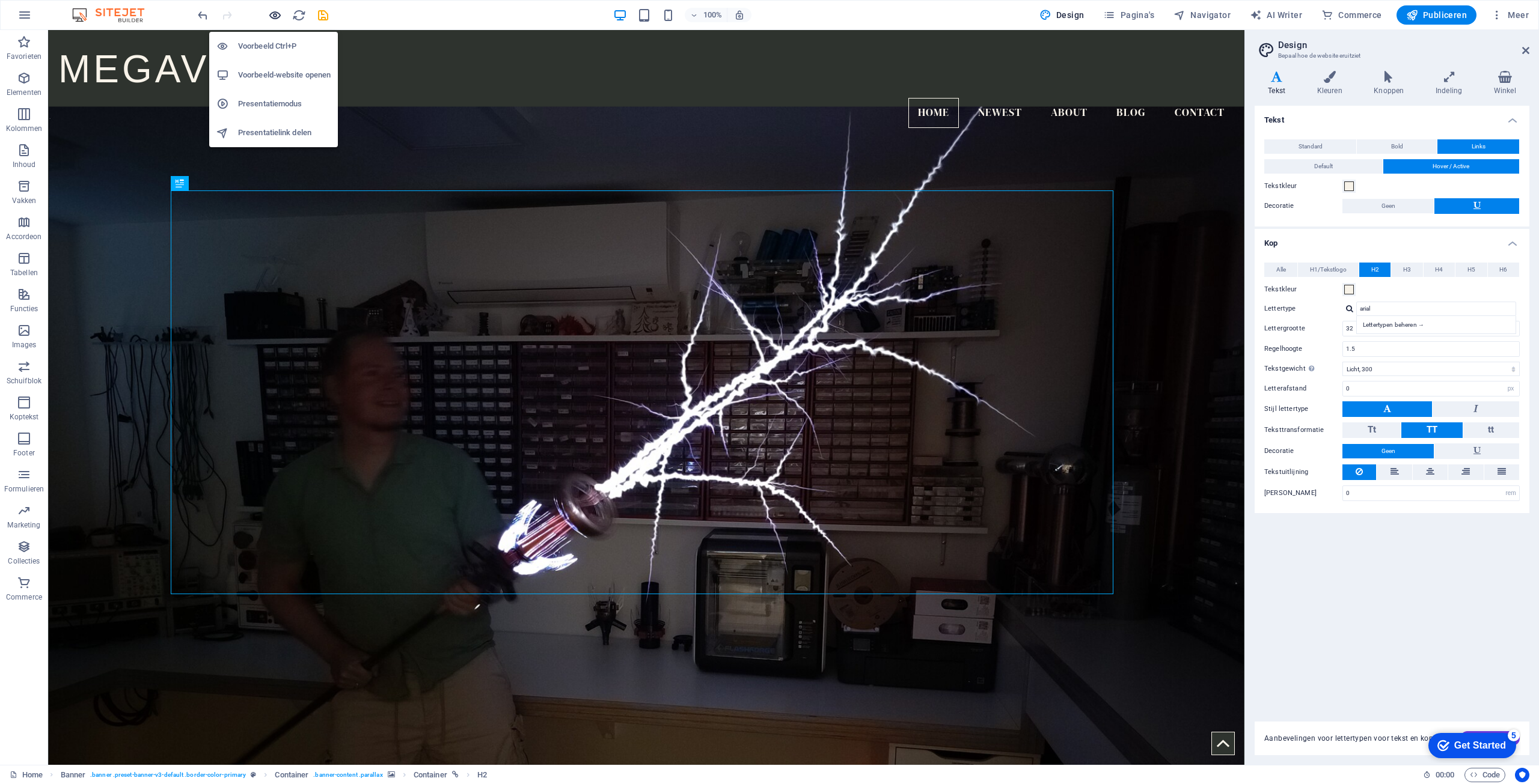
click at [271, 16] on icon "button" at bounding box center [275, 15] width 14 height 14
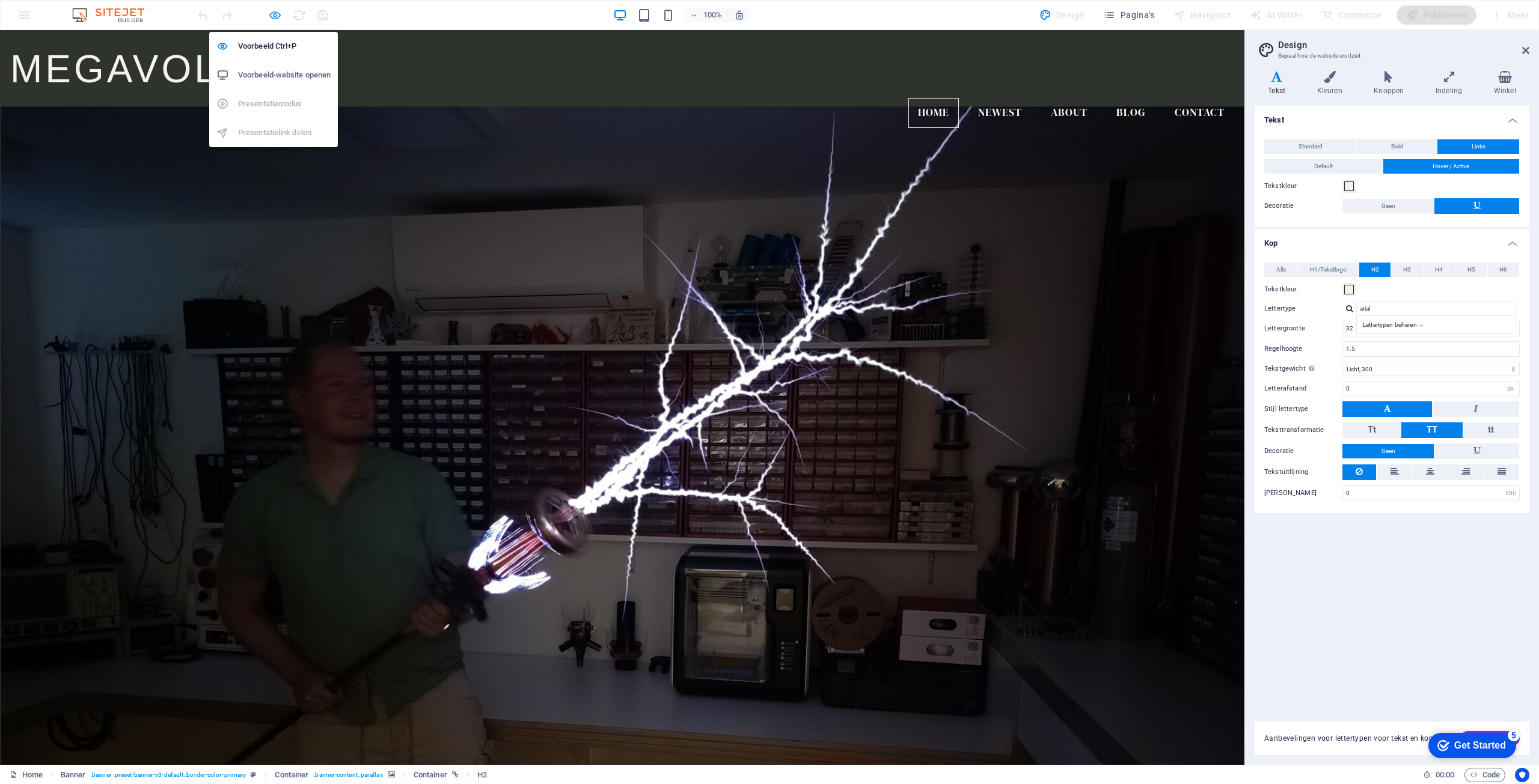
click at [276, 13] on icon "button" at bounding box center [275, 15] width 14 height 14
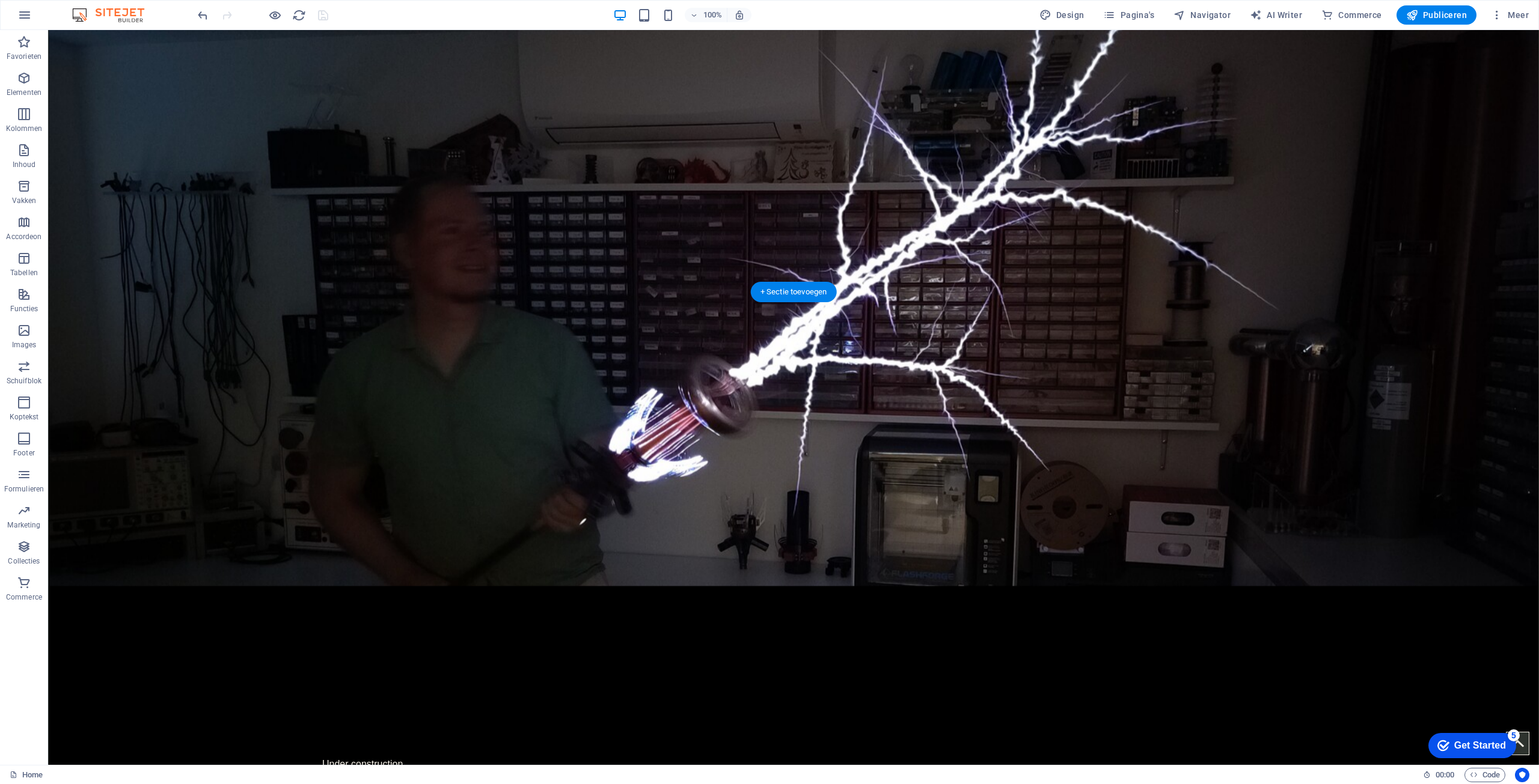
scroll to position [300, 0]
